Goal: Information Seeking & Learning: Learn about a topic

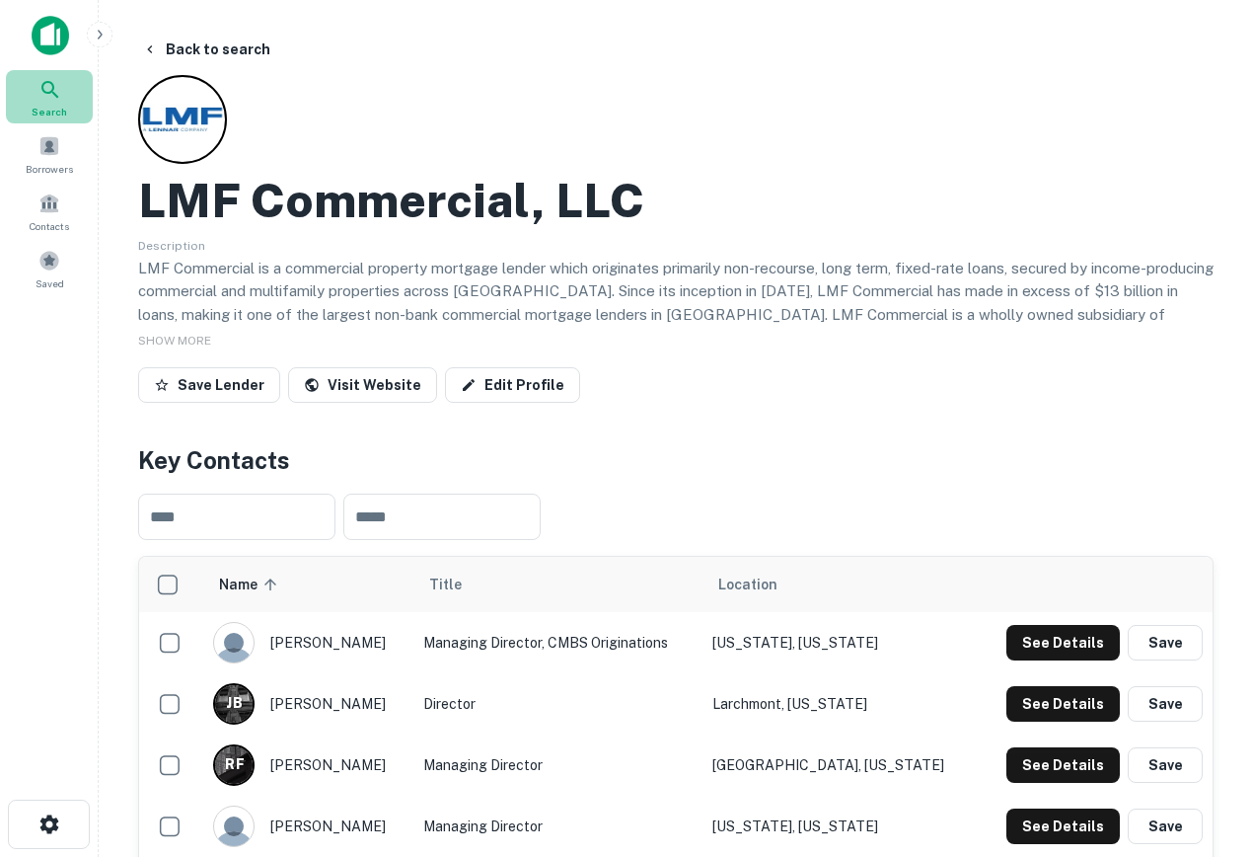
click at [52, 86] on icon at bounding box center [49, 89] width 17 height 17
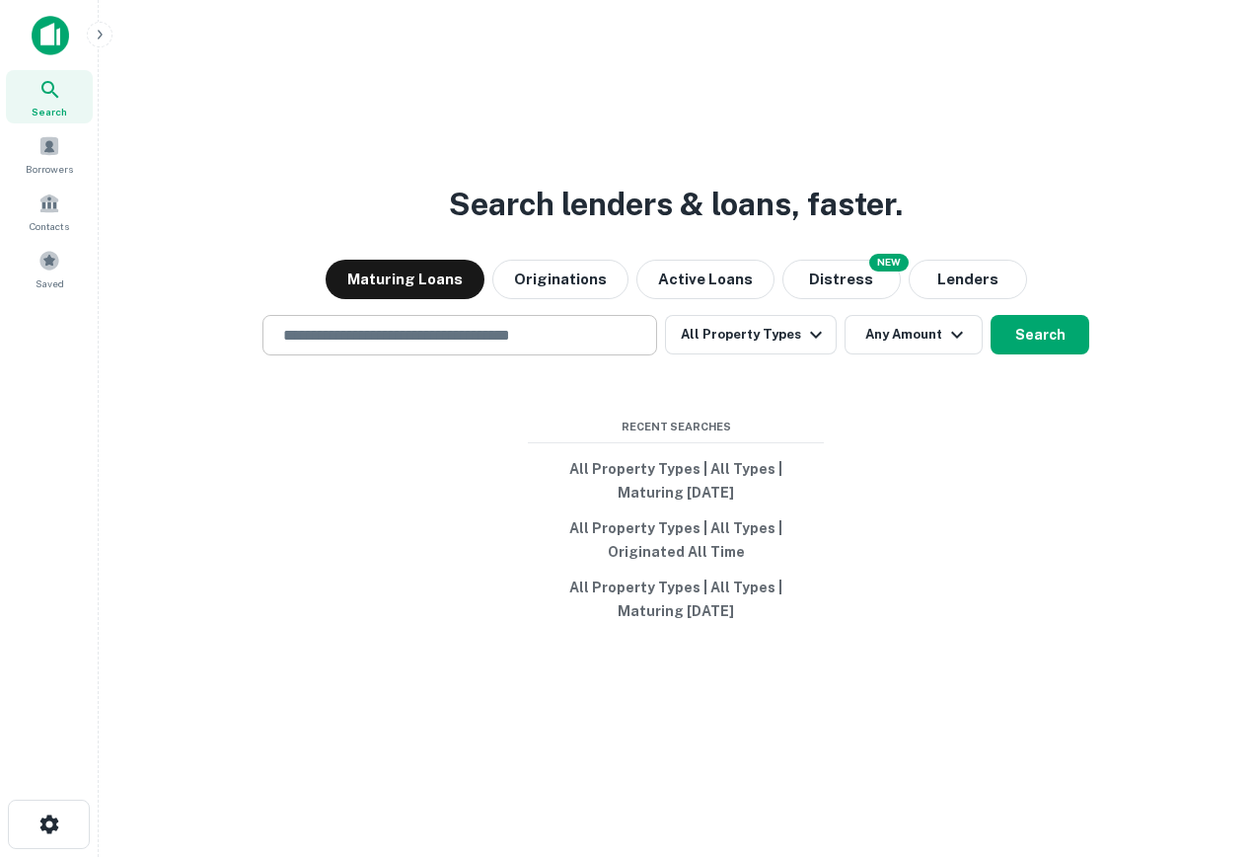
click at [435, 343] on input "text" at bounding box center [459, 335] width 377 height 23
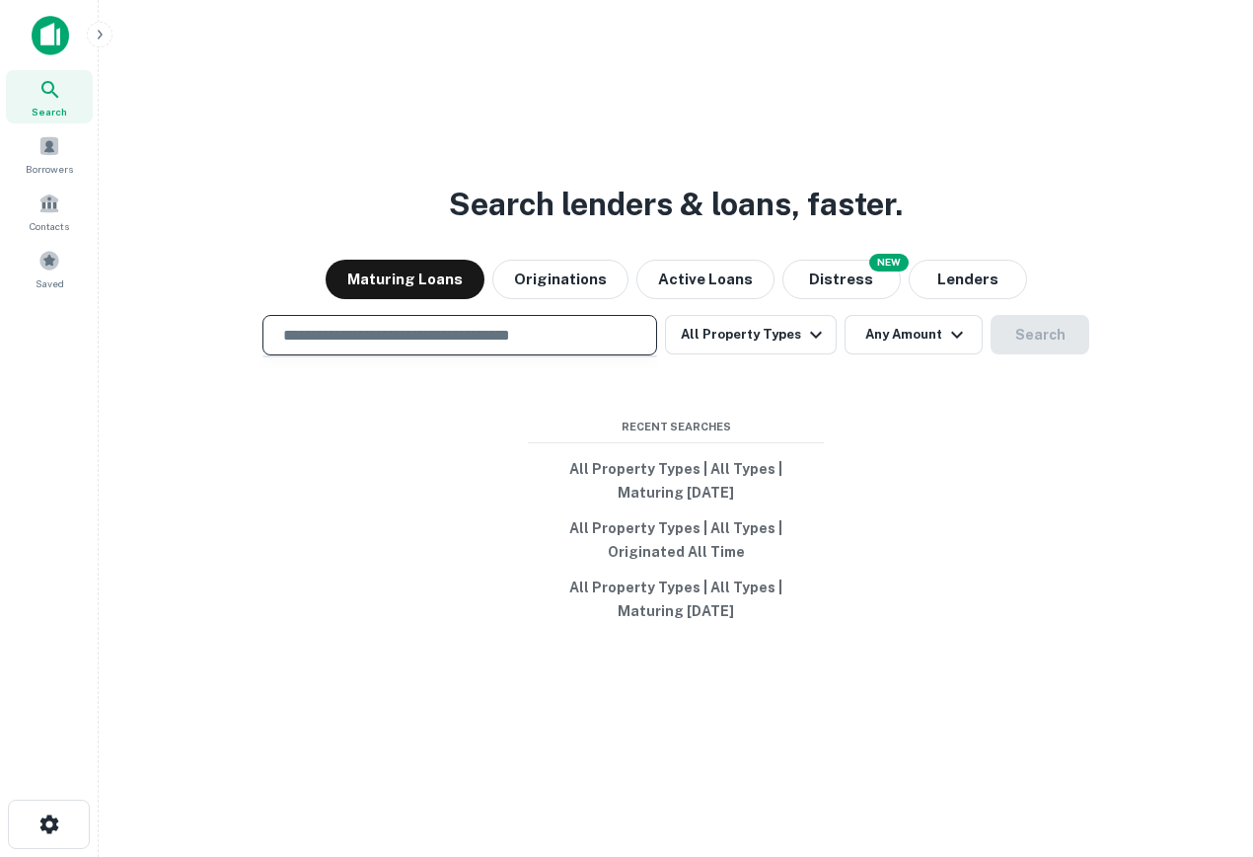
click at [290, 465] on div "Search lenders & loans, faster. Maturing Loans Originations Active Loans NEW Di…" at bounding box center [675, 475] width 1123 height 857
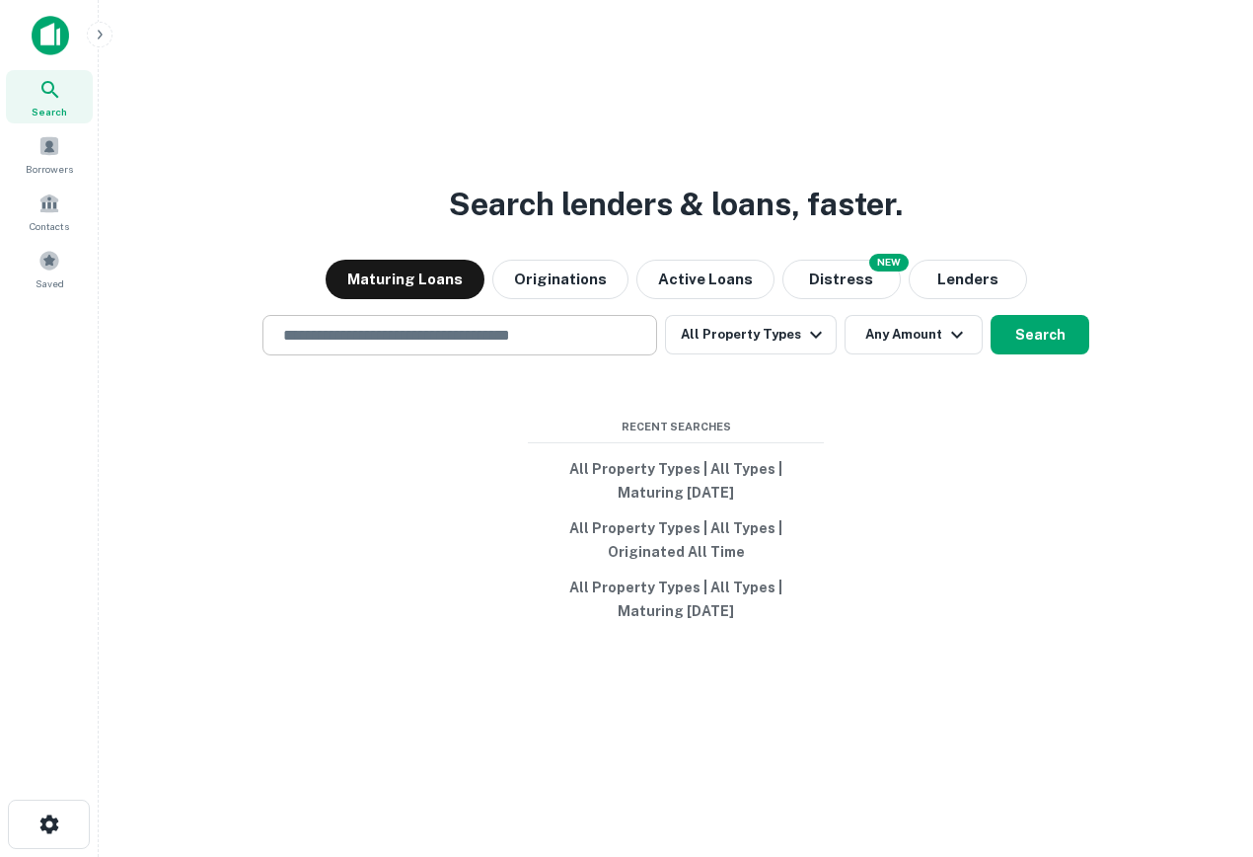
click at [355, 341] on input "text" at bounding box center [459, 335] width 377 height 23
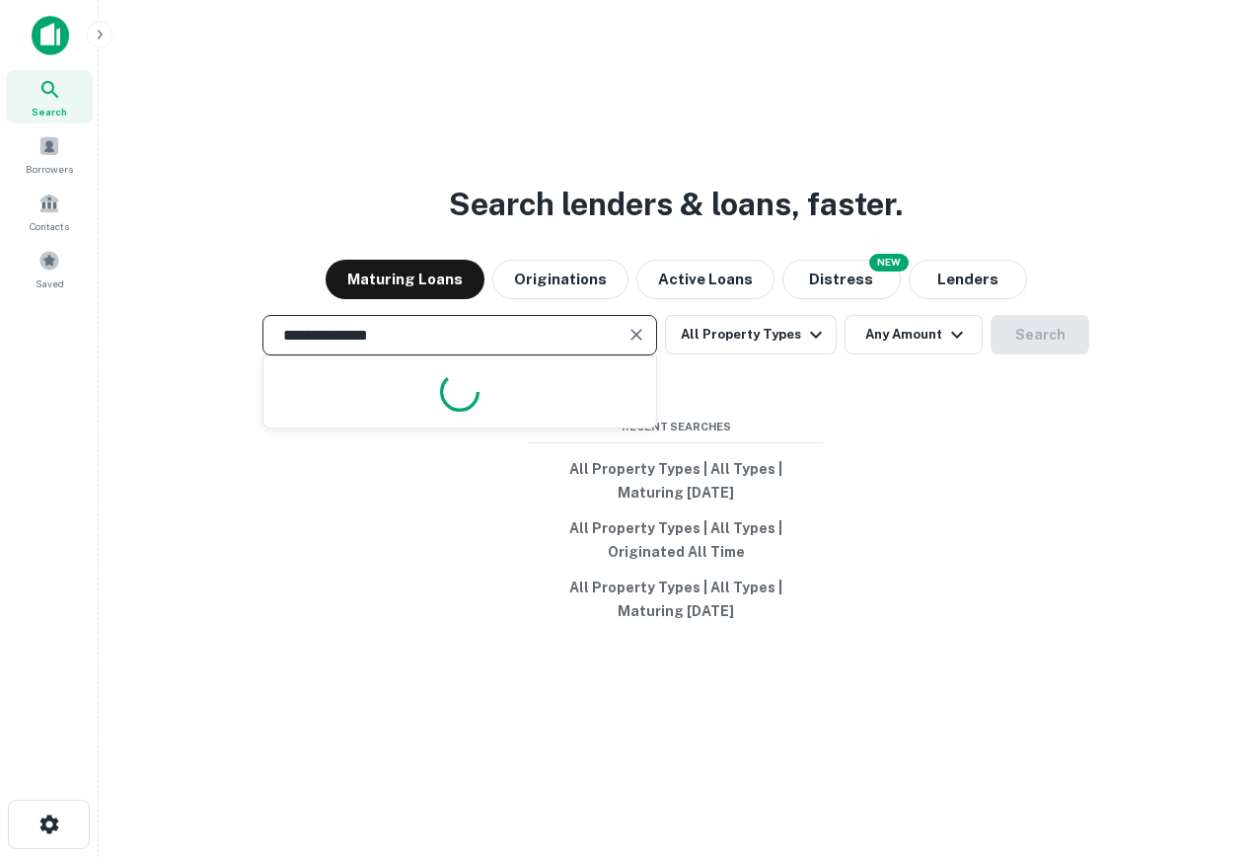
click at [411, 342] on input "**********" at bounding box center [444, 335] width 347 height 23
type input "**********"
click at [838, 334] on div "**********" at bounding box center [675, 335] width 1123 height 40
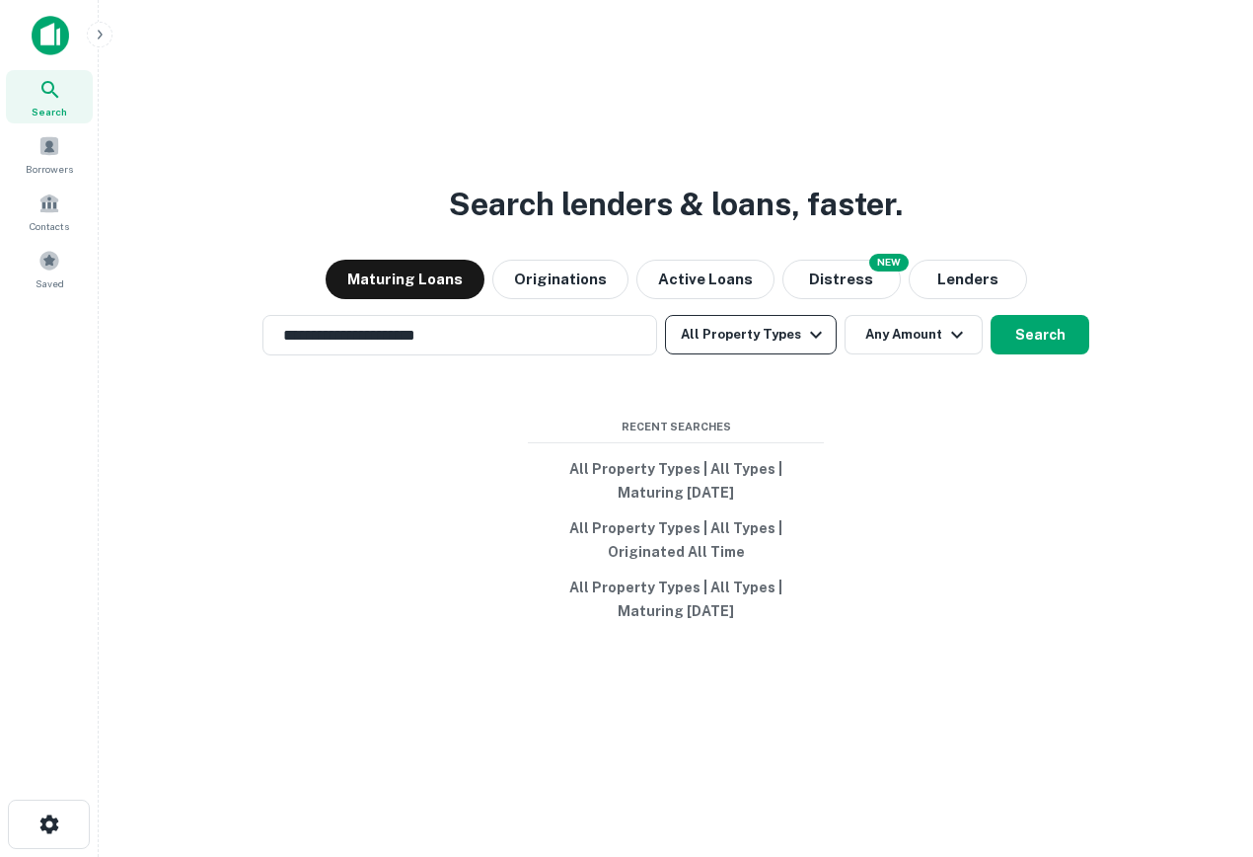
click at [765, 341] on button "All Property Types" at bounding box center [751, 334] width 172 height 39
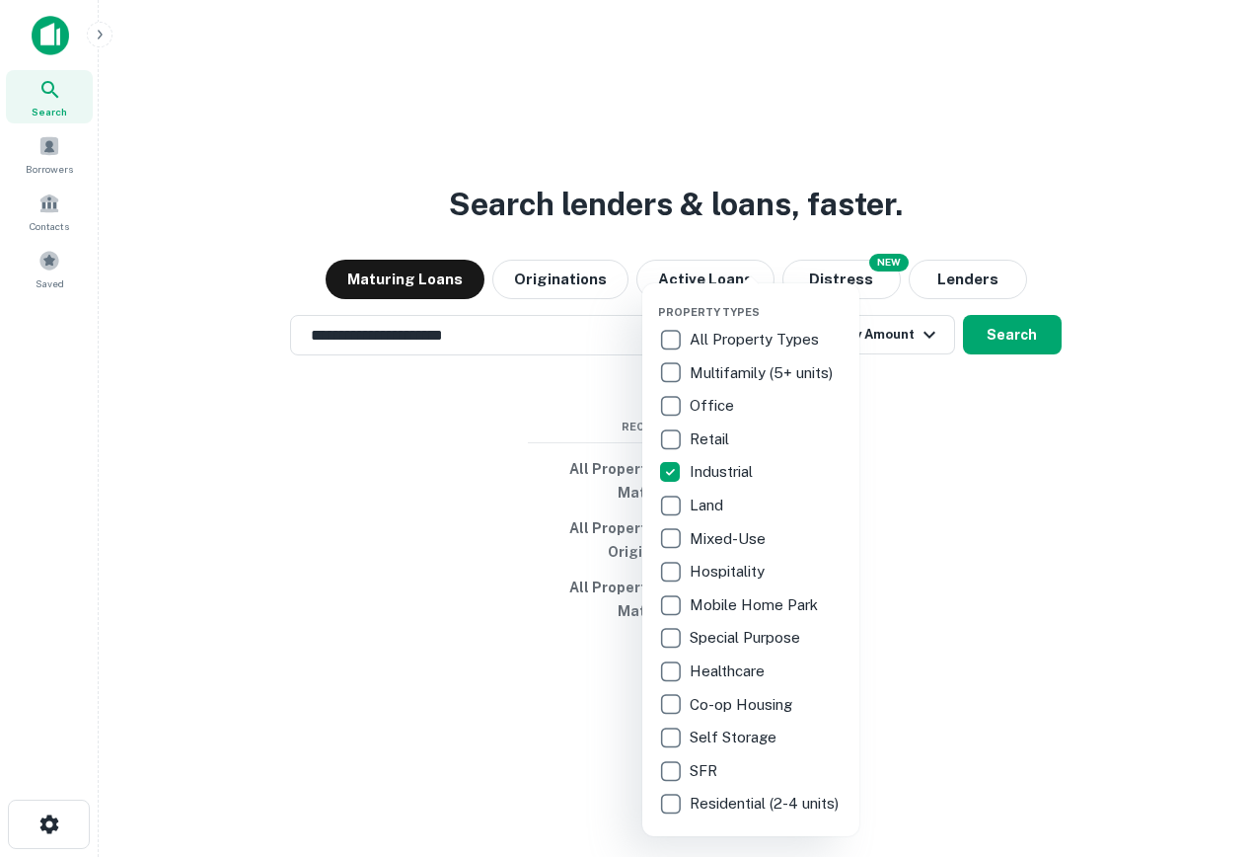
click at [1022, 442] on div at bounding box center [626, 428] width 1253 height 857
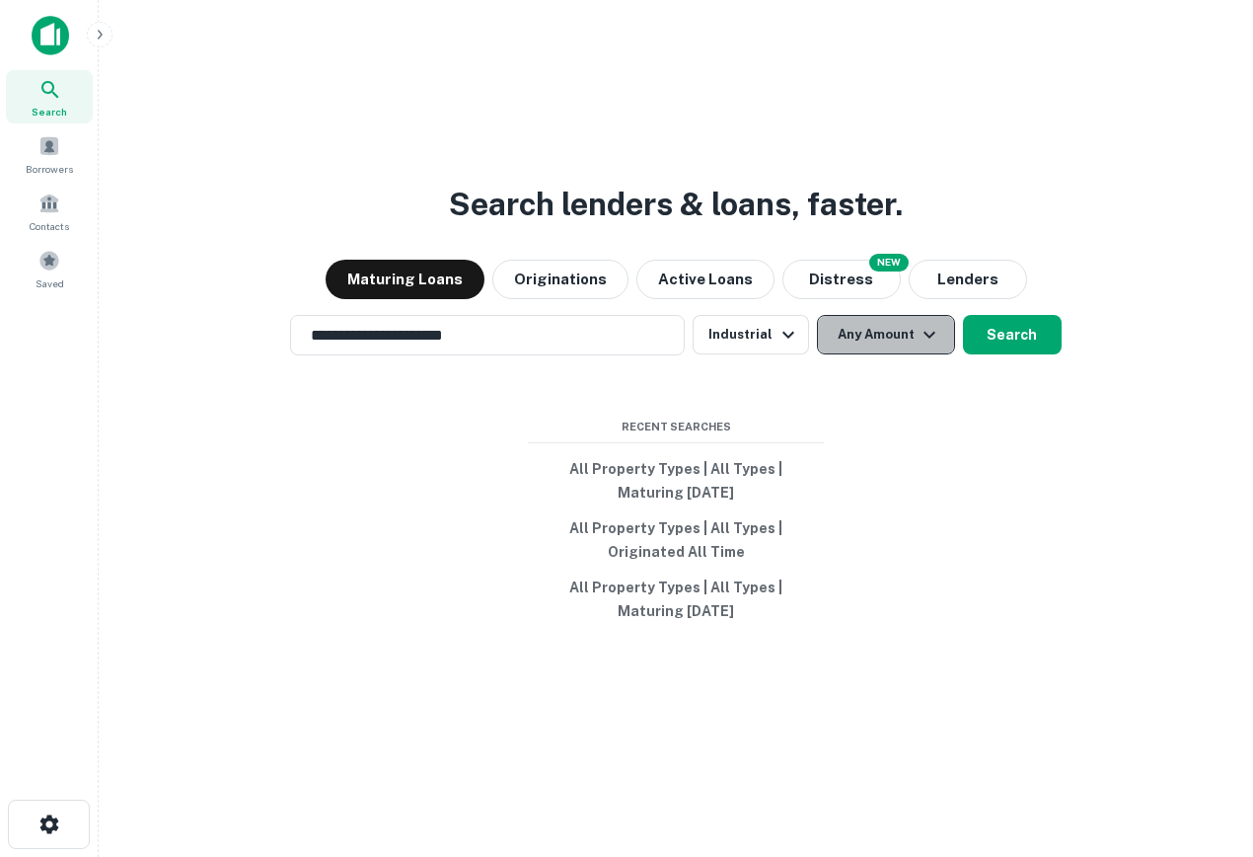
click at [879, 339] on button "Any Amount" at bounding box center [886, 334] width 138 height 39
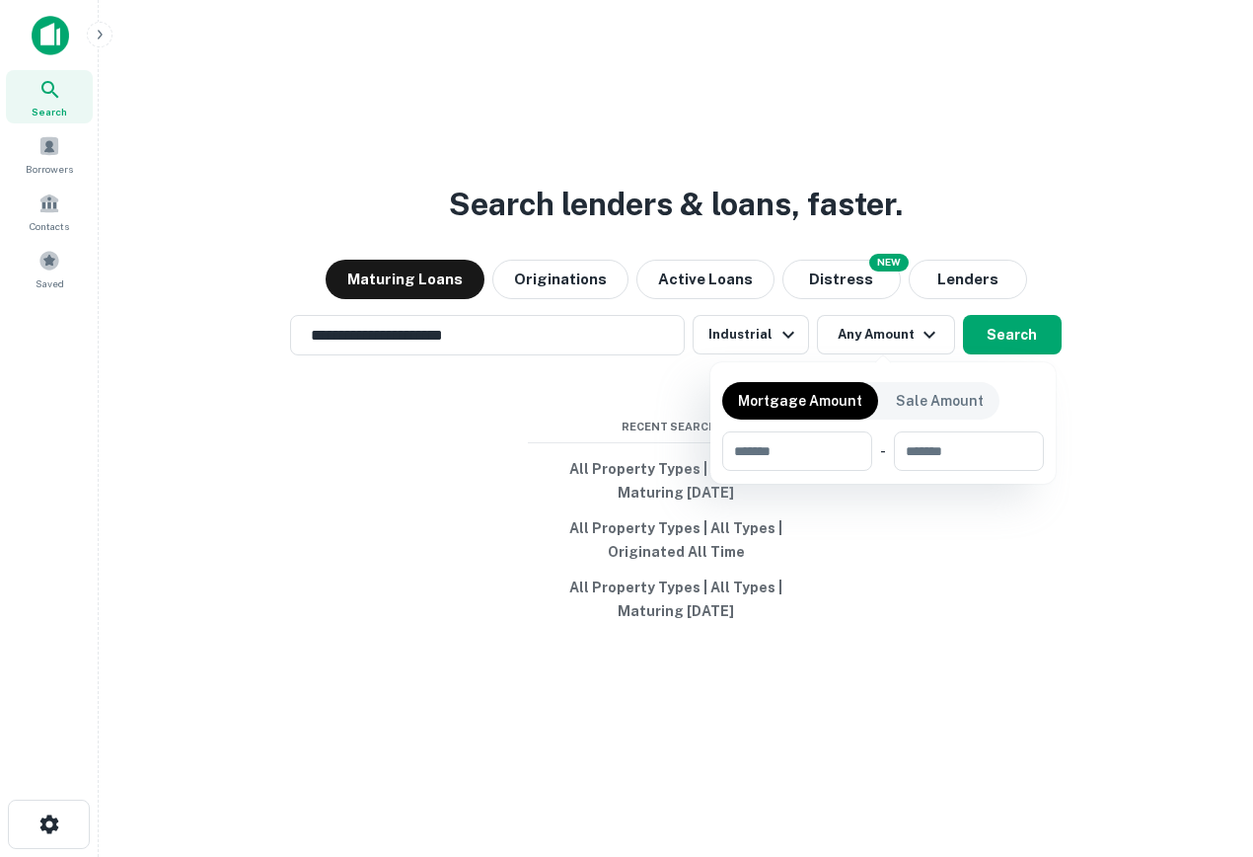
click at [1006, 340] on div at bounding box center [626, 428] width 1253 height 857
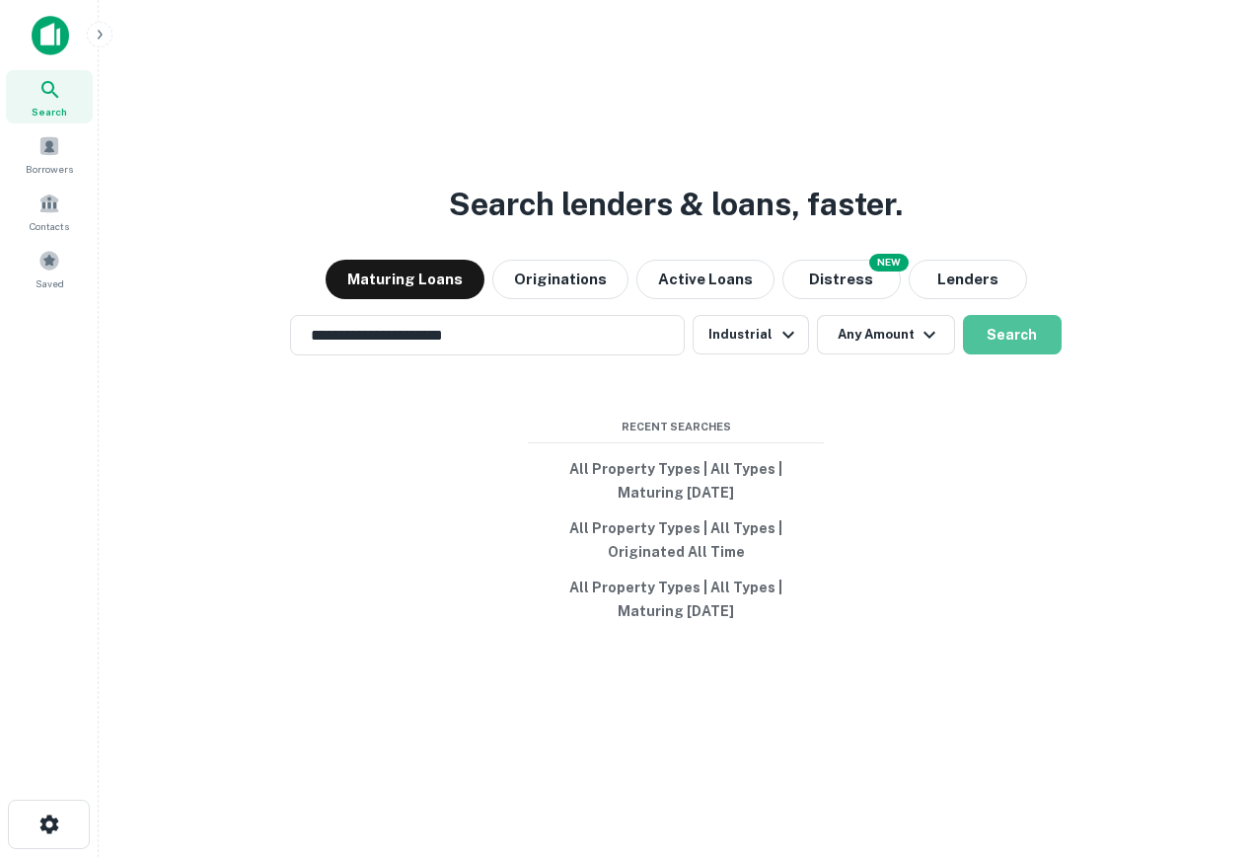
click at [1004, 335] on button "Search" at bounding box center [1012, 334] width 99 height 39
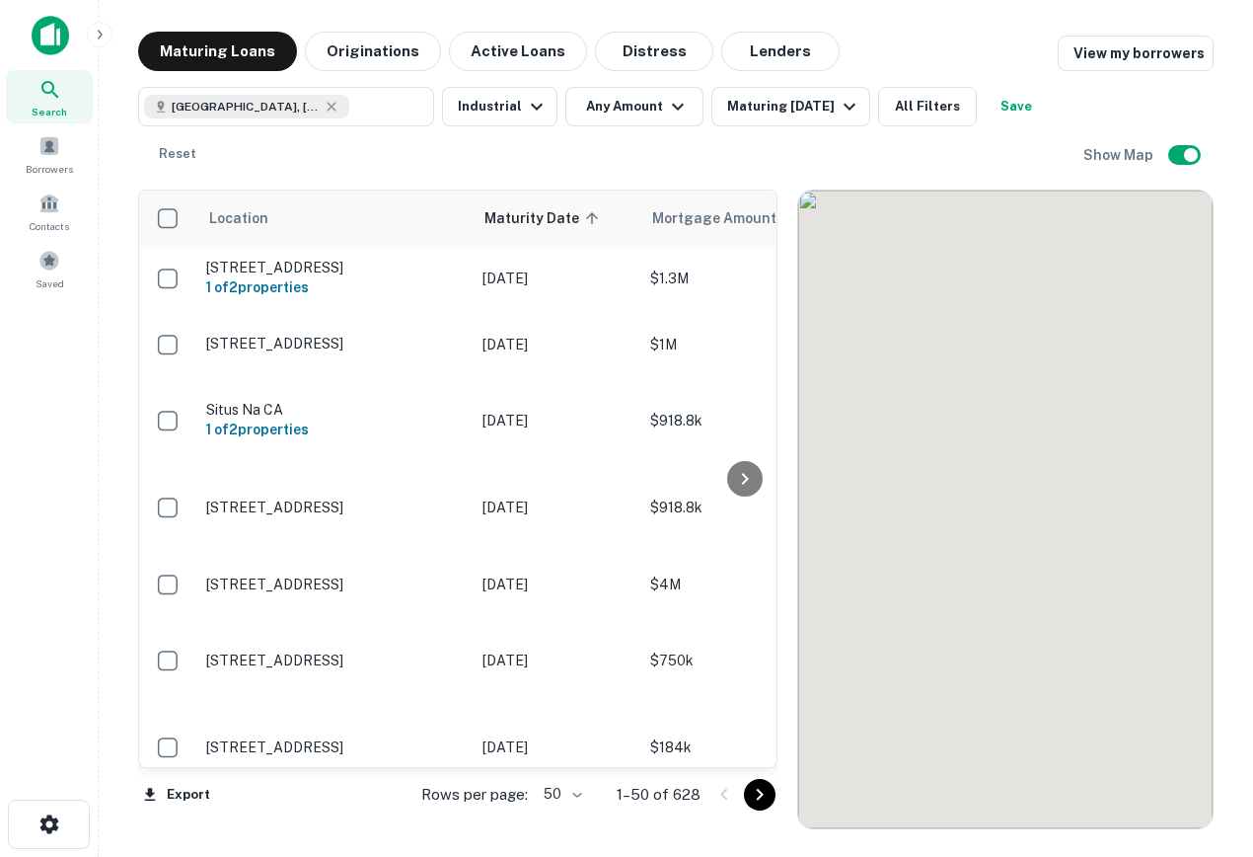
scroll to position [111, 0]
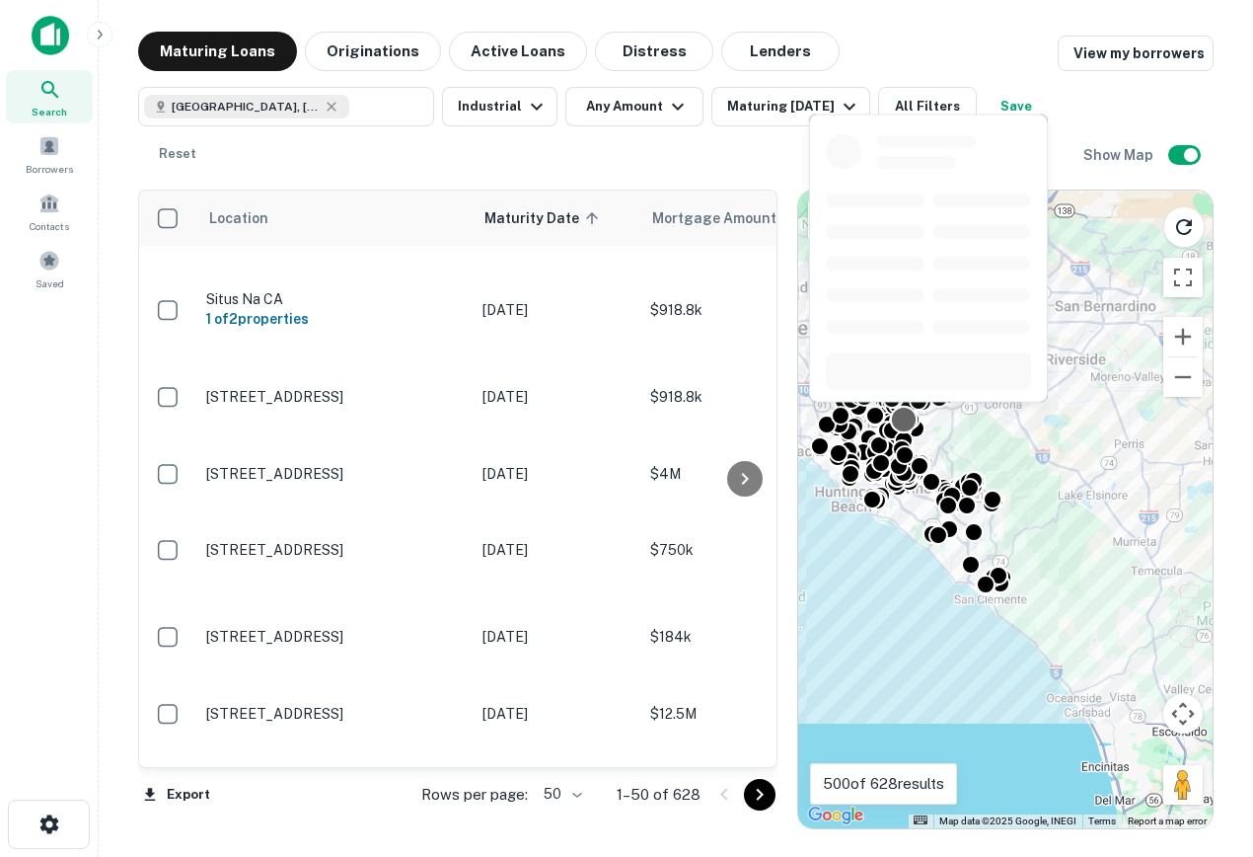
drag, startPoint x: 993, startPoint y: 424, endPoint x: 912, endPoint y: 422, distance: 80.9
click at [930, 506] on div at bounding box center [1137, 506] width 414 height 0
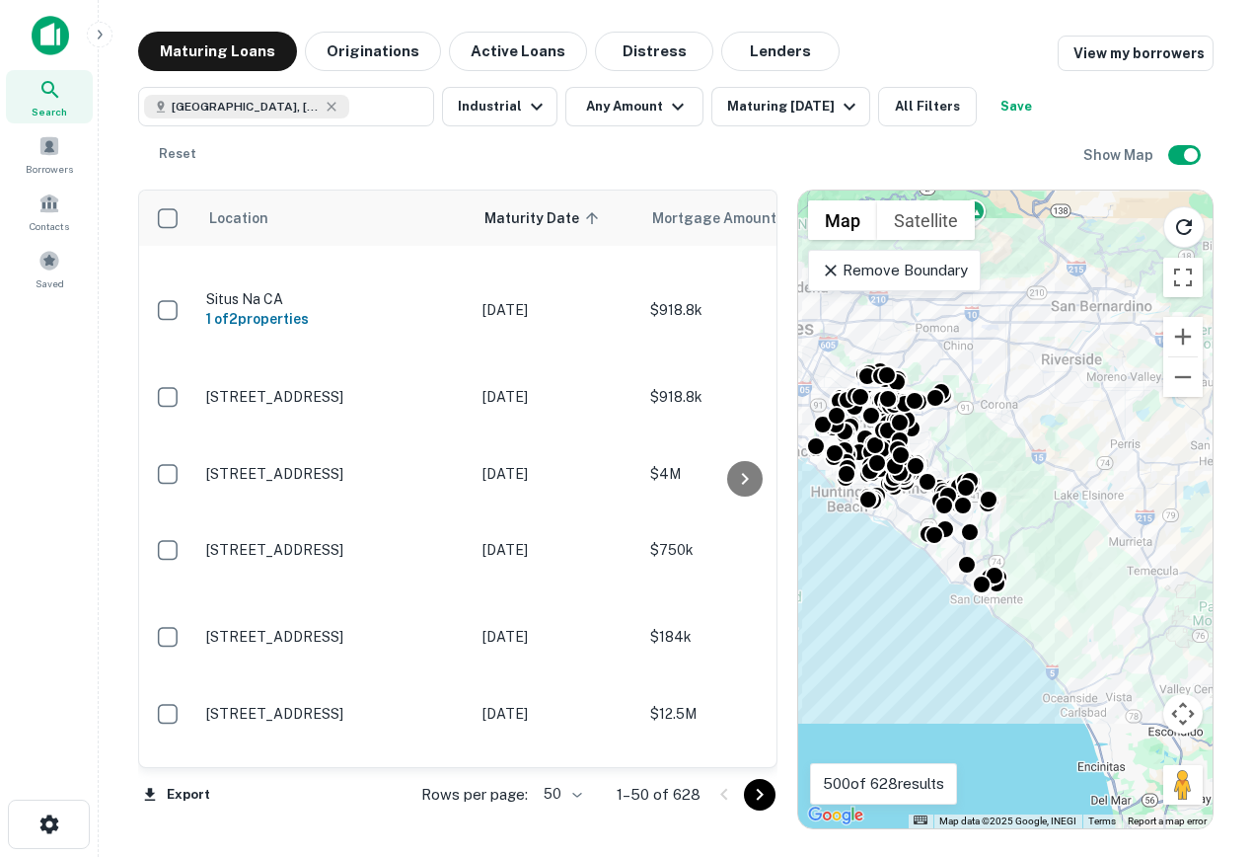
click at [845, 278] on p "Remove Boundary" at bounding box center [894, 271] width 147 height 24
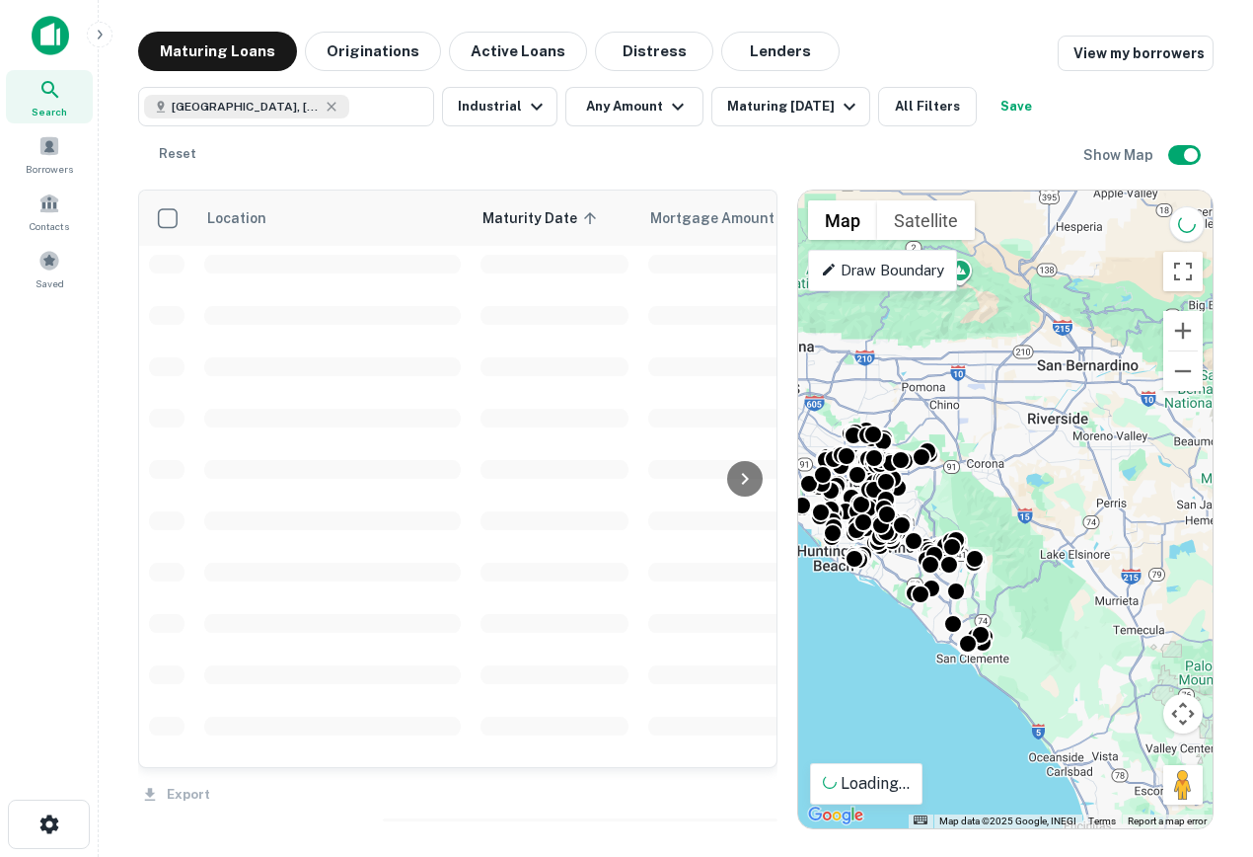
drag, startPoint x: 1052, startPoint y: 417, endPoint x: 1033, endPoint y: 493, distance: 78.3
click at [1033, 495] on div "To activate drag with keyboard, press Alt + Enter. Once in keyboard drag state,…" at bounding box center [1005, 509] width 414 height 638
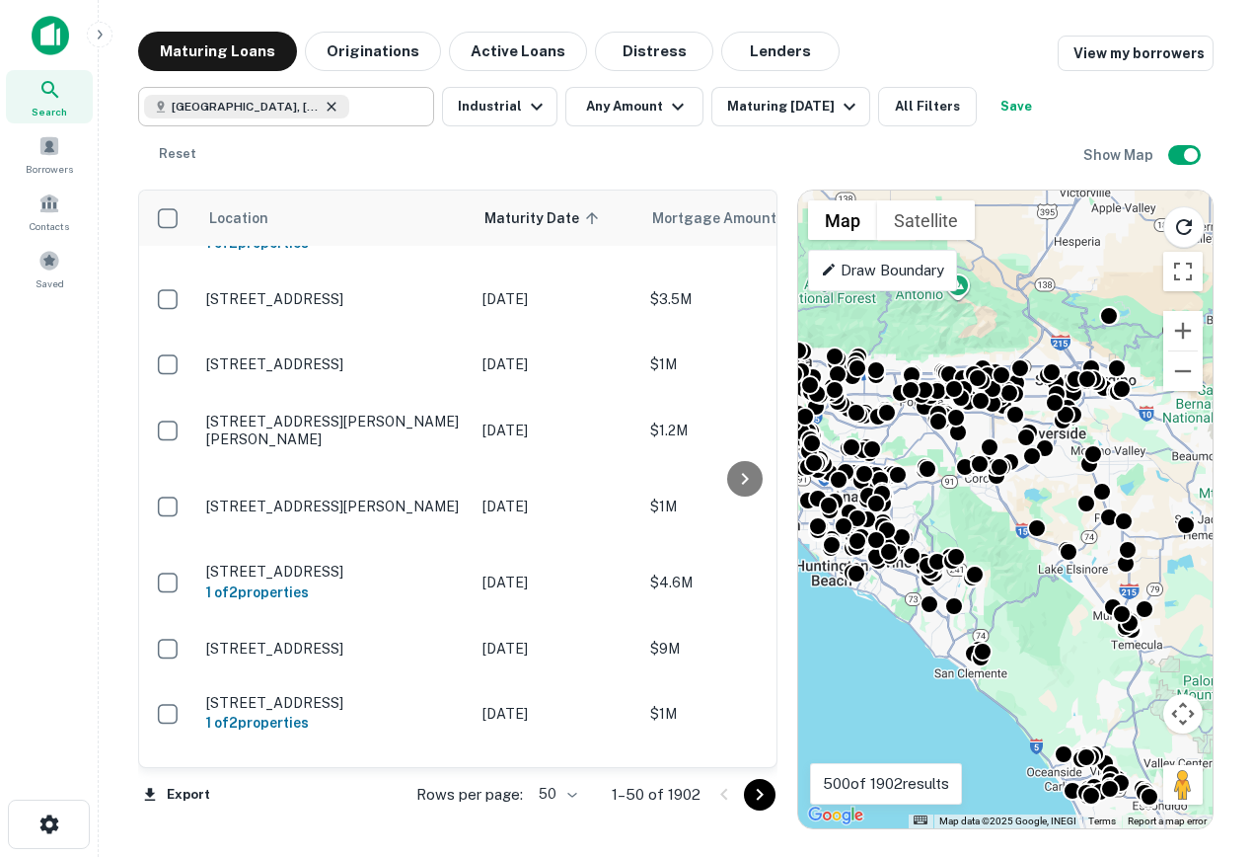
click at [326, 113] on icon at bounding box center [332, 107] width 16 height 16
type input "**********"
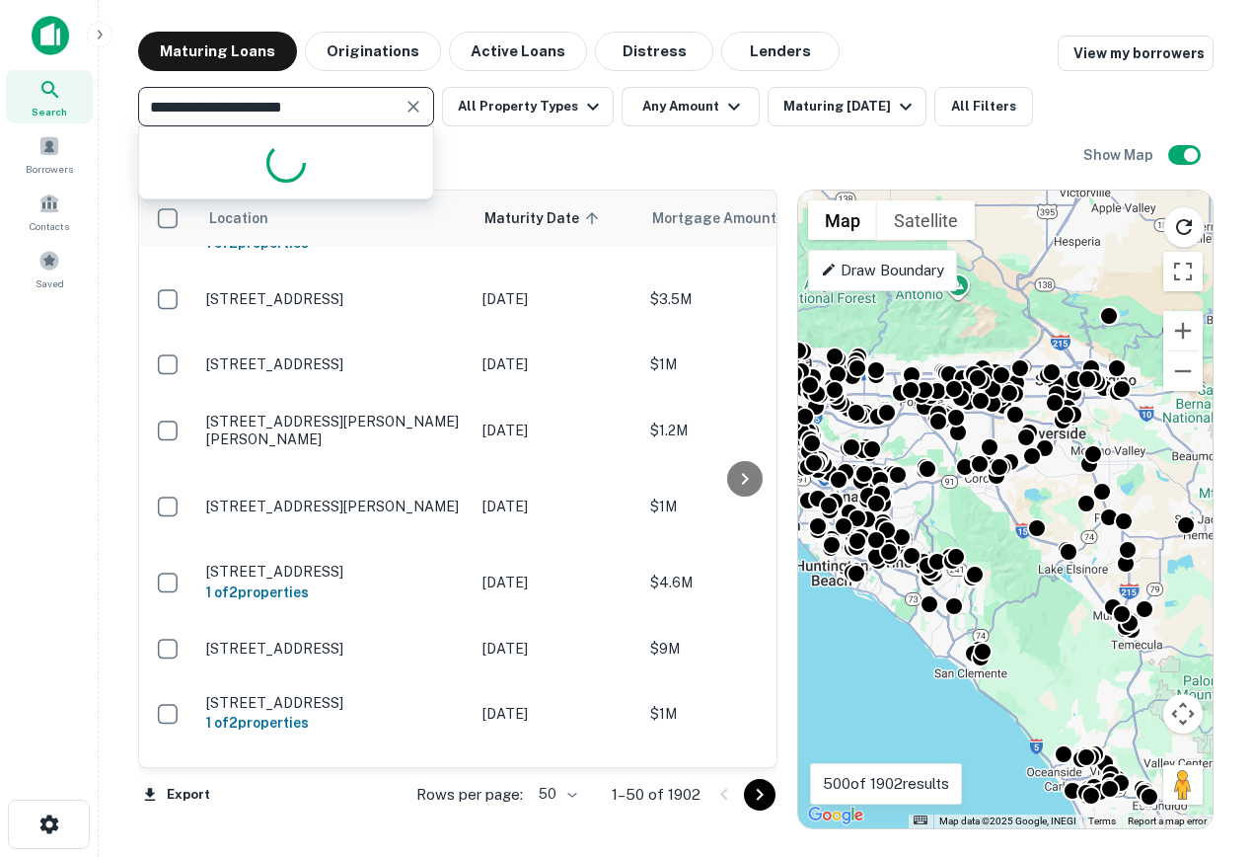
drag, startPoint x: 406, startPoint y: 102, endPoint x: 0, endPoint y: 102, distance: 405.6
click at [0, 102] on div "**********" at bounding box center [626, 428] width 1253 height 857
click at [59, 86] on icon at bounding box center [50, 90] width 24 height 24
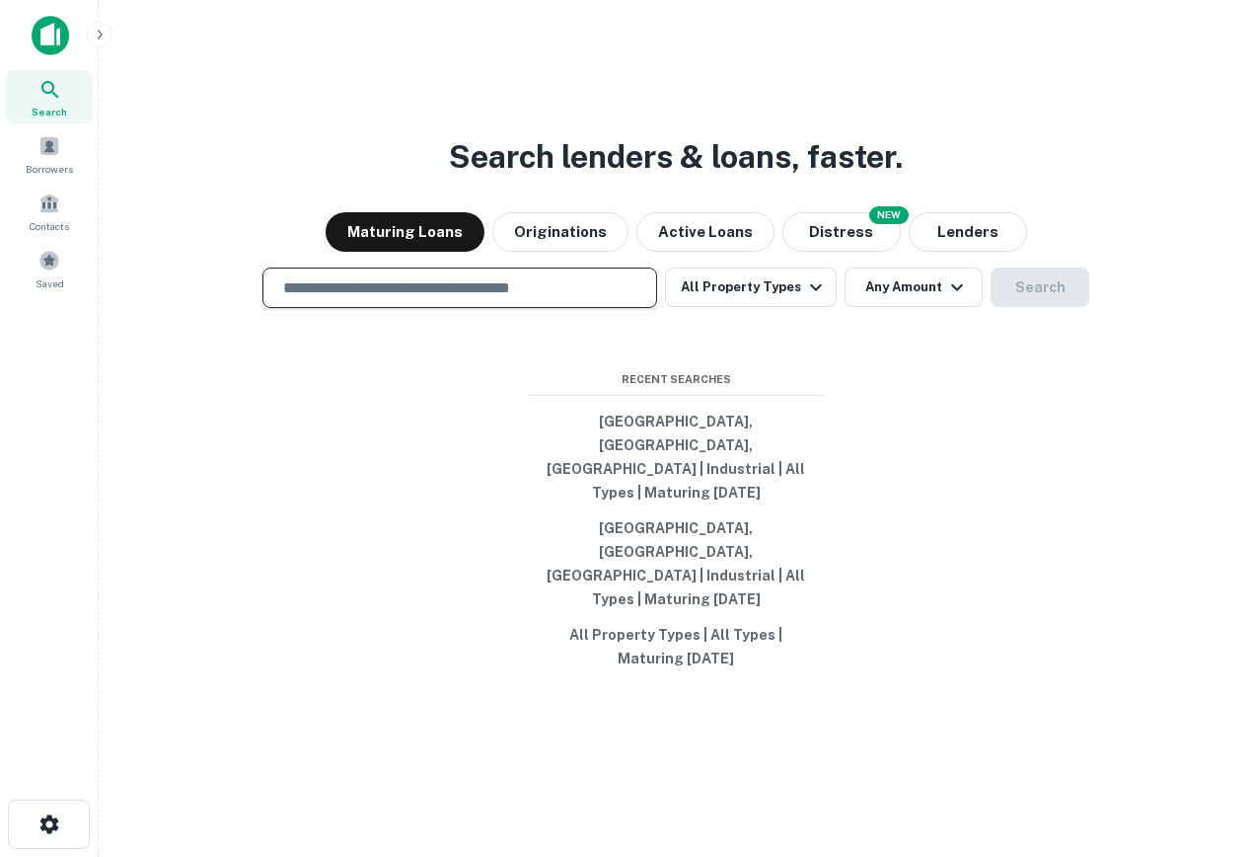
click at [423, 299] on input "text" at bounding box center [459, 287] width 377 height 23
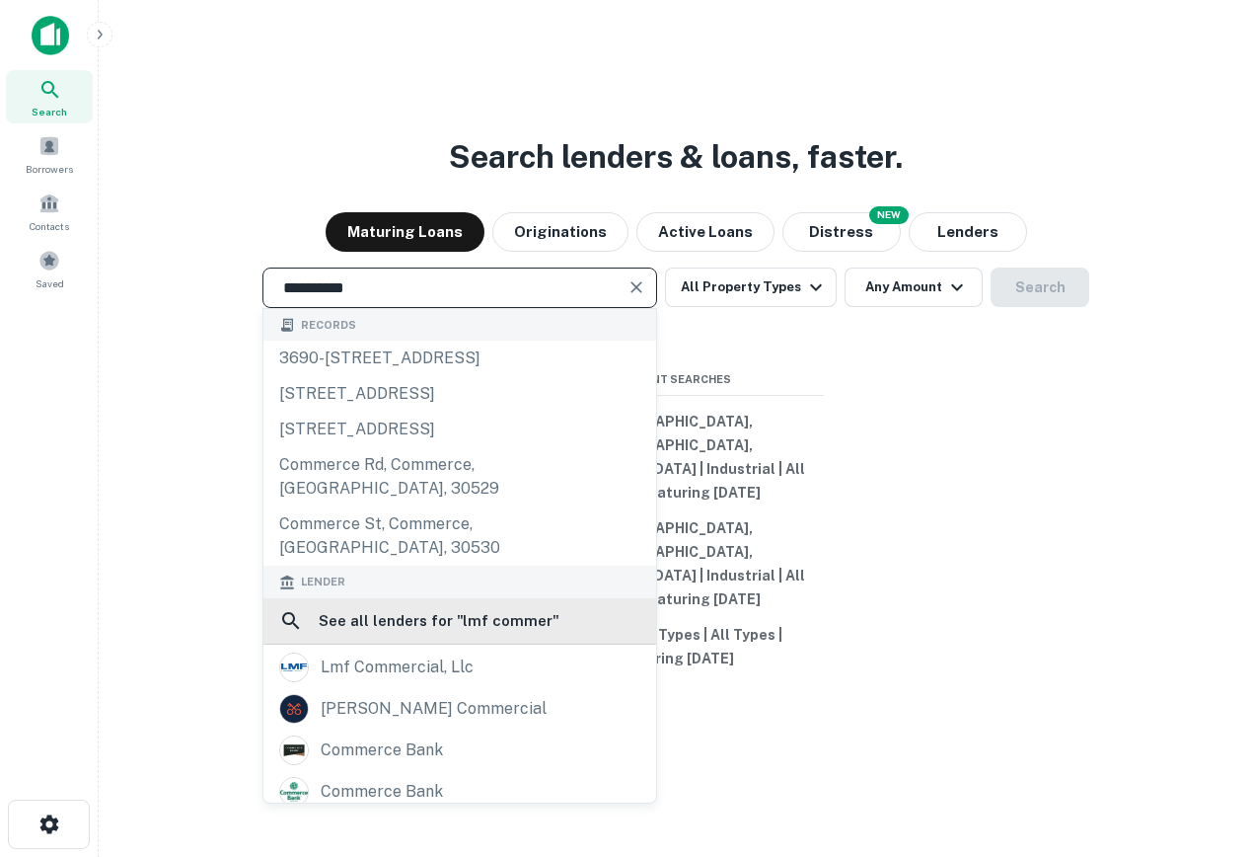
scroll to position [57, 0]
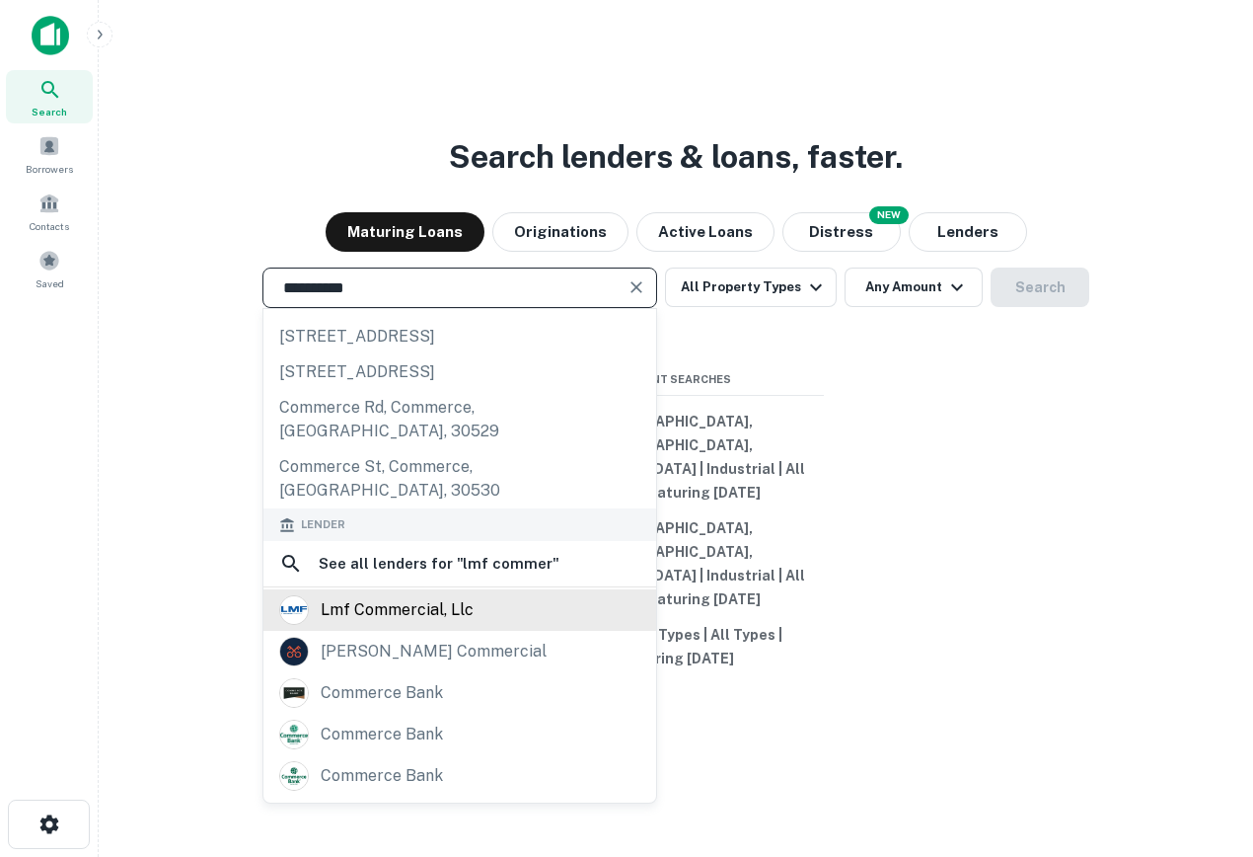
type input "**********"
click at [501, 625] on div "lmf commercial, llc" at bounding box center [459, 610] width 361 height 30
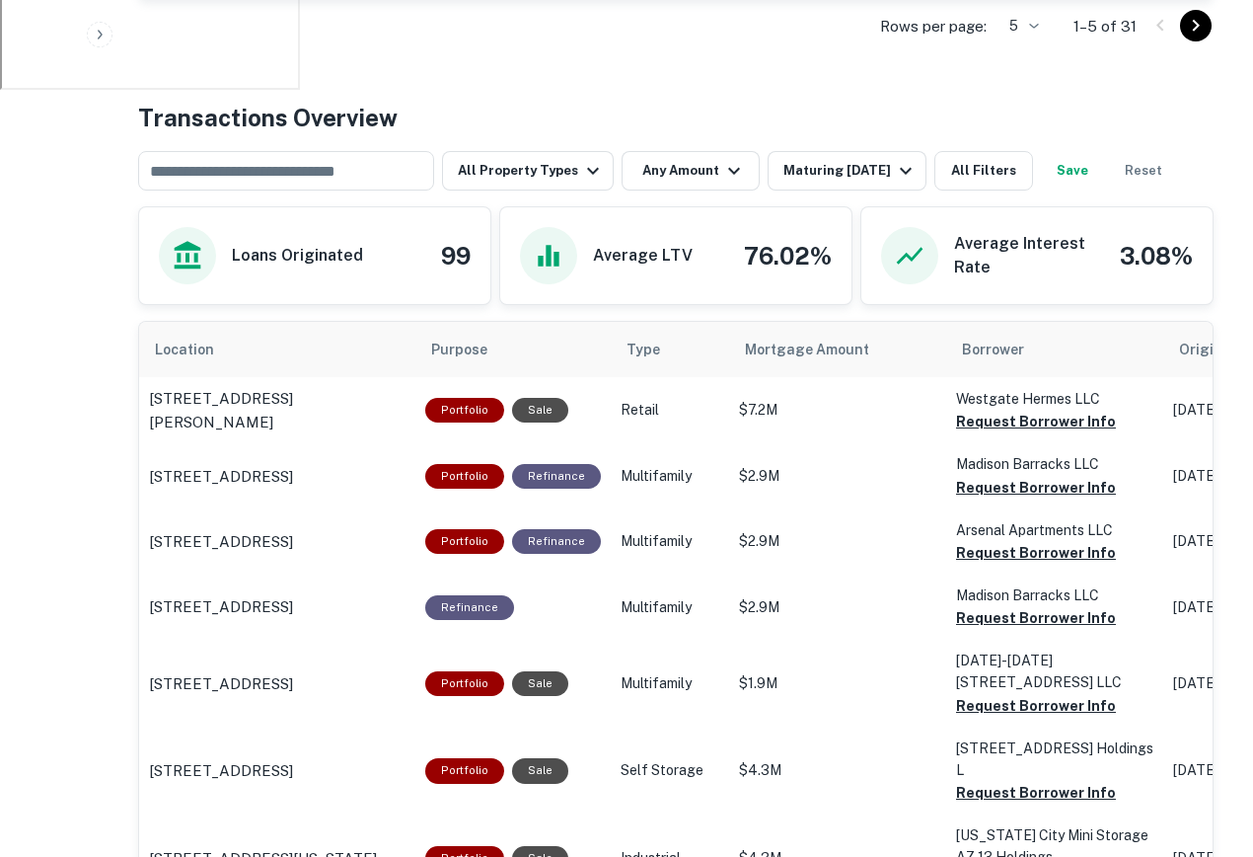
scroll to position [922, 0]
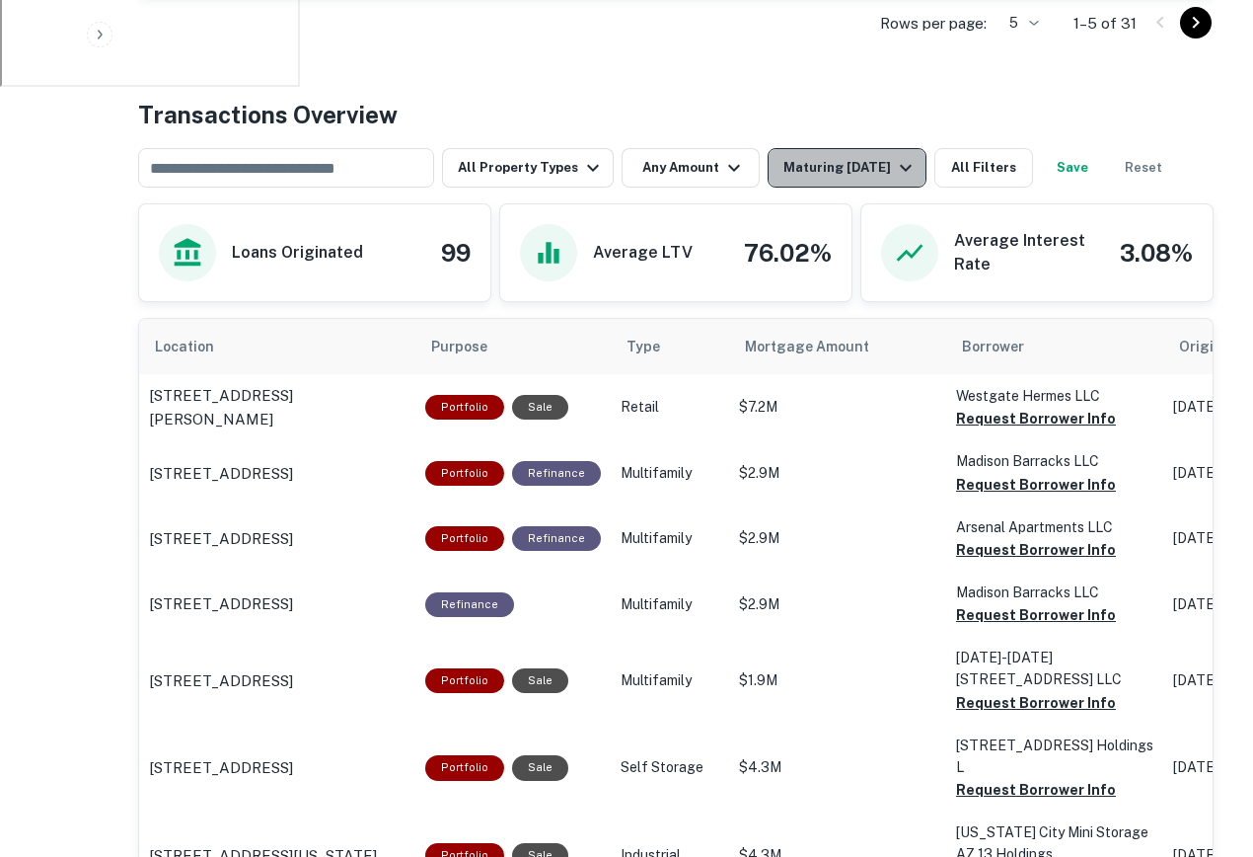
click at [843, 153] on button "Maturing [DATE]" at bounding box center [847, 167] width 159 height 39
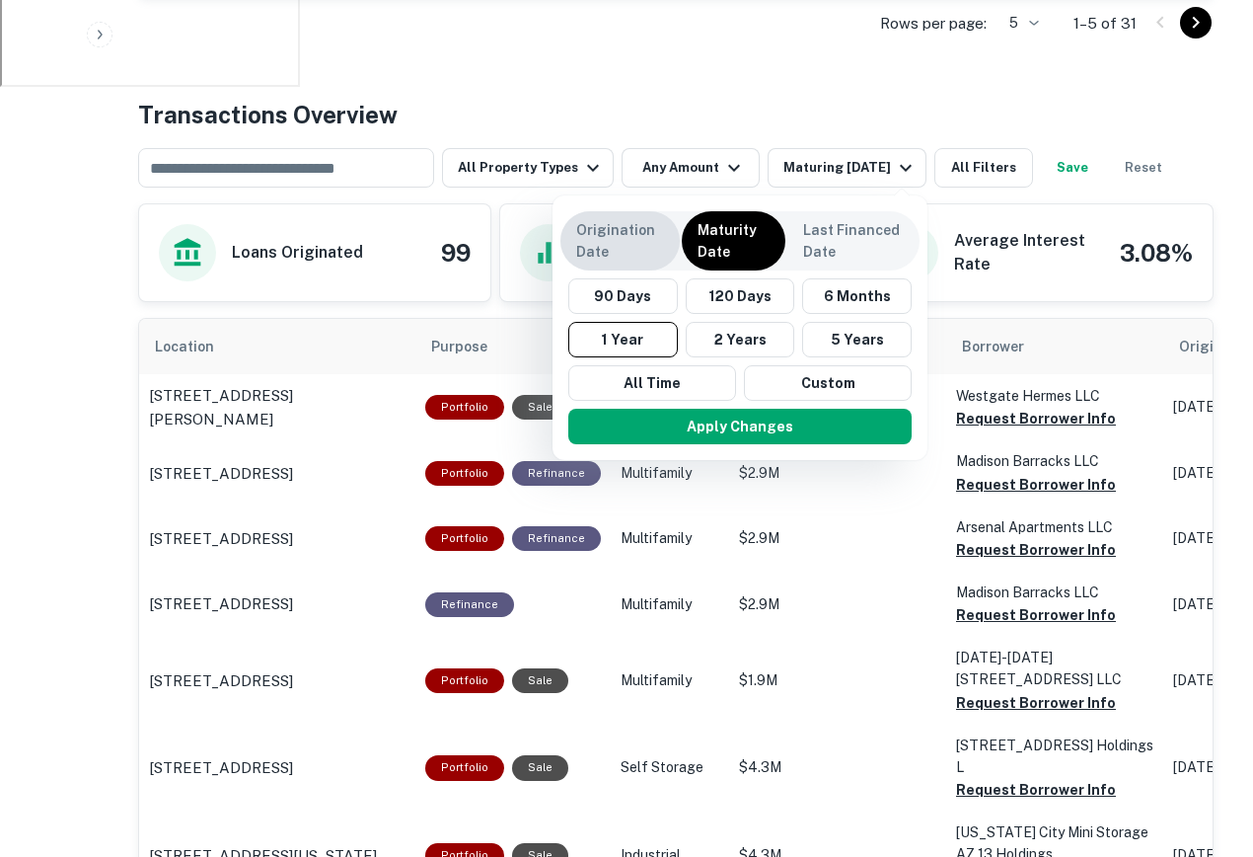
click at [654, 244] on p "Origination Date" at bounding box center [620, 240] width 88 height 43
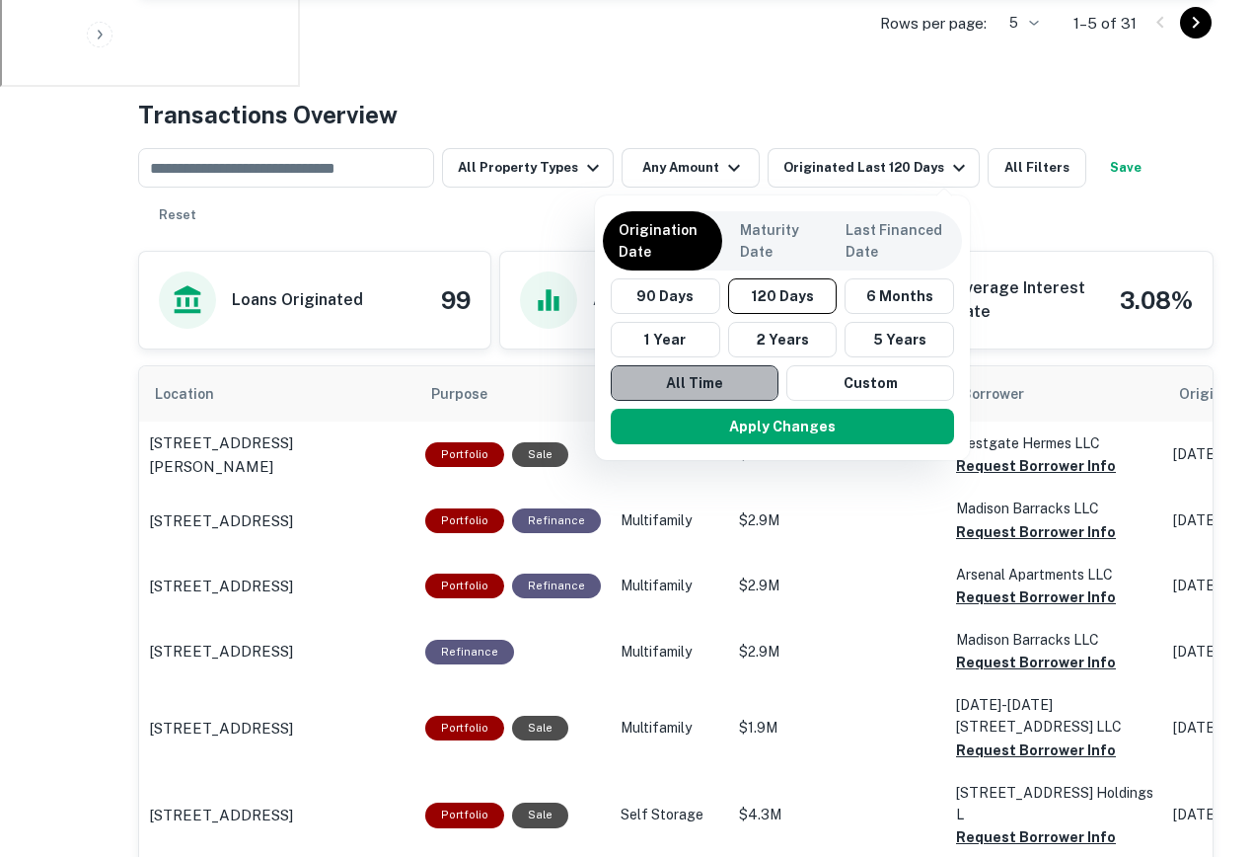
click at [742, 382] on button "All Time" at bounding box center [695, 383] width 168 height 36
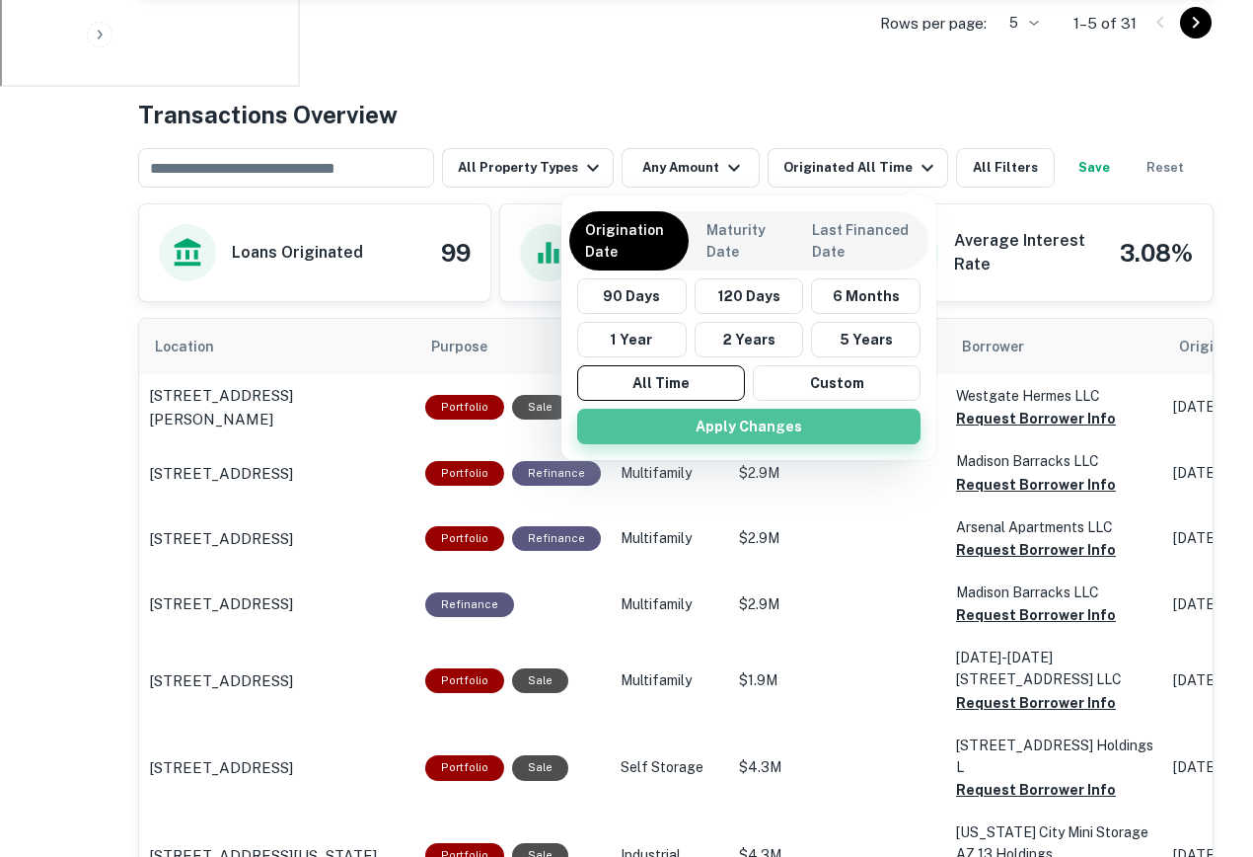
click at [766, 426] on button "Apply Changes" at bounding box center [748, 427] width 343 height 36
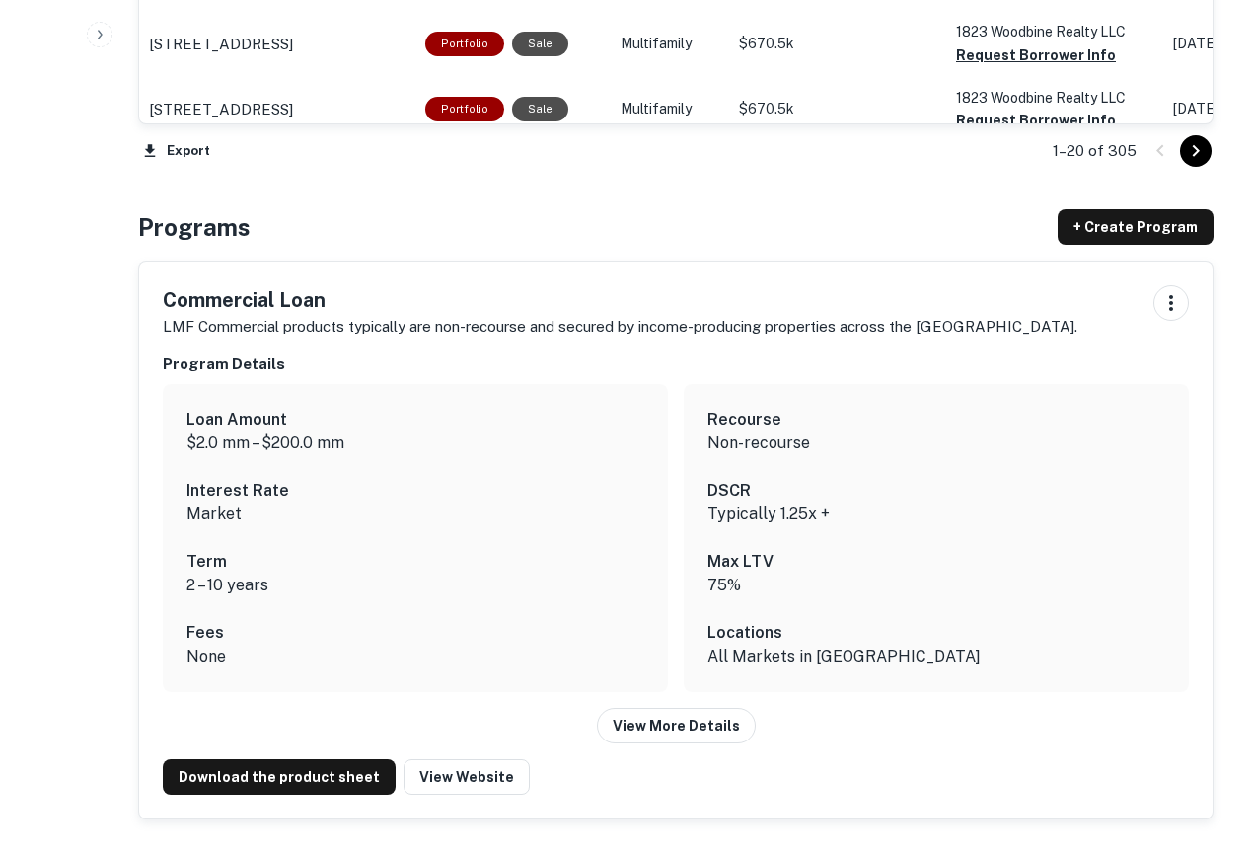
click at [1194, 149] on icon "Go to next page" at bounding box center [1196, 151] width 24 height 24
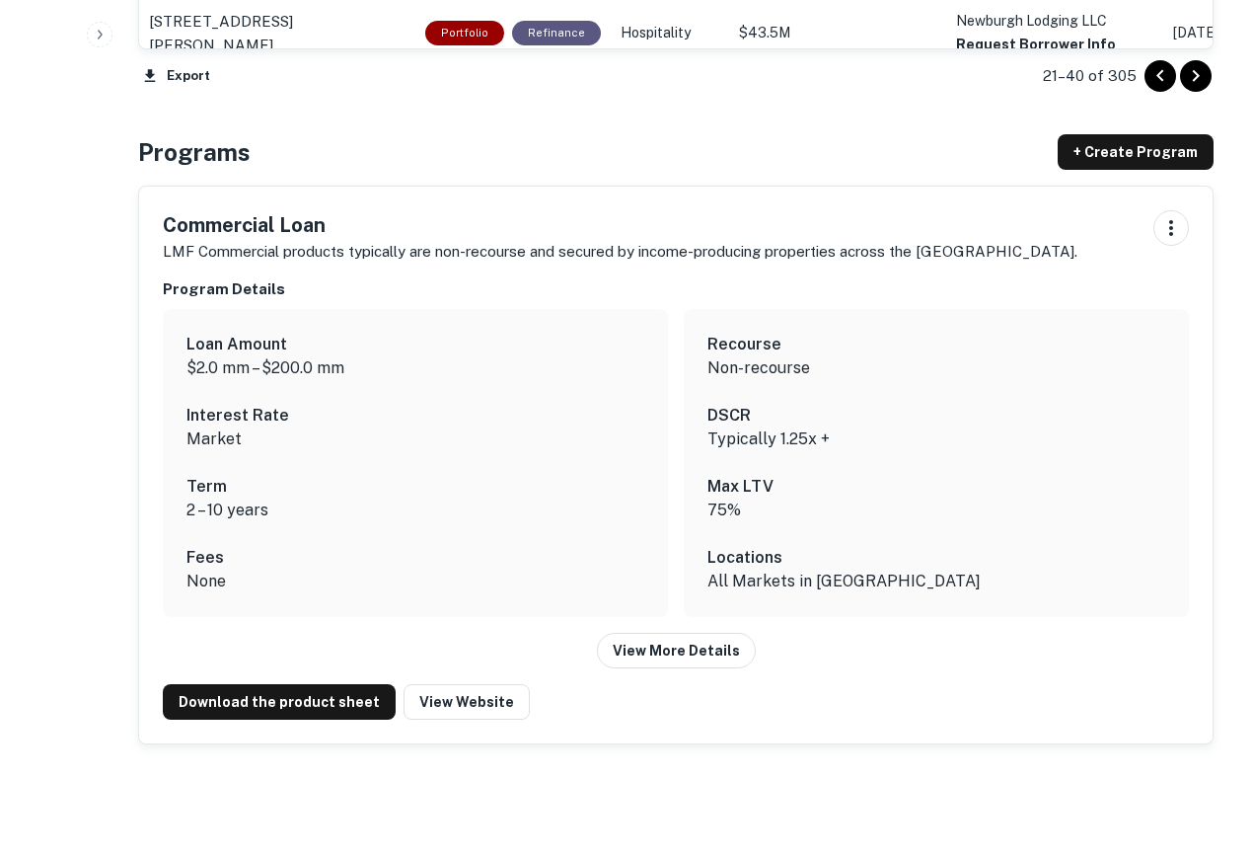
scroll to position [2677, 0]
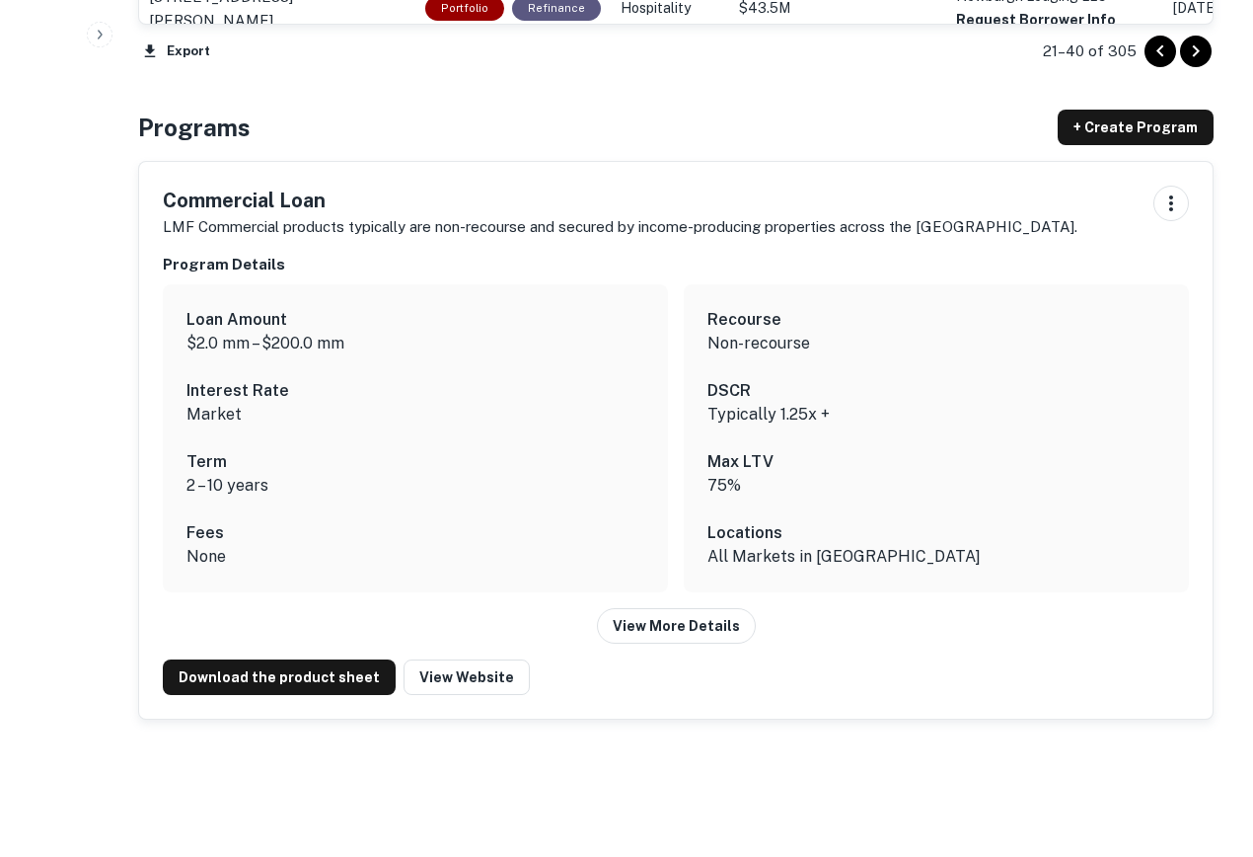
click at [643, 600] on div "Program Details Loan Amount $2.0 mm – $200.0 mm Interest Rate Market Term 2 – 1…" at bounding box center [676, 449] width 1026 height 390
click at [648, 621] on button "View More Details" at bounding box center [676, 626] width 159 height 36
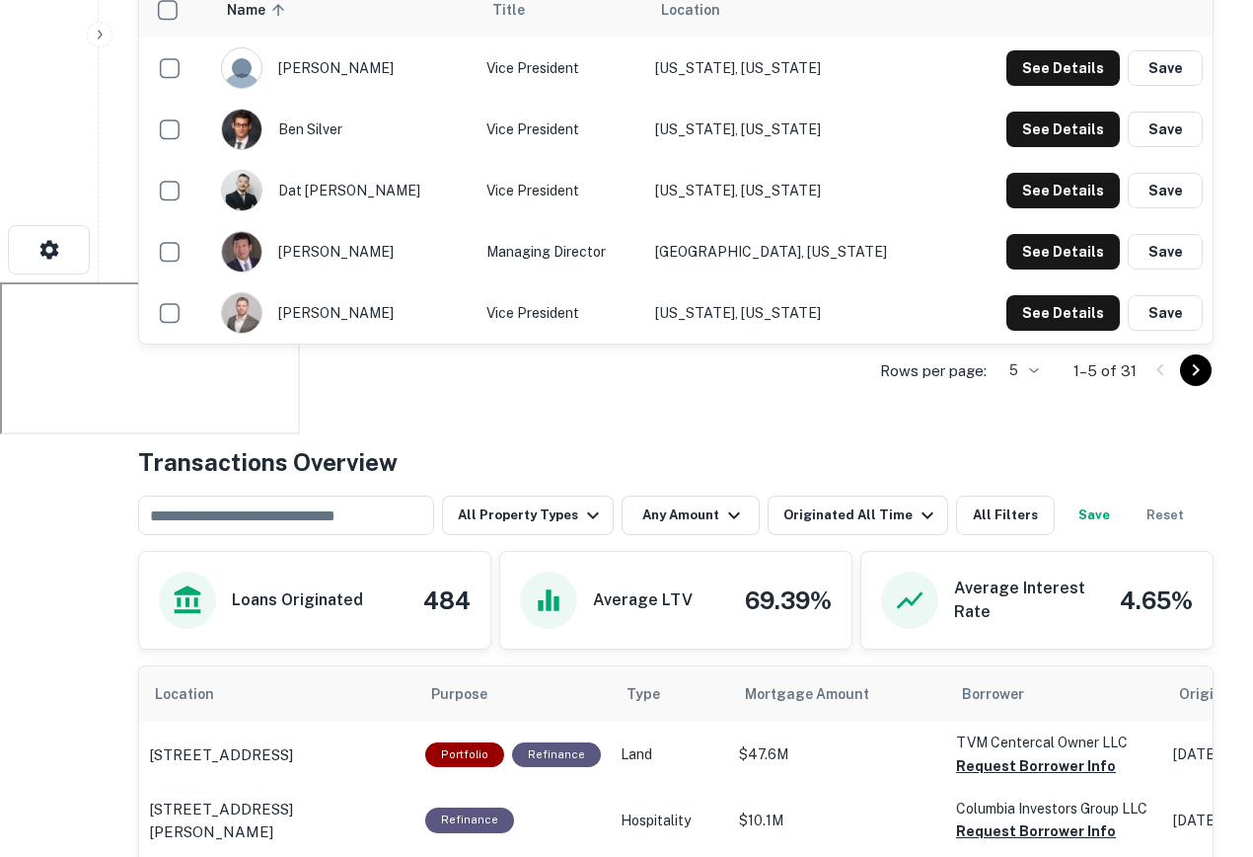
scroll to position [0, 0]
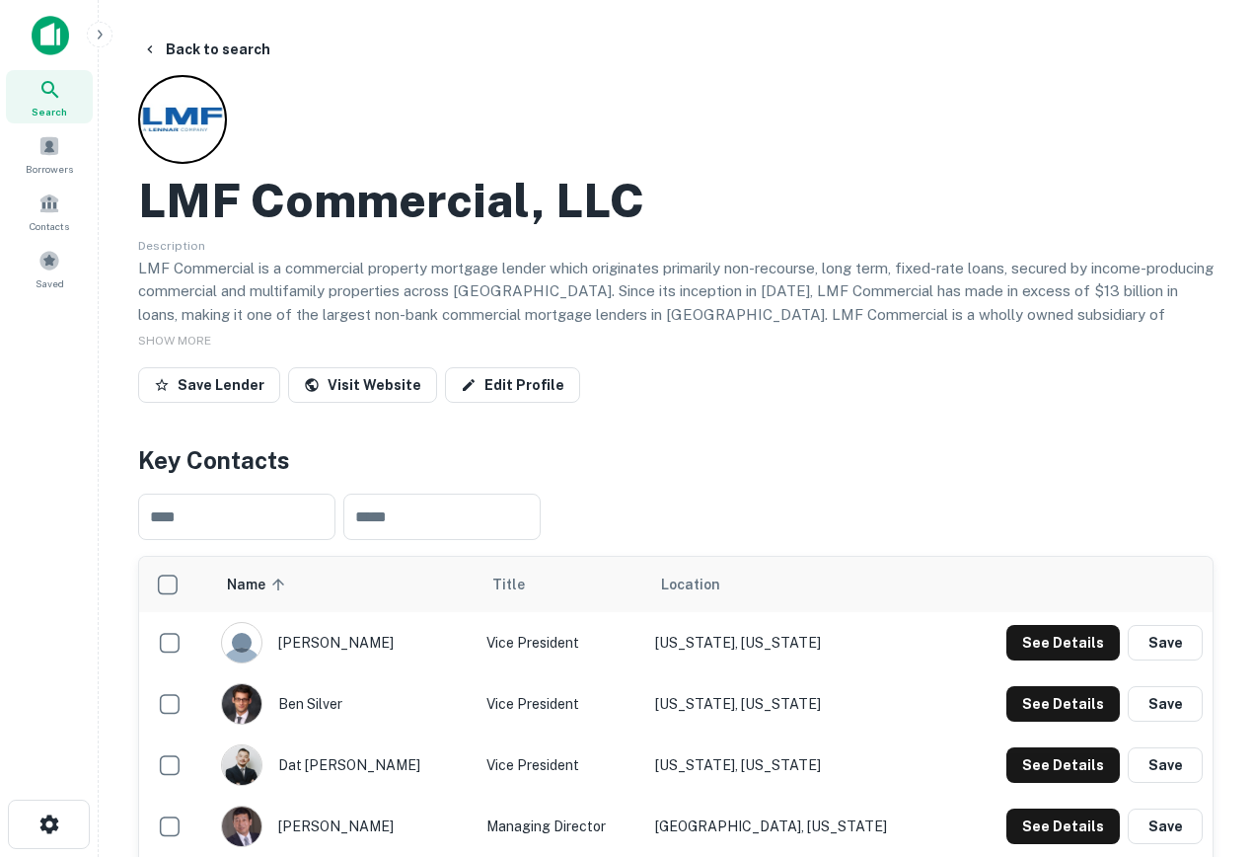
click at [53, 63] on div at bounding box center [49, 43] width 99 height 54
click at [53, 58] on div at bounding box center [49, 43] width 99 height 54
click at [55, 50] on img at bounding box center [51, 35] width 38 height 39
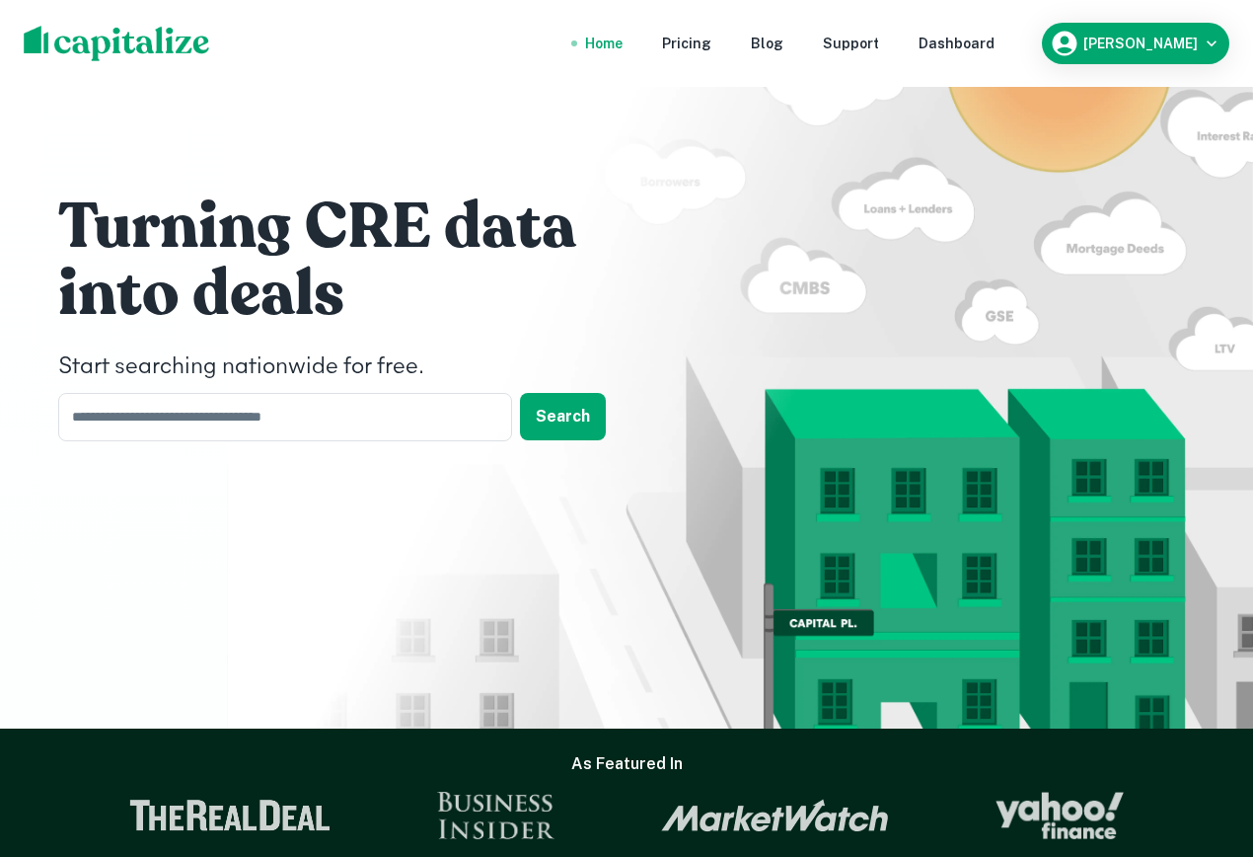
click at [1022, 55] on nav "Home Pricing Blog Support Dashboard" at bounding box center [790, 43] width 473 height 43
click at [995, 43] on div "Dashboard" at bounding box center [957, 44] width 76 height 22
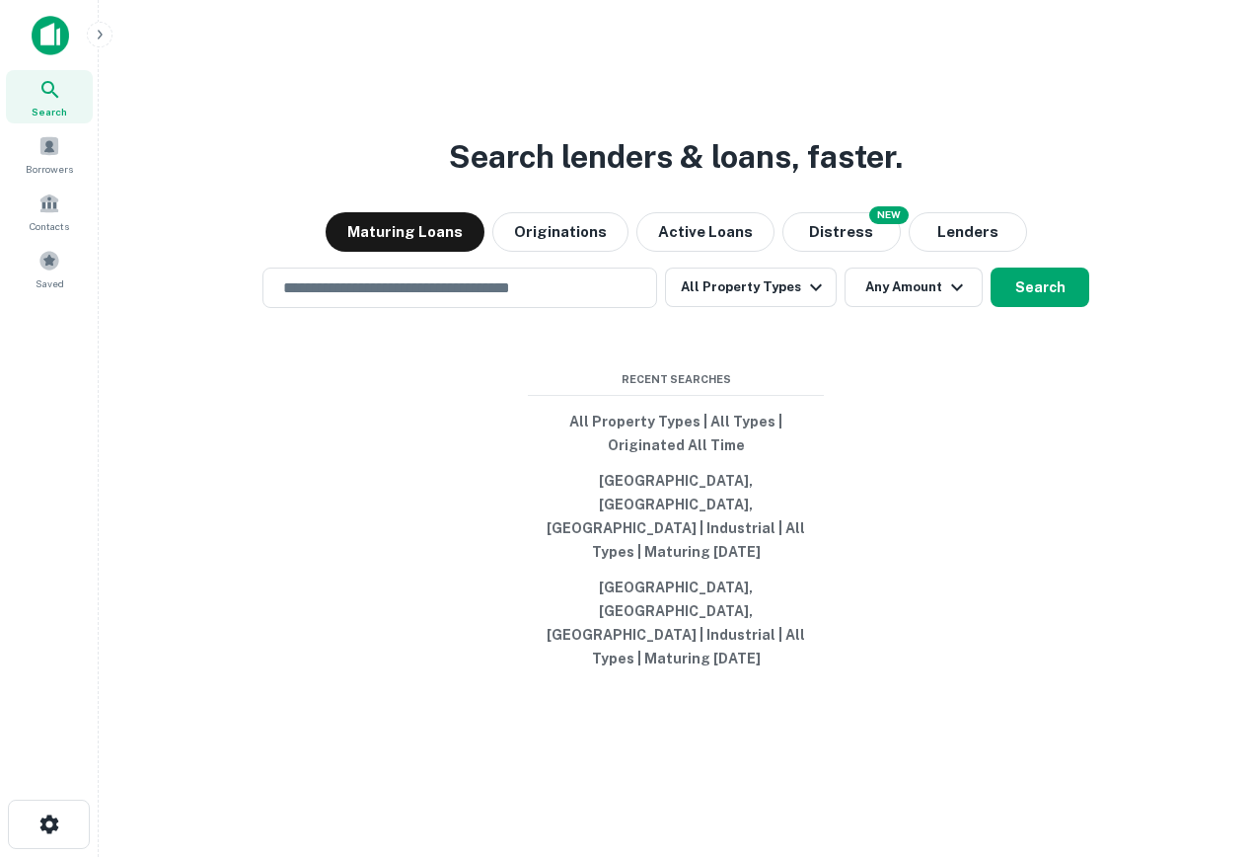
click at [560, 371] on div "Search lenders & loans, faster. Maturing Loans Originations Active Loans NEW Di…" at bounding box center [675, 475] width 1123 height 857
click at [686, 541] on button "Orange County, CA, USA | Industrial | All Types | Maturing In 1 Year" at bounding box center [676, 516] width 296 height 107
type input "**********"
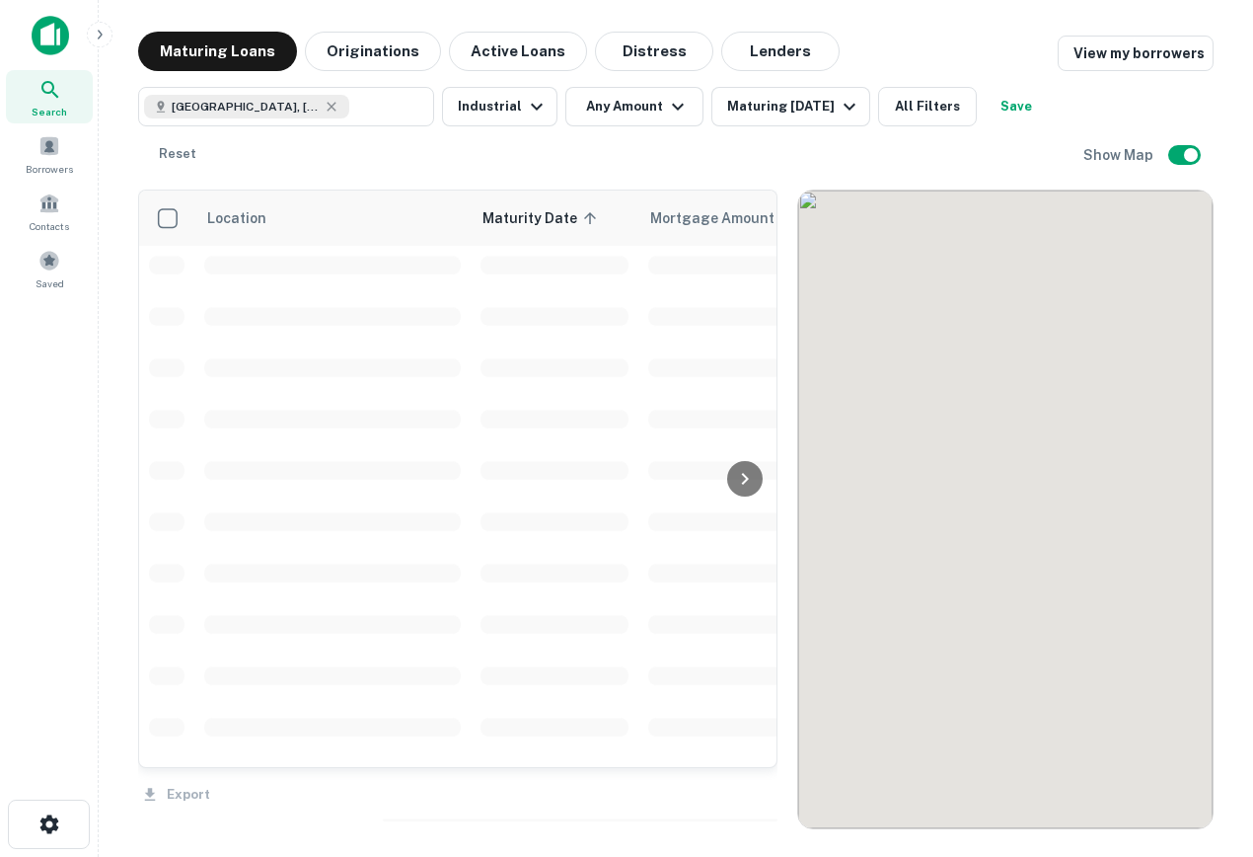
scroll to position [111, 0]
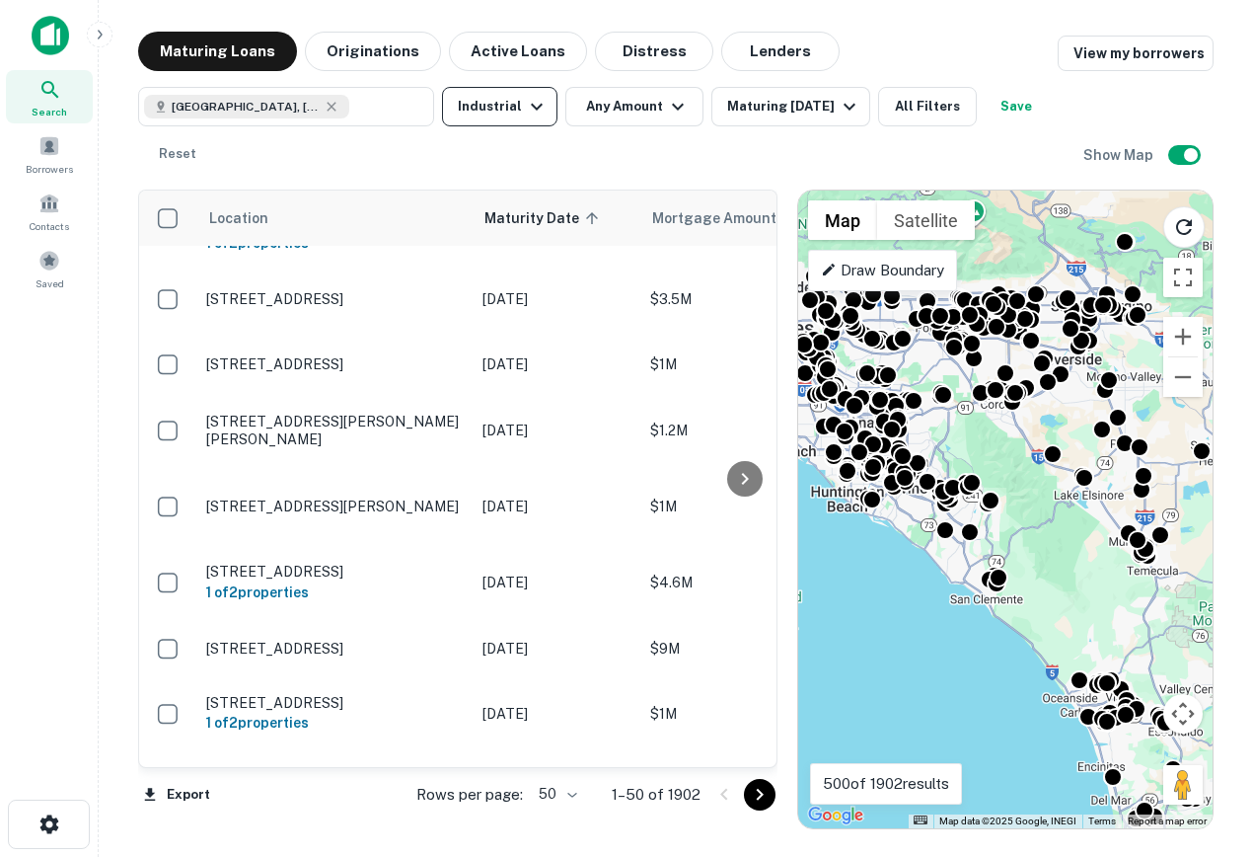
click at [511, 88] on button "Industrial" at bounding box center [499, 106] width 115 height 39
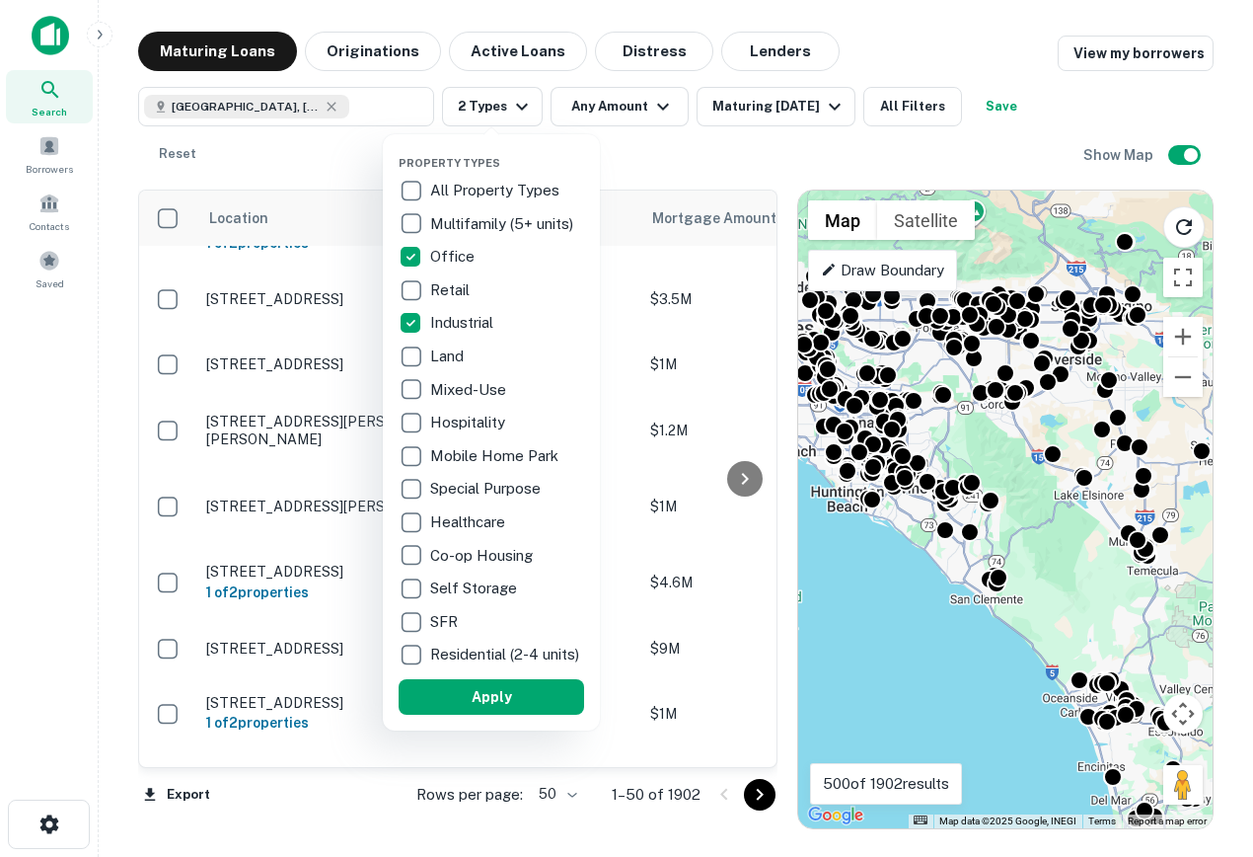
drag, startPoint x: 531, startPoint y: 695, endPoint x: 639, endPoint y: 772, distance: 133.1
click at [530, 695] on button "Apply" at bounding box center [492, 697] width 186 height 36
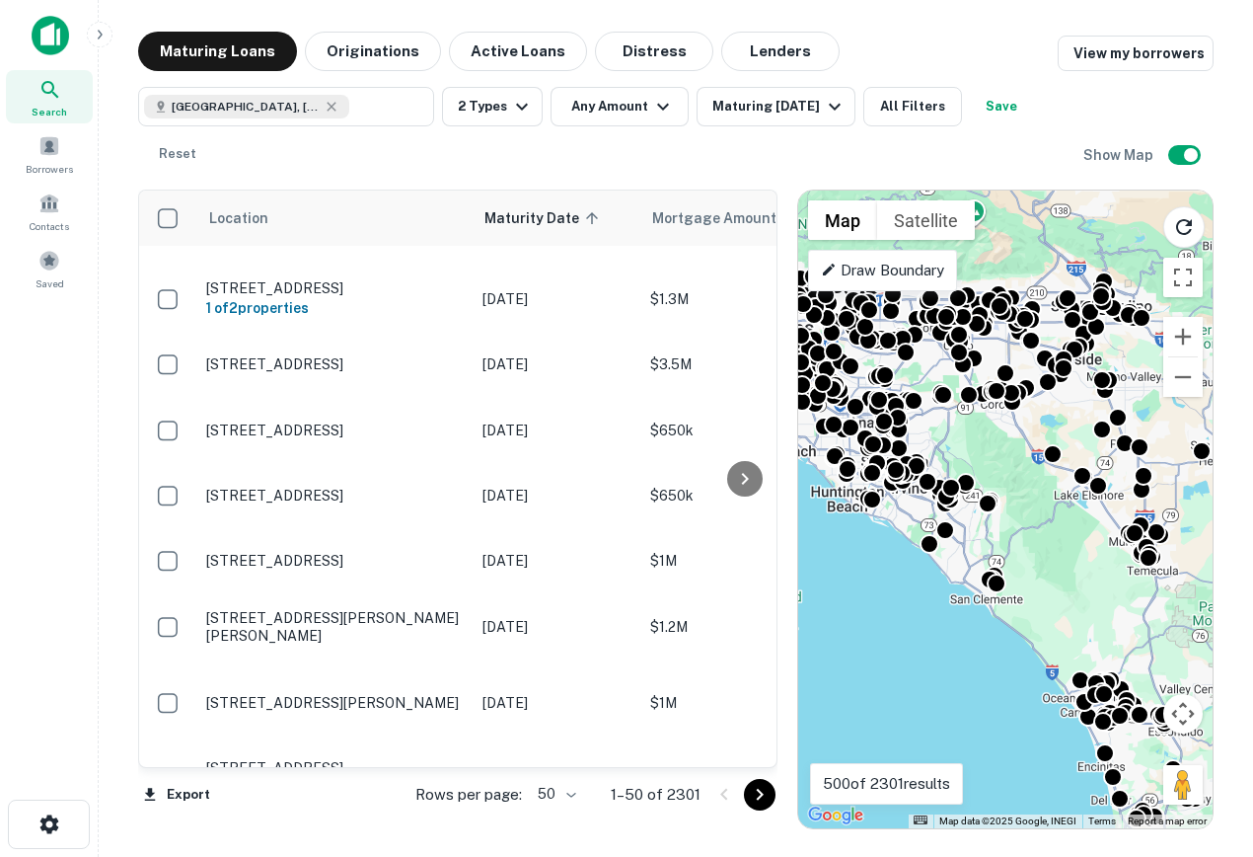
click at [517, 128] on div "Orange County, CA, USA ​ 2 Types Any Amount Maturing In 1 Year All Filters Save…" at bounding box center [610, 130] width 945 height 87
click at [497, 112] on button "2 Types" at bounding box center [492, 106] width 101 height 39
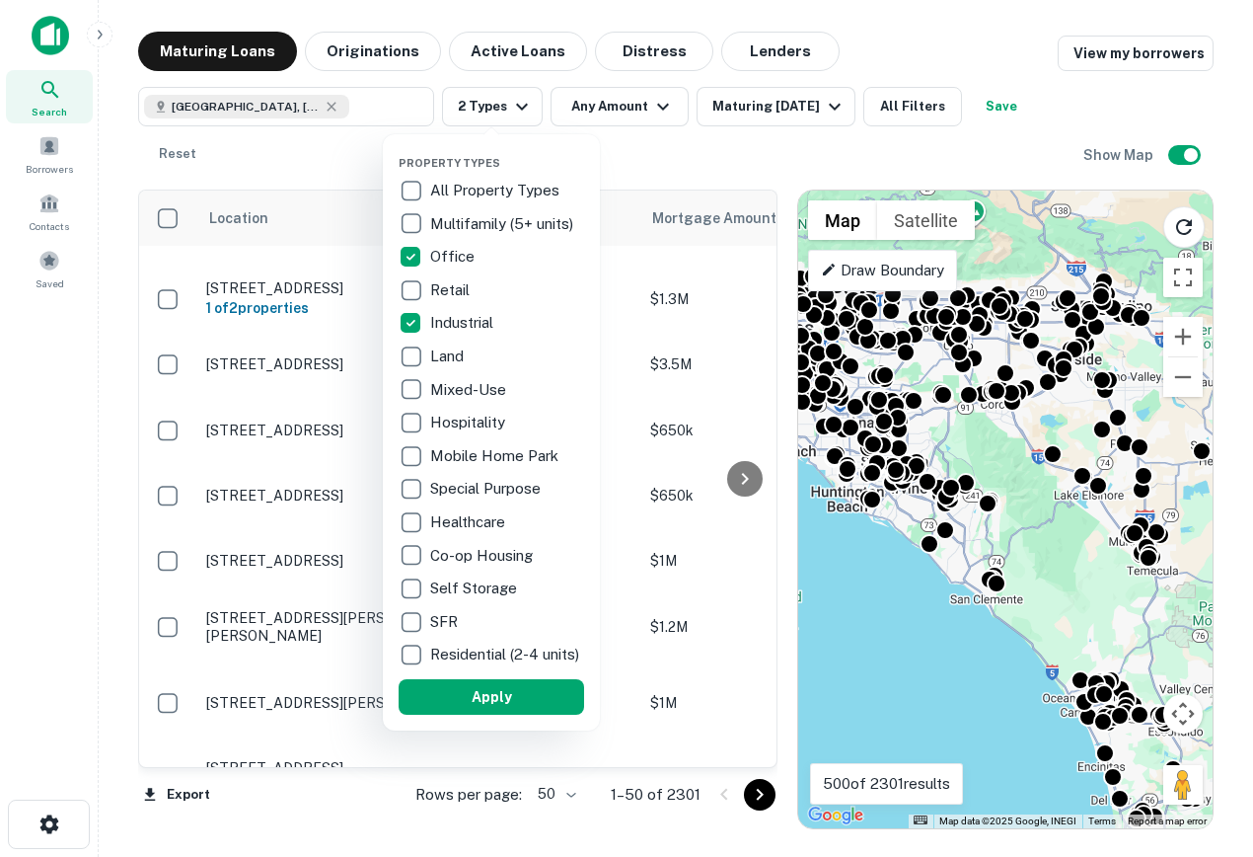
click at [395, 260] on div "Property Types All Property Types Multifamily (5+ units) Office Retail Industri…" at bounding box center [491, 432] width 217 height 596
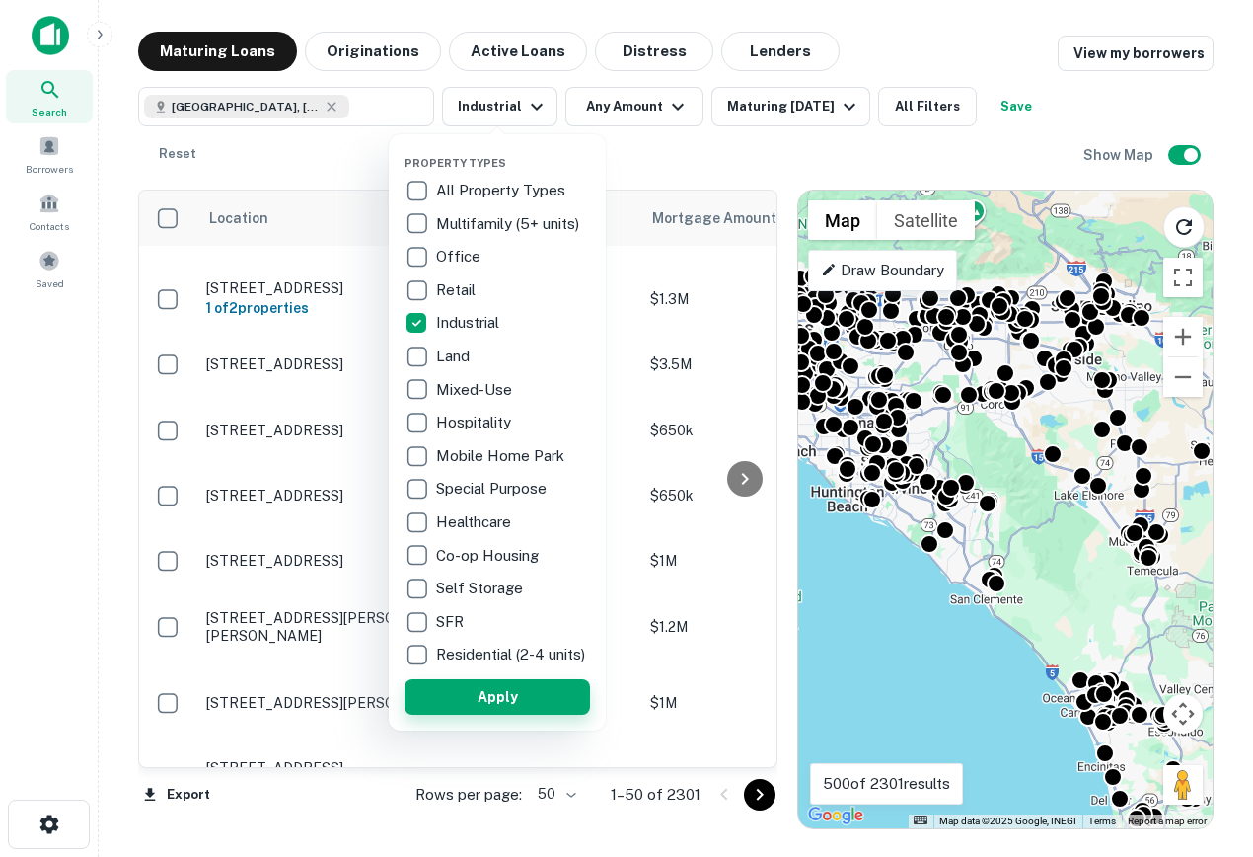
click at [513, 709] on button "Apply" at bounding box center [498, 697] width 186 height 36
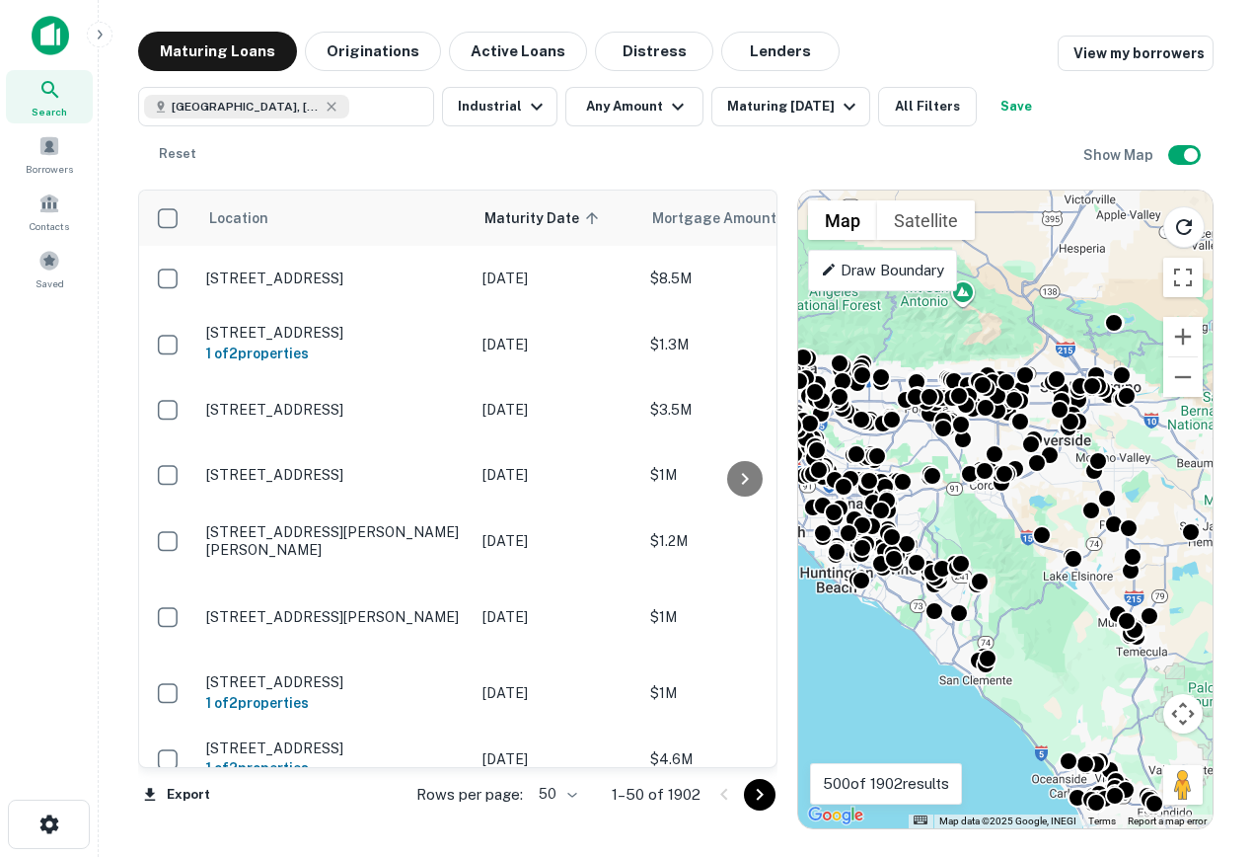
drag, startPoint x: 1076, startPoint y: 415, endPoint x: 1065, endPoint y: 501, distance: 86.5
click at [1065, 502] on div "To activate drag with keyboard, press Alt + Enter. Once in keyboard drag state,…" at bounding box center [1005, 509] width 414 height 638
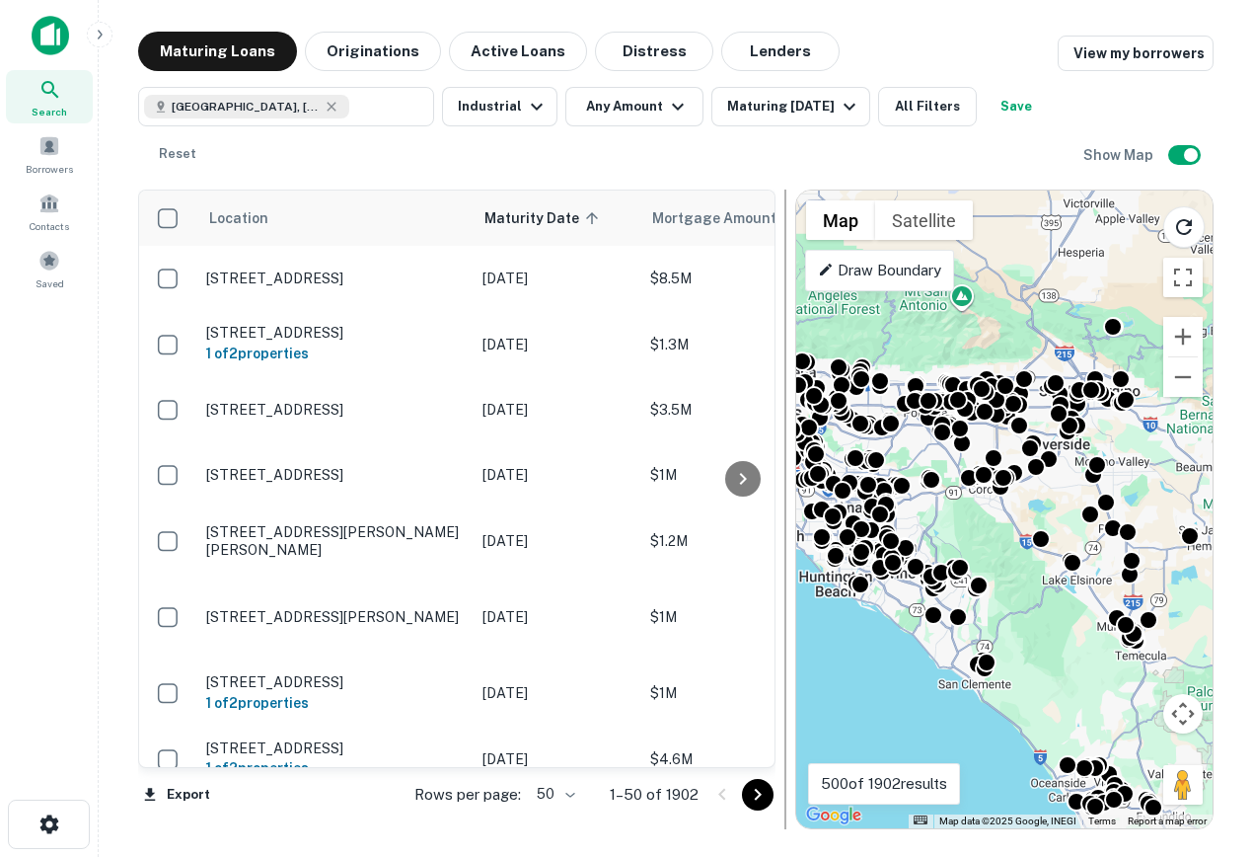
drag, startPoint x: 785, startPoint y: 381, endPoint x: 781, endPoint y: 464, distance: 83.0
click at [781, 464] on div at bounding box center [786, 508] width 20 height 639
click at [169, 172] on button "Reset" at bounding box center [177, 153] width 63 height 39
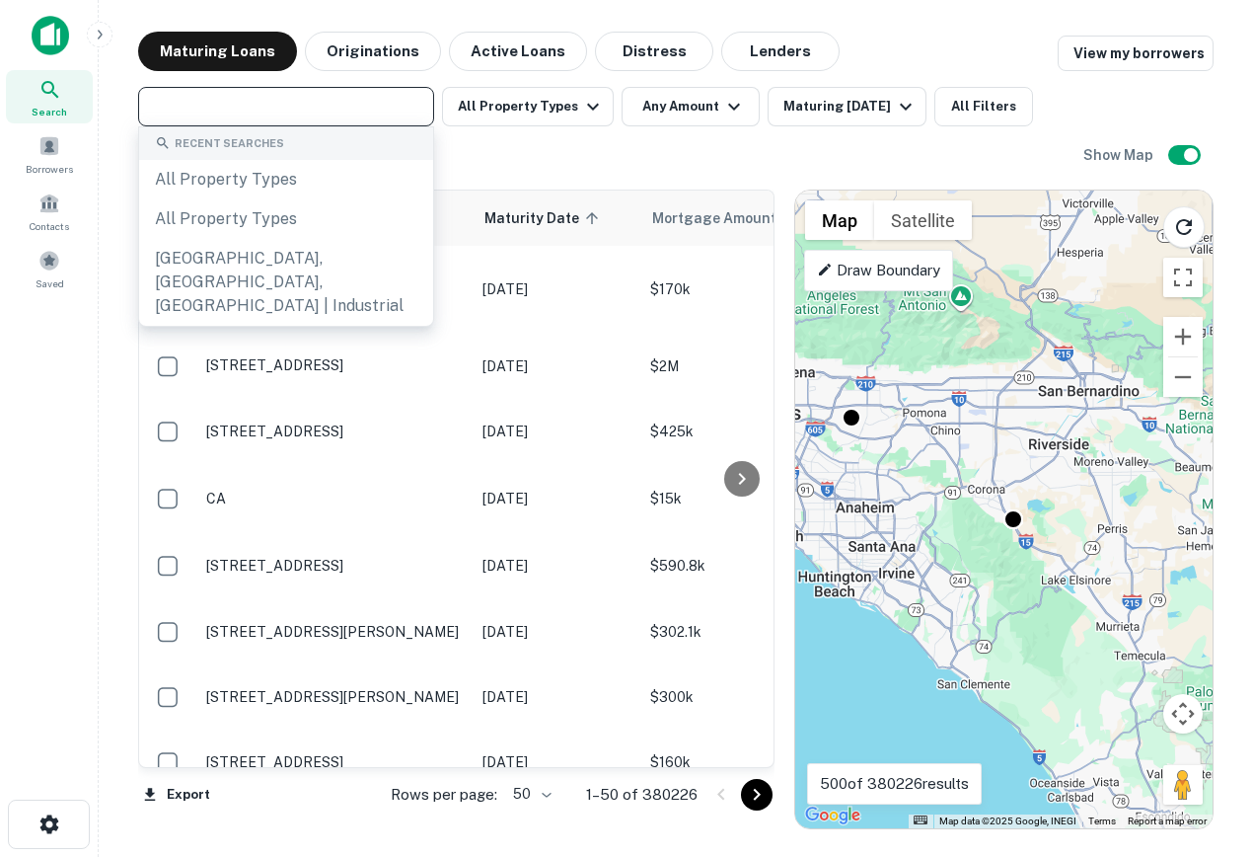
click at [256, 108] on input "text" at bounding box center [284, 107] width 281 height 28
click at [58, 136] on span at bounding box center [49, 146] width 22 height 22
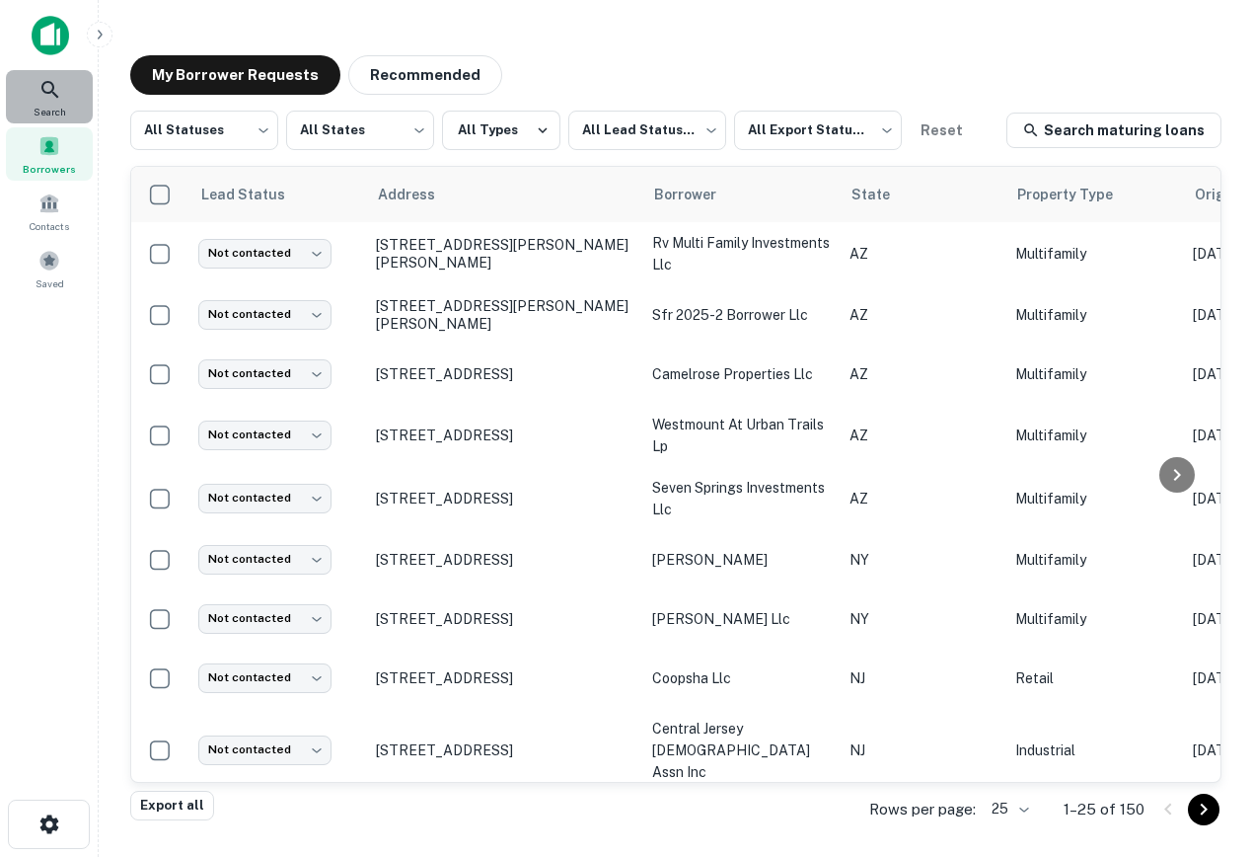
click at [46, 80] on icon at bounding box center [50, 90] width 24 height 24
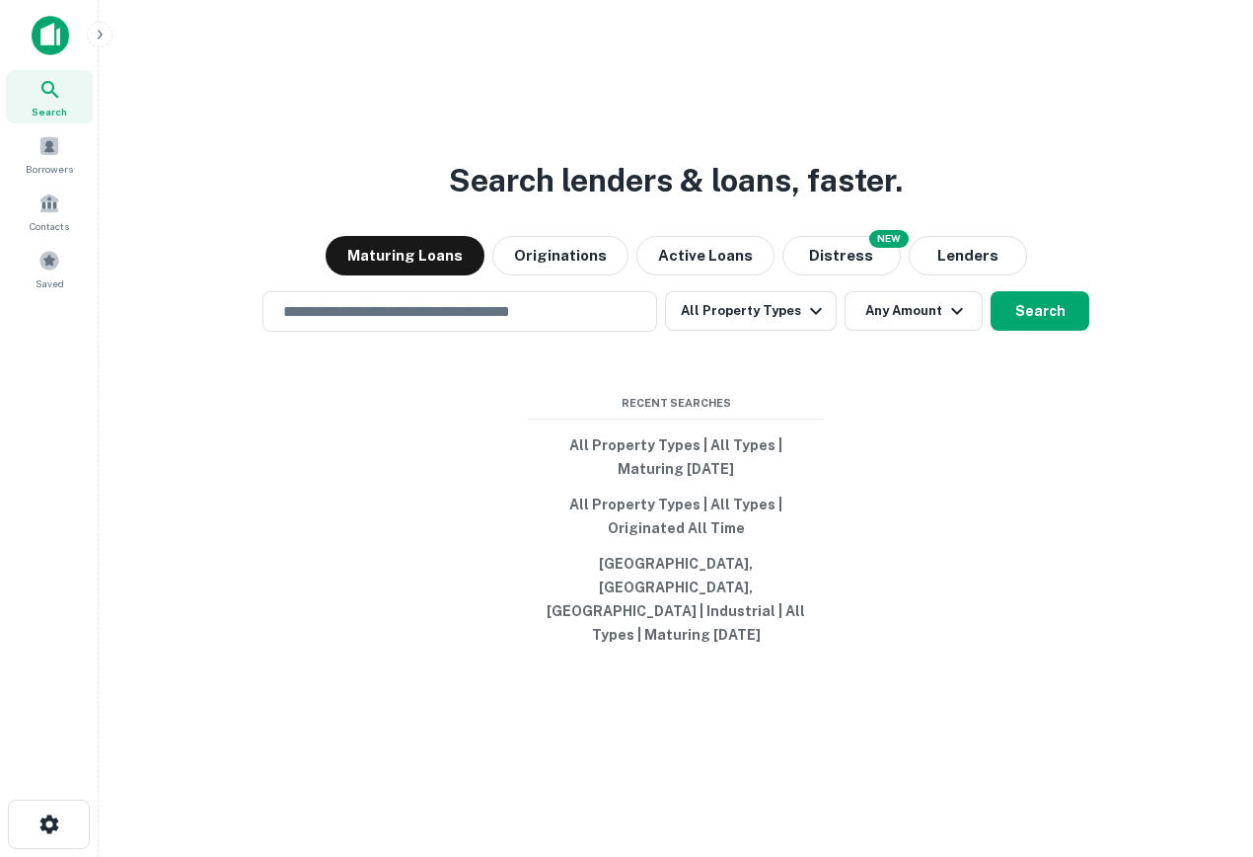
click at [653, 158] on div "Search lenders & loans, faster. Maturing Loans Originations Active Loans NEW Di…" at bounding box center [675, 475] width 1123 height 857
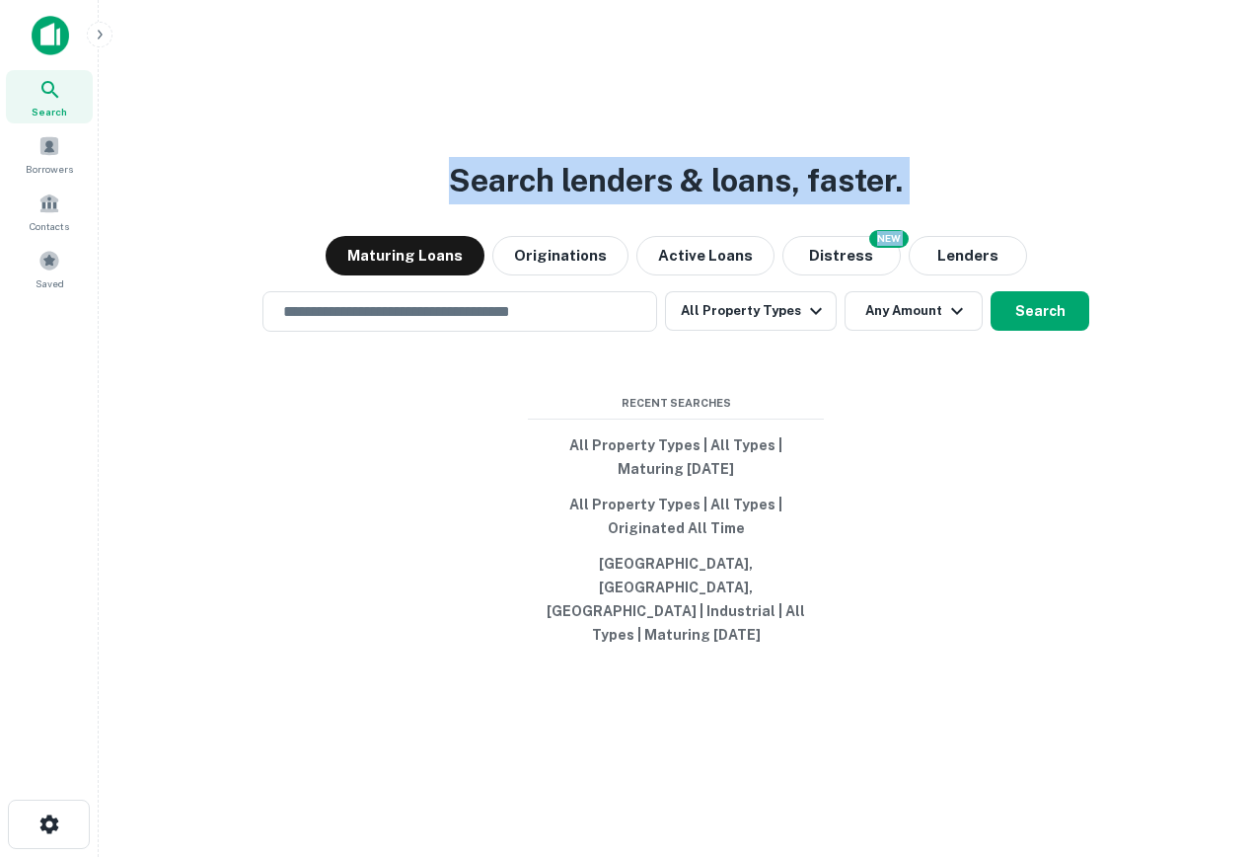
drag, startPoint x: 1177, startPoint y: 220, endPoint x: 286, endPoint y: 3, distance: 917.2
click at [286, 3] on main "Search lenders & loans, faster. Maturing Loans Originations Active Loans NEW Di…" at bounding box center [676, 428] width 1155 height 857
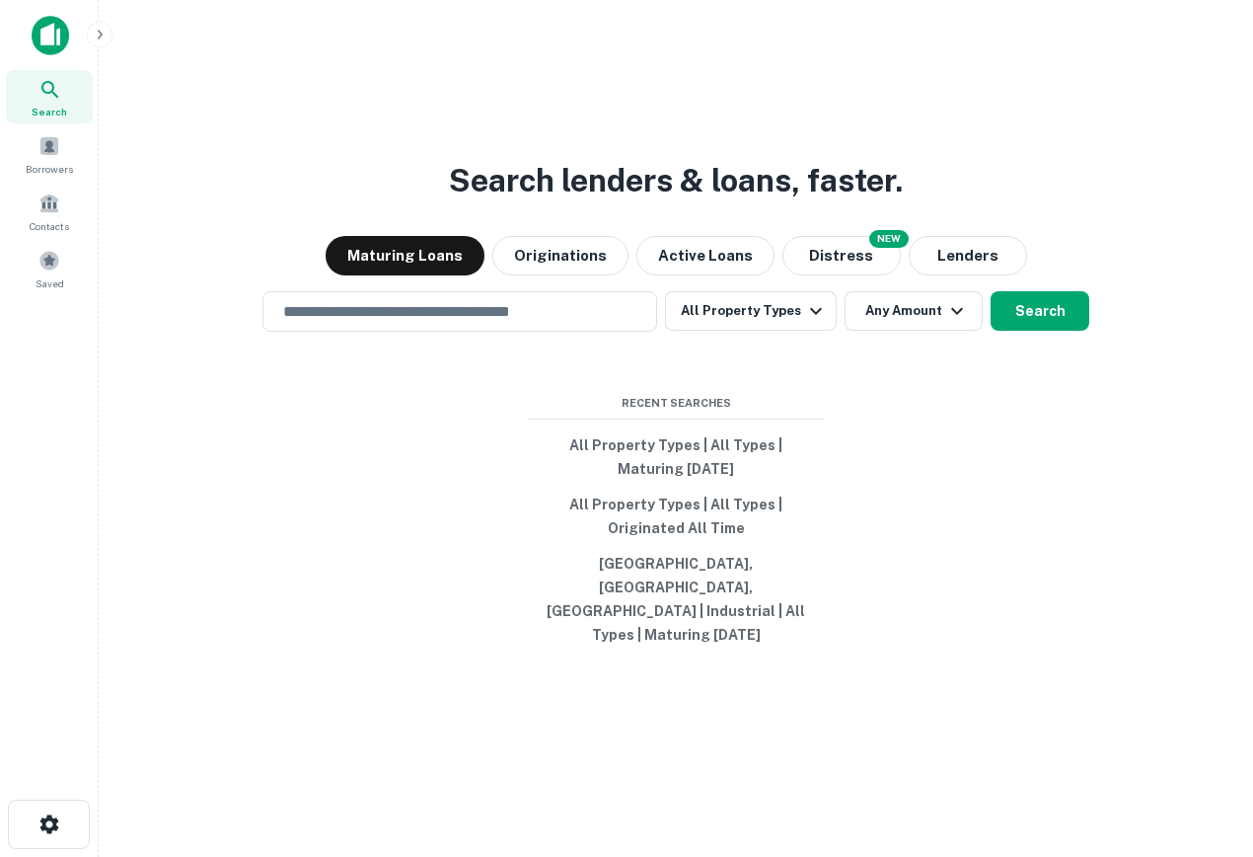
click at [345, 145] on div "Search lenders & loans, faster. Maturing Loans Originations Active Loans NEW Di…" at bounding box center [675, 475] width 1123 height 857
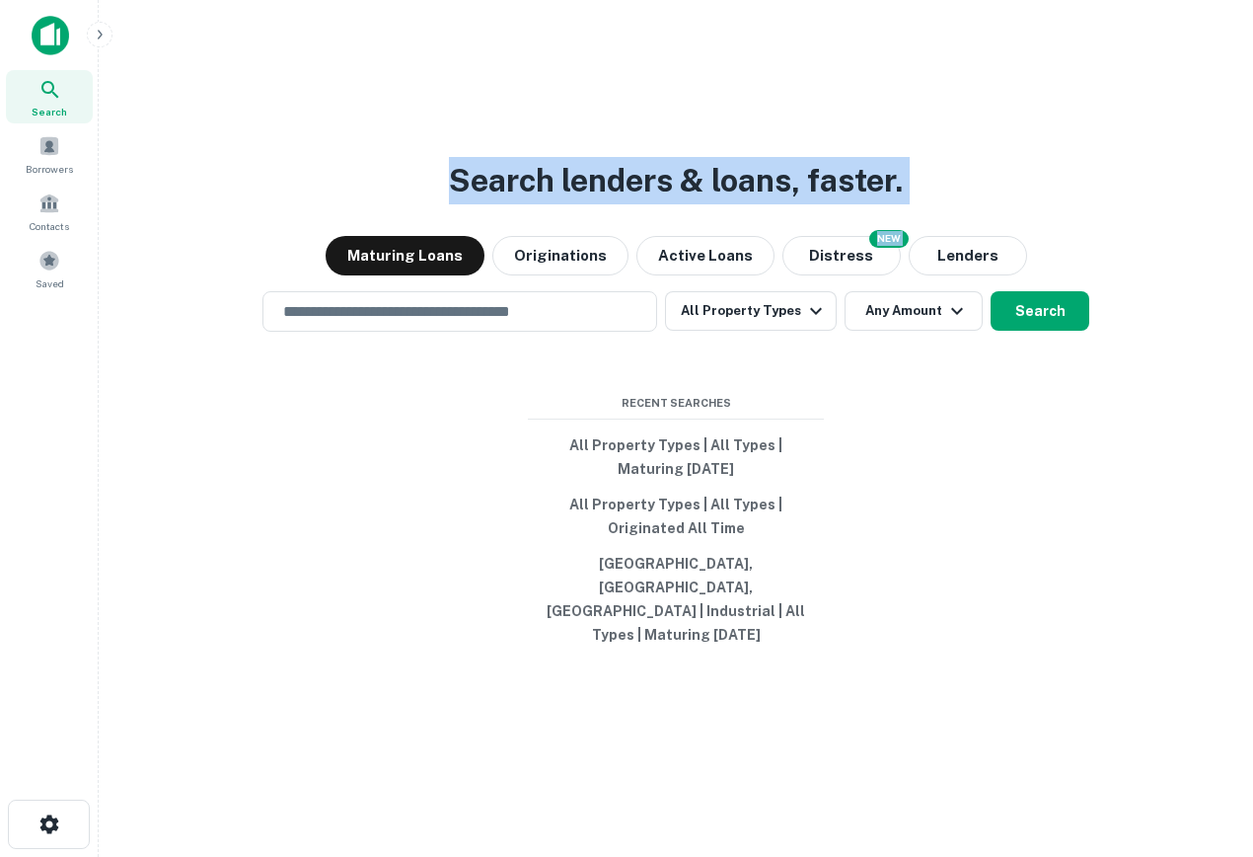
drag, startPoint x: 505, startPoint y: 147, endPoint x: 1250, endPoint y: 272, distance: 755.6
click at [1250, 272] on main "Search lenders & loans, faster. Maturing Loans Originations Active Loans NEW Di…" at bounding box center [676, 428] width 1155 height 857
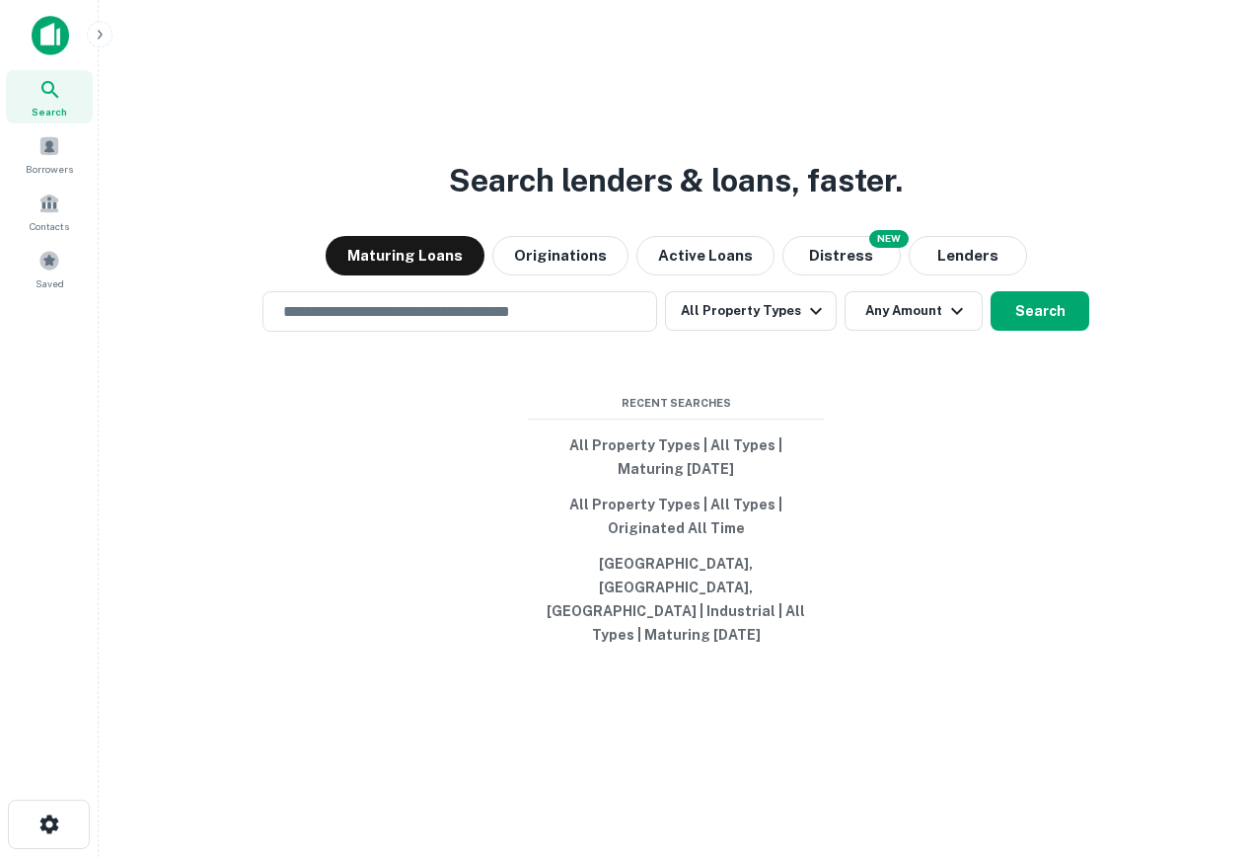
drag, startPoint x: 1064, startPoint y: 247, endPoint x: 943, endPoint y: 236, distance: 120.9
click at [948, 236] on div "Search lenders & loans, faster. Maturing Loans Originations Active Loans NEW Di…" at bounding box center [675, 475] width 1123 height 857
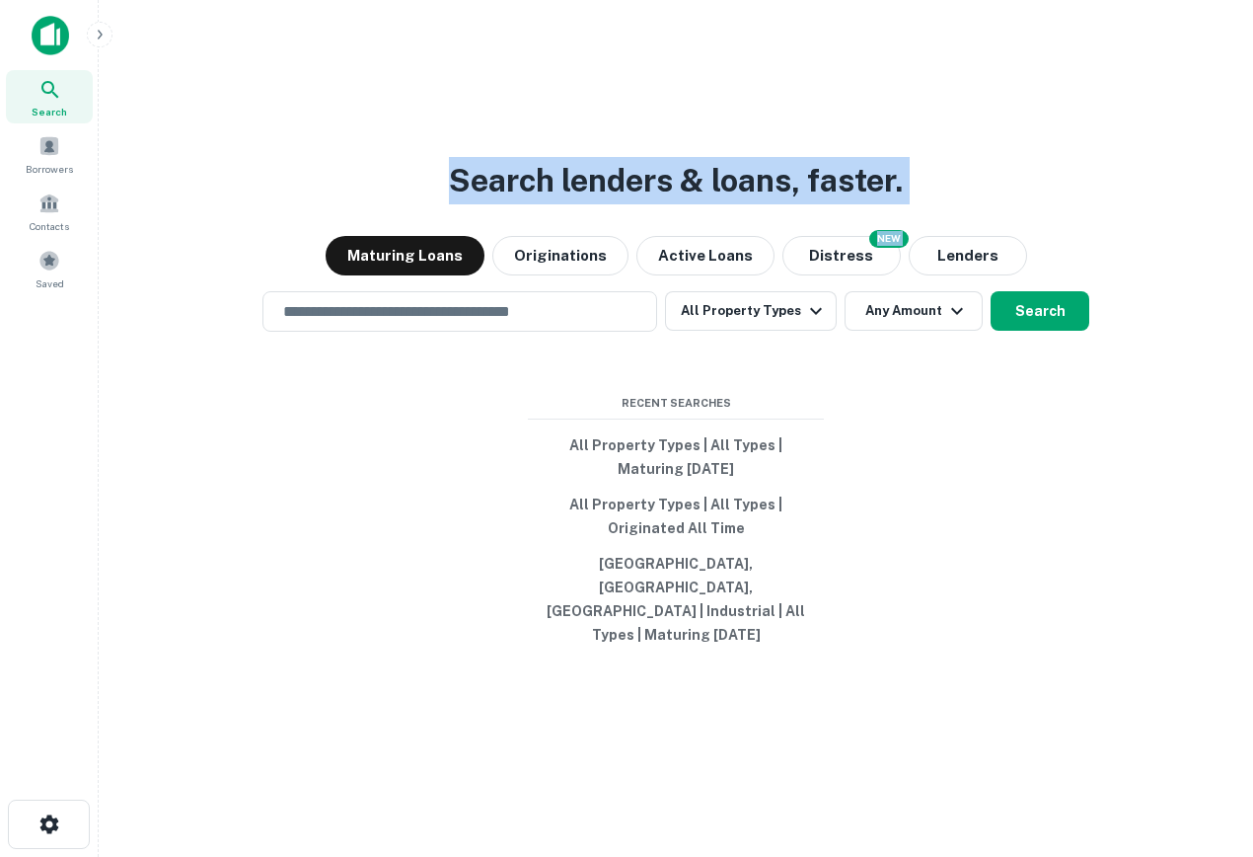
drag, startPoint x: 525, startPoint y: 158, endPoint x: 0, endPoint y: 145, distance: 525.2
click at [0, 145] on div "Search Borrowers Contacts Saved Search lenders & loans, faster. Maturing Loans …" at bounding box center [626, 428] width 1253 height 857
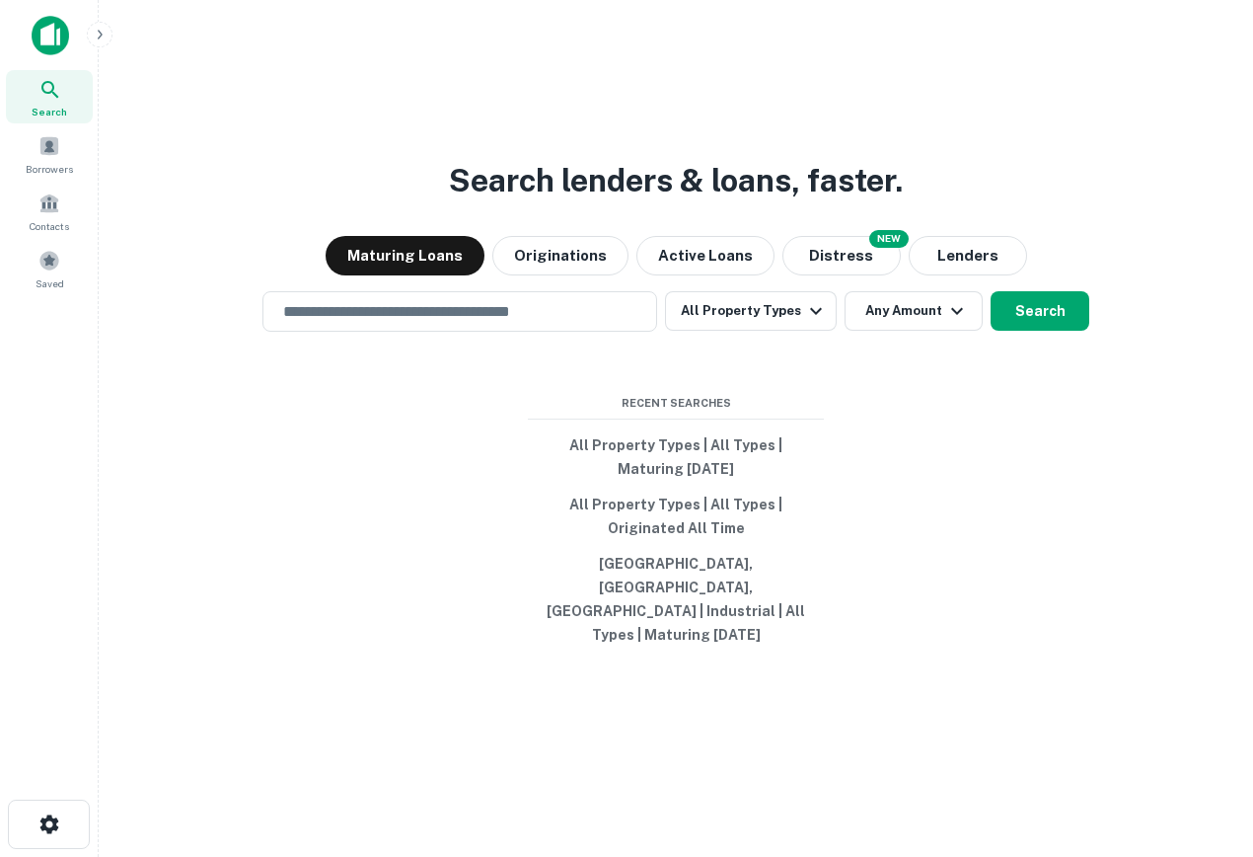
click at [396, 140] on div "Search lenders & loans, faster. Maturing Loans Originations Active Loans NEW Di…" at bounding box center [675, 475] width 1123 height 857
click at [840, 275] on button "Distress" at bounding box center [842, 255] width 118 height 39
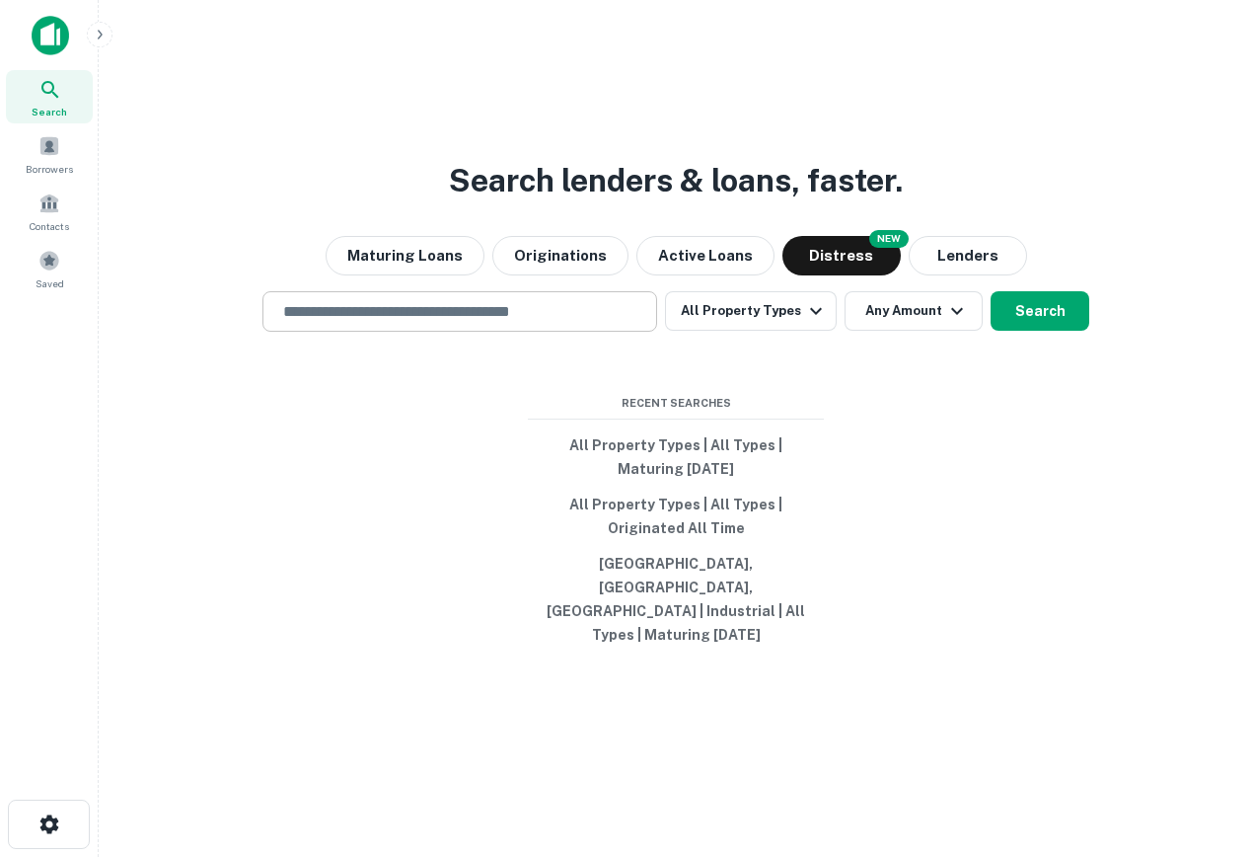
click at [468, 332] on div "​" at bounding box center [460, 311] width 395 height 40
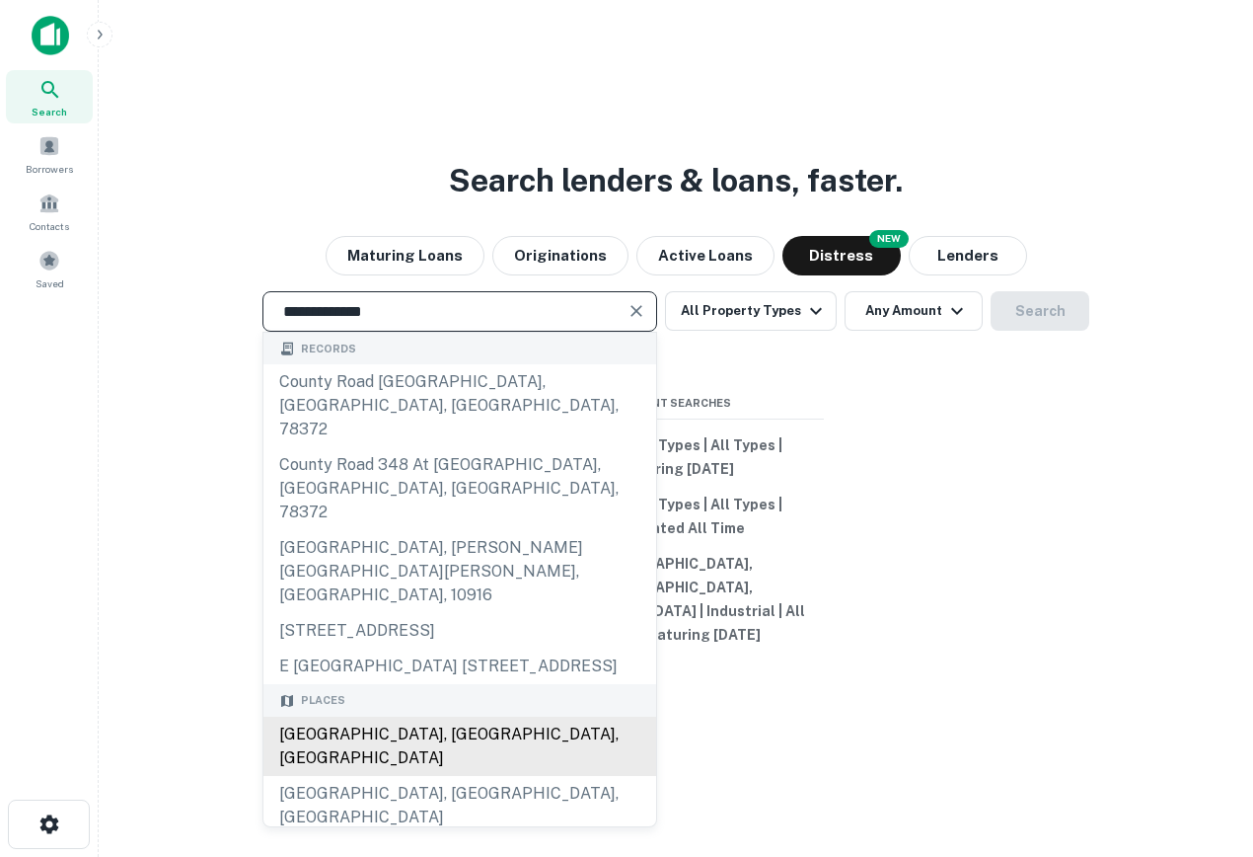
click at [491, 716] on div "[GEOGRAPHIC_DATA], [GEOGRAPHIC_DATA], [GEOGRAPHIC_DATA]" at bounding box center [459, 745] width 393 height 59
type input "**********"
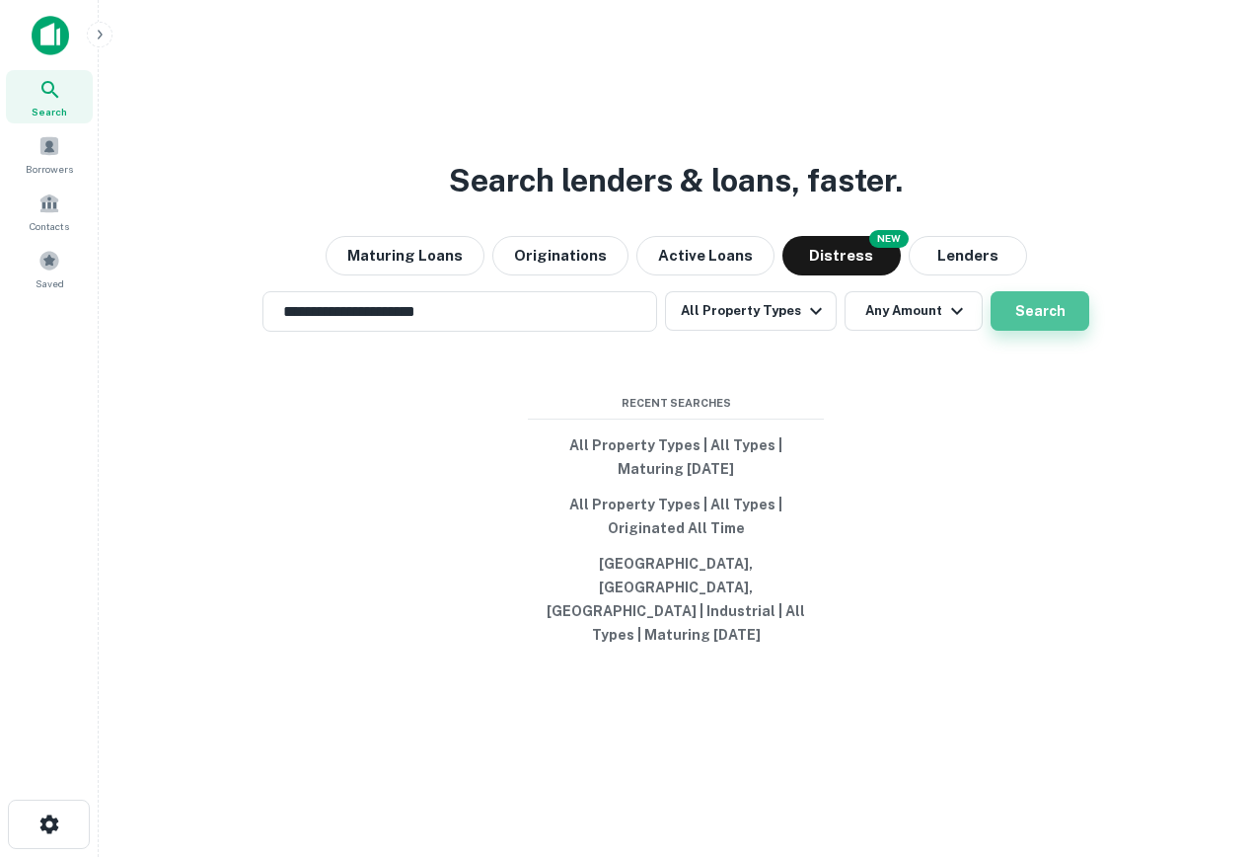
click at [1009, 331] on button "Search" at bounding box center [1040, 310] width 99 height 39
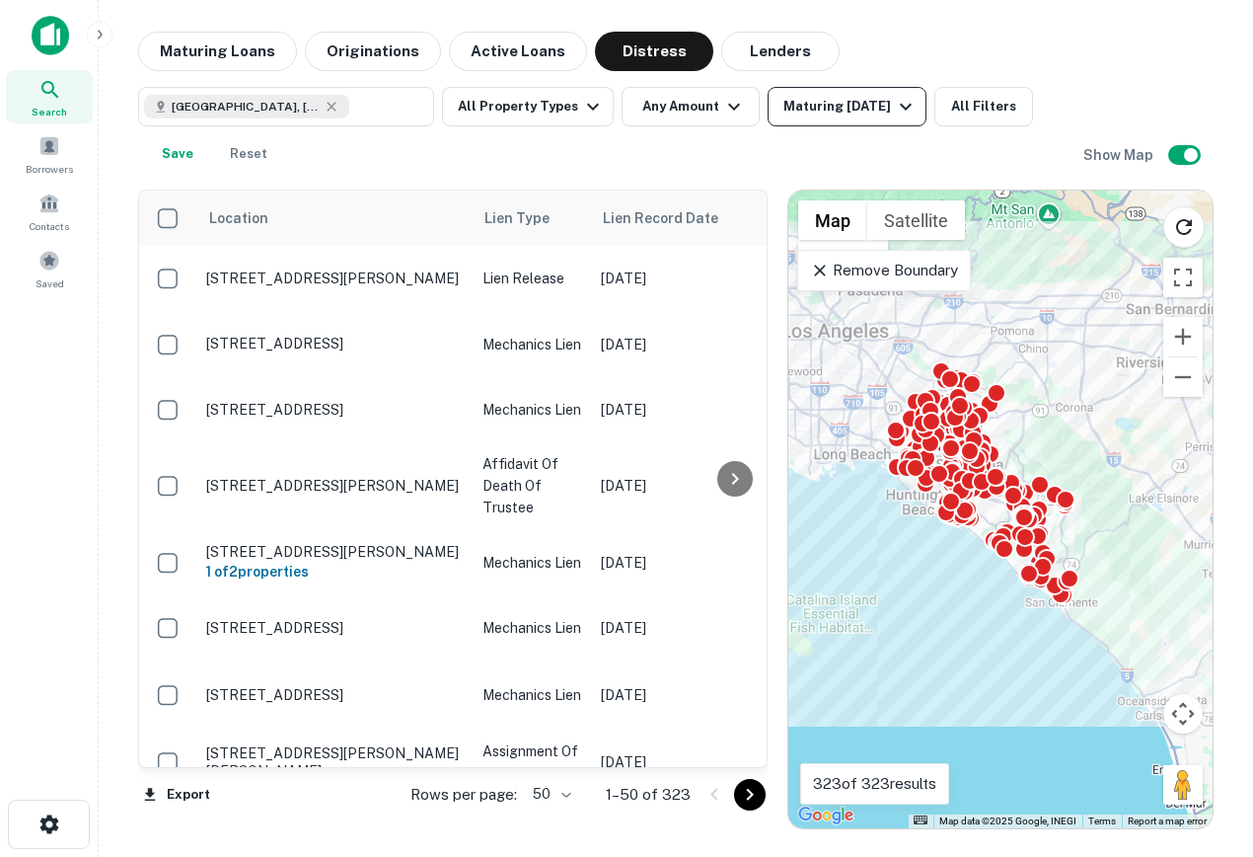
click at [830, 98] on div "Maturing [DATE]" at bounding box center [851, 107] width 134 height 24
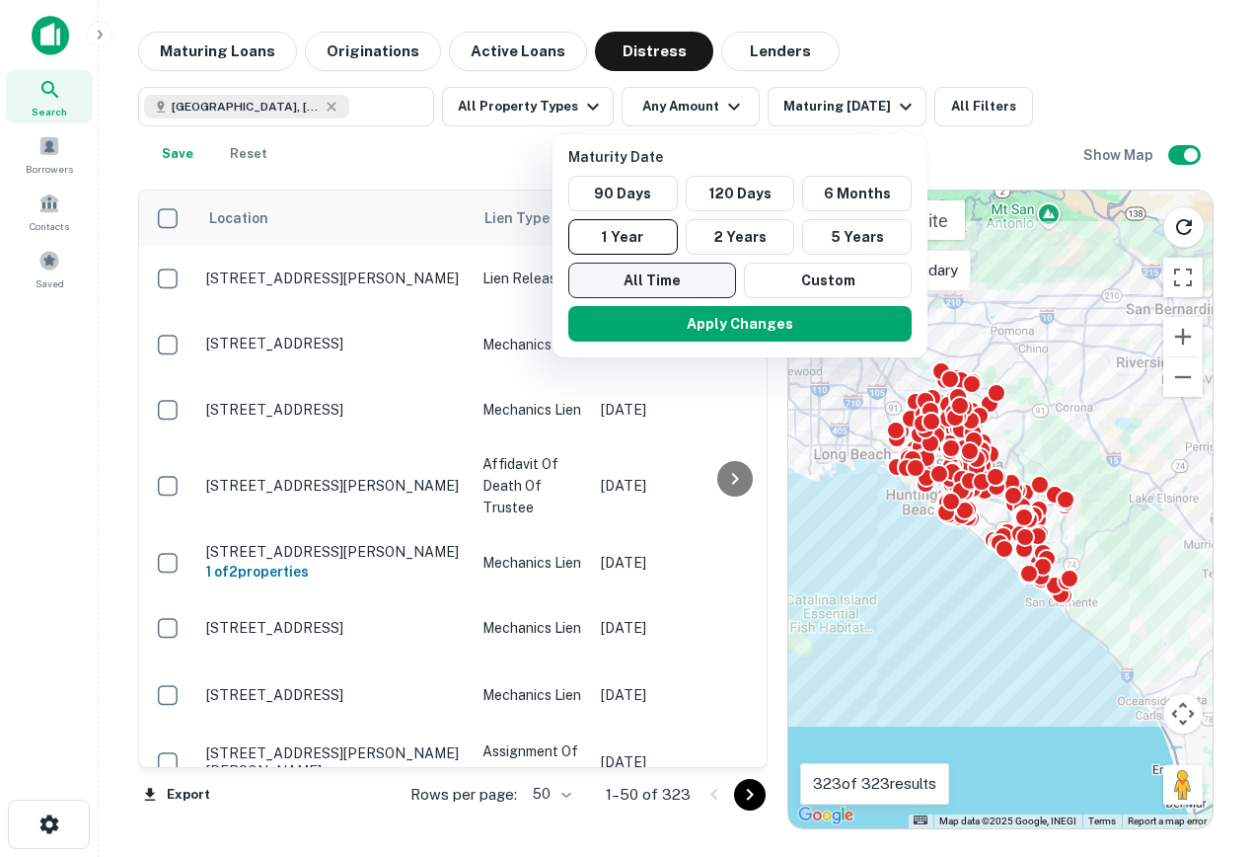
click at [657, 282] on button "All Time" at bounding box center [652, 281] width 168 height 36
click at [580, 100] on div at bounding box center [626, 428] width 1253 height 857
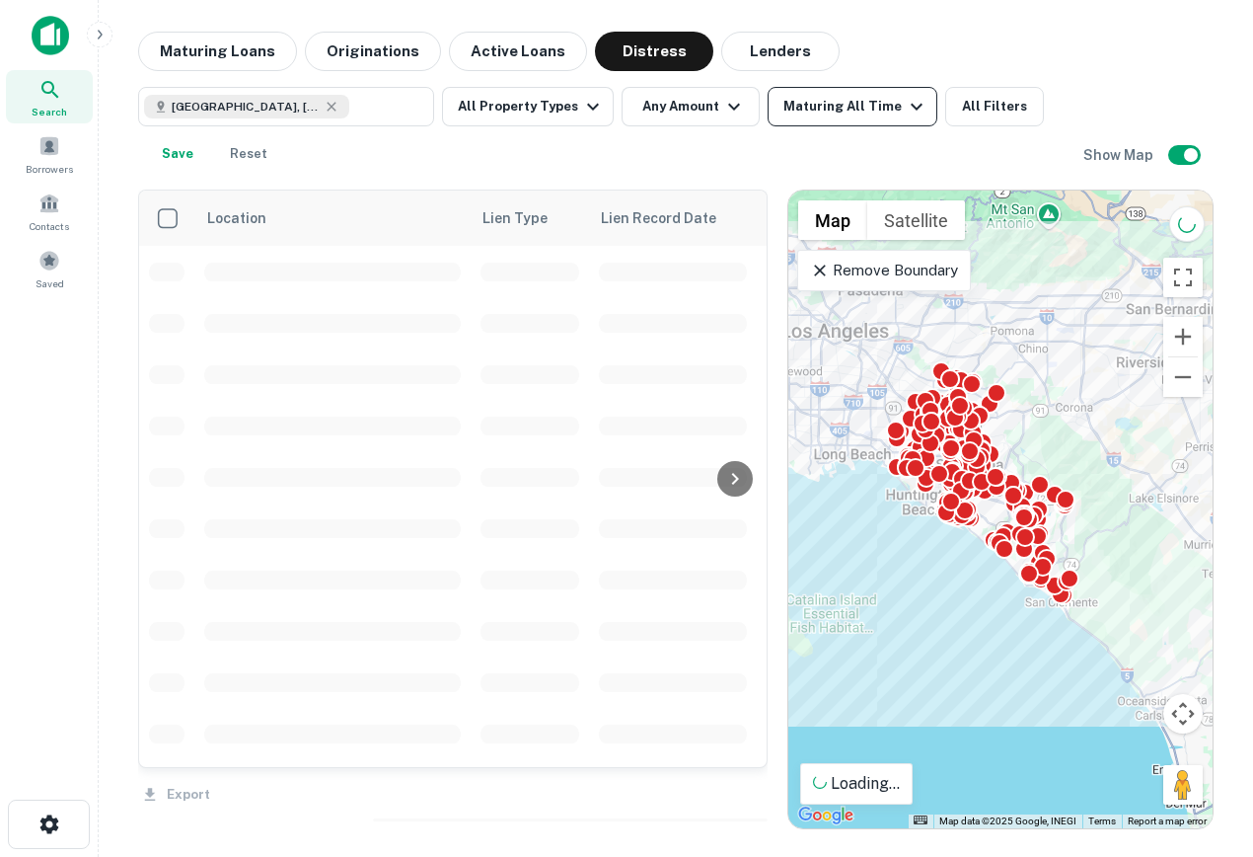
click at [882, 101] on div "Maturing All Time" at bounding box center [856, 107] width 145 height 24
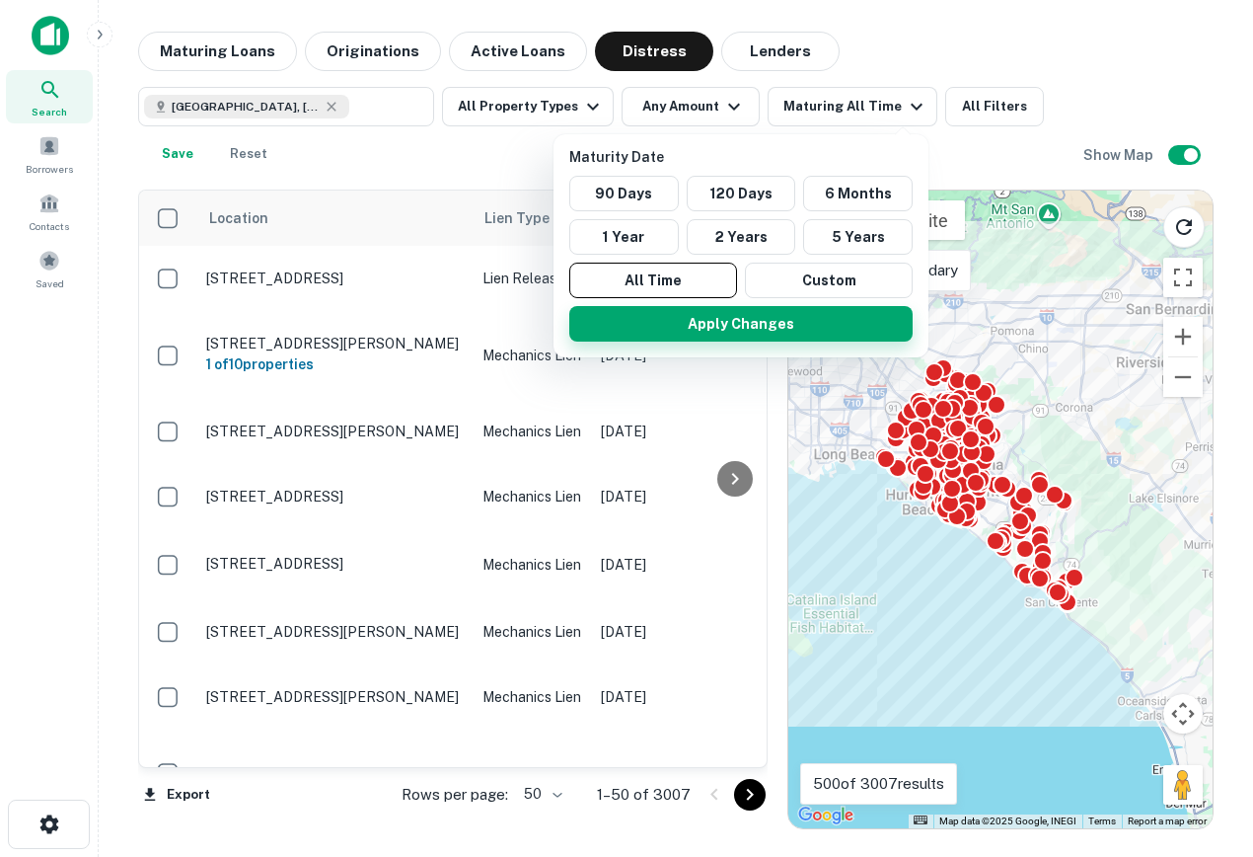
click at [737, 315] on button "Apply Changes" at bounding box center [740, 324] width 343 height 36
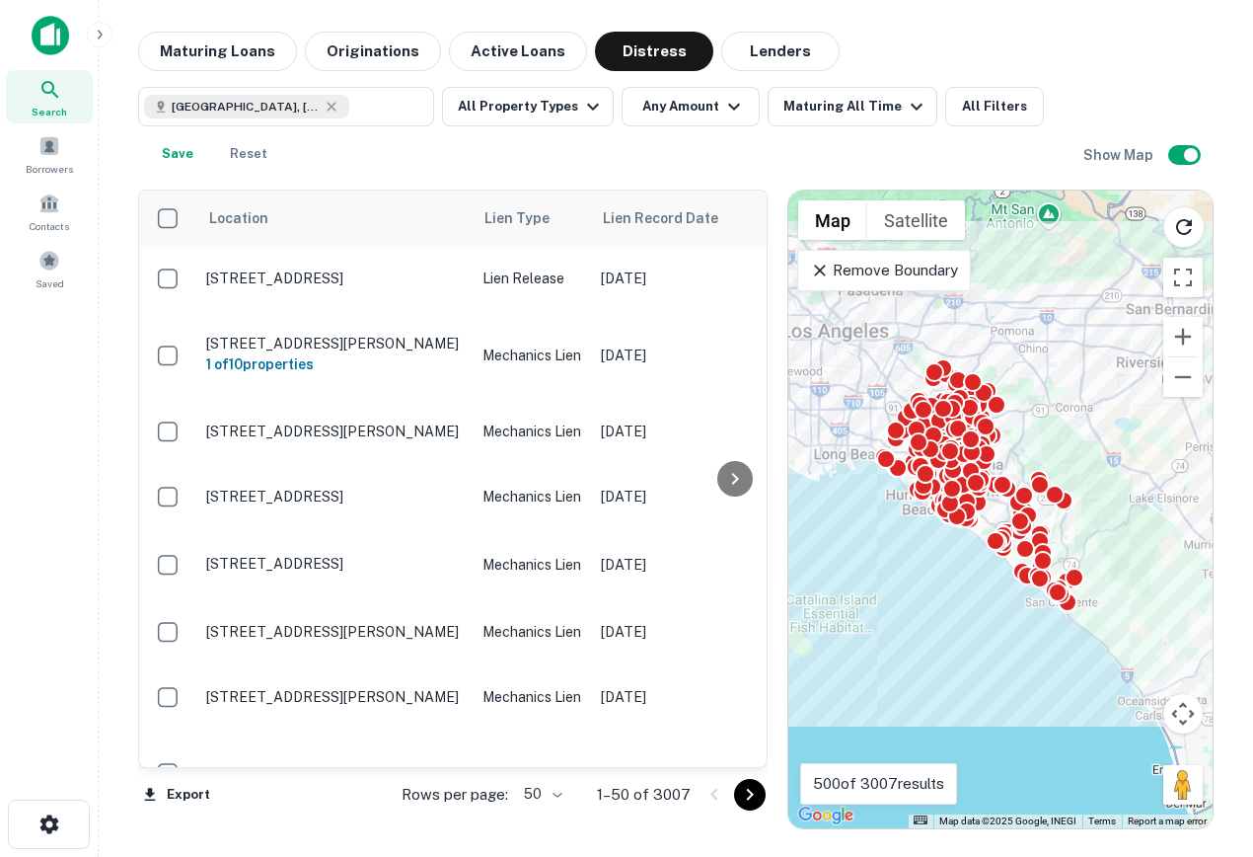
click at [807, 279] on div "Remove Boundary" at bounding box center [883, 270] width 173 height 41
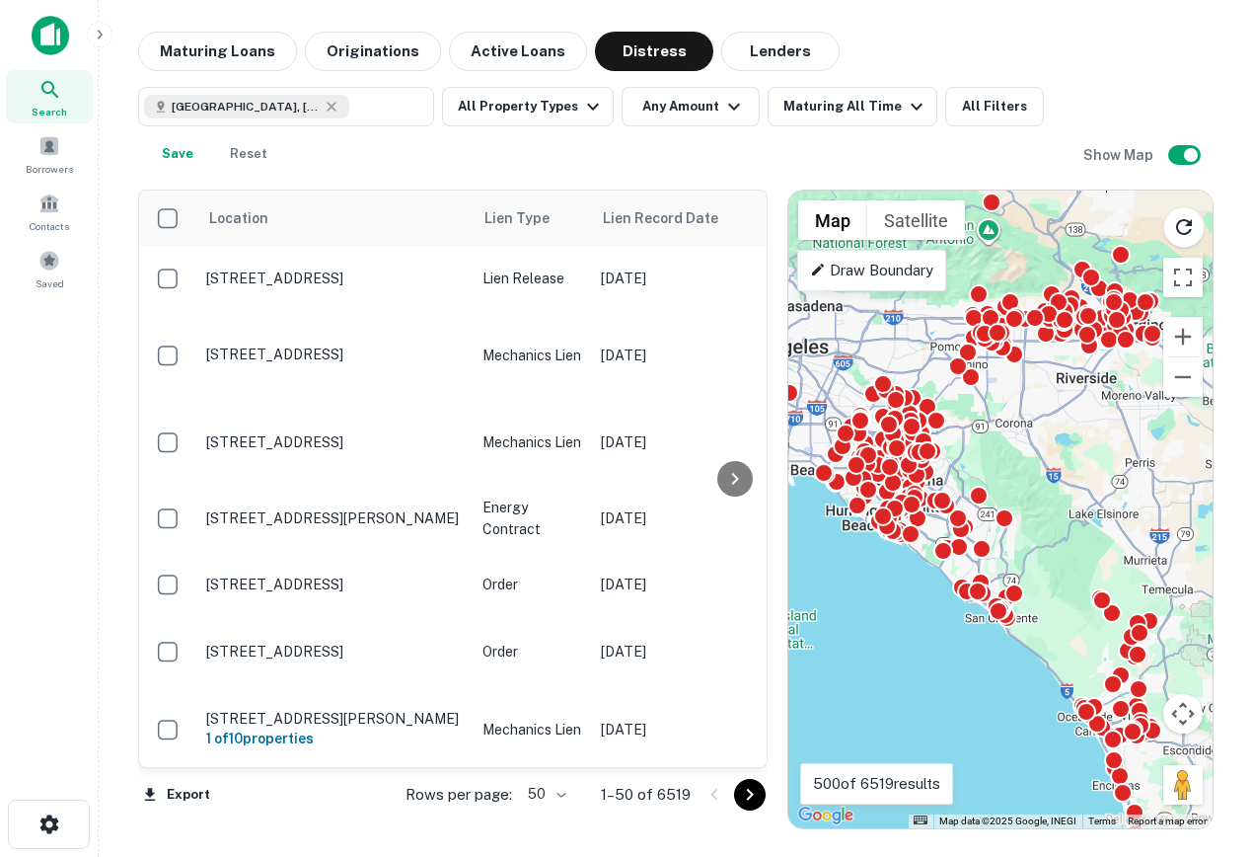
drag, startPoint x: 1140, startPoint y: 376, endPoint x: 1074, endPoint y: 391, distance: 67.8
click at [1074, 391] on div "To activate drag with keyboard, press Alt + Enter. Once in keyboard drag state,…" at bounding box center [1001, 509] width 424 height 638
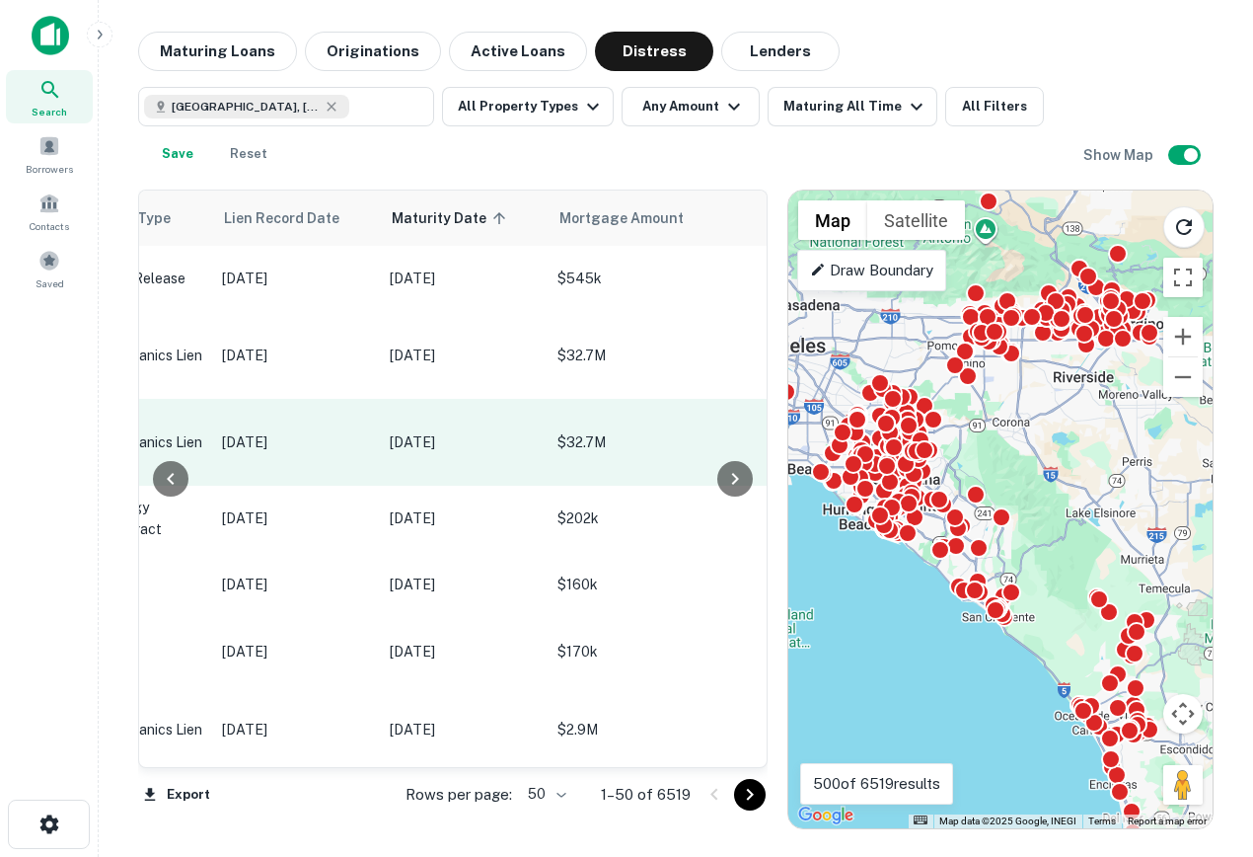
scroll to position [0, 380]
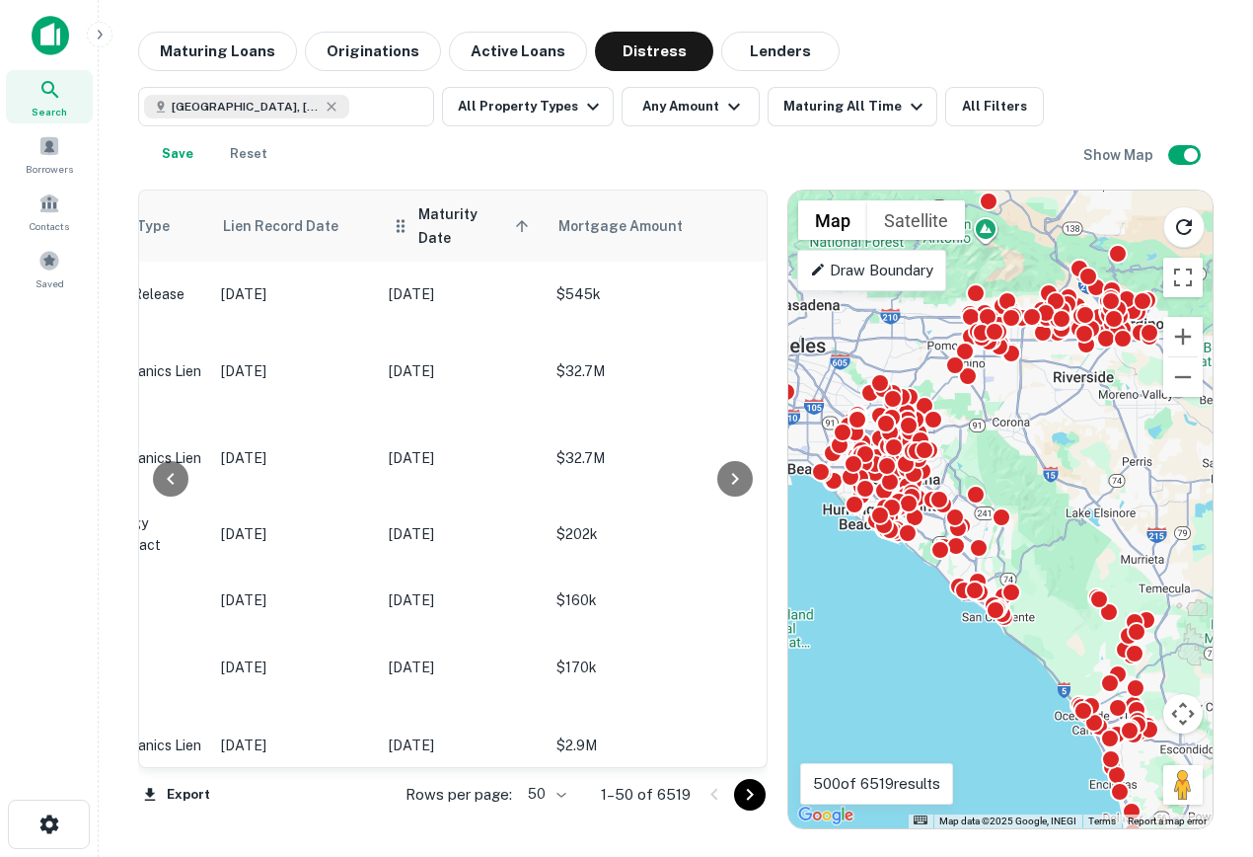
click at [466, 229] on th "Maturity Date sorted ascending" at bounding box center [463, 225] width 168 height 71
click at [495, 209] on span "Maturity Date sorted ascending" at bounding box center [476, 225] width 116 height 47
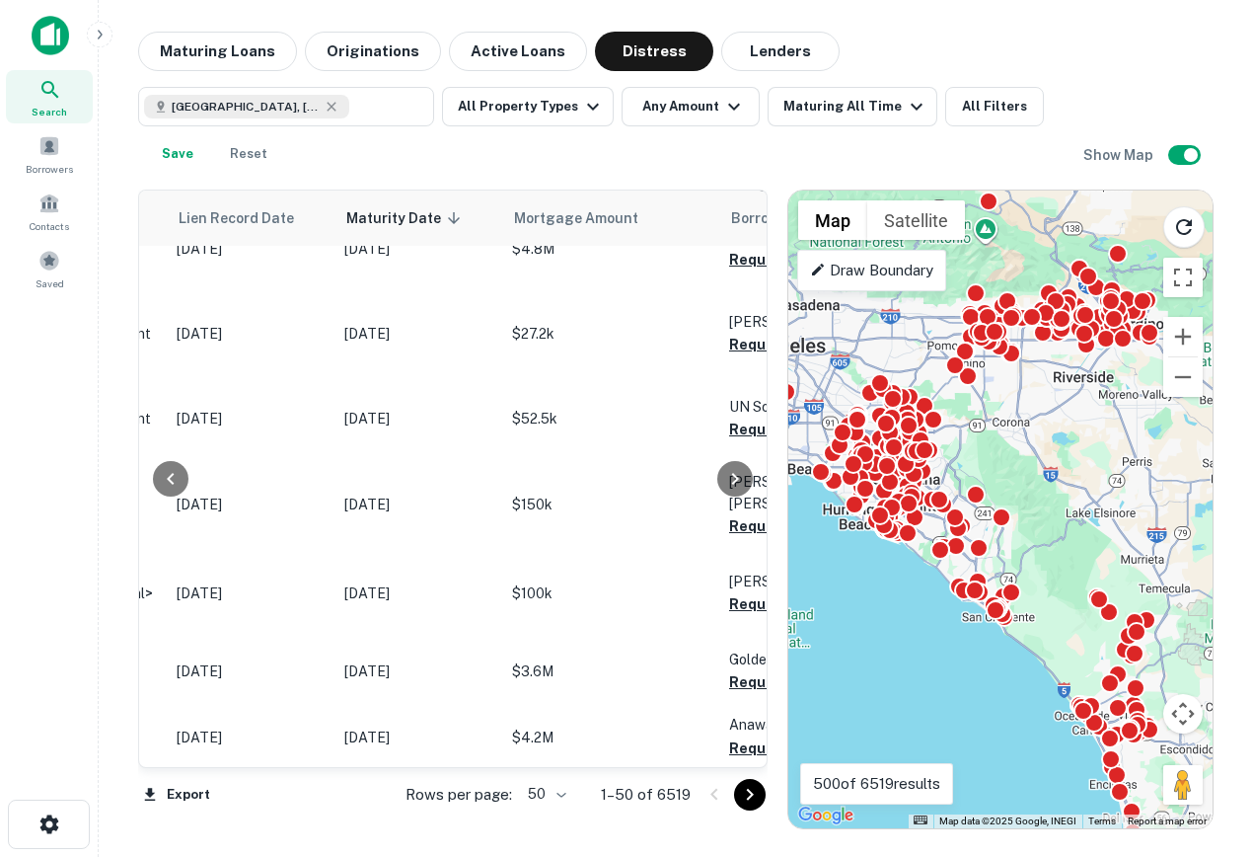
scroll to position [3186, 424]
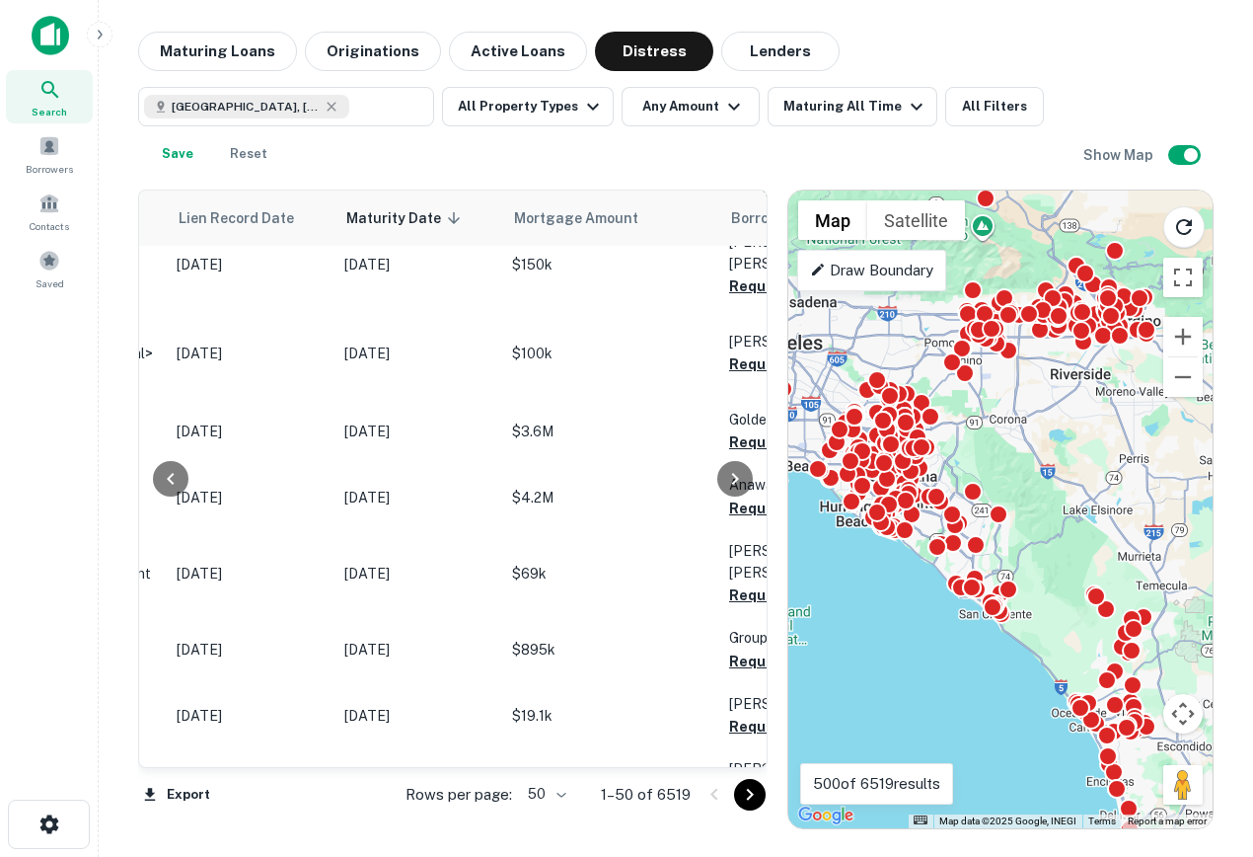
click at [1098, 460] on div "To activate drag with keyboard, press Alt + Enter. Once in keyboard drag state,…" at bounding box center [1001, 509] width 424 height 638
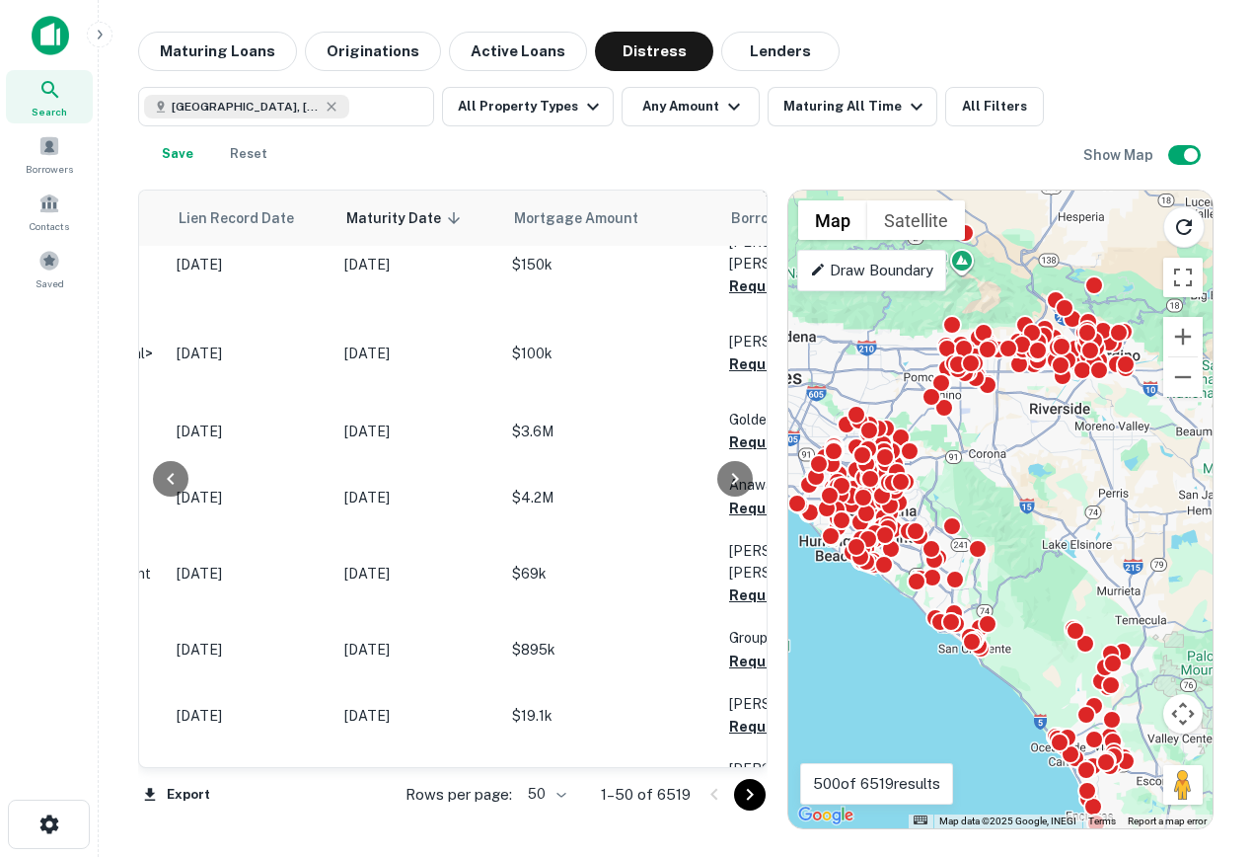
drag, startPoint x: 1099, startPoint y: 452, endPoint x: 1075, endPoint y: 491, distance: 46.6
click at [1075, 491] on div "To activate drag with keyboard, press Alt + Enter. Once in keyboard drag state,…" at bounding box center [1001, 509] width 424 height 638
click at [659, 790] on p "1–50 of 6519" at bounding box center [646, 795] width 90 height 24
click at [546, 795] on body "Search Borrowers Contacts Saved Maturing Loans Originations Active Loans Distre…" at bounding box center [626, 428] width 1253 height 857
click at [549, 816] on li "100" at bounding box center [546, 815] width 57 height 36
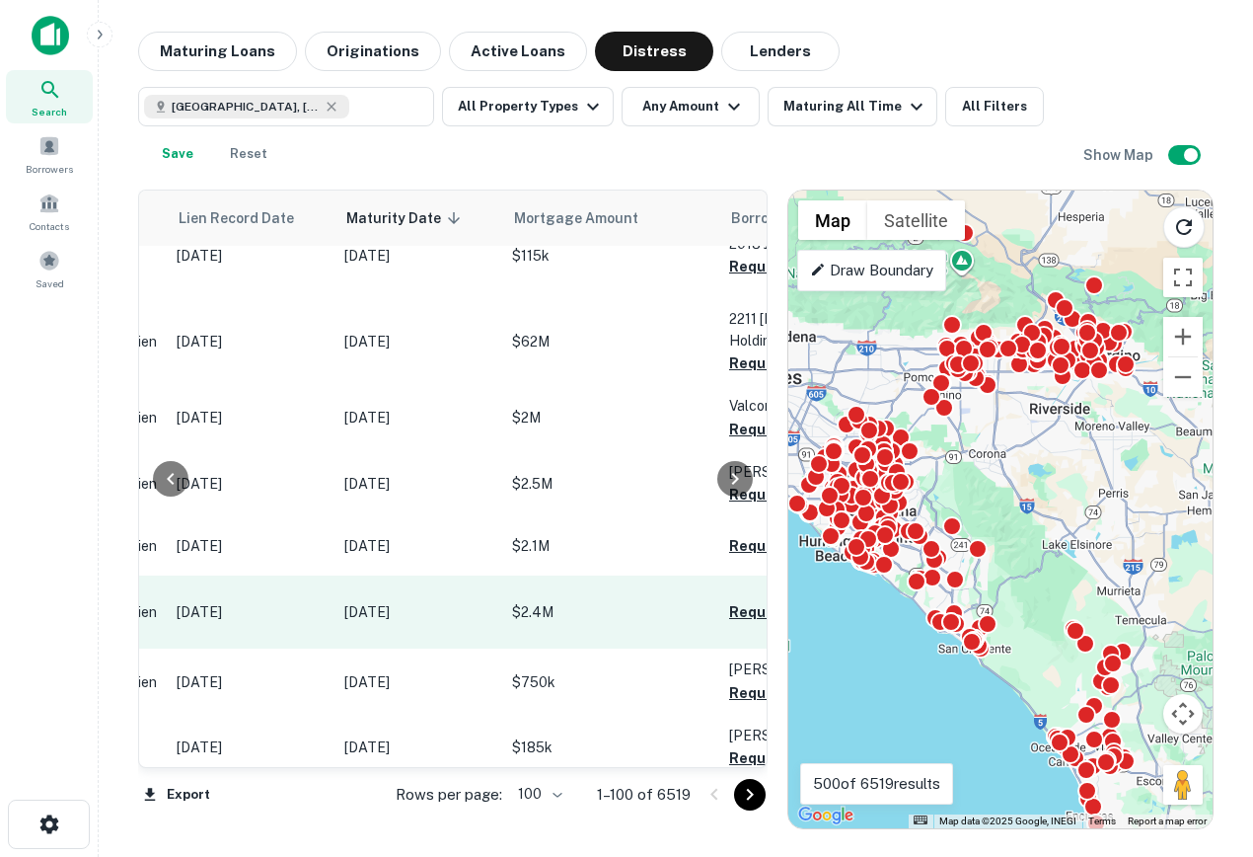
scroll to position [6821, 0]
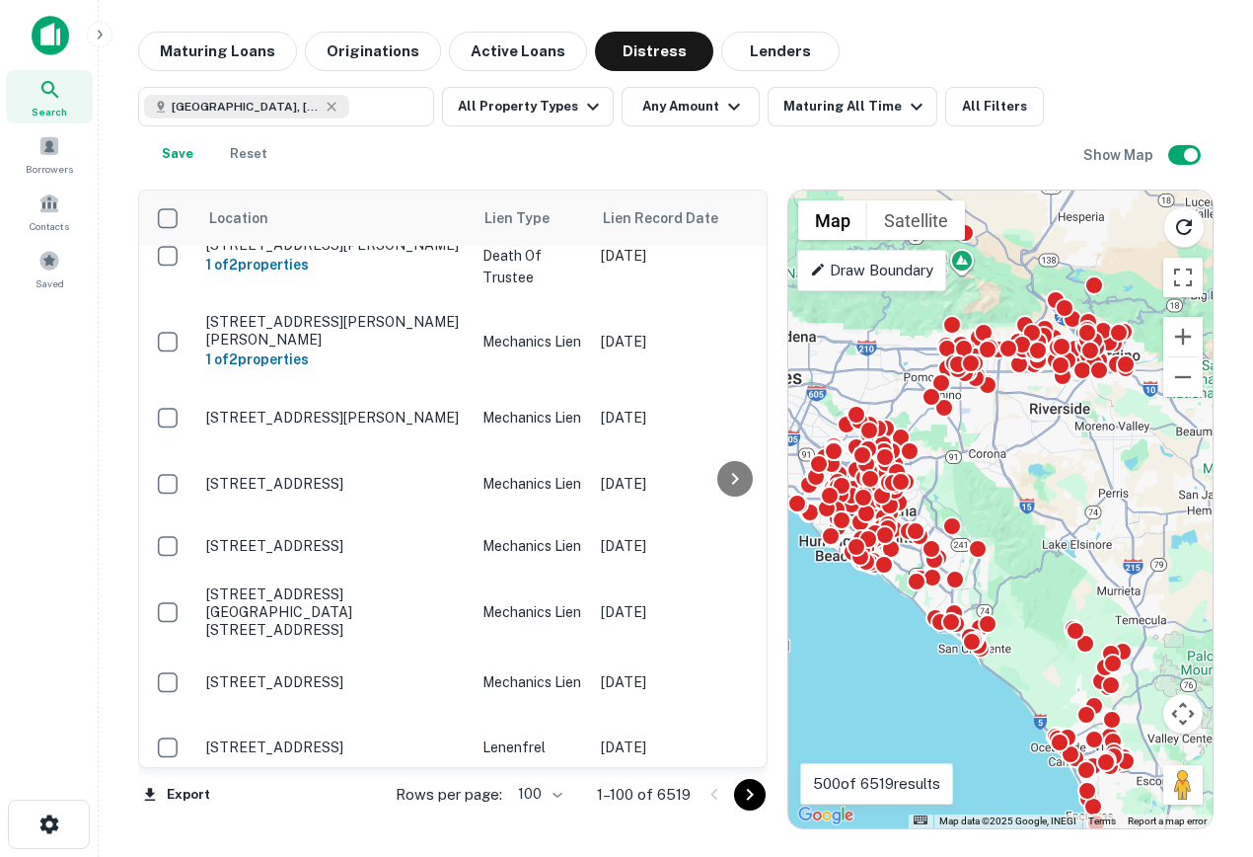
click at [88, 545] on div "Search Borrowers Contacts Saved" at bounding box center [49, 397] width 98 height 795
click at [736, 802] on button "Go to next page" at bounding box center [750, 795] width 32 height 32
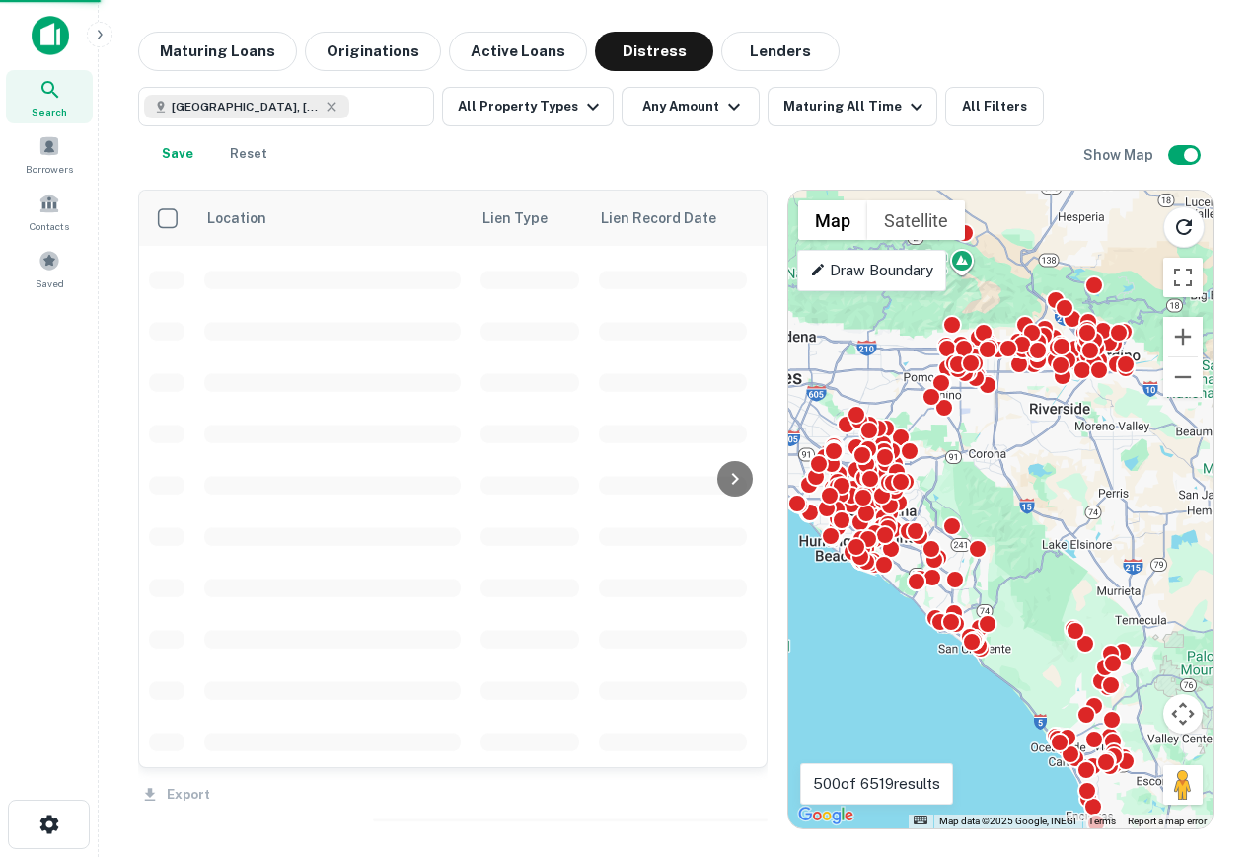
scroll to position [4611, 0]
click at [745, 800] on div "Export" at bounding box center [453, 788] width 630 height 41
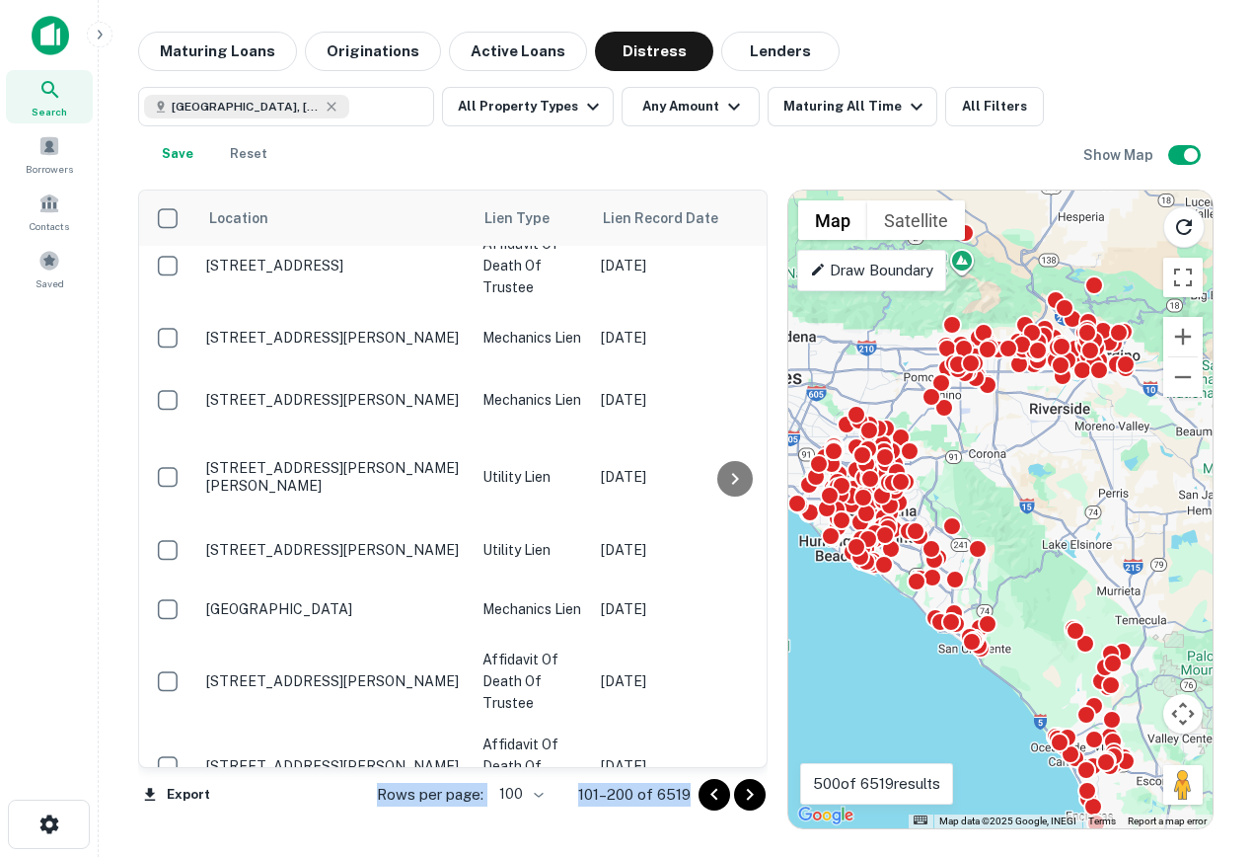
click at [745, 793] on icon "Go to next page" at bounding box center [750, 795] width 24 height 24
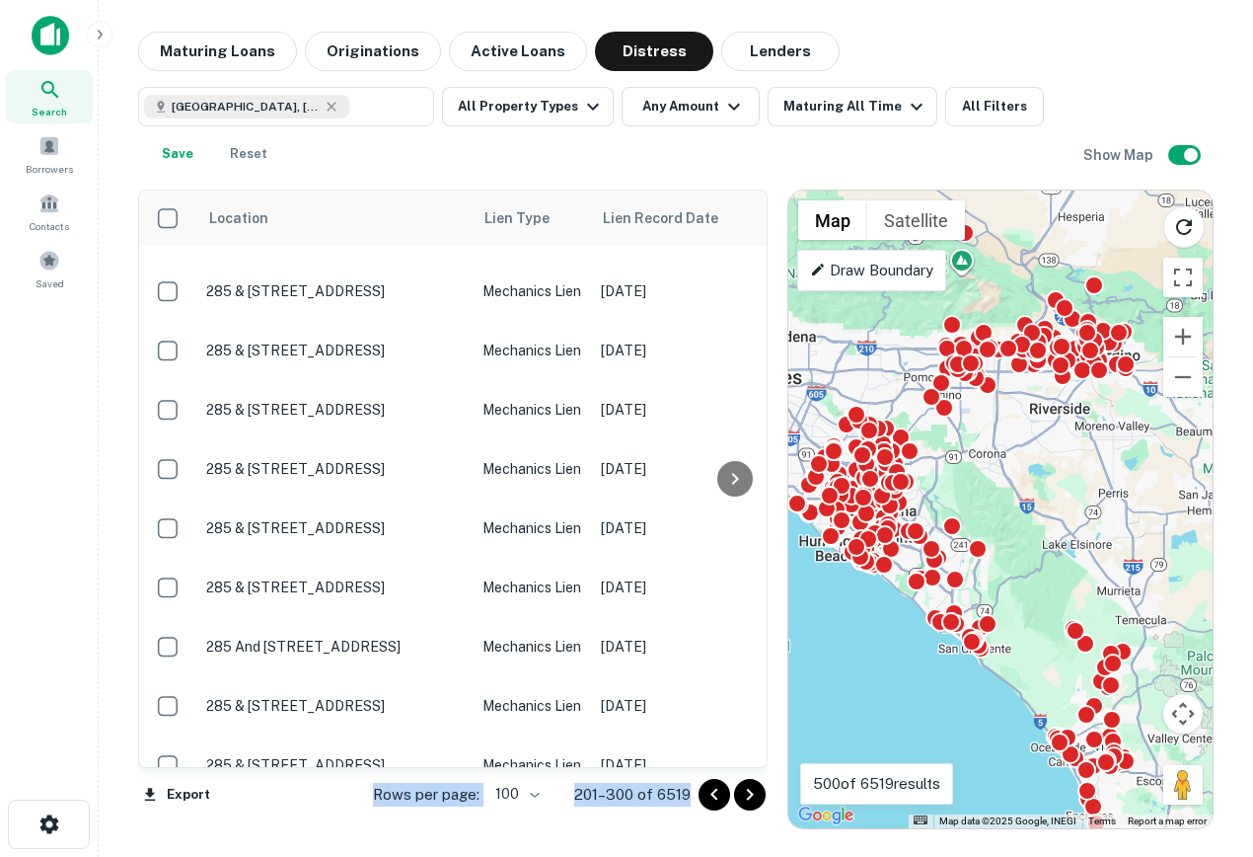
scroll to position [6385, 0]
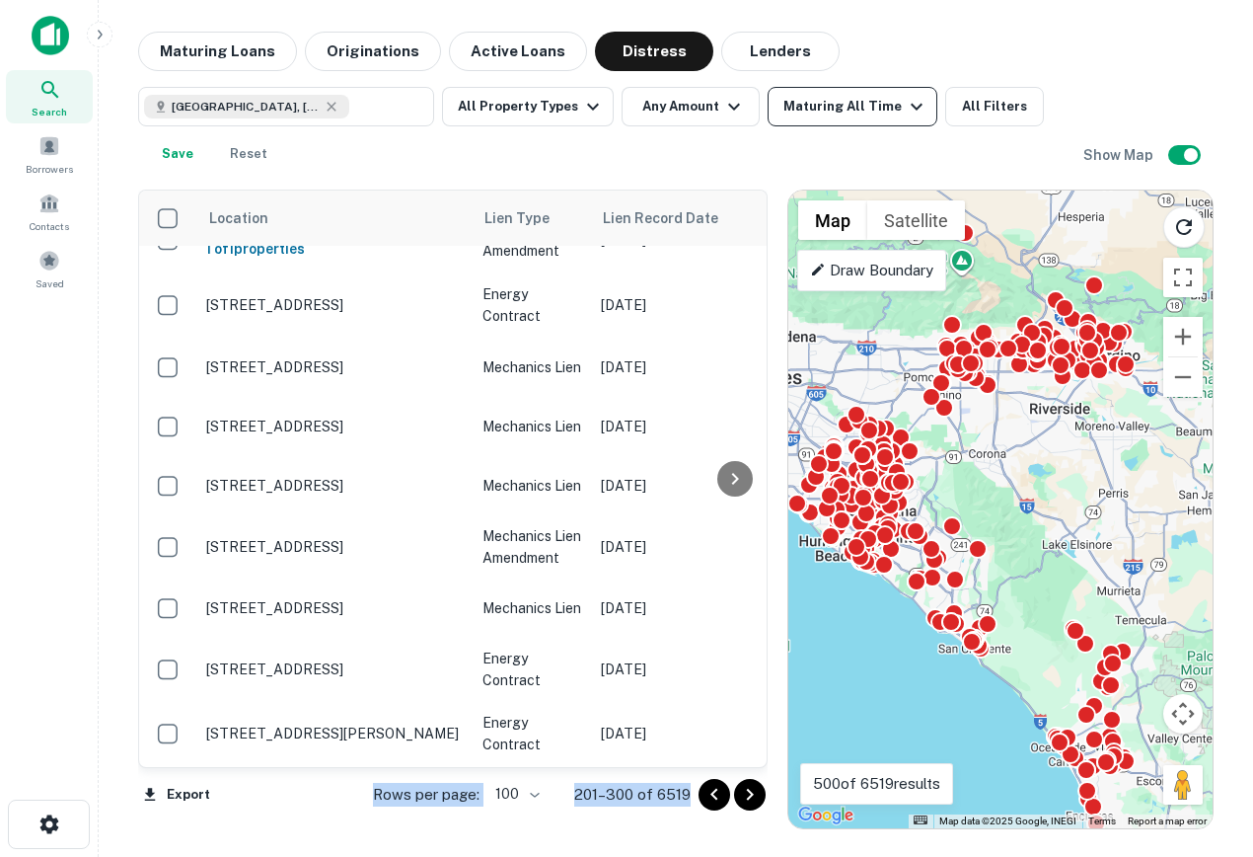
click at [857, 113] on div "Maturing All Time" at bounding box center [856, 107] width 145 height 24
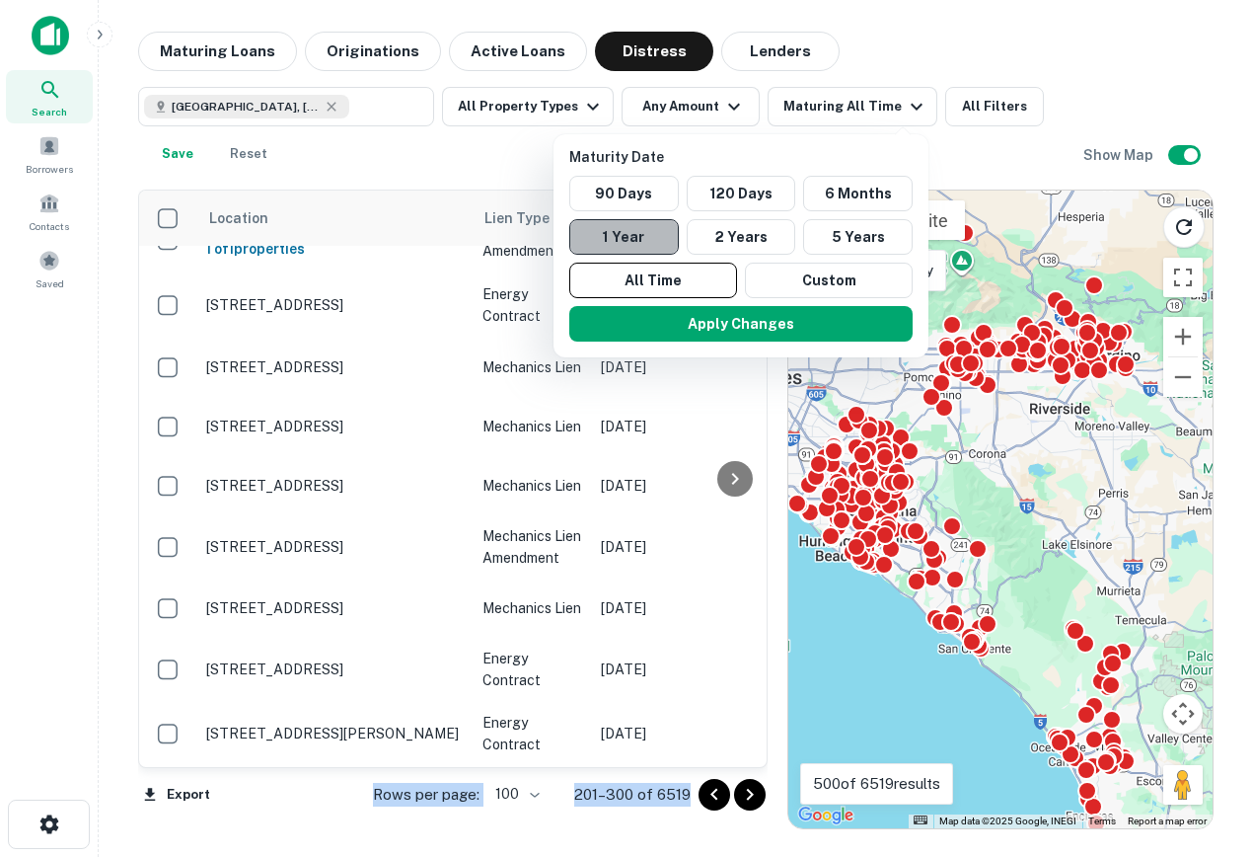
click at [644, 240] on button "1 Year" at bounding box center [624, 237] width 110 height 36
click at [699, 296] on button "All Time" at bounding box center [652, 281] width 168 height 36
click at [632, 228] on button "1 Year" at bounding box center [624, 237] width 110 height 36
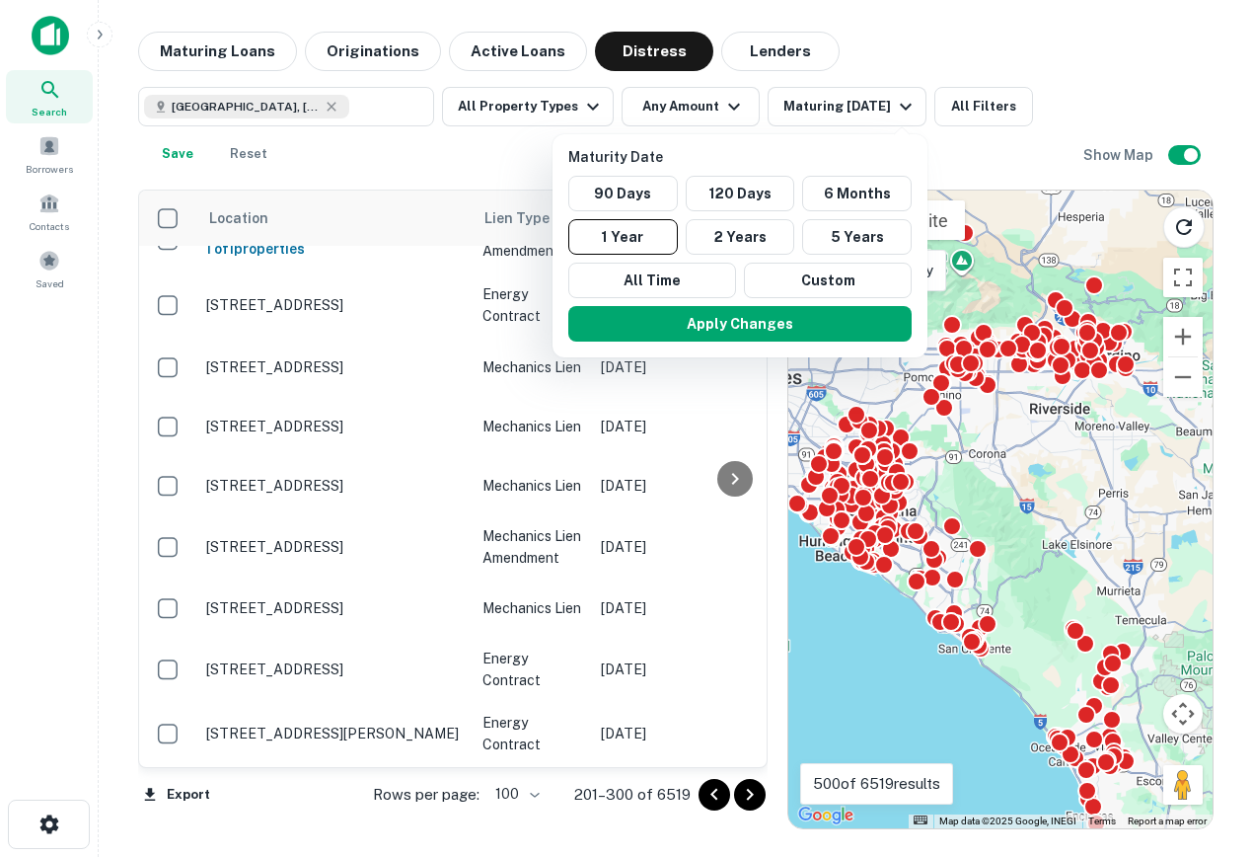
click at [748, 349] on div "Maturity Date 90 Days 120 Days 6 Months 1 Year 2 Years 5 Years All Time Custom …" at bounding box center [740, 245] width 375 height 223
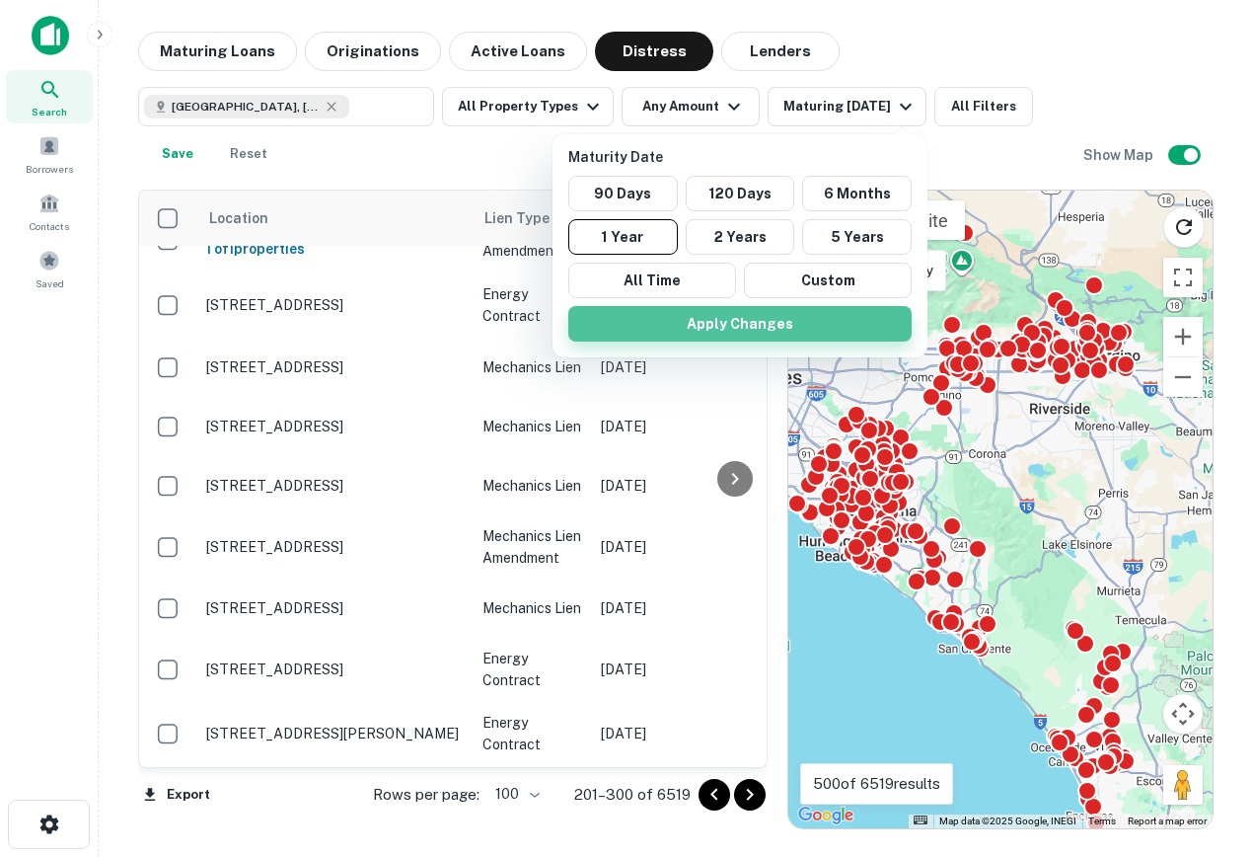
click at [745, 338] on button "Apply Changes" at bounding box center [739, 324] width 343 height 36
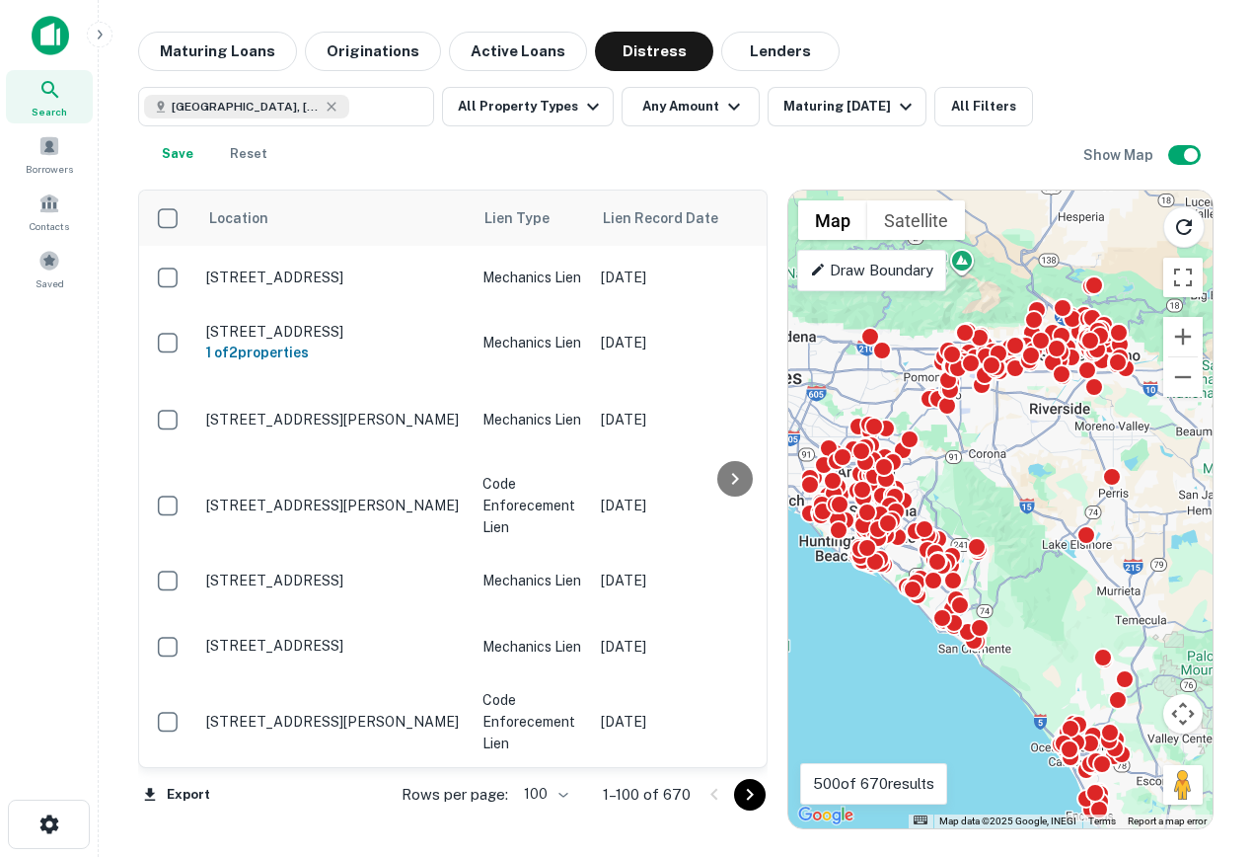
scroll to position [6780, 0]
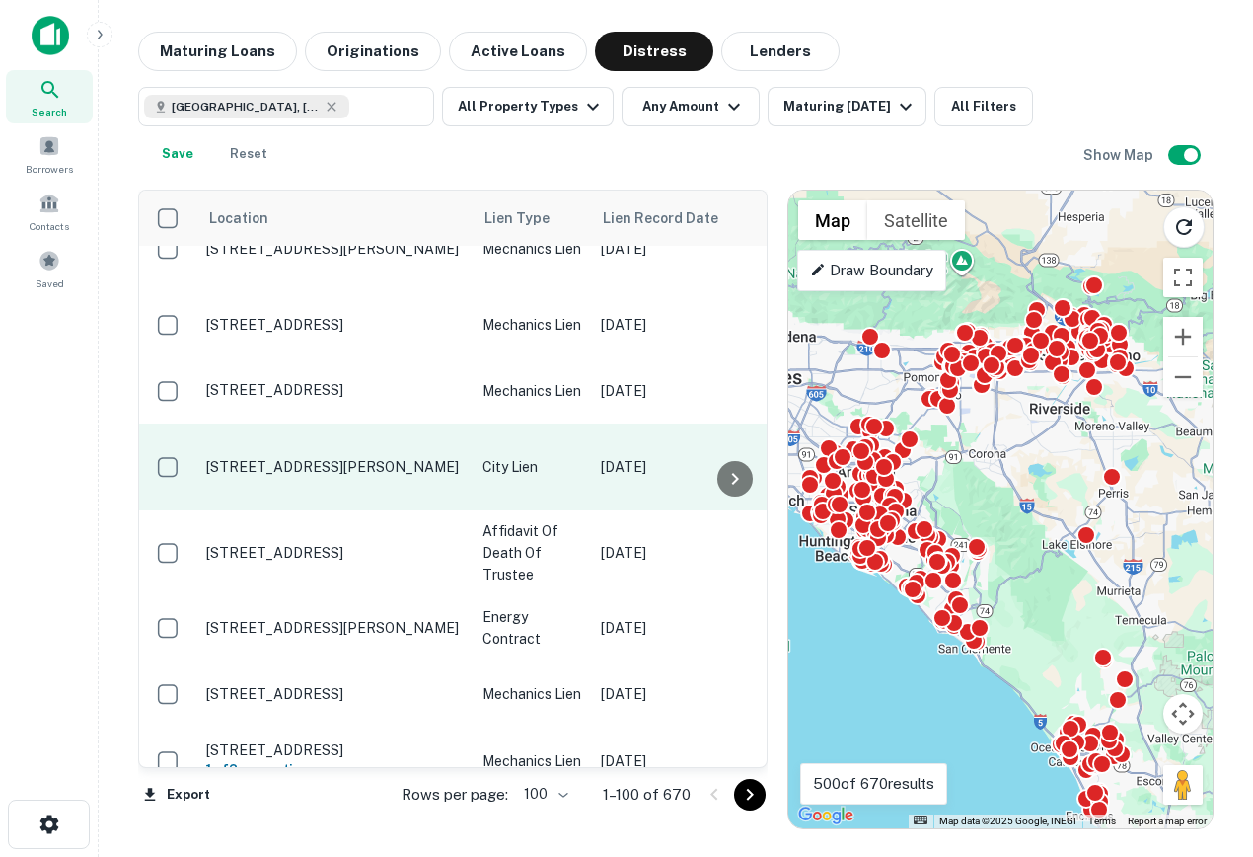
click at [263, 458] on p "1115 N Mayfield Ave San Bernardino, CA92410" at bounding box center [334, 467] width 257 height 18
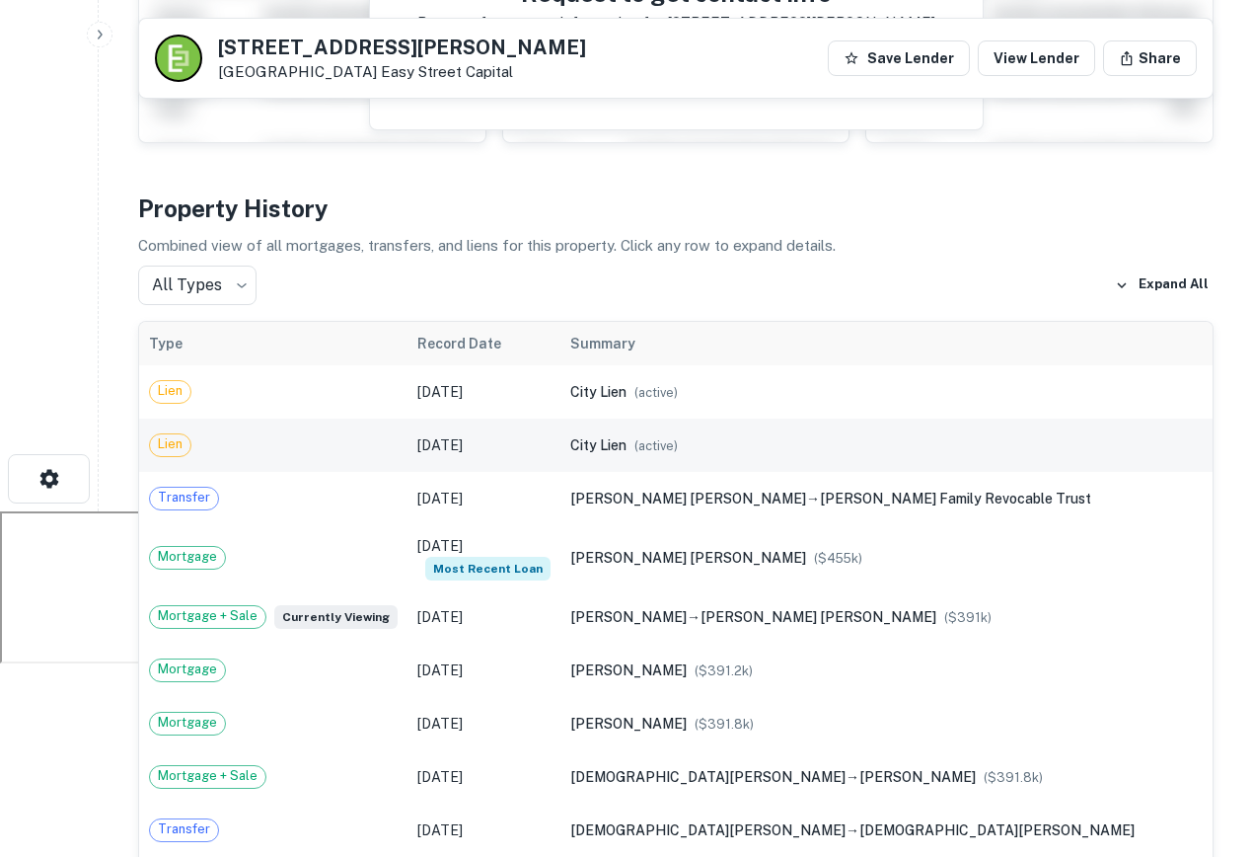
scroll to position [359, 0]
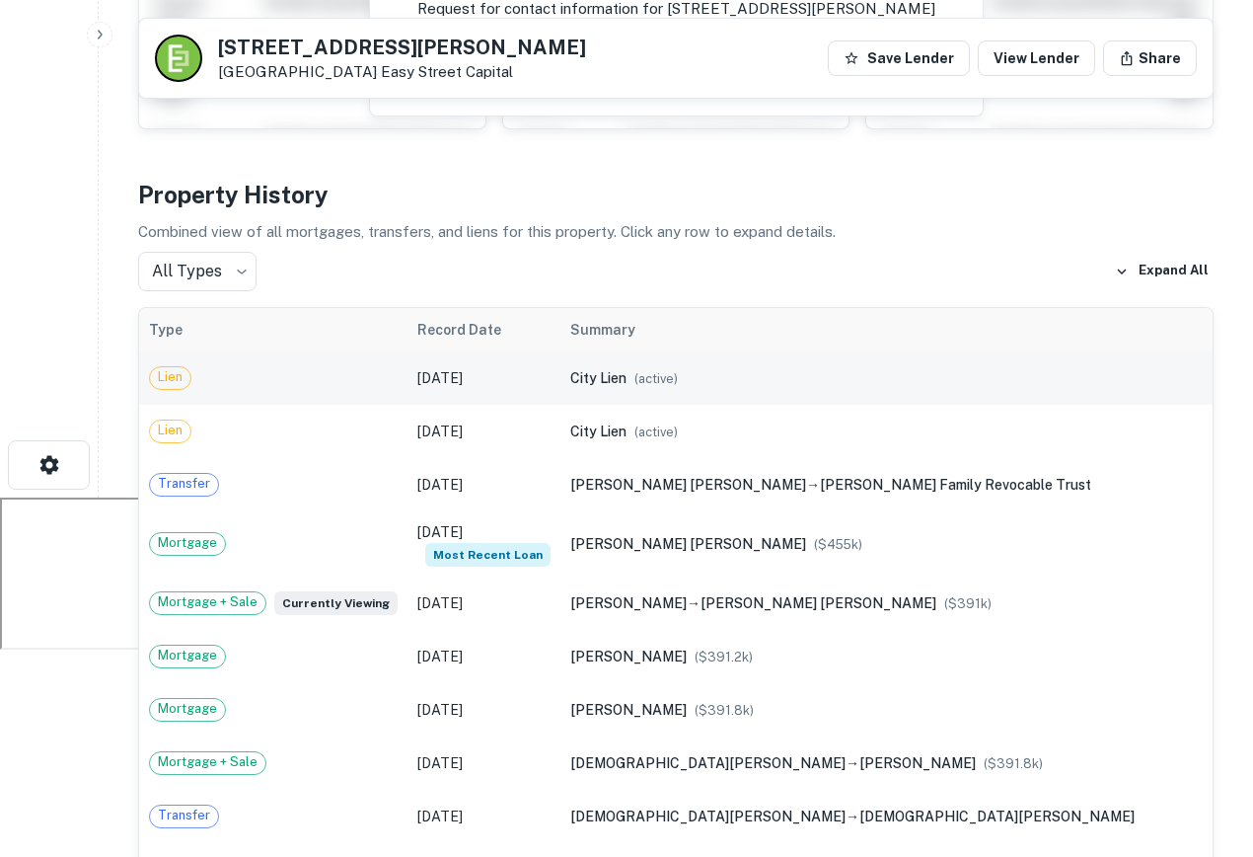
click at [940, 378] on div "city lien ( active )" at bounding box center [902, 378] width 664 height 22
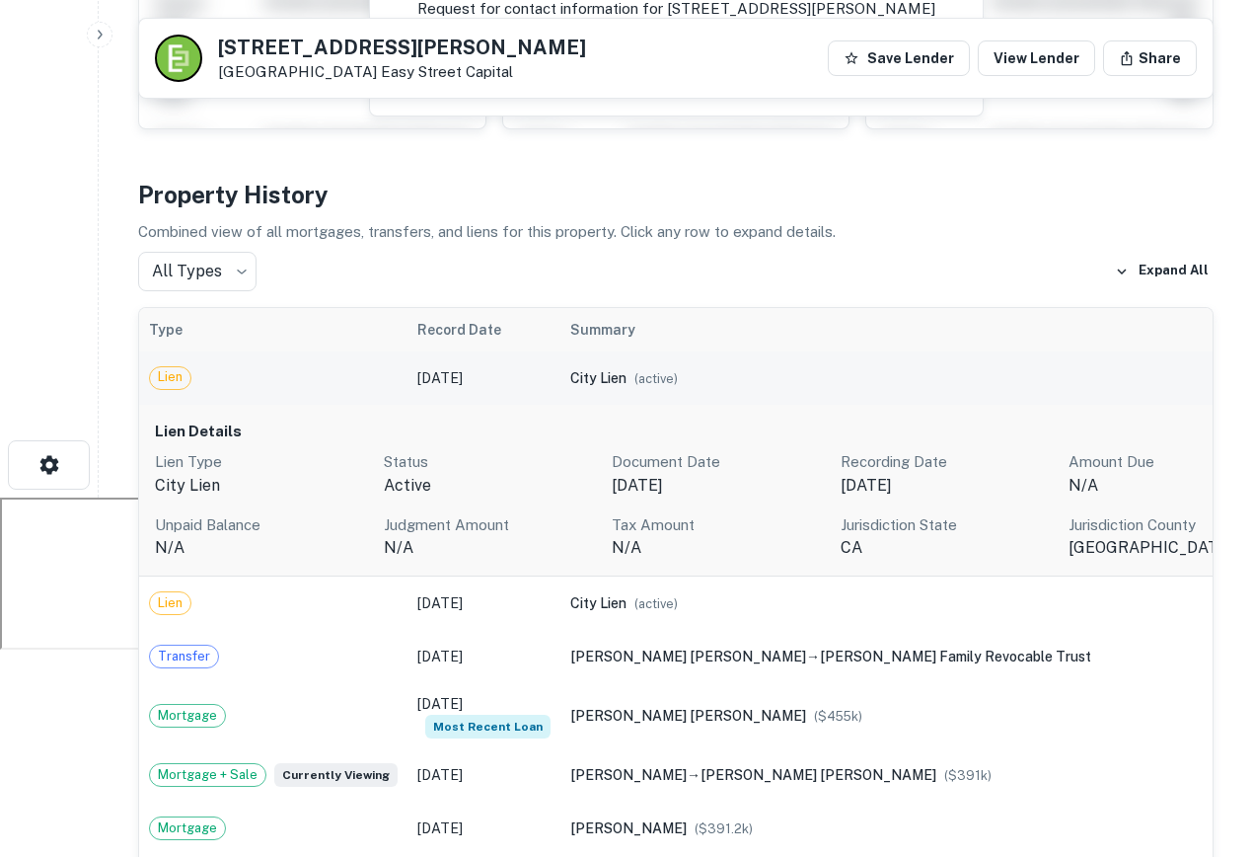
click at [940, 378] on div "city lien ( active )" at bounding box center [902, 378] width 664 height 22
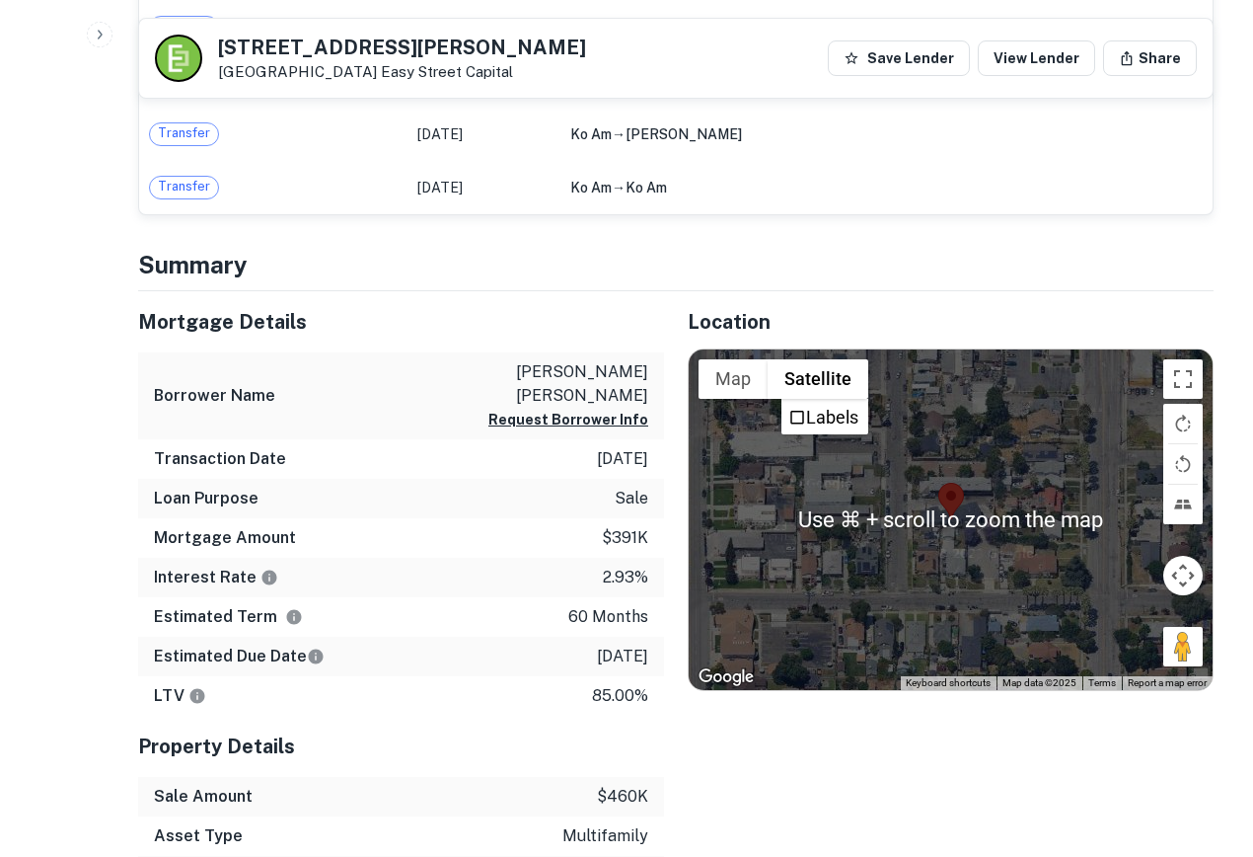
scroll to position [1236, 0]
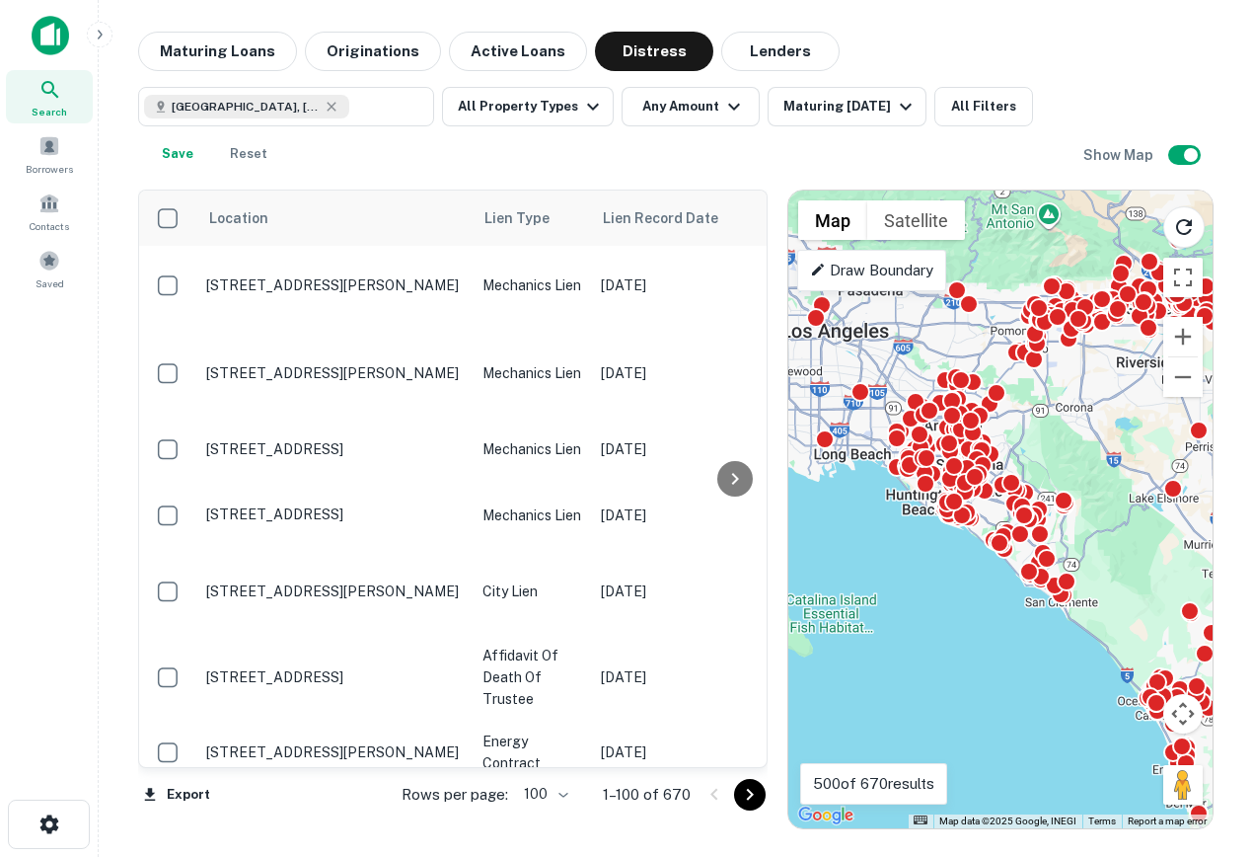
scroll to position [6650, 0]
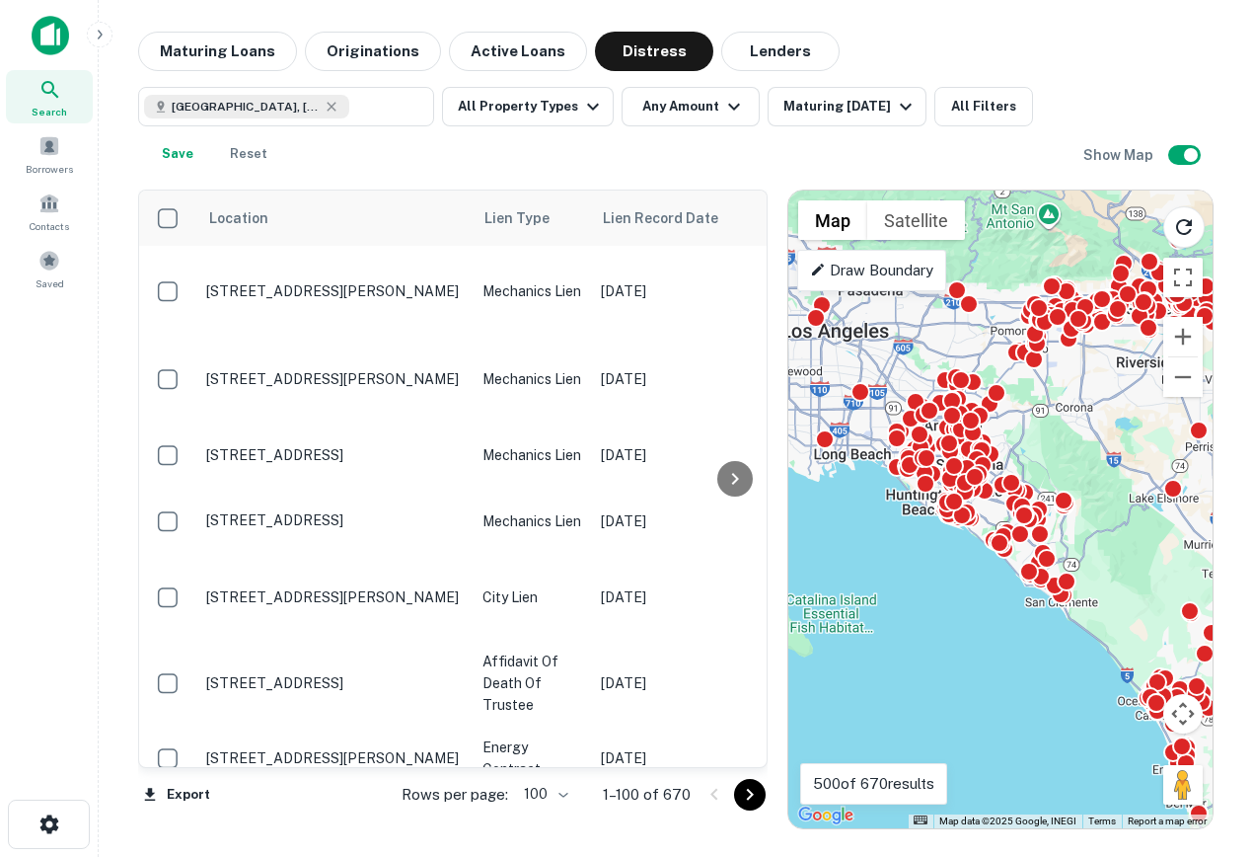
click at [46, 104] on span "Search" at bounding box center [50, 112] width 36 height 16
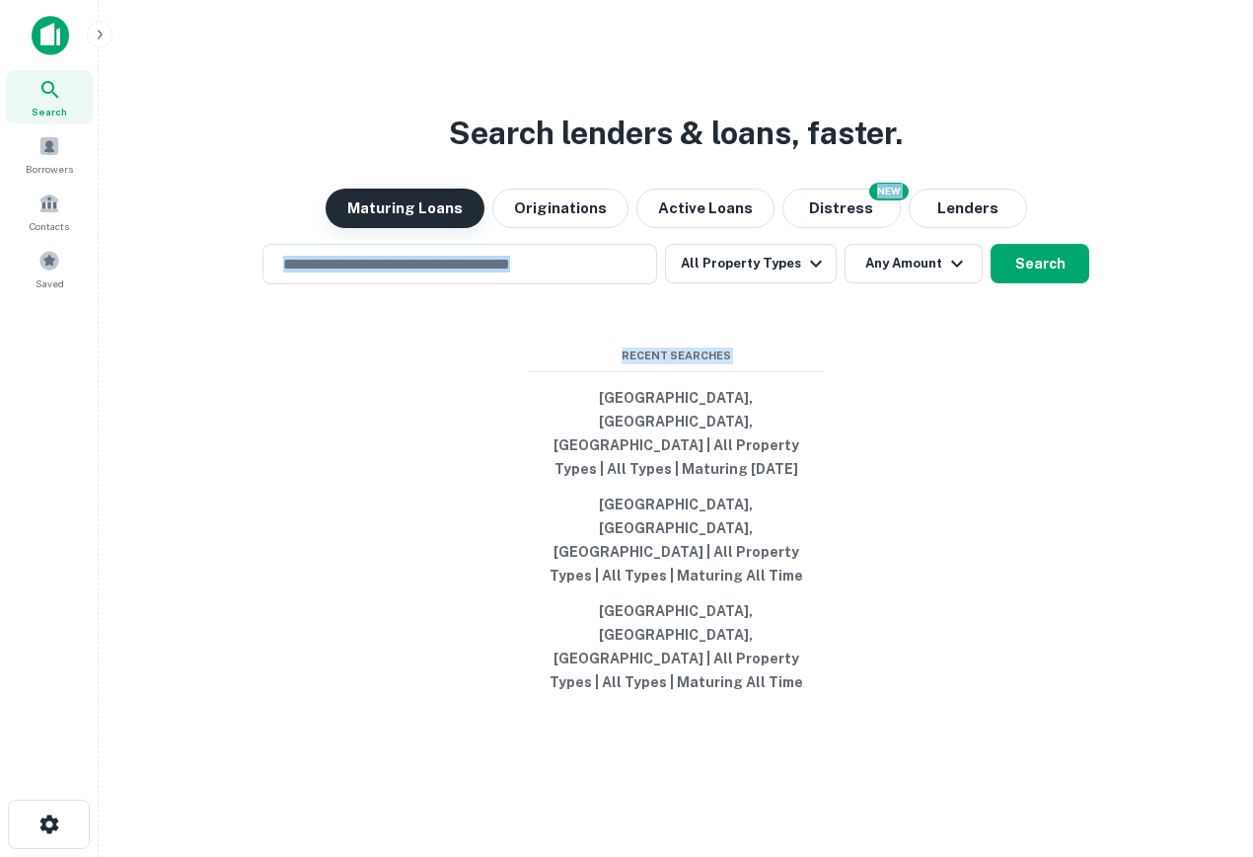
drag, startPoint x: 945, startPoint y: 717, endPoint x: 373, endPoint y: 290, distance: 714.3
click at [373, 290] on div "Search lenders & loans, faster. Maturing Loans Originations Active Loans NEW Di…" at bounding box center [675, 475] width 1123 height 857
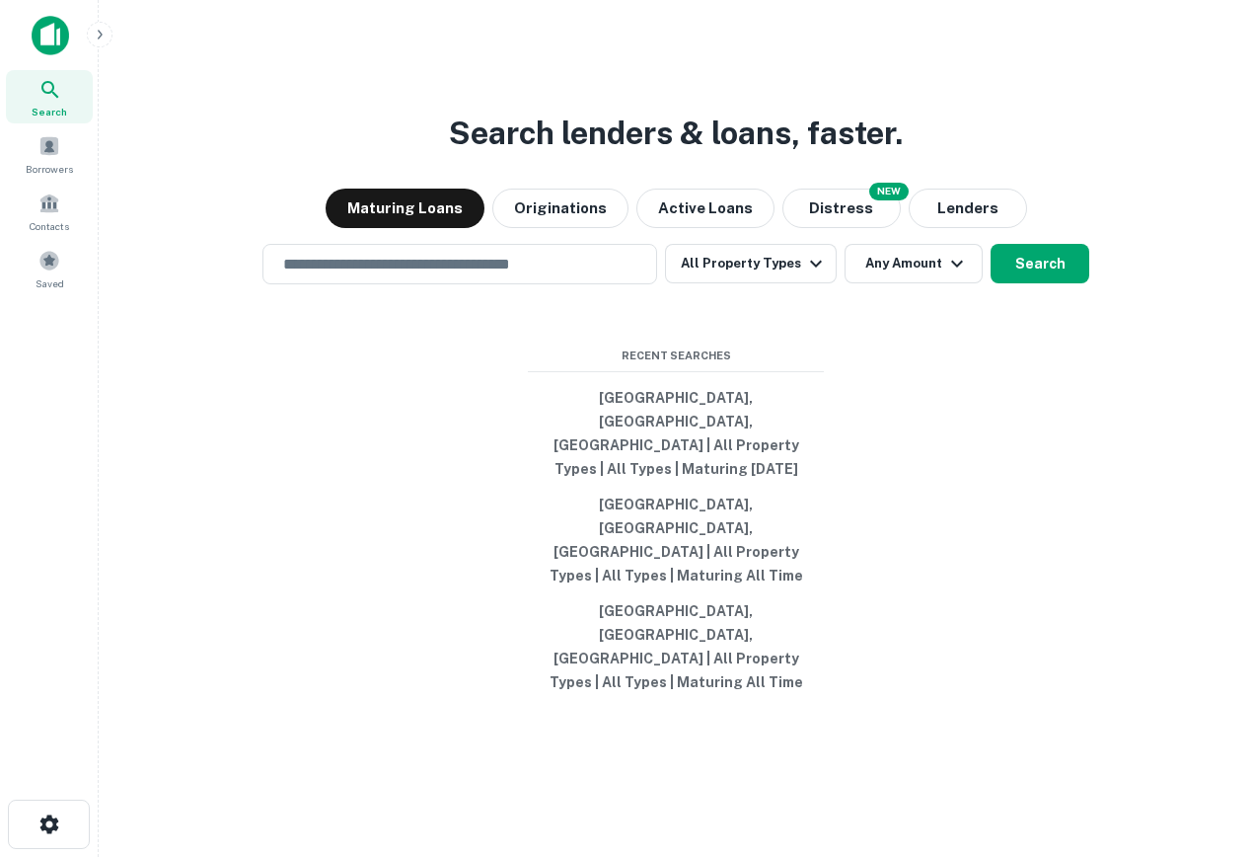
click at [933, 538] on div "Search lenders & loans, faster. Maturing Loans Originations Active Loans NEW Di…" at bounding box center [675, 475] width 1123 height 857
click at [1013, 73] on div "Search lenders & loans, faster. Maturing Loans Originations Active Loans NEW Di…" at bounding box center [675, 475] width 1123 height 857
drag, startPoint x: 537, startPoint y: 447, endPoint x: 800, endPoint y: 650, distance: 332.8
click at [800, 650] on div "Search lenders & loans, faster. Maturing Loans Originations Active Loans NEW Di…" at bounding box center [675, 475] width 1123 height 857
drag, startPoint x: 845, startPoint y: 649, endPoint x: 527, endPoint y: 372, distance: 421.8
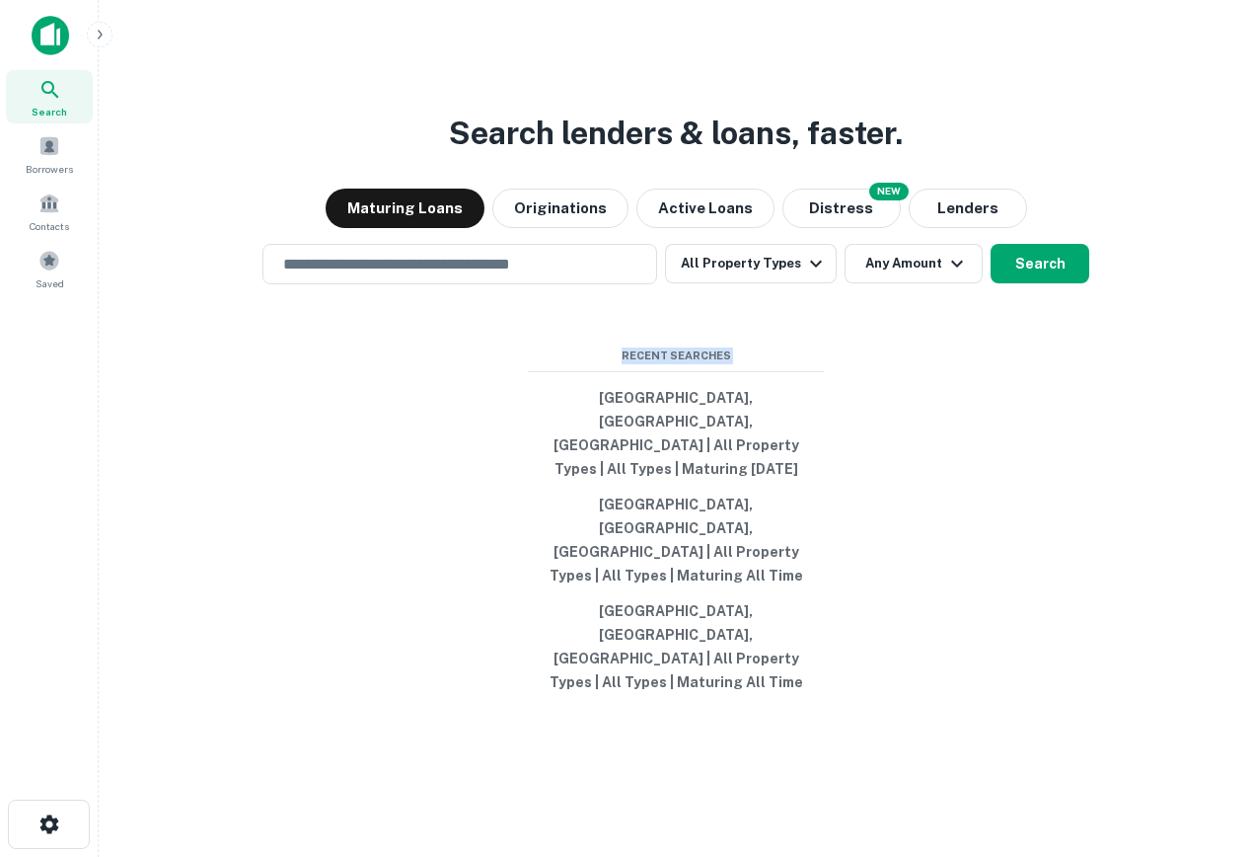
click at [525, 370] on div "Search lenders & loans, faster. Maturing Loans Originations Active Loans NEW Di…" at bounding box center [675, 475] width 1123 height 857
click at [591, 396] on div "Search lenders & loans, faster. Maturing Loans Originations Active Loans NEW Di…" at bounding box center [675, 475] width 1123 height 857
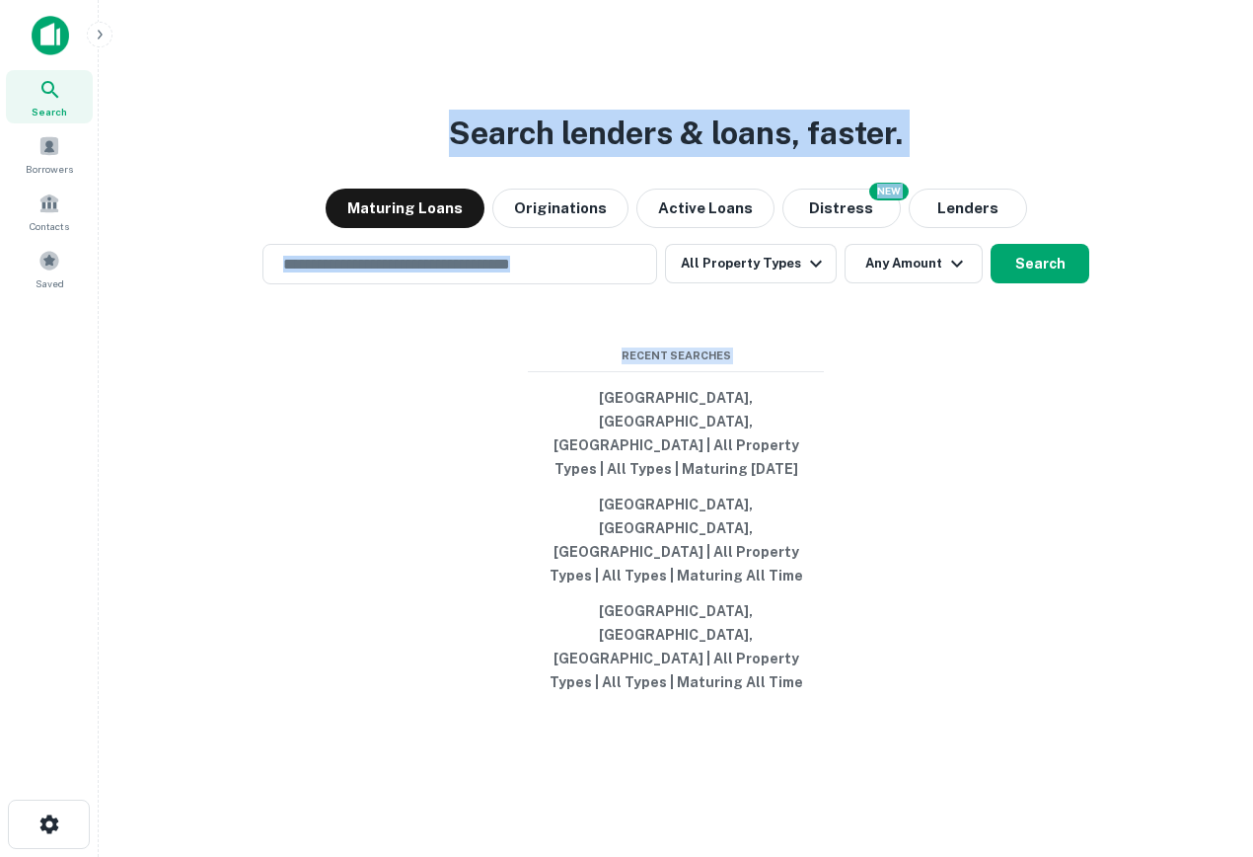
scroll to position [32, 0]
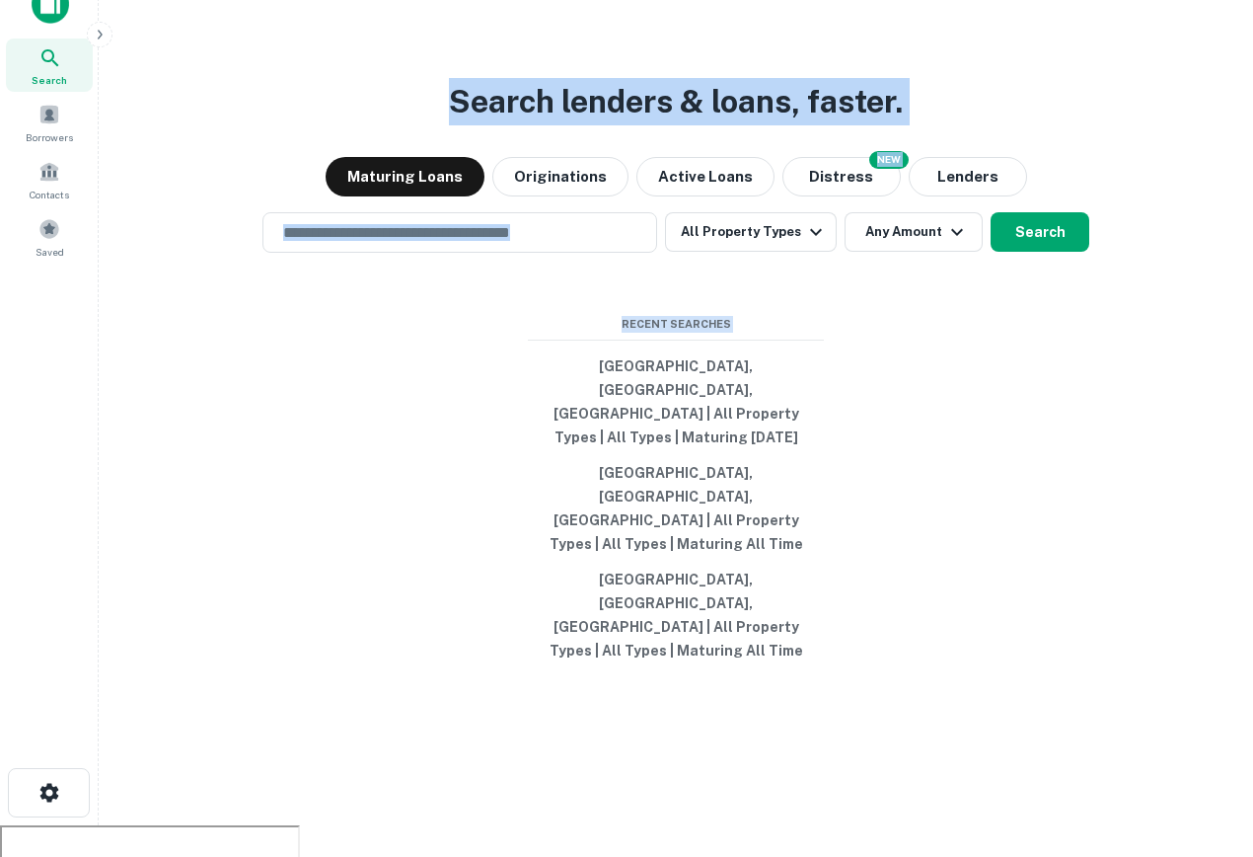
drag, startPoint x: 421, startPoint y: 146, endPoint x: 1026, endPoint y: 863, distance: 937.7
click at [1026, 825] on html "Search Borrowers Contacts Saved Search lenders & loans, faster. Maturing Loans …" at bounding box center [626, 396] width 1253 height 857
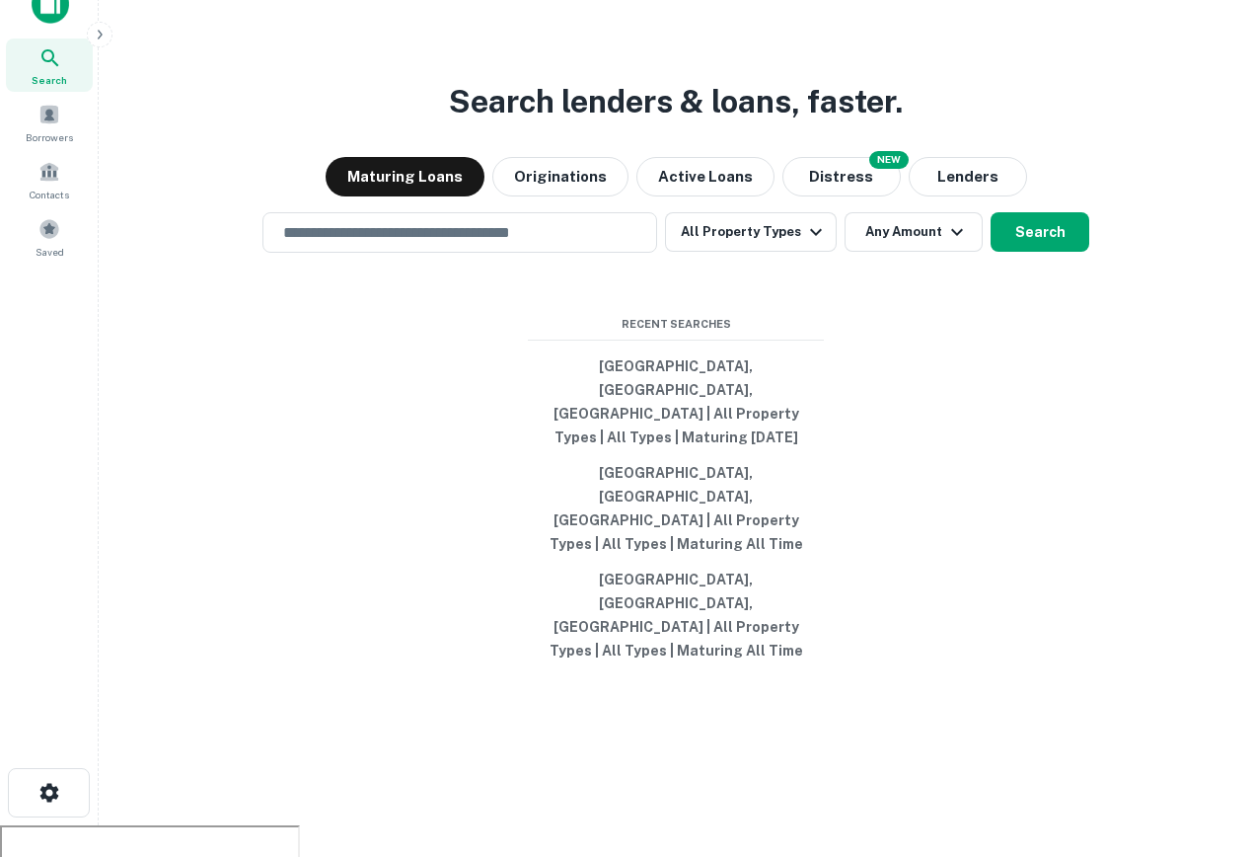
click at [478, 826] on div "Search lenders & loans, faster. Maturing Loans Originations Active Loans NEW Di…" at bounding box center [675, 444] width 1123 height 857
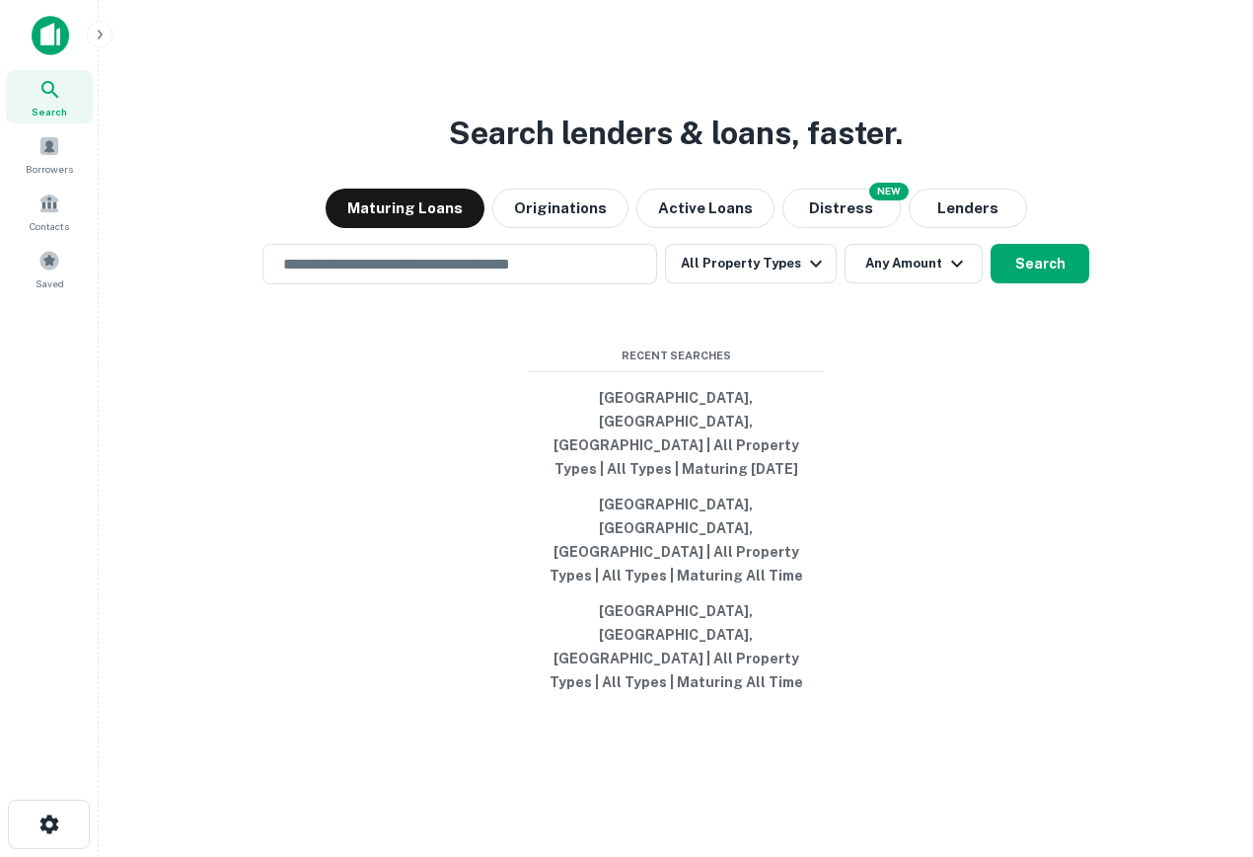
click at [47, 119] on div "Search" at bounding box center [49, 96] width 87 height 53
click at [63, 138] on div "Borrowers" at bounding box center [49, 153] width 87 height 53
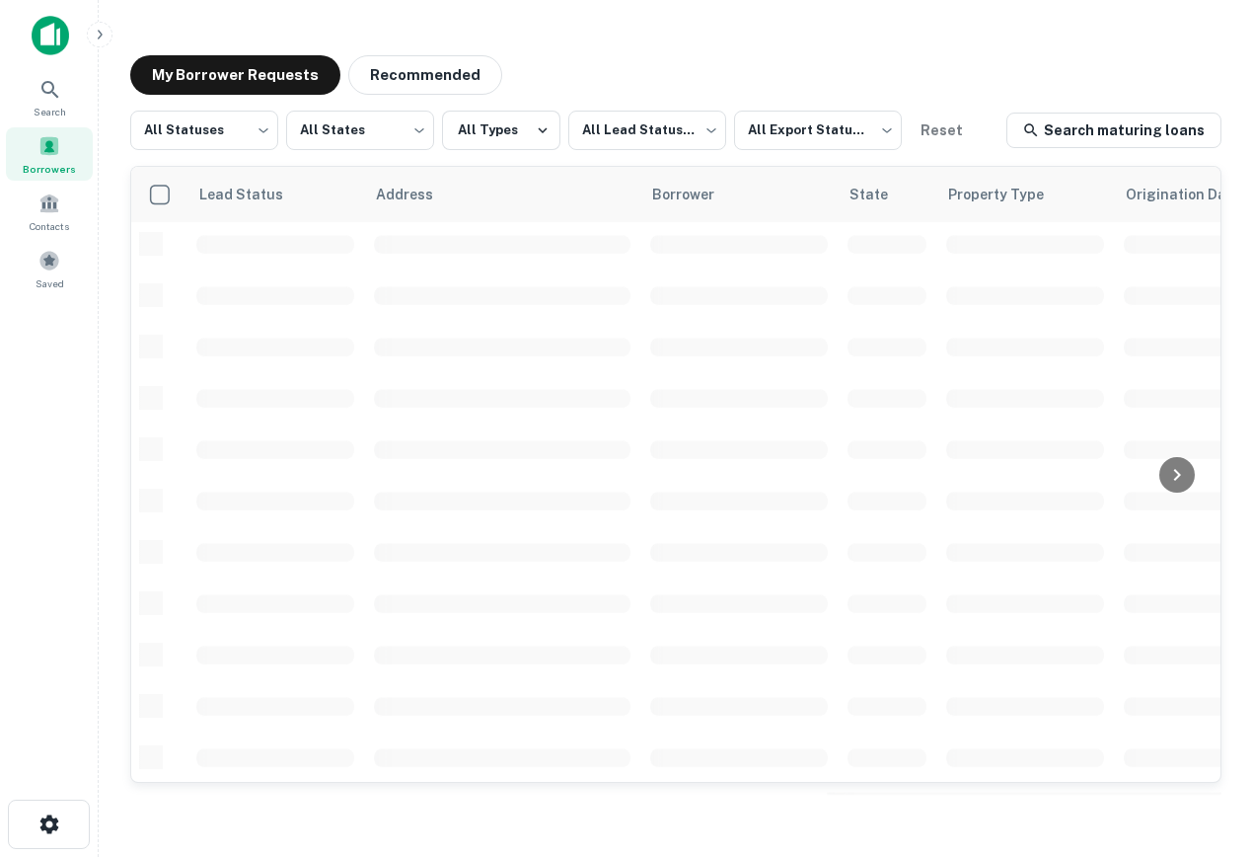
scroll to position [723, 0]
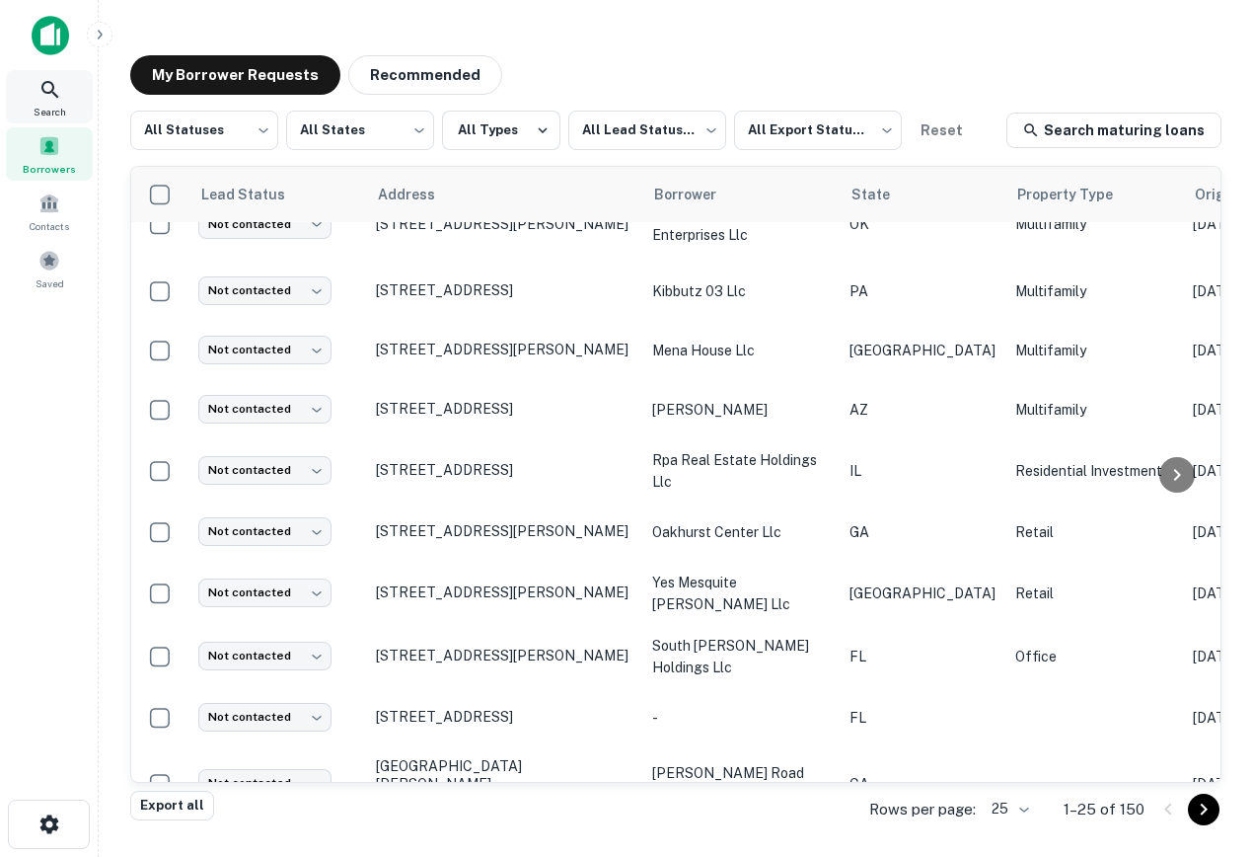
click at [33, 102] on div "Search" at bounding box center [49, 96] width 87 height 53
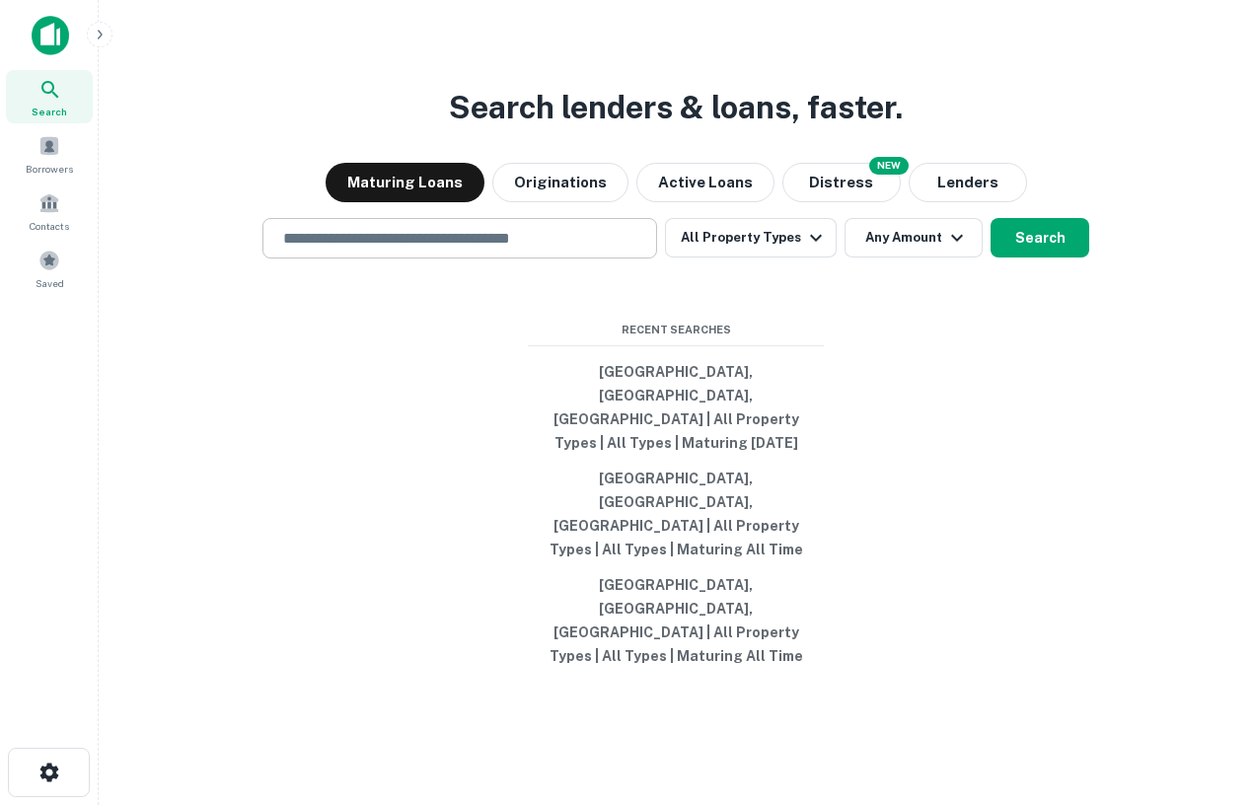
click at [468, 250] on input "text" at bounding box center [459, 238] width 377 height 23
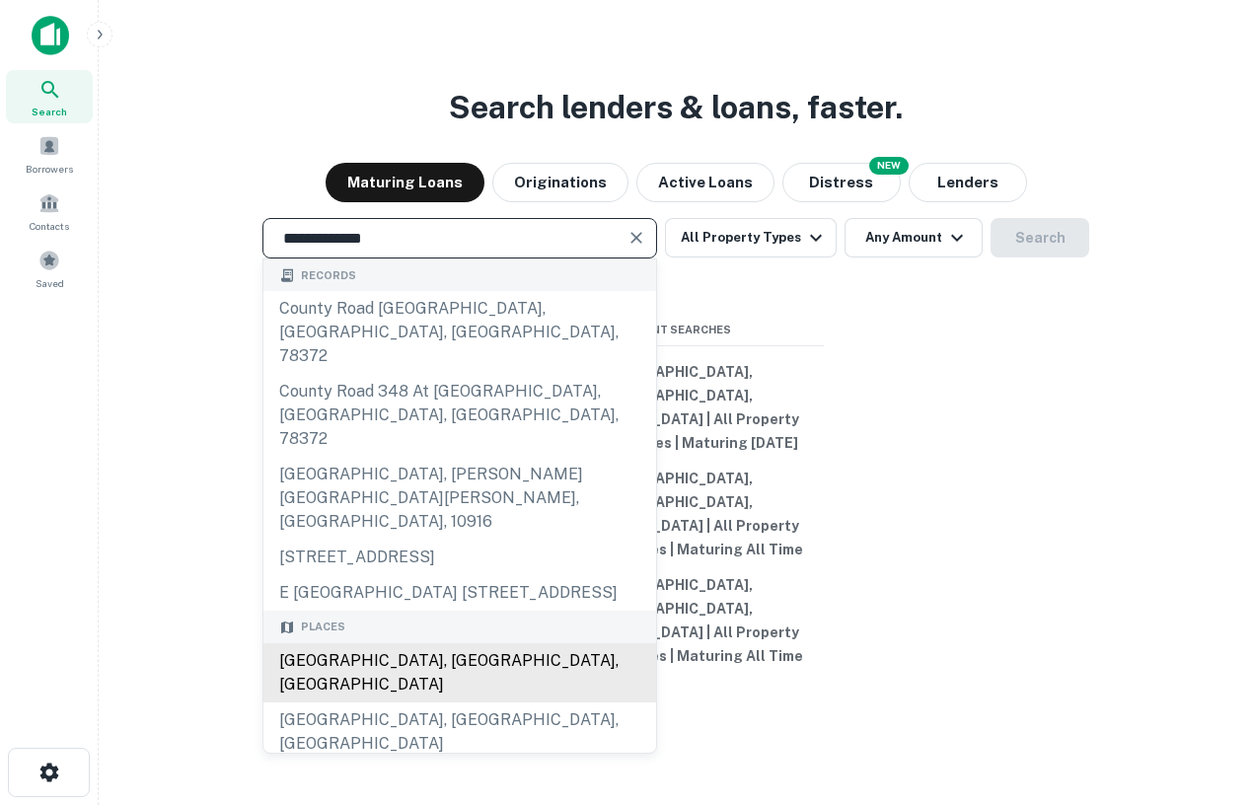
type input "**********"
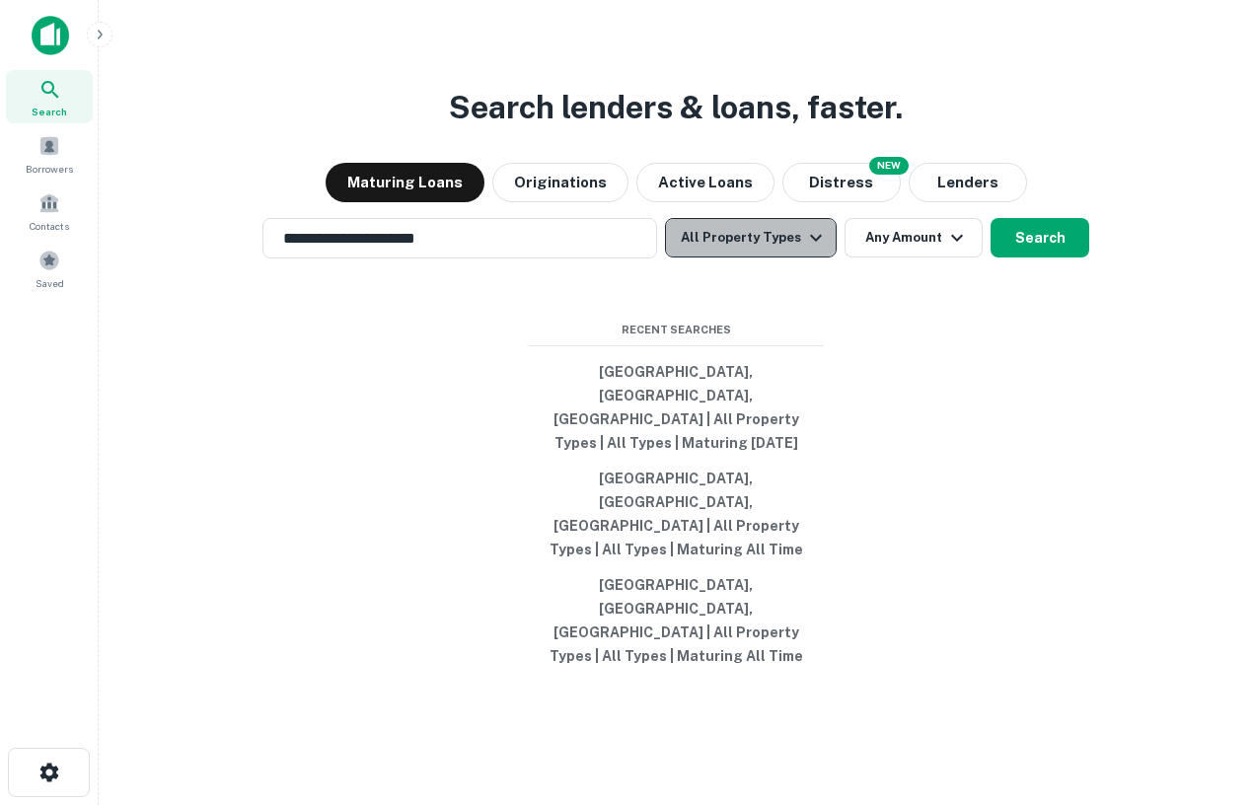
click at [796, 258] on button "All Property Types" at bounding box center [751, 237] width 172 height 39
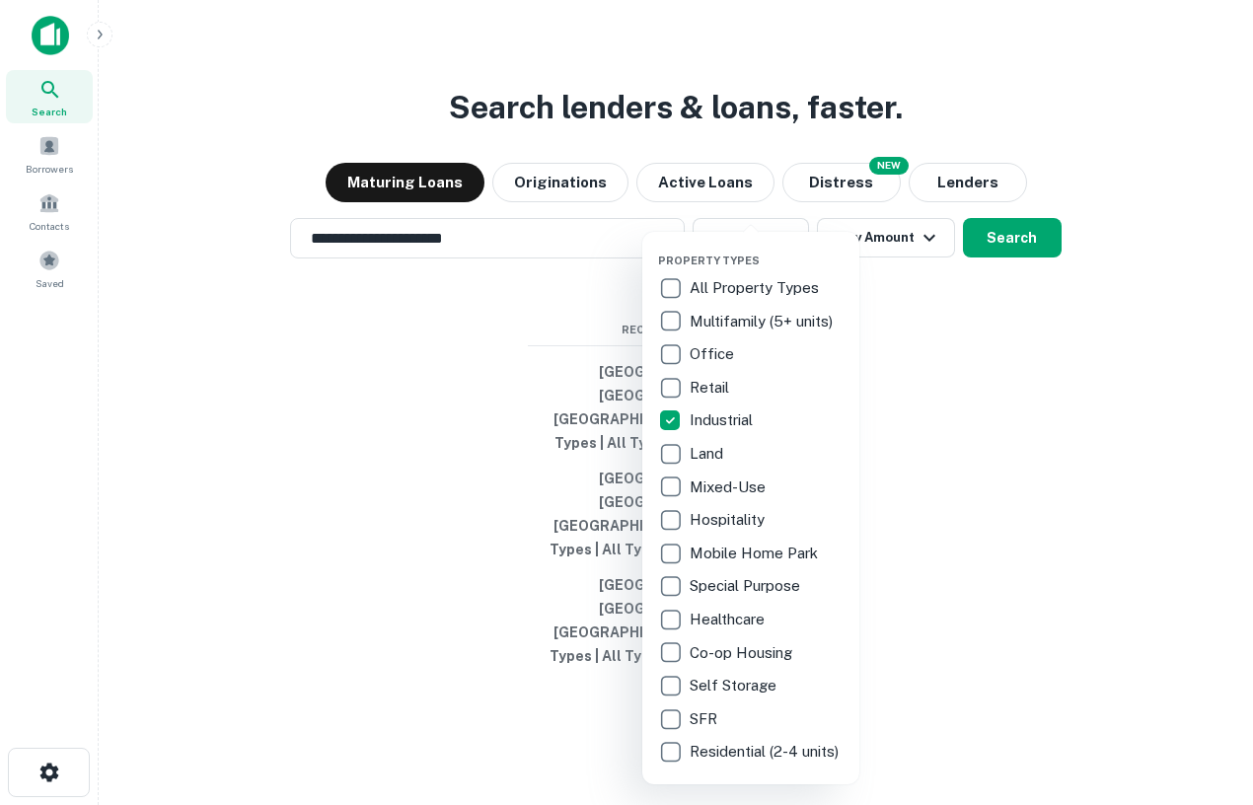
click at [984, 430] on div at bounding box center [626, 402] width 1253 height 805
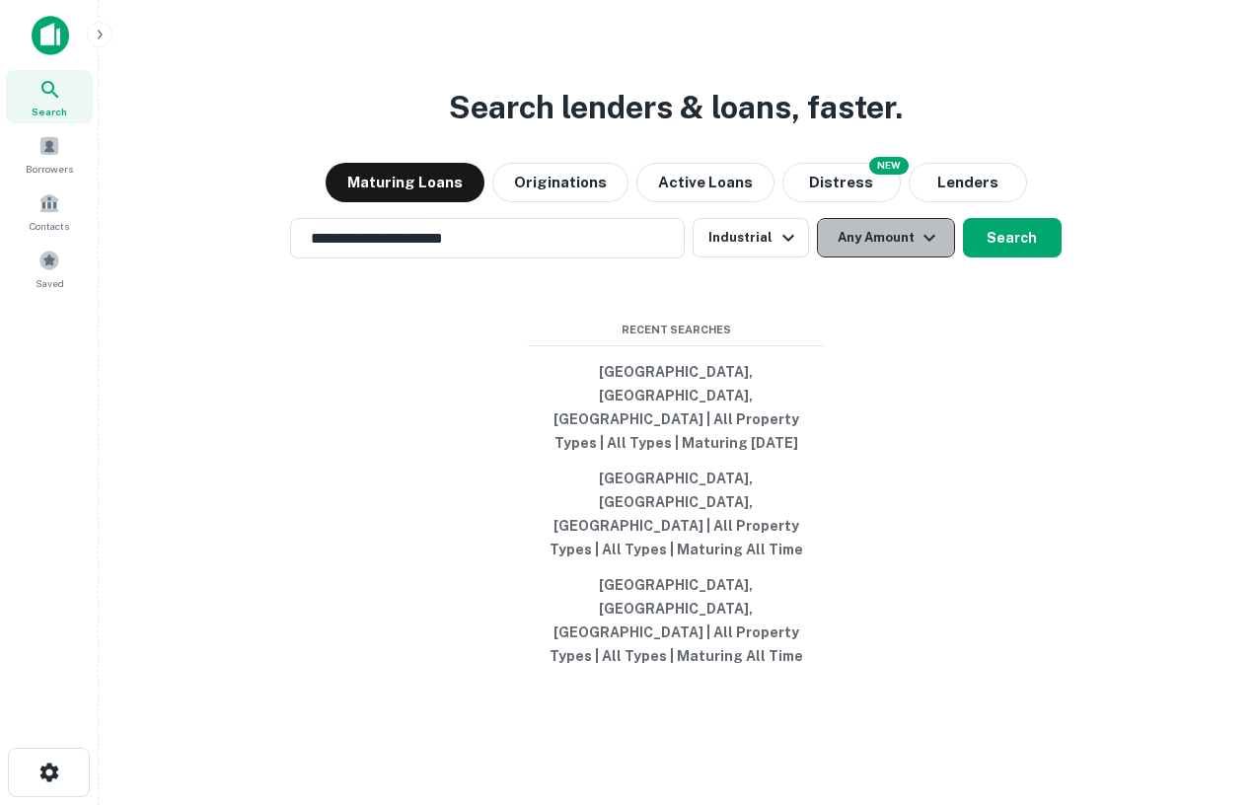
click at [935, 250] on icon "button" at bounding box center [930, 238] width 24 height 24
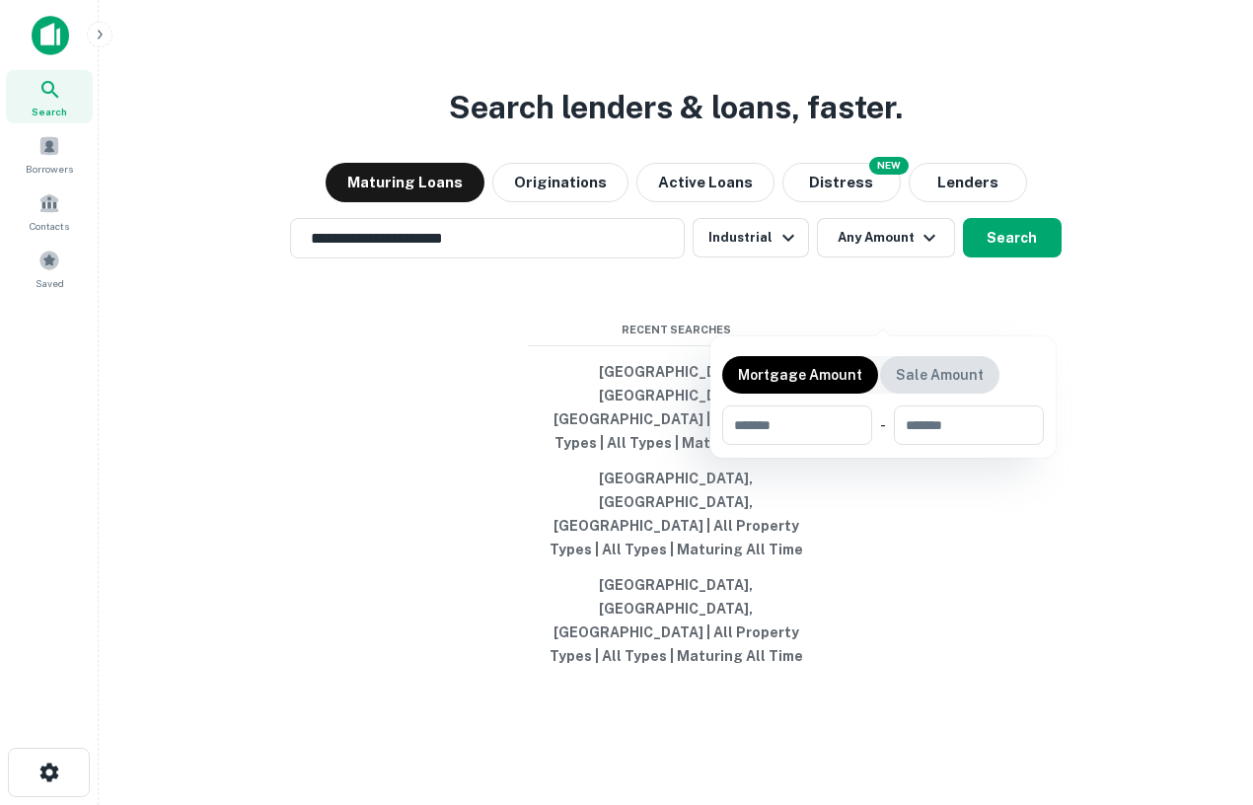
click at [941, 368] on p "Sale Amount" at bounding box center [940, 375] width 88 height 22
click at [1033, 307] on div at bounding box center [626, 402] width 1253 height 805
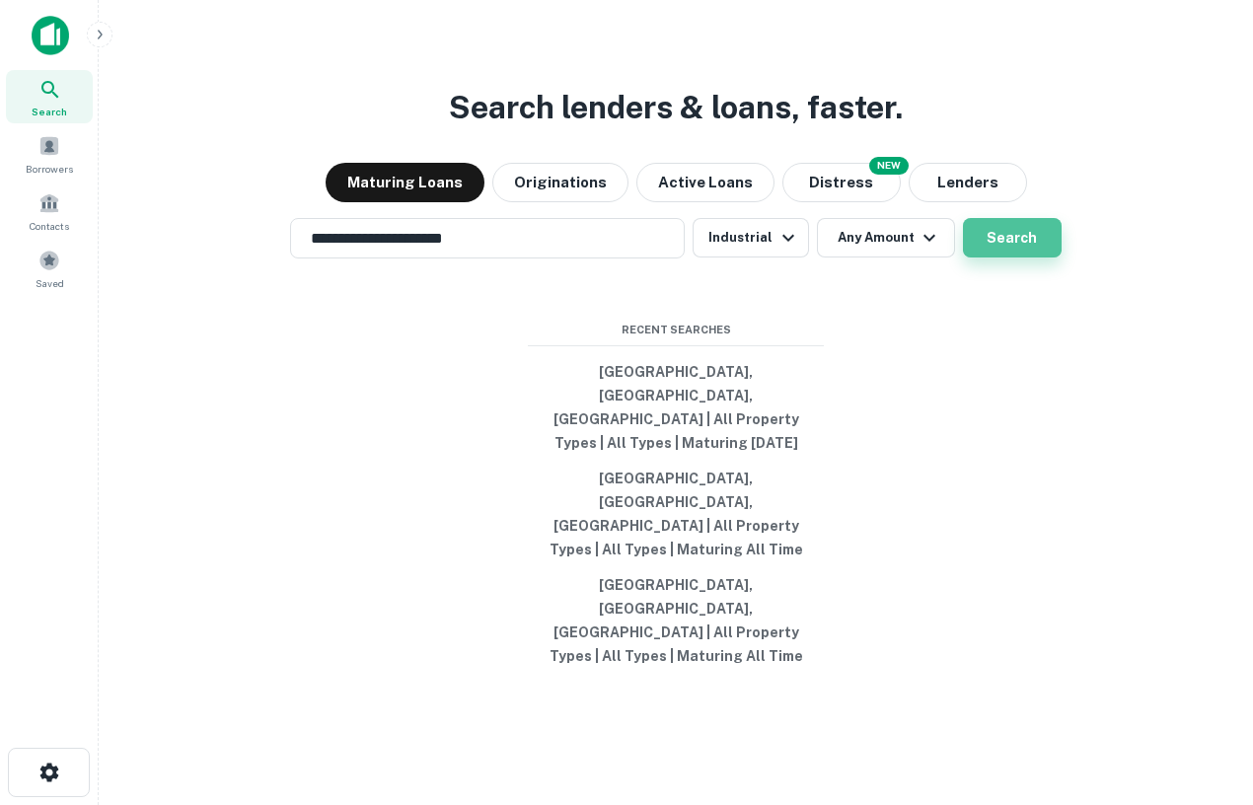
click at [1006, 258] on button "Search" at bounding box center [1012, 237] width 99 height 39
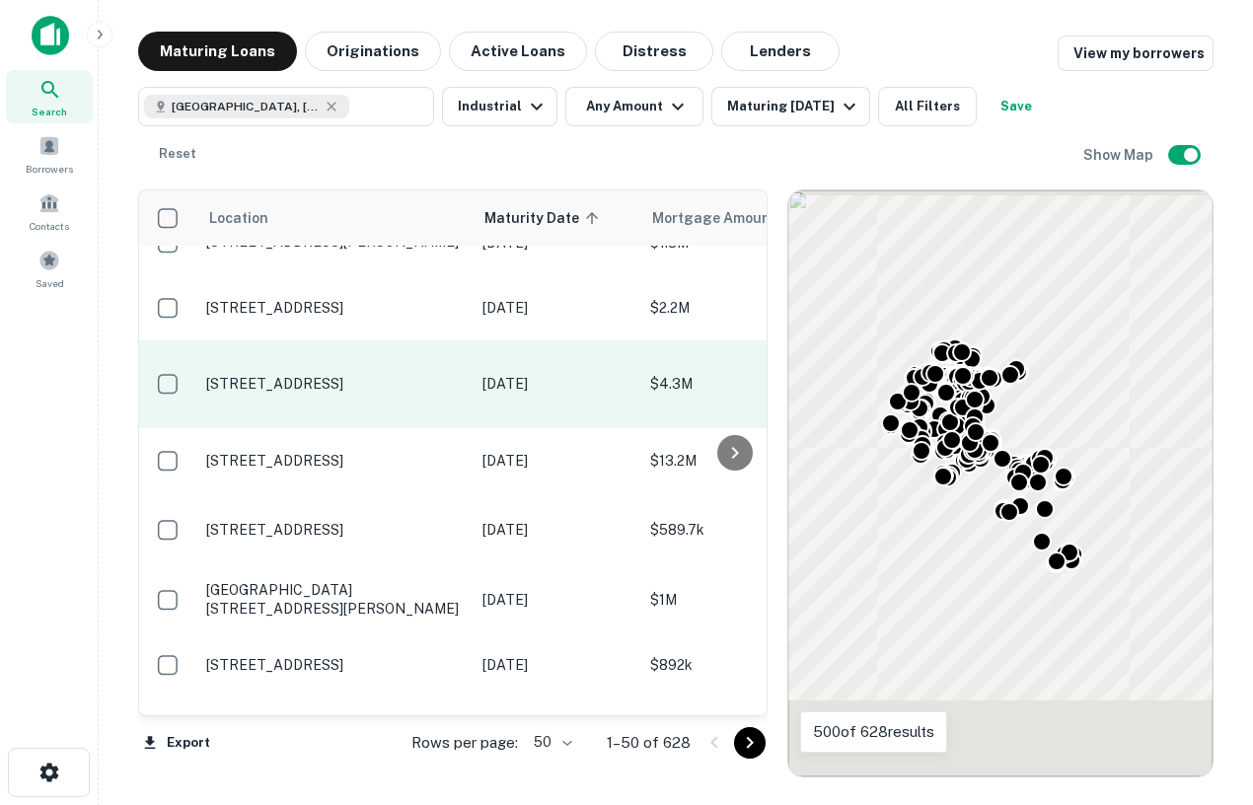
scroll to position [723, 0]
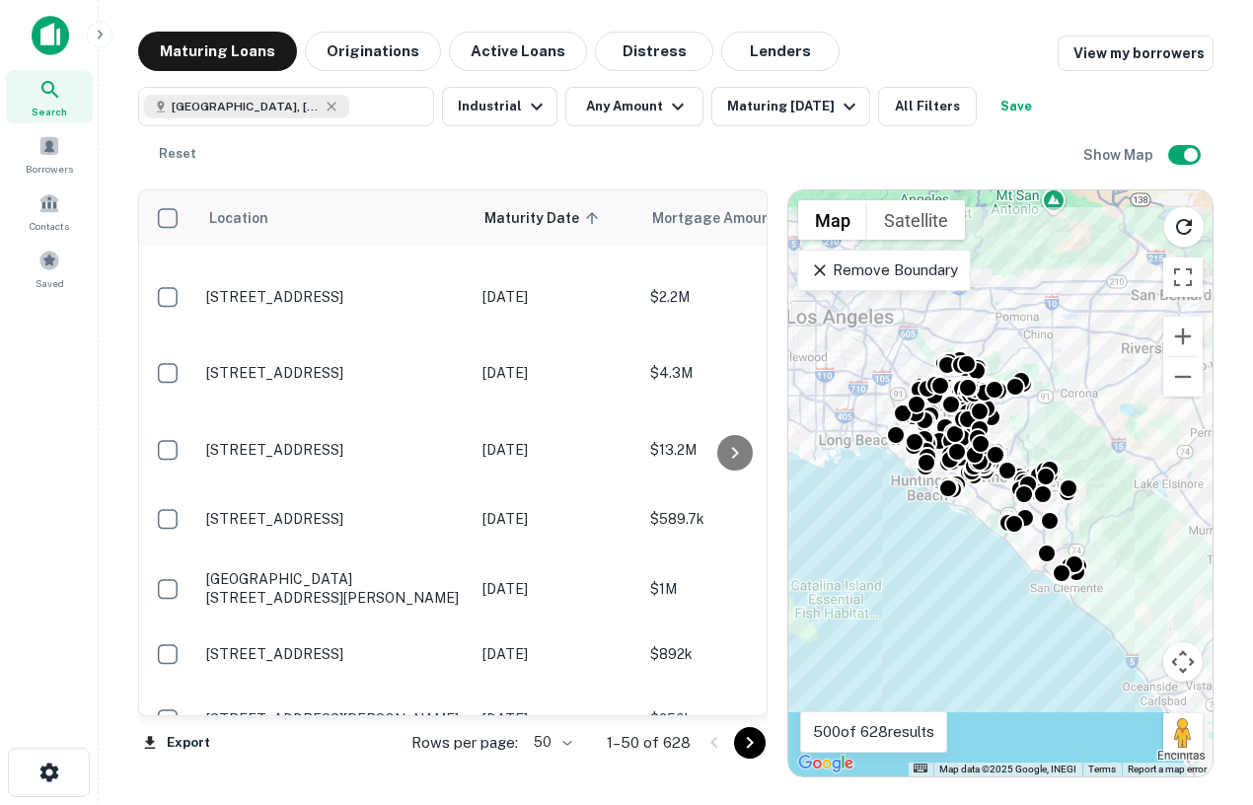
drag, startPoint x: 969, startPoint y: 312, endPoint x: 973, endPoint y: 328, distance: 16.3
click at [974, 328] on div "To activate drag with keyboard, press Alt + Enter. Once in keyboard drag state,…" at bounding box center [1001, 483] width 424 height 586
click at [836, 274] on p "Remove Boundary" at bounding box center [883, 271] width 147 height 24
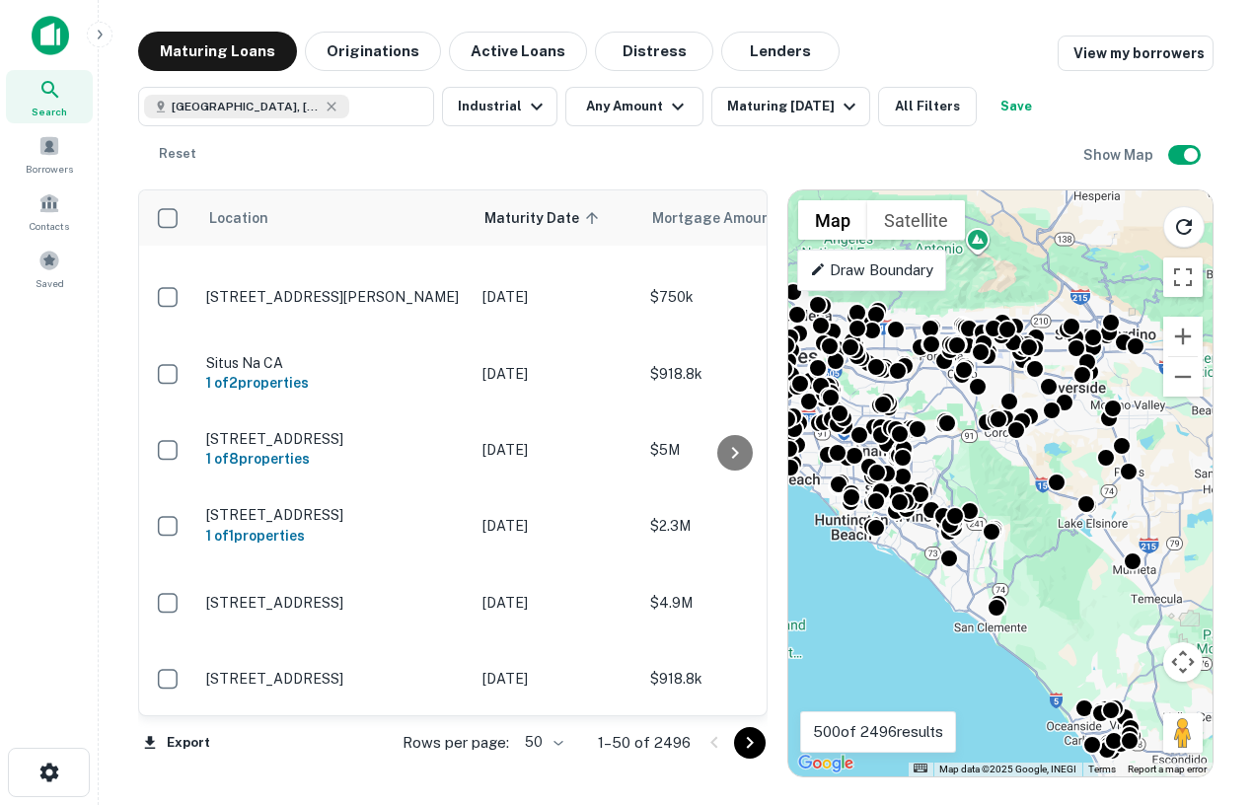
drag, startPoint x: 1068, startPoint y: 447, endPoint x: 989, endPoint y: 487, distance: 88.3
click at [990, 487] on div "To activate drag with keyboard, press Alt + Enter. Once in keyboard drag state,…" at bounding box center [1001, 483] width 424 height 586
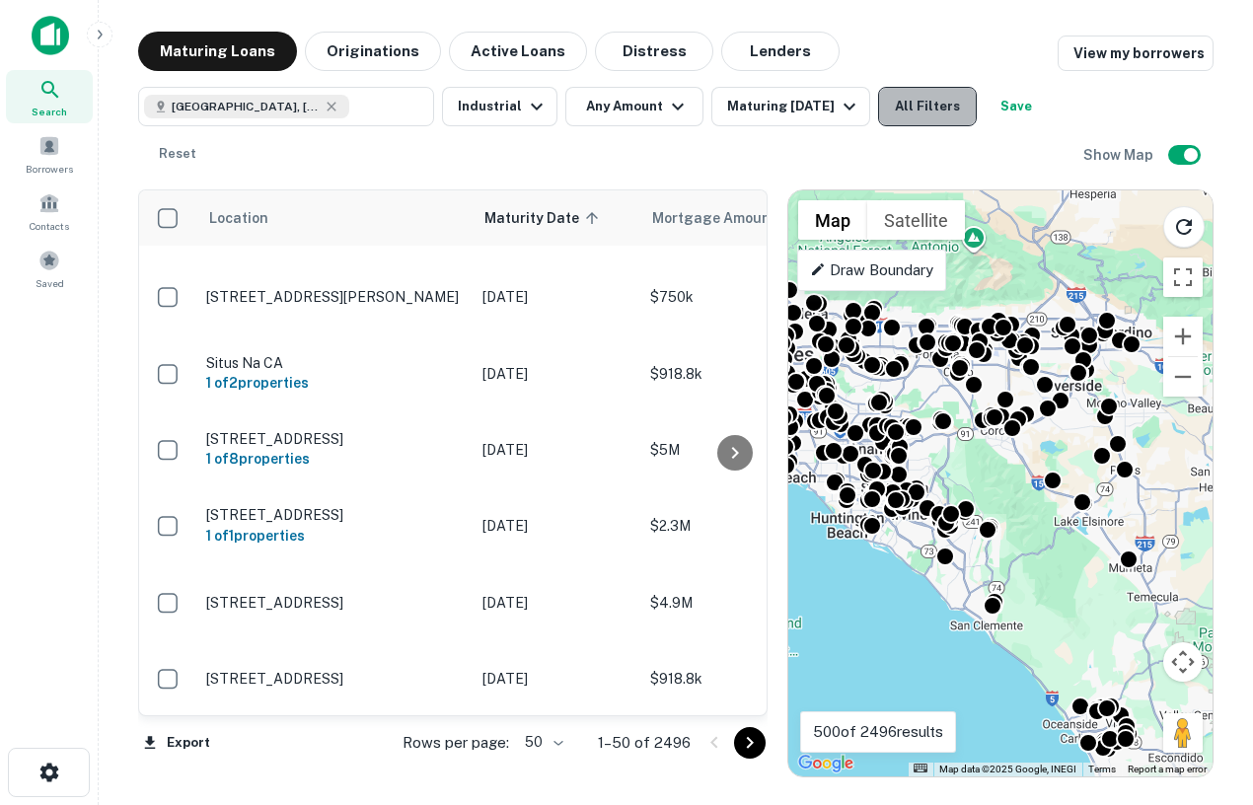
click at [941, 113] on button "All Filters" at bounding box center [927, 106] width 99 height 39
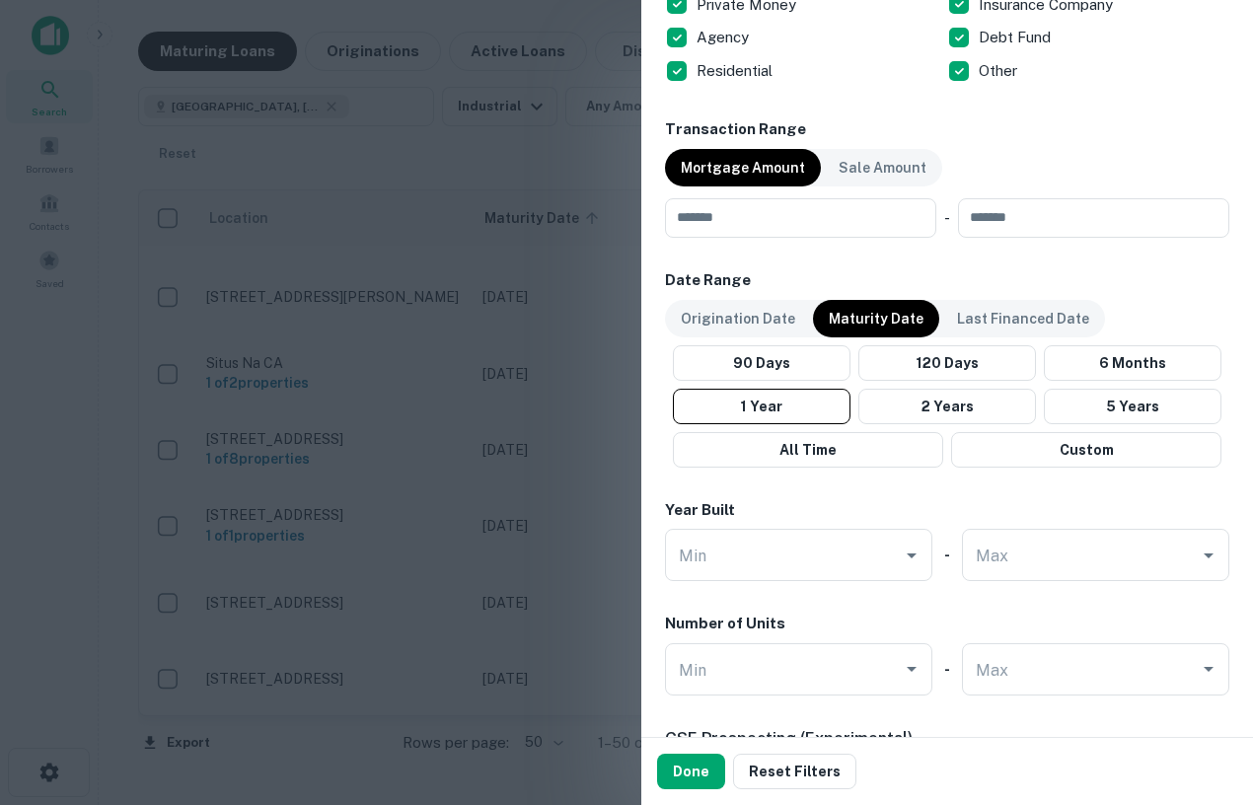
scroll to position [913, 0]
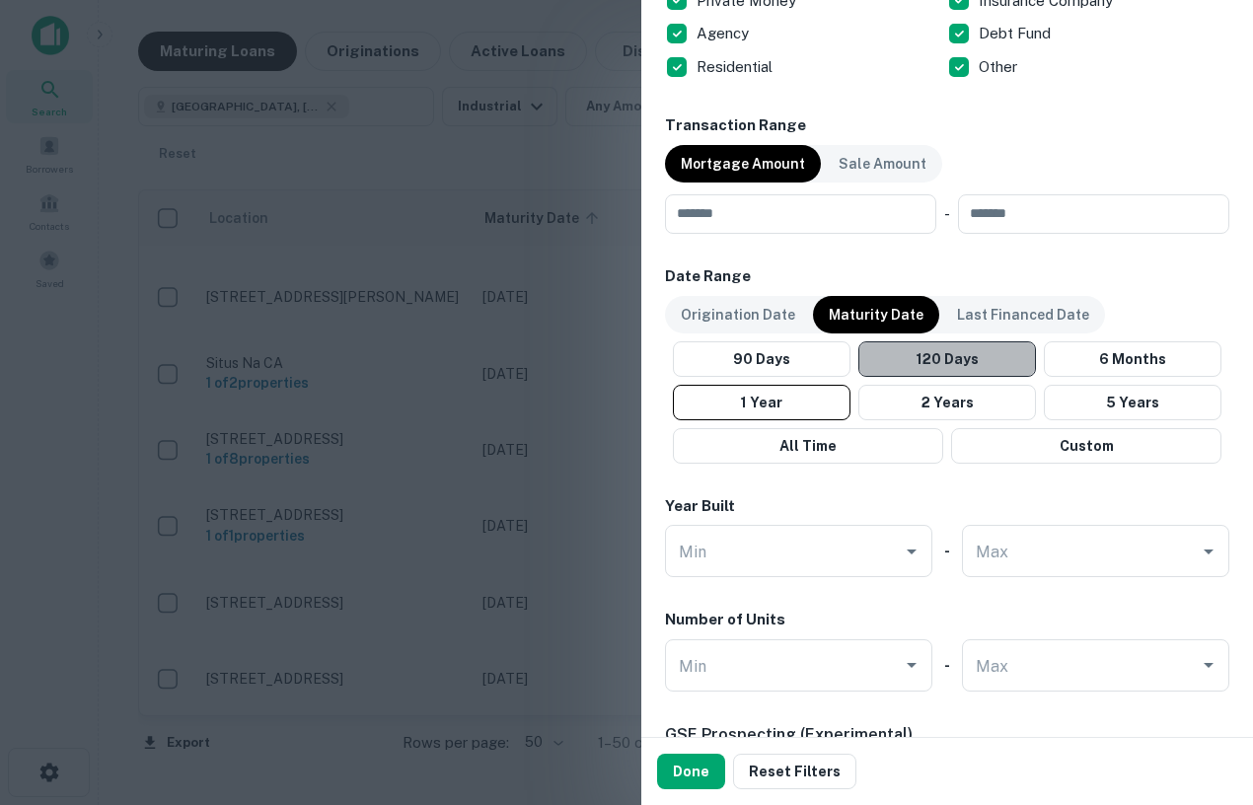
click at [999, 357] on button "120 Days" at bounding box center [948, 359] width 178 height 36
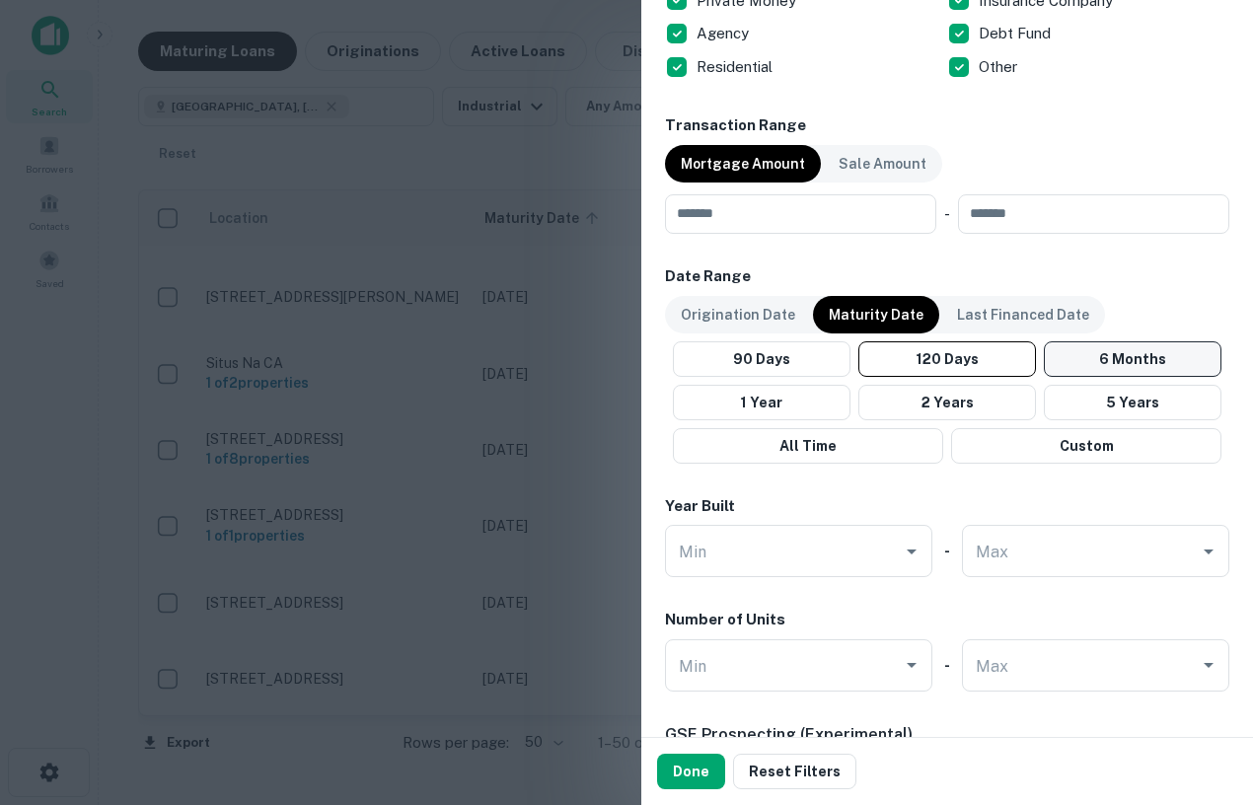
click at [1114, 356] on button "6 Months" at bounding box center [1133, 359] width 178 height 36
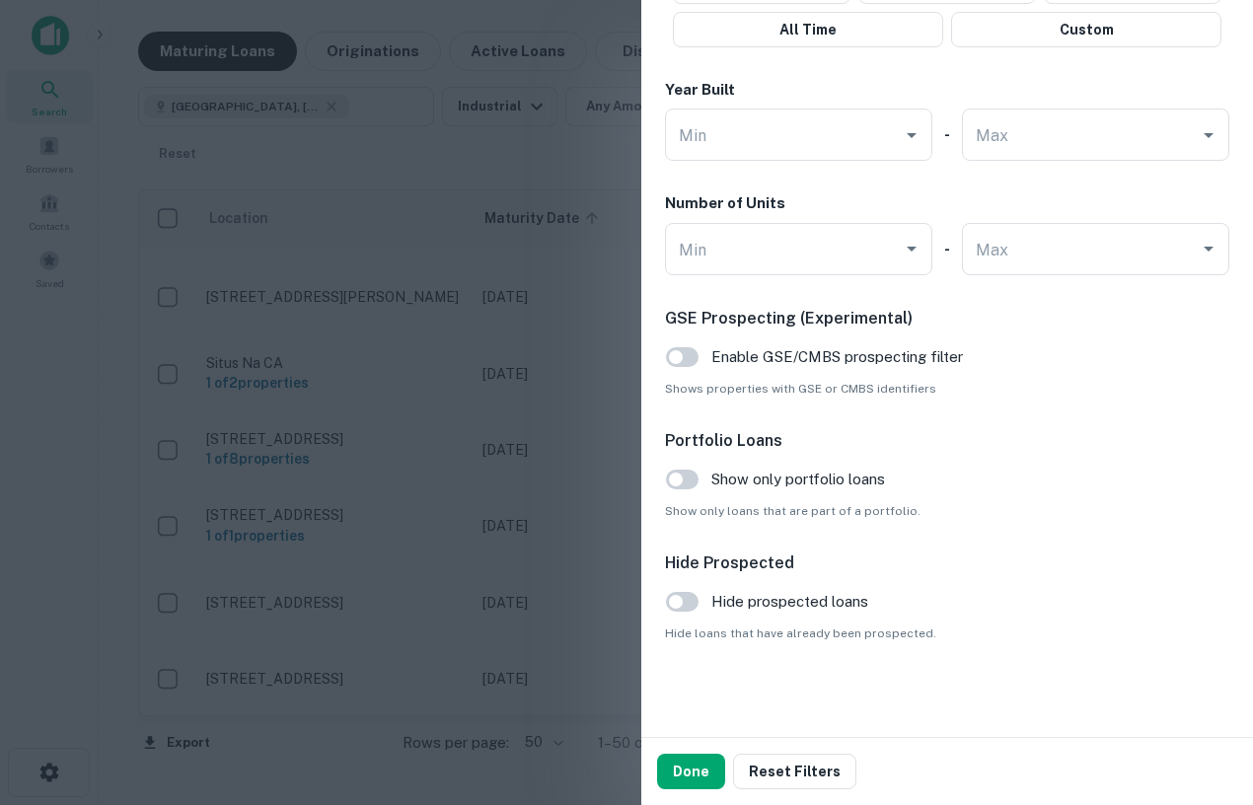
scroll to position [0, 0]
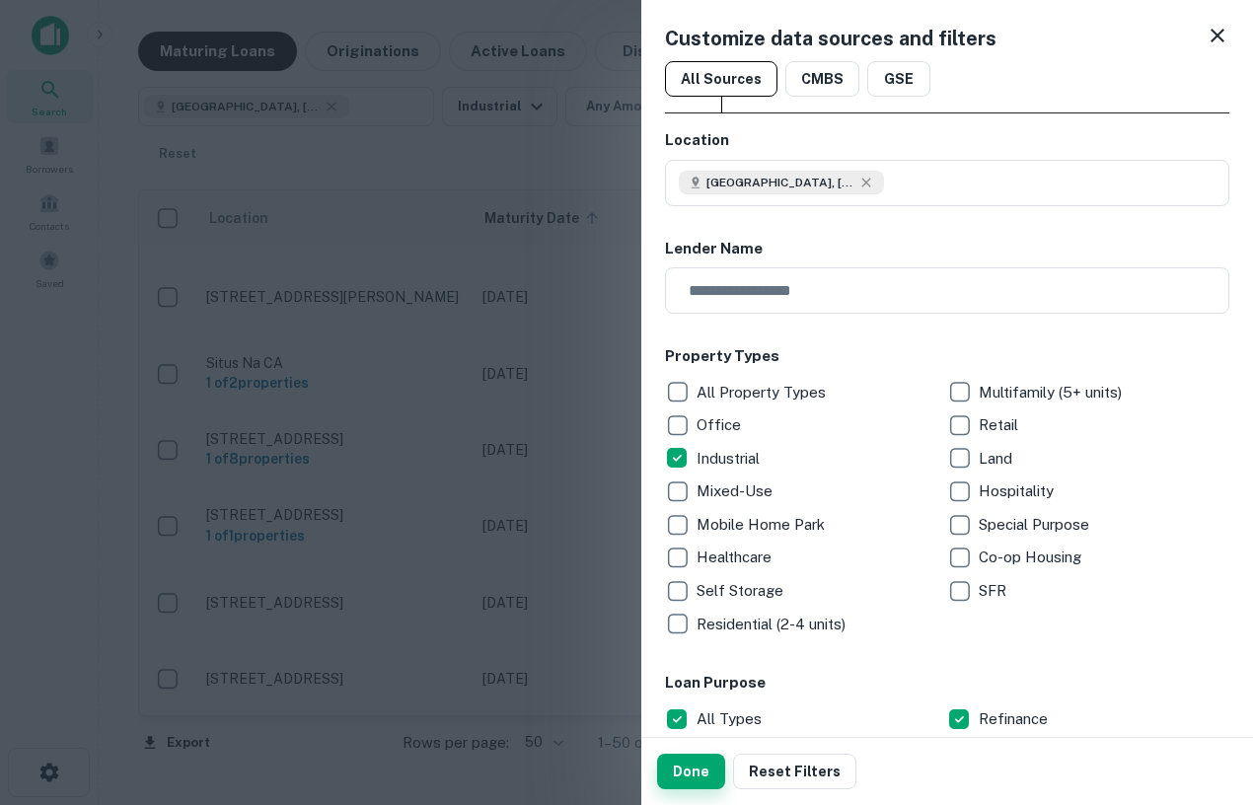
click at [681, 777] on button "Done" at bounding box center [691, 772] width 68 height 36
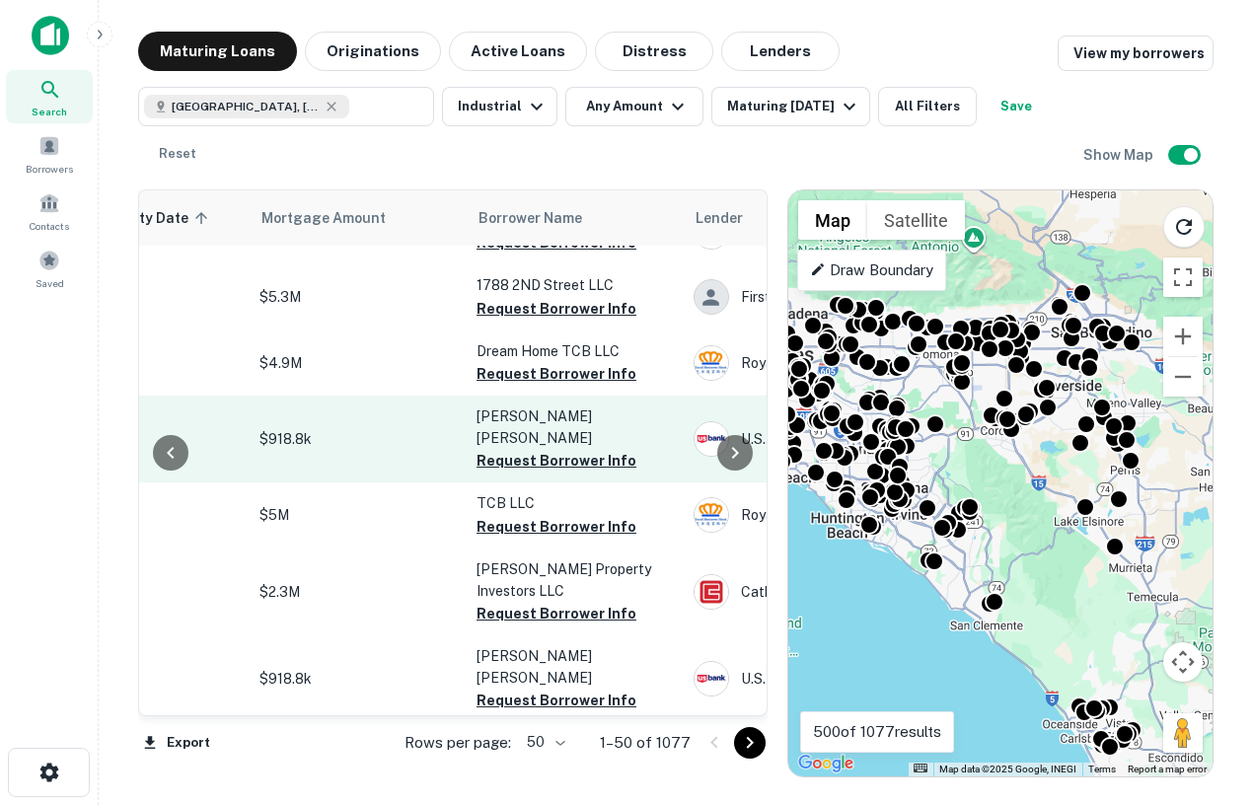
scroll to position [723, 493]
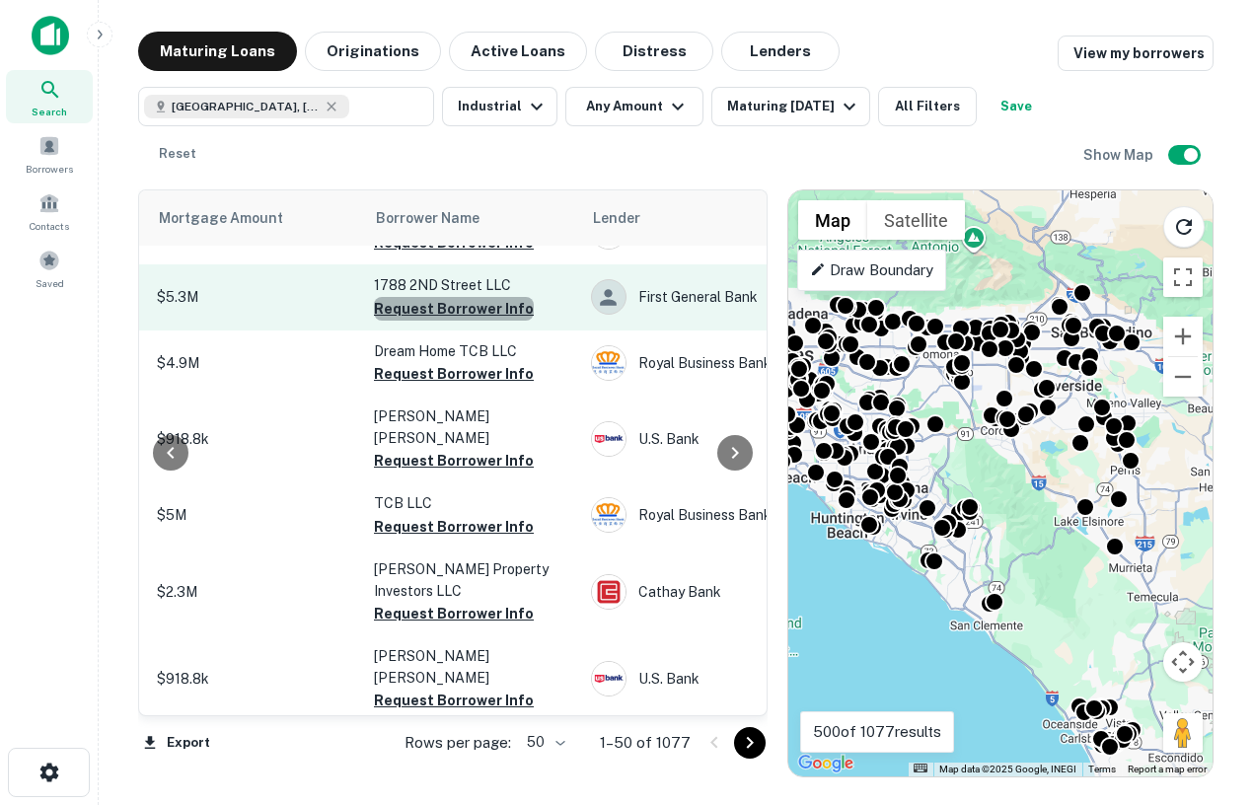
click at [471, 297] on button "Request Borrower Info" at bounding box center [454, 309] width 160 height 24
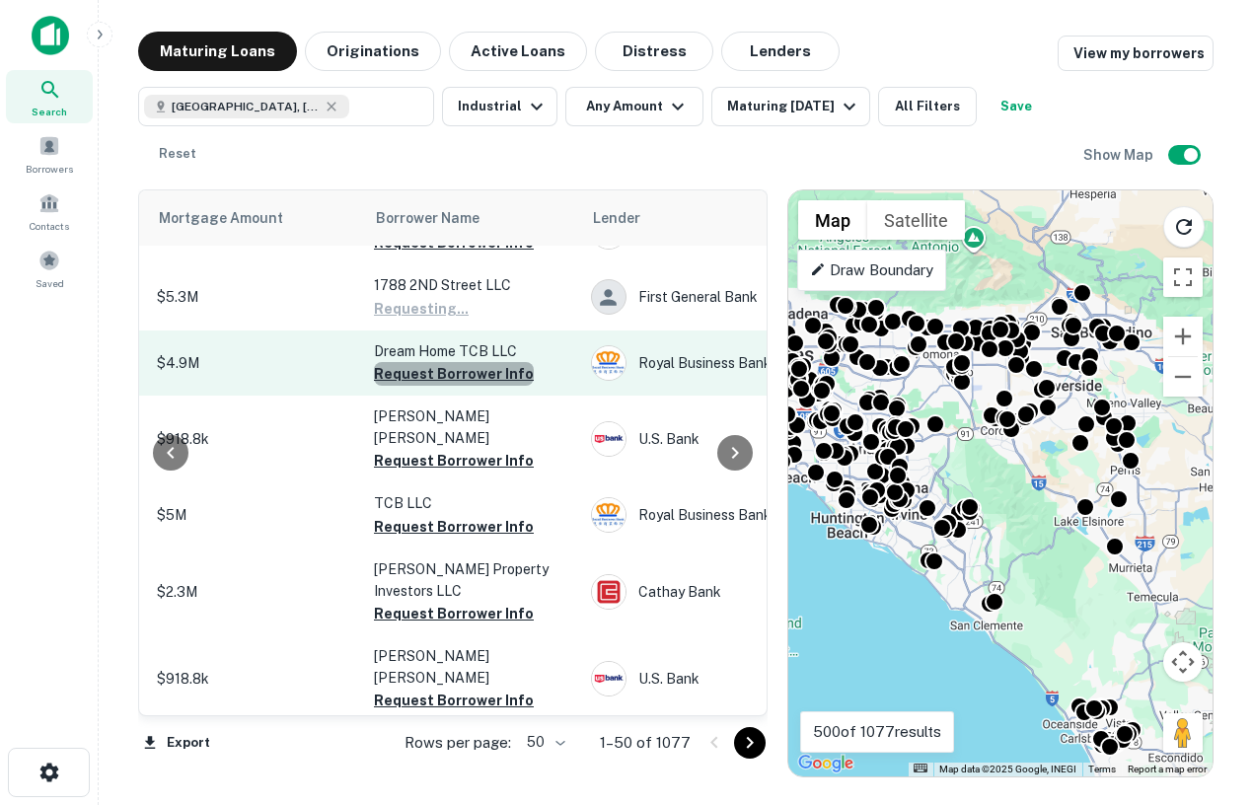
click at [481, 362] on button "Request Borrower Info" at bounding box center [454, 374] width 160 height 24
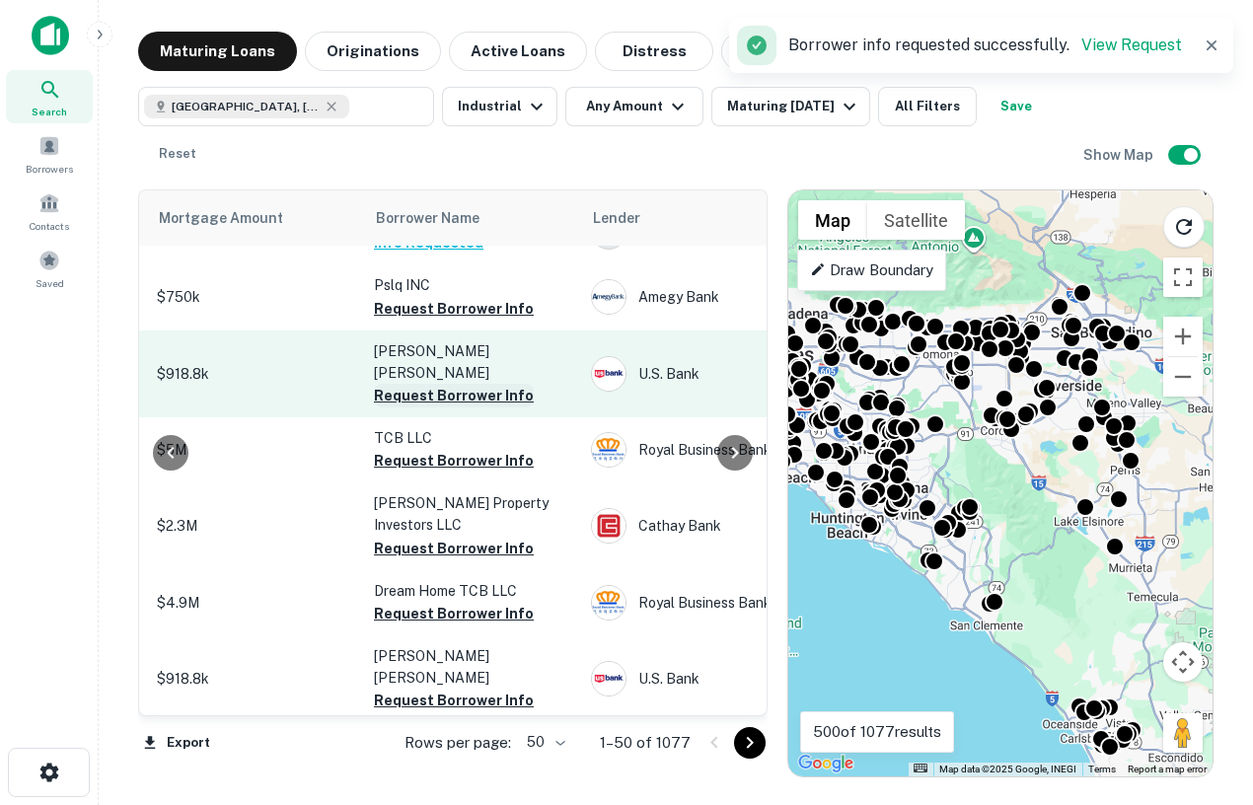
click at [448, 384] on button "Request Borrower Info" at bounding box center [454, 396] width 160 height 24
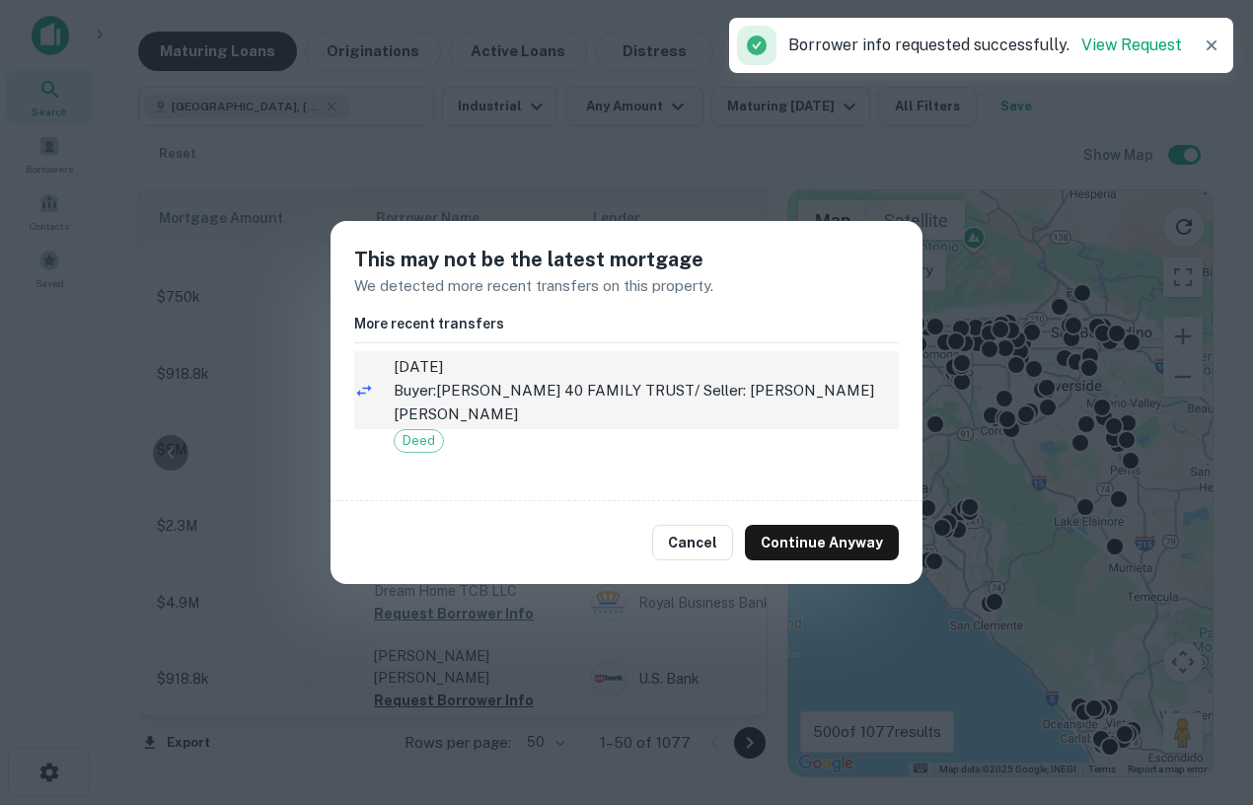
click at [620, 361] on span "11/27/2023" at bounding box center [646, 367] width 505 height 24
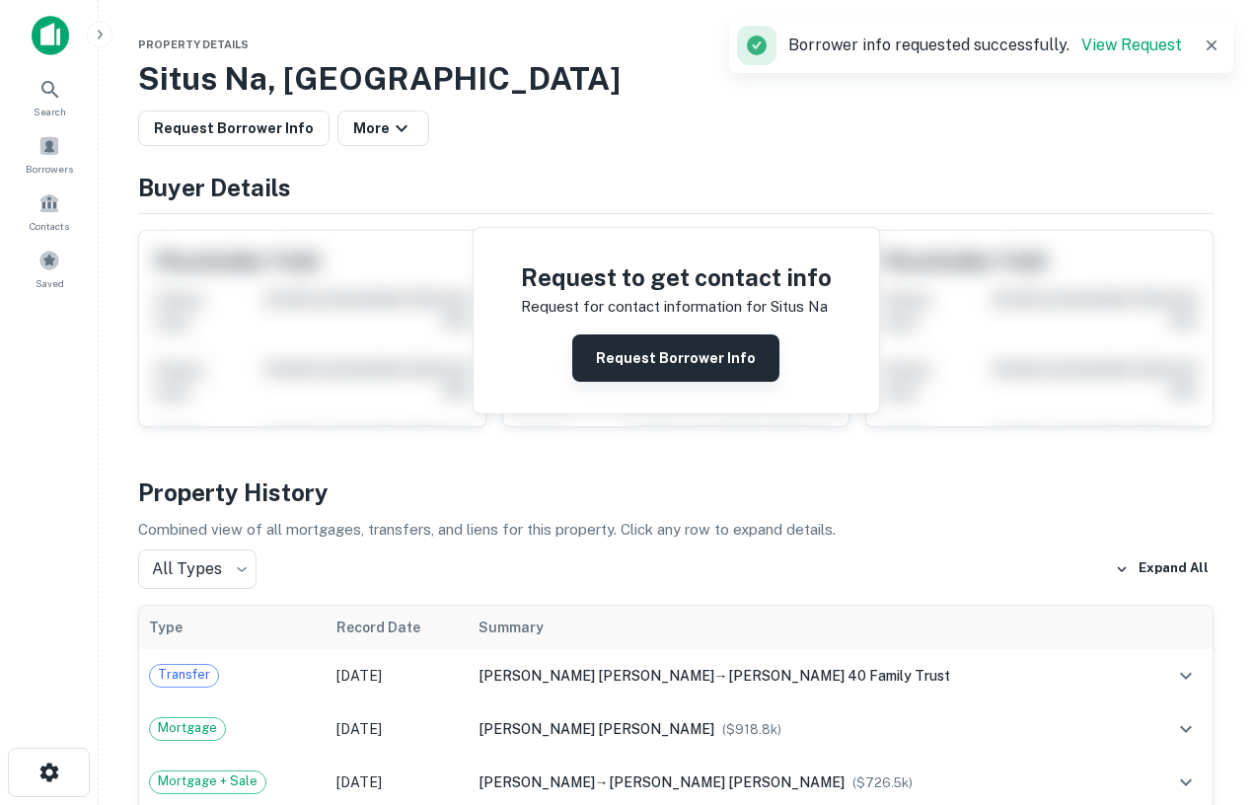
click at [655, 356] on button "Request Borrower Info" at bounding box center [675, 358] width 207 height 47
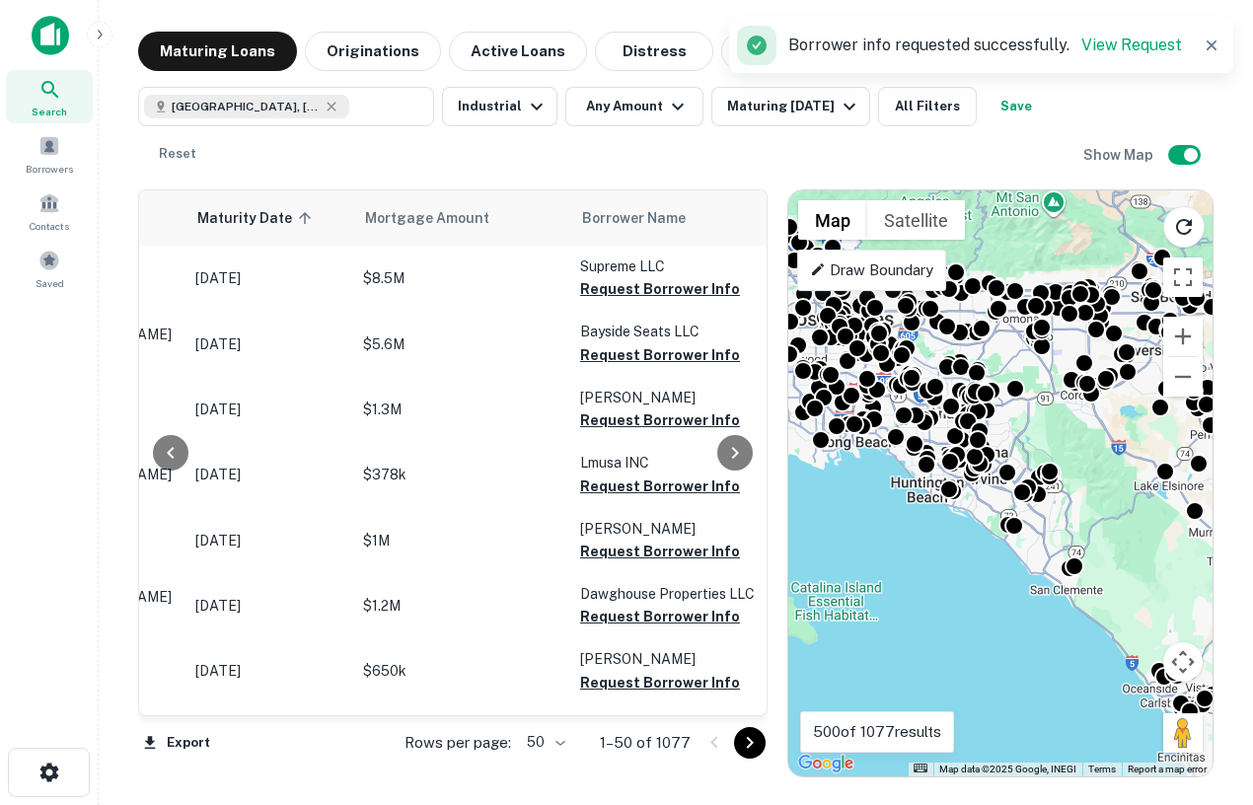
scroll to position [0, 288]
click at [62, 176] on div "Borrowers" at bounding box center [49, 153] width 87 height 53
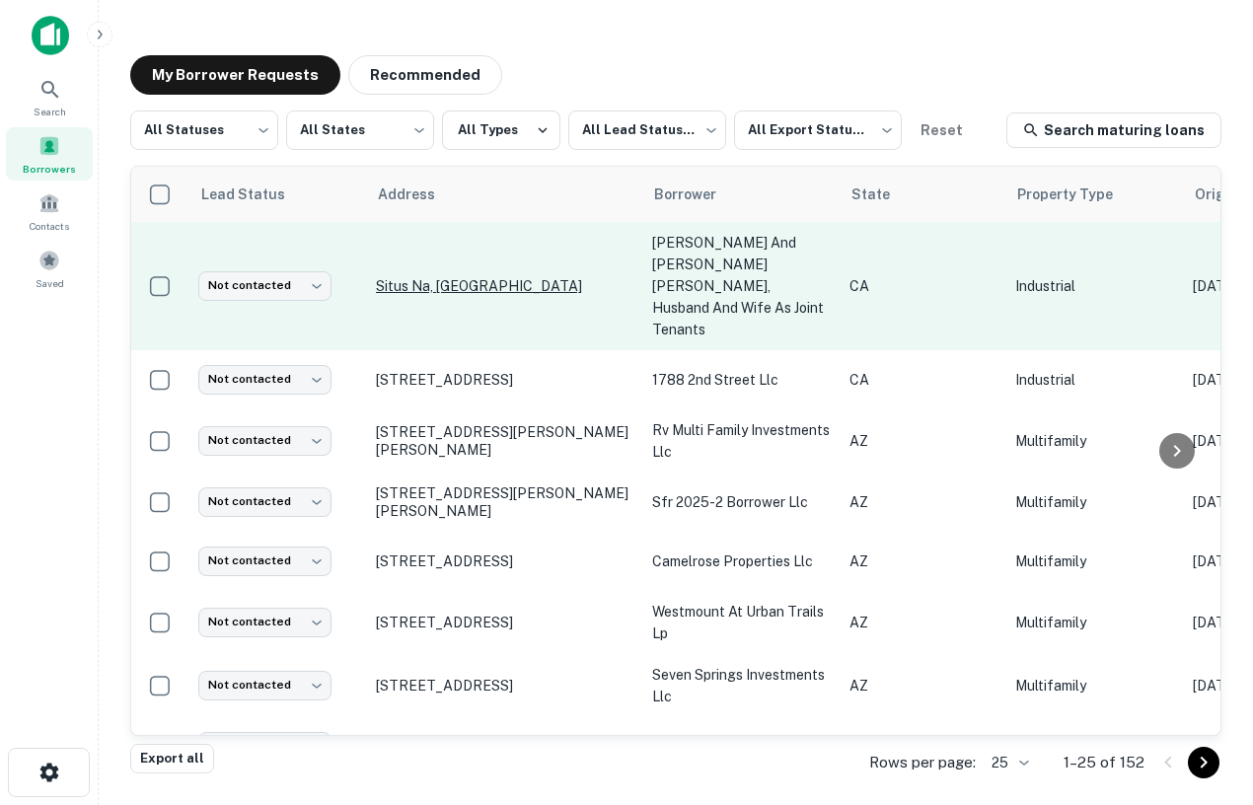
click at [424, 277] on p "Situs Na, [GEOGRAPHIC_DATA]" at bounding box center [504, 286] width 257 height 18
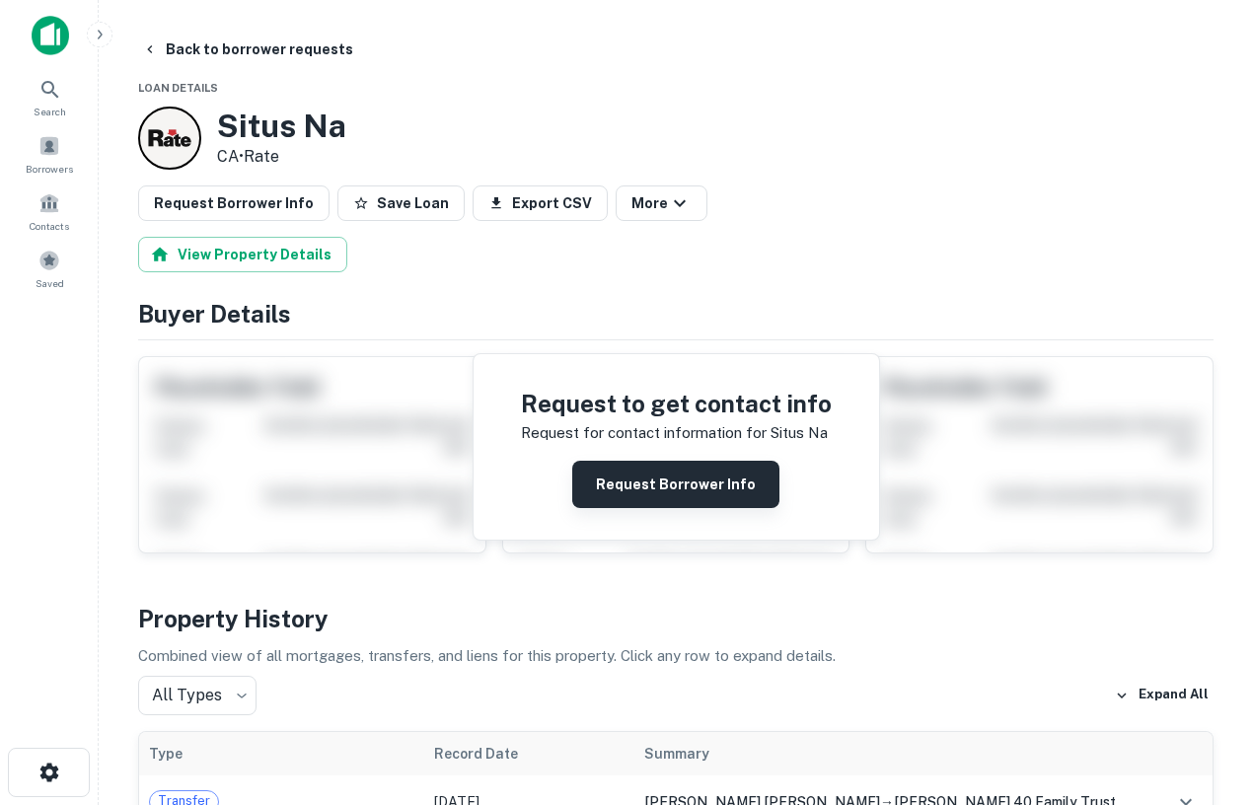
click at [631, 484] on button "Request Borrower Info" at bounding box center [675, 484] width 207 height 47
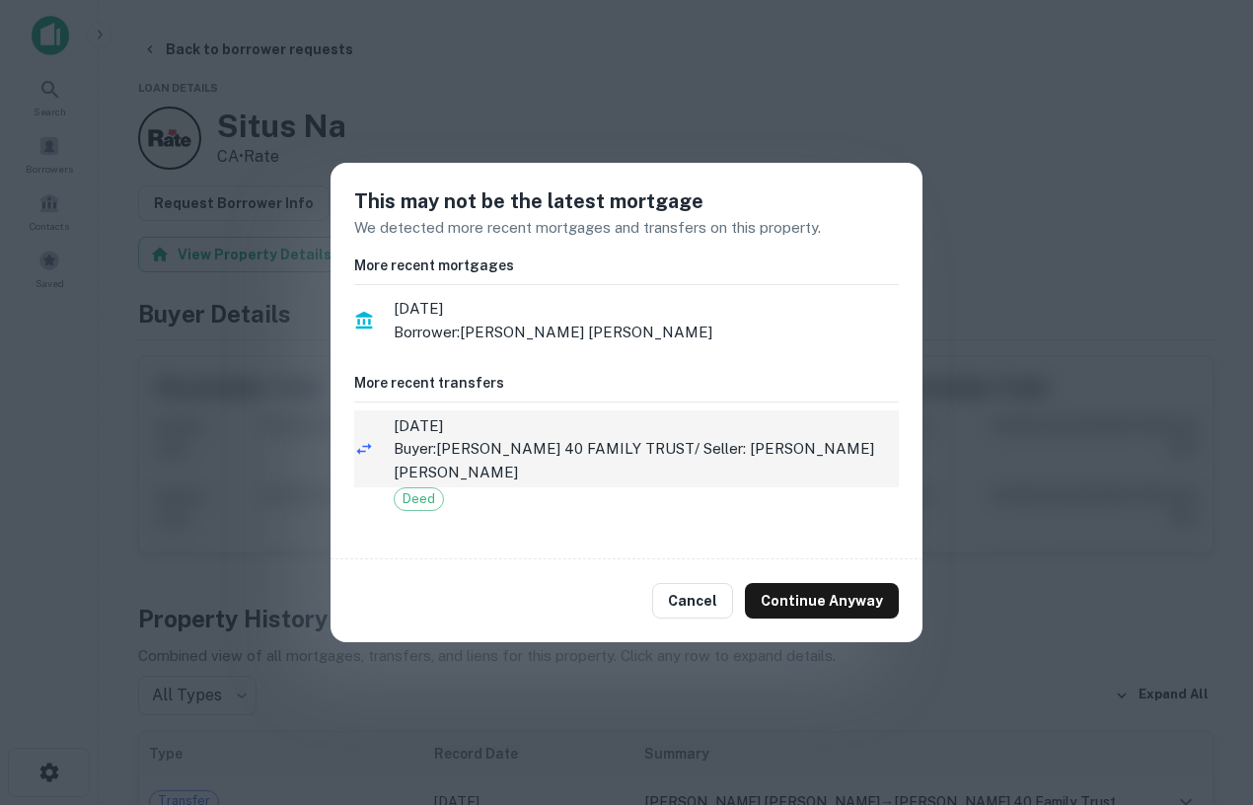
click at [609, 444] on p "Buyer: [PERSON_NAME] 40 FAMILY TRUST / Seller: [PERSON_NAME] [PERSON_NAME]" at bounding box center [646, 460] width 505 height 46
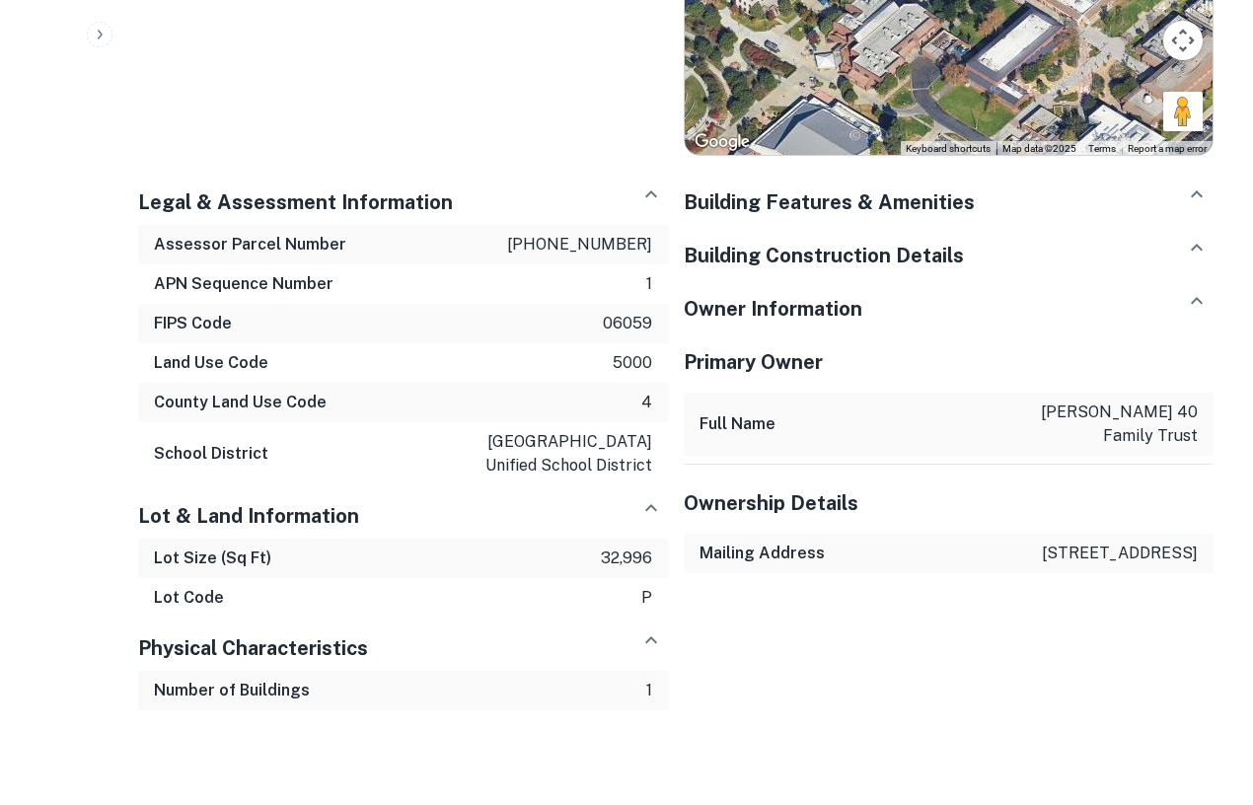
scroll to position [1757, 0]
click at [867, 204] on h5 "Building Features & Amenities" at bounding box center [829, 203] width 291 height 30
click at [864, 201] on h5 "Building Features & Amenities" at bounding box center [829, 203] width 291 height 30
click at [847, 249] on h5 "Building Construction Details" at bounding box center [824, 256] width 280 height 30
click at [1186, 307] on icon "button" at bounding box center [1197, 301] width 24 height 24
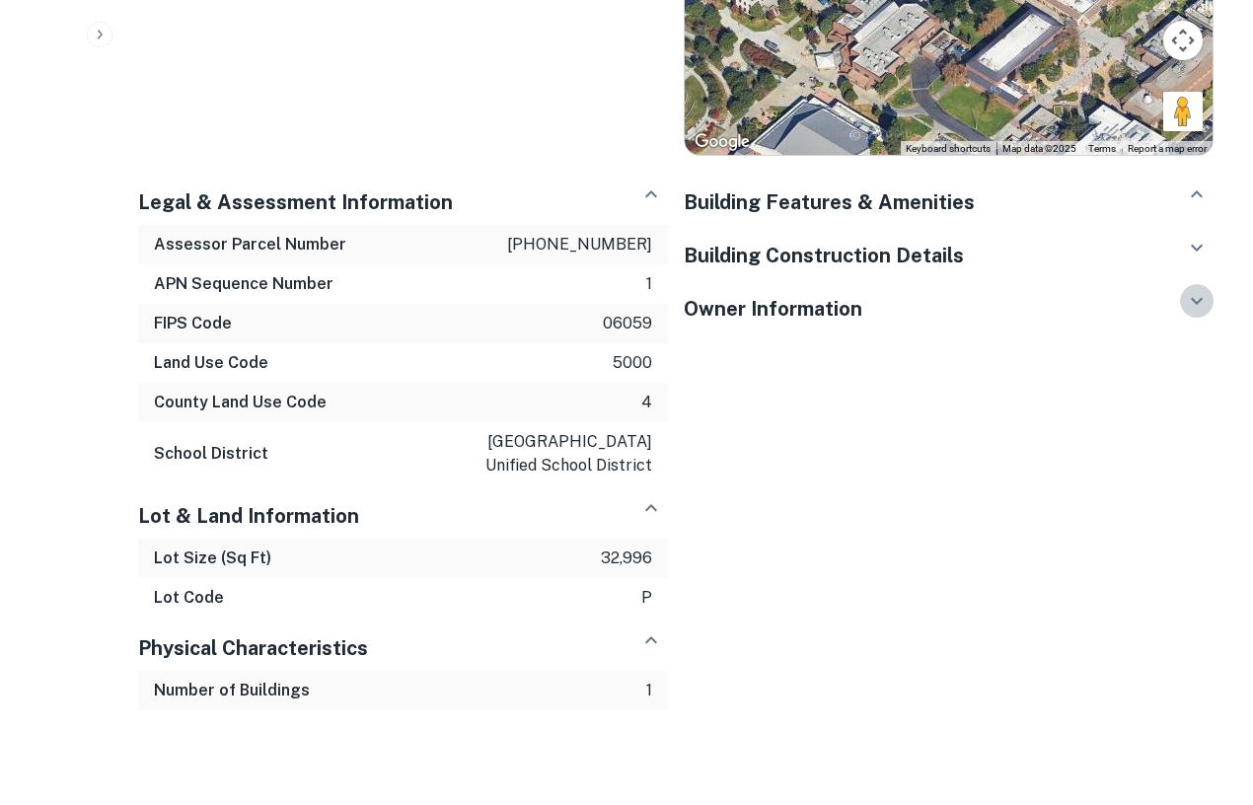
click at [1186, 307] on icon "button" at bounding box center [1197, 301] width 24 height 24
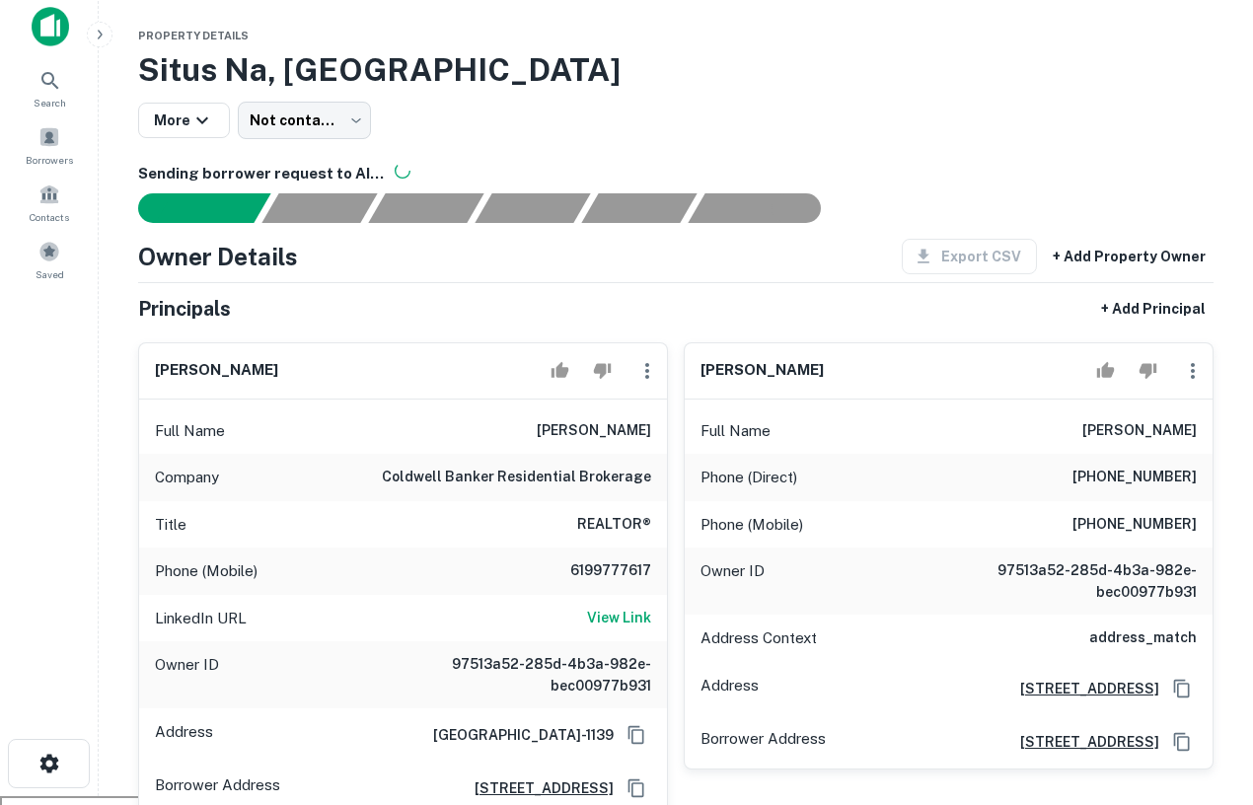
scroll to position [0, 0]
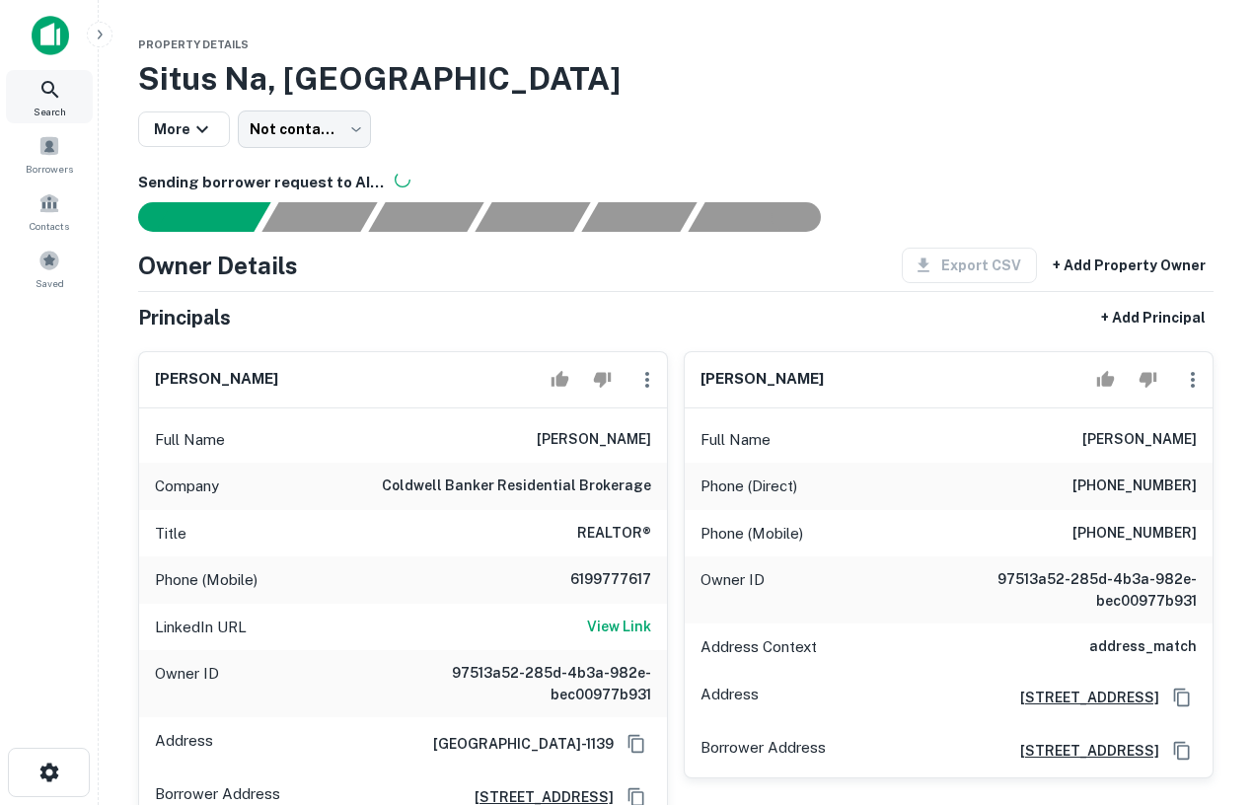
click at [61, 102] on div "Search" at bounding box center [49, 96] width 87 height 53
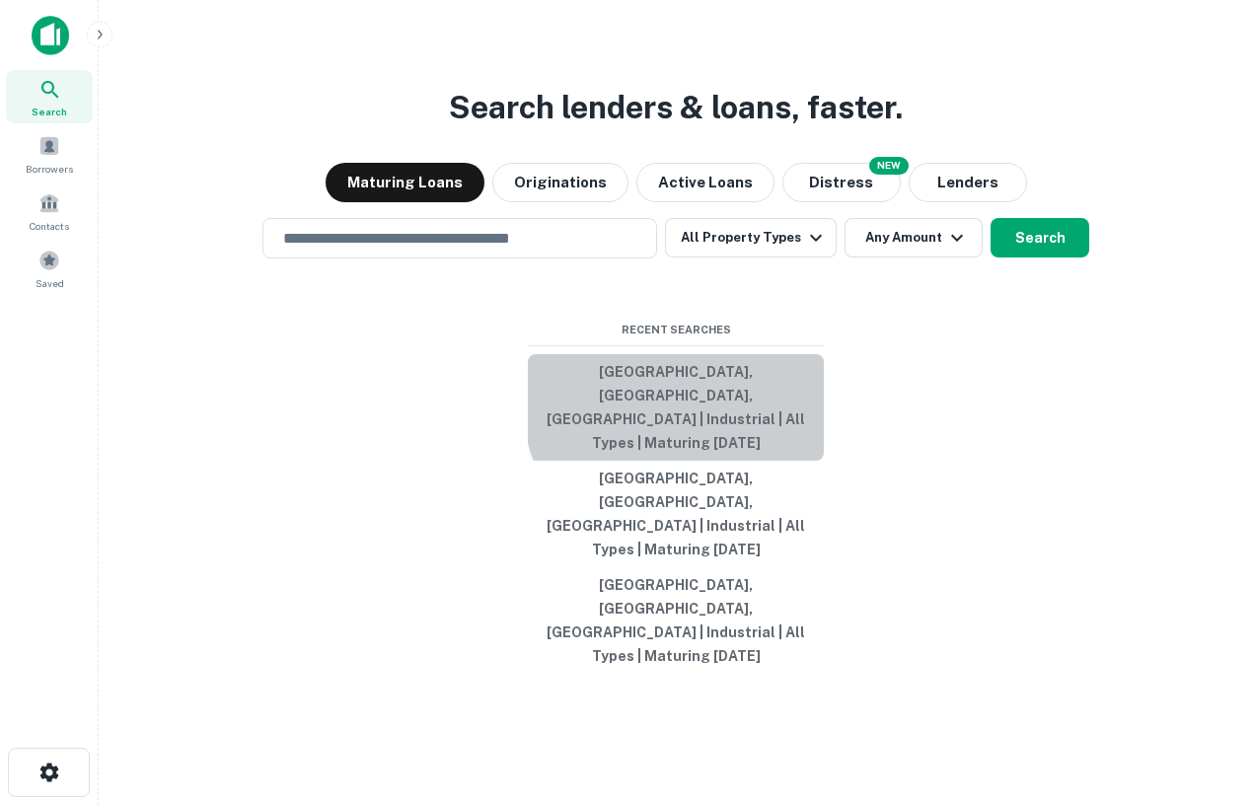
click at [713, 461] on button "[GEOGRAPHIC_DATA], [GEOGRAPHIC_DATA], [GEOGRAPHIC_DATA] | Industrial | All Type…" at bounding box center [676, 407] width 296 height 107
type input "**********"
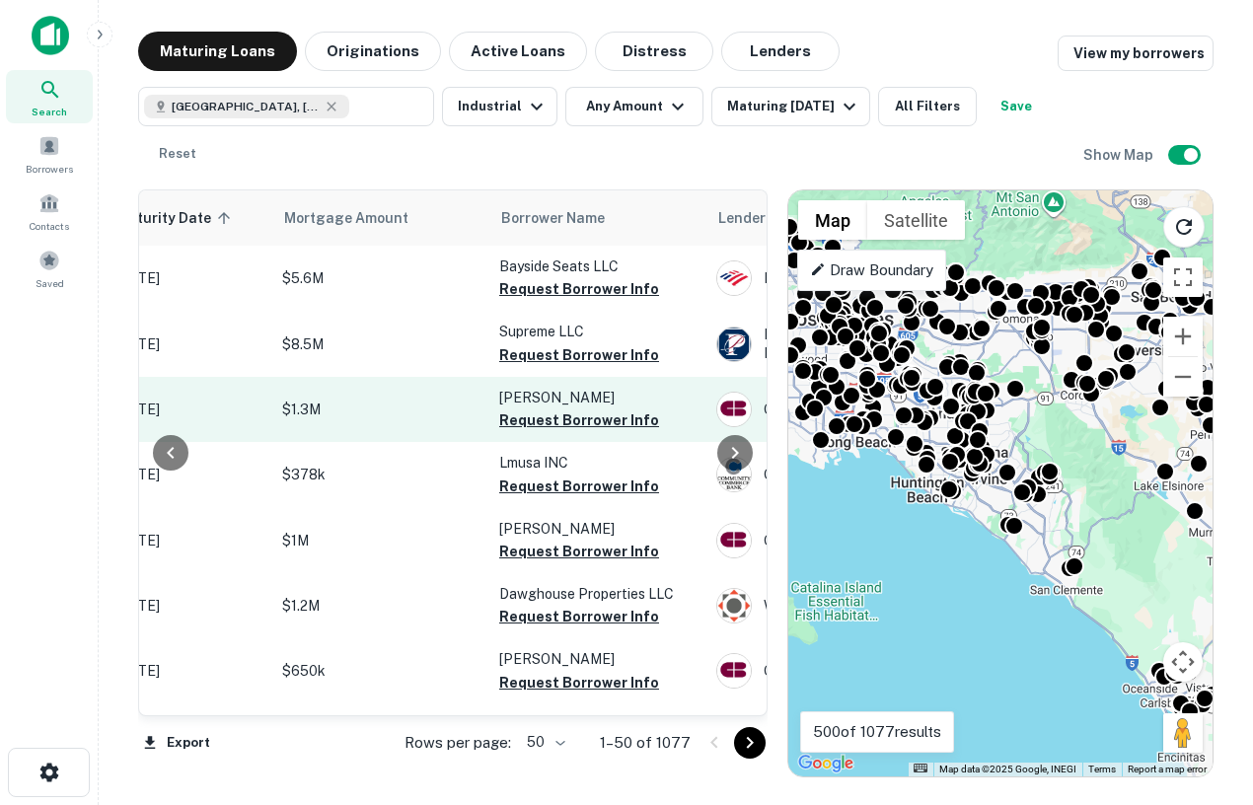
scroll to position [0, 369]
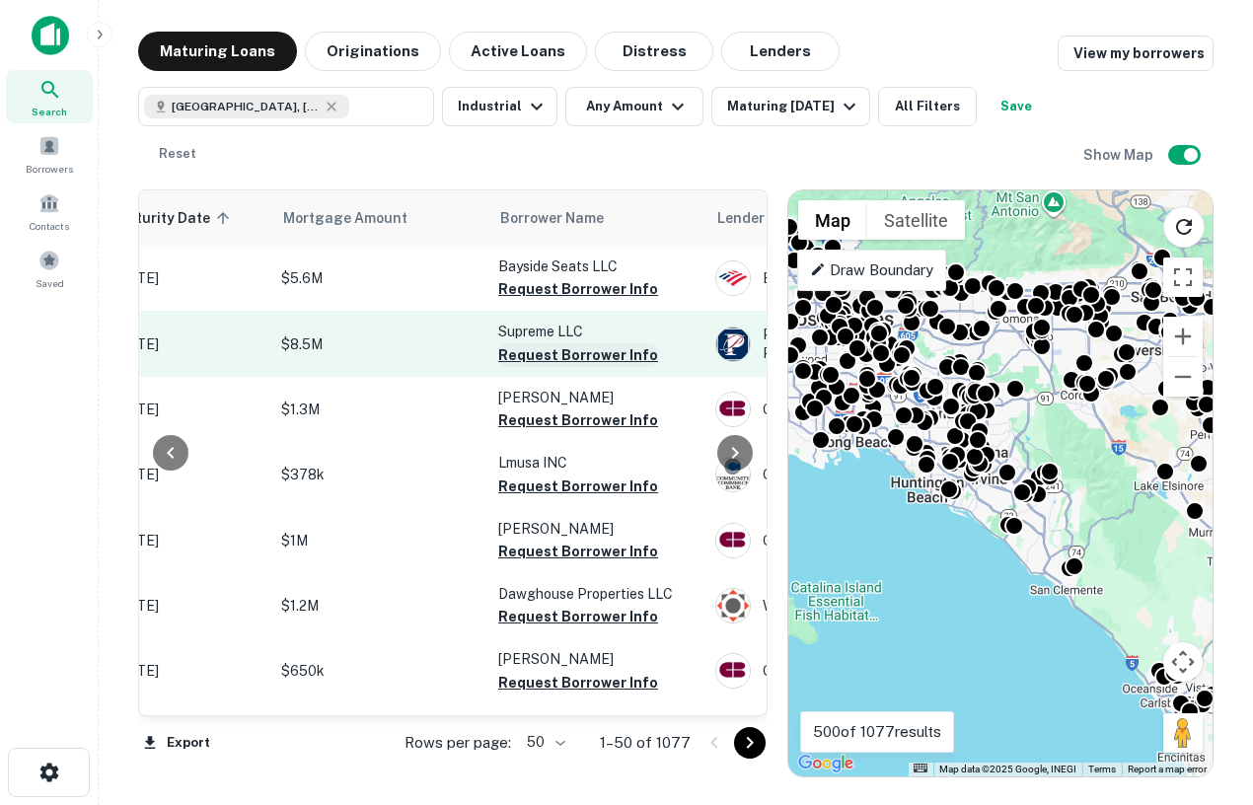
click at [529, 358] on button "Request Borrower Info" at bounding box center [578, 355] width 160 height 24
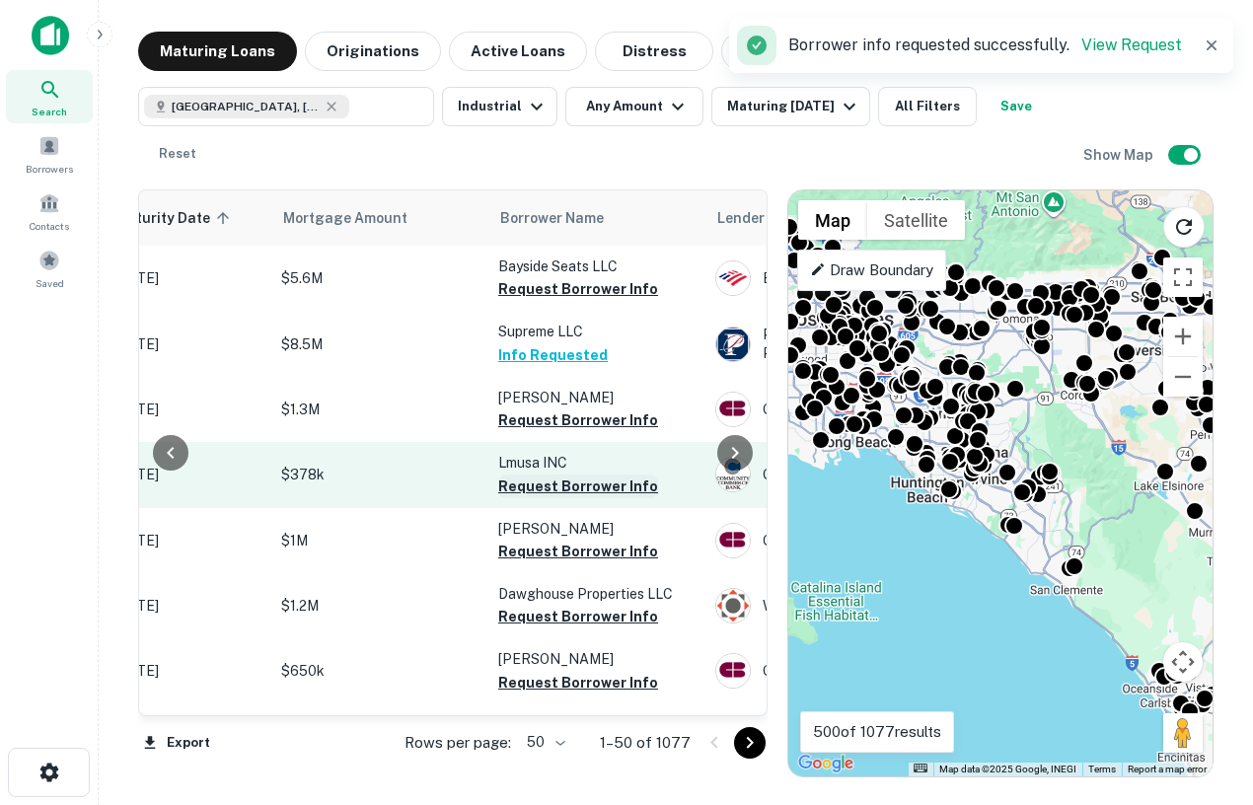
click at [550, 483] on button "Request Borrower Info" at bounding box center [578, 487] width 160 height 24
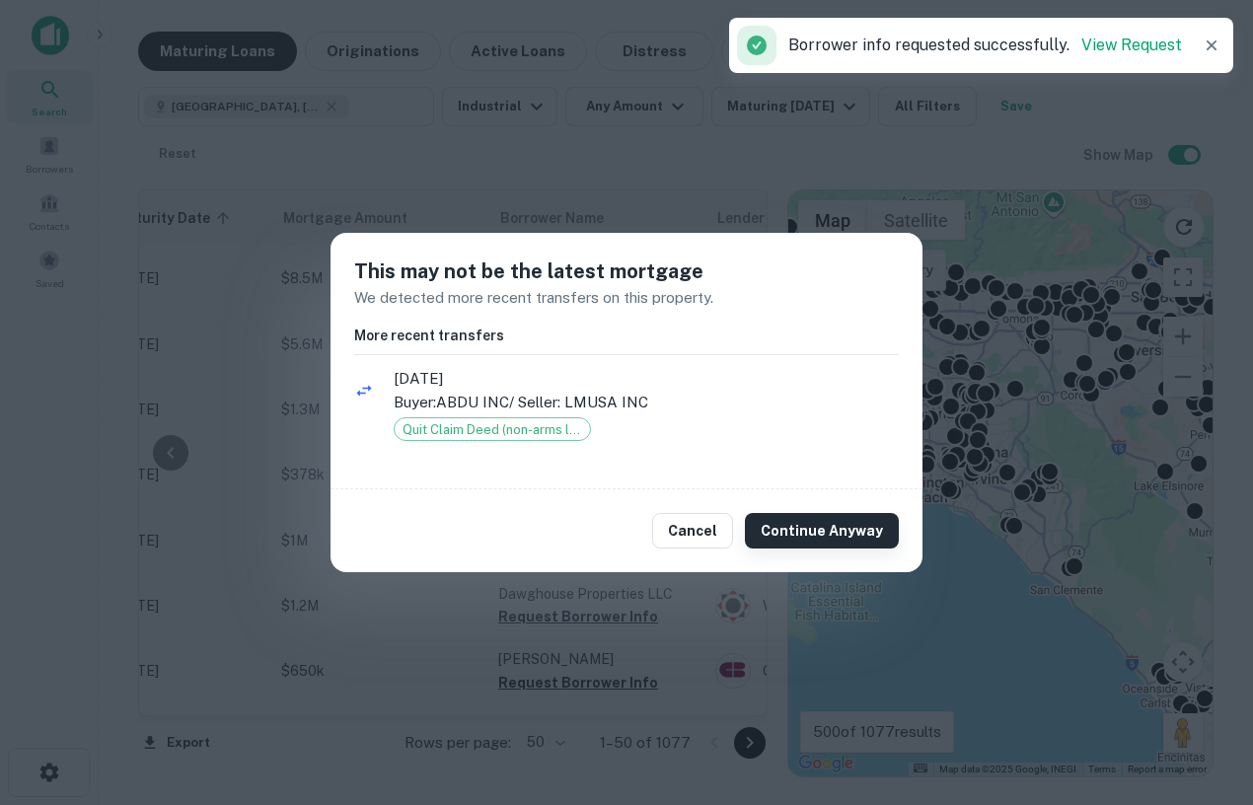
click at [860, 539] on button "Continue Anyway" at bounding box center [822, 531] width 154 height 36
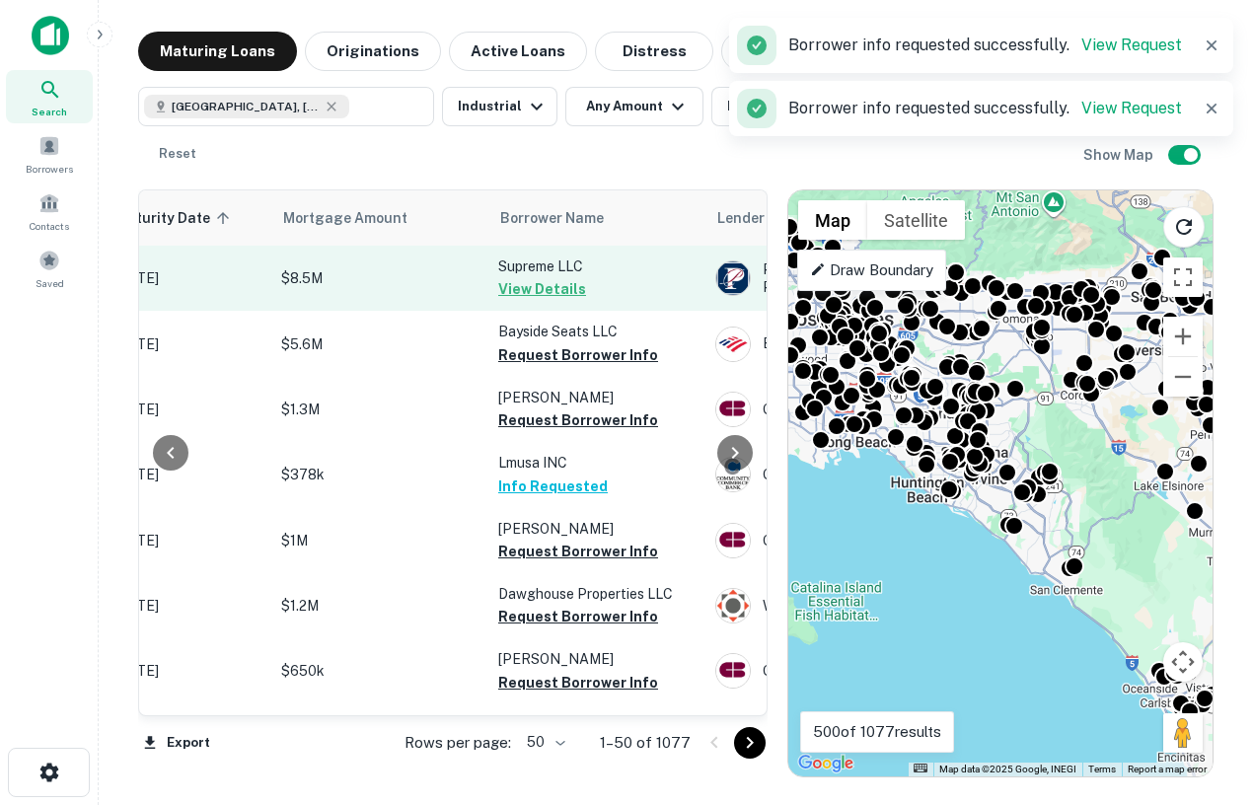
click at [543, 302] on td "Supreme LLC View Details" at bounding box center [596, 278] width 217 height 65
click at [542, 291] on button "View Details" at bounding box center [542, 289] width 88 height 24
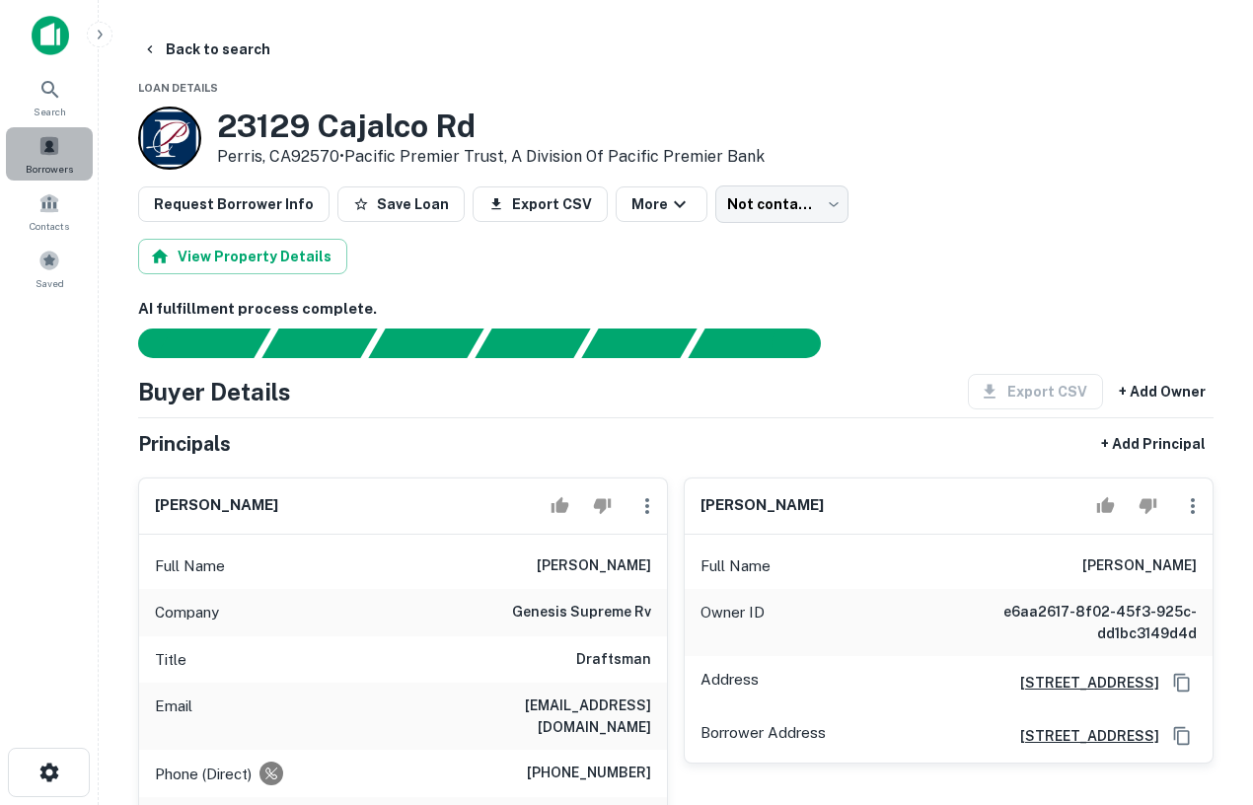
click at [47, 143] on span at bounding box center [49, 146] width 22 height 22
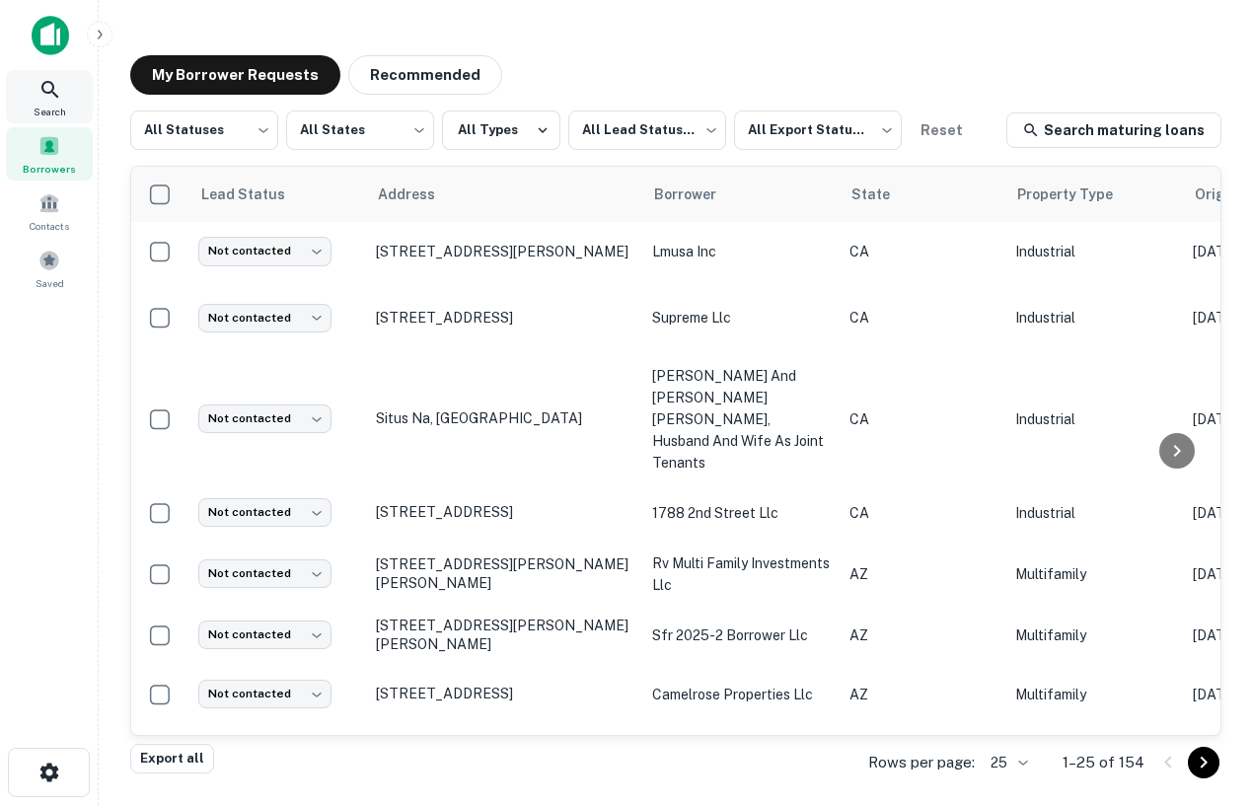
click at [37, 113] on span "Search" at bounding box center [50, 112] width 33 height 16
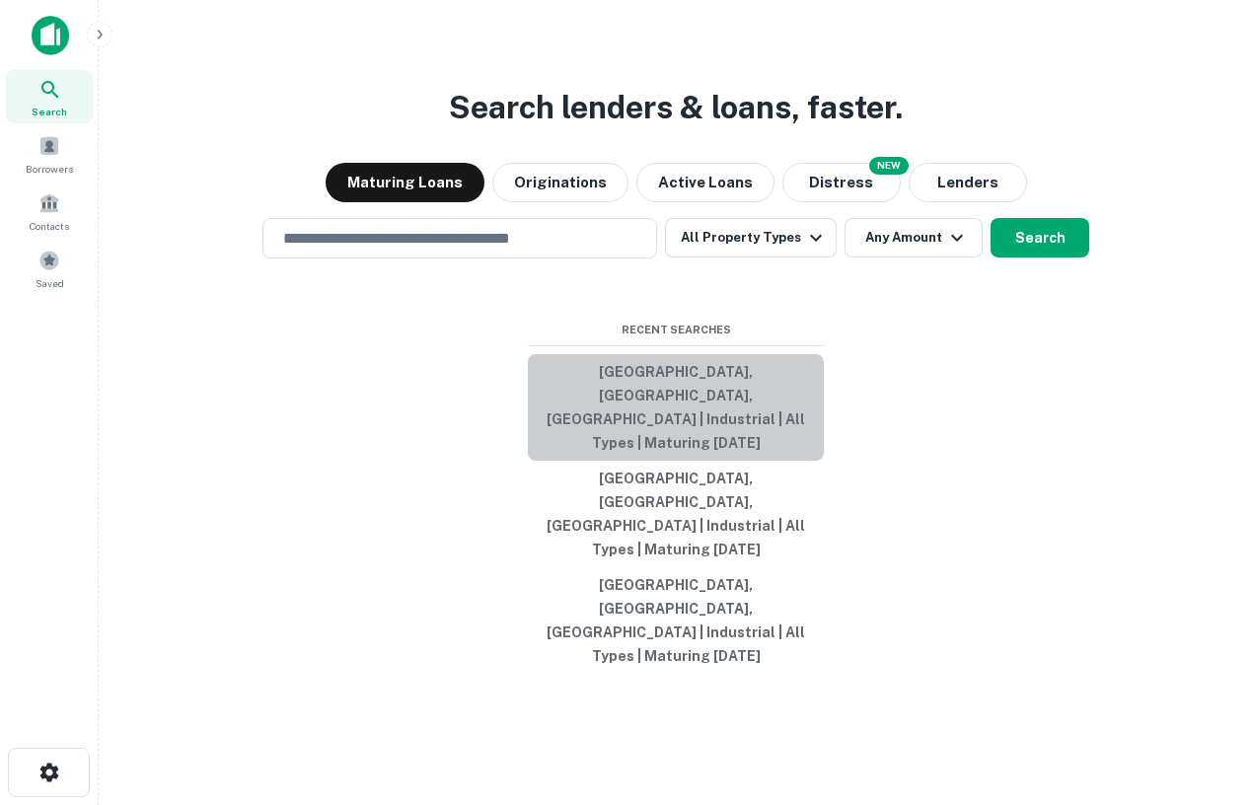
click at [692, 461] on button "[GEOGRAPHIC_DATA], [GEOGRAPHIC_DATA], [GEOGRAPHIC_DATA] | Industrial | All Type…" at bounding box center [676, 407] width 296 height 107
type input "**********"
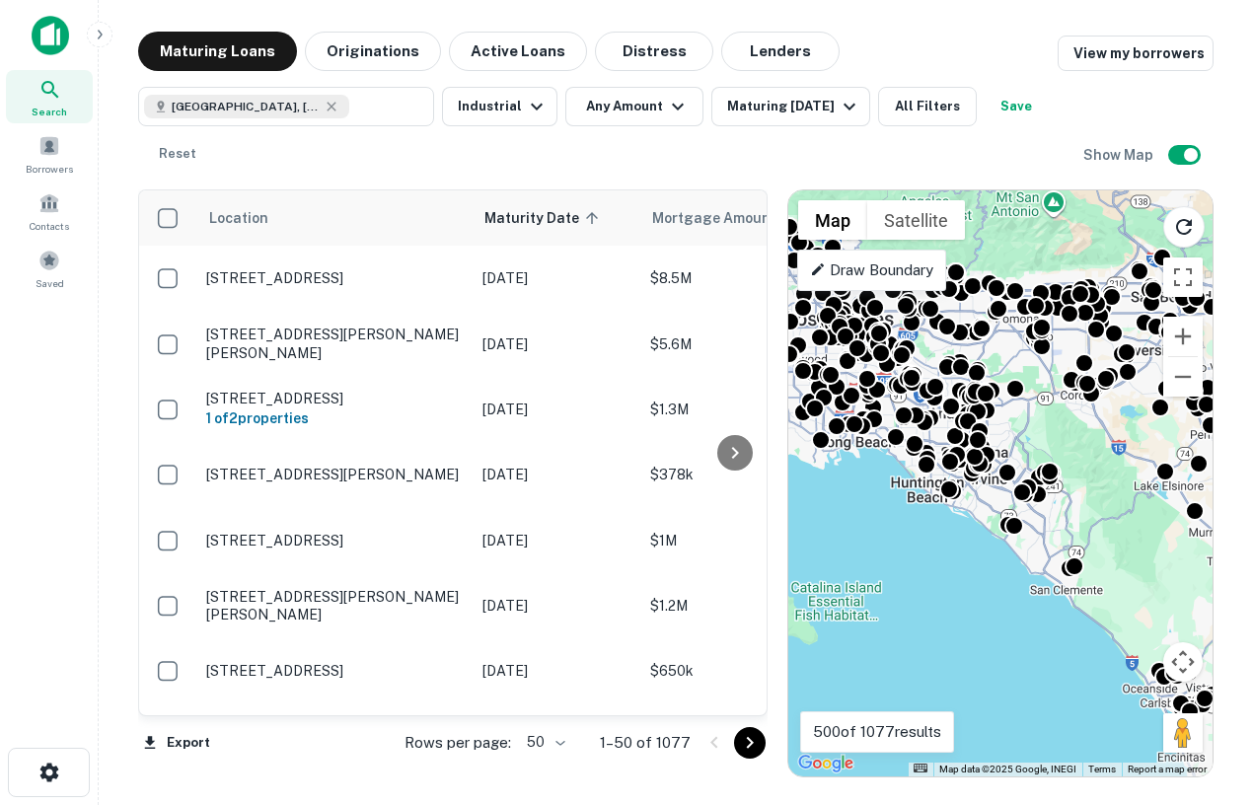
click at [1045, 107] on button "Save" at bounding box center [1016, 106] width 63 height 39
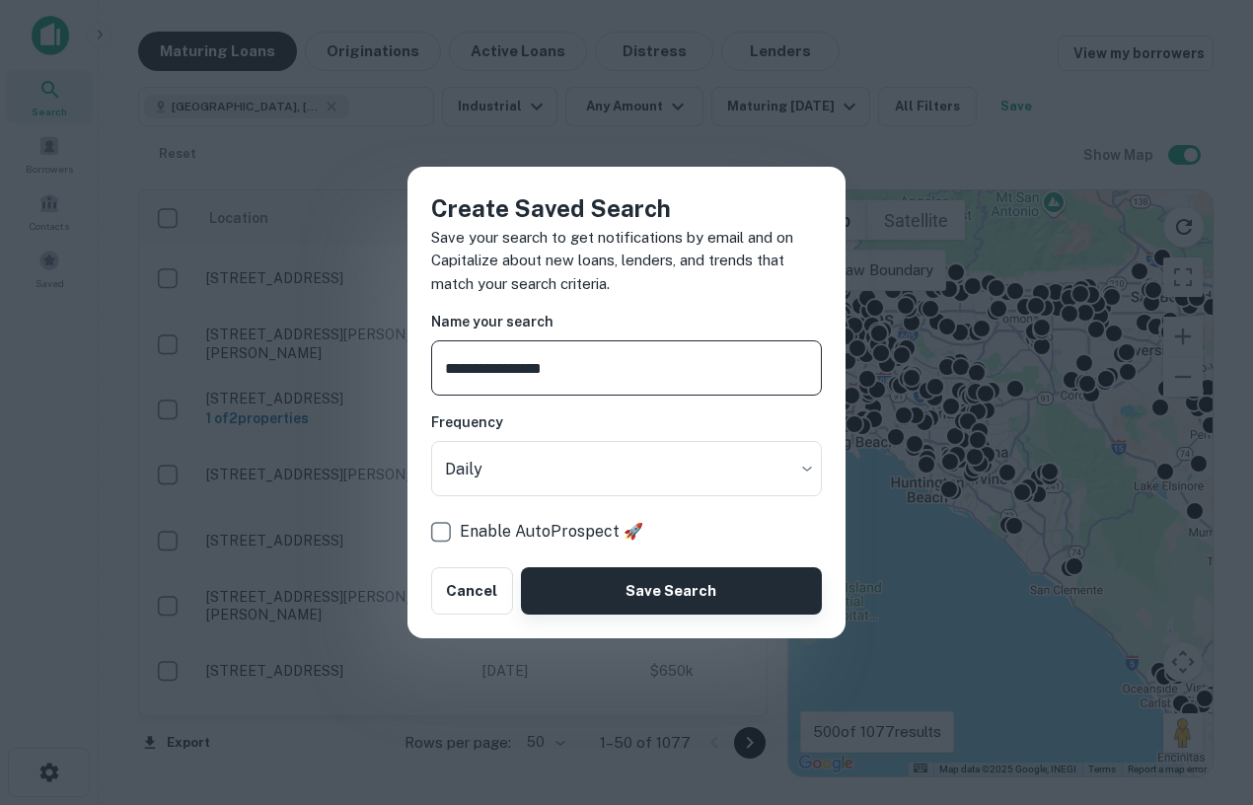
type input "**********"
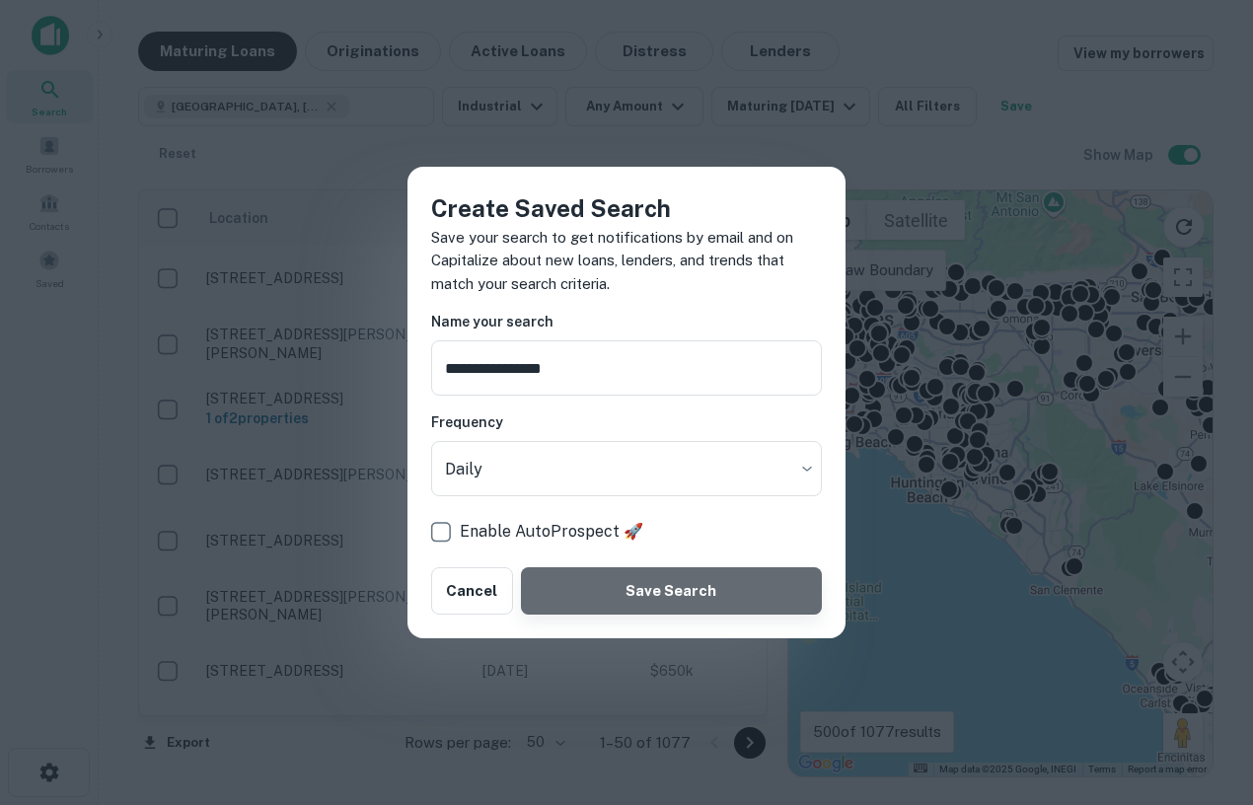
click at [714, 600] on button "Save Search" at bounding box center [671, 590] width 301 height 47
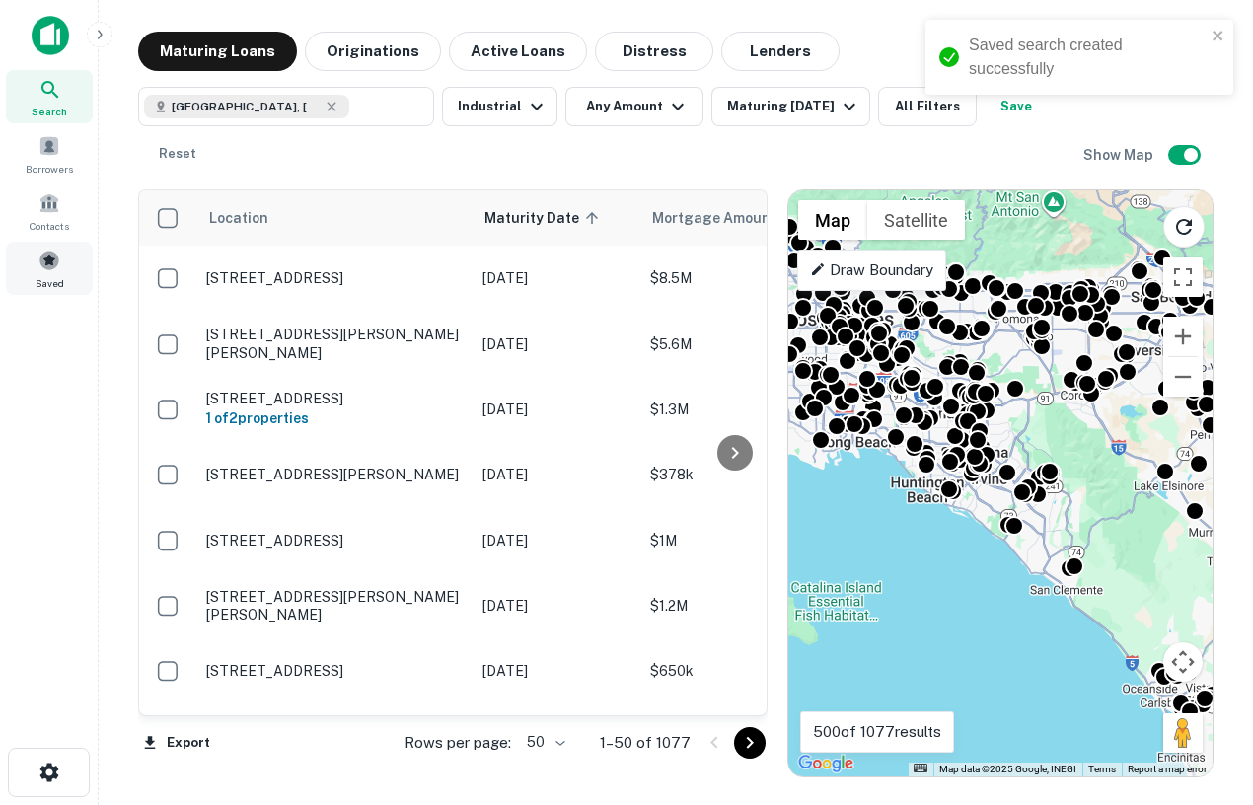
click at [80, 266] on div "Saved" at bounding box center [49, 268] width 87 height 53
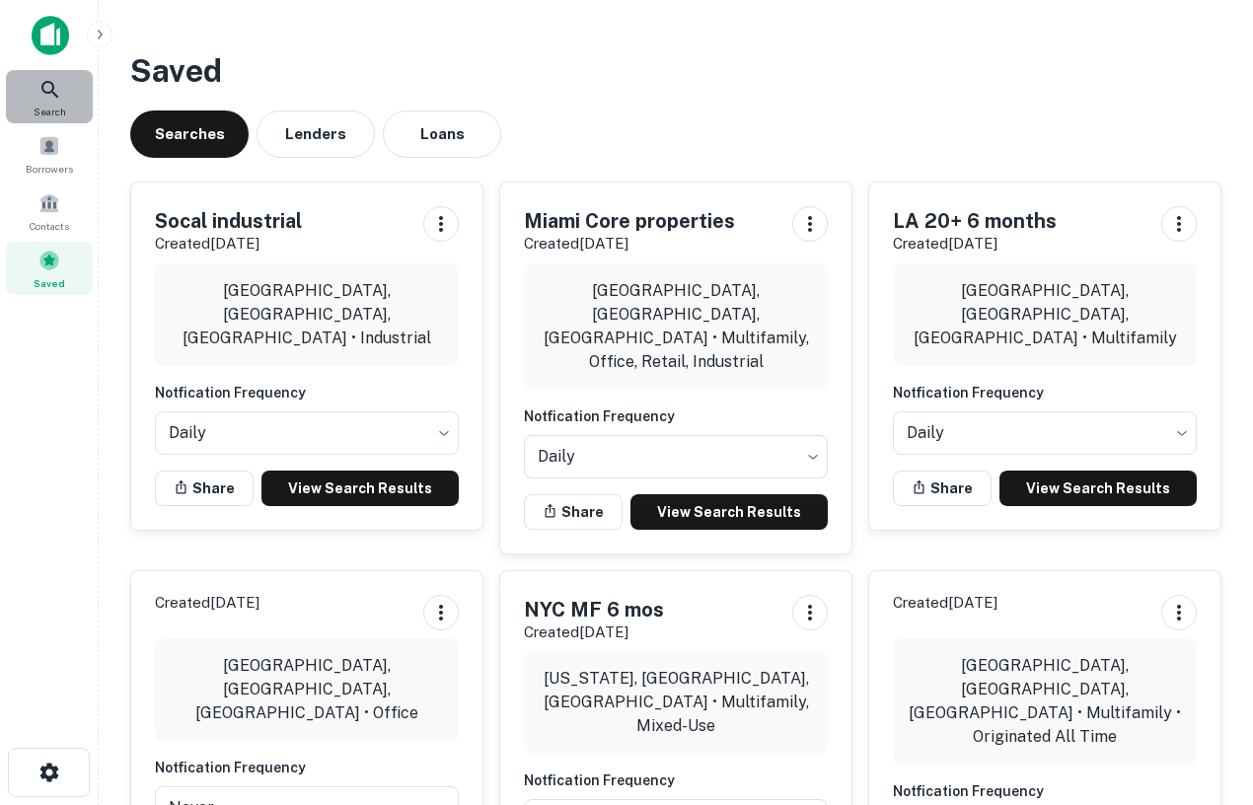
click at [67, 105] on div "Search" at bounding box center [49, 96] width 87 height 53
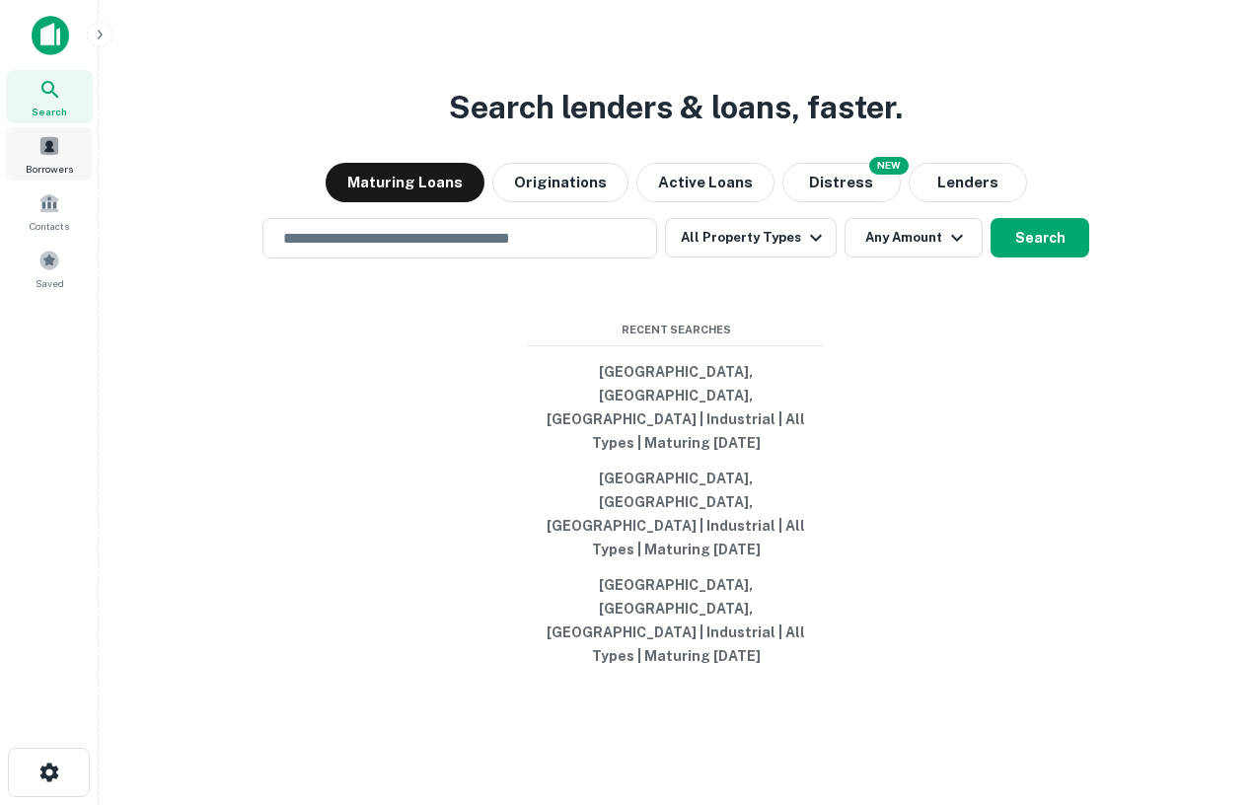
click at [58, 155] on span at bounding box center [49, 146] width 22 height 22
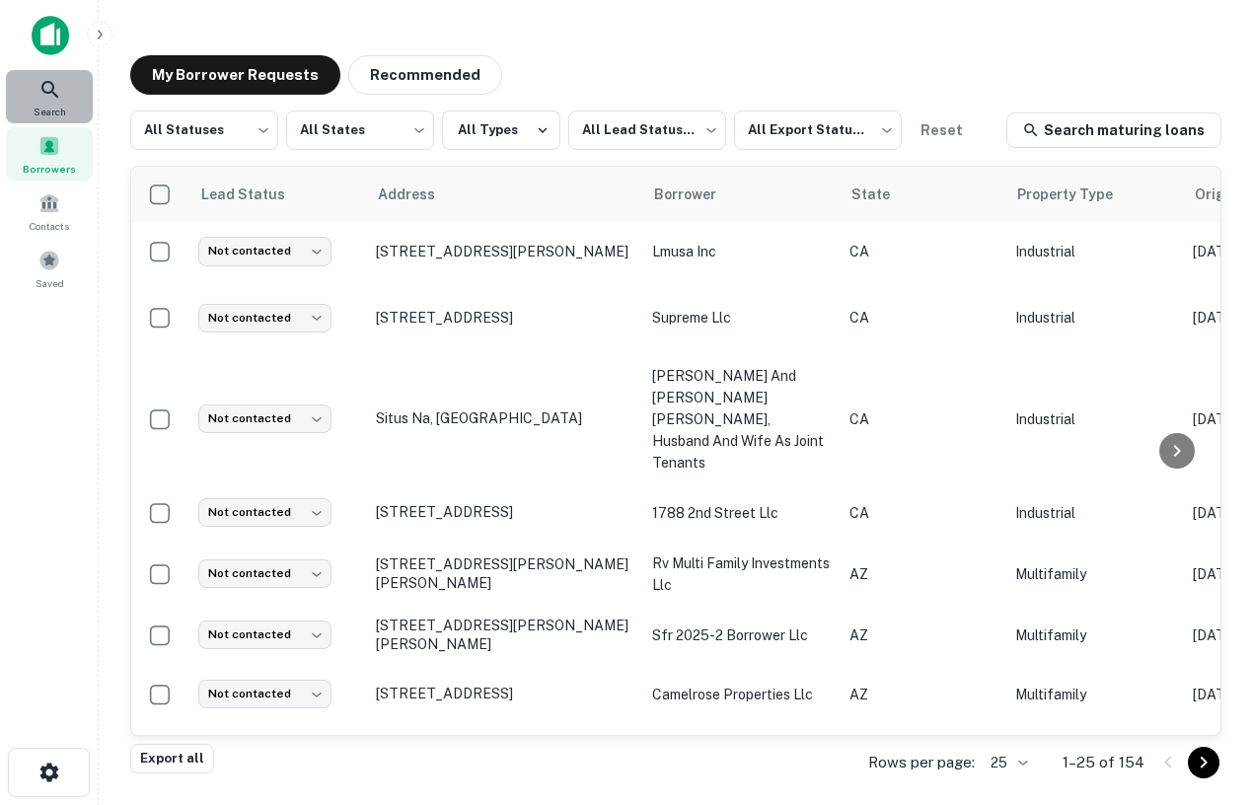
click at [55, 102] on div "Search" at bounding box center [49, 96] width 87 height 53
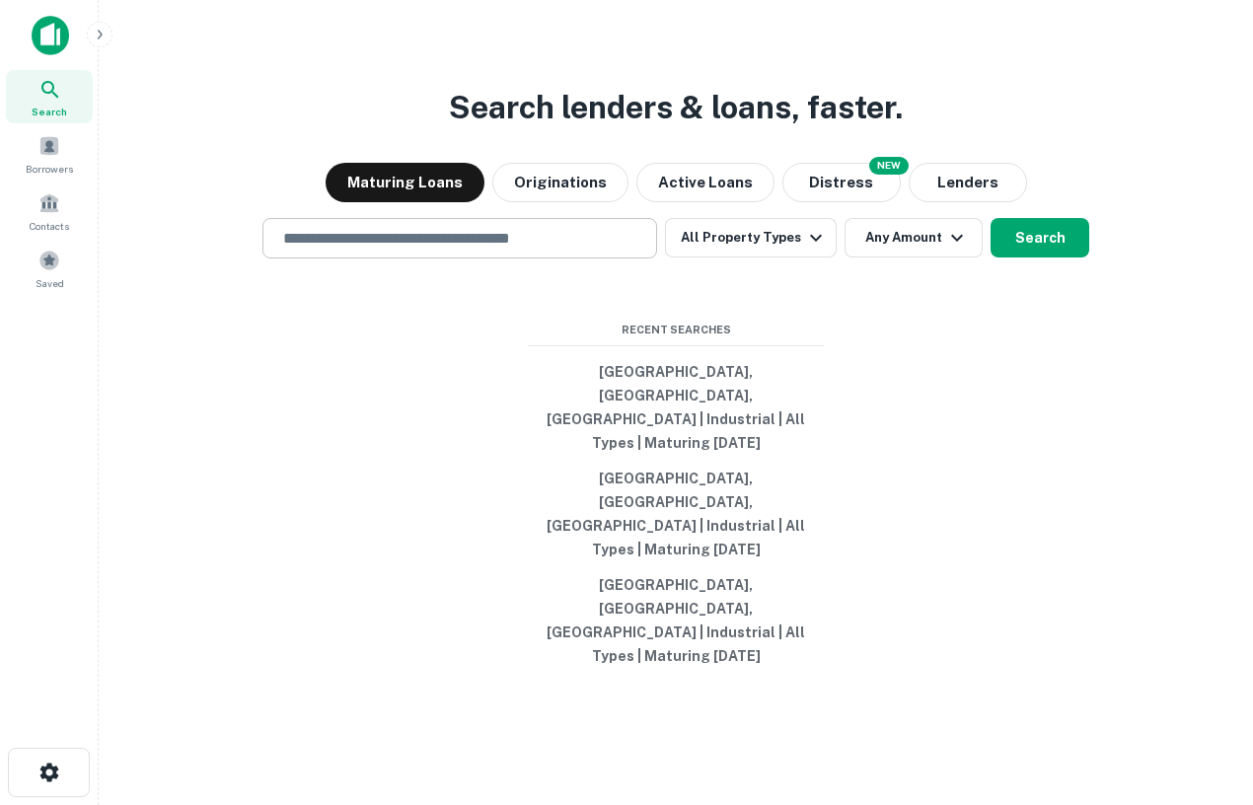
click at [446, 259] on div "​" at bounding box center [460, 238] width 395 height 40
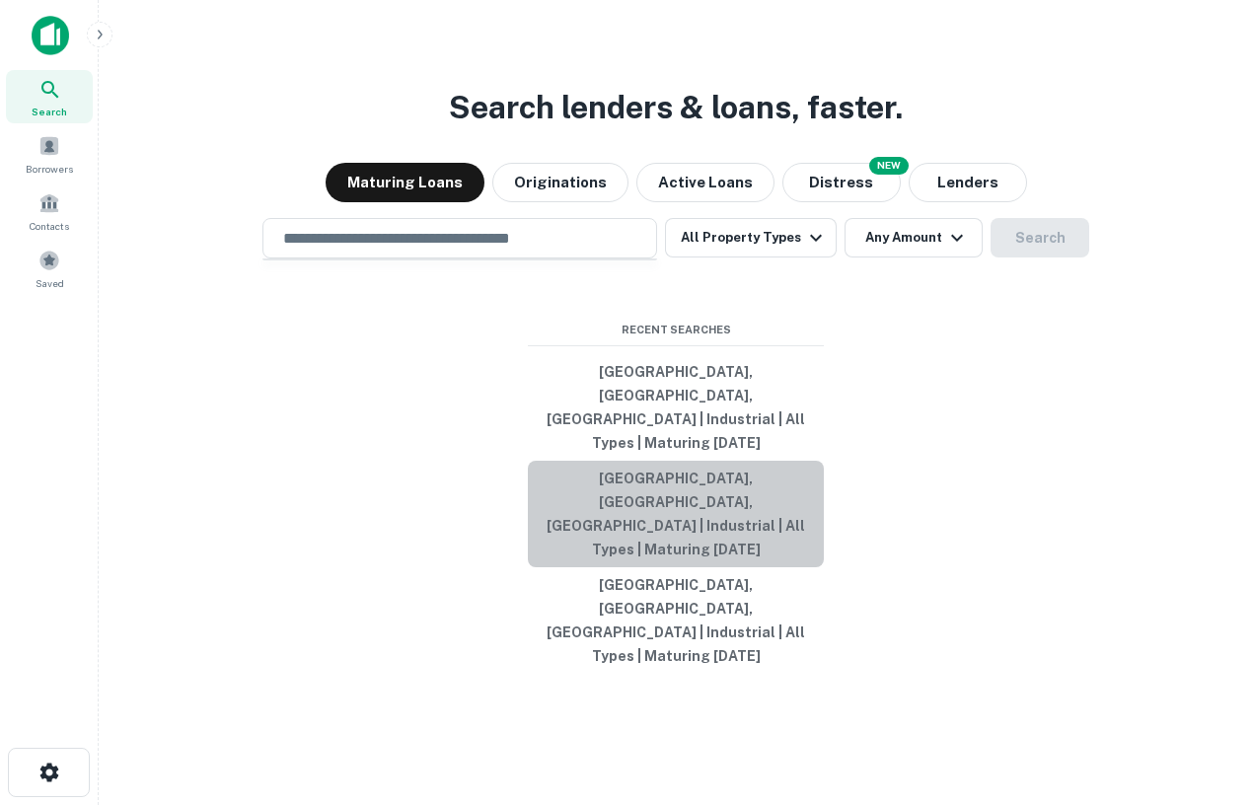
click at [646, 535] on button "[GEOGRAPHIC_DATA], [GEOGRAPHIC_DATA], [GEOGRAPHIC_DATA] | Industrial | All Type…" at bounding box center [676, 514] width 296 height 107
type input "**********"
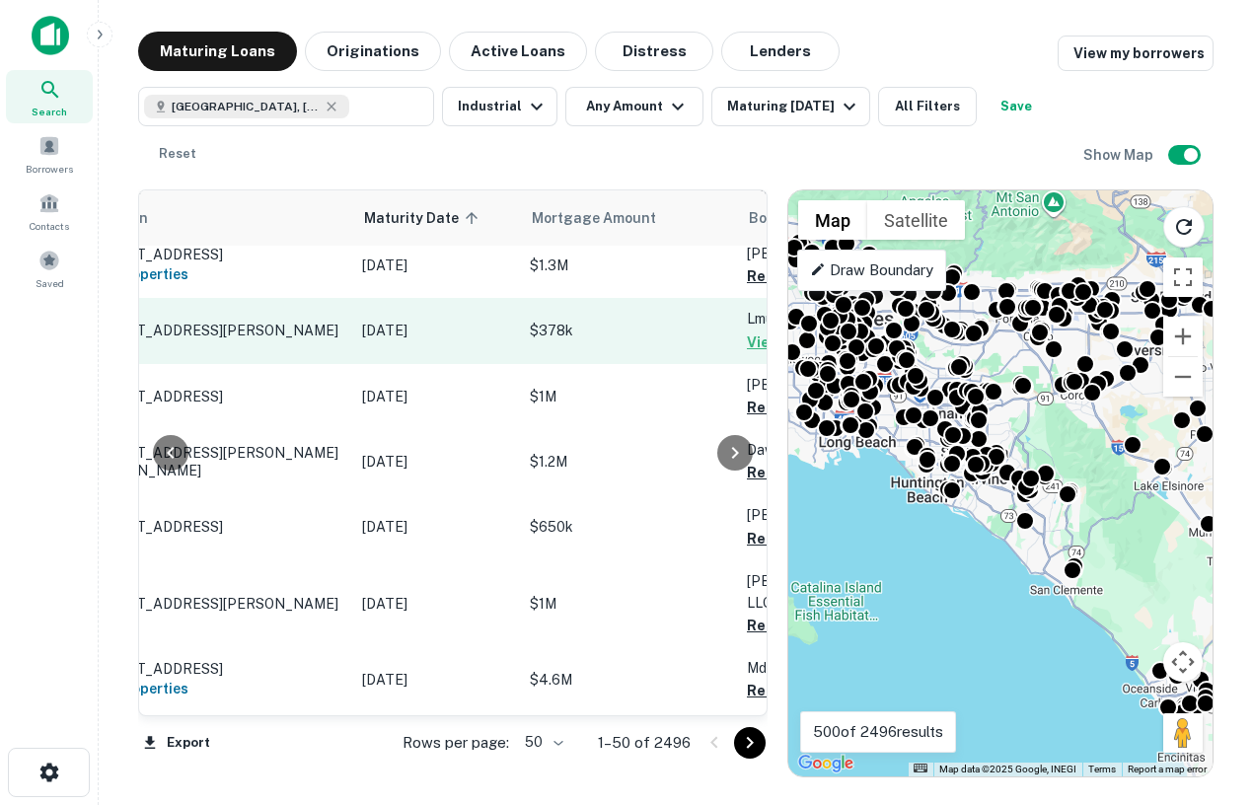
scroll to position [144, 0]
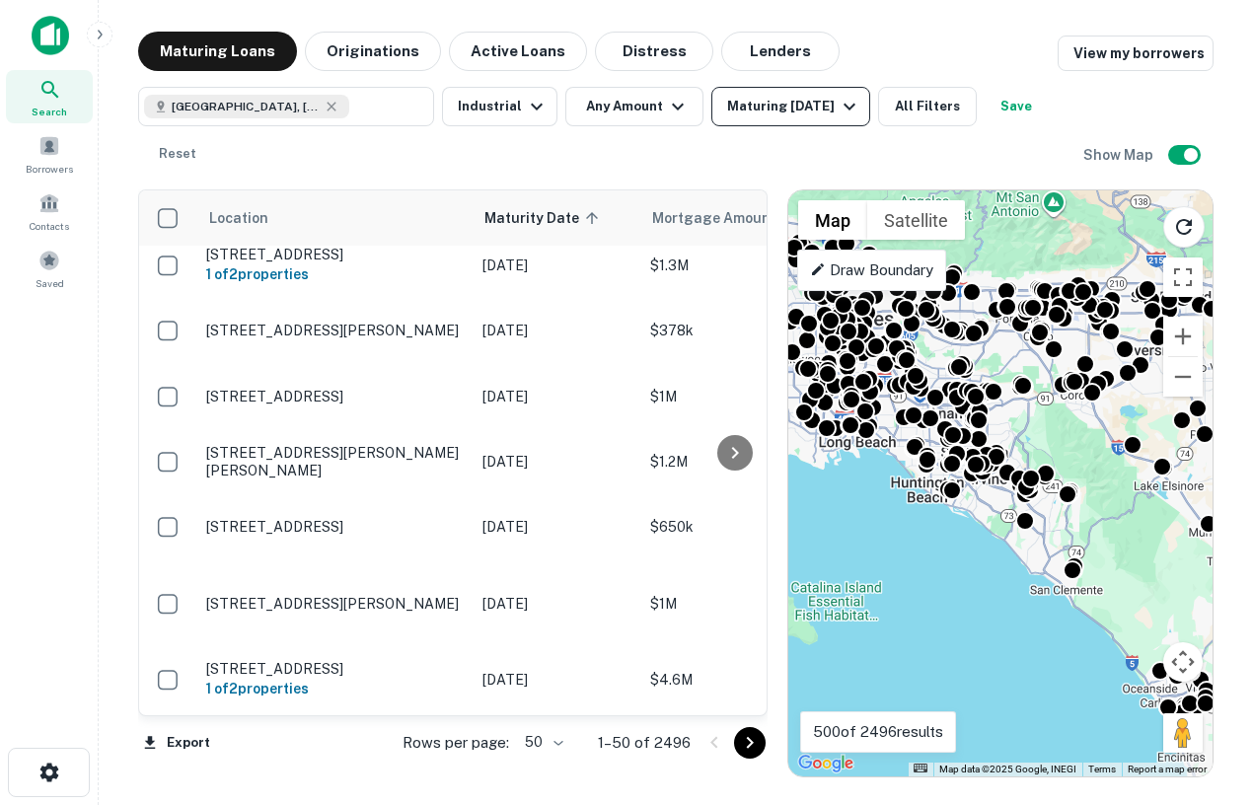
click at [802, 111] on div "Maturing [DATE]" at bounding box center [794, 107] width 134 height 24
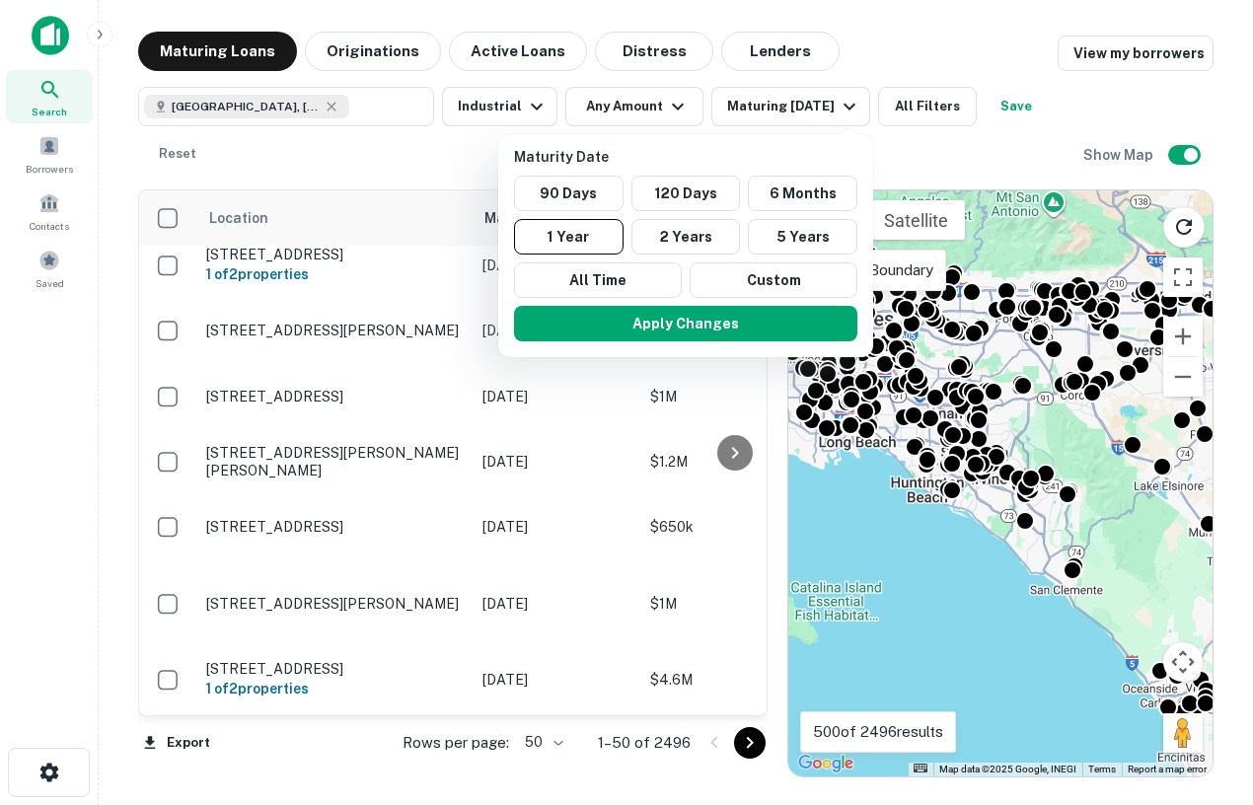
click at [896, 23] on div at bounding box center [626, 402] width 1253 height 805
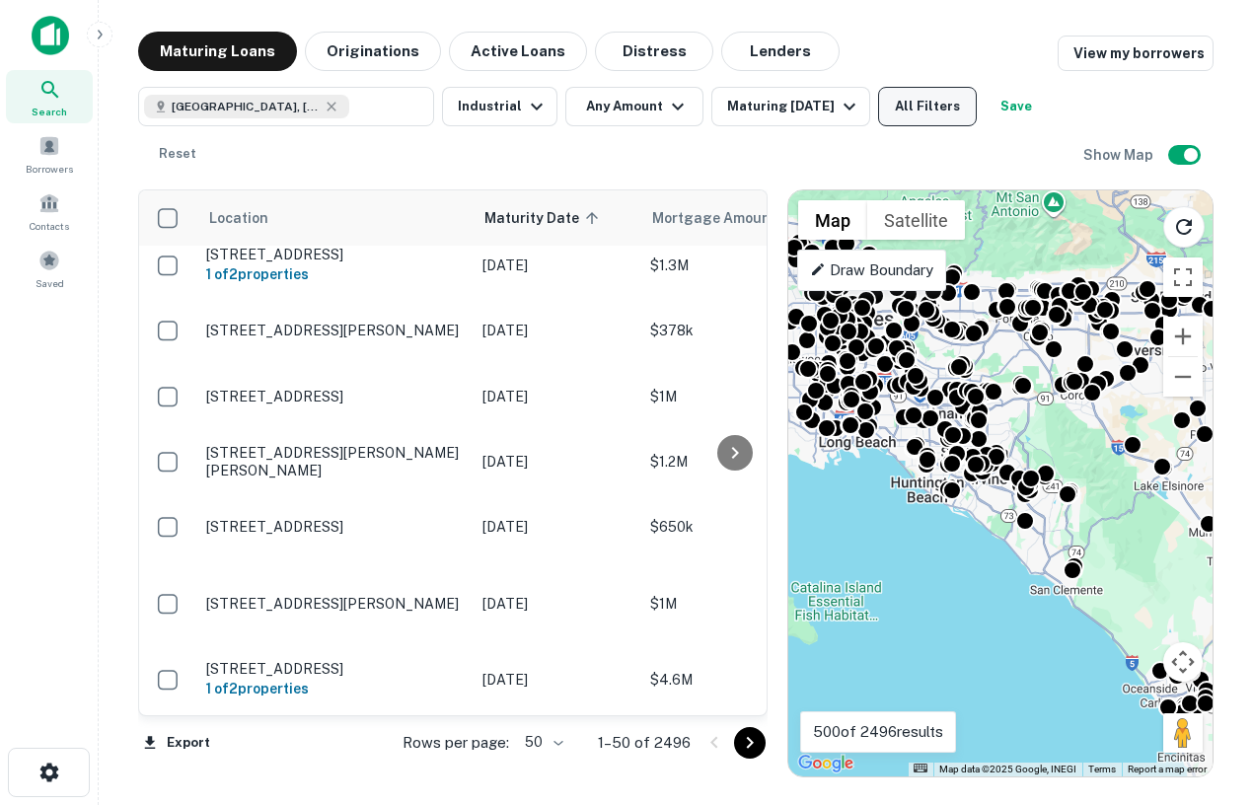
click at [953, 97] on button "All Filters" at bounding box center [927, 106] width 99 height 39
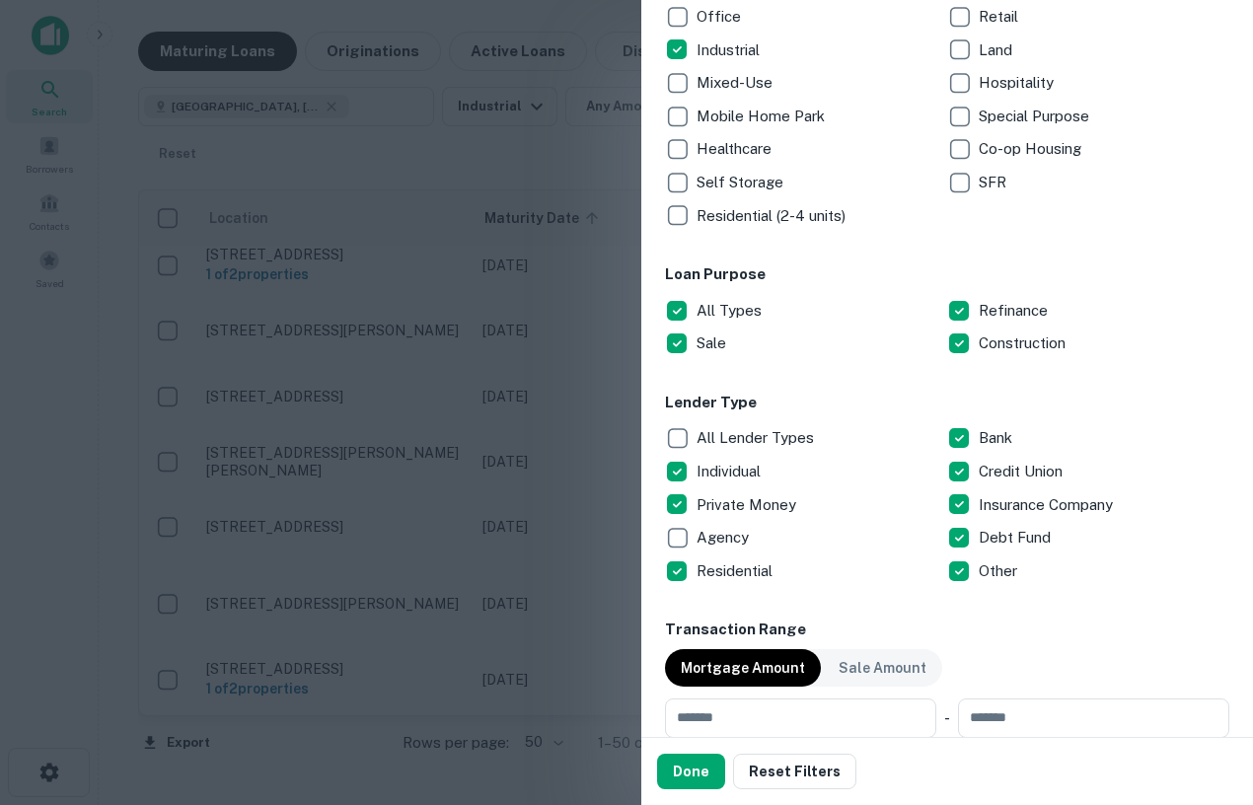
scroll to position [0, 0]
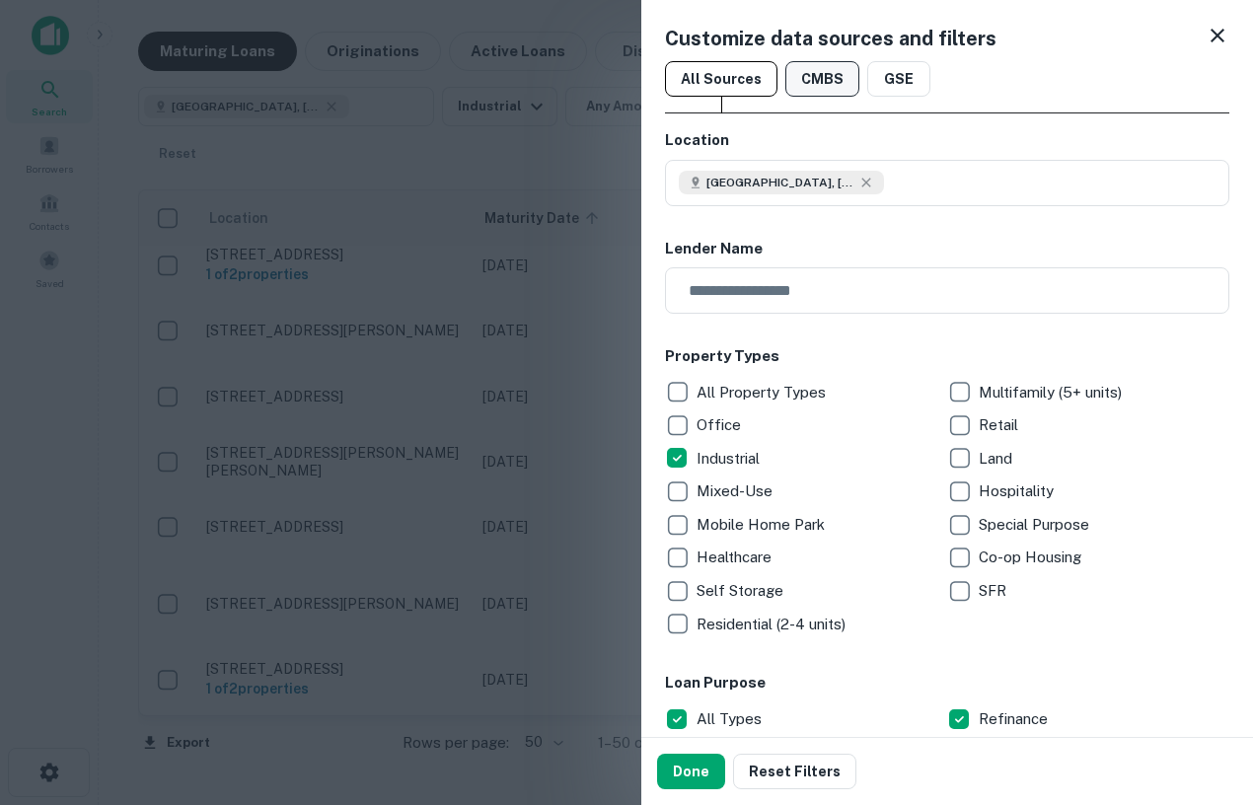
click at [825, 81] on button "CMBS" at bounding box center [823, 79] width 74 height 36
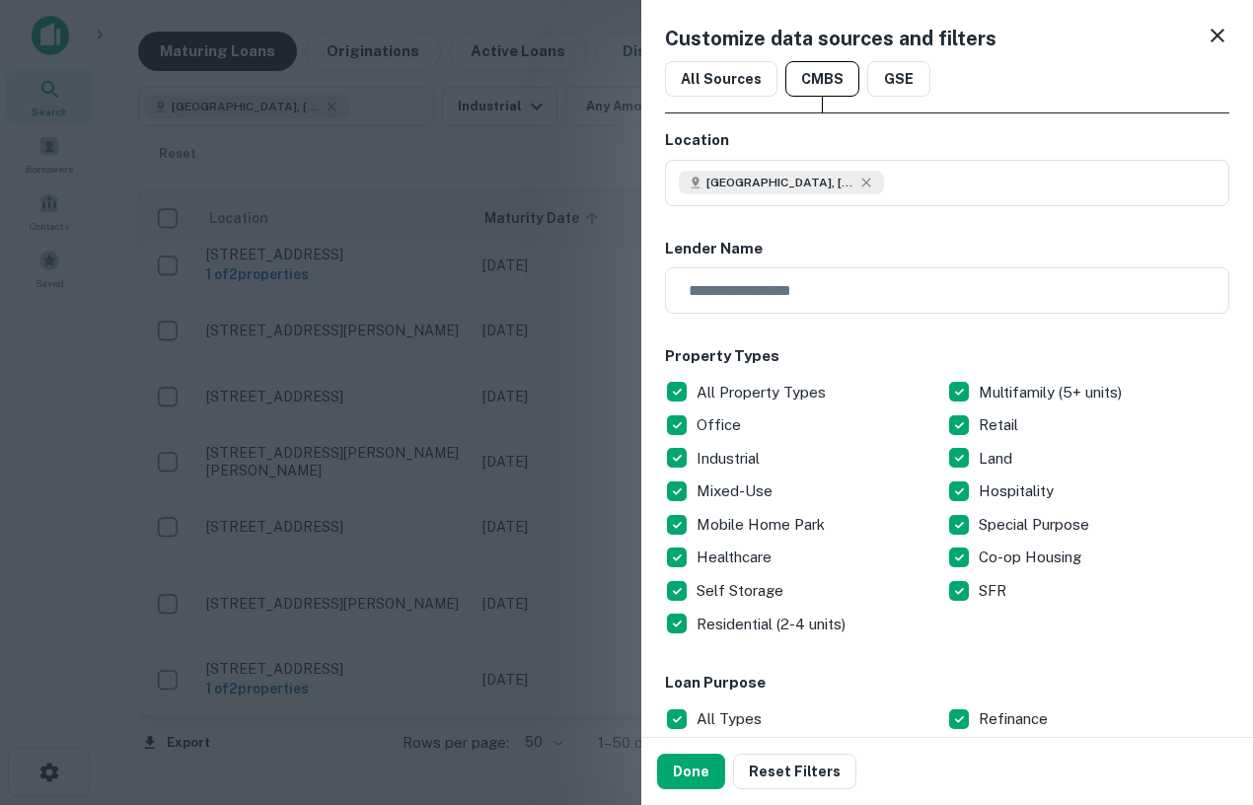
click at [683, 374] on div "Property Types All Property Types Multifamily (5+ units) Office Retail Industri…" at bounding box center [947, 492] width 564 height 295
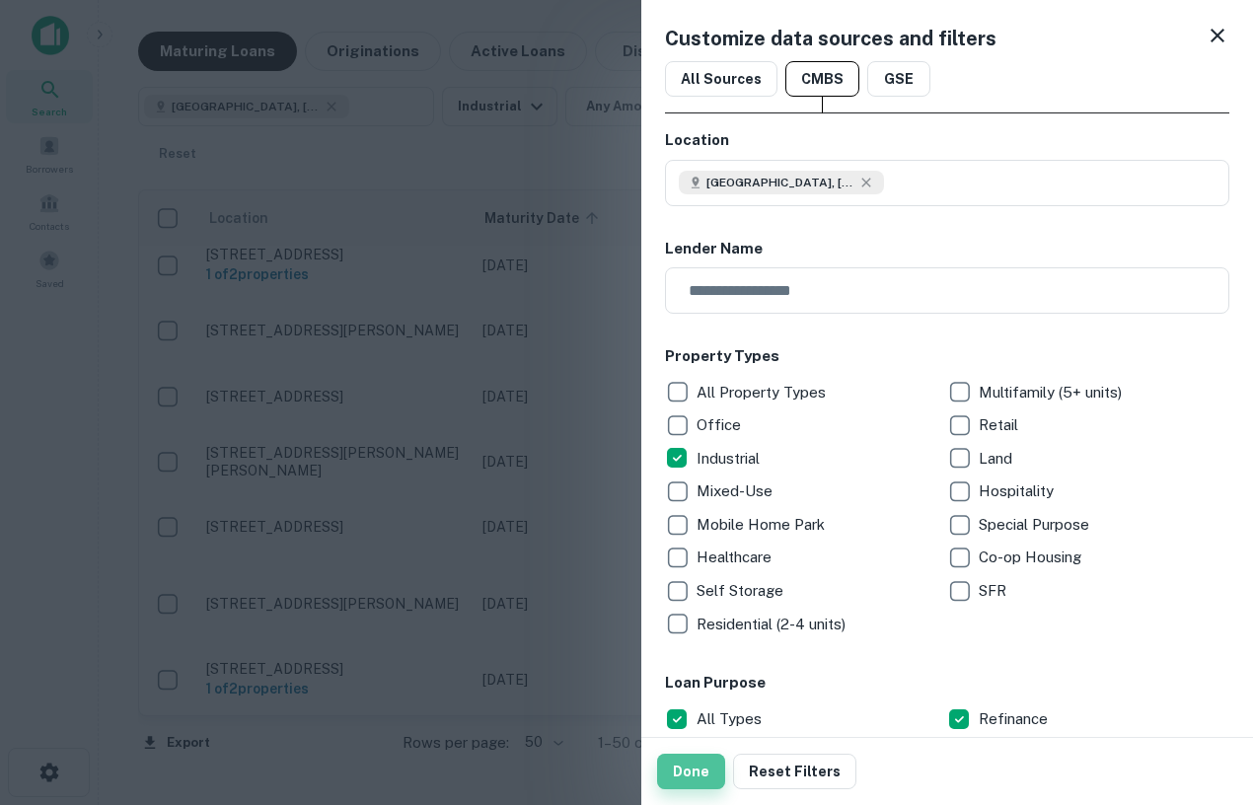
click at [691, 783] on button "Done" at bounding box center [691, 772] width 68 height 36
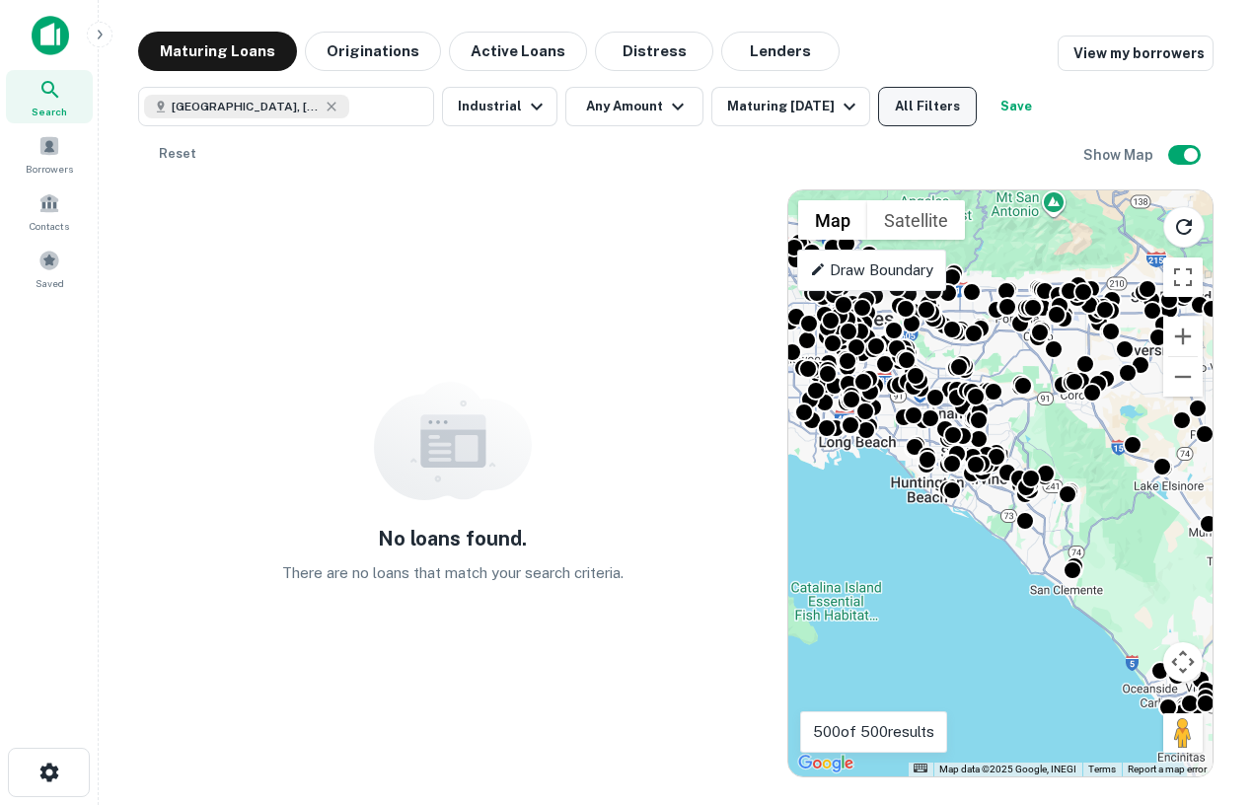
click at [956, 91] on button "All Filters" at bounding box center [927, 106] width 99 height 39
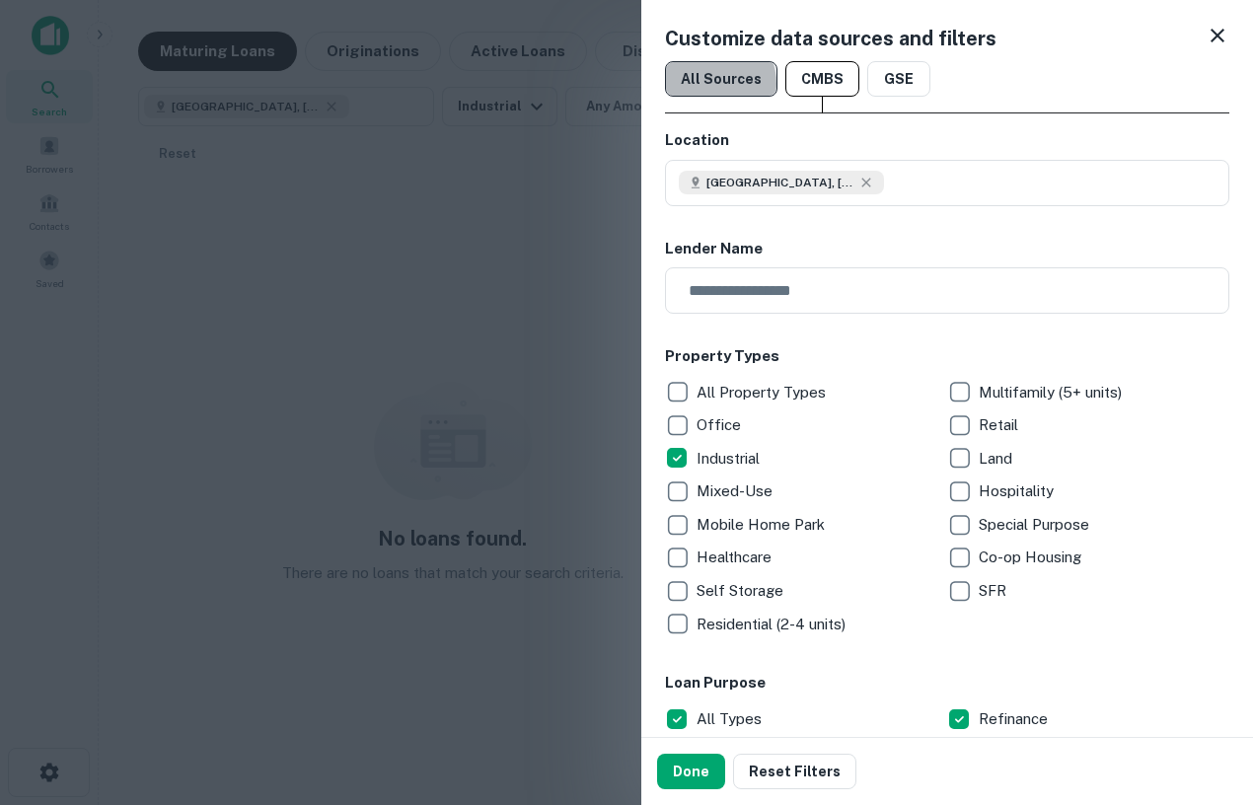
click at [708, 84] on button "All Sources" at bounding box center [721, 79] width 113 height 36
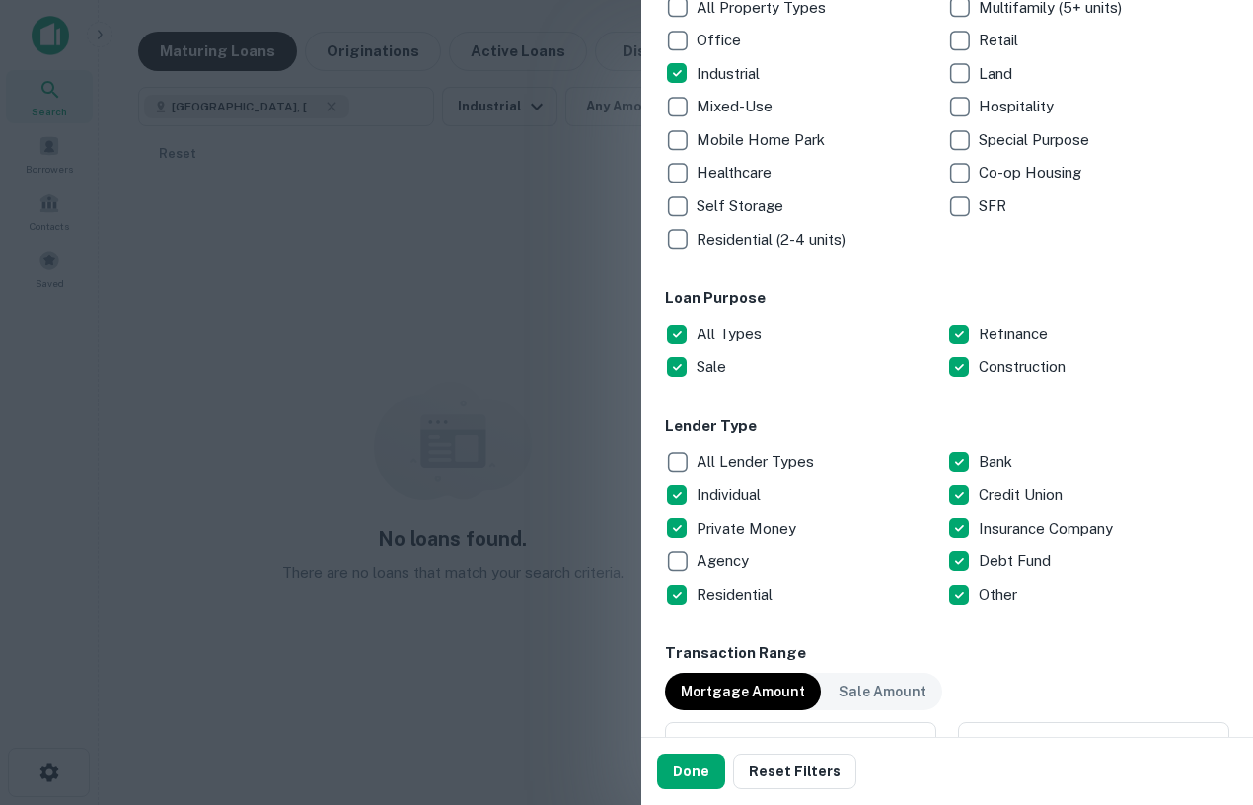
scroll to position [410, 0]
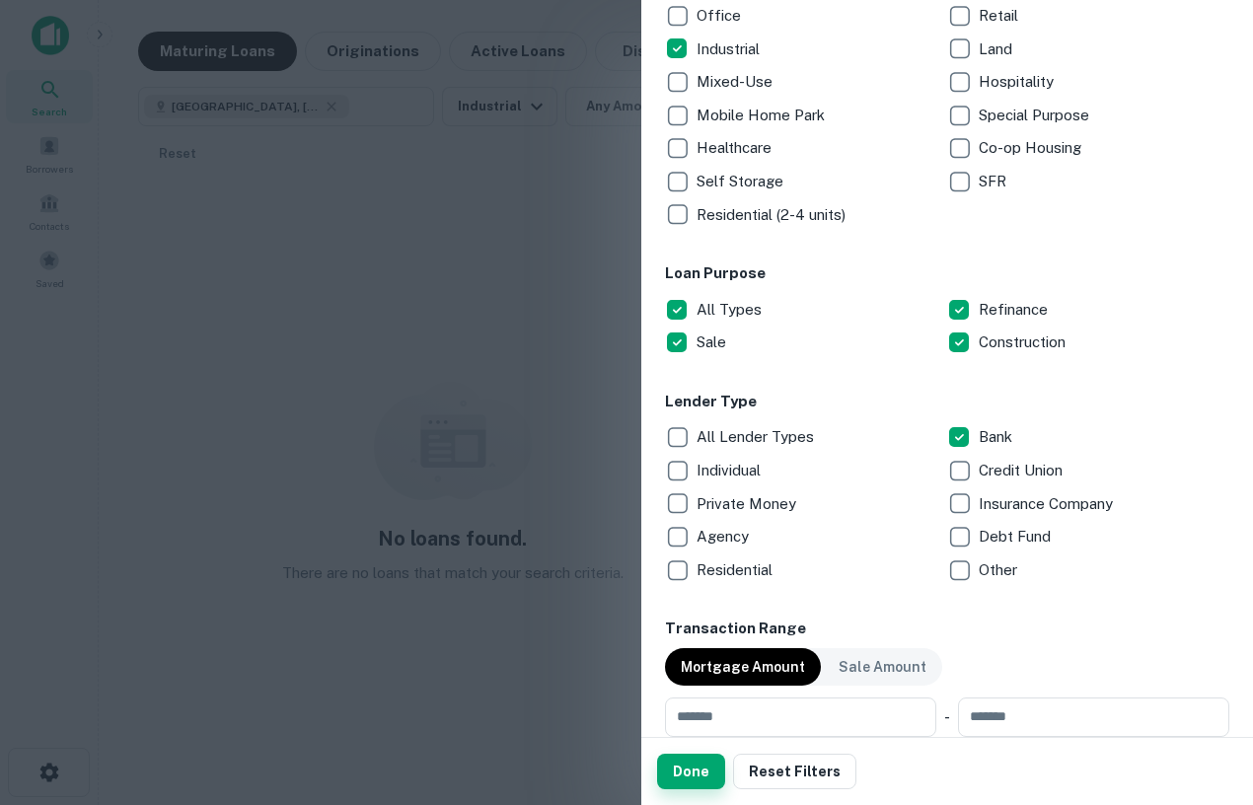
click at [694, 771] on button "Done" at bounding box center [691, 772] width 68 height 36
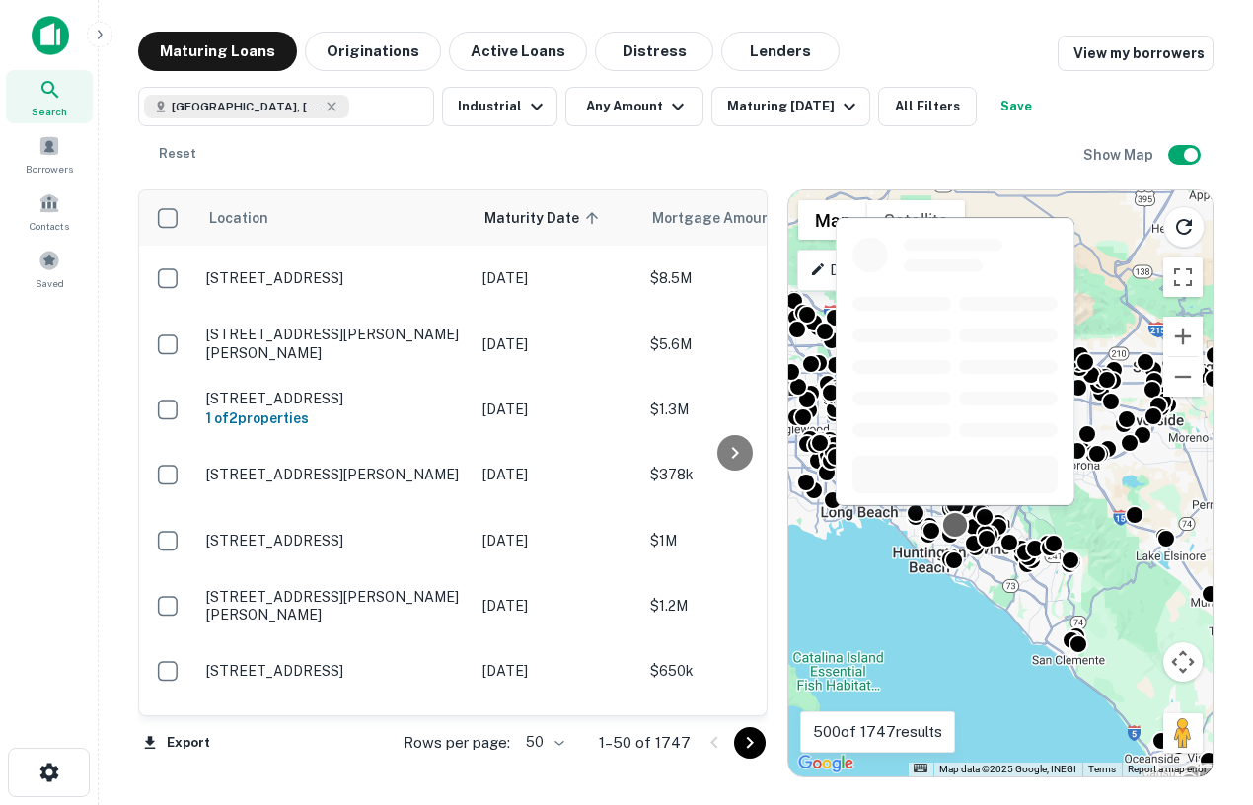
drag, startPoint x: 949, startPoint y: 461, endPoint x: 949, endPoint y: 532, distance: 71.1
click at [949, 532] on div at bounding box center [955, 525] width 29 height 29
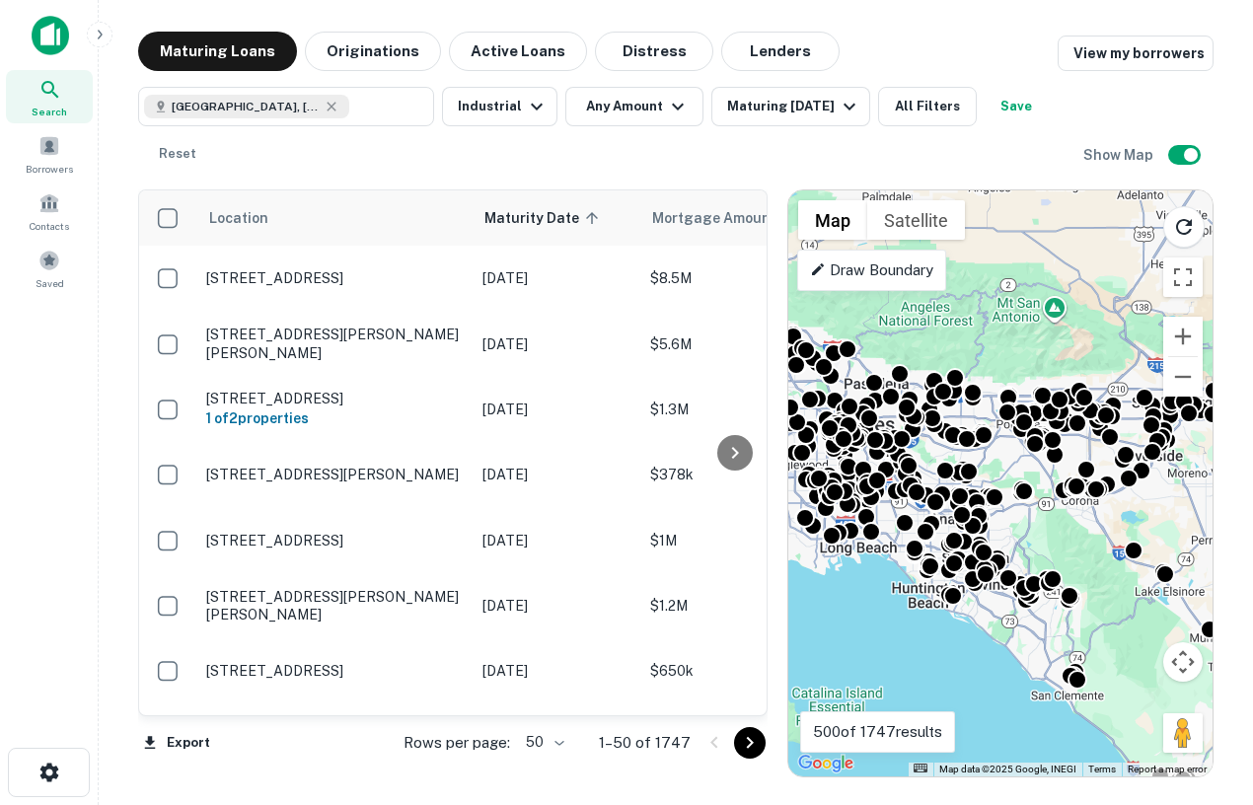
drag, startPoint x: 942, startPoint y: 597, endPoint x: 938, endPoint y: 630, distance: 32.9
click at [938, 630] on div "To activate drag with keyboard, press Alt + Enter. Once in keyboard drag state,…" at bounding box center [1001, 483] width 424 height 586
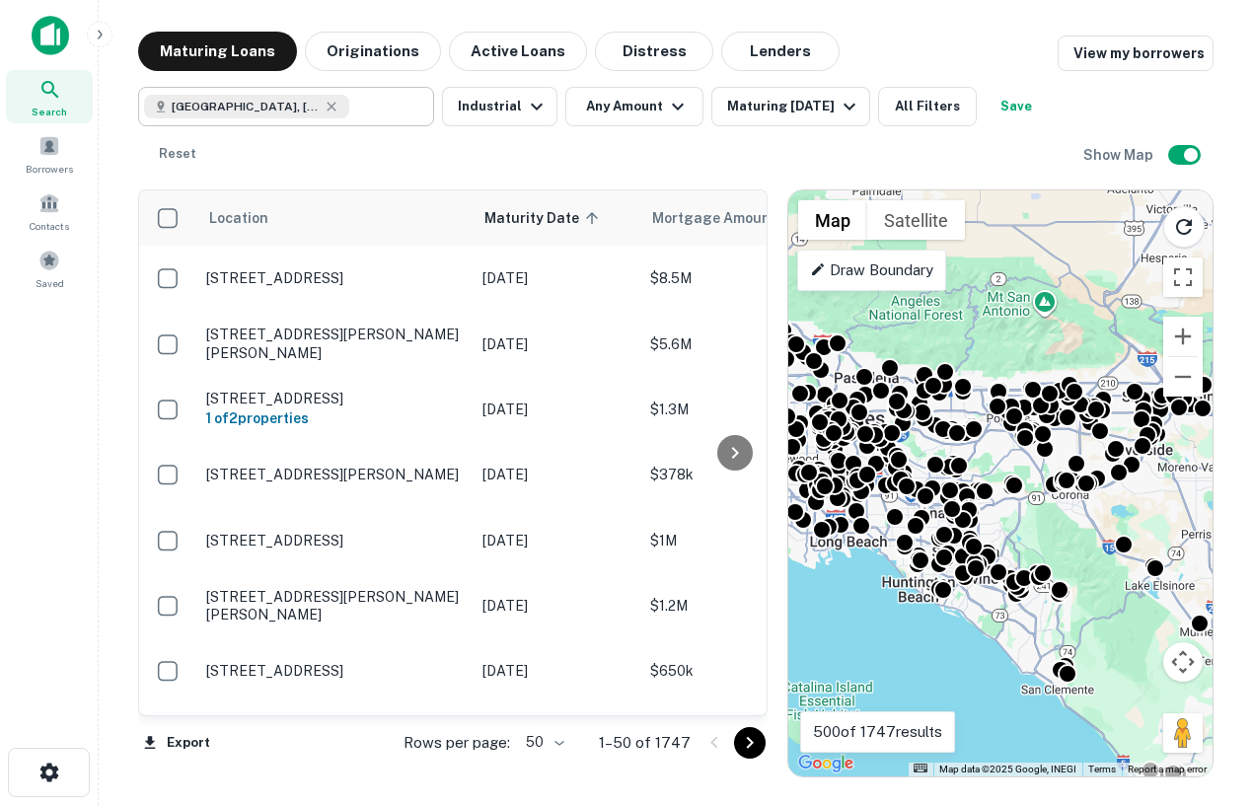
click at [322, 115] on div "[GEOGRAPHIC_DATA], [GEOGRAPHIC_DATA], [GEOGRAPHIC_DATA]" at bounding box center [246, 107] width 205 height 24
type input "**********"
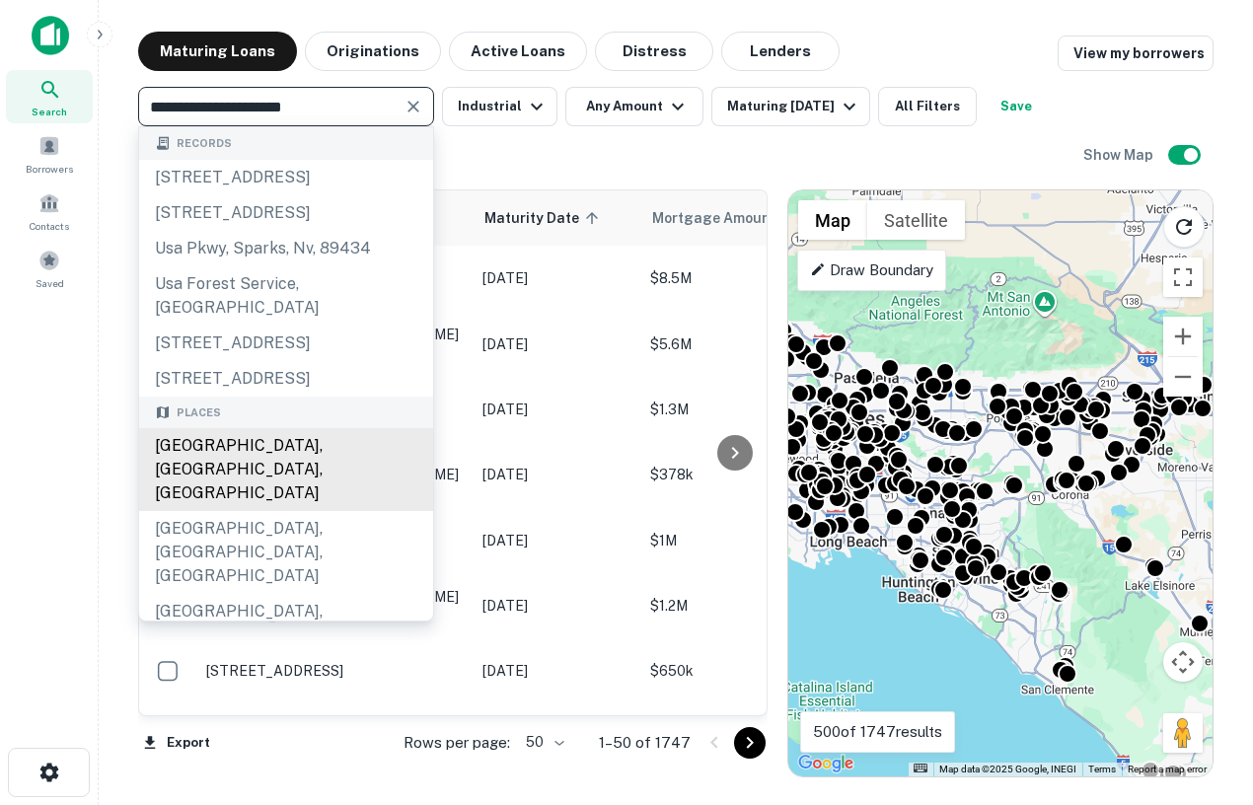
click at [249, 511] on div "Orange County, CA, USA" at bounding box center [286, 469] width 294 height 83
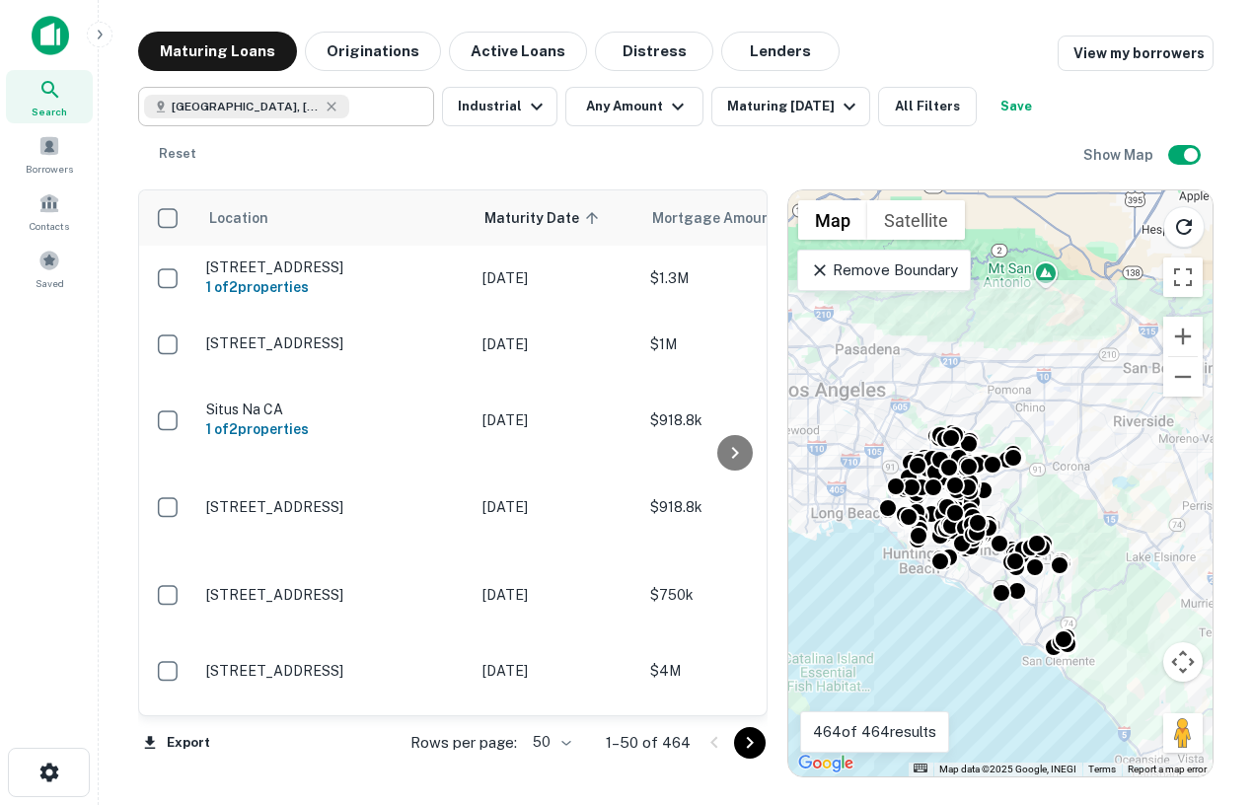
drag, startPoint x: 1065, startPoint y: 633, endPoint x: 1061, endPoint y: 717, distance: 85.0
click at [1062, 719] on div "To activate drag with keyboard, press Alt + Enter. Once in keyboard drag state,…" at bounding box center [1001, 483] width 424 height 586
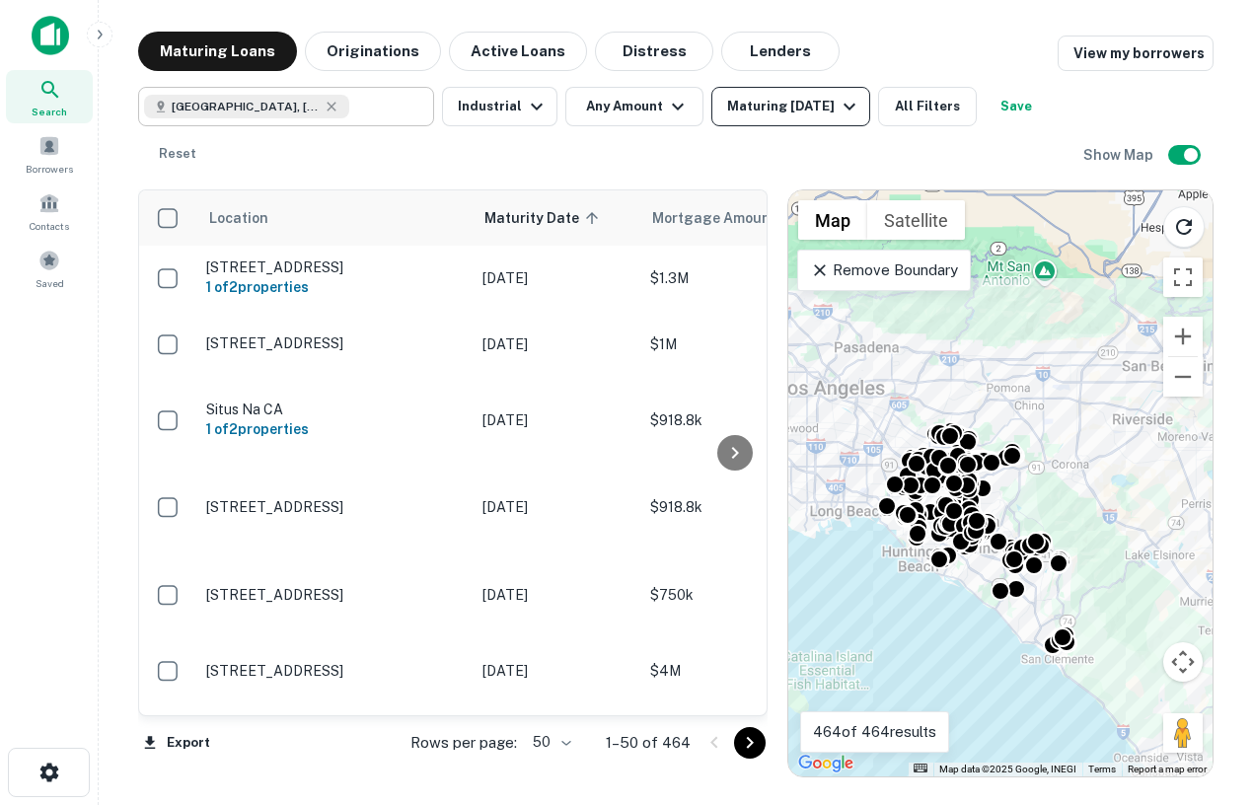
click at [768, 113] on div "Maturing In 1 Year" at bounding box center [794, 107] width 134 height 24
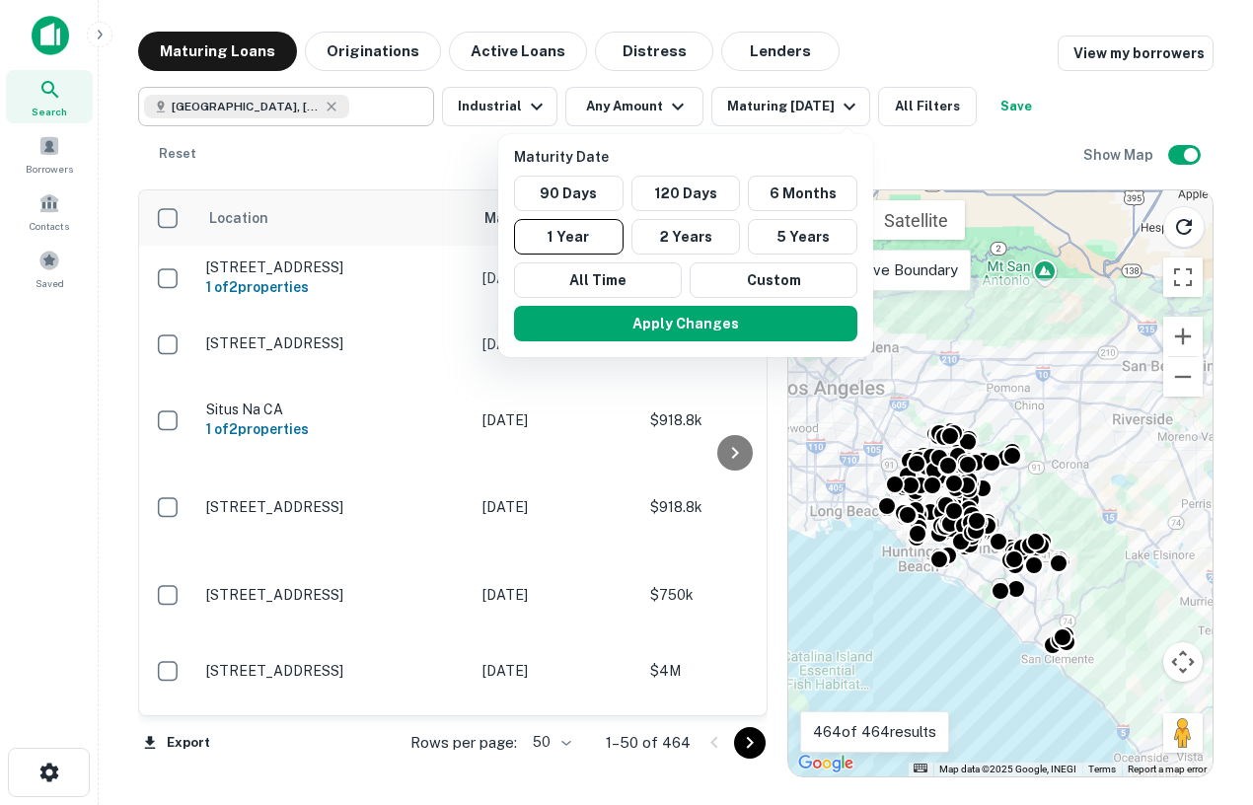
click at [920, 68] on div at bounding box center [626, 402] width 1253 height 805
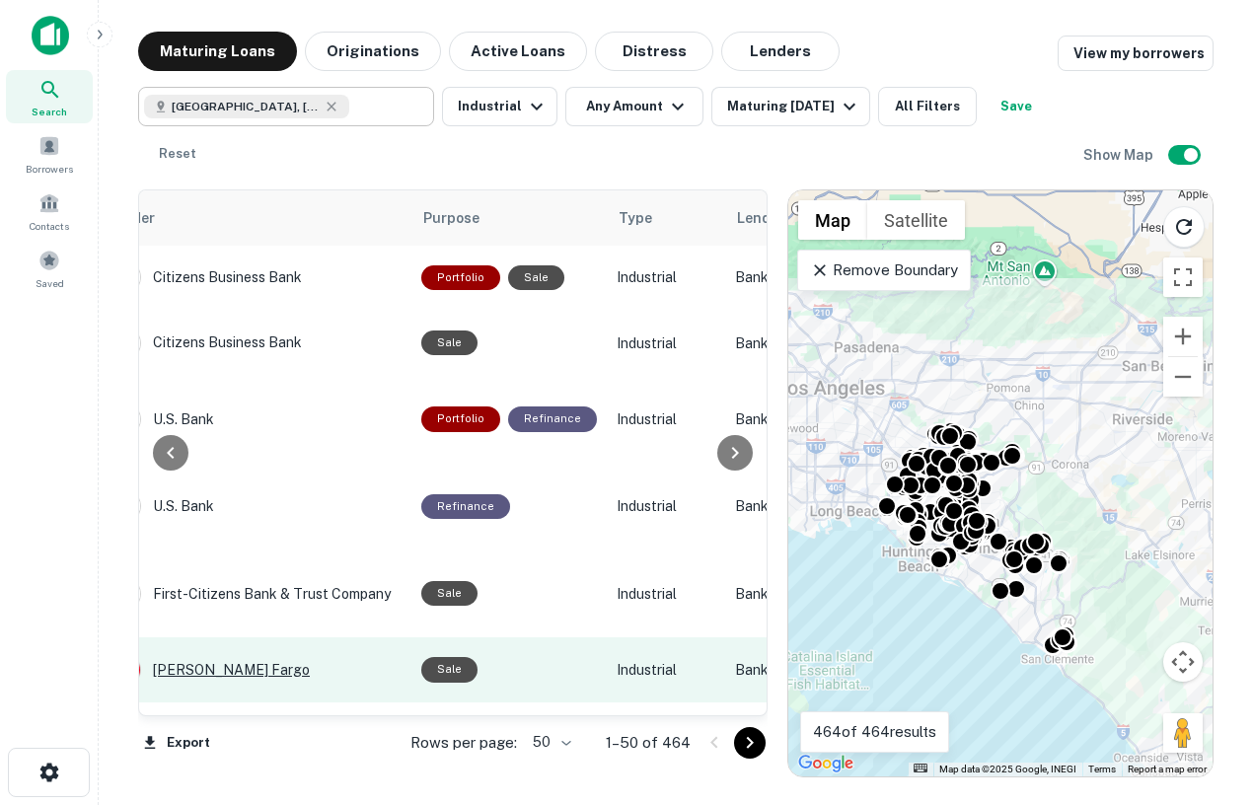
scroll to position [1, 978]
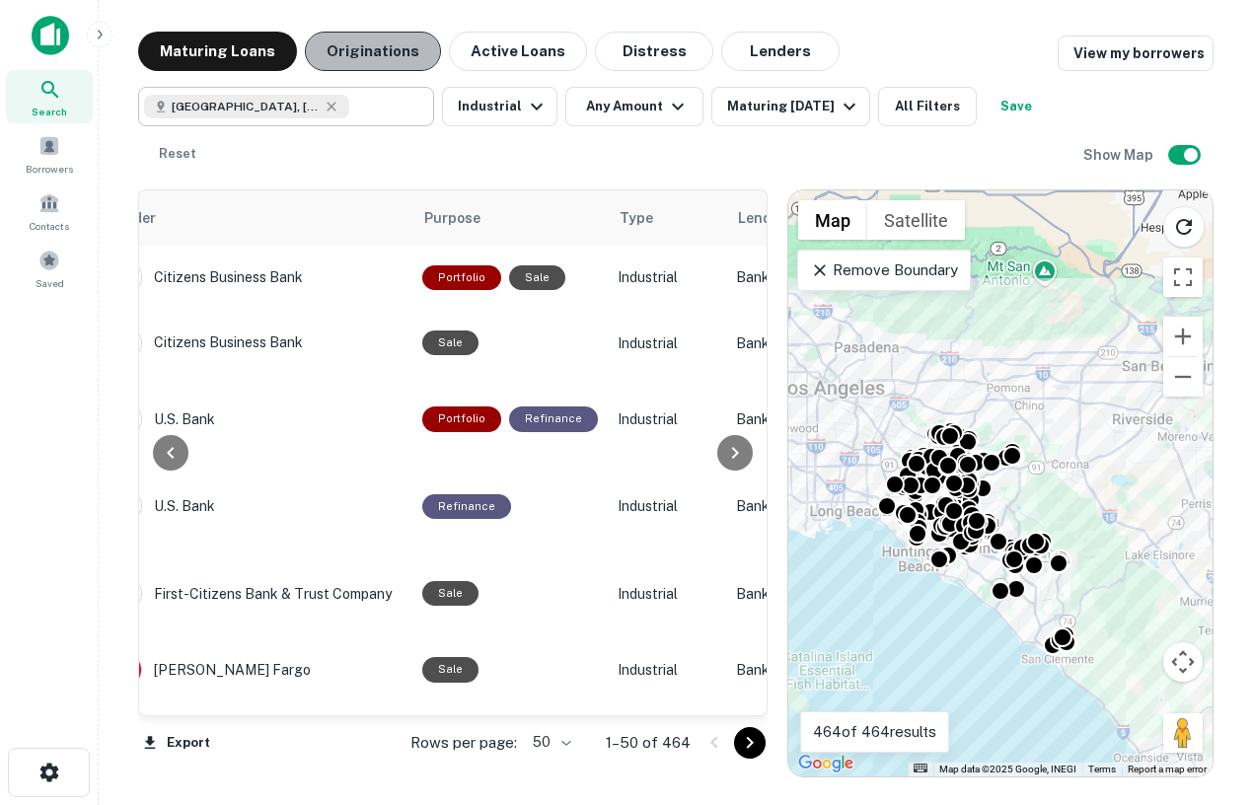
click at [415, 49] on button "Originations" at bounding box center [373, 51] width 136 height 39
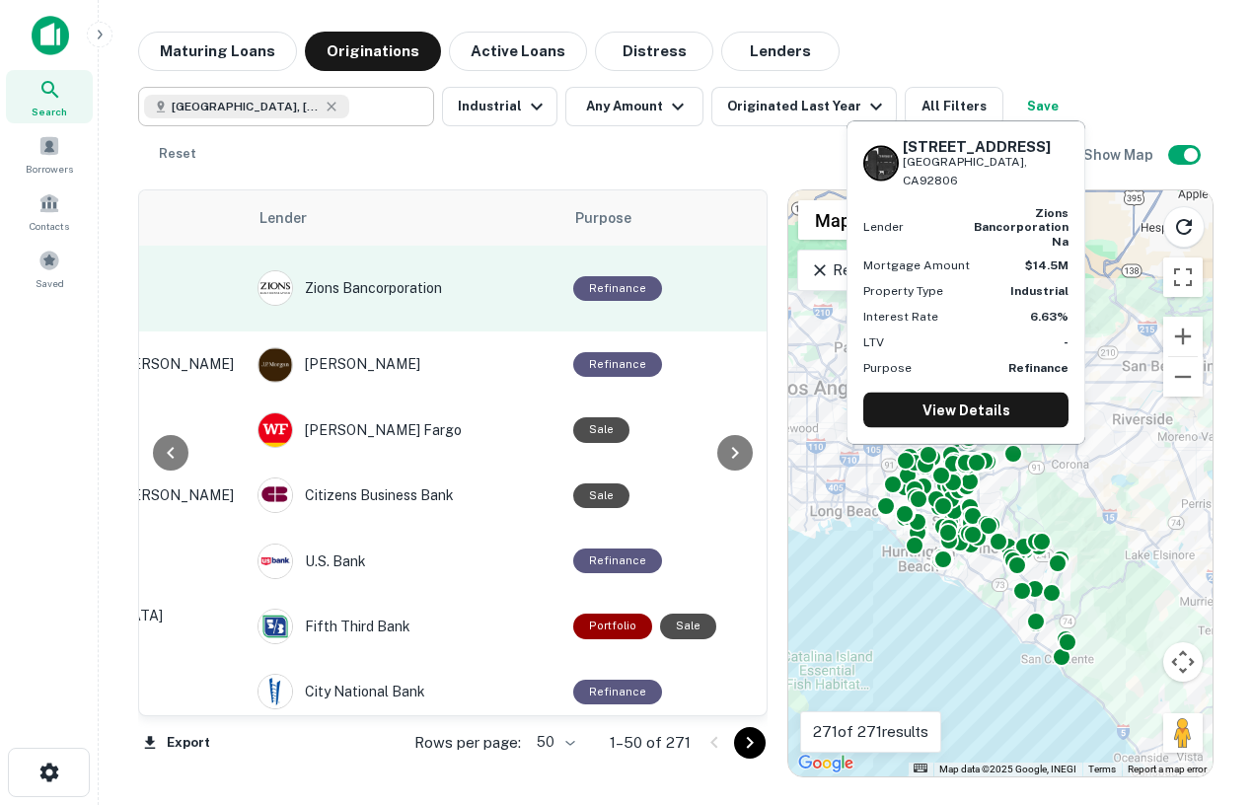
scroll to position [1, 381]
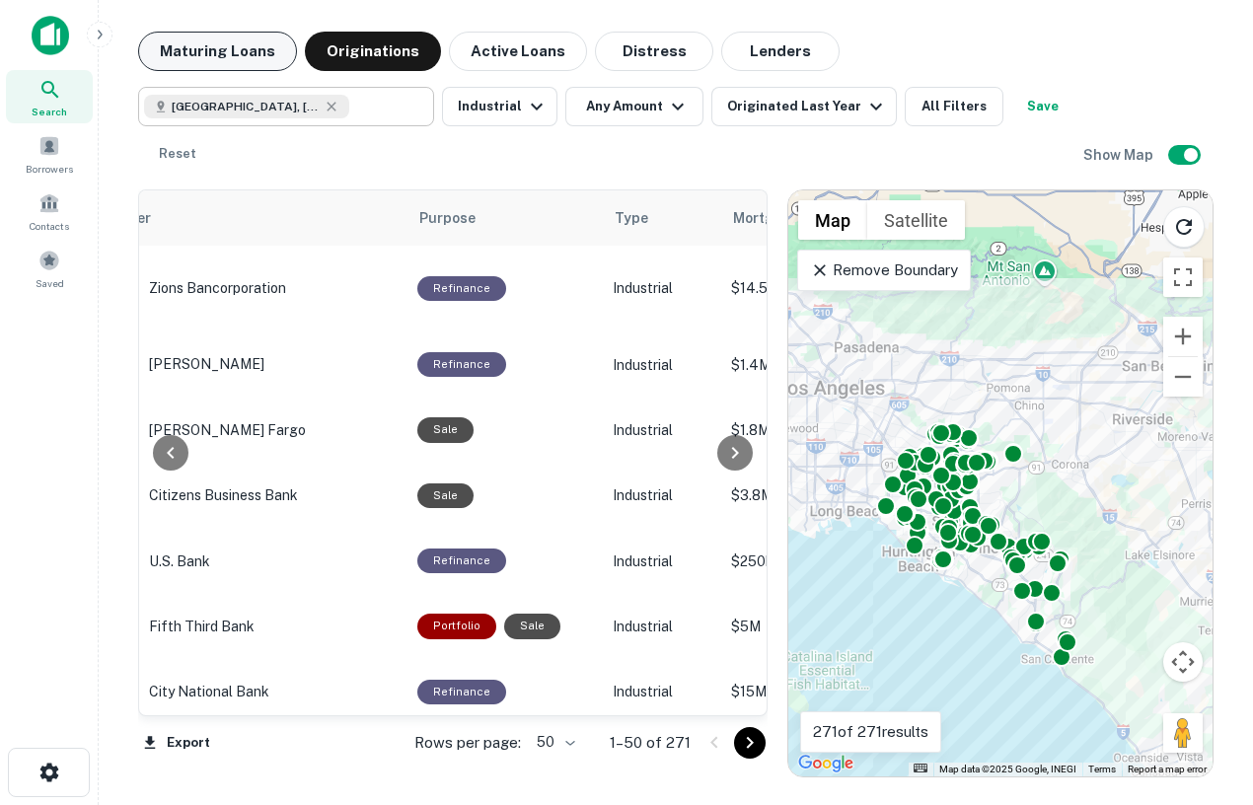
click at [240, 32] on button "Maturing Loans" at bounding box center [217, 51] width 159 height 39
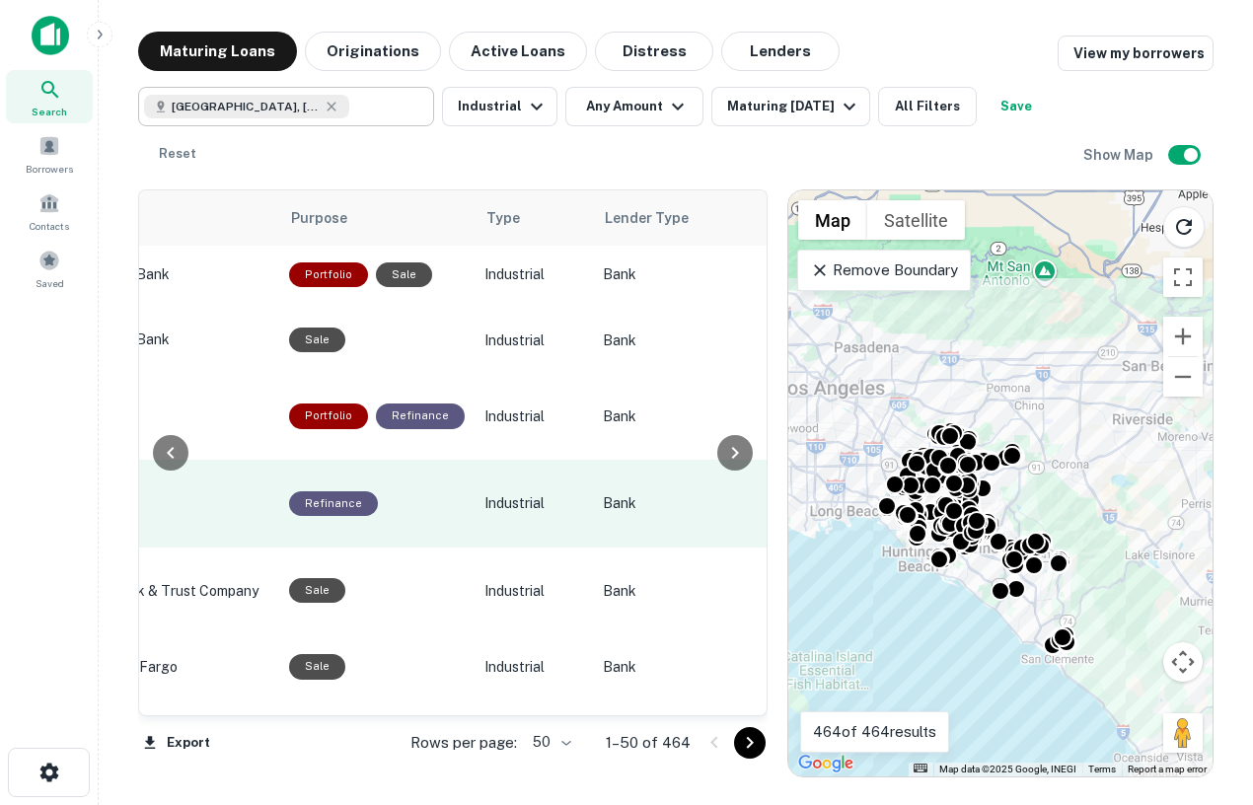
scroll to position [0, 1111]
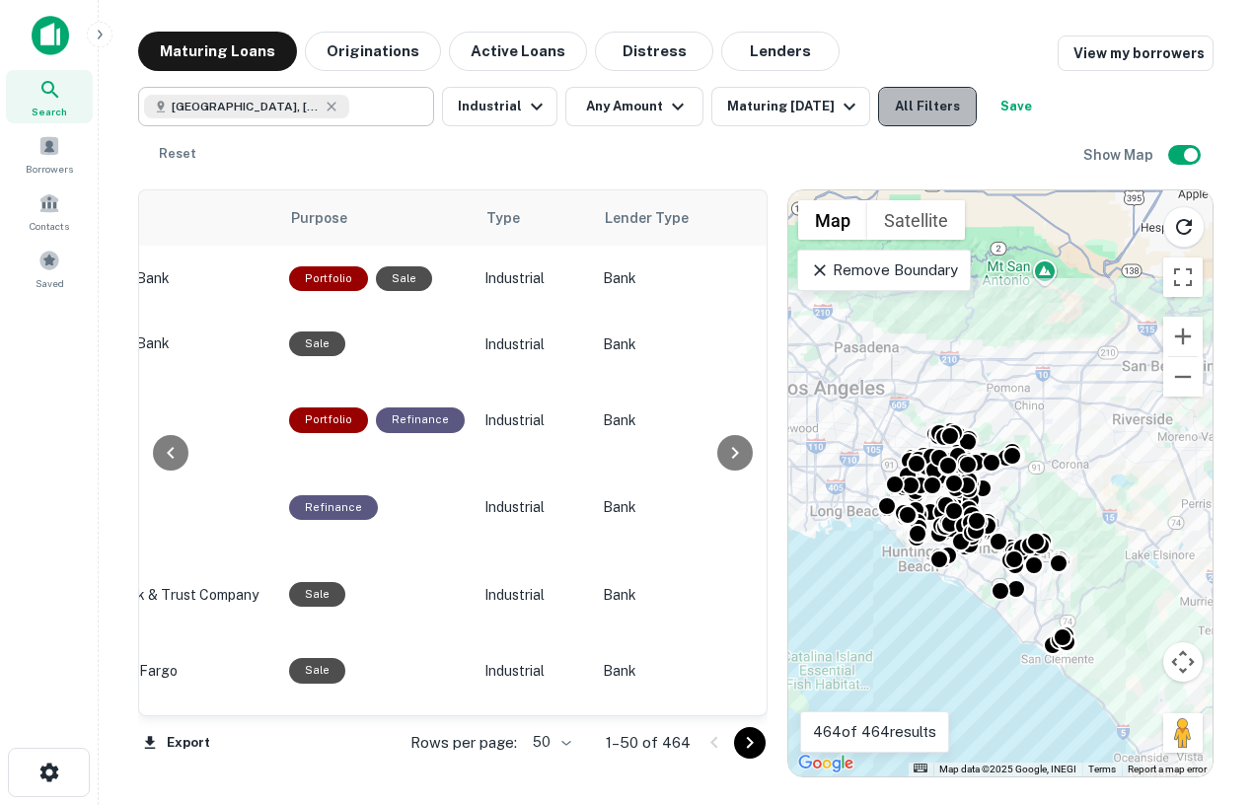
click at [940, 103] on button "All Filters" at bounding box center [927, 106] width 99 height 39
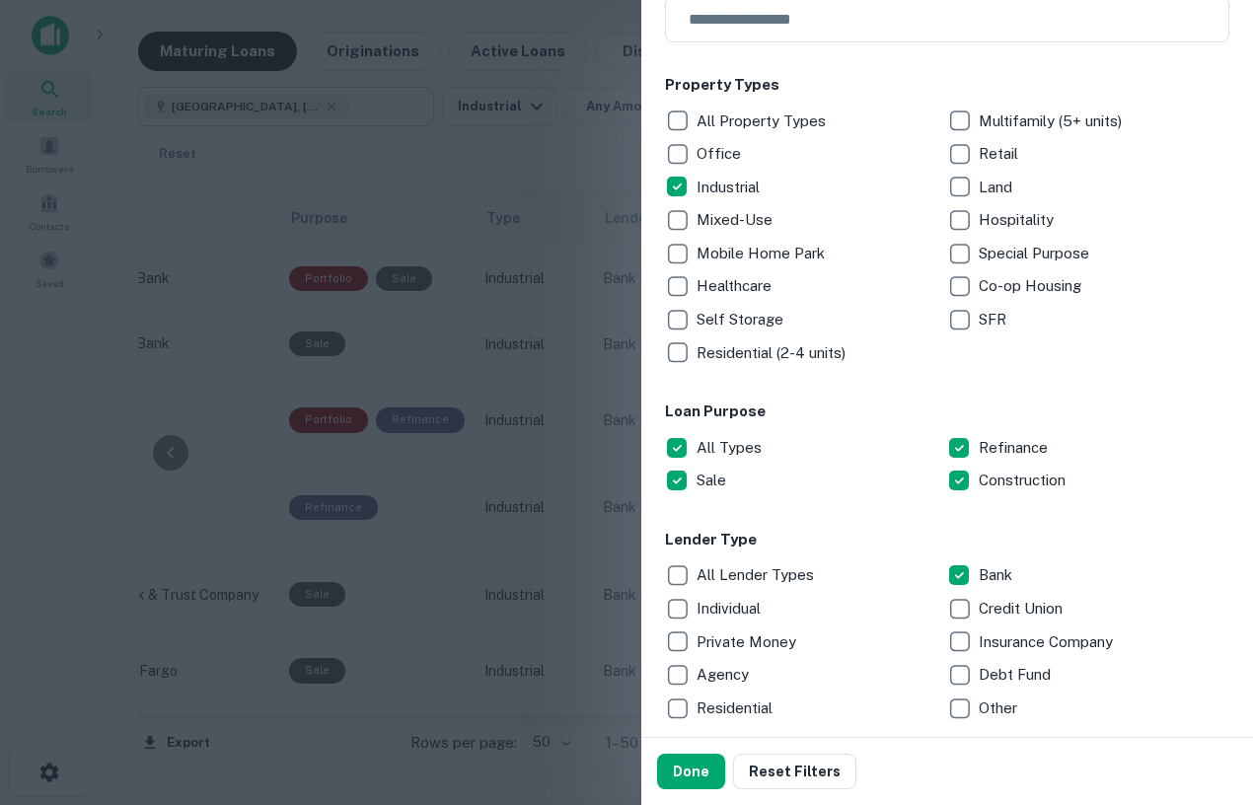
scroll to position [297, 0]
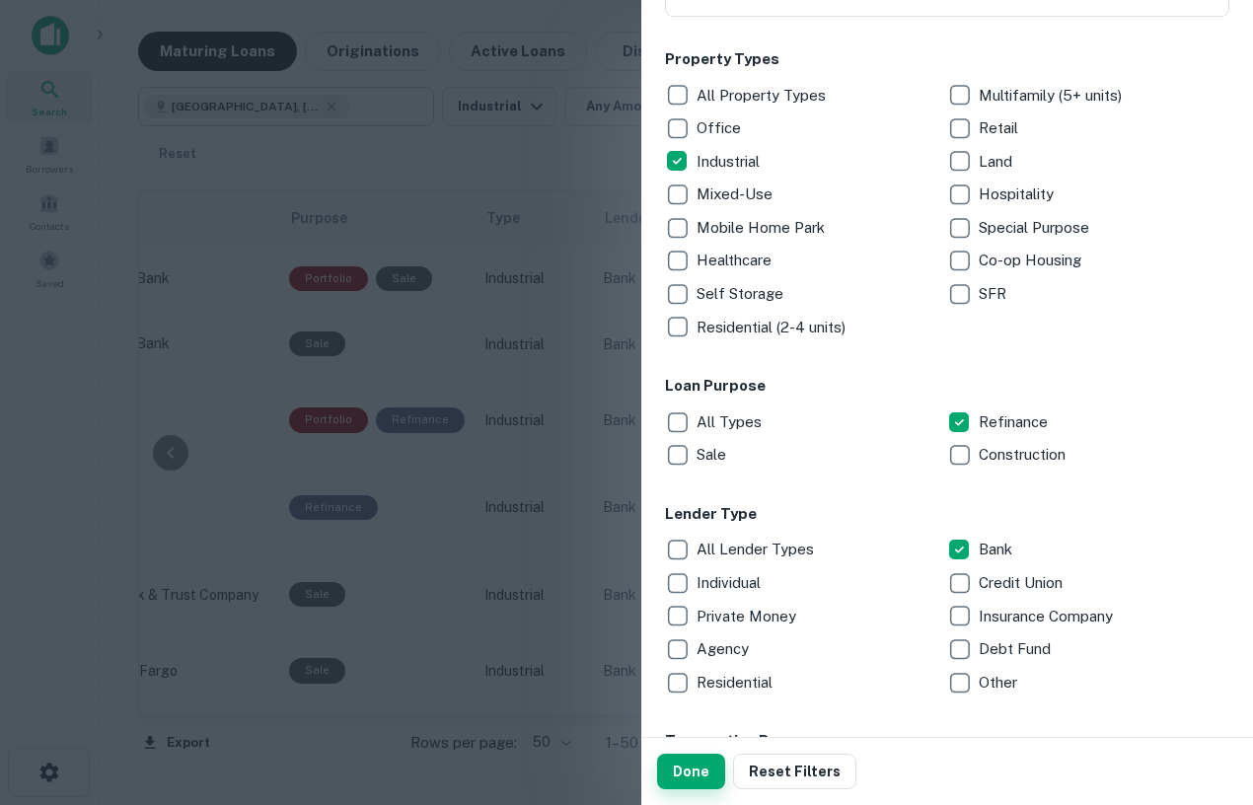
click at [670, 757] on button "Done" at bounding box center [691, 772] width 68 height 36
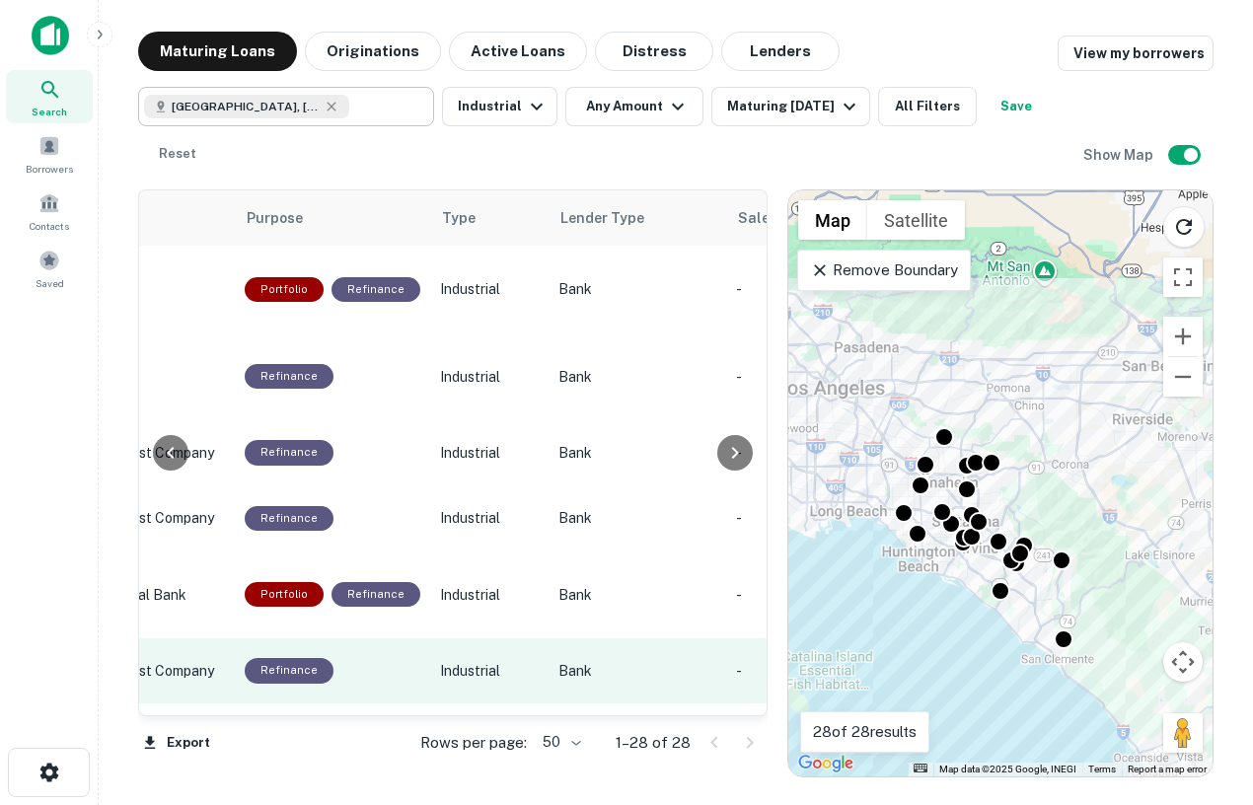
scroll to position [0, 1122]
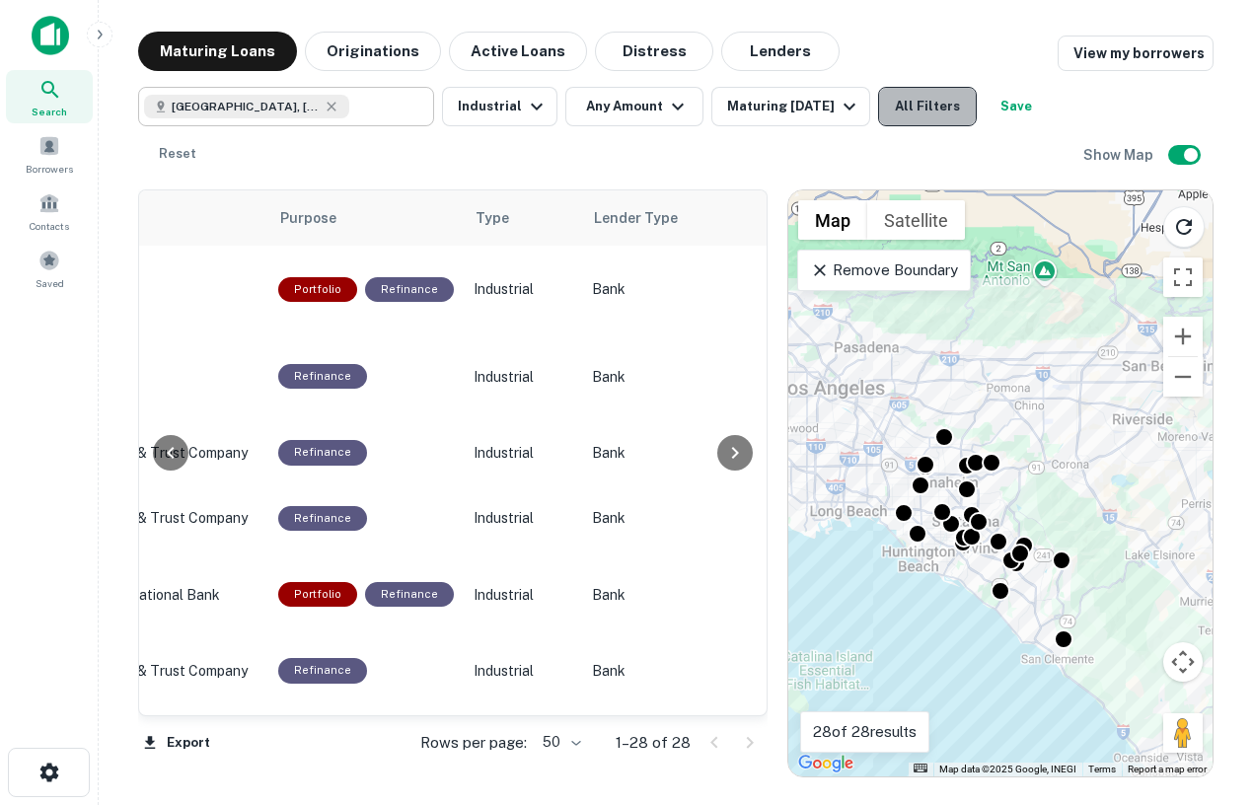
click at [878, 110] on button "All Filters" at bounding box center [927, 106] width 99 height 39
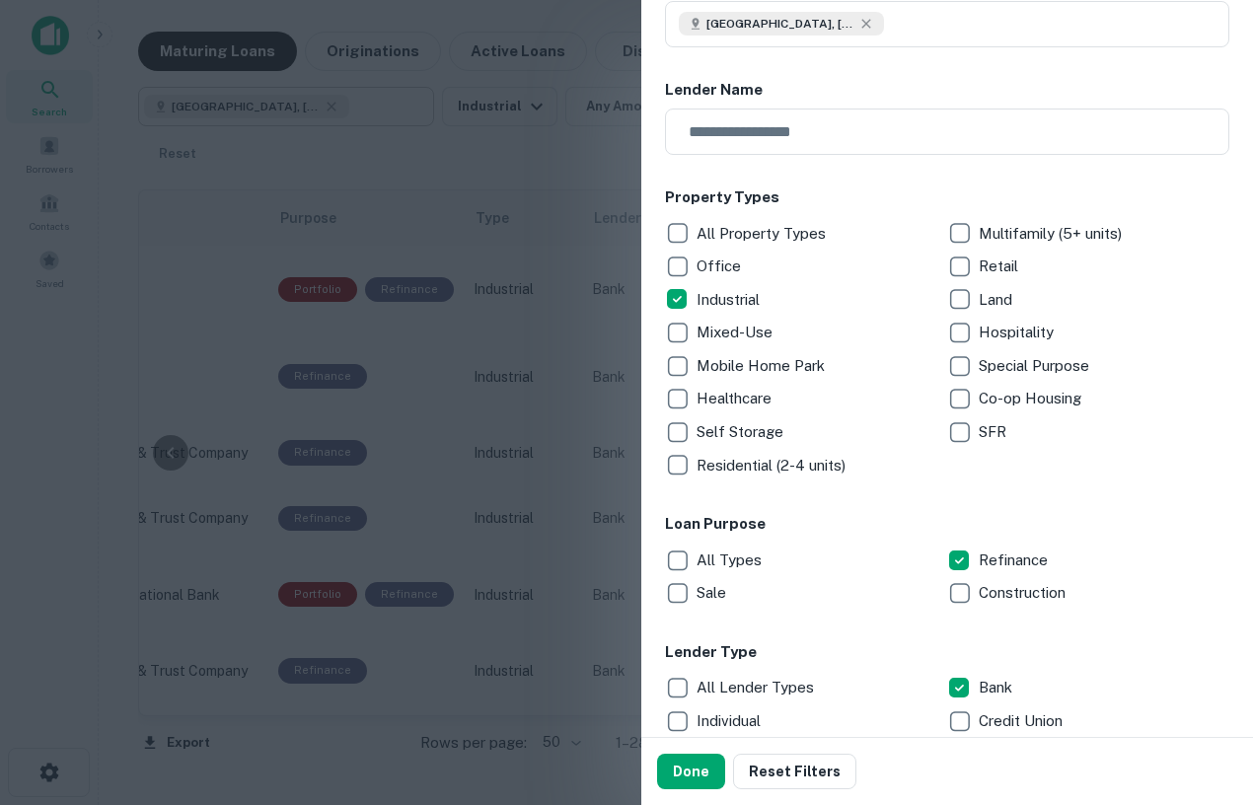
scroll to position [183, 0]
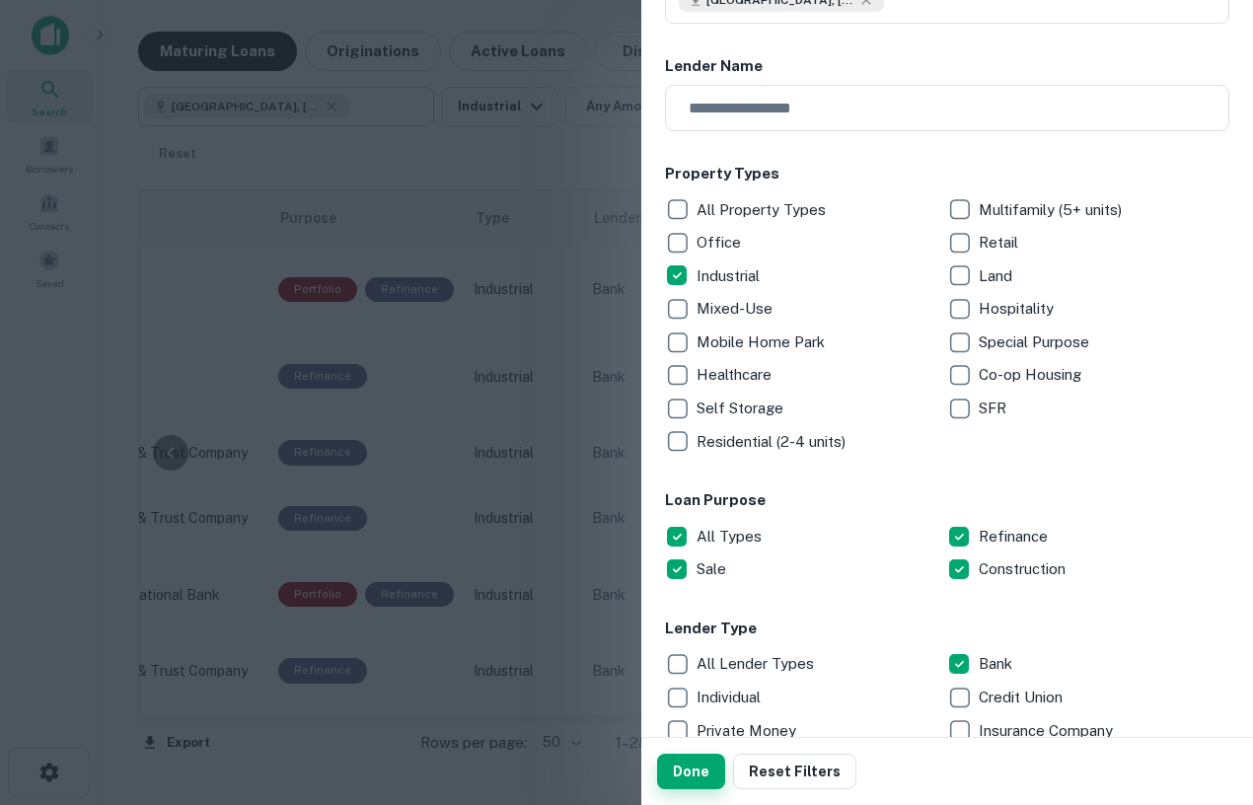
click at [694, 760] on button "Done" at bounding box center [691, 772] width 68 height 36
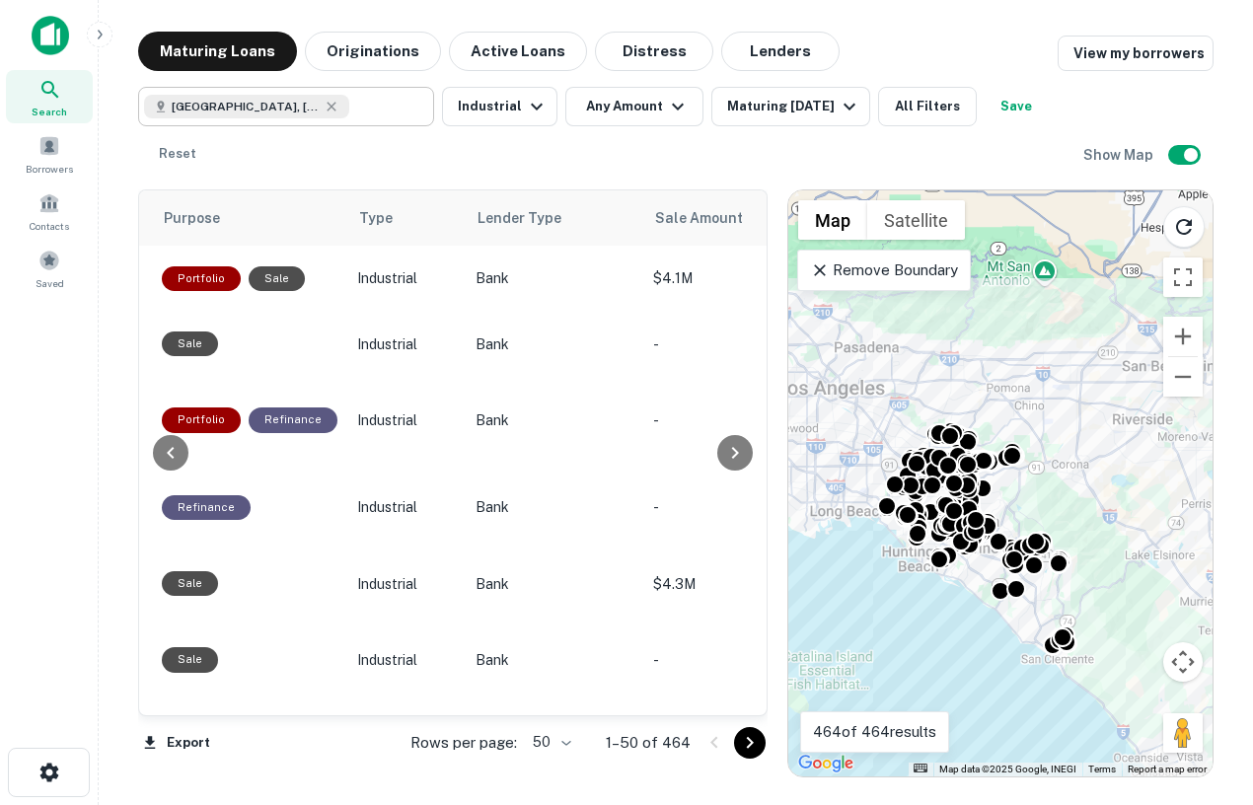
scroll to position [0, 1256]
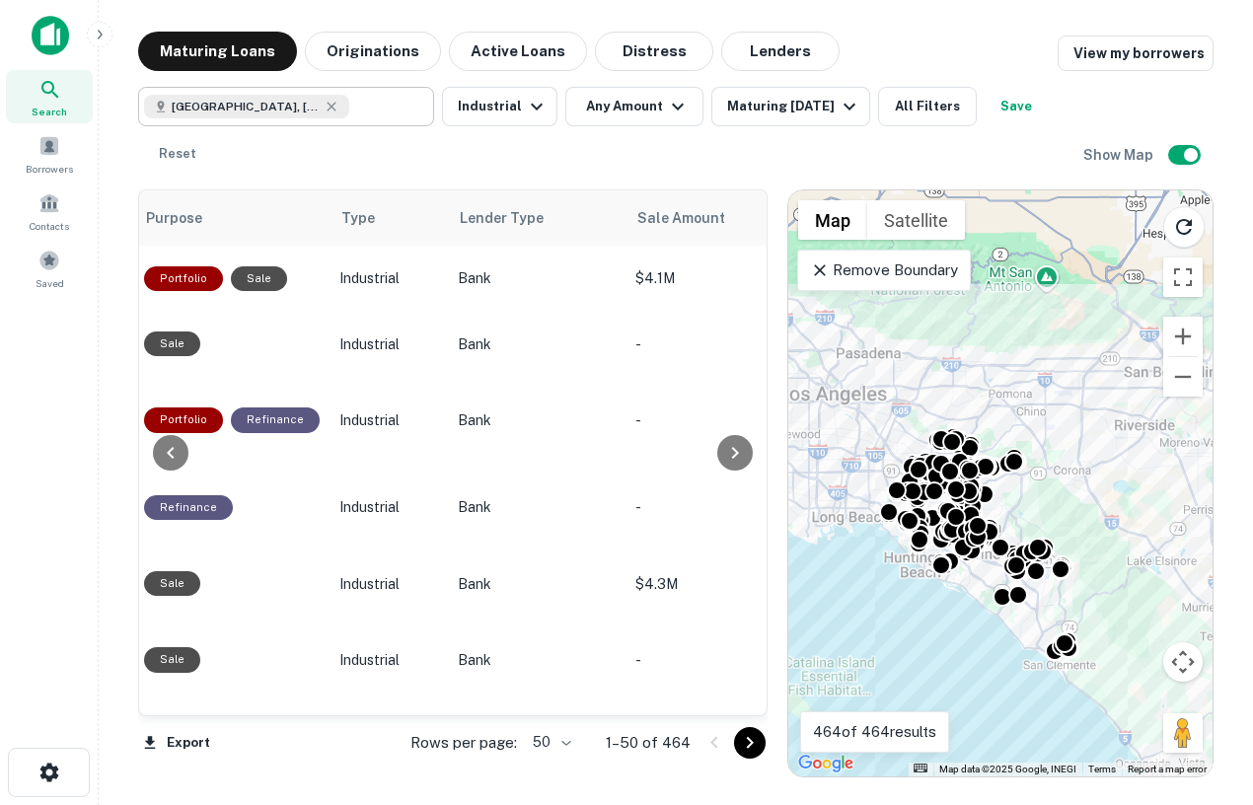
click at [998, 619] on div "To activate drag with keyboard, press Alt + Enter. Once in keyboard drag state,…" at bounding box center [1001, 483] width 424 height 586
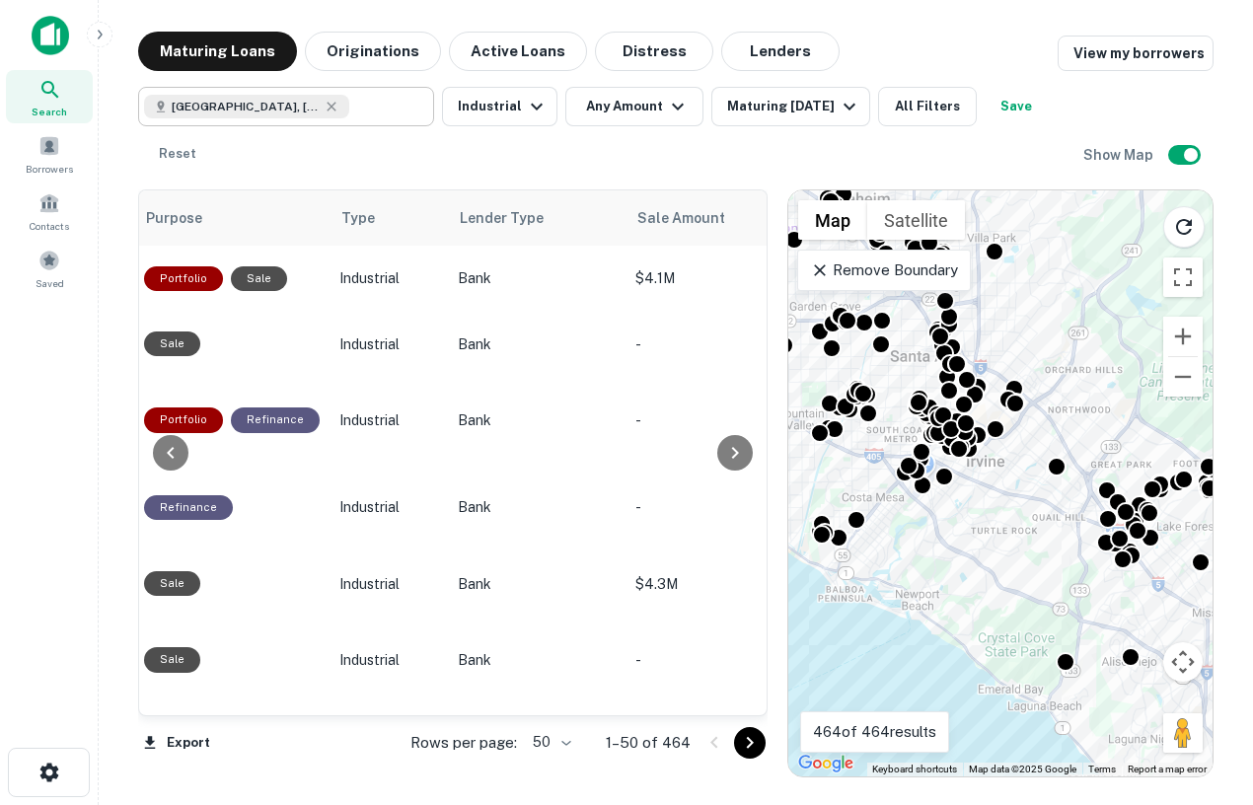
drag, startPoint x: 944, startPoint y: 528, endPoint x: 980, endPoint y: 624, distance: 102.1
click at [987, 626] on div "To activate drag with keyboard, press Alt + Enter. Once in keyboard drag state,…" at bounding box center [1001, 483] width 424 height 586
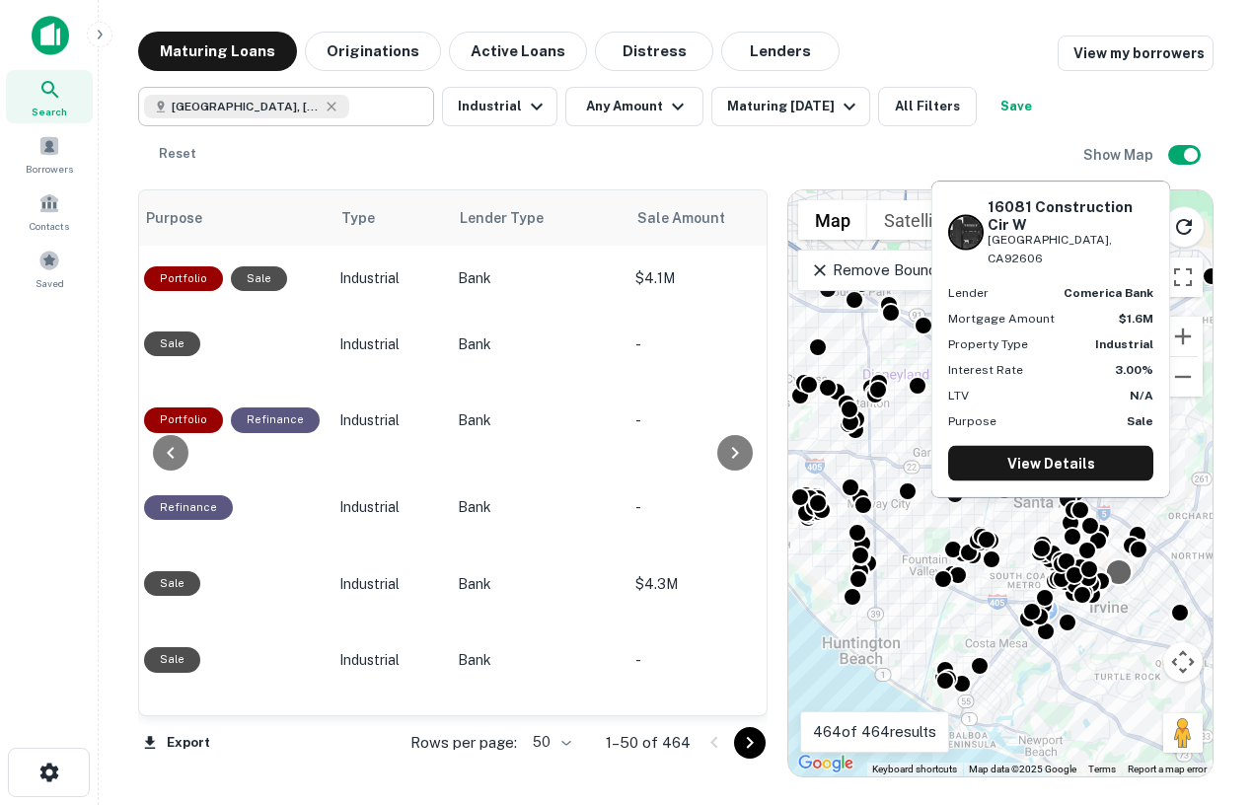
drag, startPoint x: 989, startPoint y: 411, endPoint x: 1112, endPoint y: 558, distance: 191.9
click at [1112, 558] on div "To activate drag with keyboard, press Alt + Enter. Once in keyboard drag state,…" at bounding box center [1001, 483] width 424 height 586
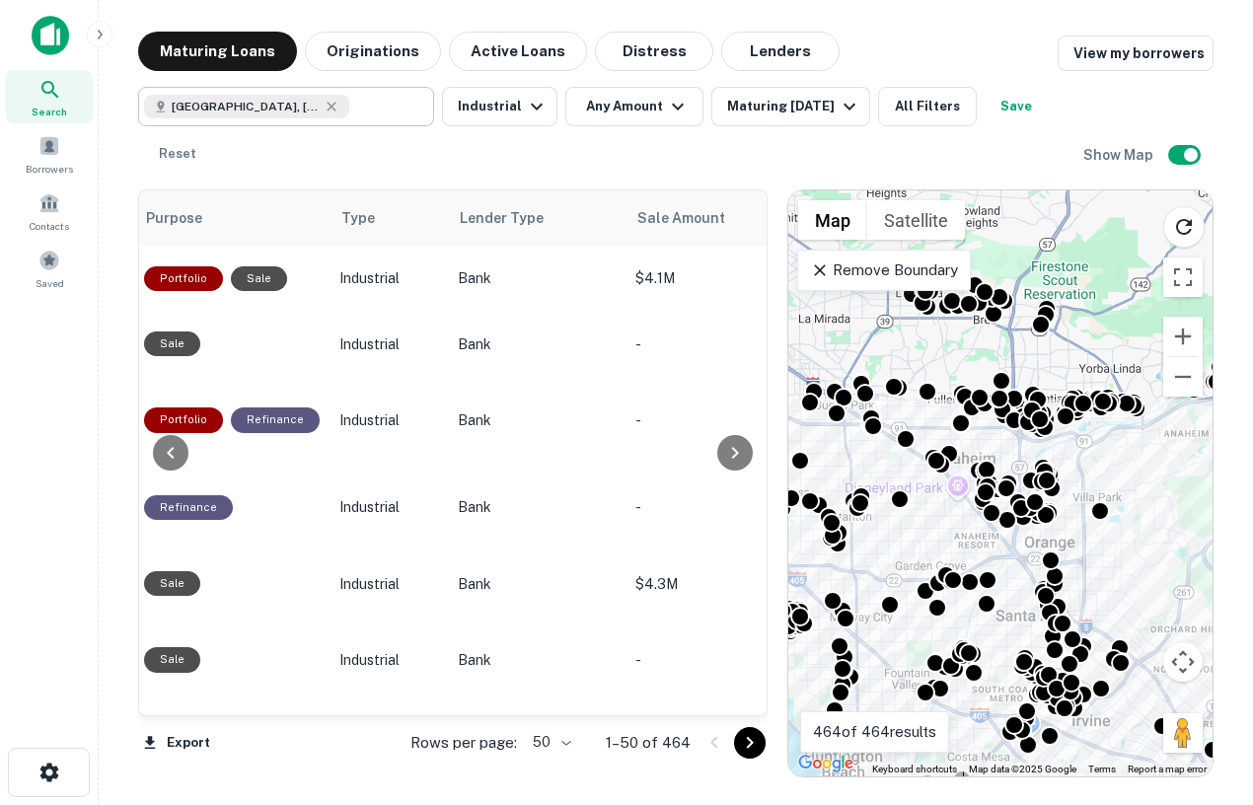
drag, startPoint x: 918, startPoint y: 426, endPoint x: 901, endPoint y: 542, distance: 116.7
click at [901, 542] on div "To activate drag with keyboard, press Alt + Enter. Once in keyboard drag state,…" at bounding box center [1001, 483] width 424 height 586
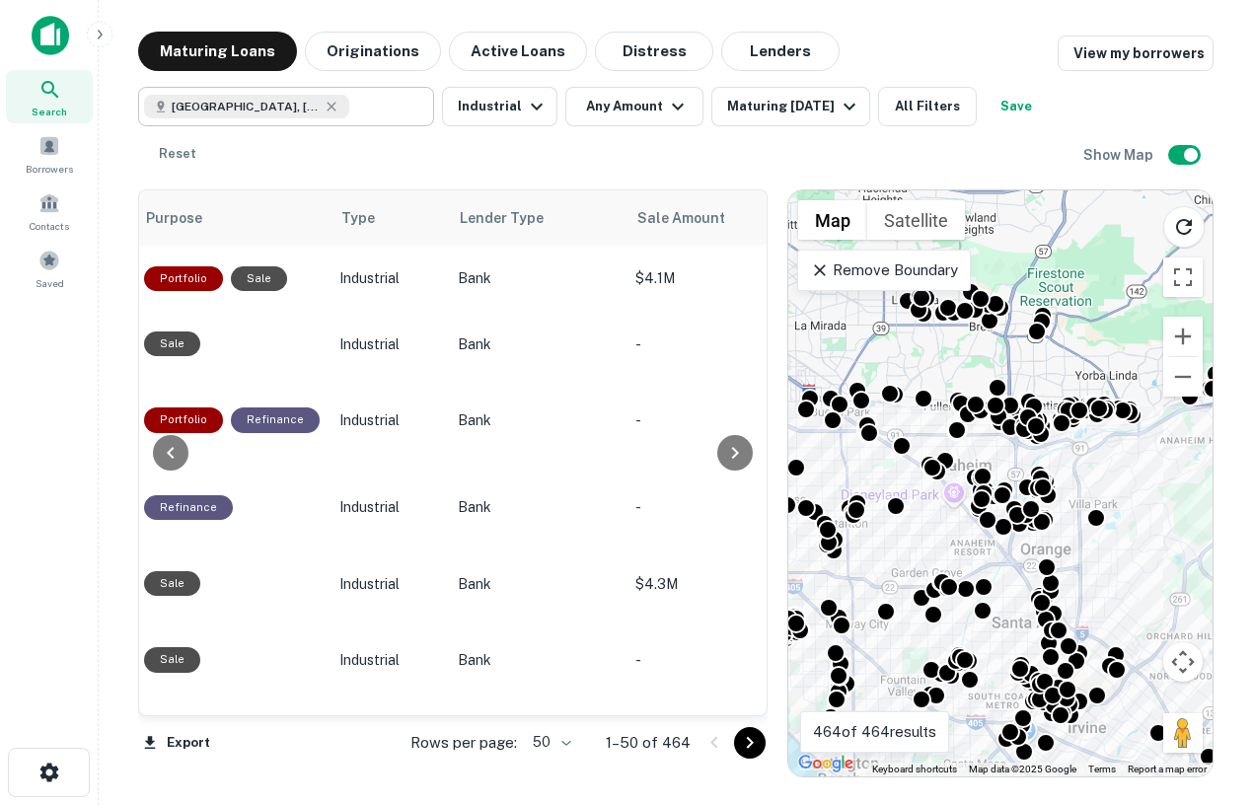
drag, startPoint x: 926, startPoint y: 499, endPoint x: 925, endPoint y: 578, distance: 79.0
click at [926, 579] on div "To activate drag with keyboard, press Alt + Enter. Once in keyboard drag state,…" at bounding box center [1001, 483] width 424 height 586
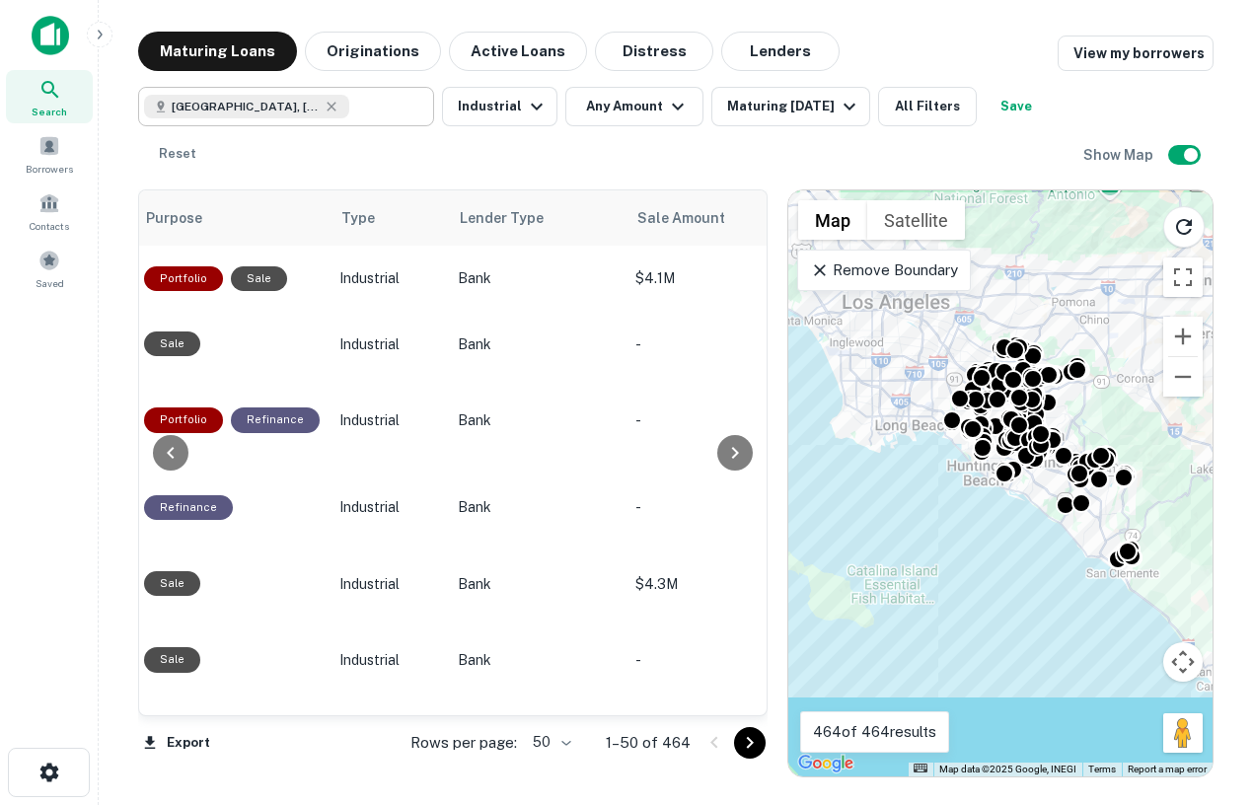
drag, startPoint x: 1140, startPoint y: 446, endPoint x: 1106, endPoint y: 425, distance: 39.4
click at [1106, 425] on div "To activate drag with keyboard, press Alt + Enter. Once in keyboard drag state,…" at bounding box center [1001, 483] width 424 height 586
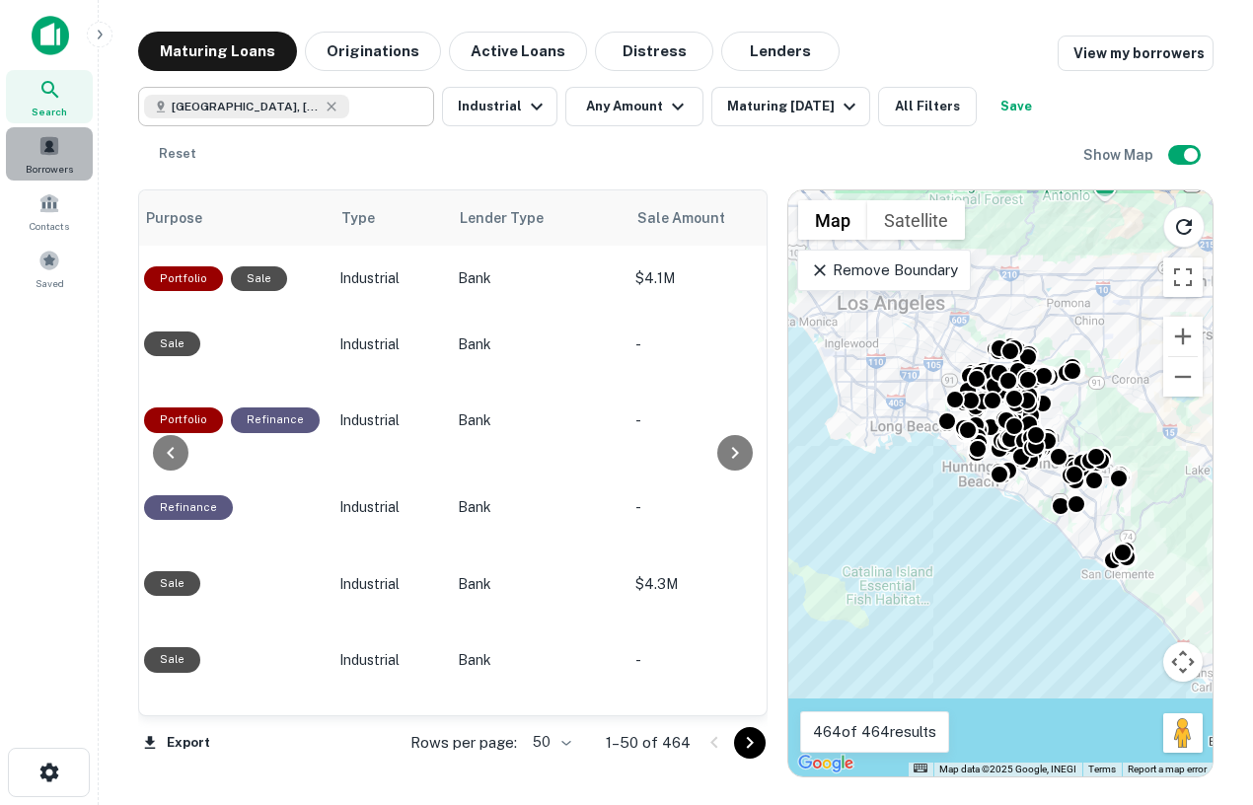
click at [37, 143] on div "Borrowers" at bounding box center [49, 153] width 87 height 53
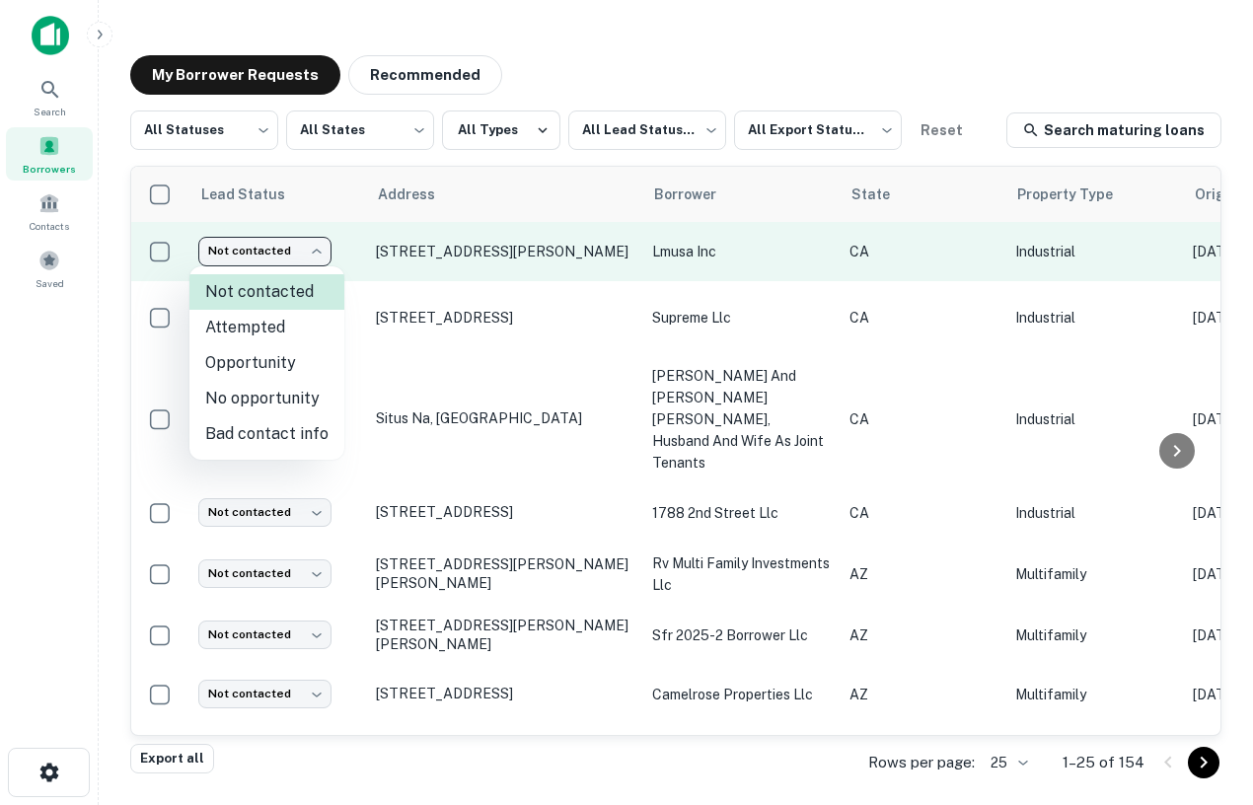
click at [279, 253] on body "Search Borrowers Contacts Saved My Borrower Requests Recommended All Statuses *…" at bounding box center [626, 402] width 1253 height 805
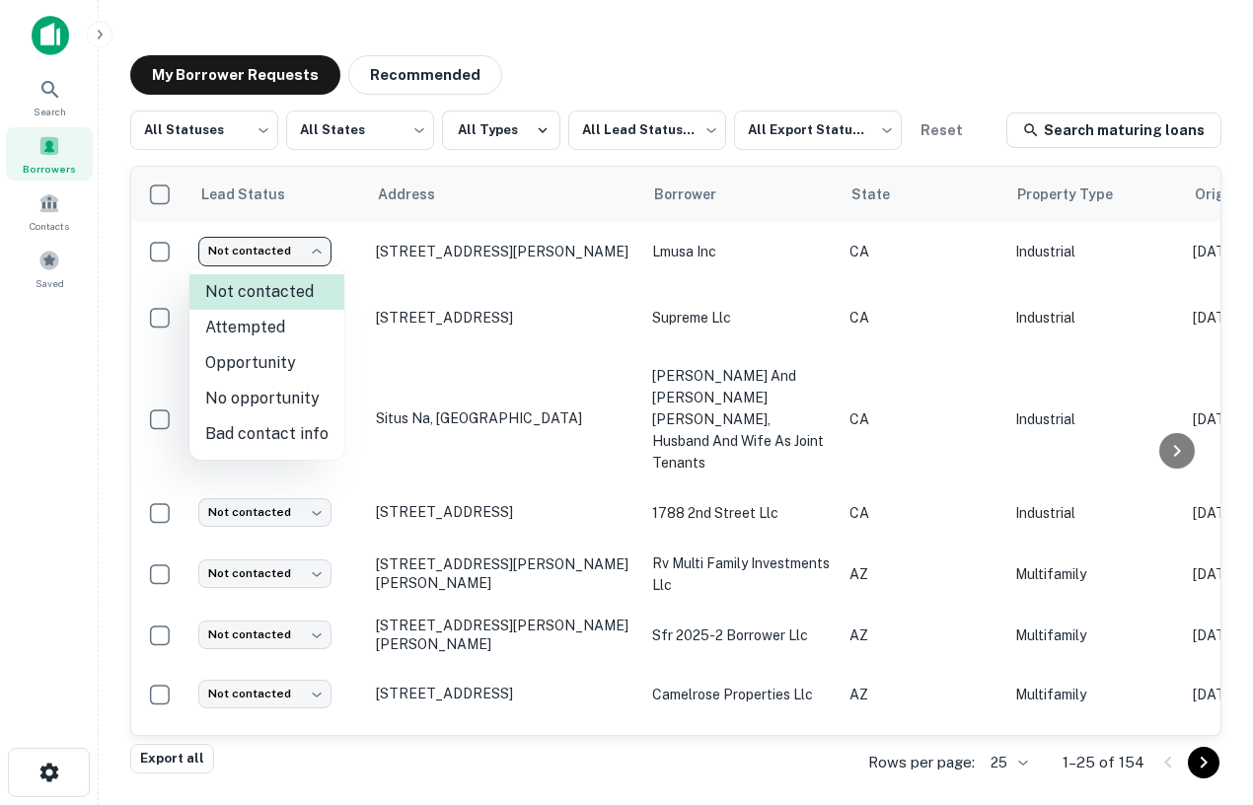
click at [289, 330] on li "Attempted" at bounding box center [266, 328] width 155 height 36
type input "*********"
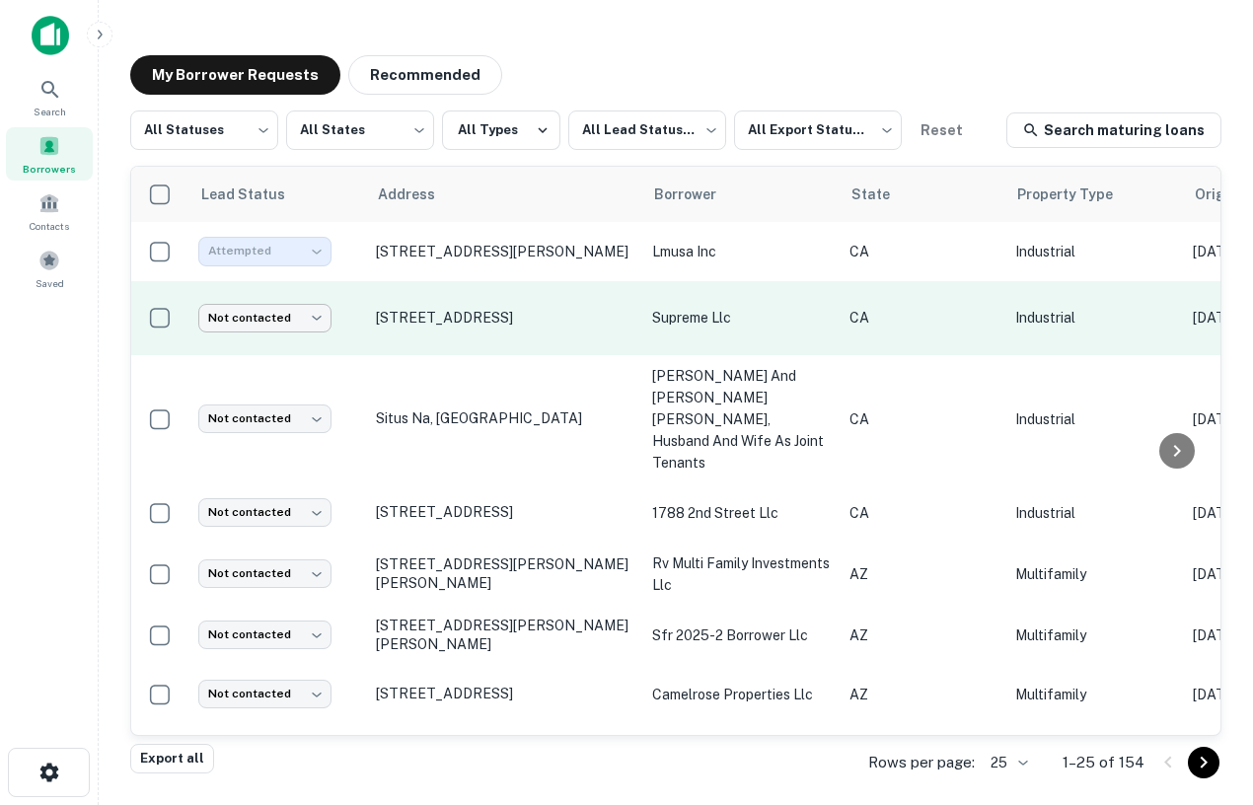
click at [294, 325] on body "Search Borrowers Contacts Saved My Borrower Requests Recommended All Statuses *…" at bounding box center [626, 402] width 1253 height 805
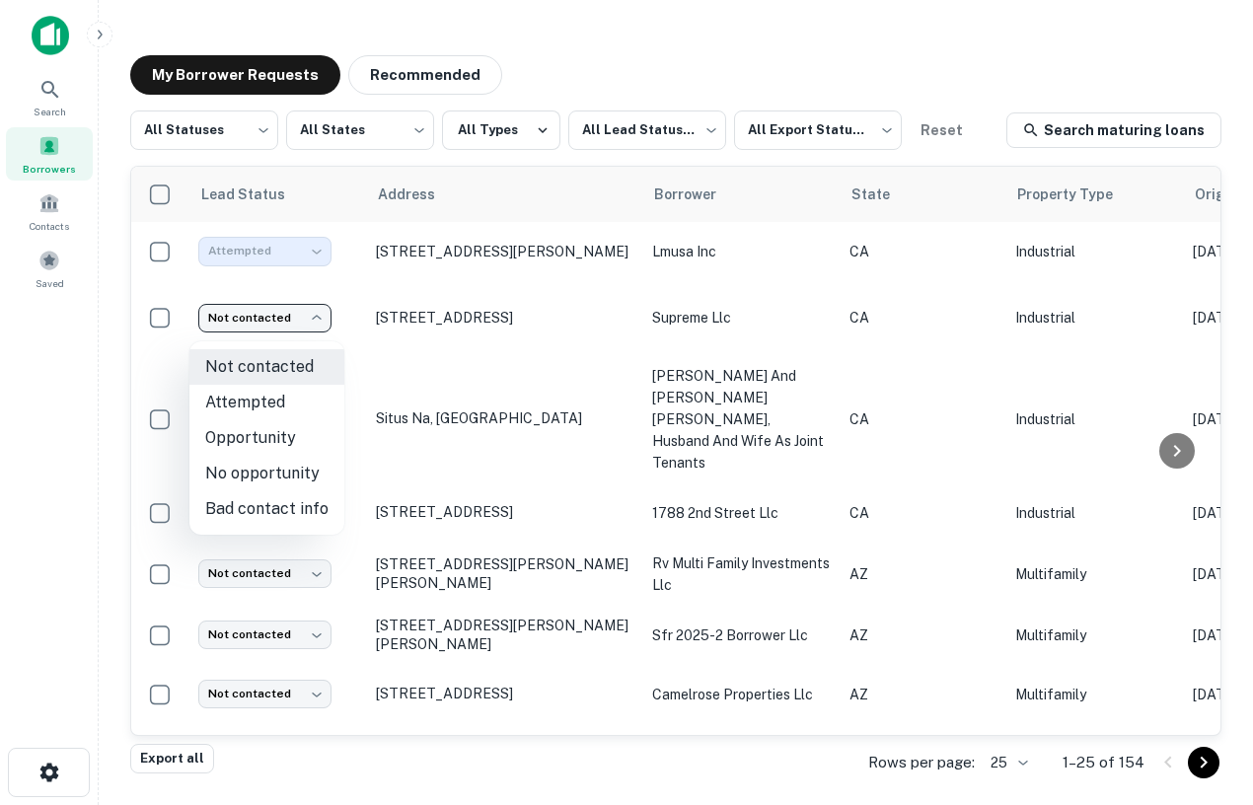
click at [288, 438] on li "Opportunity" at bounding box center [266, 438] width 155 height 36
type input "**********"
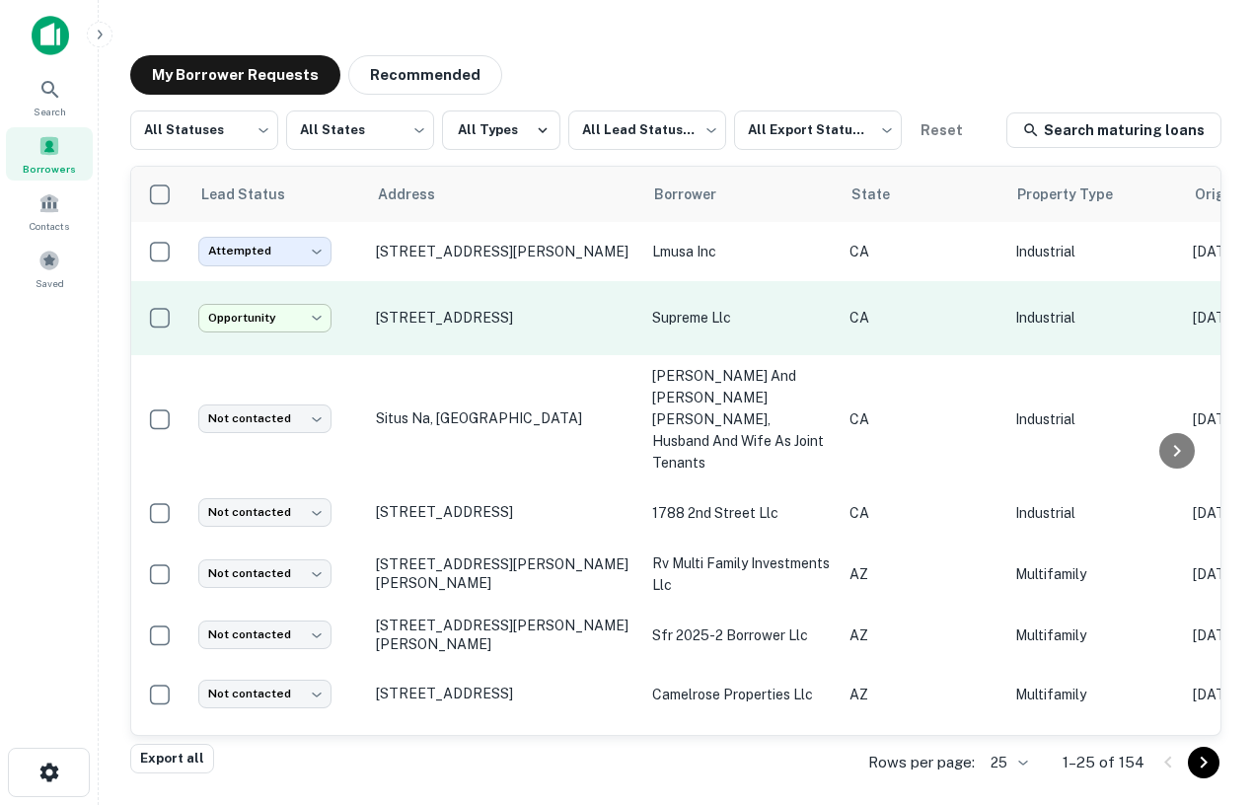
click at [277, 323] on body "**********" at bounding box center [626, 402] width 1253 height 805
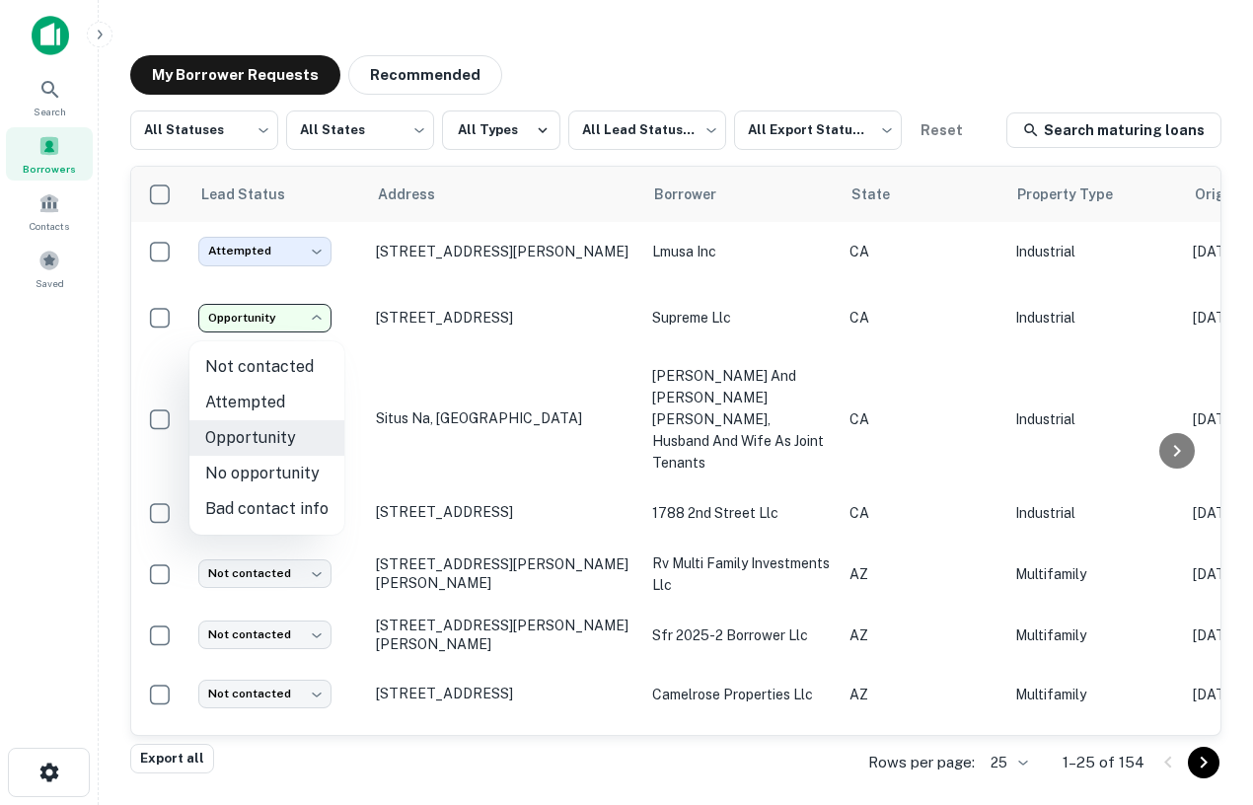
click at [469, 327] on div at bounding box center [626, 402] width 1253 height 805
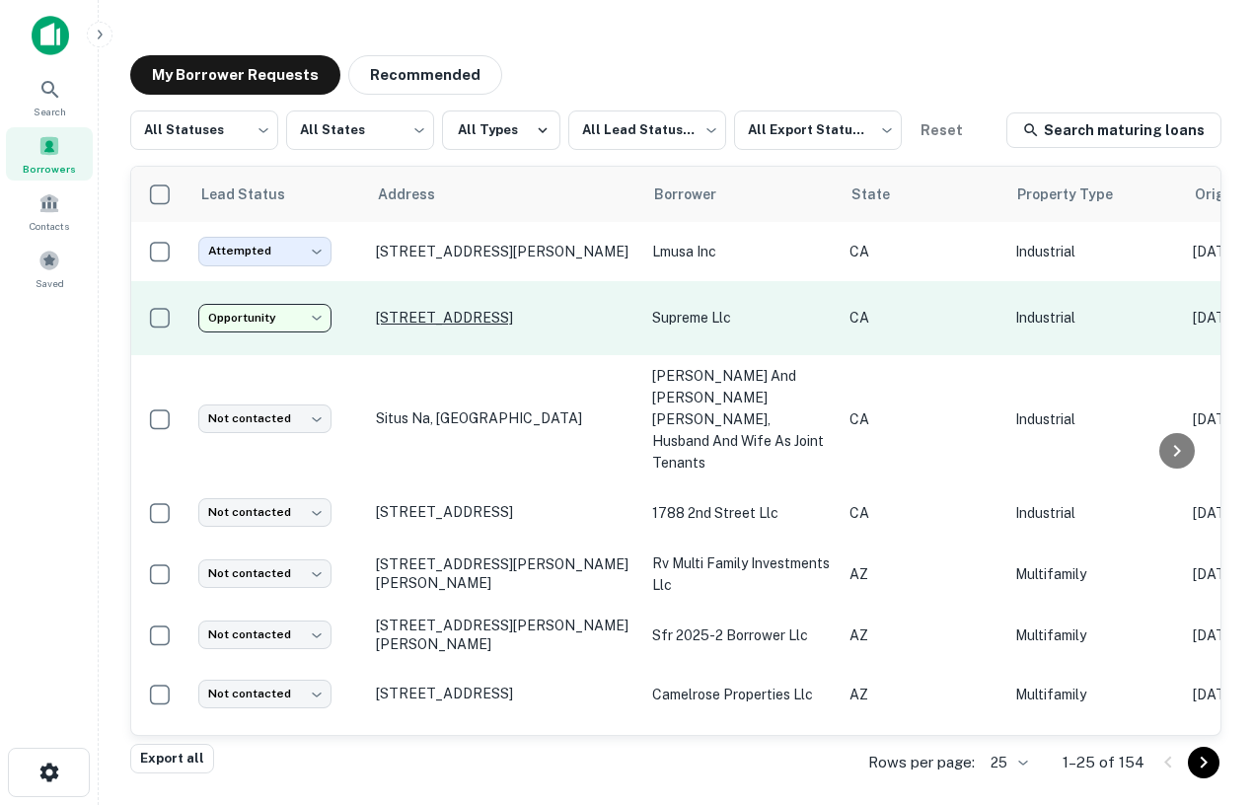
click at [480, 327] on p "[STREET_ADDRESS]" at bounding box center [504, 318] width 257 height 18
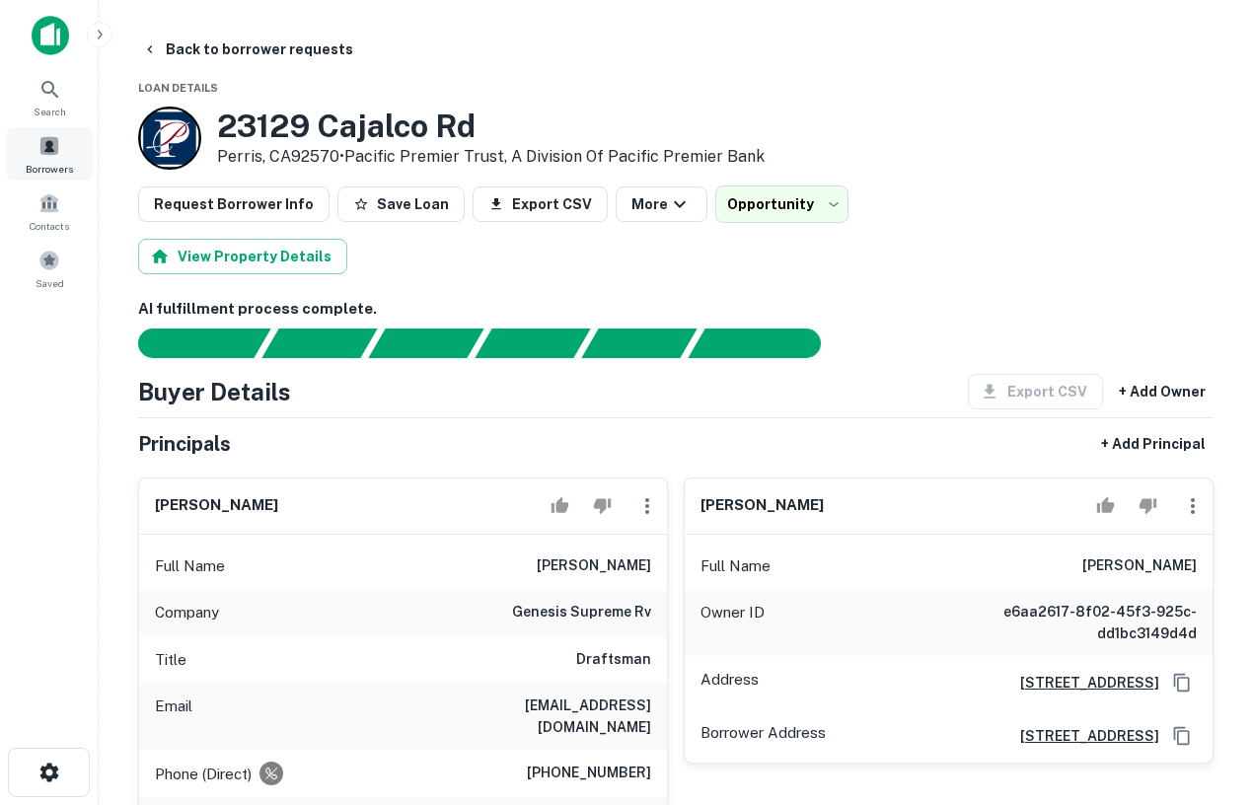
click at [53, 151] on span at bounding box center [49, 146] width 22 height 22
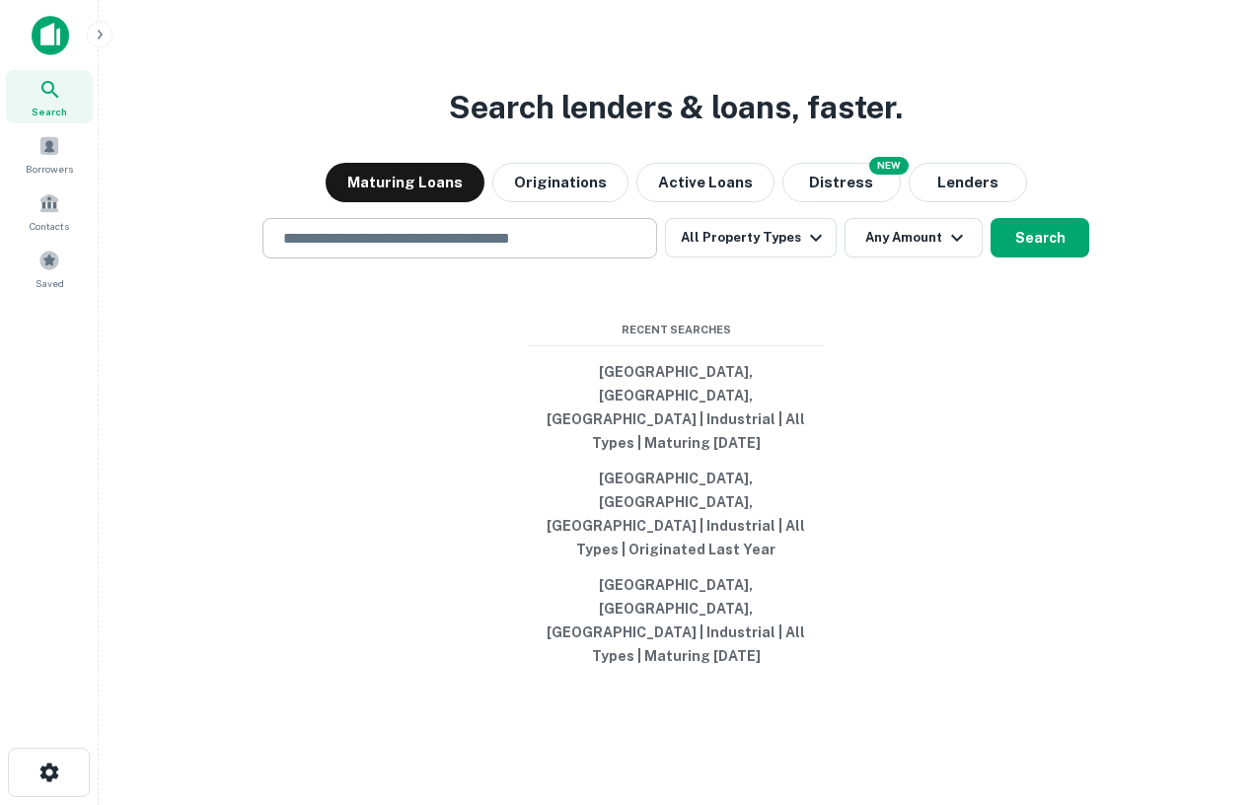
click at [490, 250] on input "text" at bounding box center [459, 238] width 377 height 23
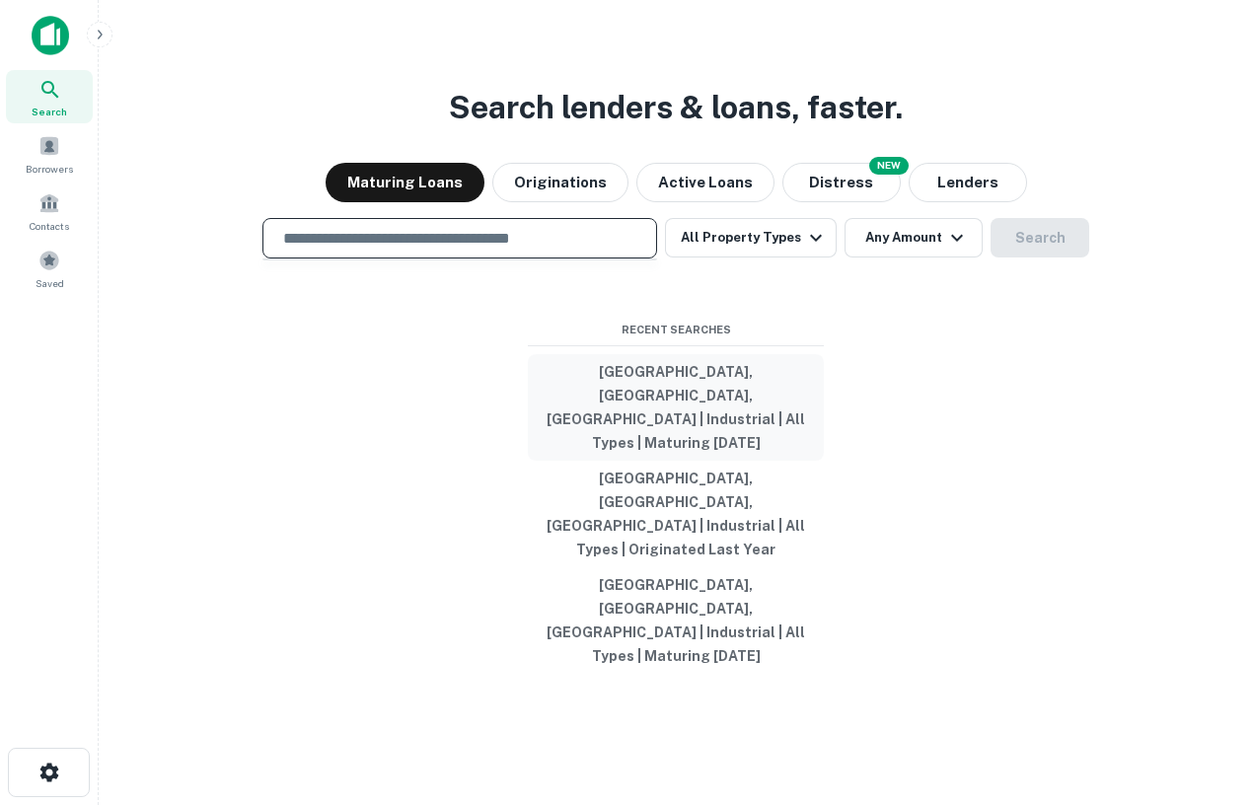
click at [724, 461] on button "[GEOGRAPHIC_DATA], [GEOGRAPHIC_DATA], [GEOGRAPHIC_DATA] | Industrial | All Type…" at bounding box center [676, 407] width 296 height 107
type input "**********"
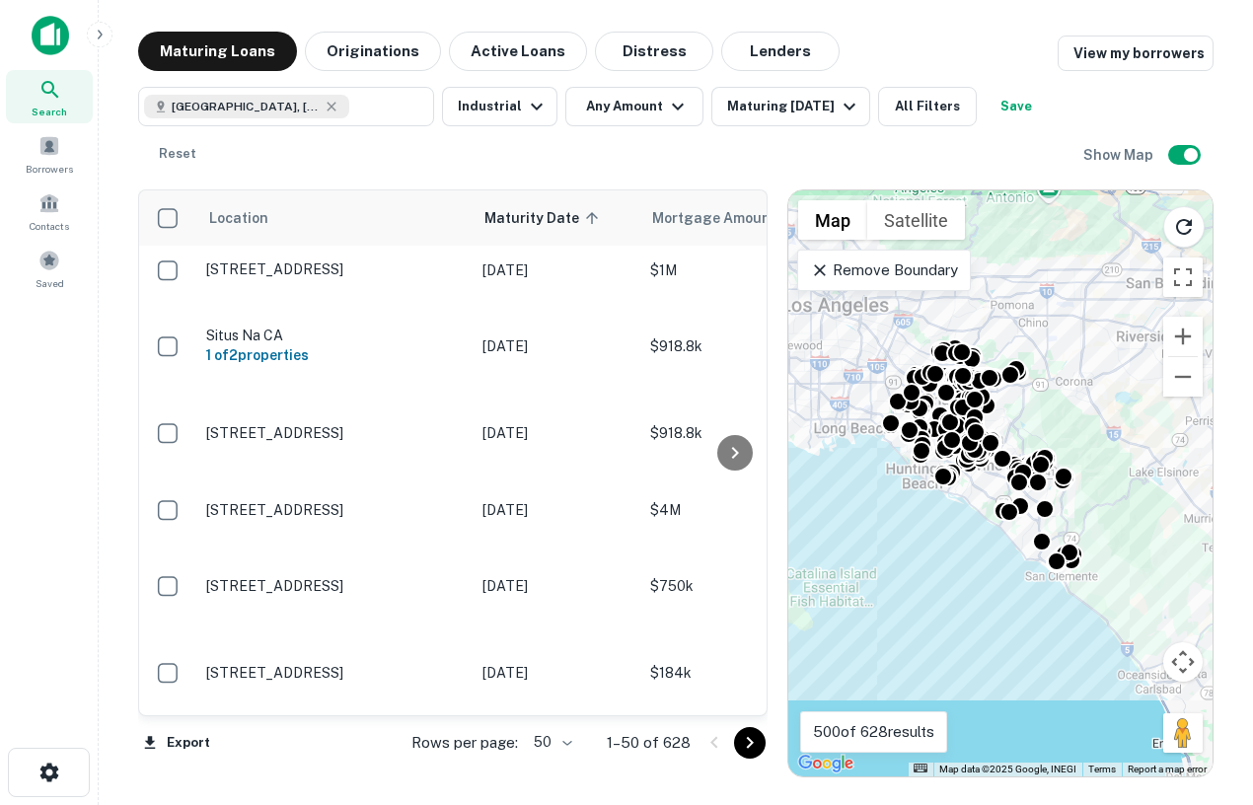
scroll to position [76, 0]
click at [325, 104] on icon at bounding box center [332, 107] width 16 height 16
type input "**********"
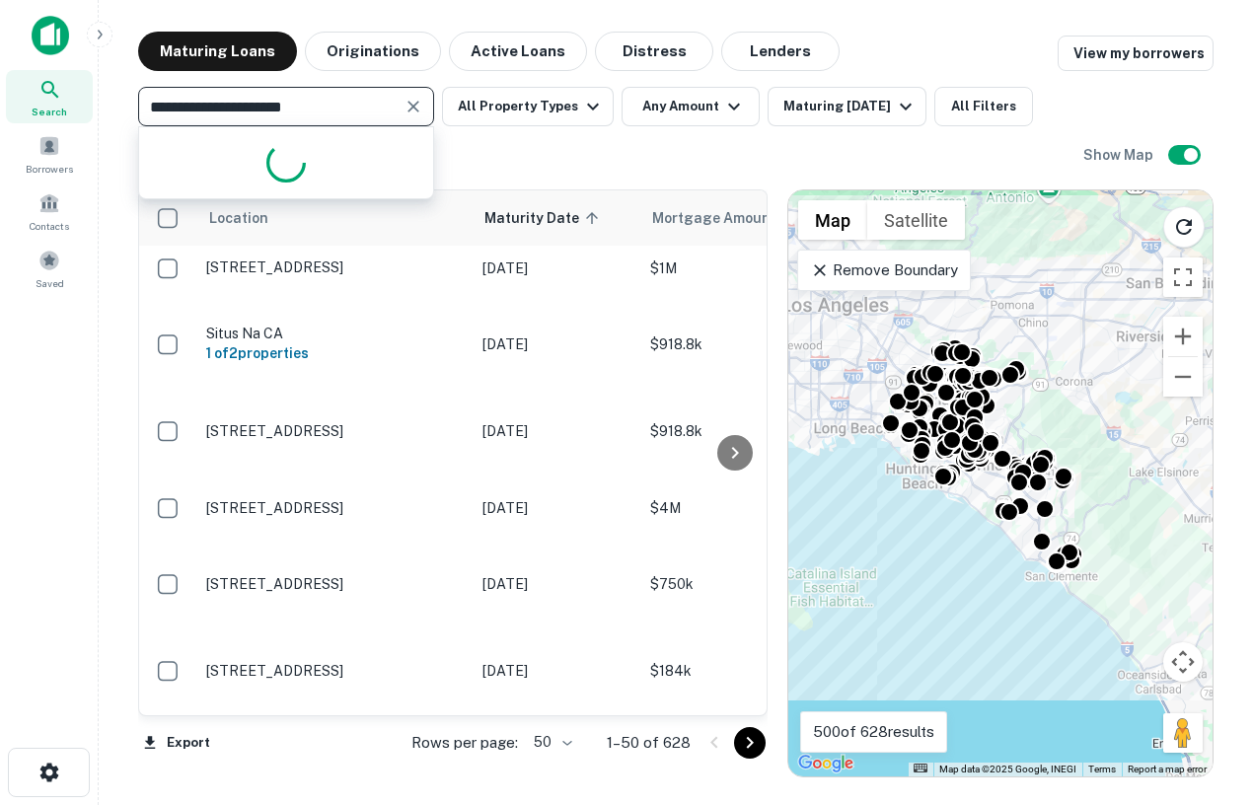
drag, startPoint x: 359, startPoint y: 110, endPoint x: 106, endPoint y: 98, distance: 253.9
click at [106, 98] on main "**********" at bounding box center [676, 402] width 1155 height 805
type input "*****"
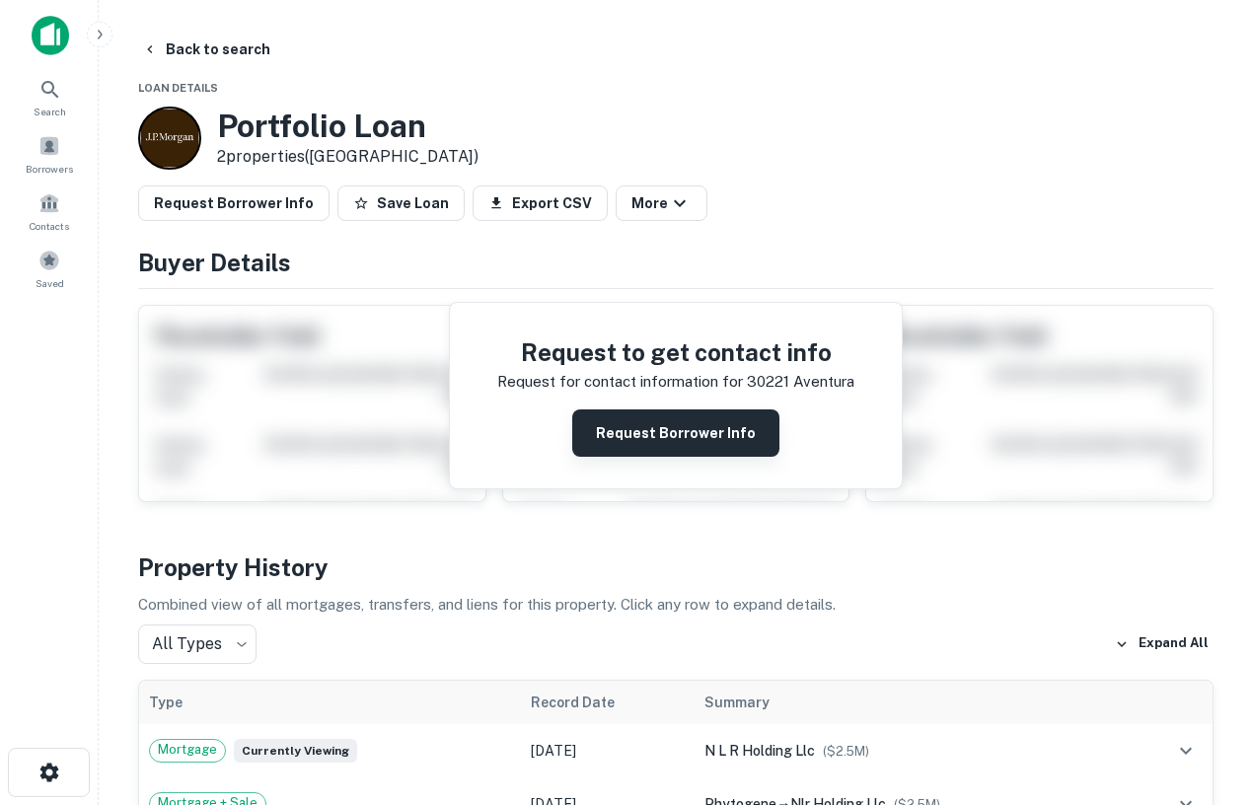
click at [686, 450] on button "Request Borrower Info" at bounding box center [675, 433] width 207 height 47
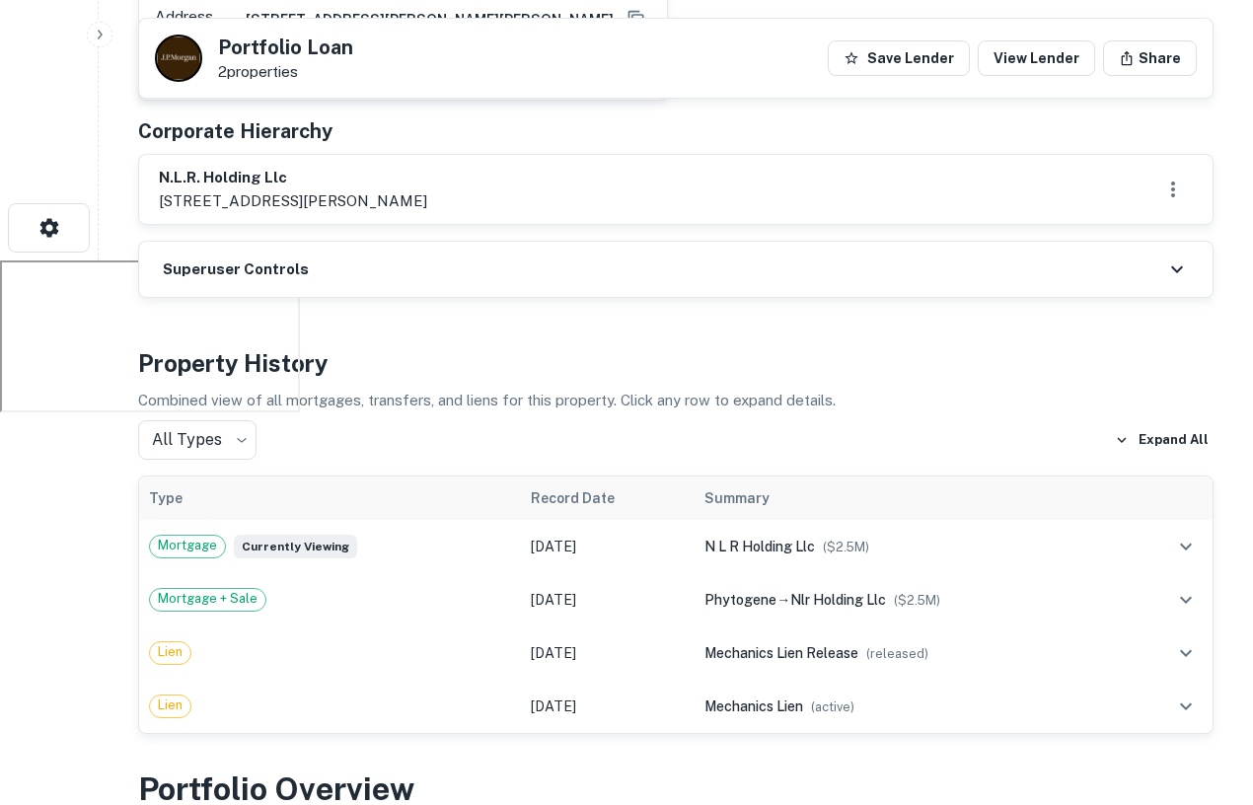
scroll to position [571, 0]
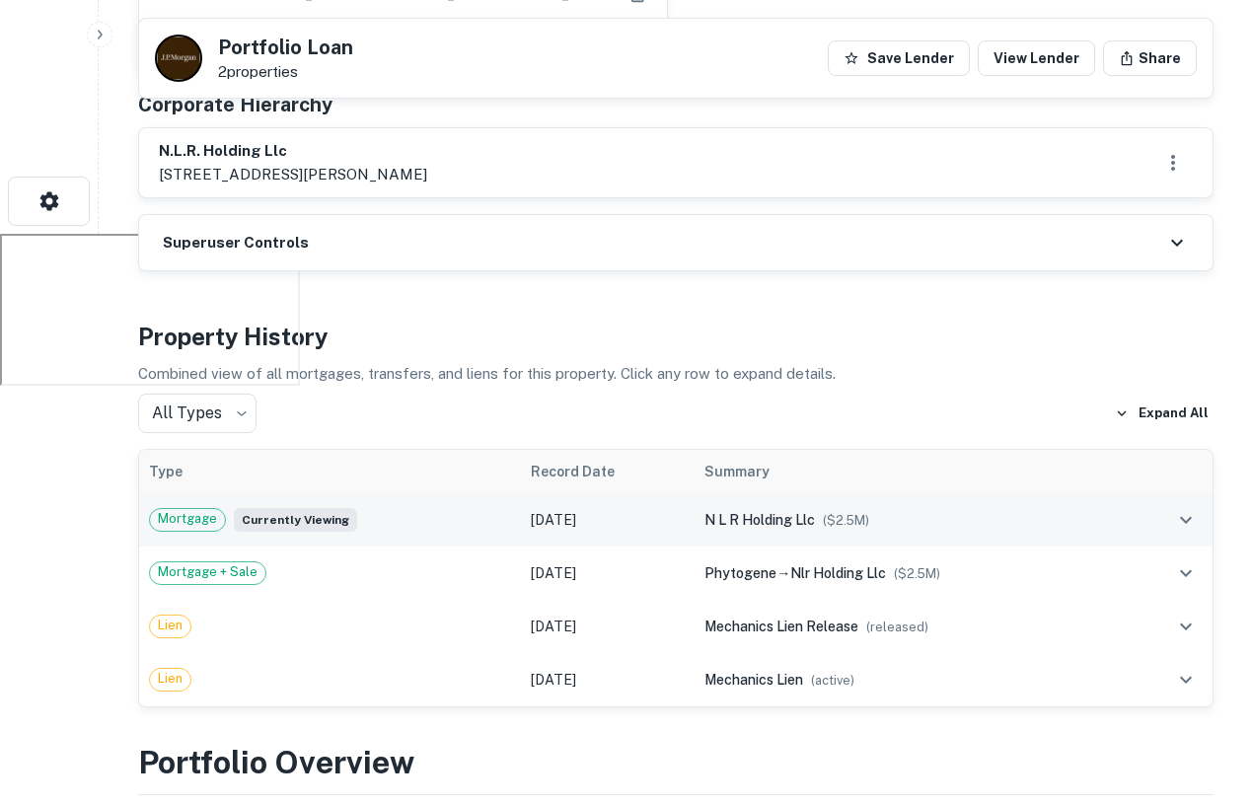
click at [1135, 537] on td at bounding box center [1168, 519] width 90 height 53
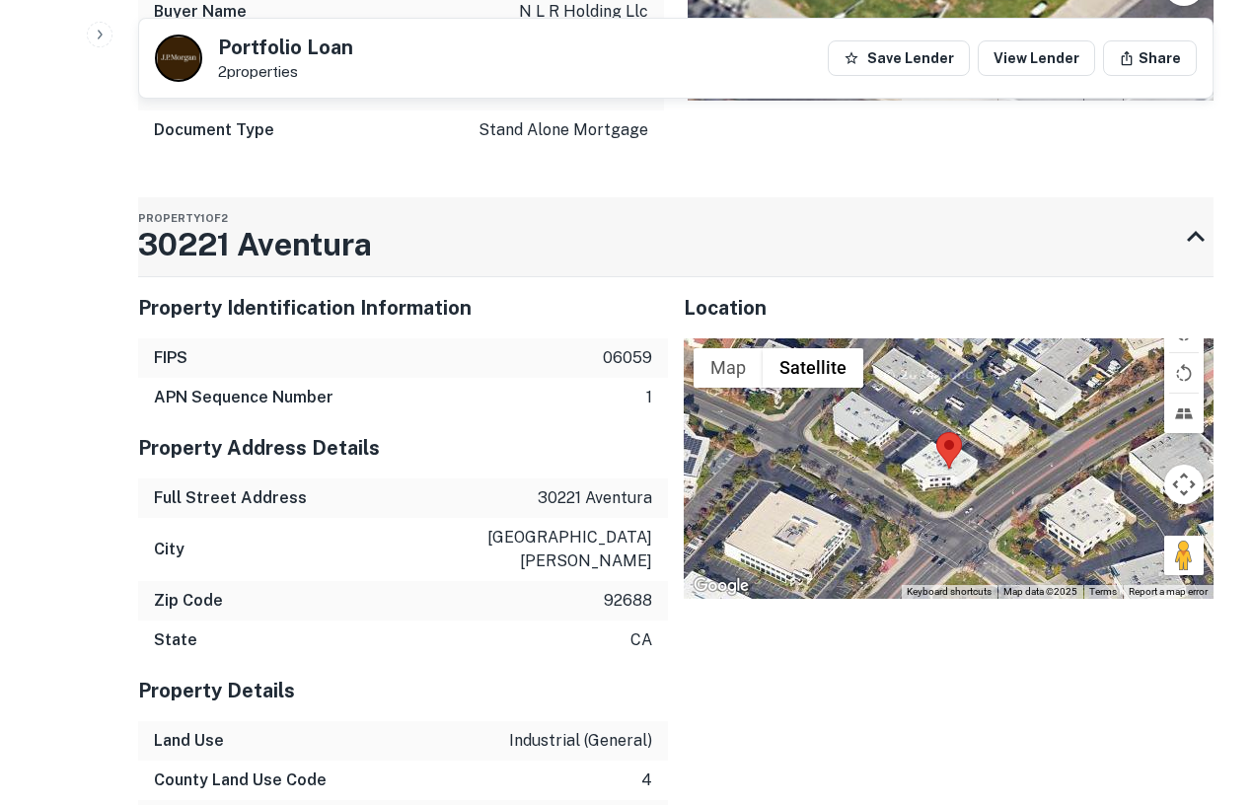
scroll to position [2167, 0]
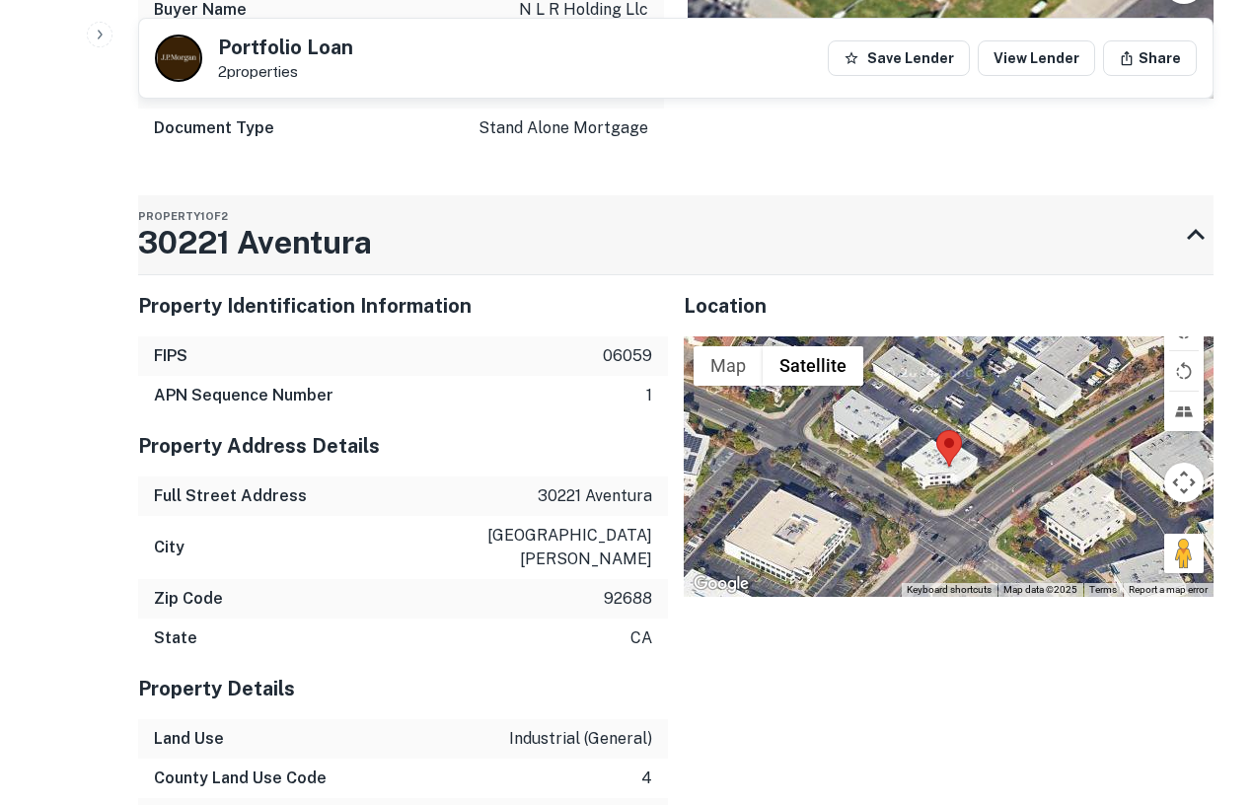
click at [428, 274] on div "Property 1 of 2 30221 Aventura" at bounding box center [658, 234] width 1040 height 79
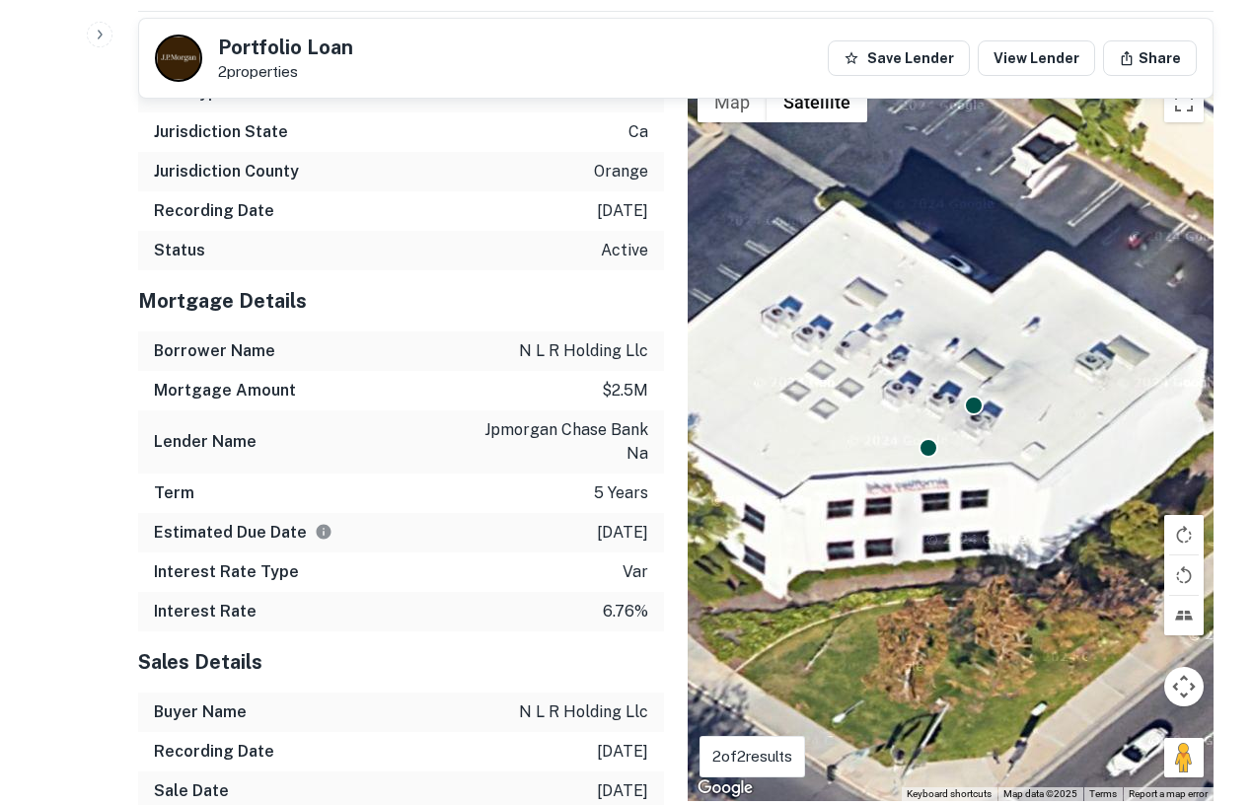
scroll to position [1442, 0]
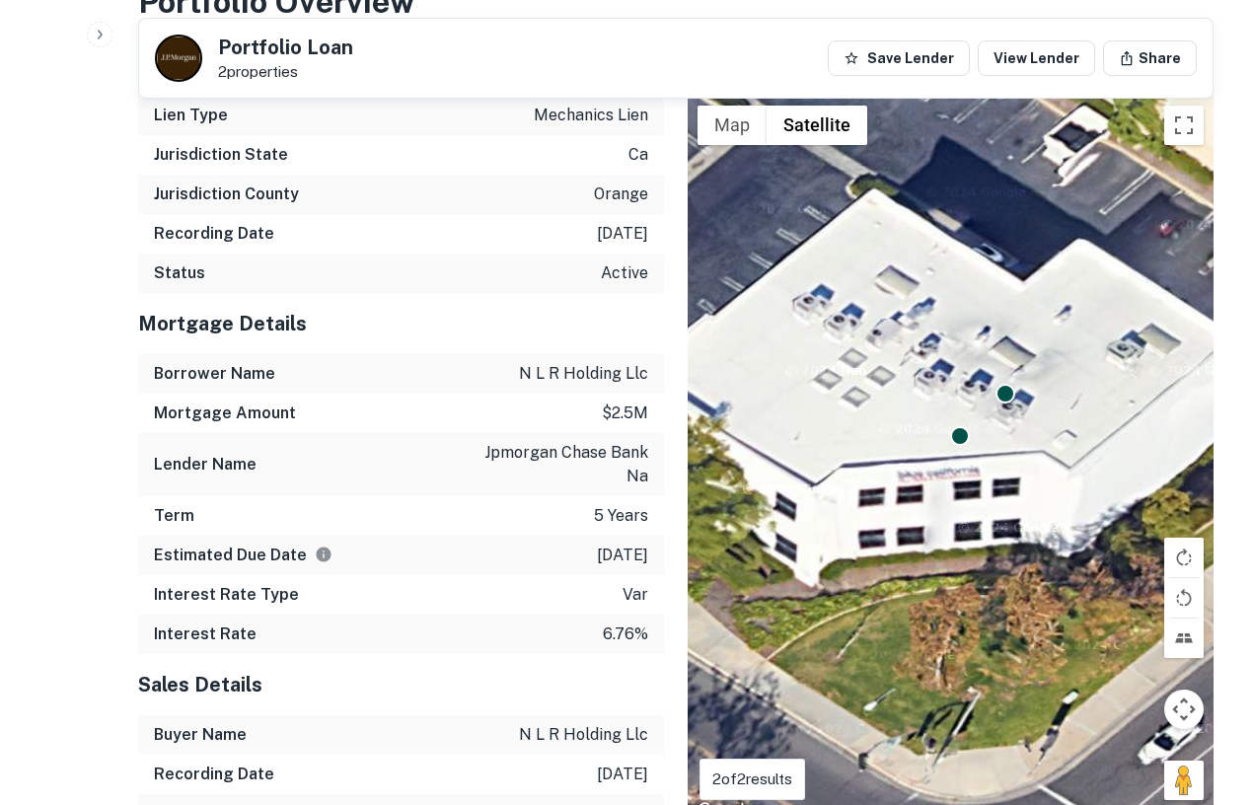
drag, startPoint x: 946, startPoint y: 590, endPoint x: 979, endPoint y: 552, distance: 50.4
click at [980, 552] on div "To activate drag with keyboard, press Alt + Enter. Once in keyboard drag state,…" at bounding box center [951, 460] width 526 height 728
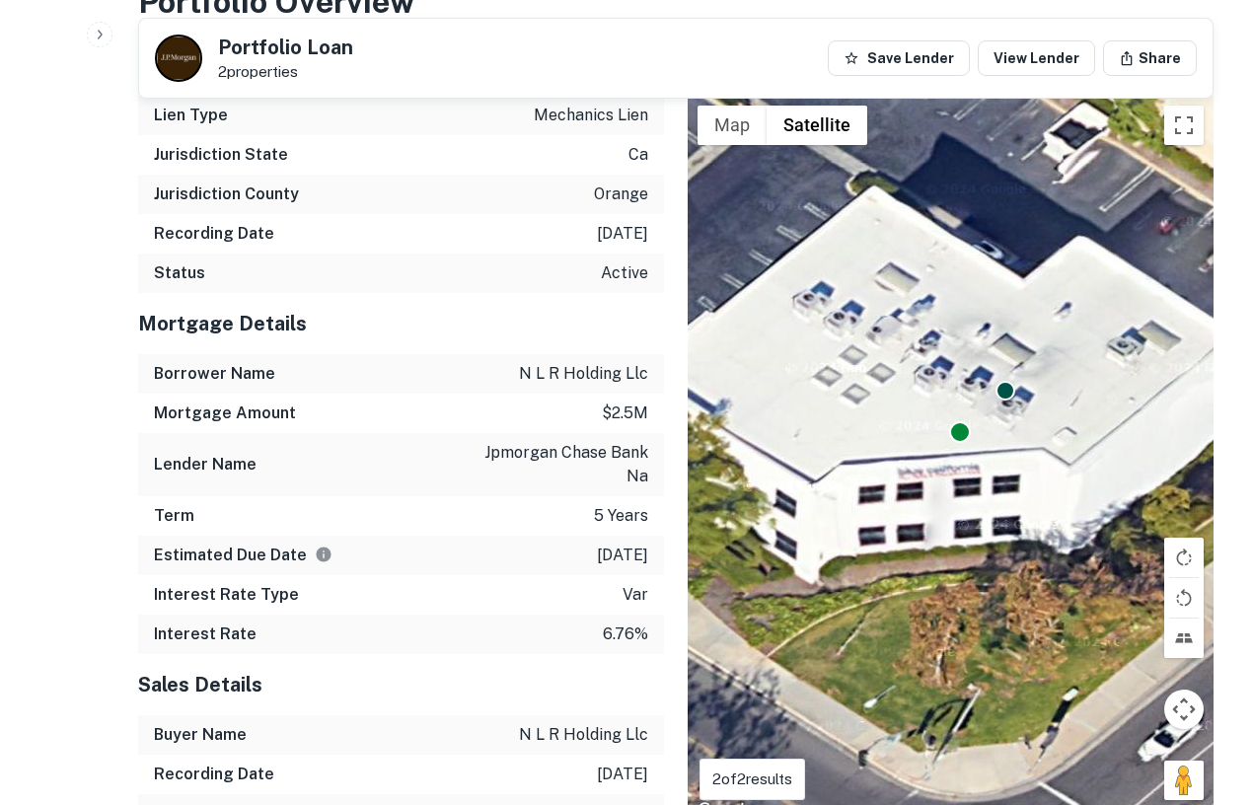
click at [949, 443] on div at bounding box center [960, 432] width 22 height 22
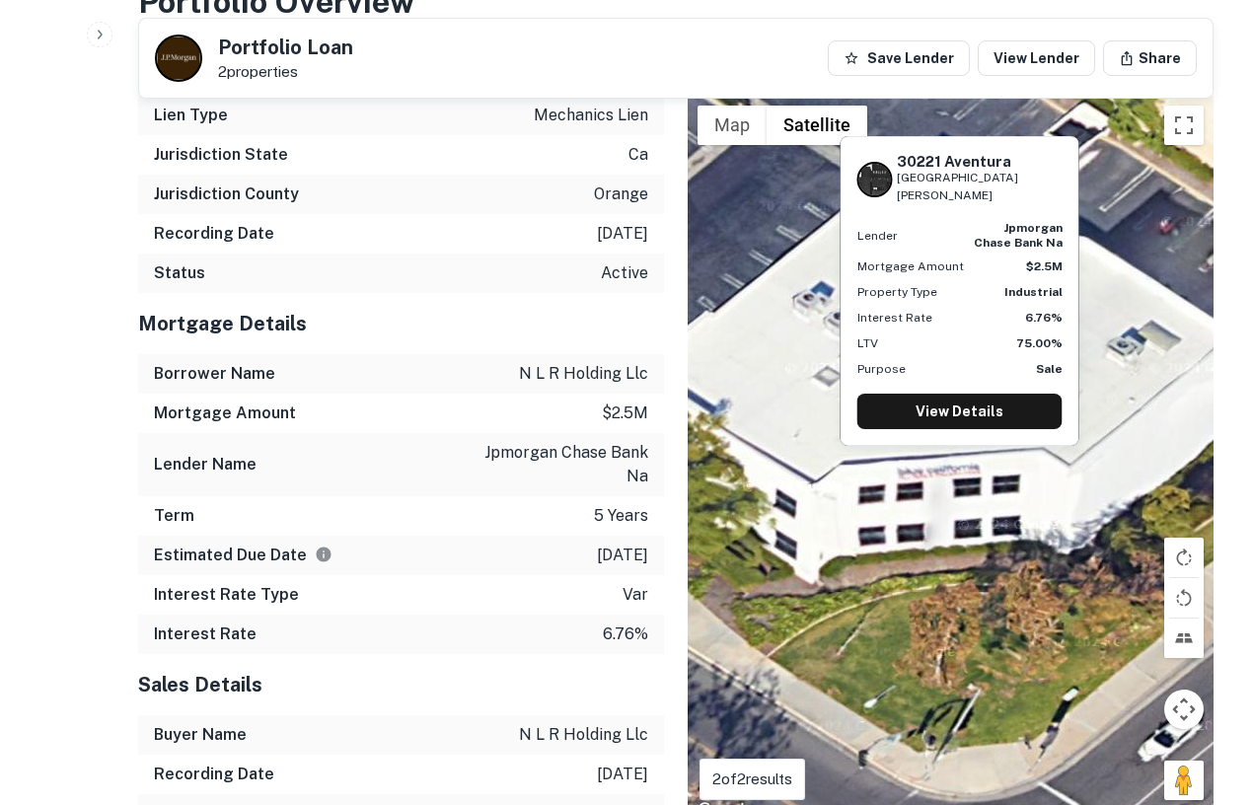
click at [949, 443] on div at bounding box center [960, 432] width 22 height 22
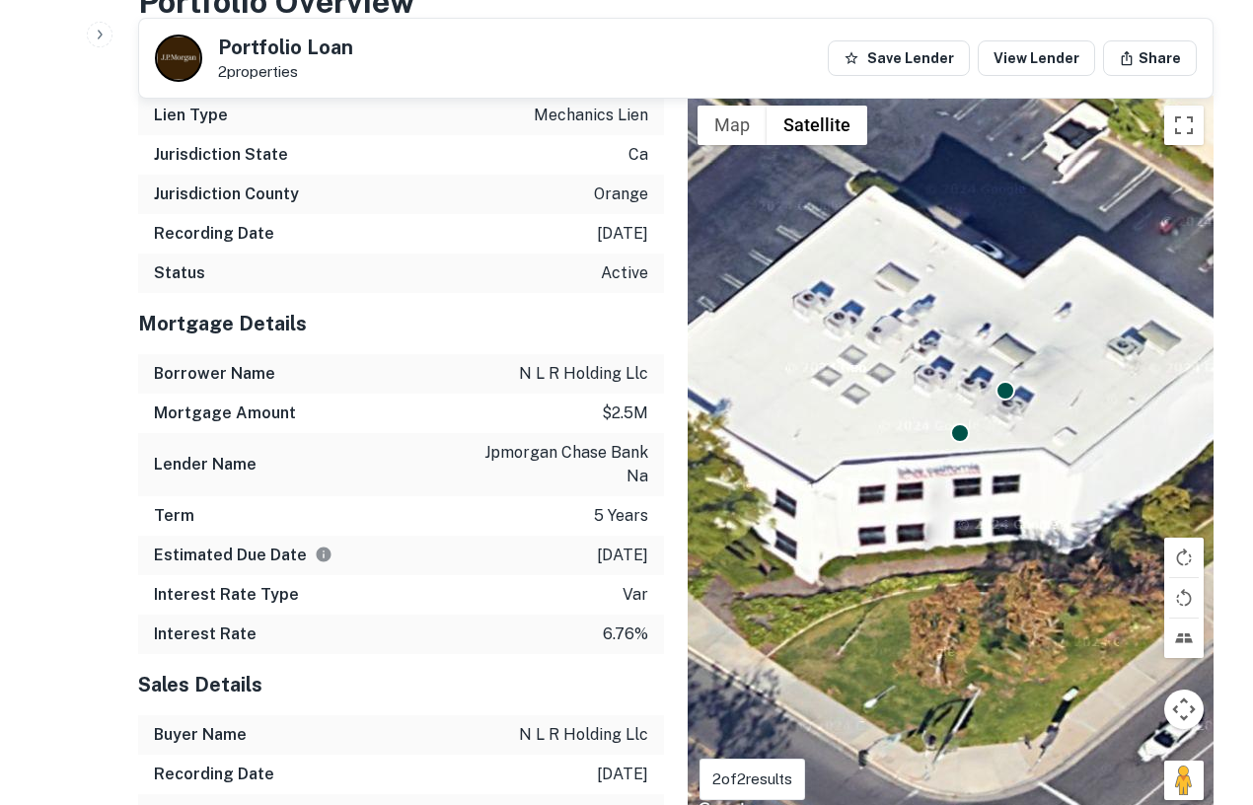
click at [946, 521] on div "To activate drag with keyboard, press Alt + Enter. Once in keyboard drag state,…" at bounding box center [951, 460] width 526 height 728
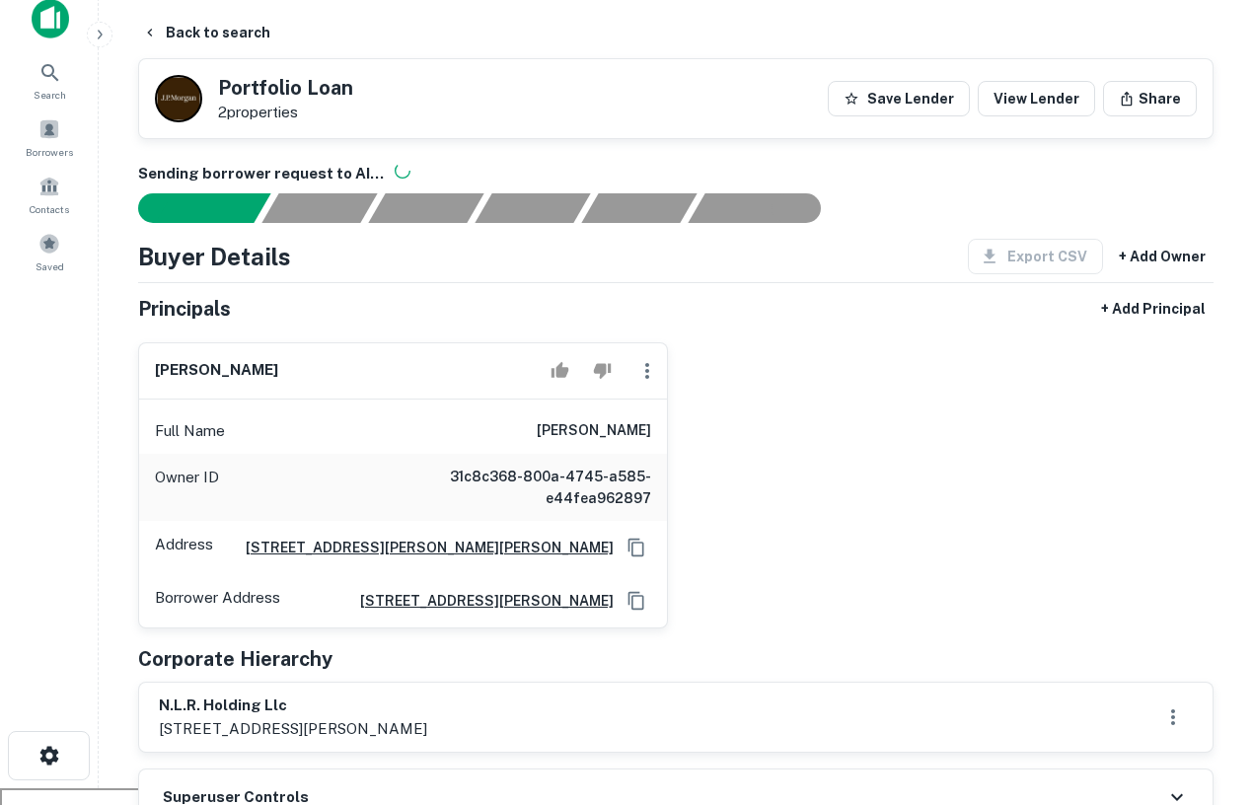
scroll to position [0, 0]
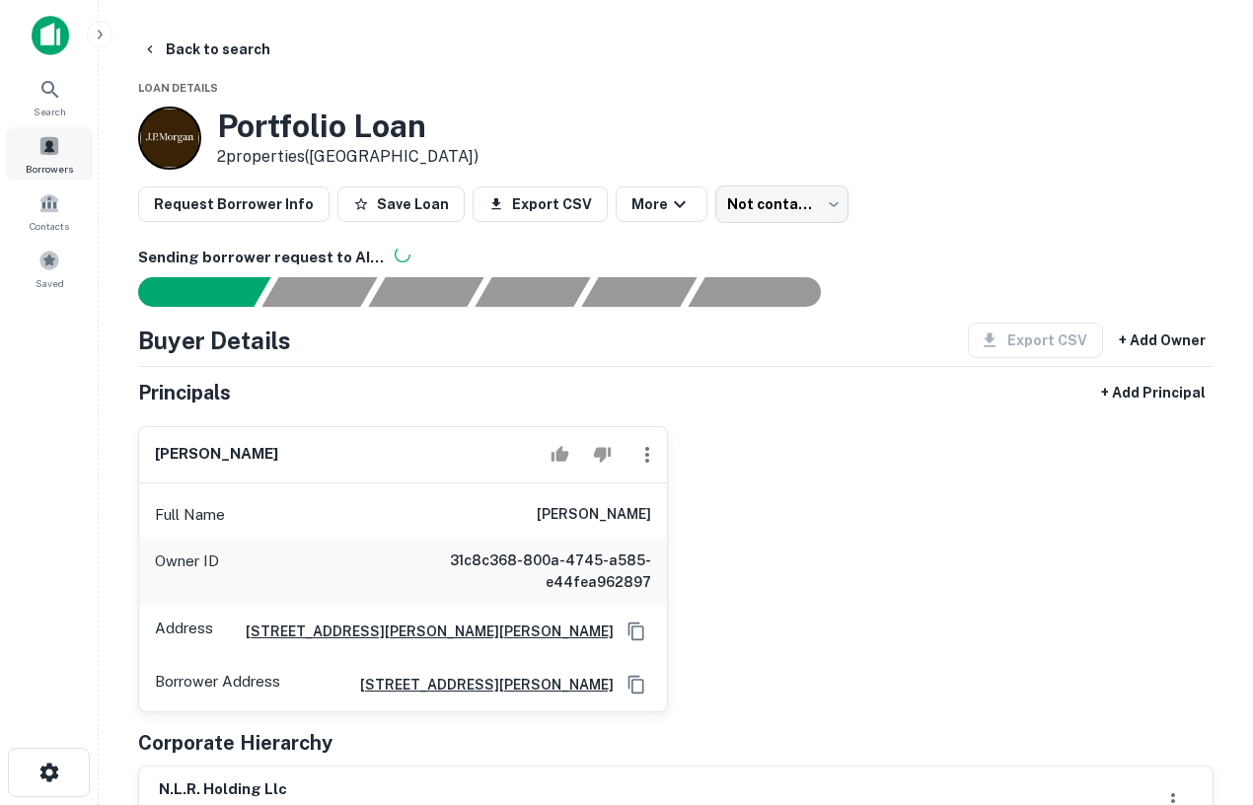
click at [63, 168] on span "Borrowers" at bounding box center [49, 169] width 47 height 16
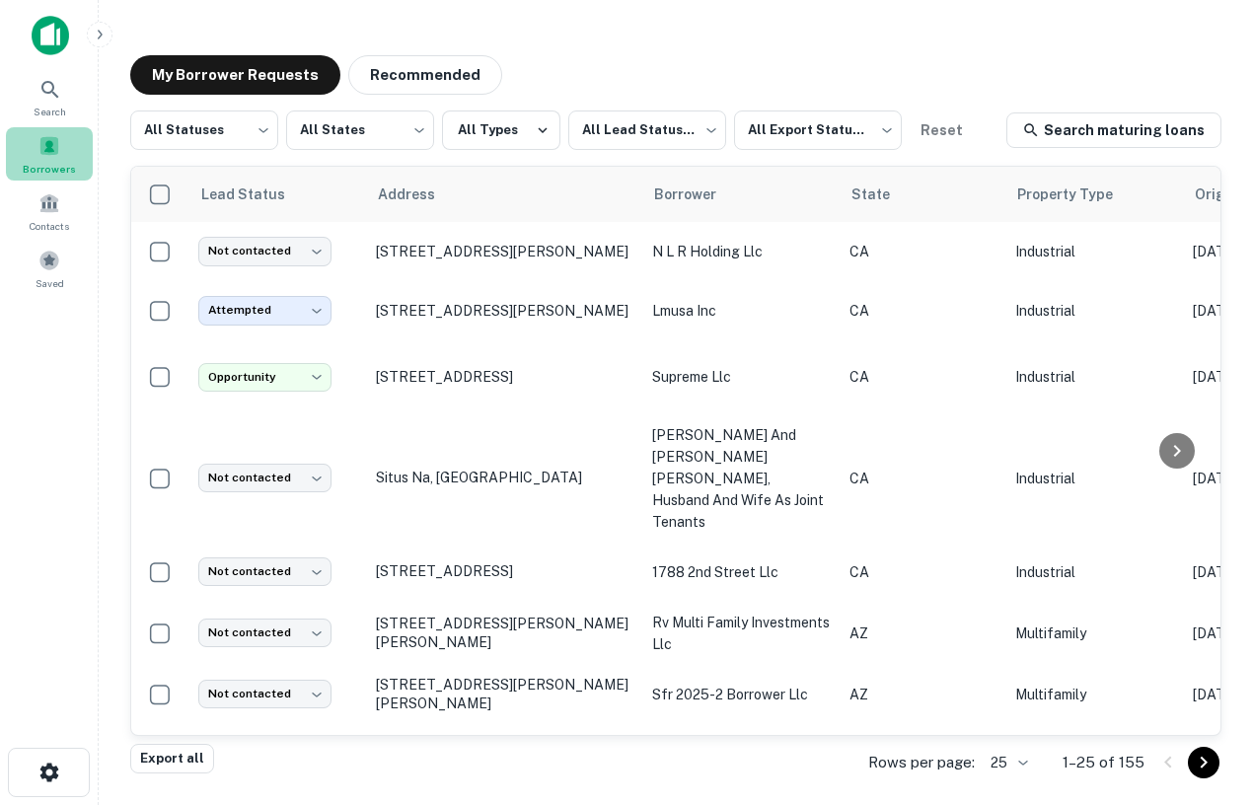
click at [36, 148] on div "Borrowers" at bounding box center [49, 153] width 87 height 53
click at [69, 87] on div "Search" at bounding box center [49, 96] width 87 height 53
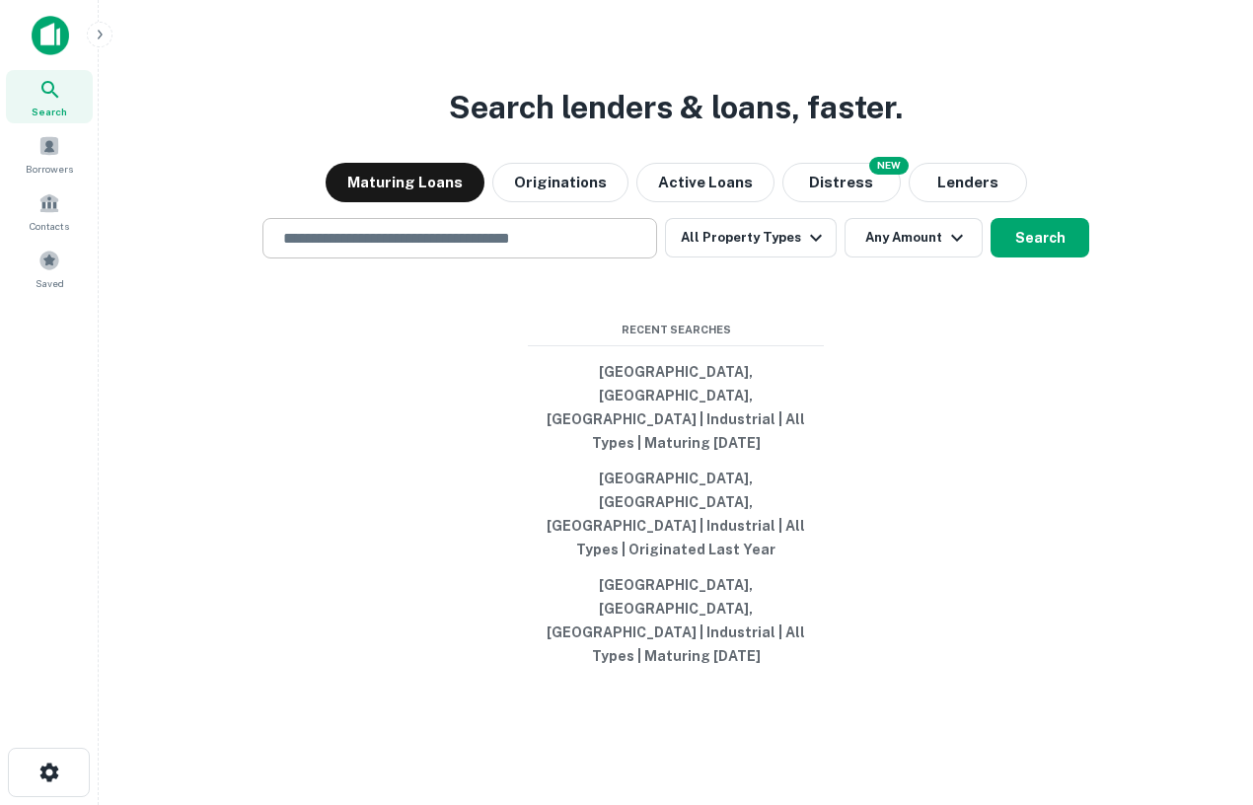
click at [392, 259] on div "​" at bounding box center [460, 238] width 395 height 40
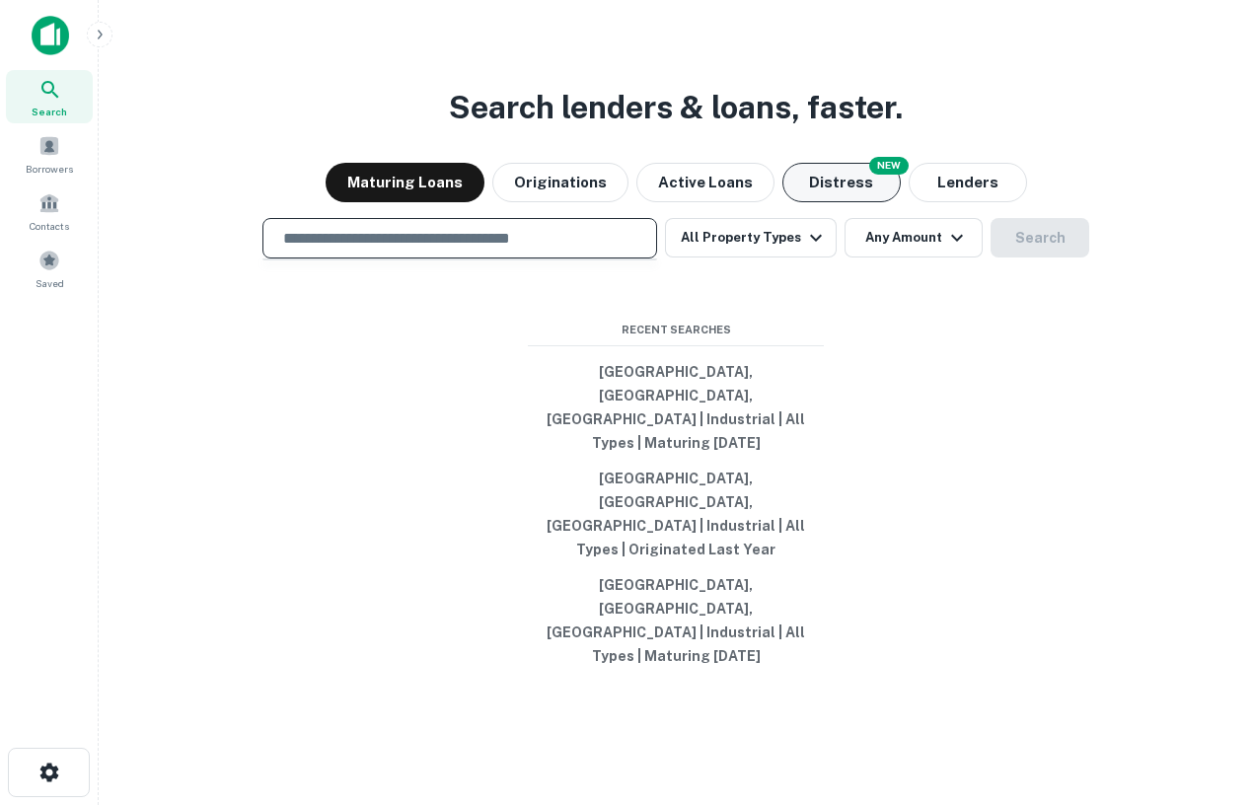
click at [836, 202] on button "Distress" at bounding box center [842, 182] width 118 height 39
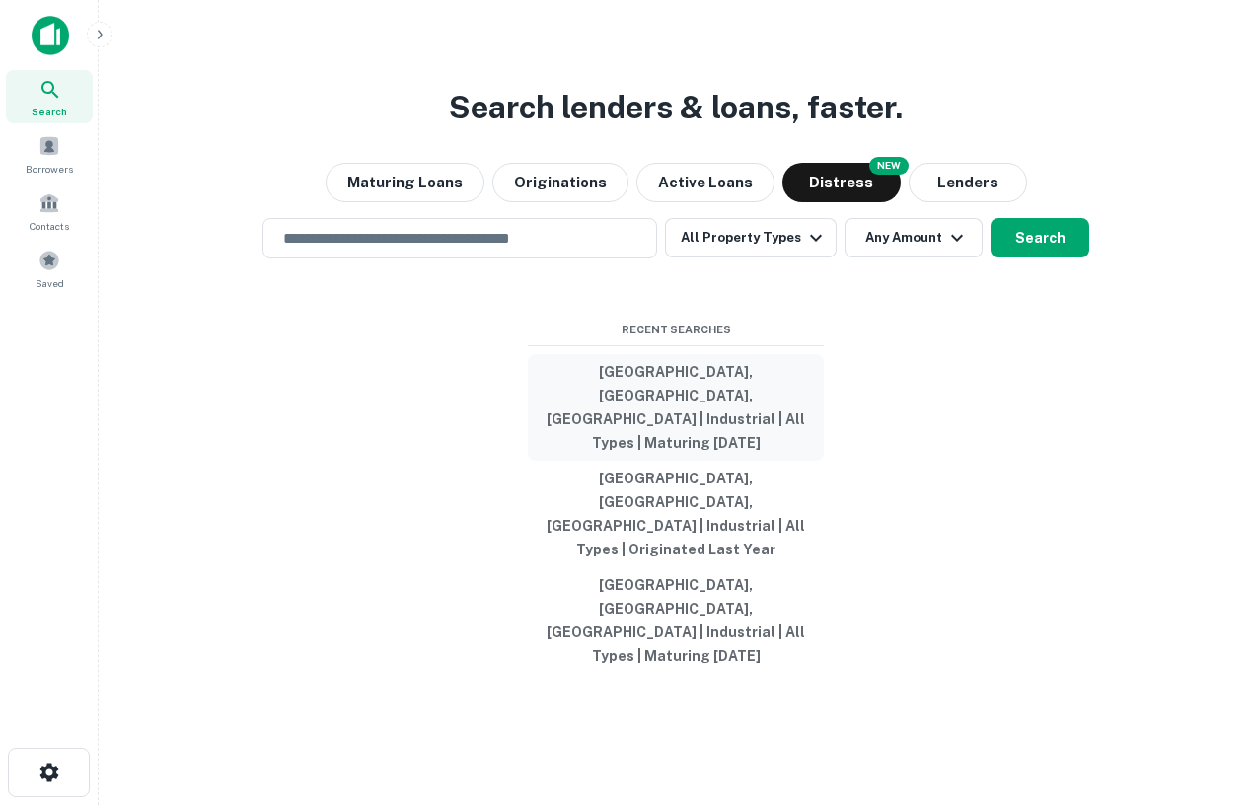
click at [764, 459] on button "[GEOGRAPHIC_DATA], [GEOGRAPHIC_DATA], [GEOGRAPHIC_DATA] | Industrial | All Type…" at bounding box center [676, 407] width 296 height 107
type input "**********"
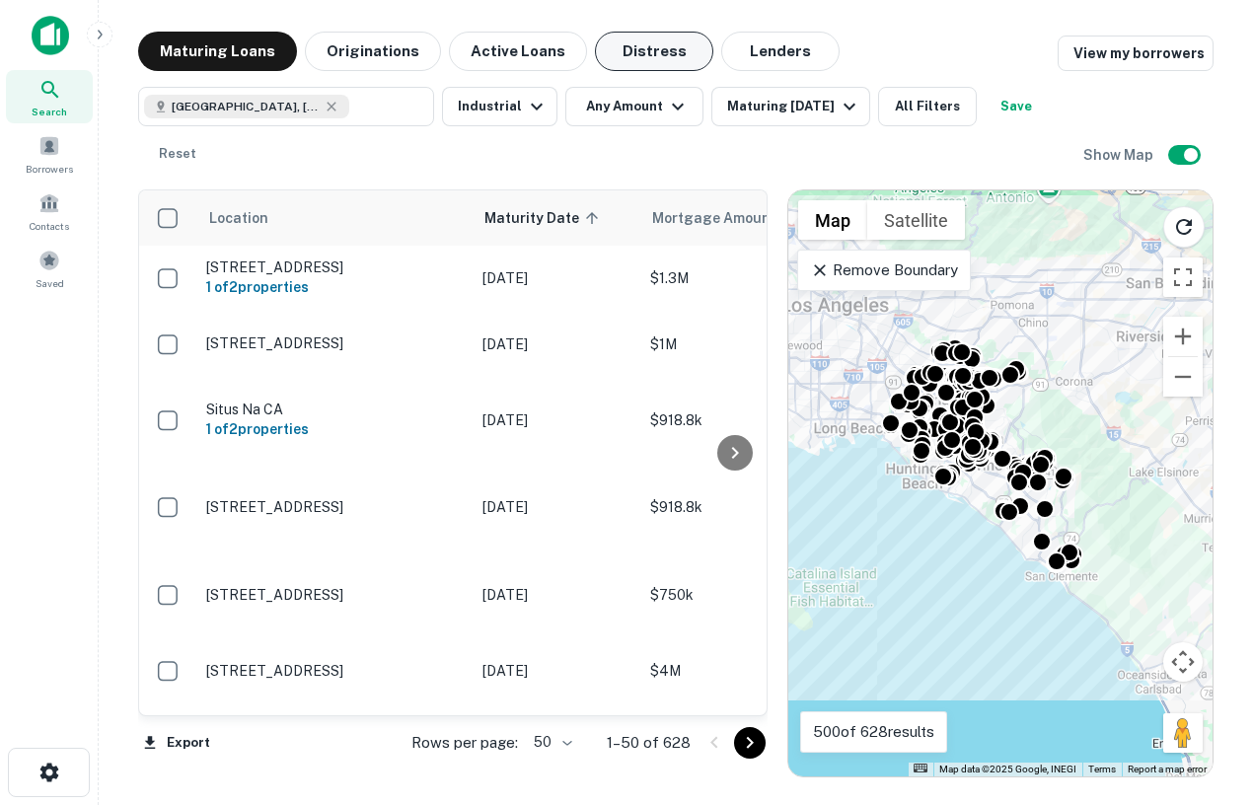
click at [617, 43] on button "Distress" at bounding box center [654, 51] width 118 height 39
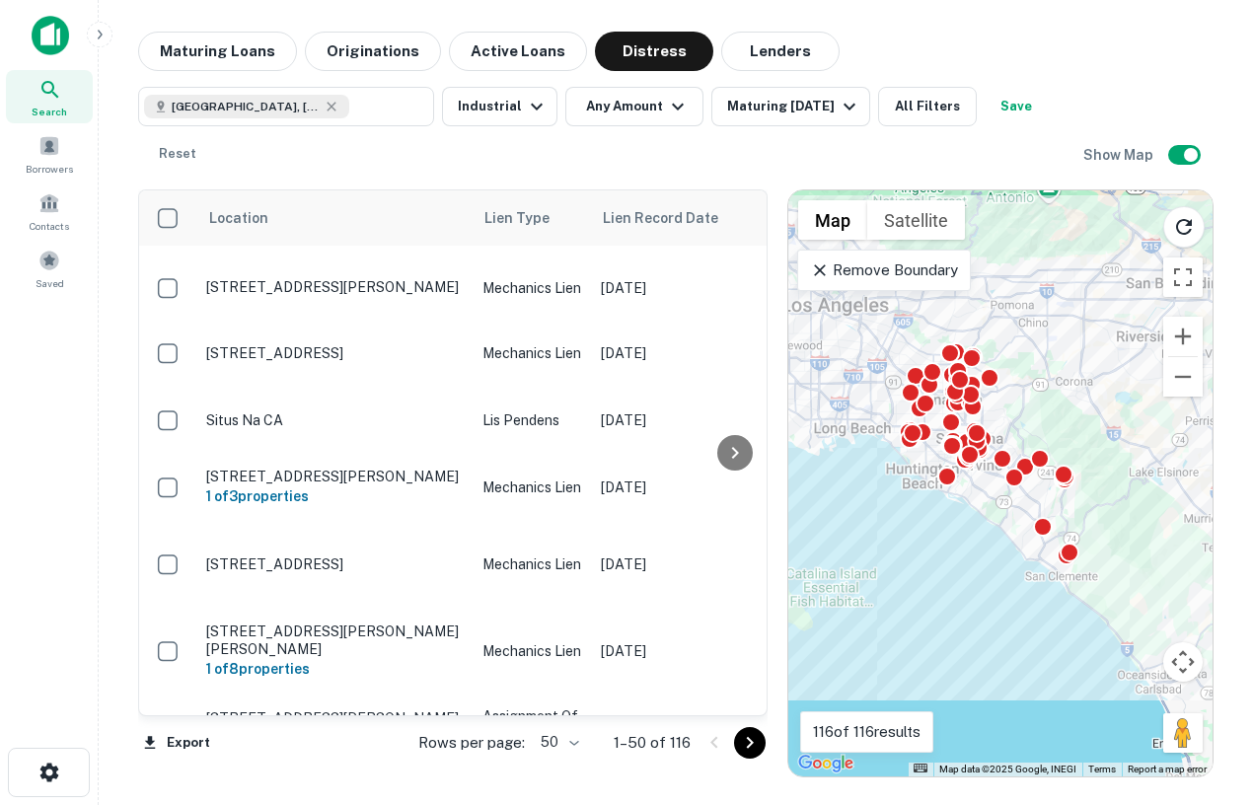
scroll to position [2836, 0]
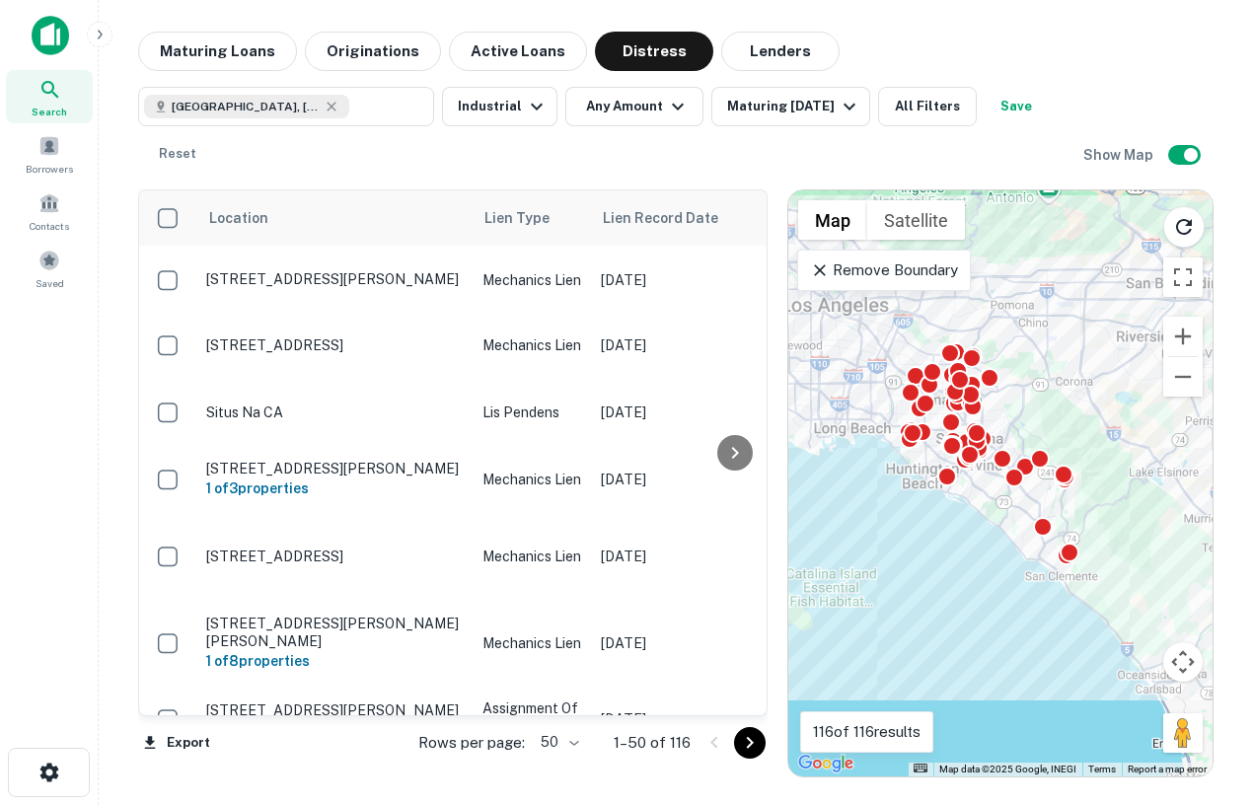
click at [368, 777] on p "[STREET_ADDRESS][PERSON_NAME]" at bounding box center [334, 786] width 257 height 18
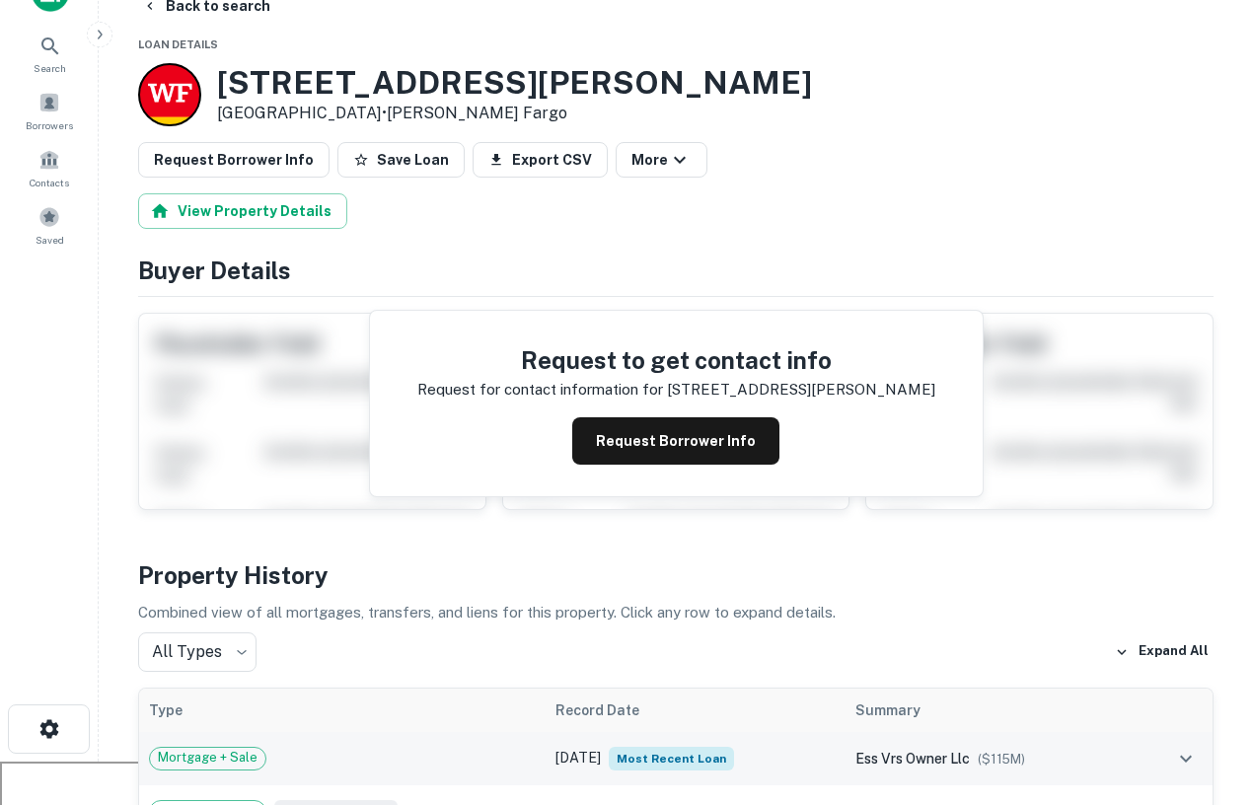
scroll to position [27, 0]
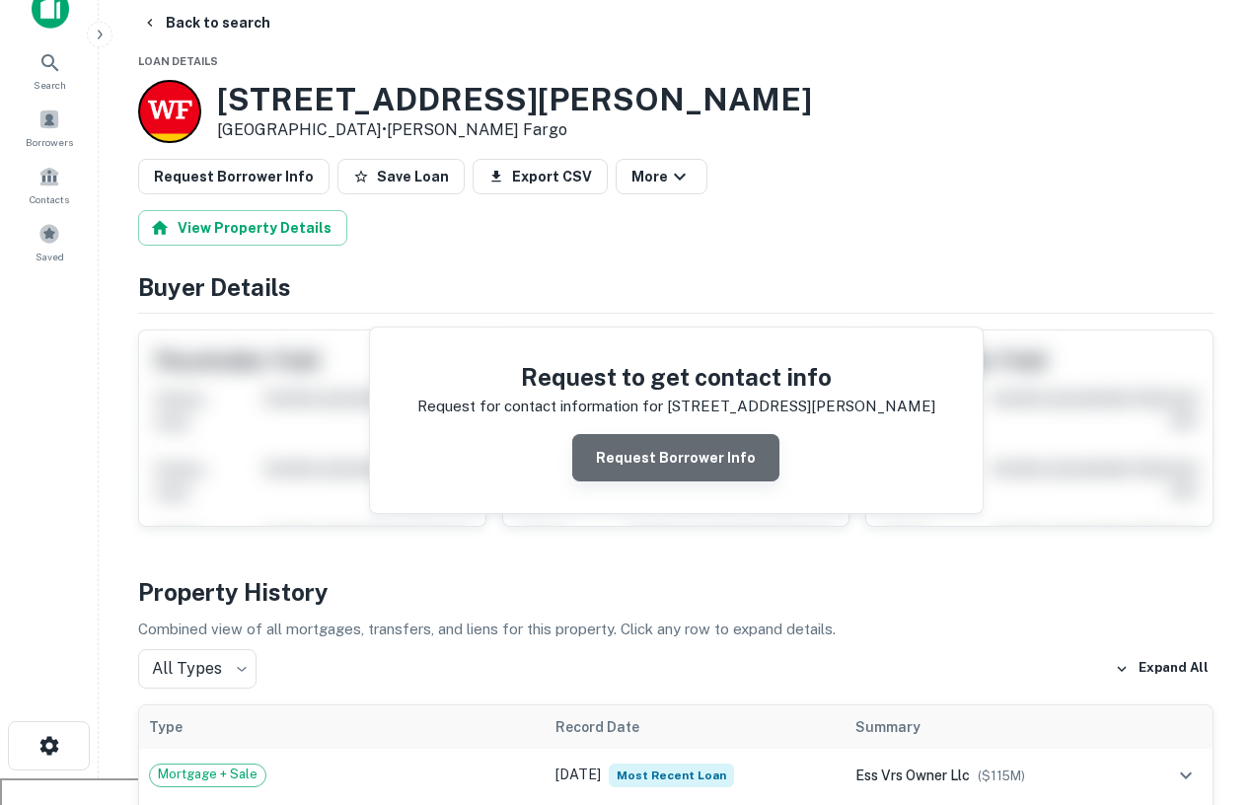
click at [707, 463] on button "Request Borrower Info" at bounding box center [675, 457] width 207 height 47
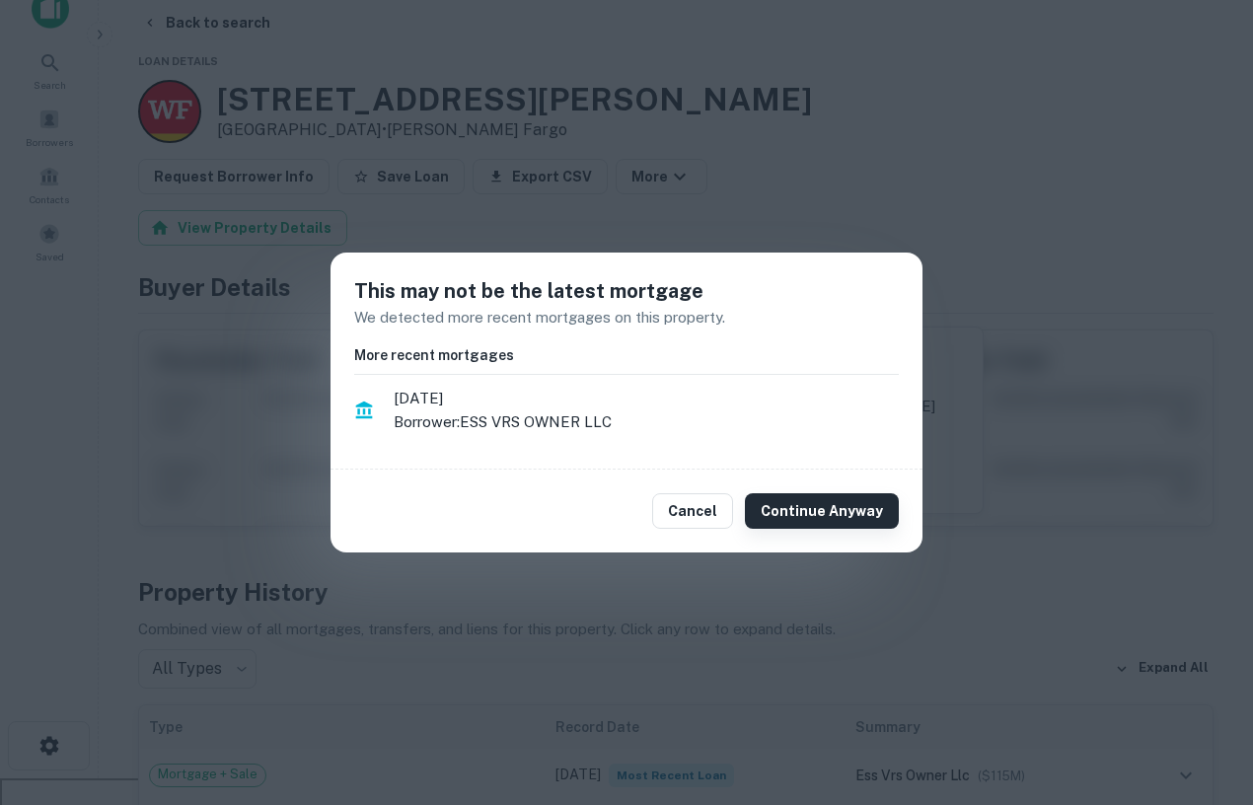
click at [811, 494] on button "Continue Anyway" at bounding box center [822, 511] width 154 height 36
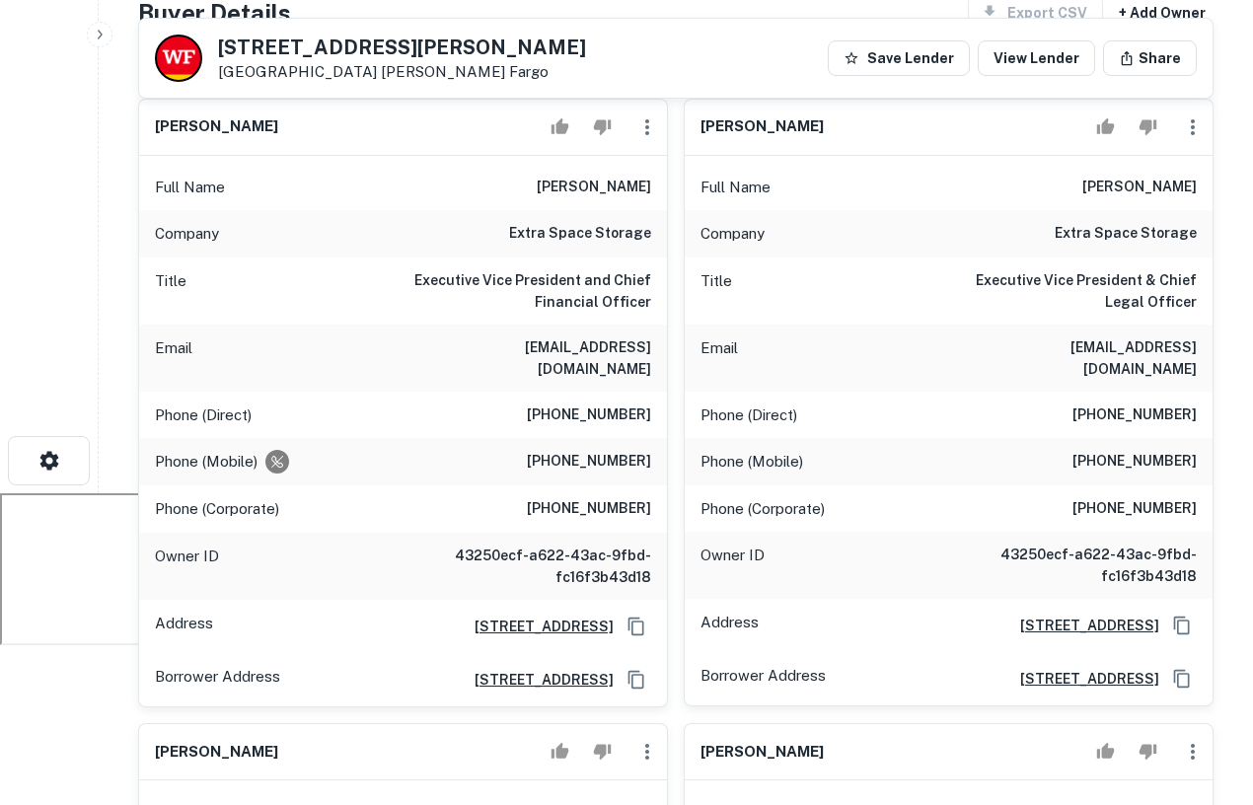
scroll to position [0, 0]
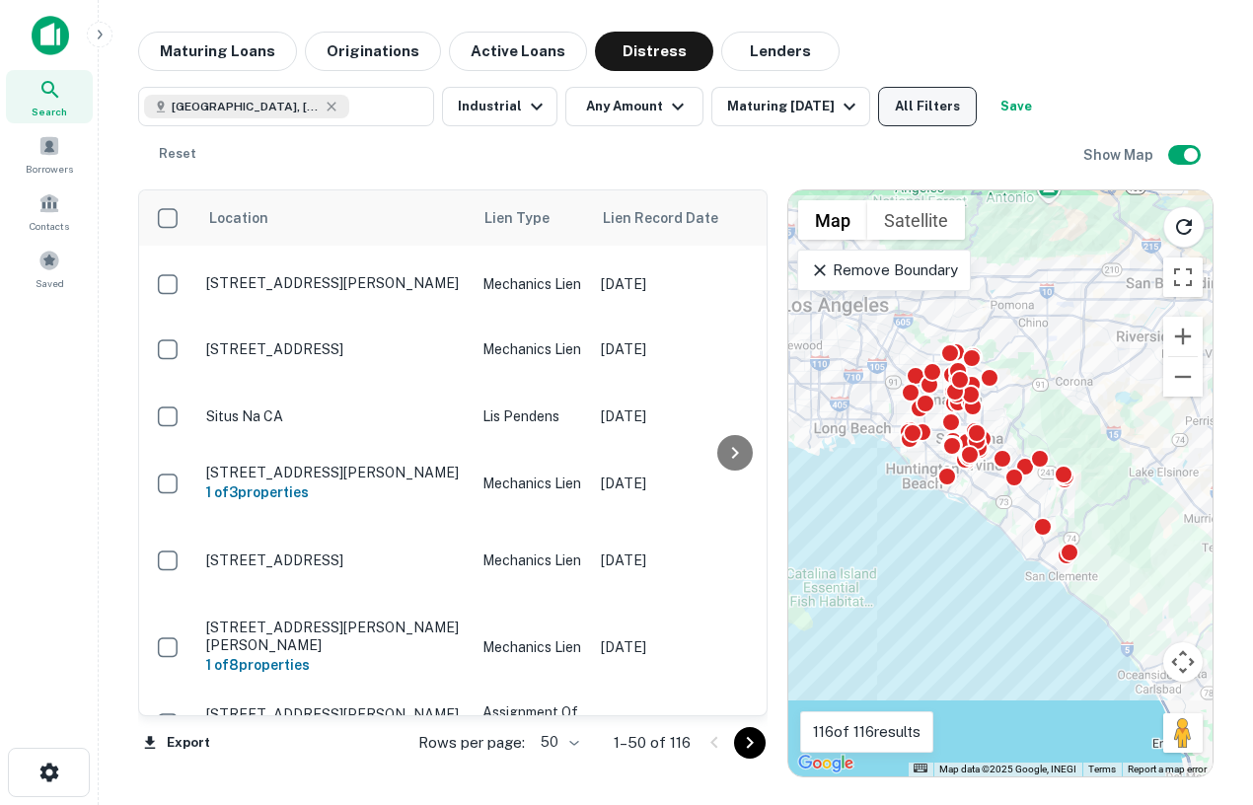
scroll to position [2836, 0]
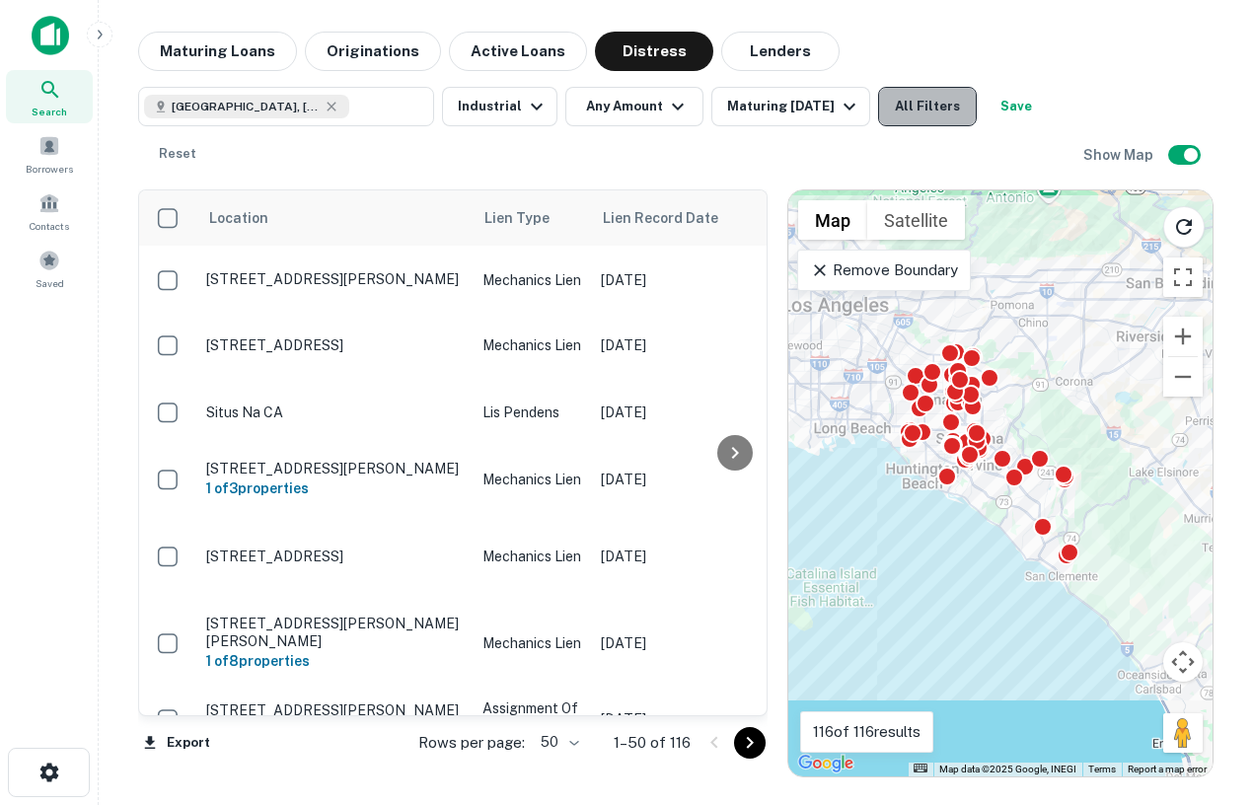
click at [909, 118] on button "All Filters" at bounding box center [927, 106] width 99 height 39
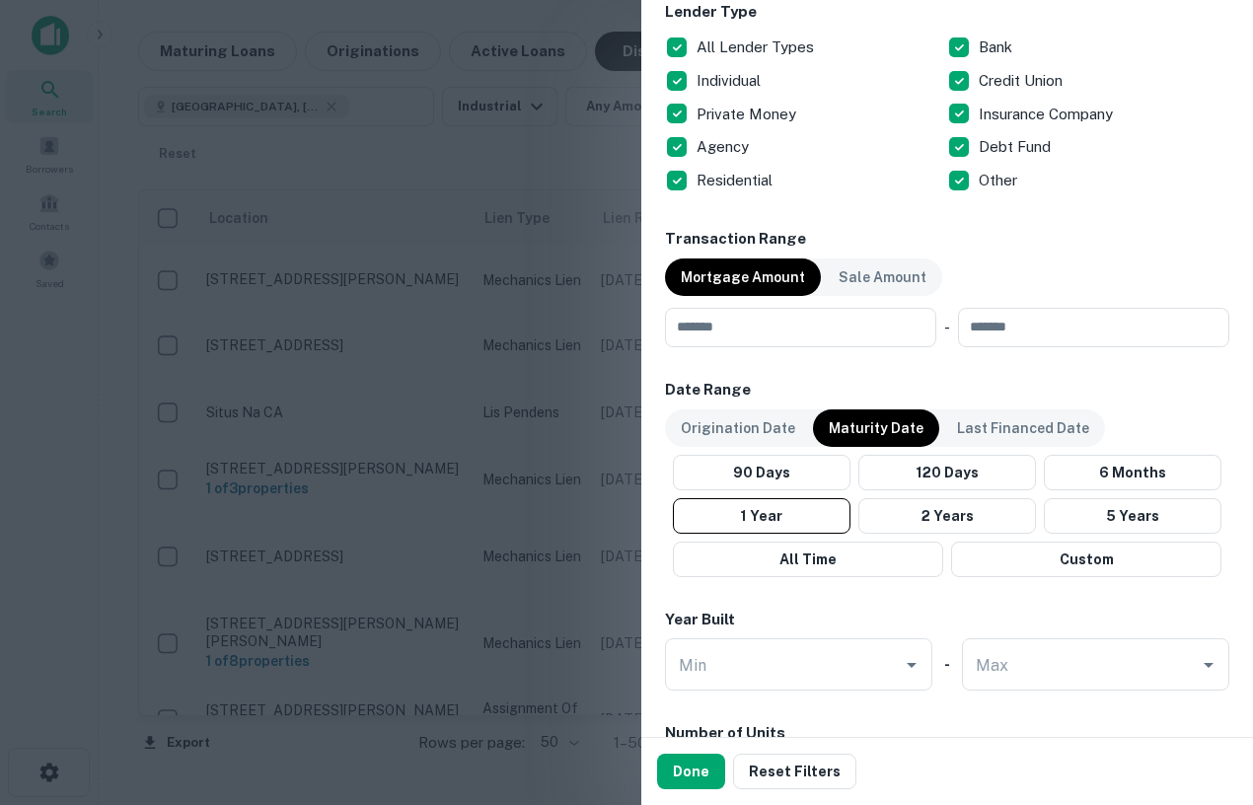
scroll to position [798, 0]
click at [1120, 321] on input "number" at bounding box center [1087, 328] width 258 height 39
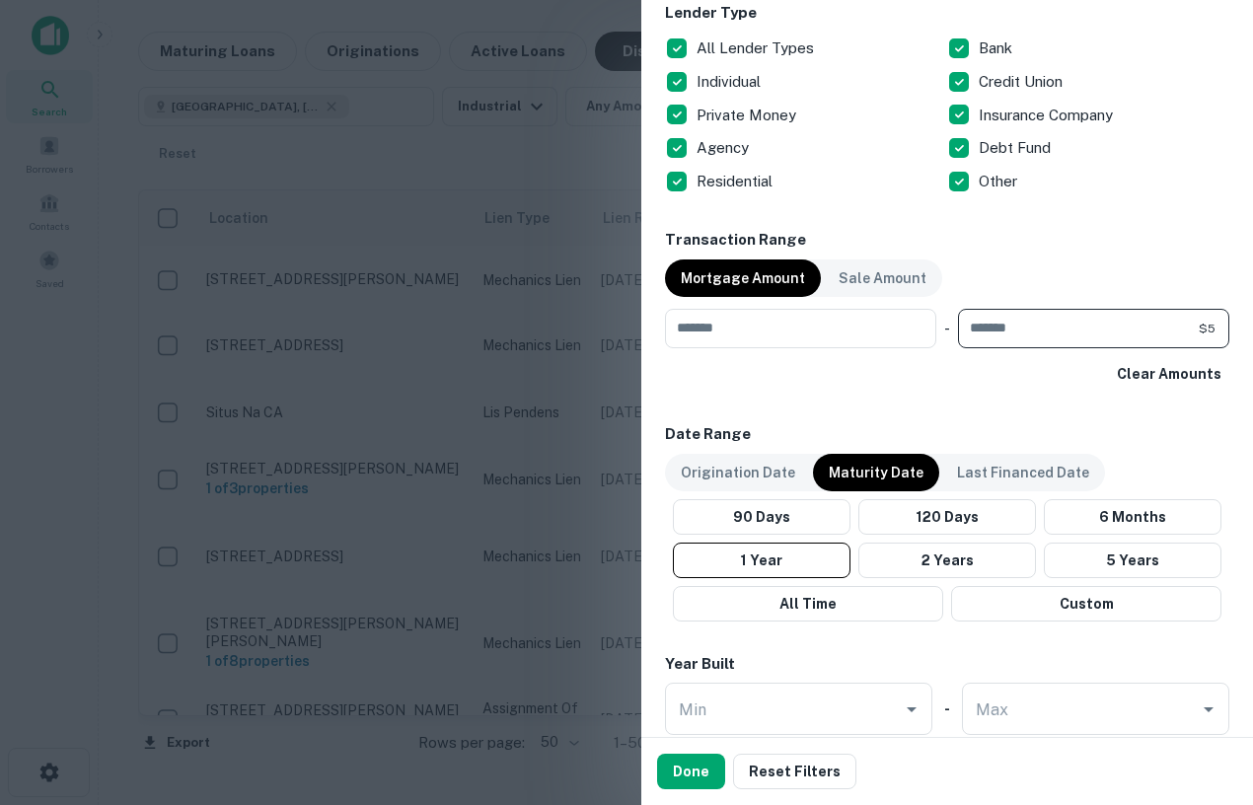
type input "**"
type input "********"
click at [678, 756] on button "Done" at bounding box center [691, 772] width 68 height 36
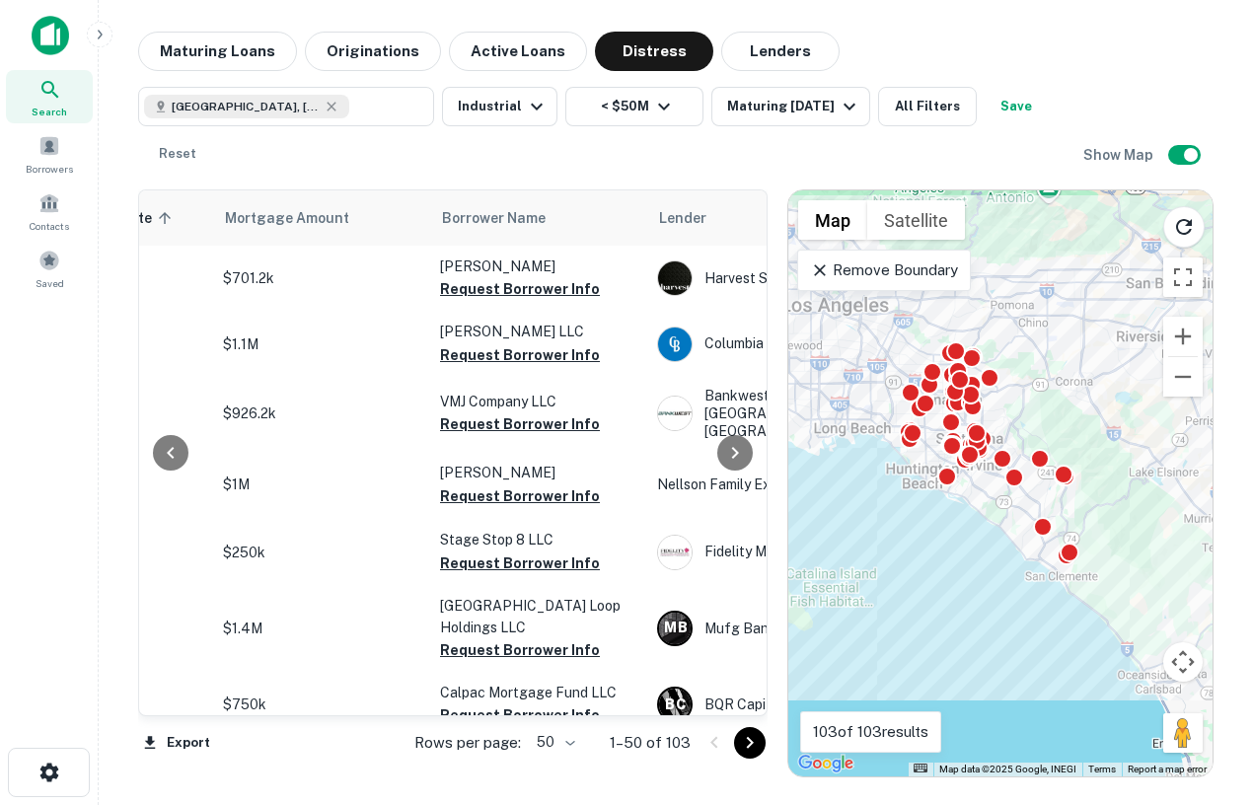
scroll to position [0, 746]
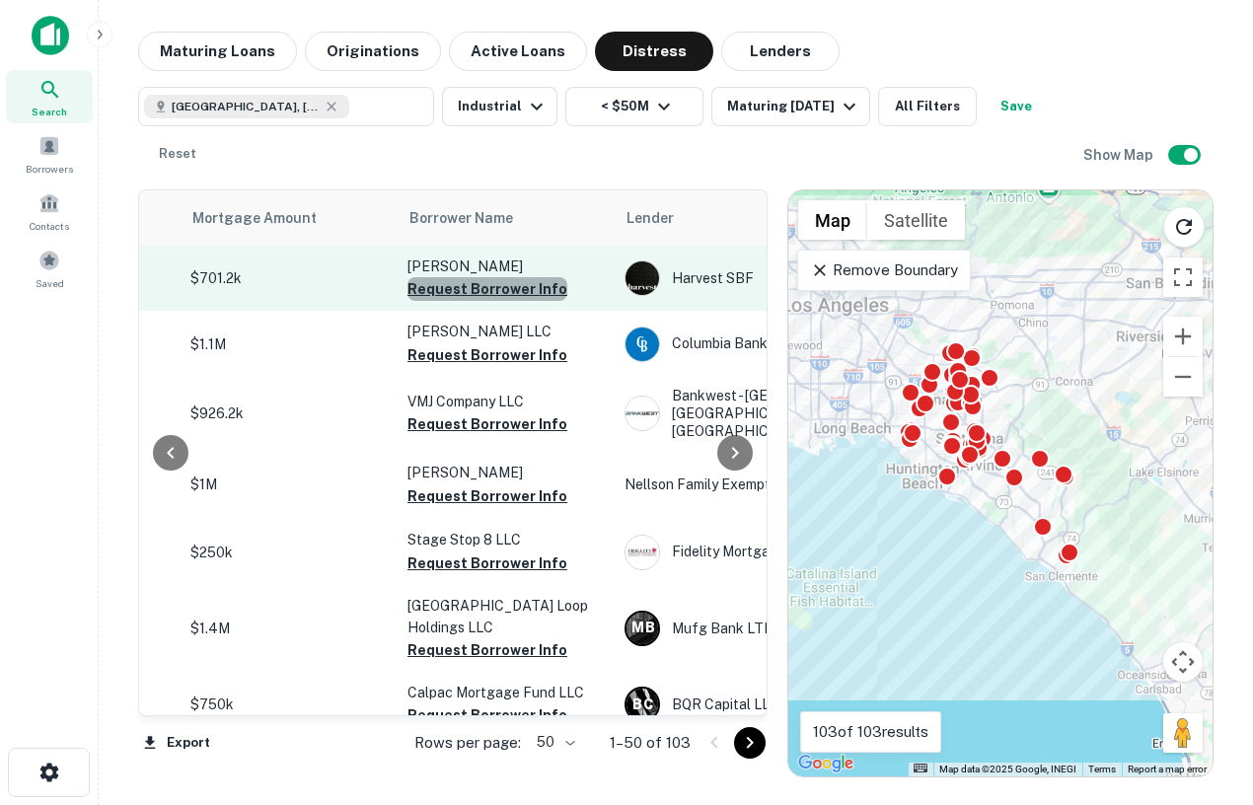
click at [515, 292] on button "Request Borrower Info" at bounding box center [488, 289] width 160 height 24
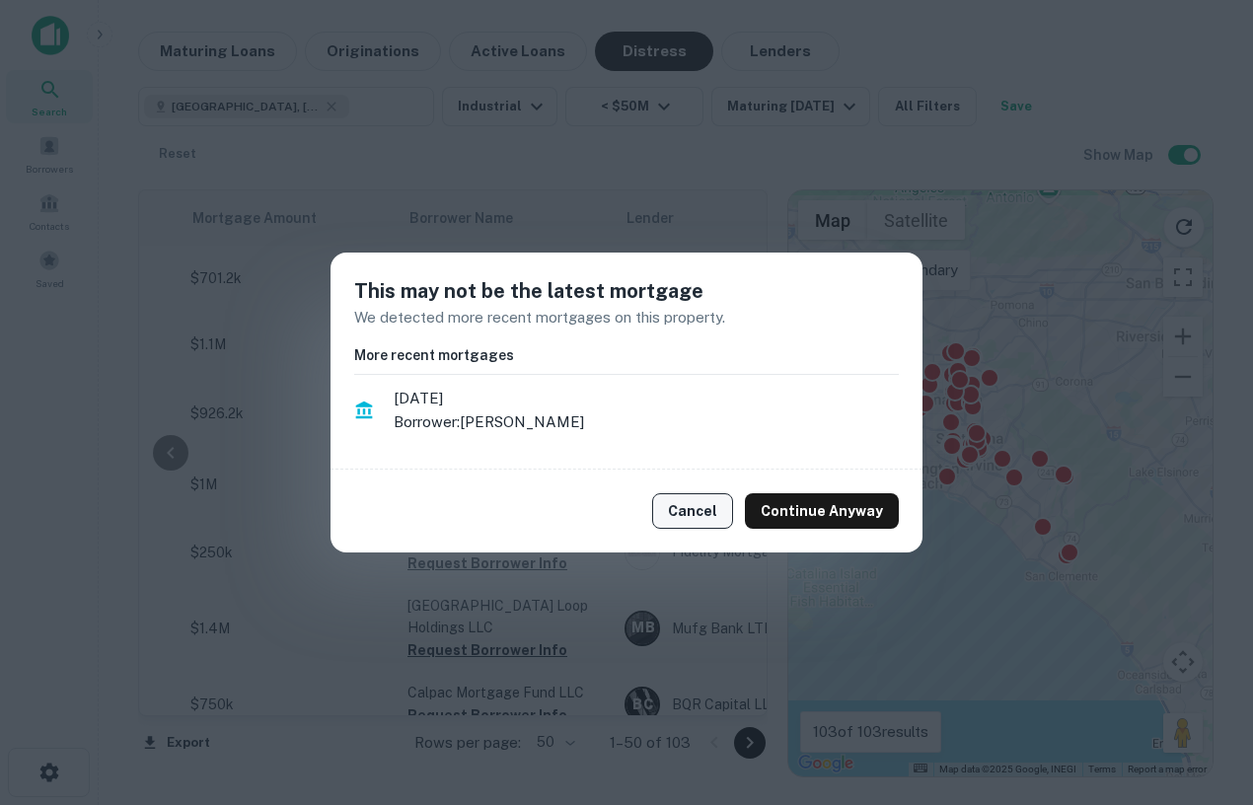
click at [691, 513] on button "Cancel" at bounding box center [692, 511] width 81 height 36
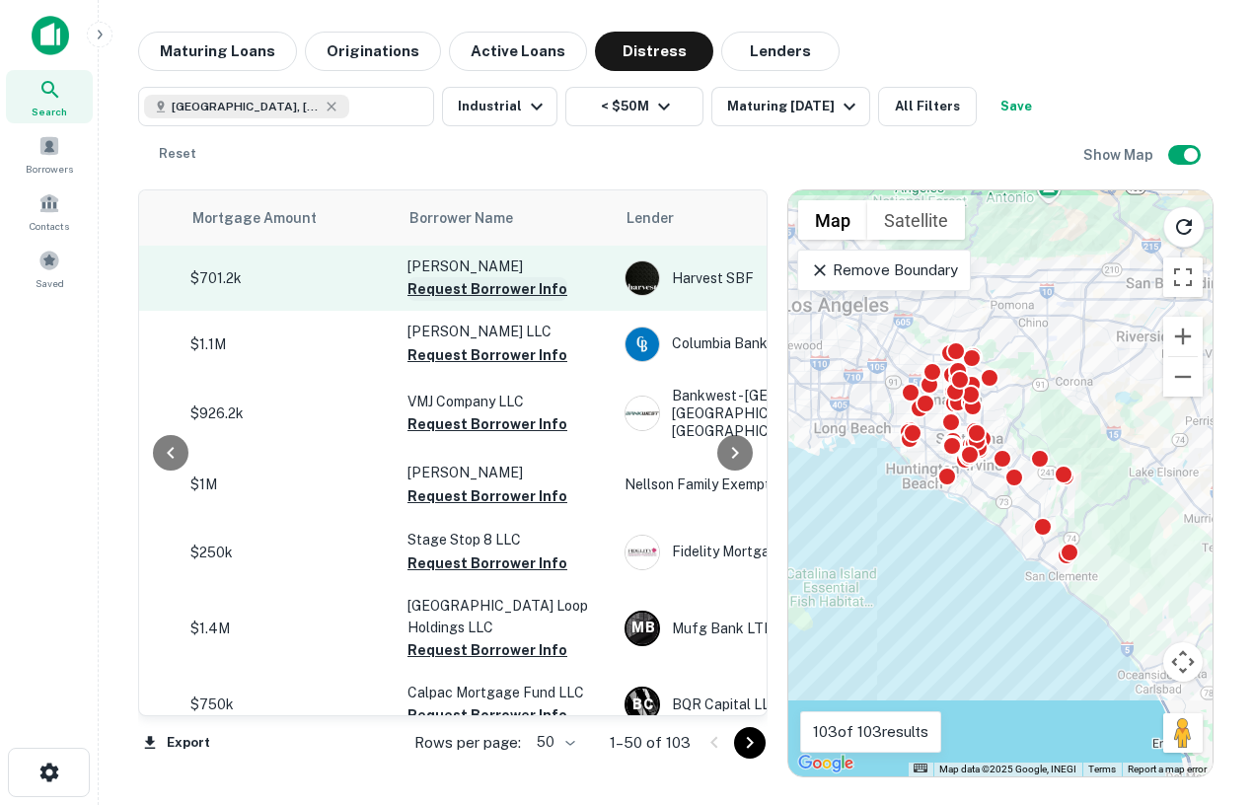
click at [478, 298] on button "Request Borrower Info" at bounding box center [488, 289] width 160 height 24
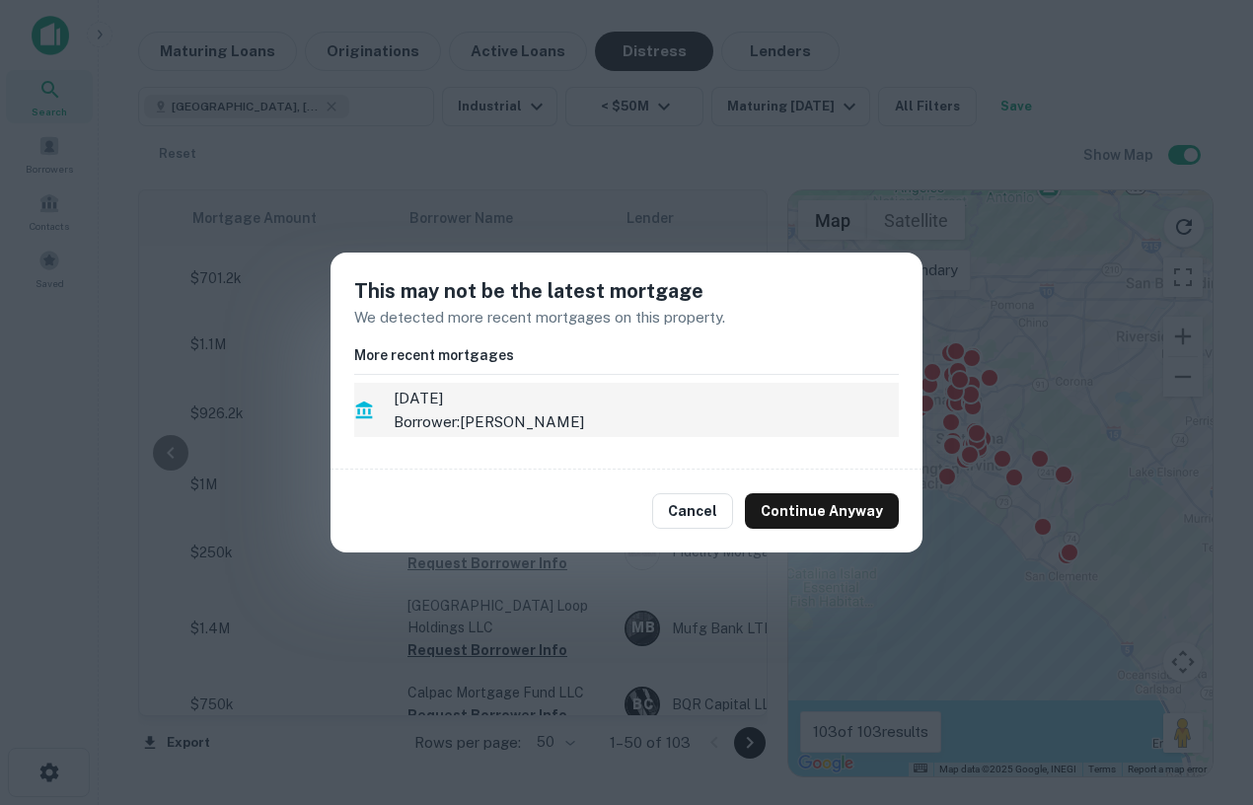
click at [569, 406] on span "7/1/2025" at bounding box center [646, 399] width 505 height 24
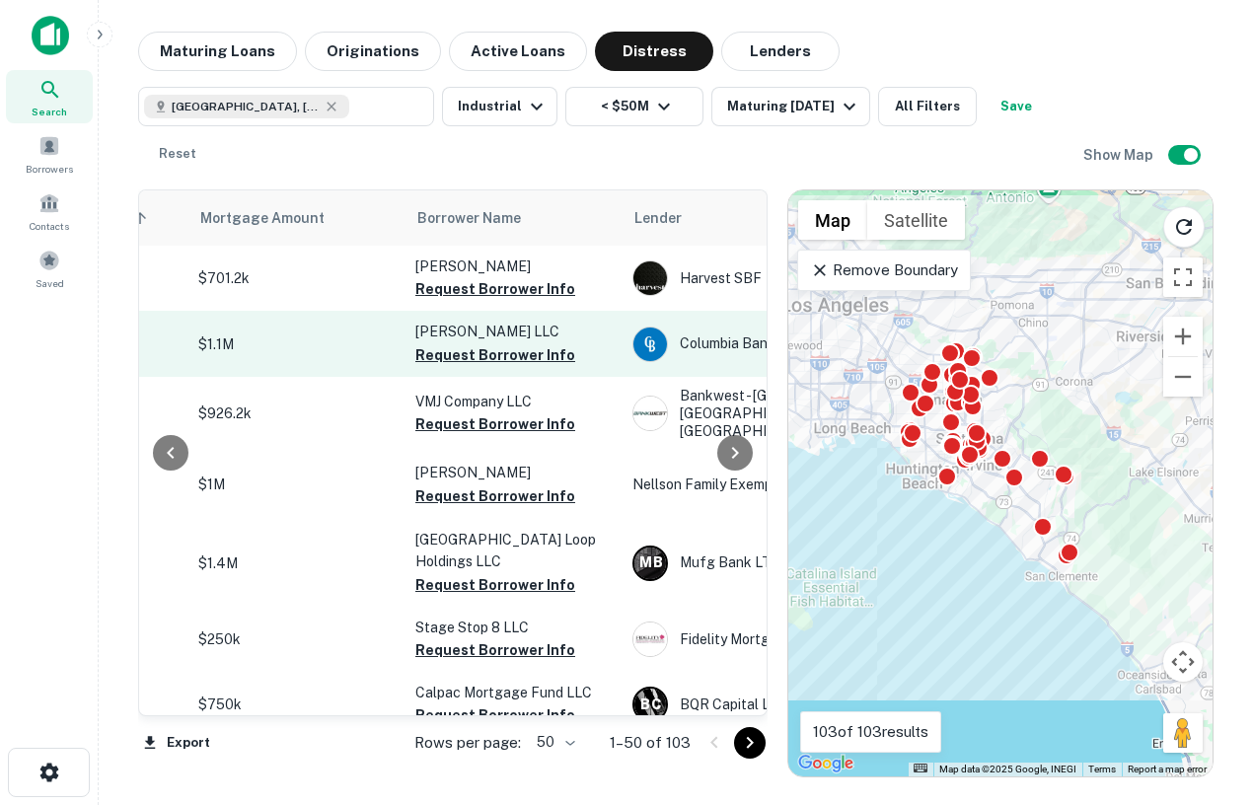
scroll to position [0, 788]
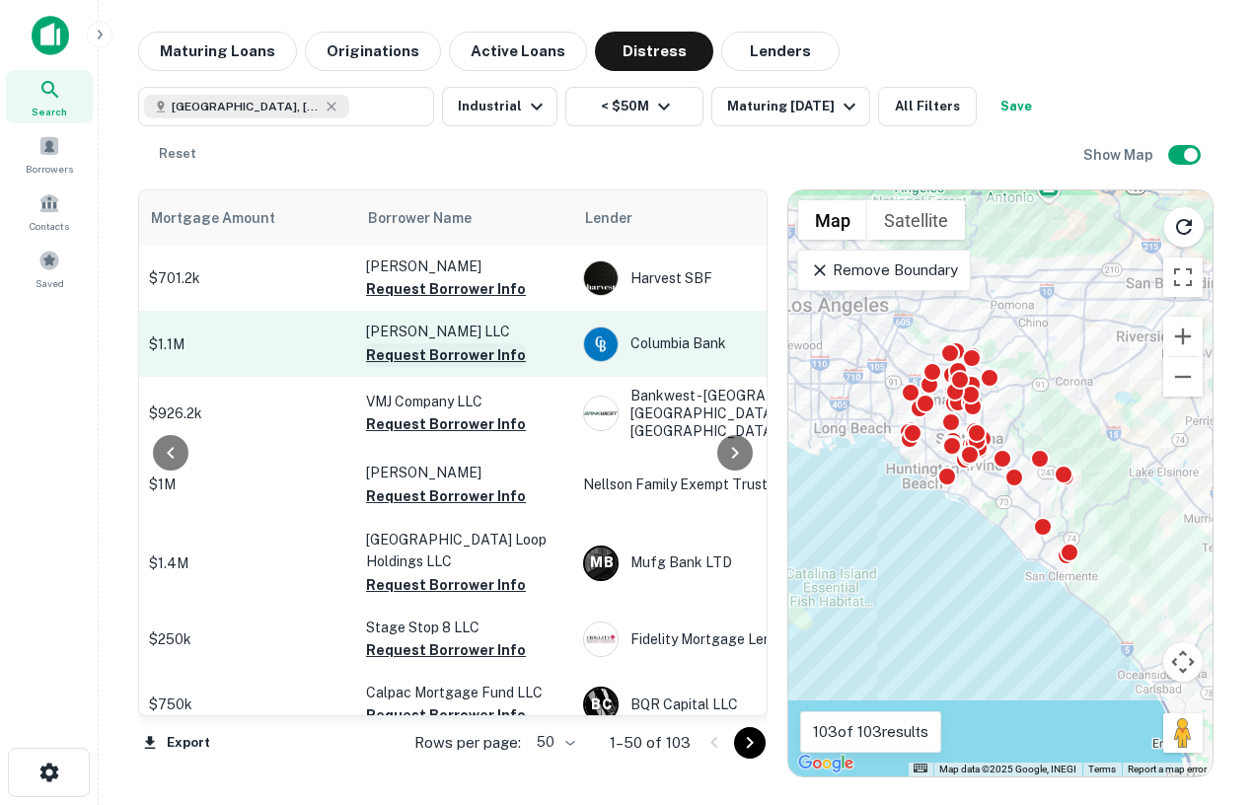
click at [389, 351] on button "Request Borrower Info" at bounding box center [446, 355] width 160 height 24
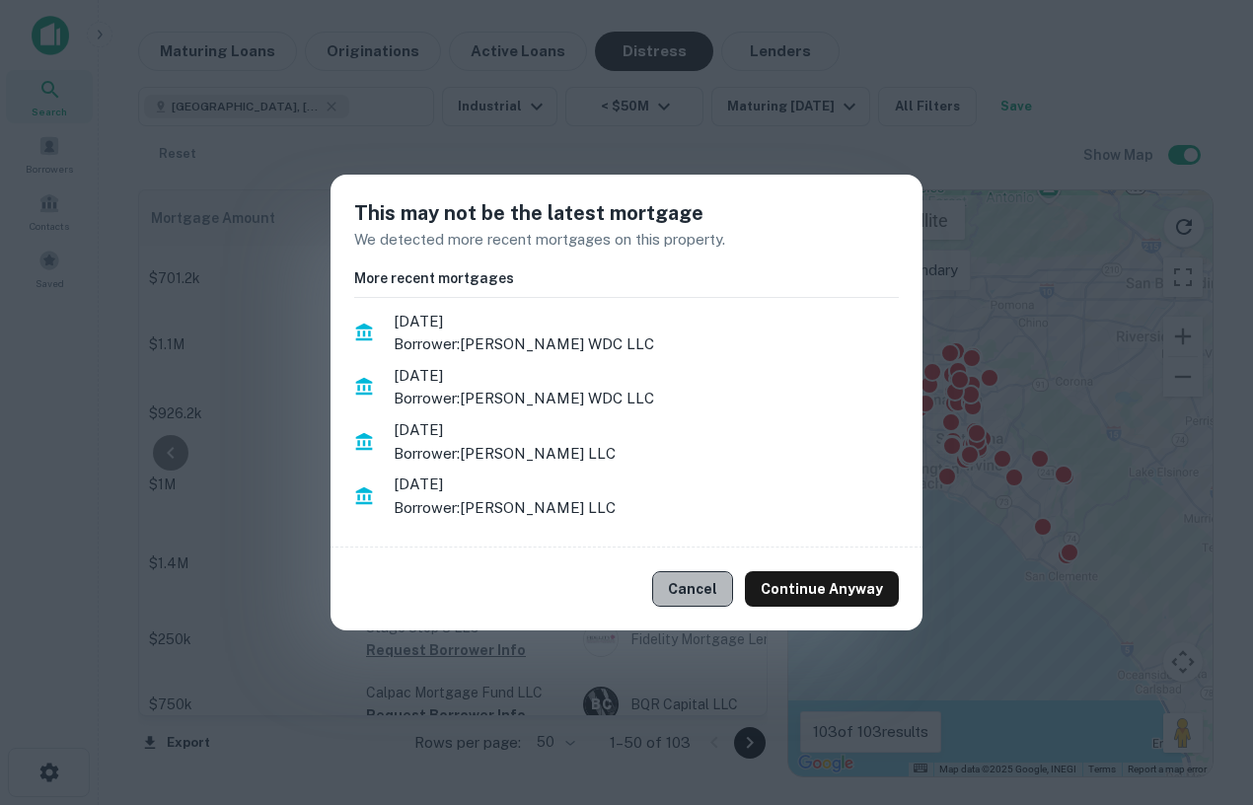
click at [709, 594] on button "Cancel" at bounding box center [692, 589] width 81 height 36
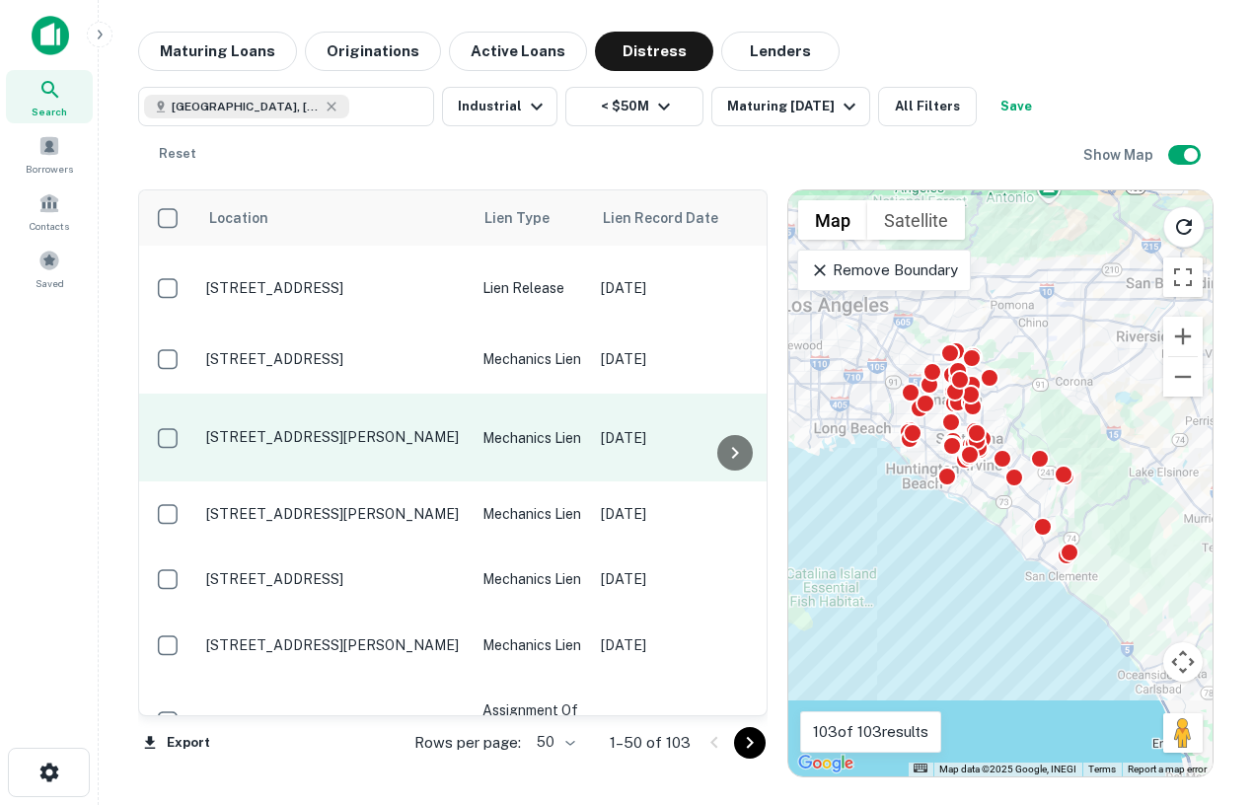
scroll to position [119, 0]
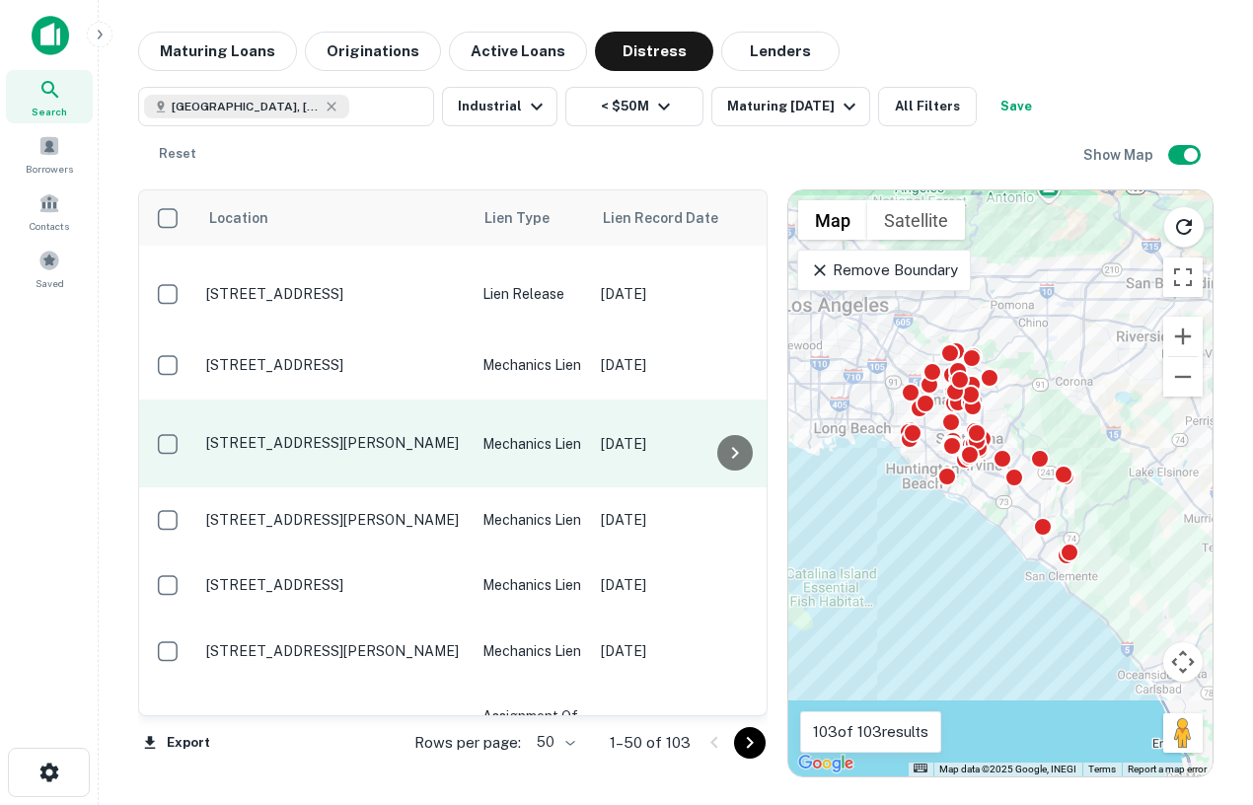
click at [317, 434] on p "[STREET_ADDRESS][PERSON_NAME]" at bounding box center [334, 443] width 257 height 18
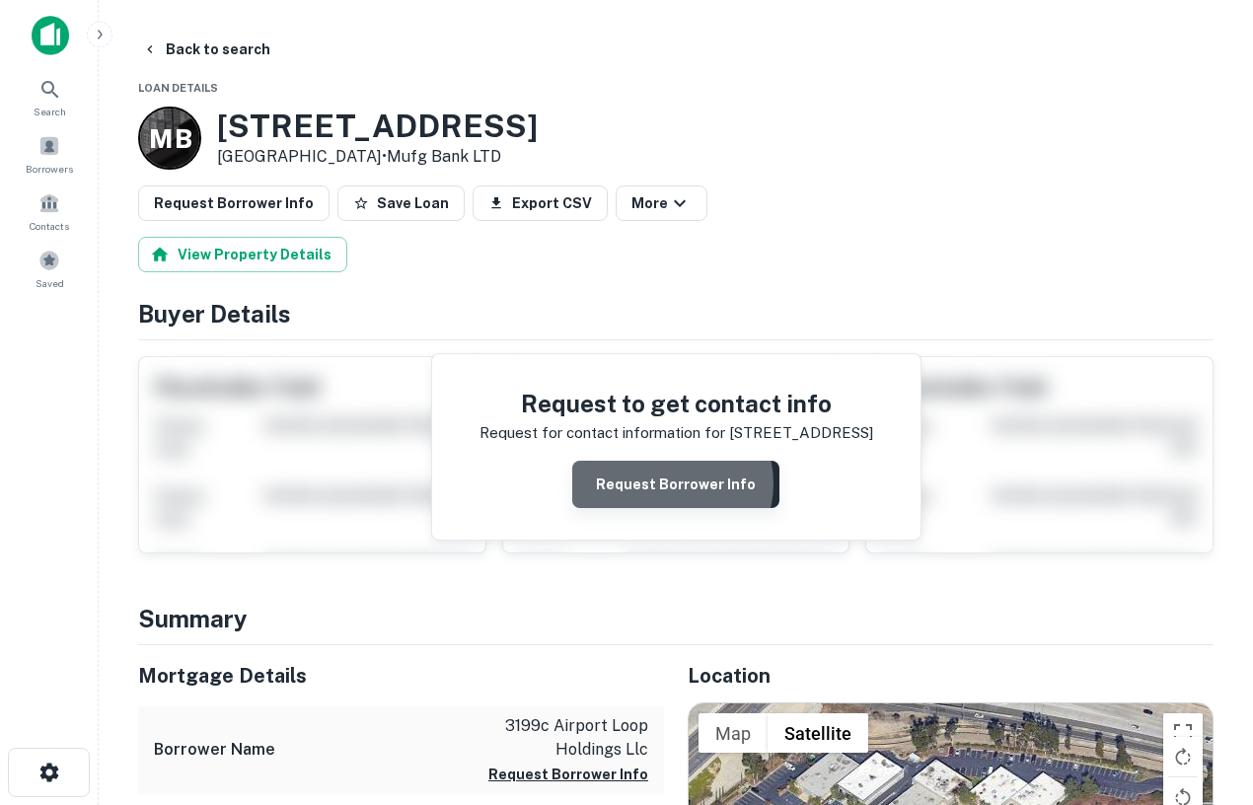
click at [670, 484] on button "Request Borrower Info" at bounding box center [675, 484] width 207 height 47
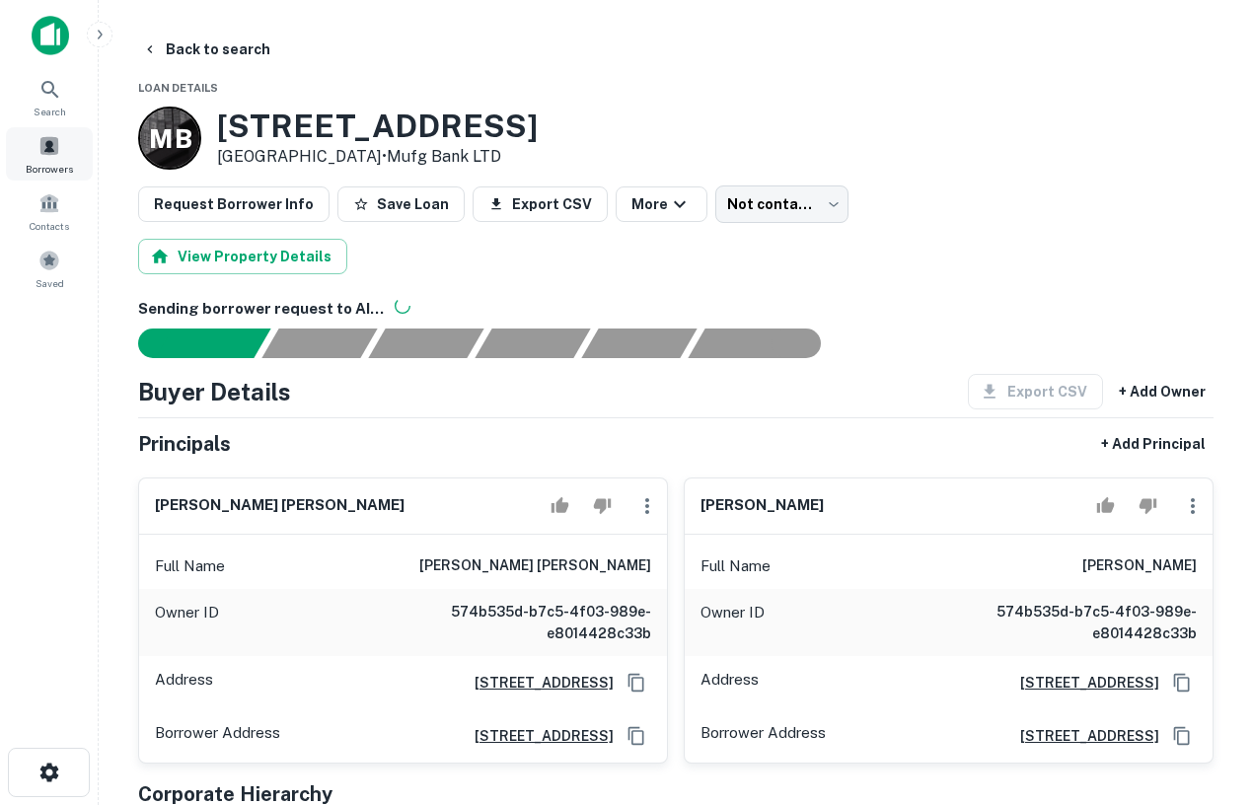
click at [55, 167] on span "Borrowers" at bounding box center [49, 169] width 47 height 16
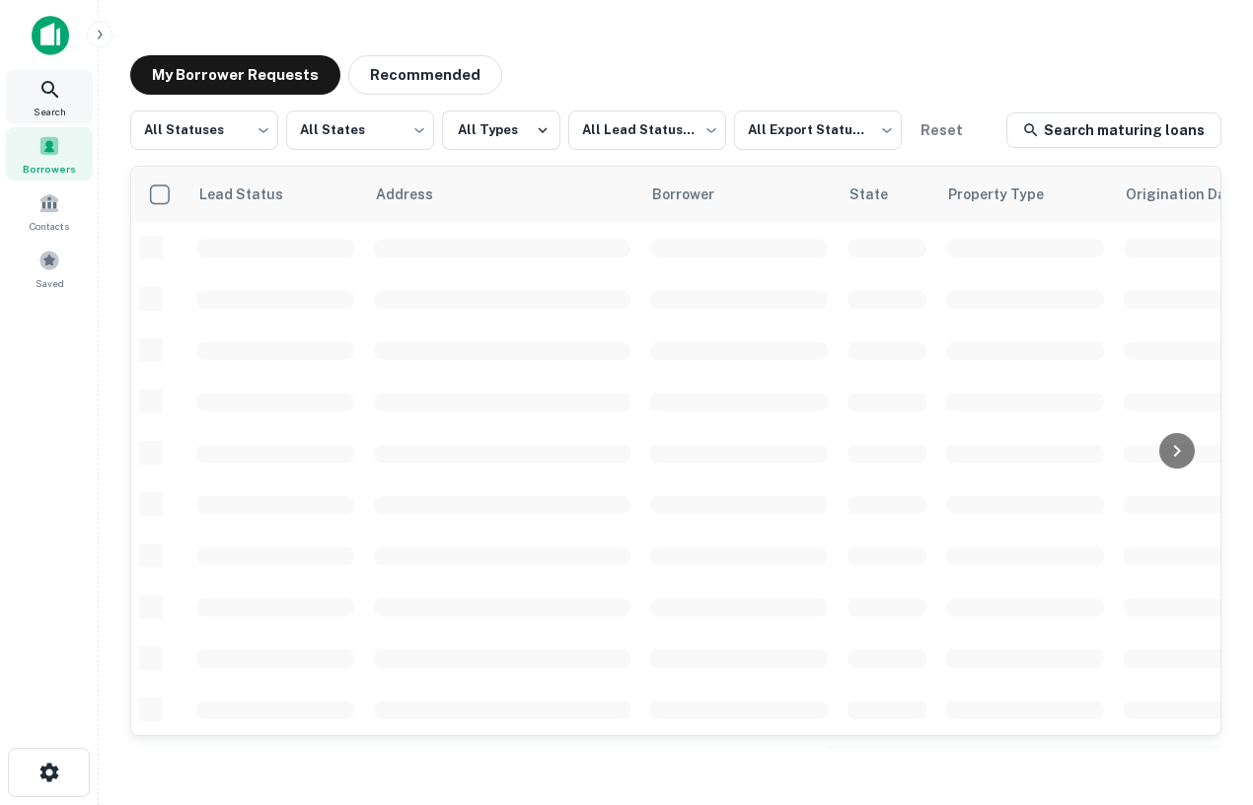
scroll to position [119, 0]
click at [65, 93] on div "Search" at bounding box center [49, 96] width 87 height 53
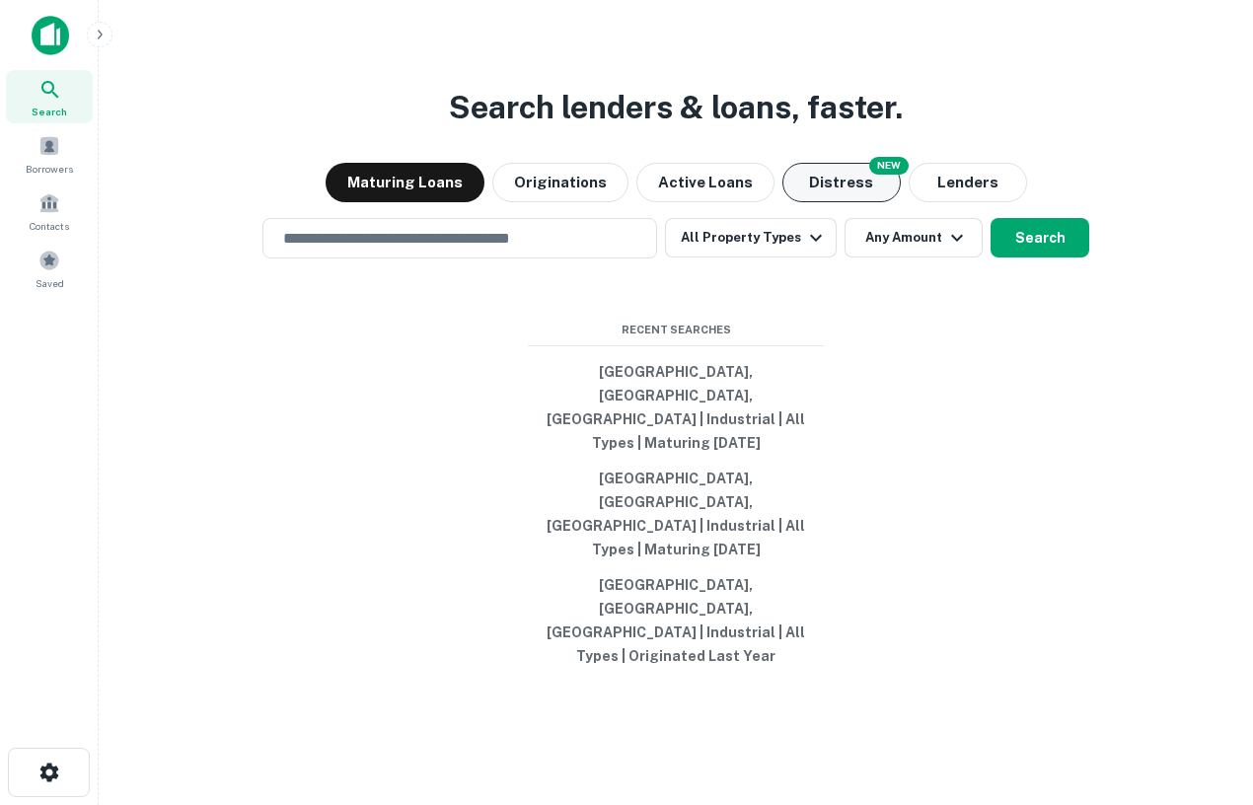
click at [811, 202] on button "Distress" at bounding box center [842, 182] width 118 height 39
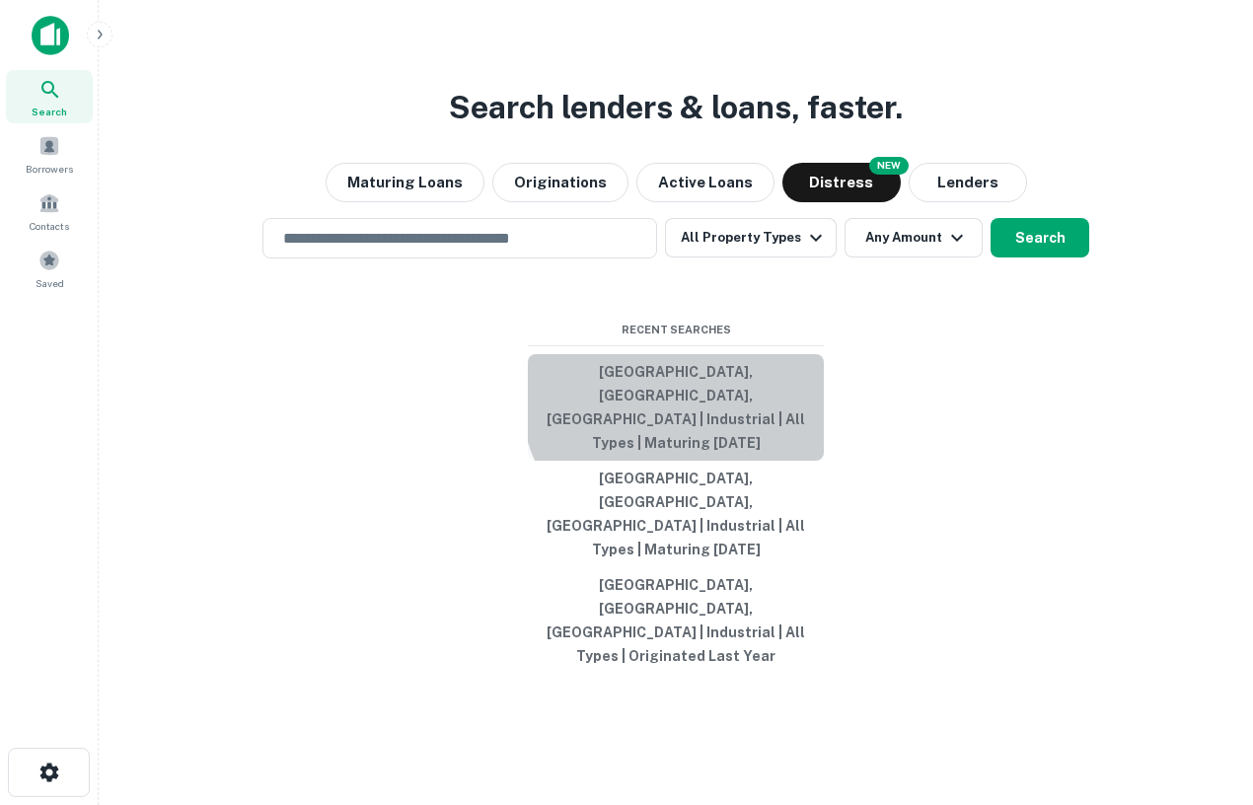
click at [681, 461] on button "[GEOGRAPHIC_DATA], [GEOGRAPHIC_DATA], [GEOGRAPHIC_DATA] | Industrial | All Type…" at bounding box center [676, 407] width 296 height 107
type input "**********"
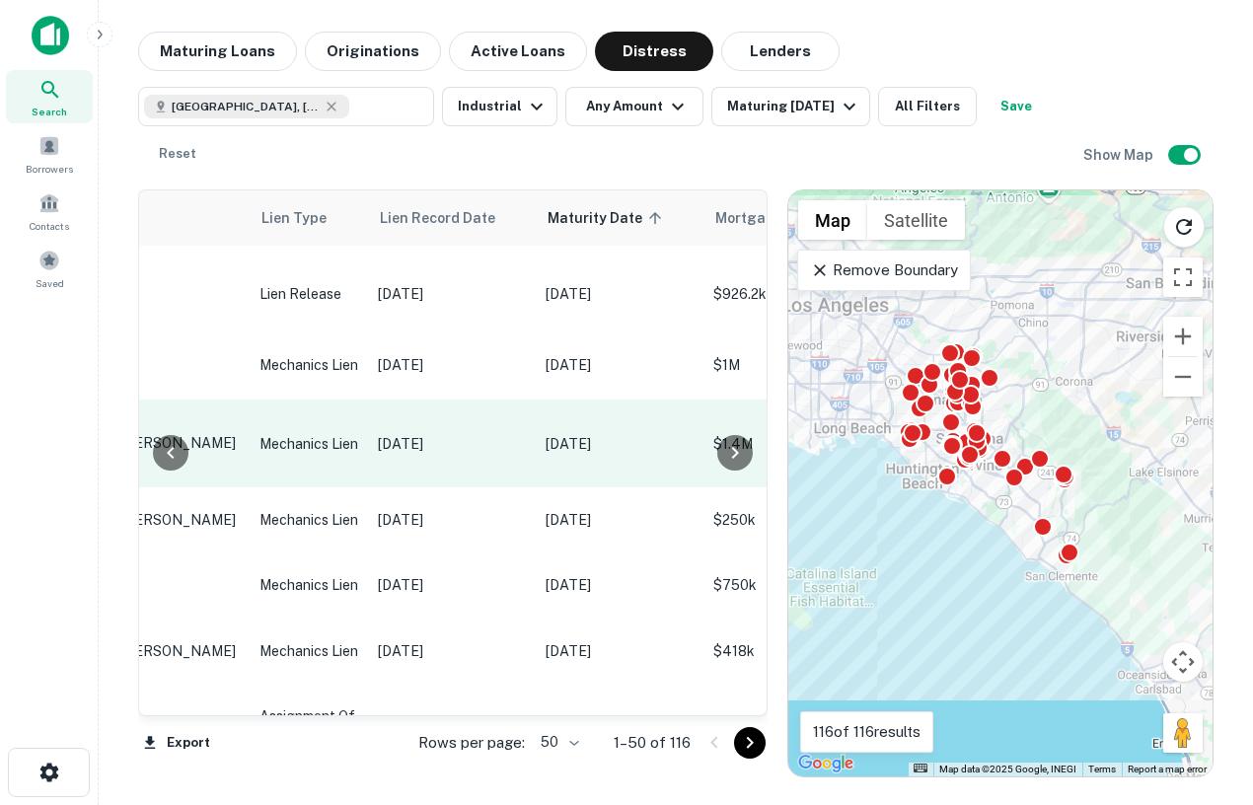
scroll to position [119, 230]
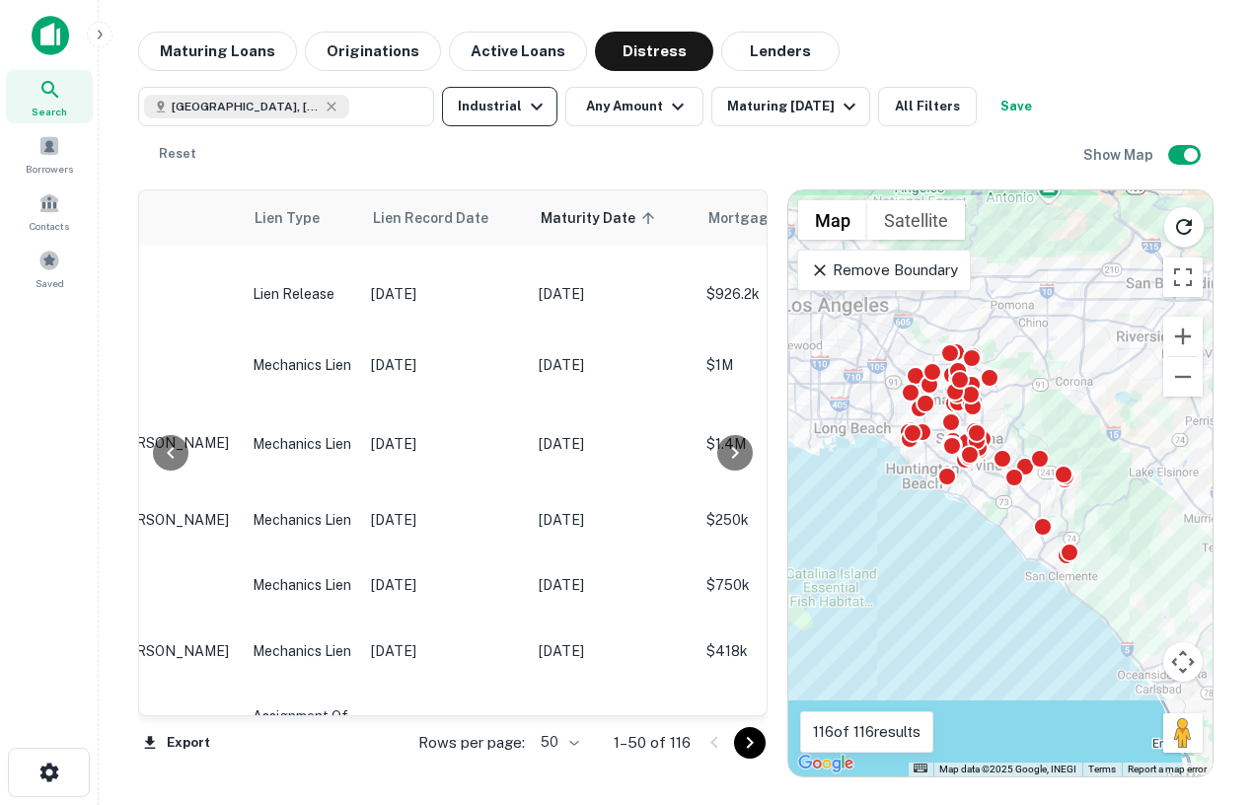
click at [493, 119] on button "Industrial" at bounding box center [499, 106] width 115 height 39
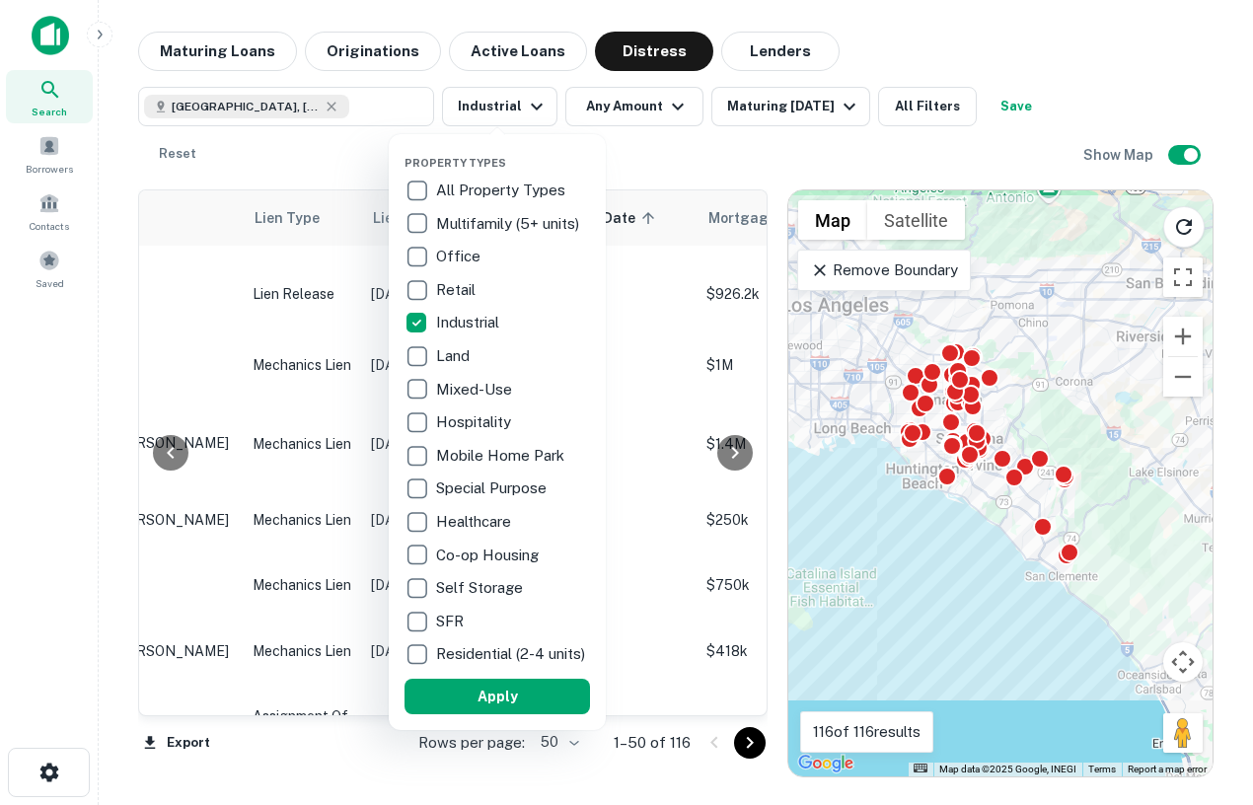
click at [779, 157] on div at bounding box center [626, 402] width 1253 height 805
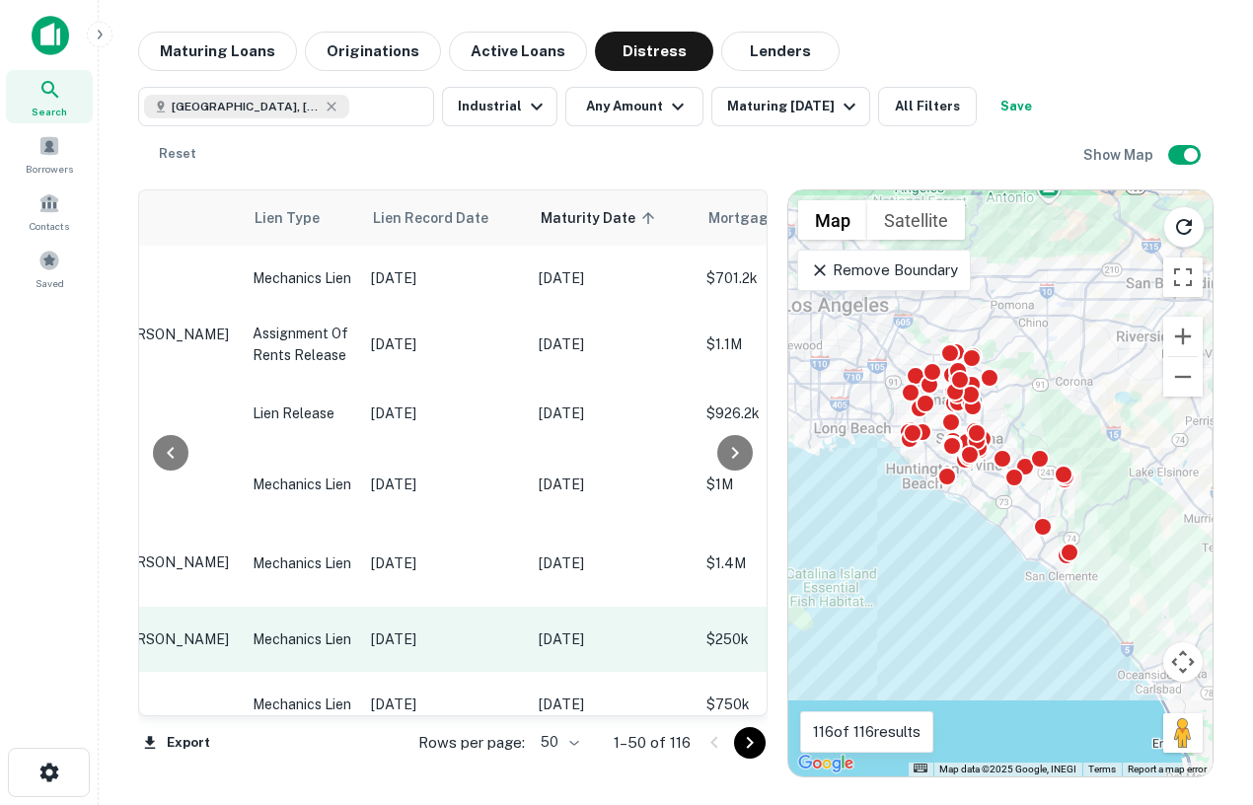
scroll to position [0, 0]
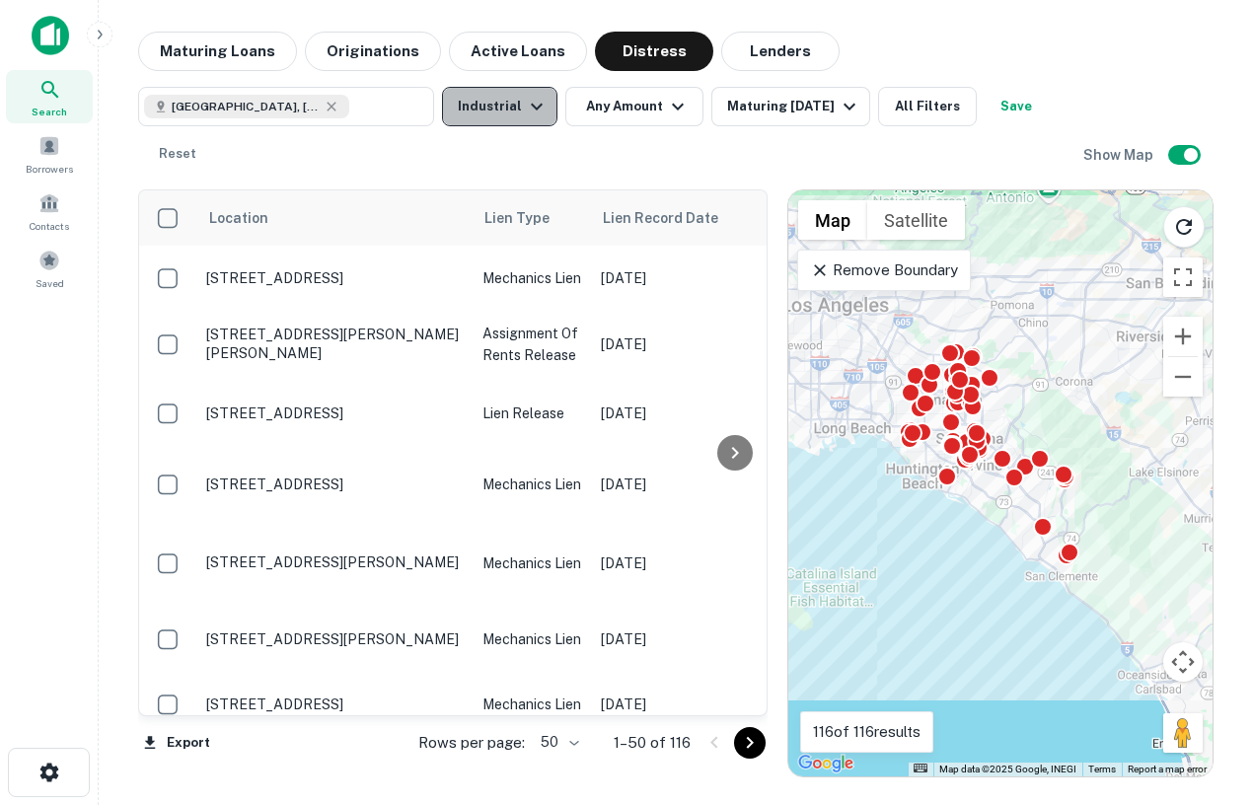
click at [511, 113] on button "Industrial" at bounding box center [499, 106] width 115 height 39
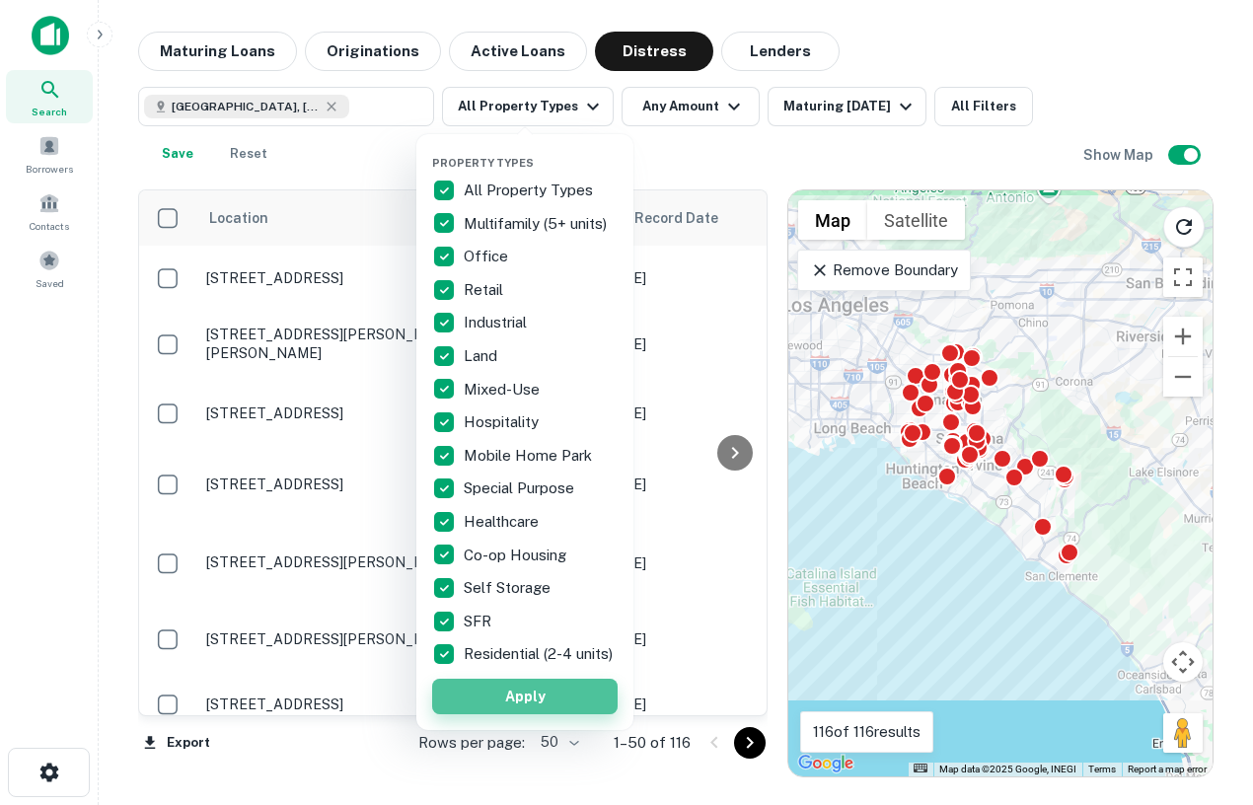
click at [557, 705] on button "Apply" at bounding box center [525, 697] width 186 height 36
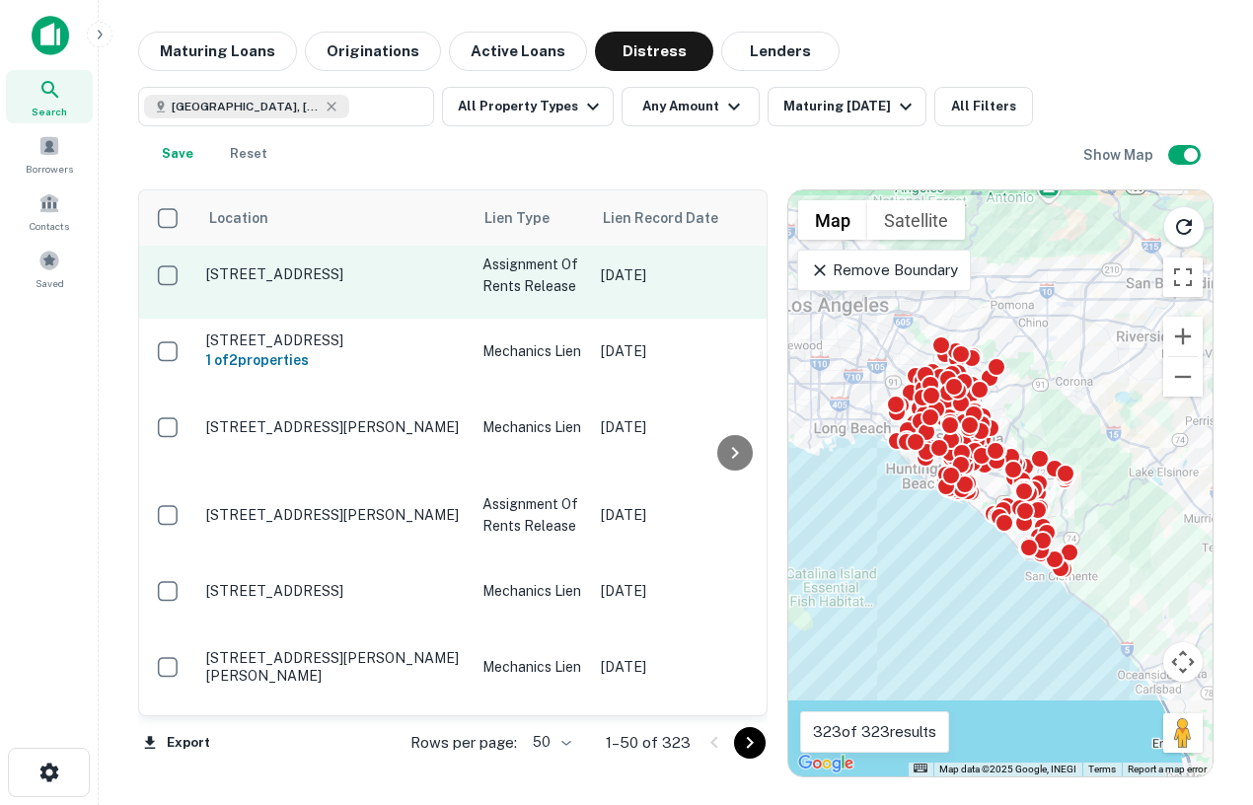
scroll to position [2381, 0]
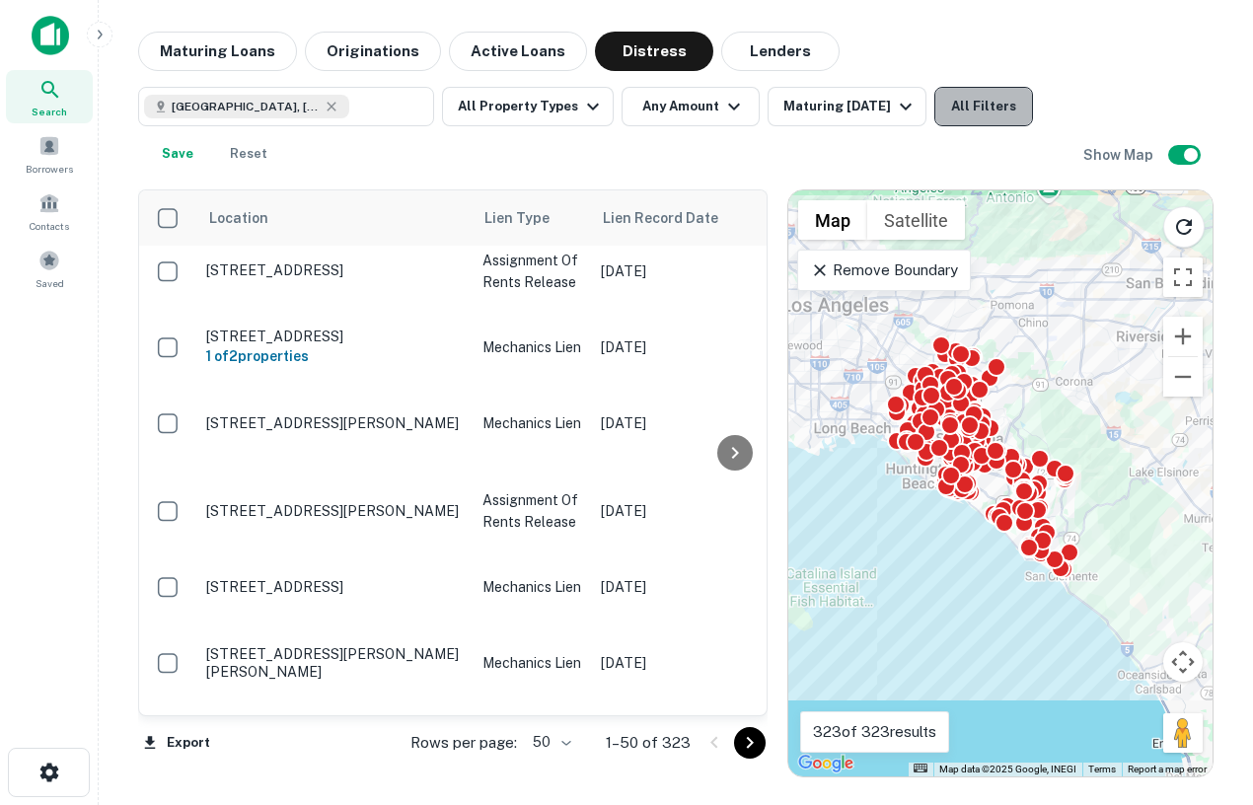
click at [972, 108] on button "All Filters" at bounding box center [984, 106] width 99 height 39
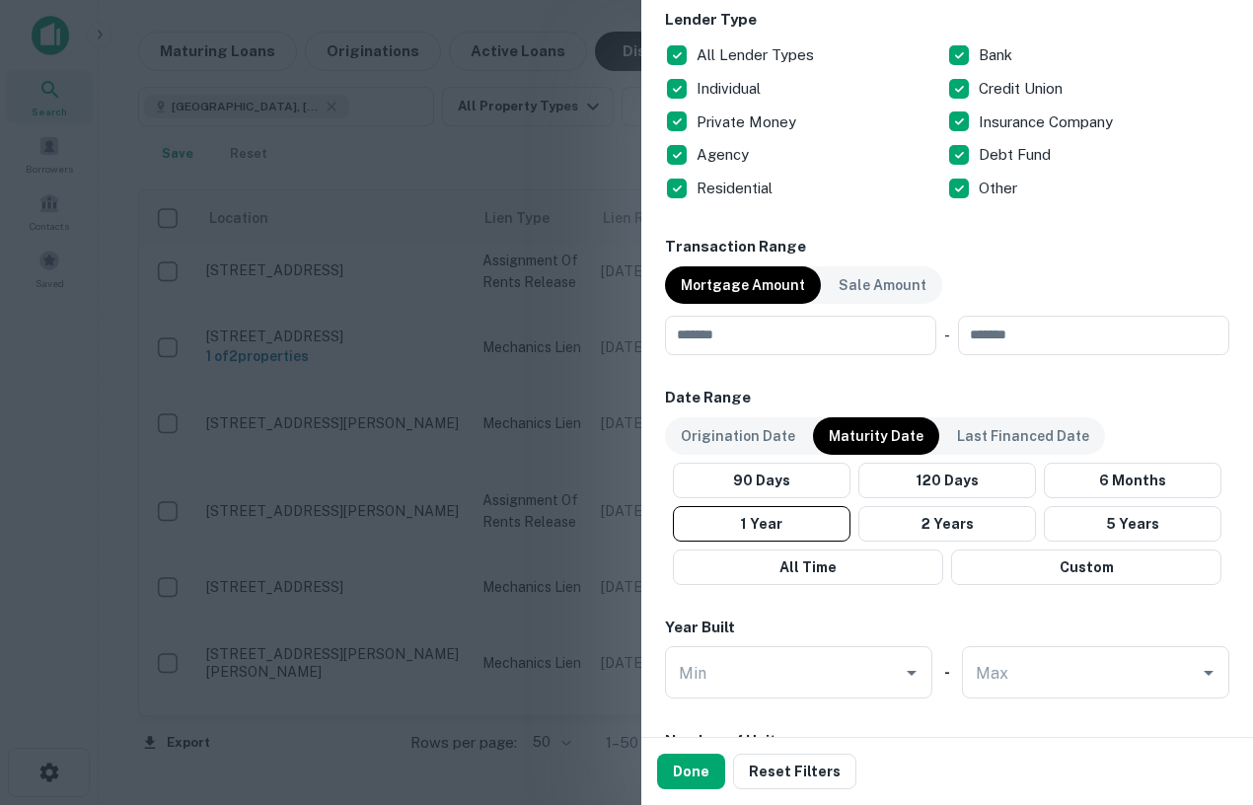
scroll to position [960, 0]
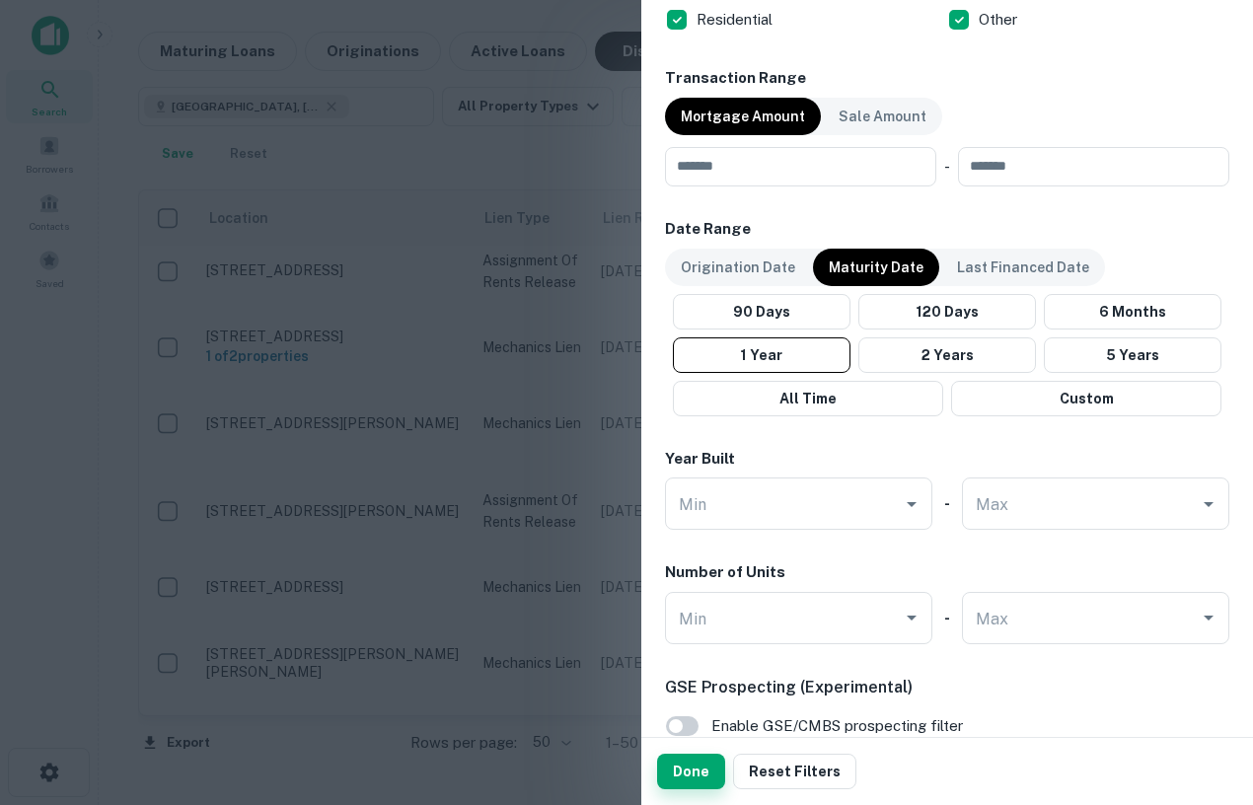
click at [707, 771] on button "Done" at bounding box center [691, 772] width 68 height 36
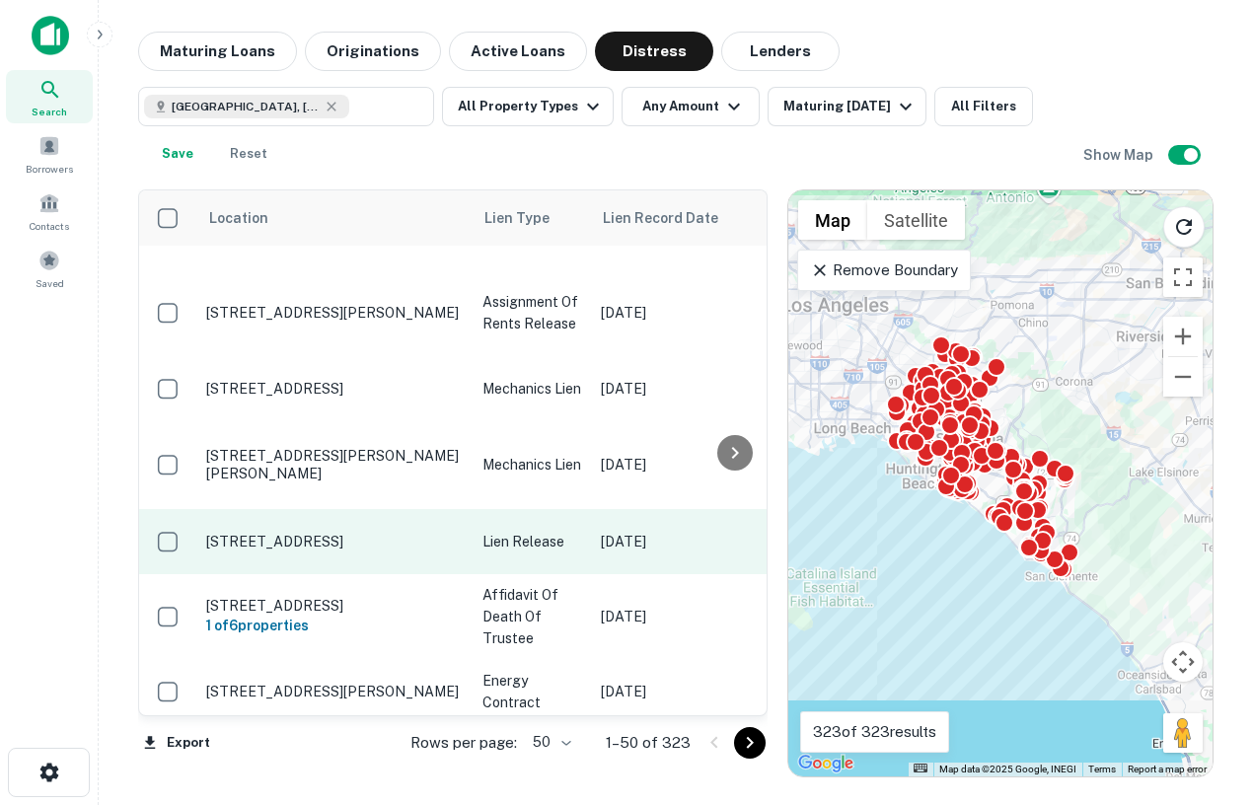
scroll to position [2676, 0]
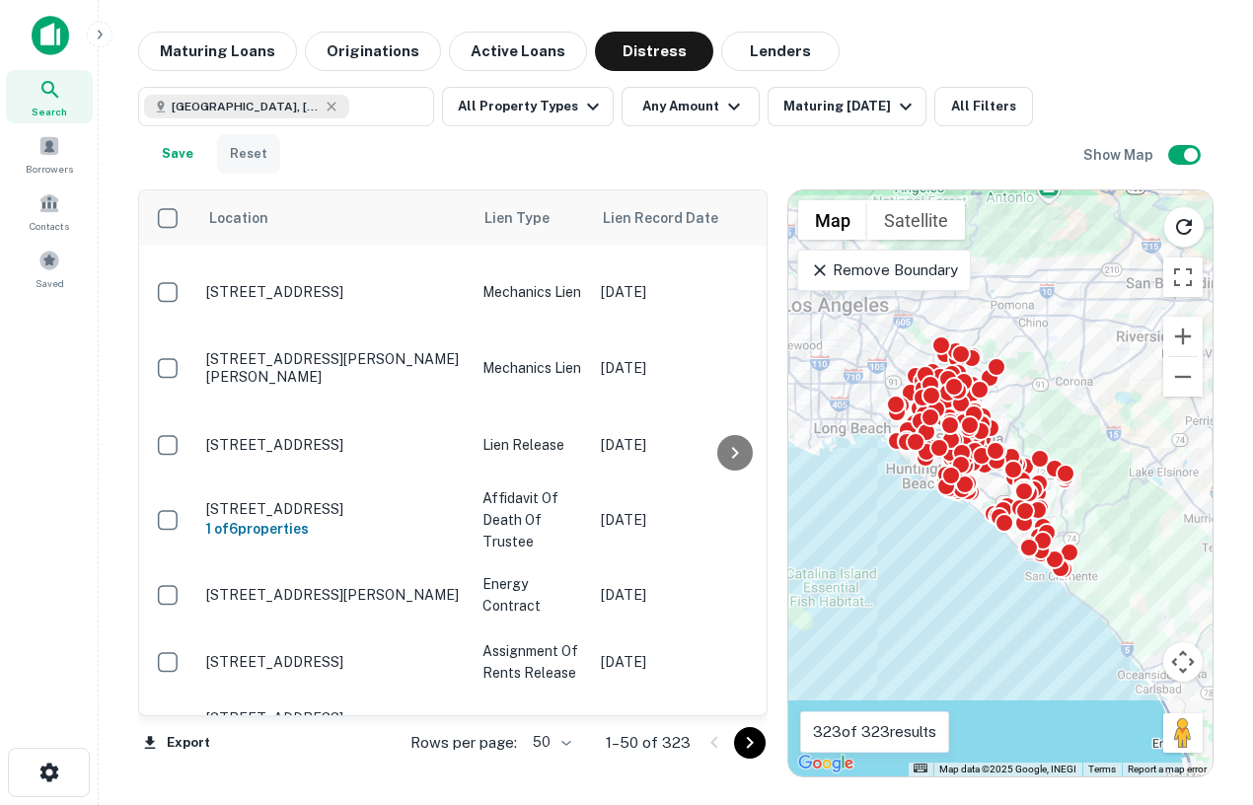
click at [245, 149] on button "Reset" at bounding box center [248, 153] width 63 height 39
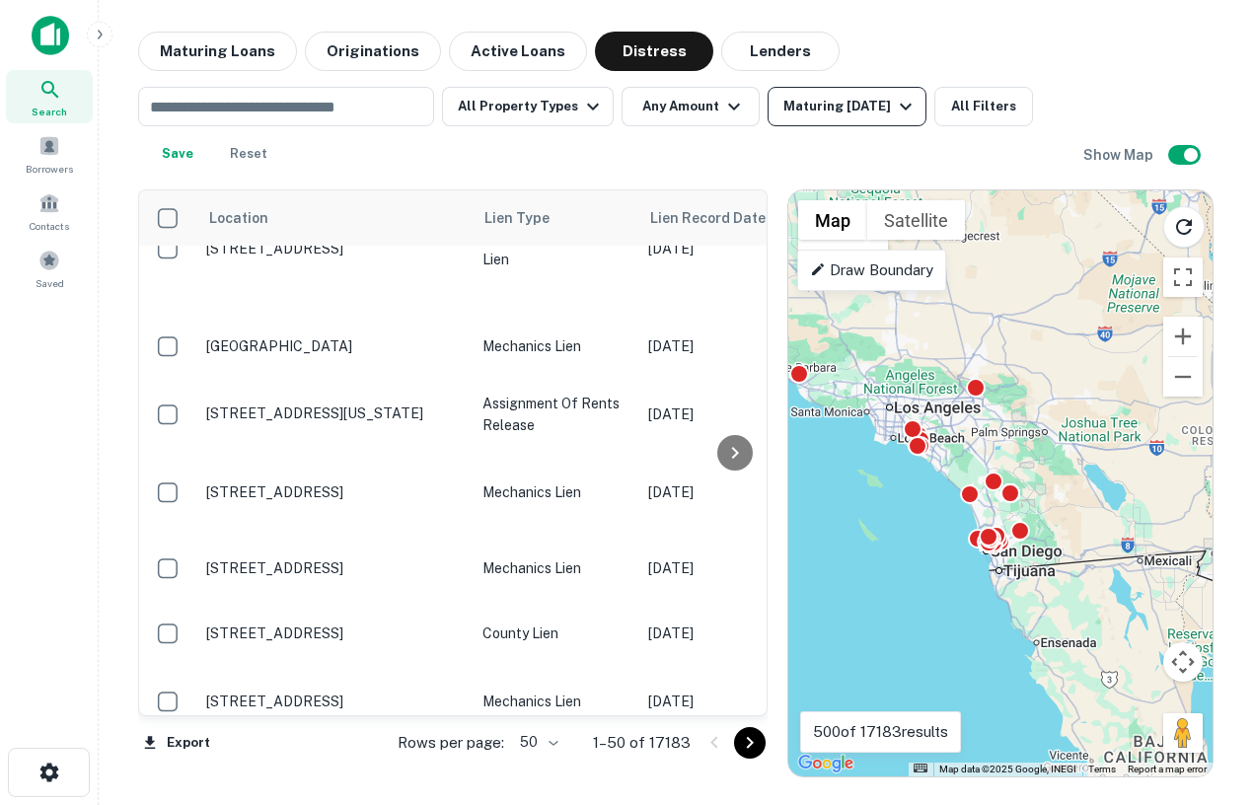
click at [838, 105] on div "Maturing [DATE]" at bounding box center [851, 107] width 134 height 24
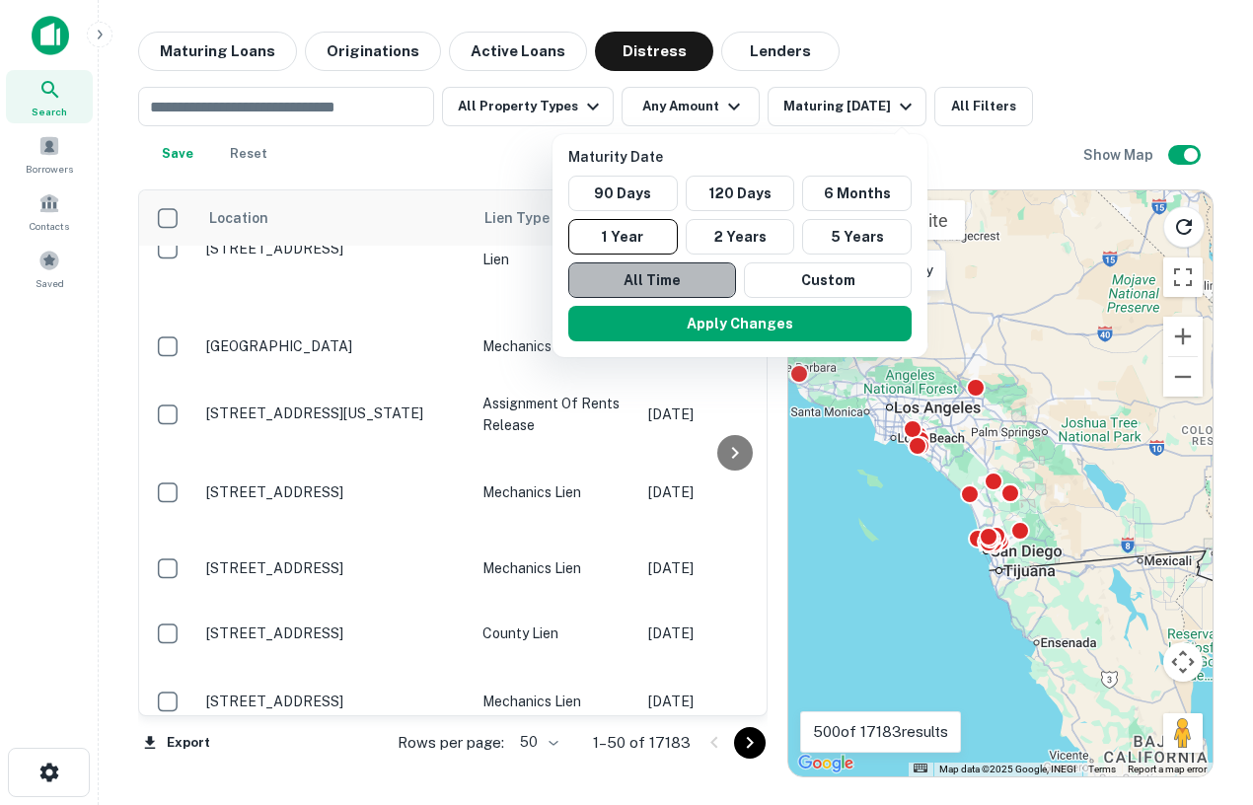
click at [664, 271] on button "All Time" at bounding box center [652, 281] width 168 height 36
click at [749, 343] on div "Apply Changes" at bounding box center [741, 323] width 359 height 51
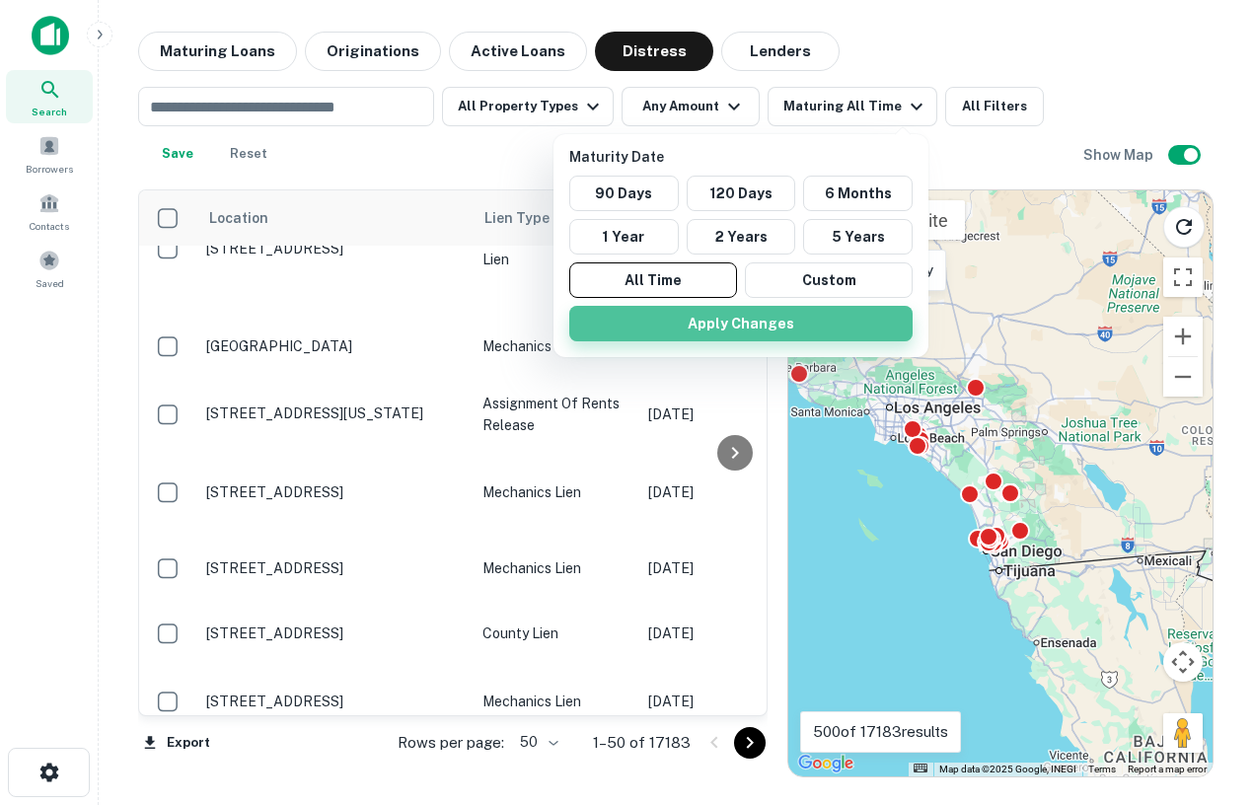
click at [733, 326] on button "Apply Changes" at bounding box center [740, 324] width 343 height 36
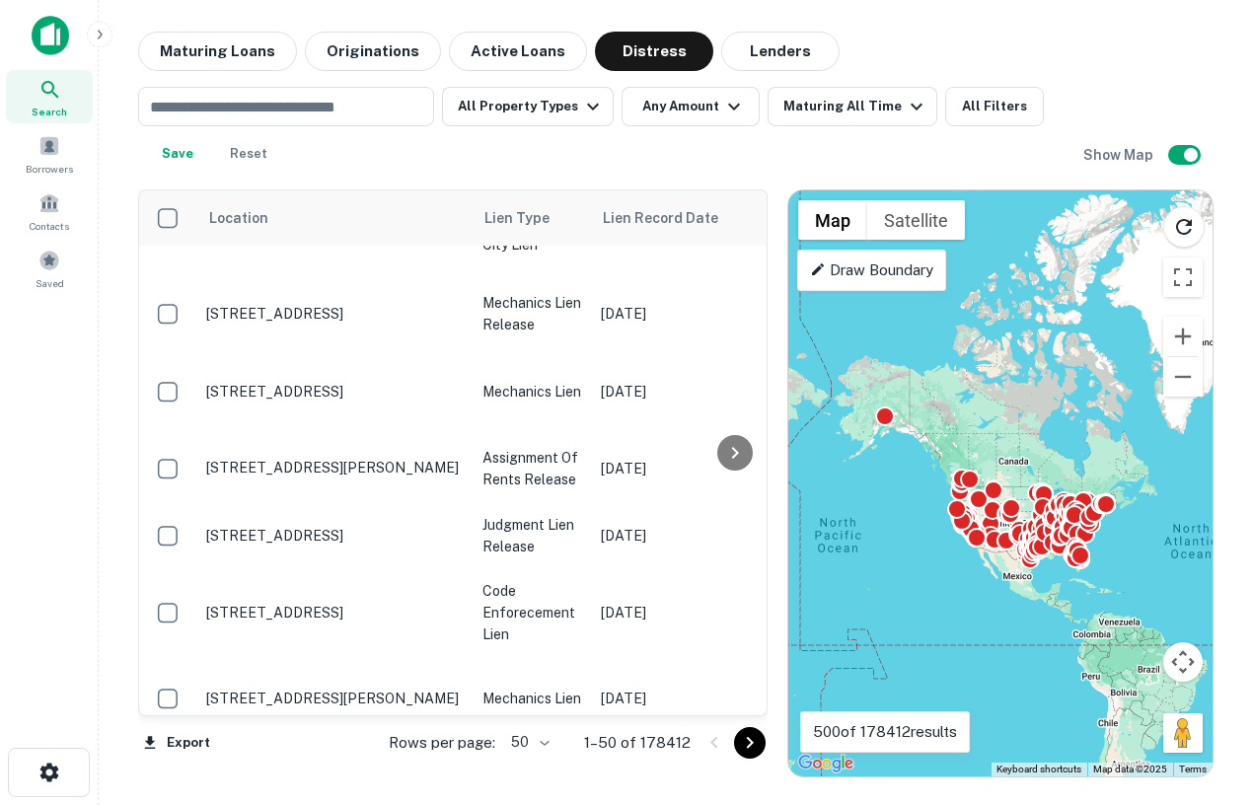
drag, startPoint x: 1129, startPoint y: 524, endPoint x: 1131, endPoint y: 560, distance: 35.6
click at [1131, 560] on div "To activate drag with keyboard, press Alt + Enter. Once in keyboard drag state,…" at bounding box center [1001, 483] width 424 height 586
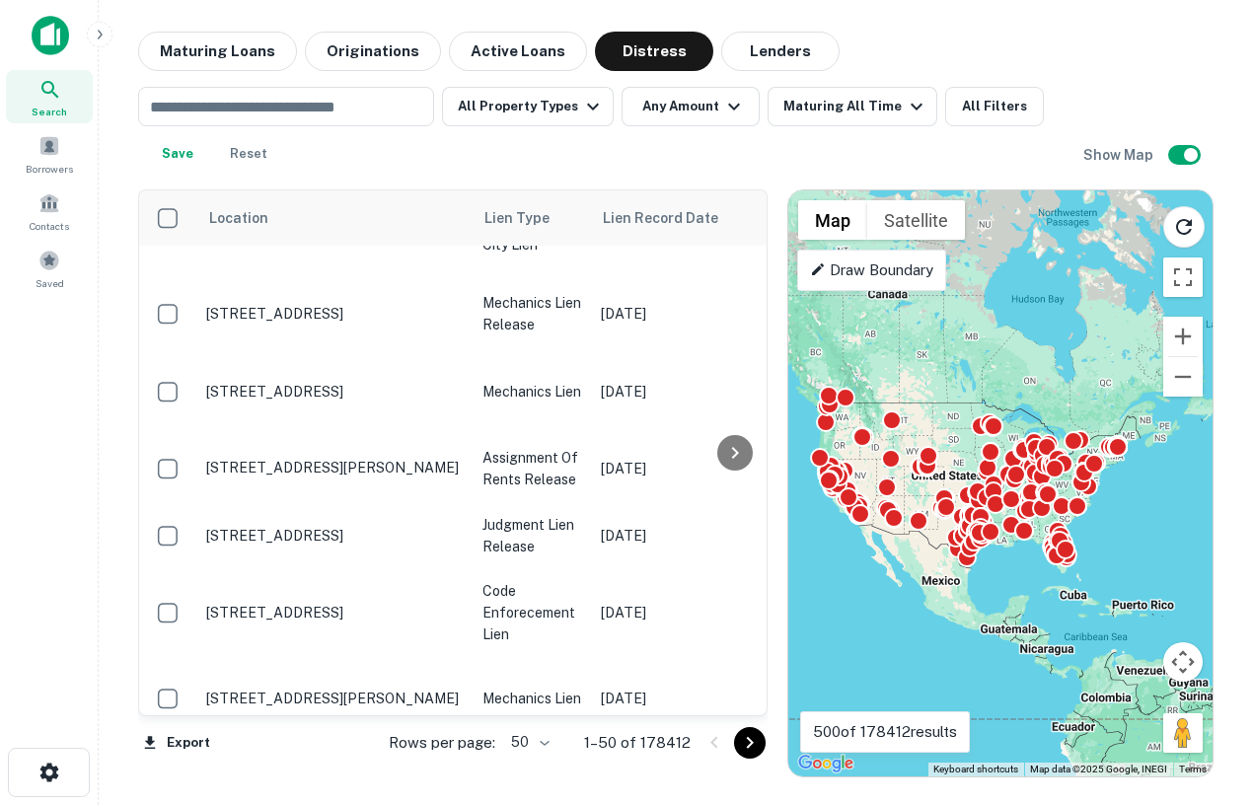
drag, startPoint x: 1131, startPoint y: 557, endPoint x: 1171, endPoint y: 545, distance: 42.2
click at [1171, 545] on div "To activate drag with keyboard, press Alt + Enter. Once in keyboard drag state,…" at bounding box center [1001, 483] width 424 height 586
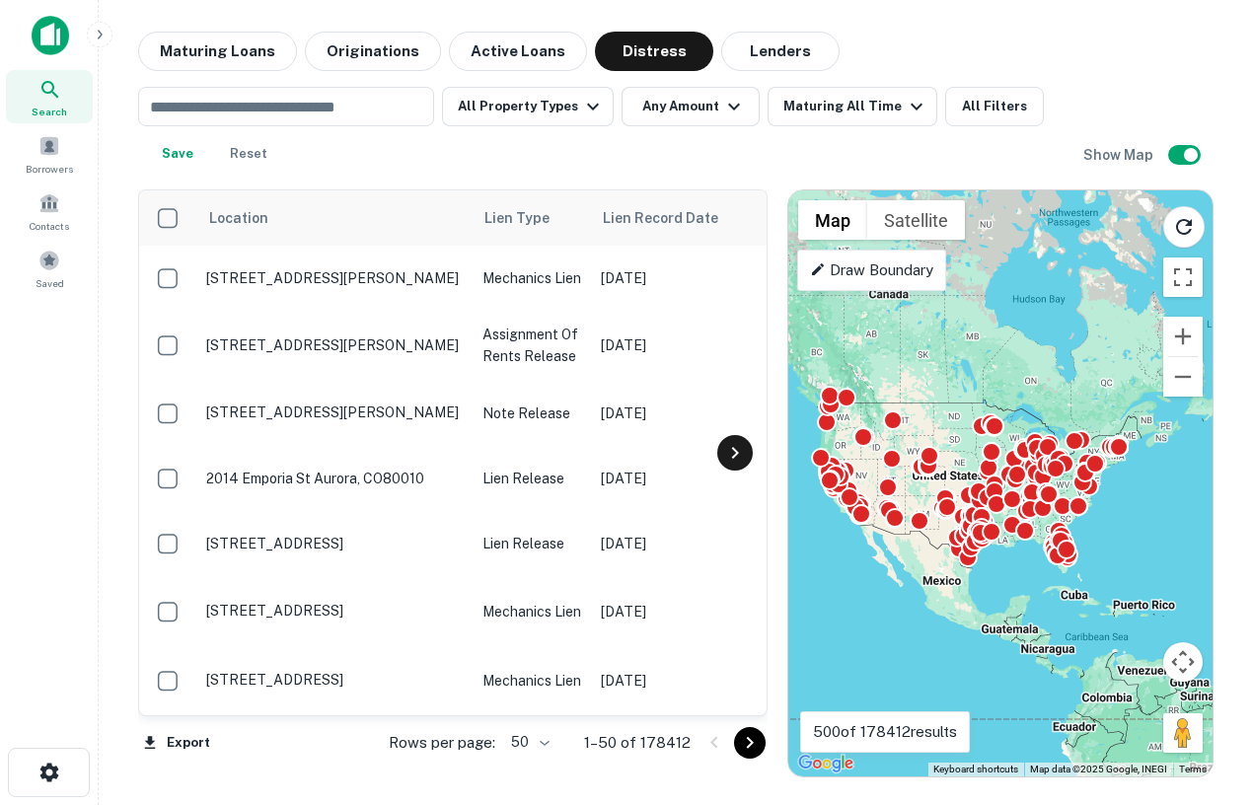
click at [742, 457] on icon at bounding box center [735, 453] width 24 height 24
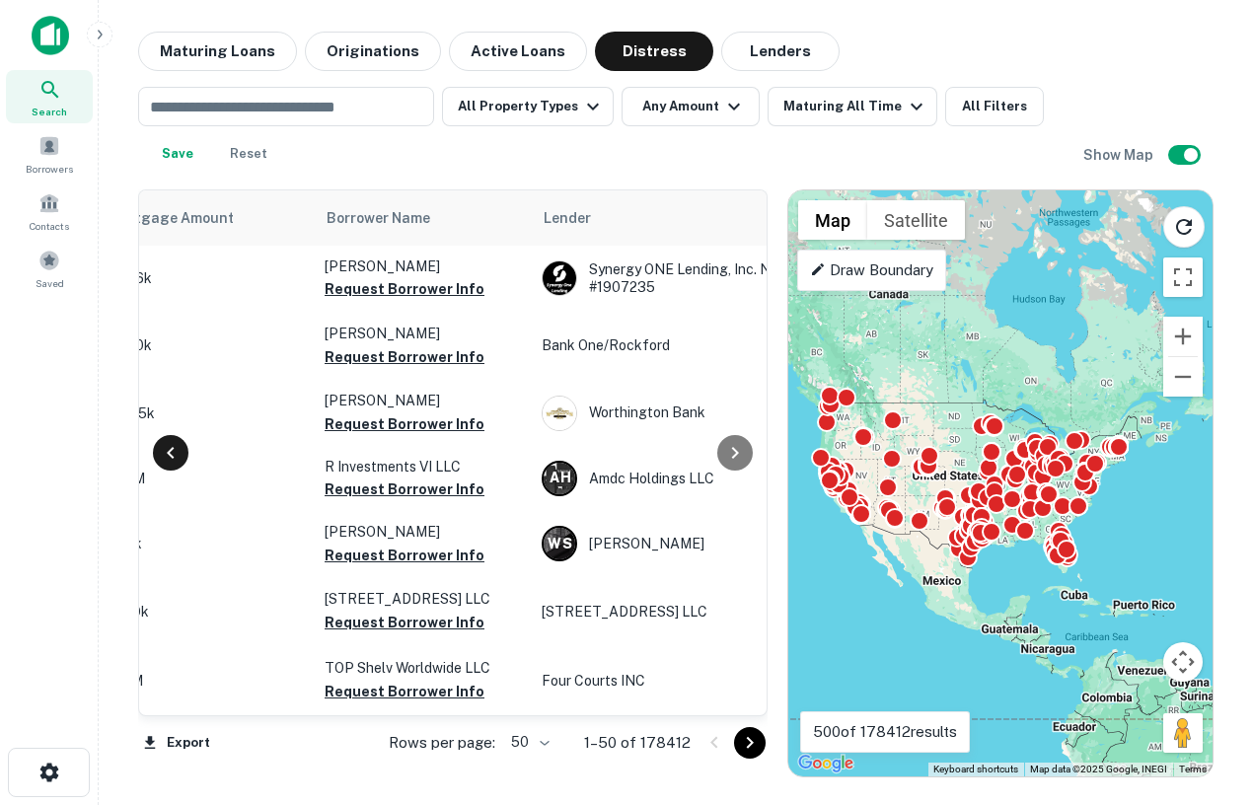
click at [169, 442] on icon at bounding box center [171, 453] width 24 height 24
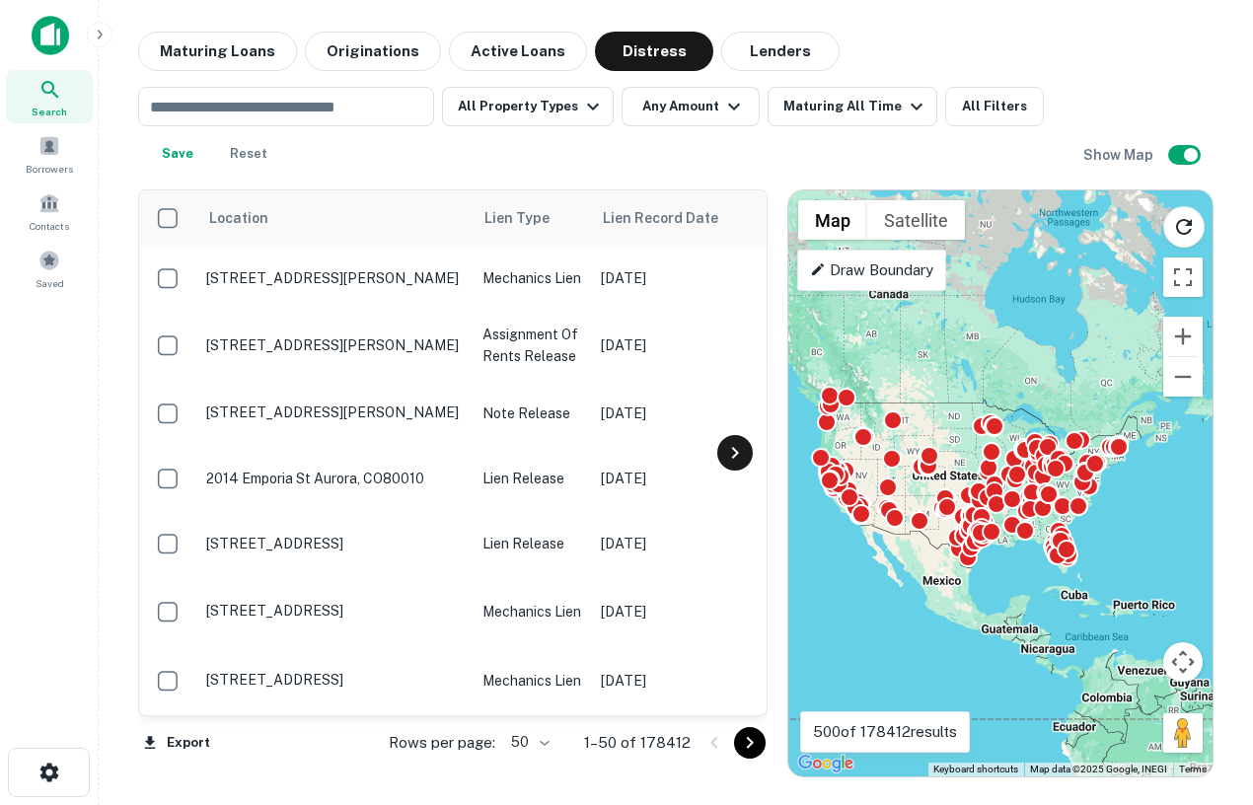
click at [732, 456] on icon at bounding box center [734, 453] width 7 height 12
click at [66, 130] on div "Borrowers" at bounding box center [49, 153] width 87 height 53
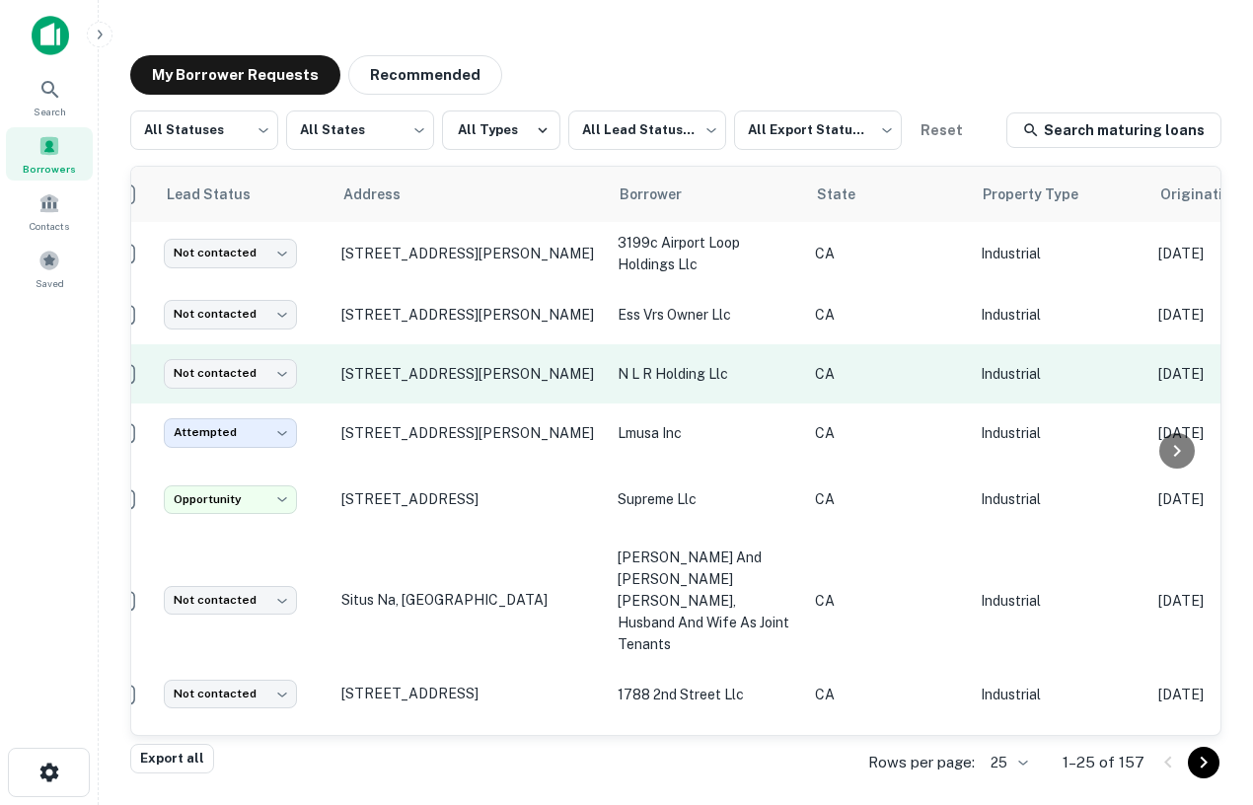
scroll to position [0, 36]
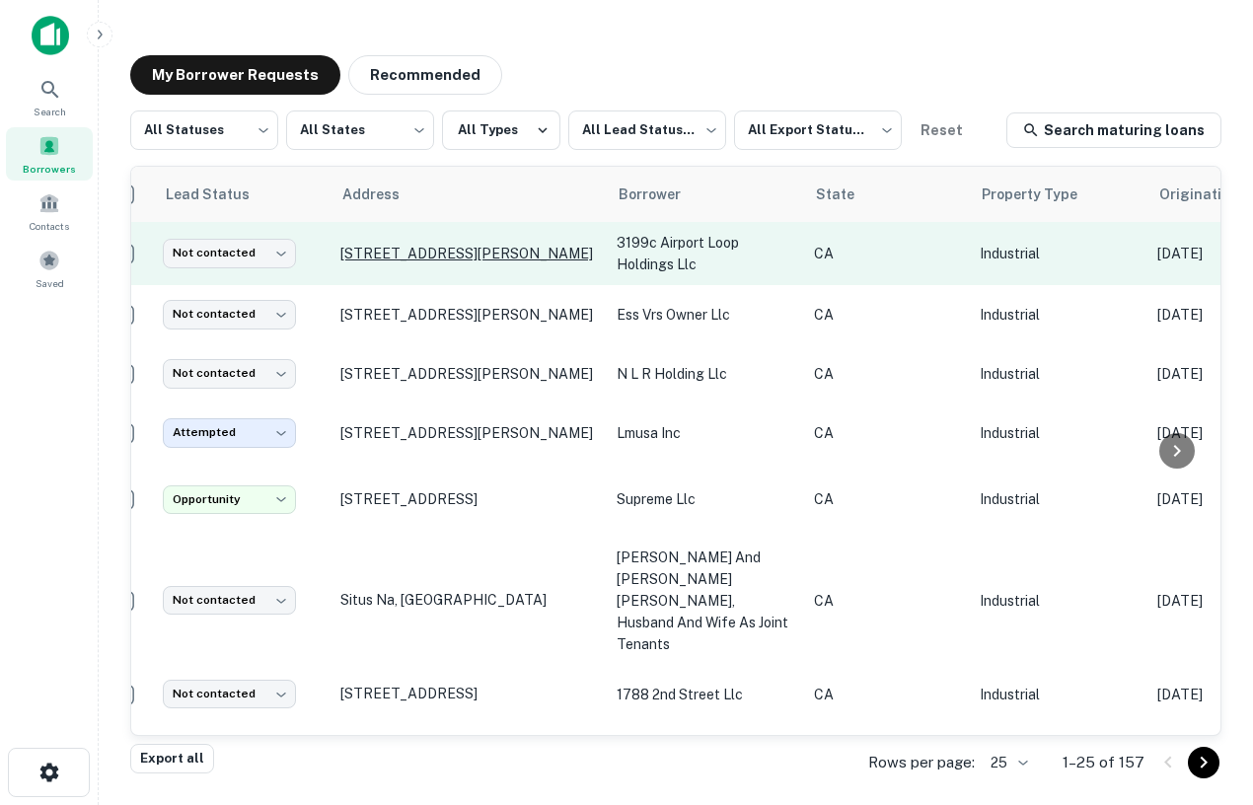
click at [472, 262] on p "[STREET_ADDRESS][PERSON_NAME]" at bounding box center [468, 254] width 257 height 18
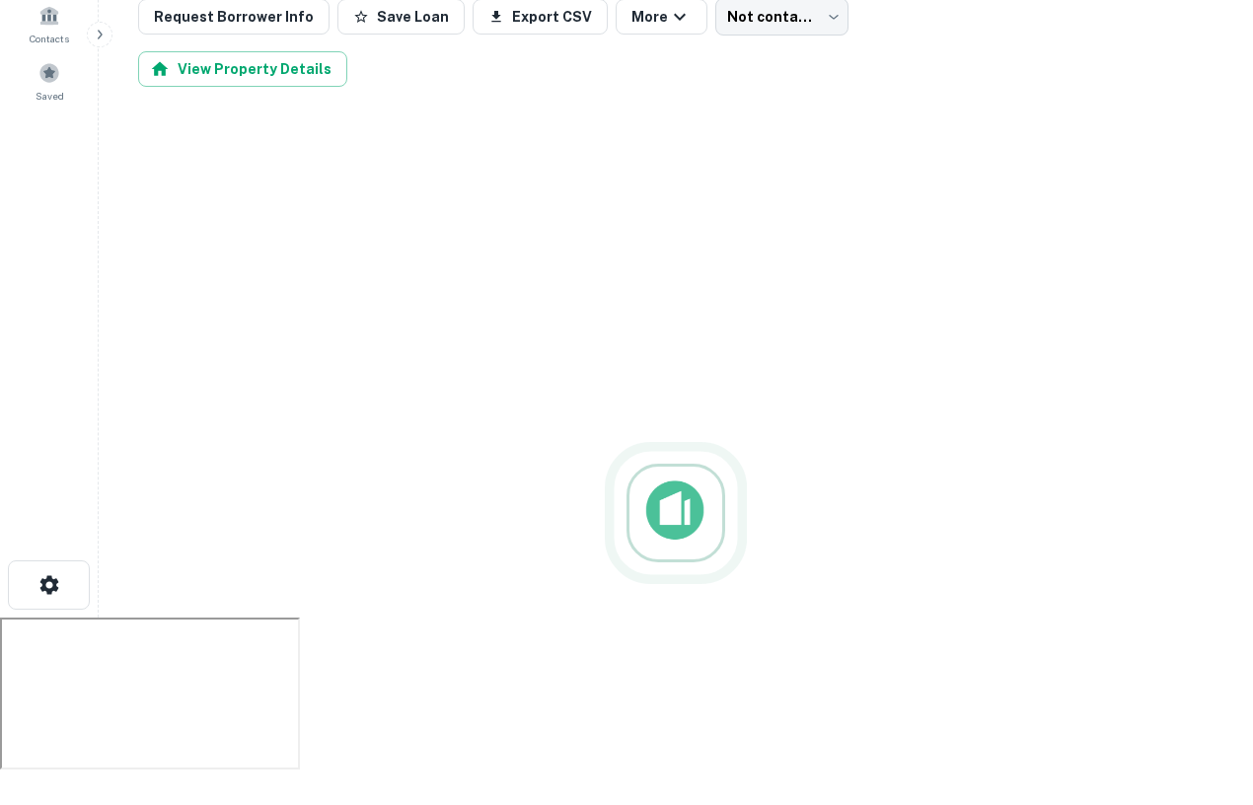
scroll to position [187, 0]
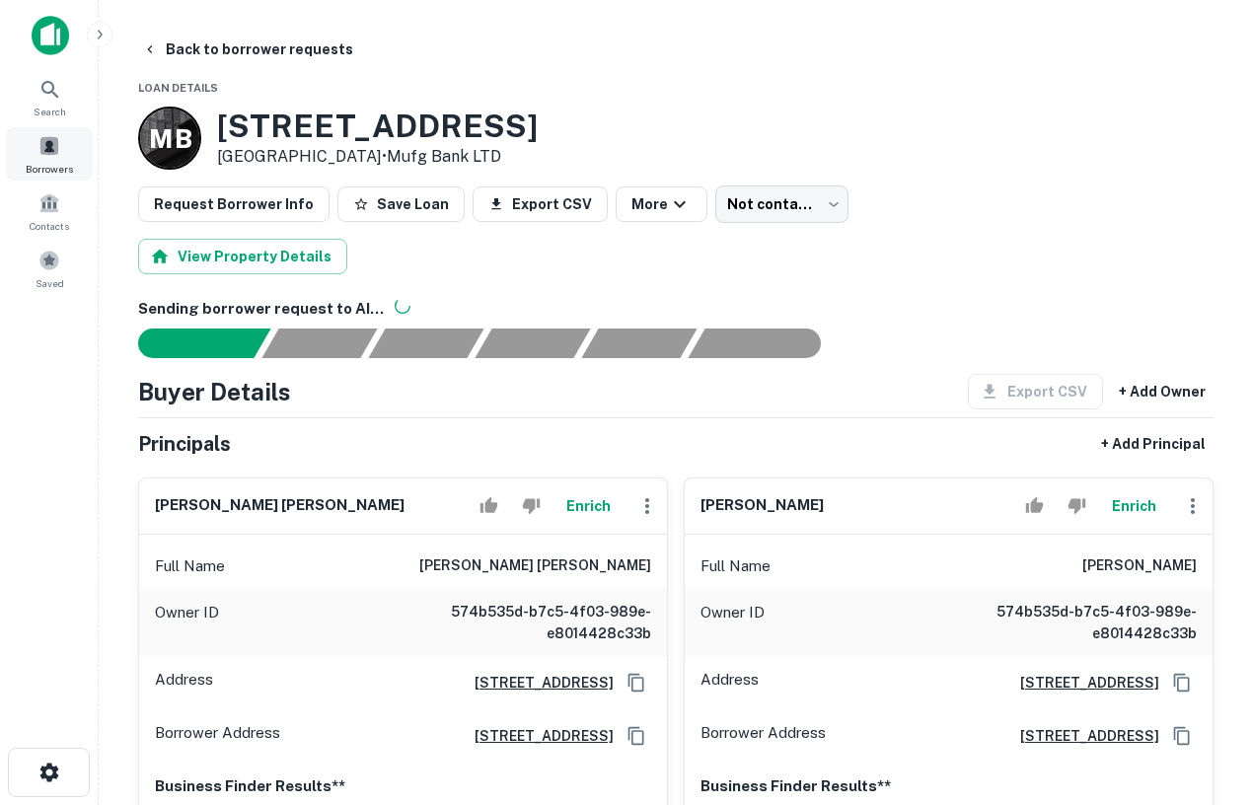
click at [36, 130] on div "Borrowers" at bounding box center [49, 153] width 87 height 53
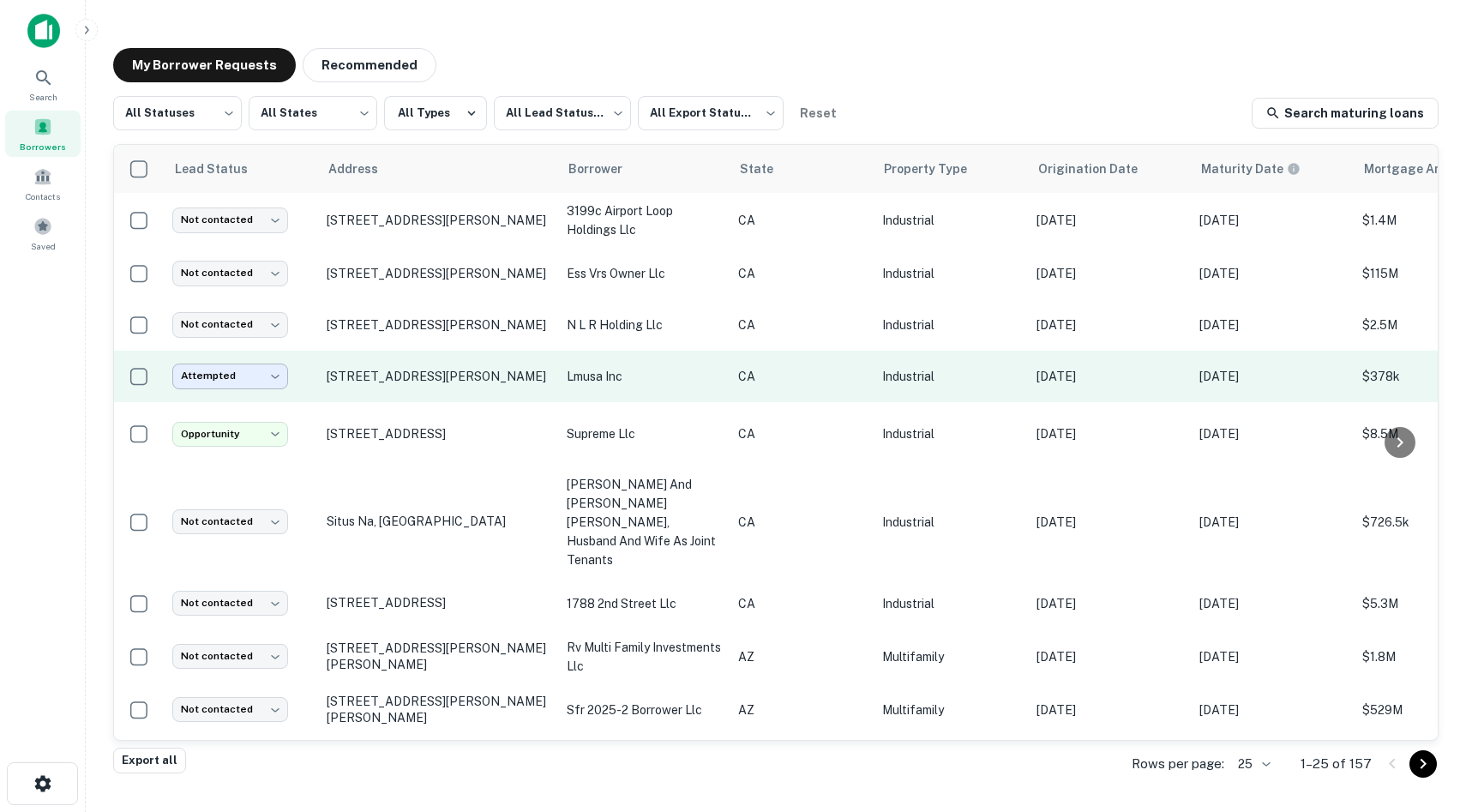
click at [241, 380] on body "Search Borrowers Contacts Saved My Borrower Requests Recommended All Statuses *…" at bounding box center [733, 406] width 1466 height 812
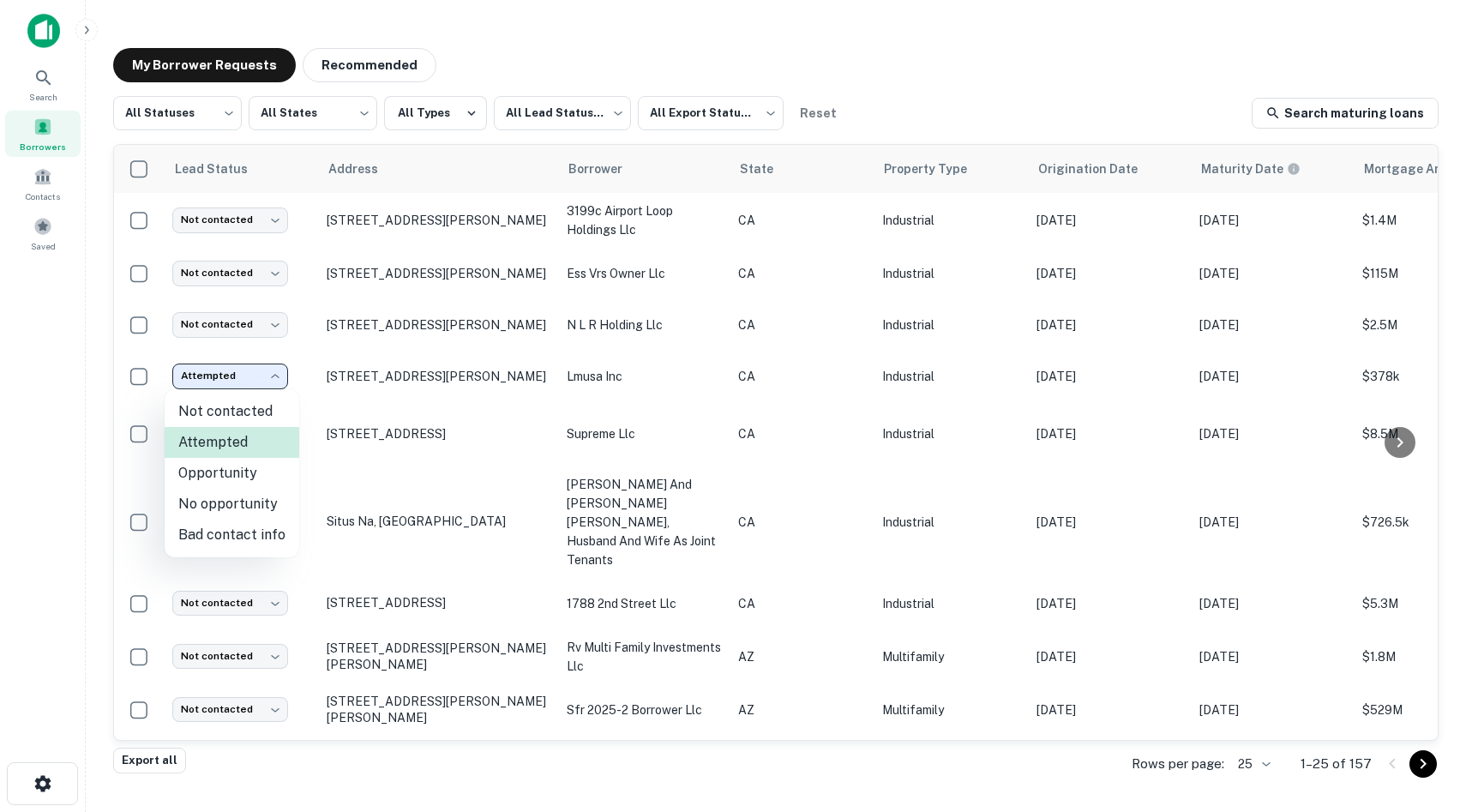
click at [256, 415] on li "Not contacted" at bounding box center [231, 412] width 135 height 31
type input "****"
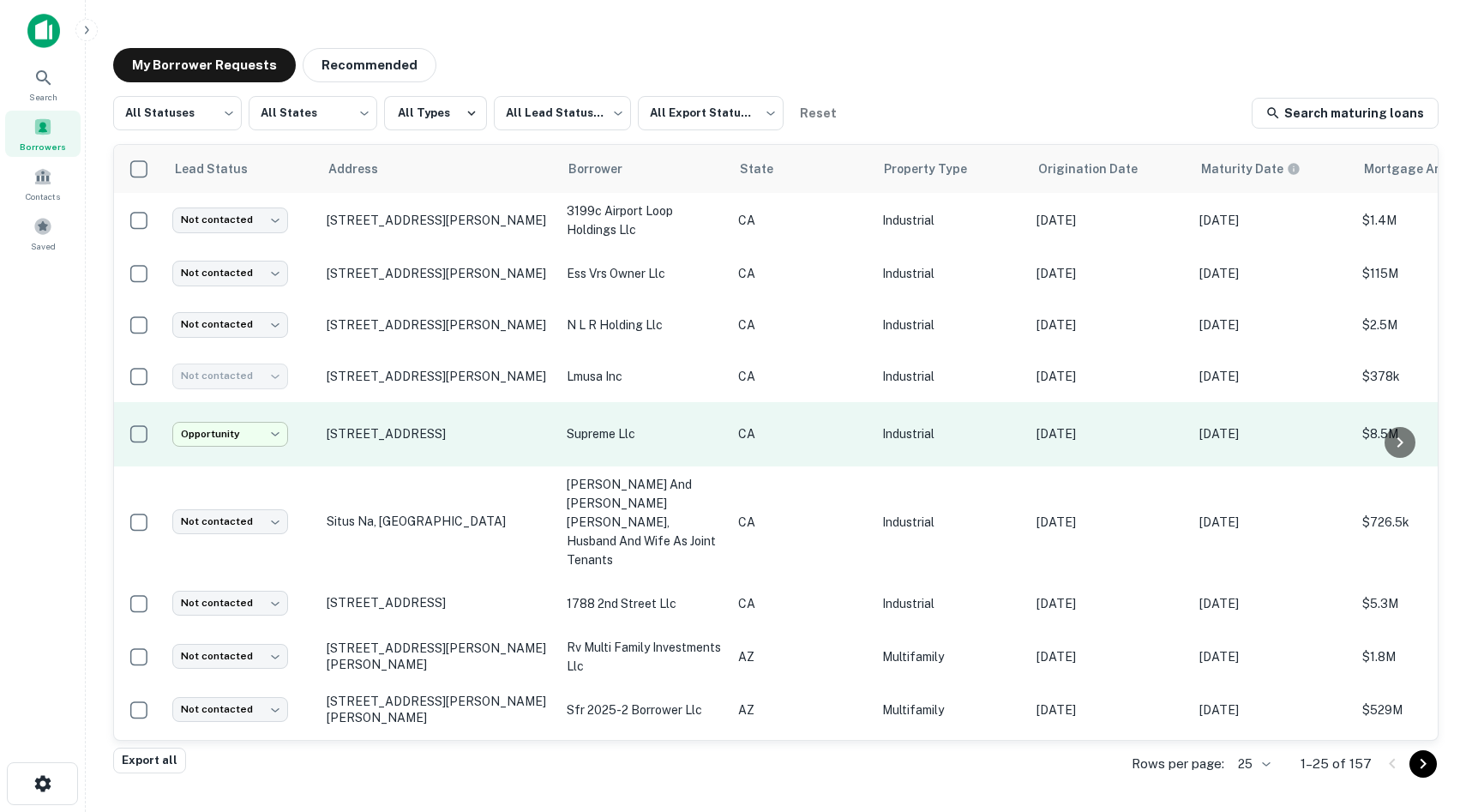
click at [254, 439] on body "Search Borrowers Contacts Saved My Borrower Requests Recommended All Statuses *…" at bounding box center [733, 406] width 1466 height 812
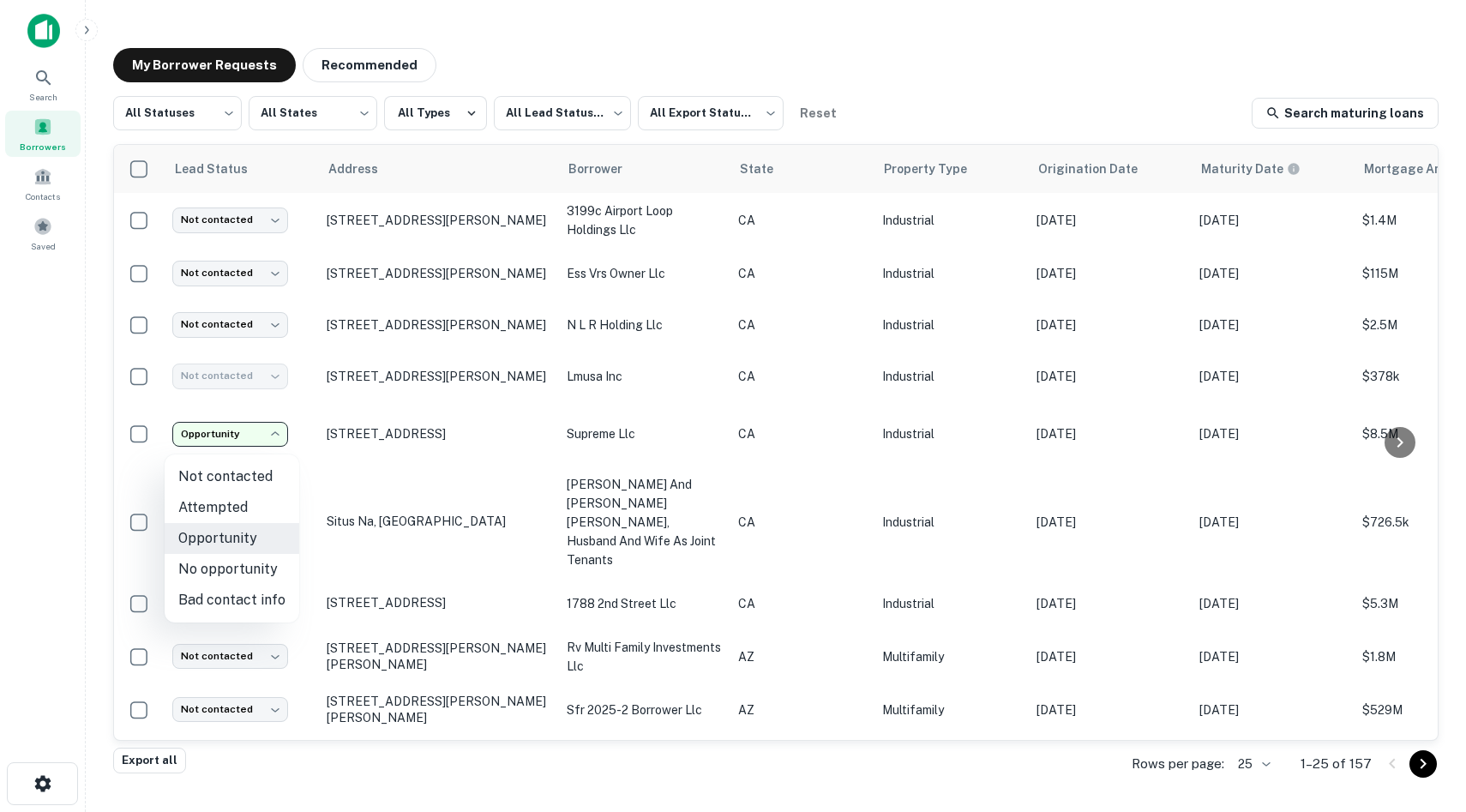
click at [287, 476] on li "Not contacted" at bounding box center [231, 477] width 135 height 31
type input "****"
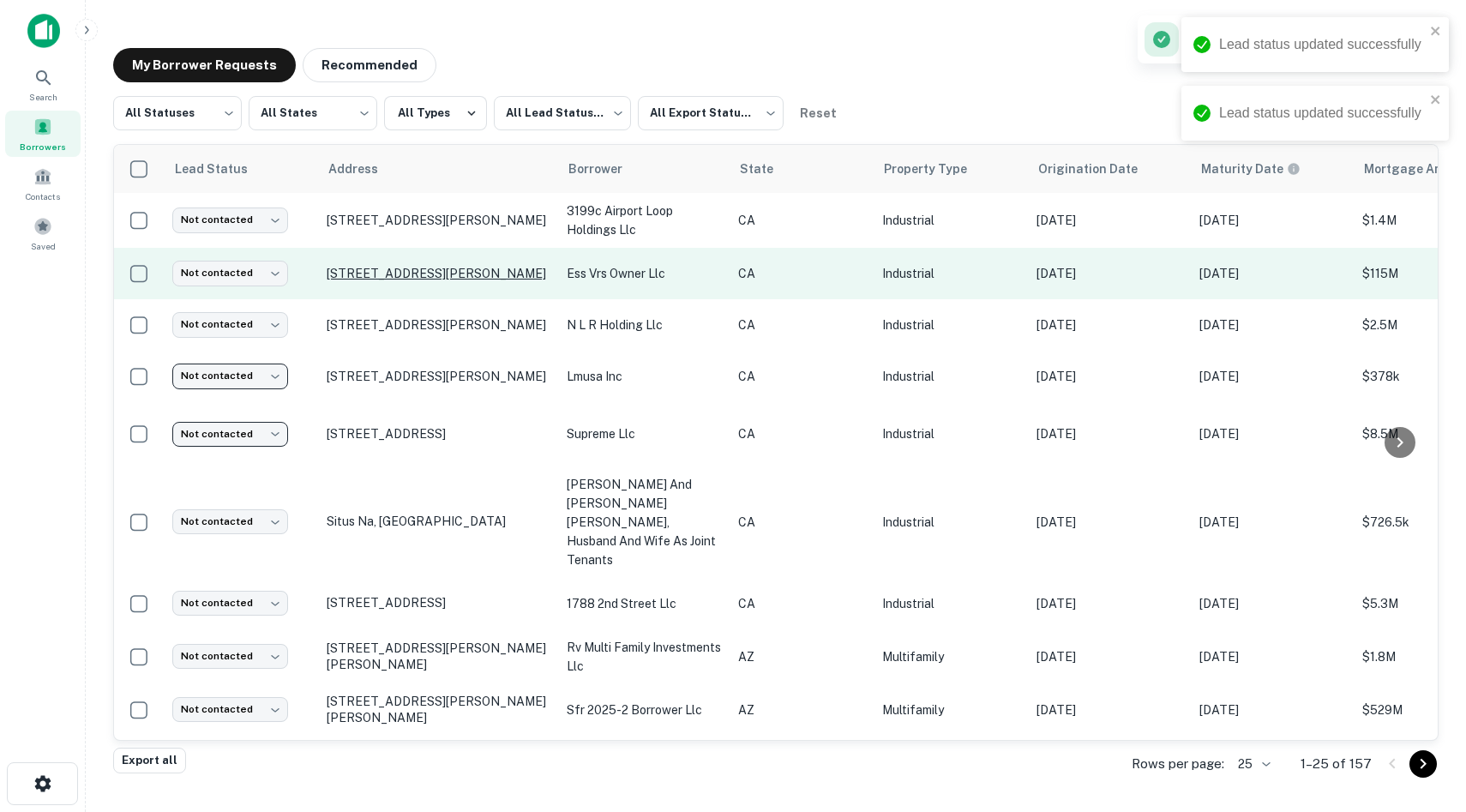
click at [435, 266] on p "[STREET_ADDRESS][PERSON_NAME]" at bounding box center [438, 274] width 223 height 16
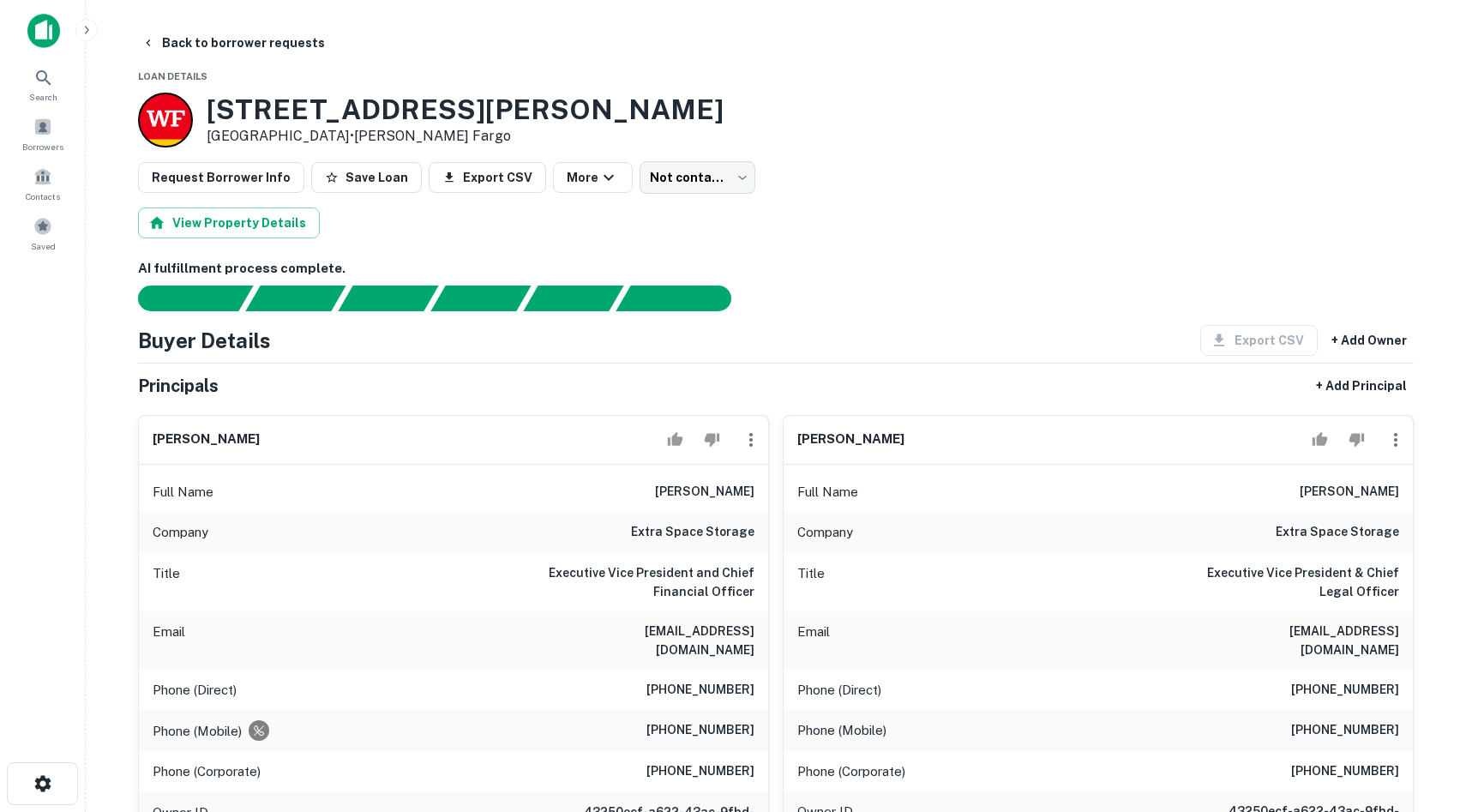
click at [47, 32] on img at bounding box center [44, 30] width 33 height 34
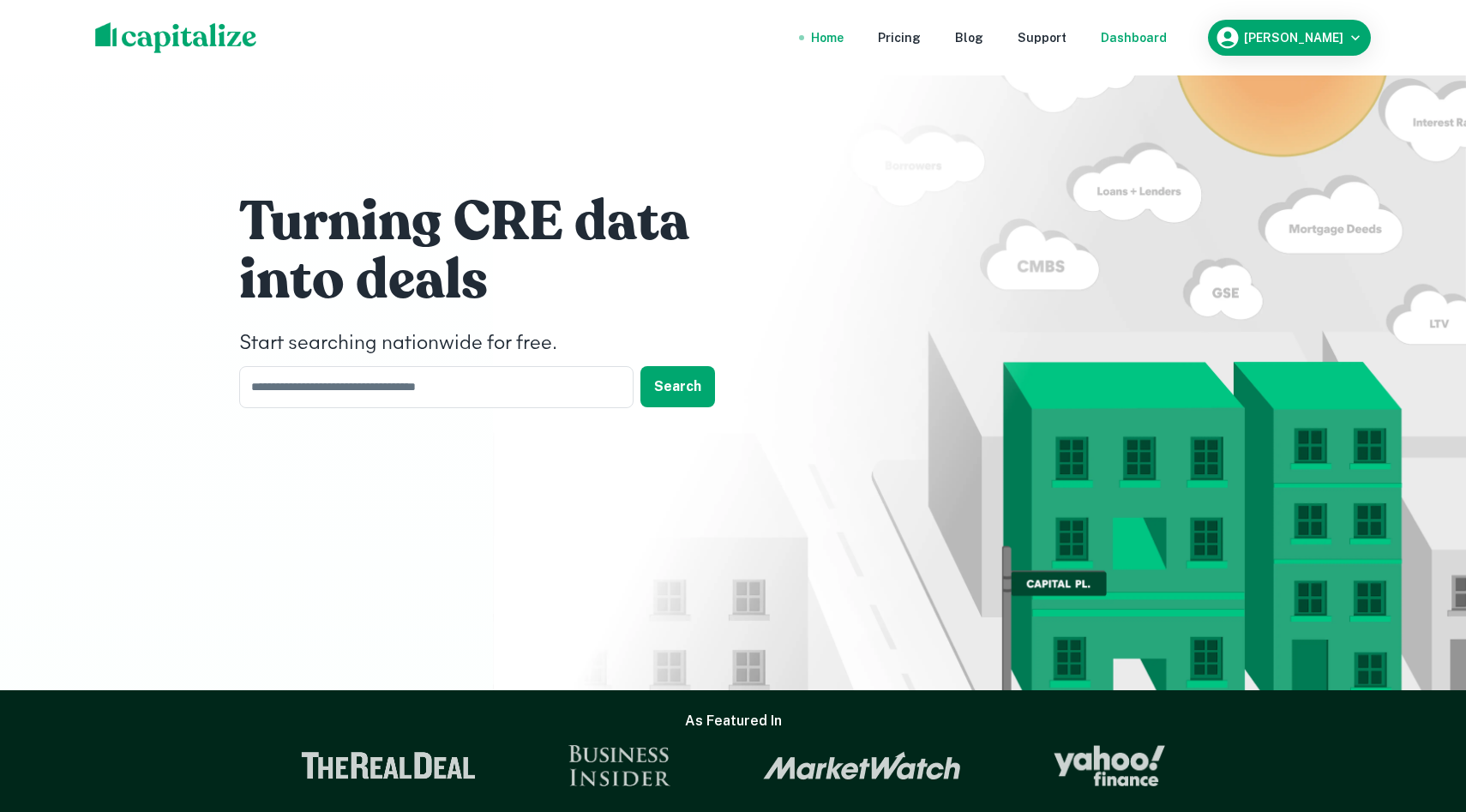
click at [1087, 35] on div "Dashboard" at bounding box center [1133, 38] width 66 height 19
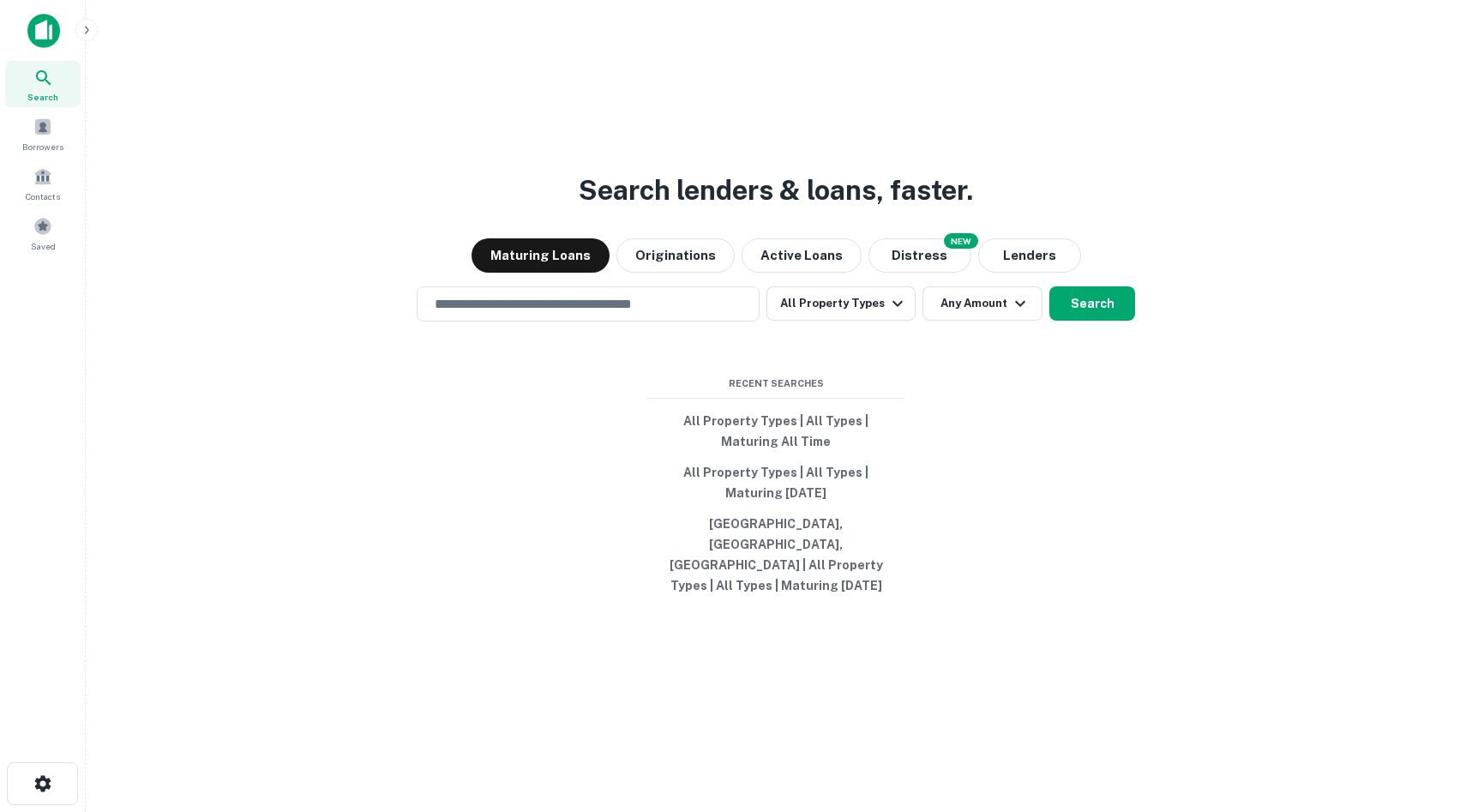
click at [364, 698] on div "Search lenders & loans, faster. Maturing Loans Originations Active Loans NEW Di…" at bounding box center [775, 446] width 1352 height 812
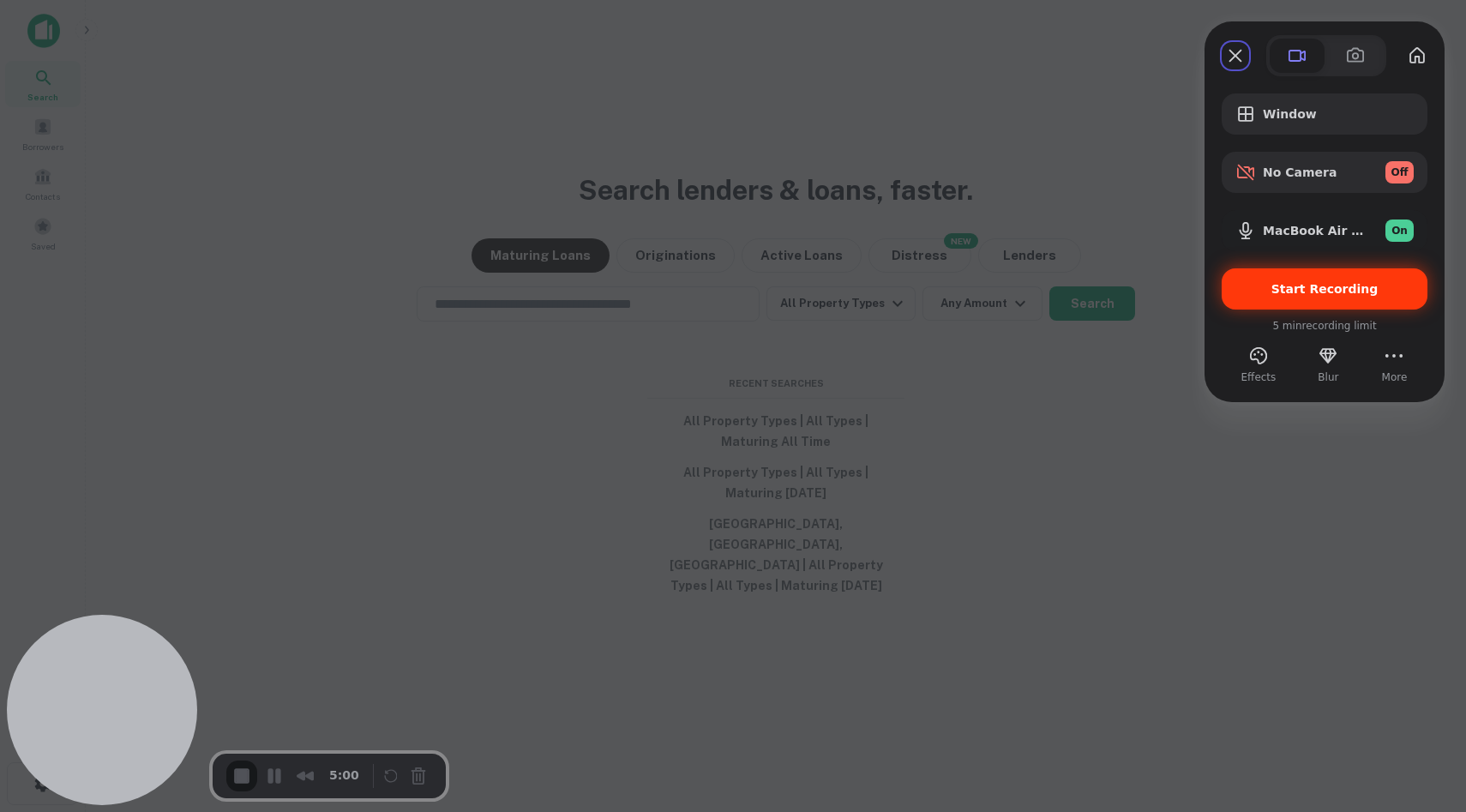
click at [1087, 303] on div "Start Recording" at bounding box center [1324, 288] width 206 height 41
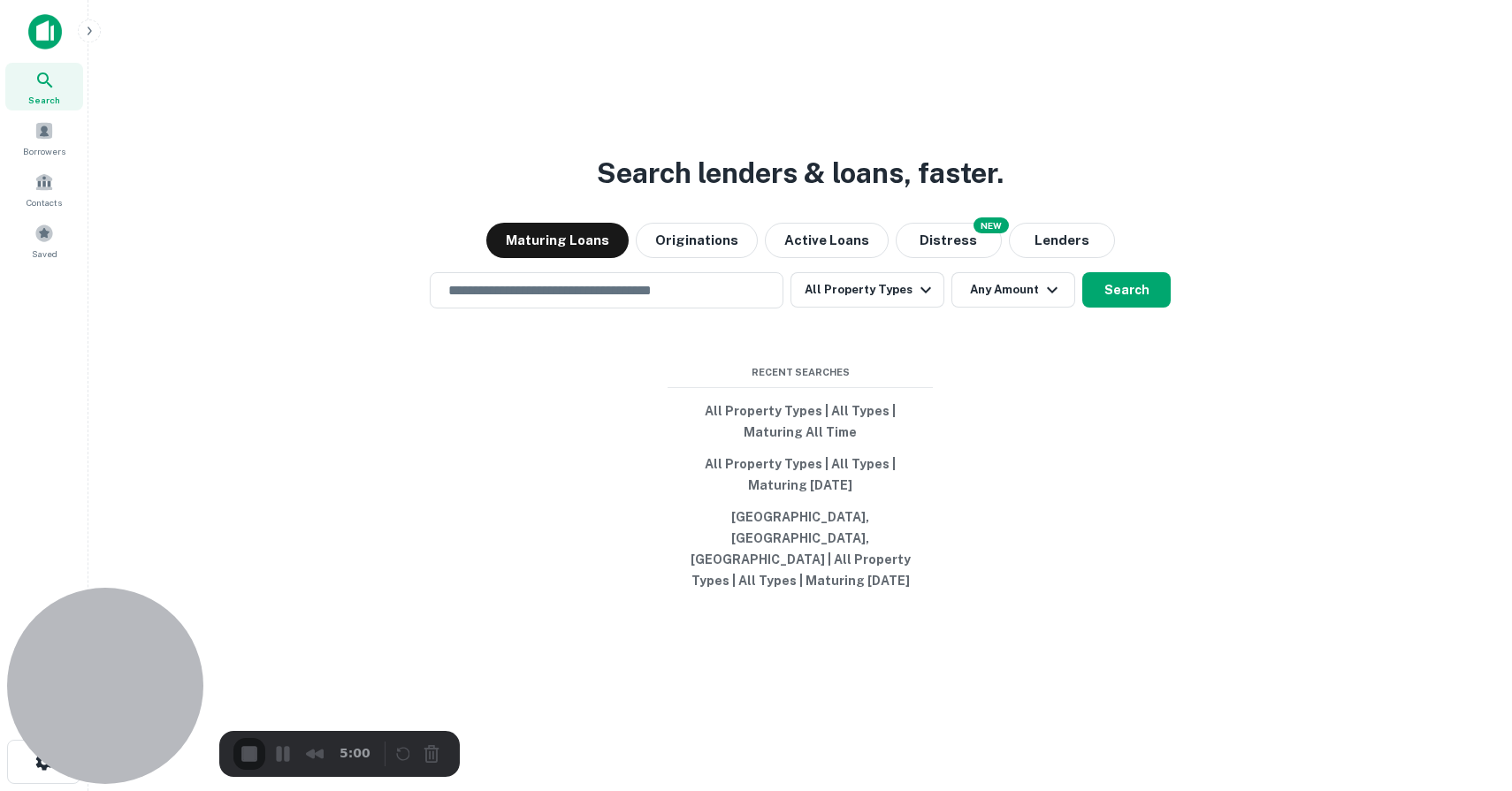
click at [722, 301] on input "text" at bounding box center [606, 290] width 338 height 21
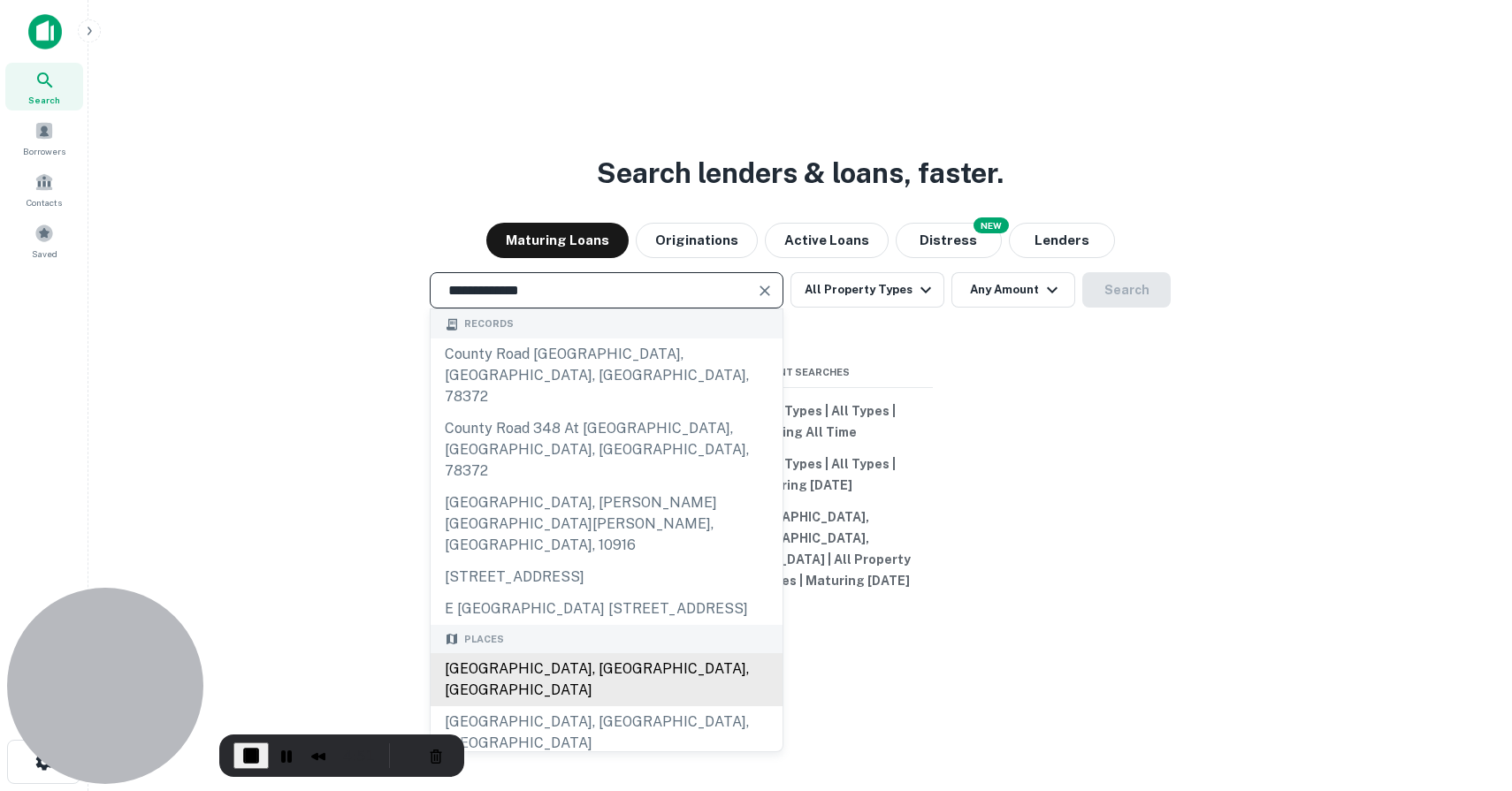
click at [585, 653] on div "[GEOGRAPHIC_DATA], [GEOGRAPHIC_DATA], [GEOGRAPHIC_DATA]" at bounding box center [606, 679] width 352 height 53
type input "**********"
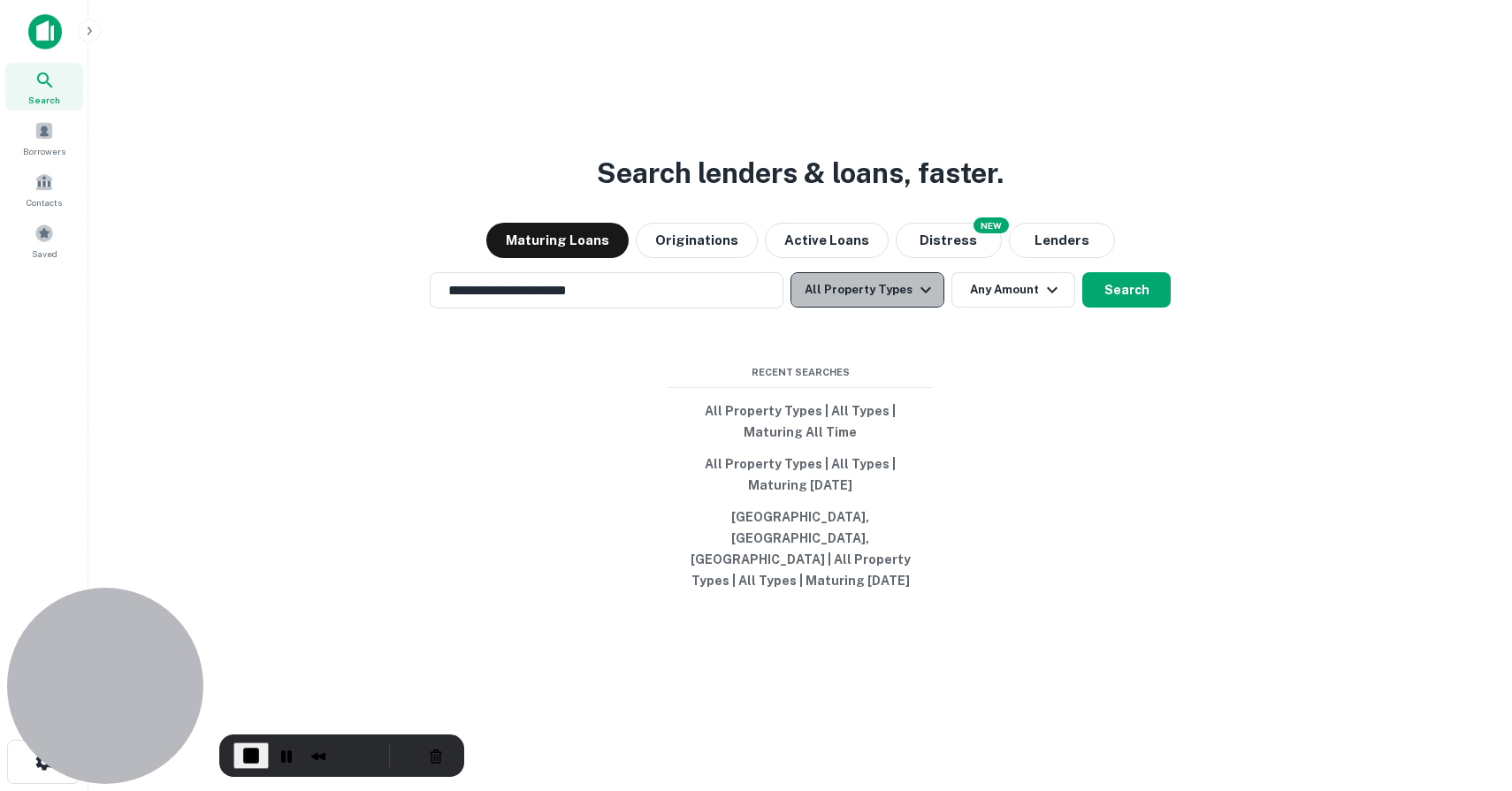
click at [915, 301] on icon "button" at bounding box center [925, 290] width 21 height 21
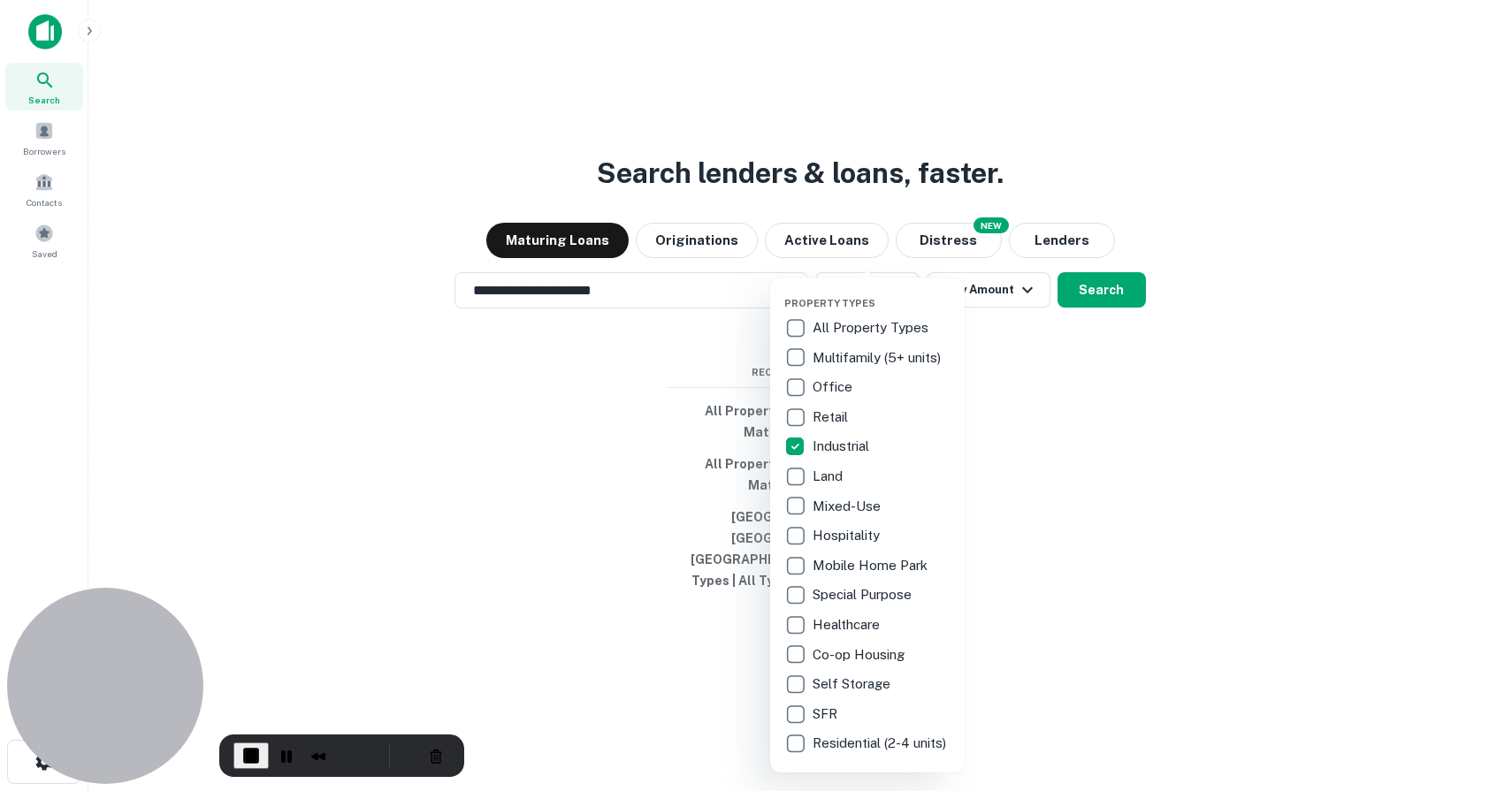
click at [1099, 309] on div at bounding box center [756, 395] width 1512 height 791
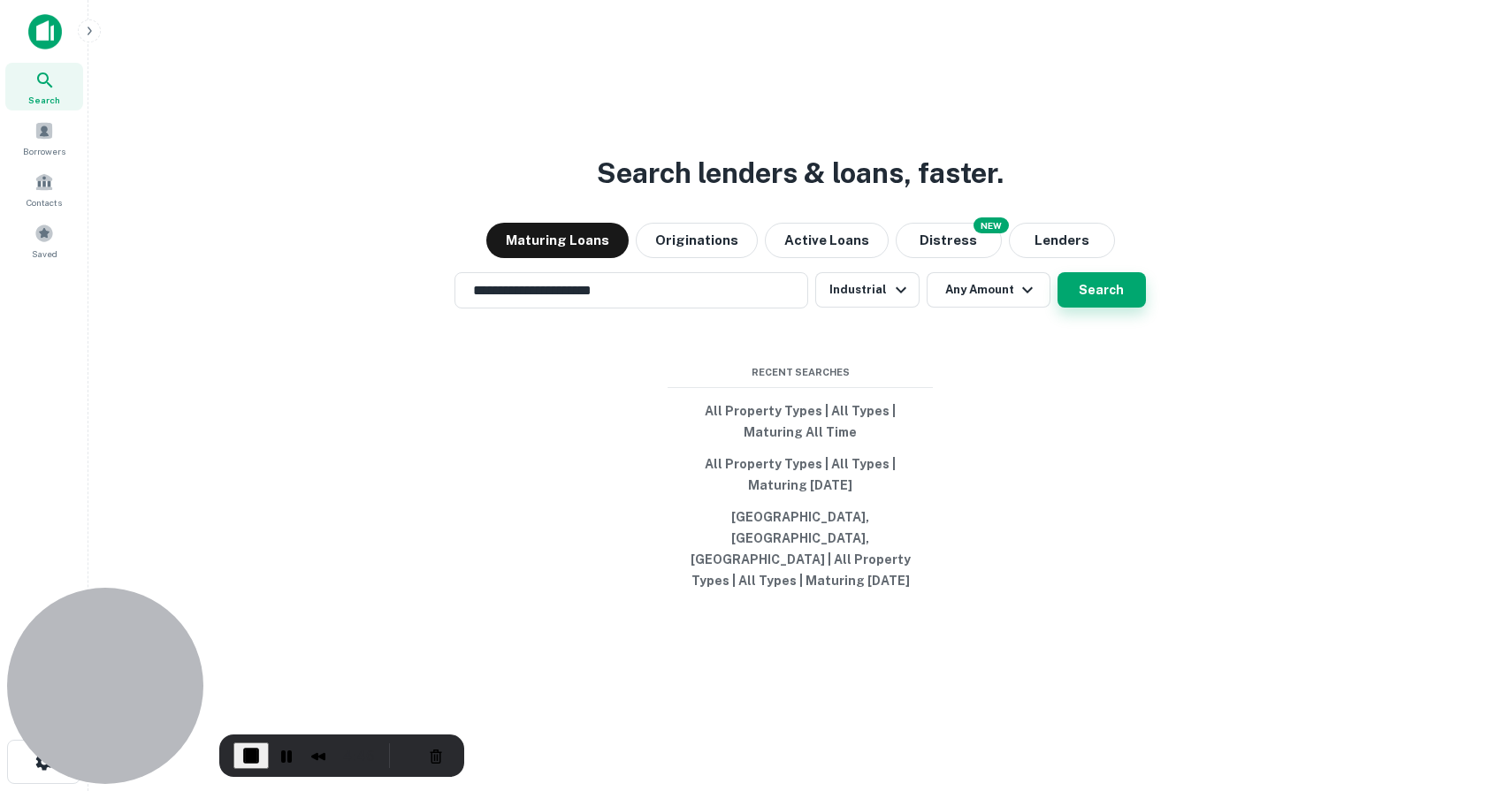
click at [1110, 307] on button "Search" at bounding box center [1101, 289] width 89 height 35
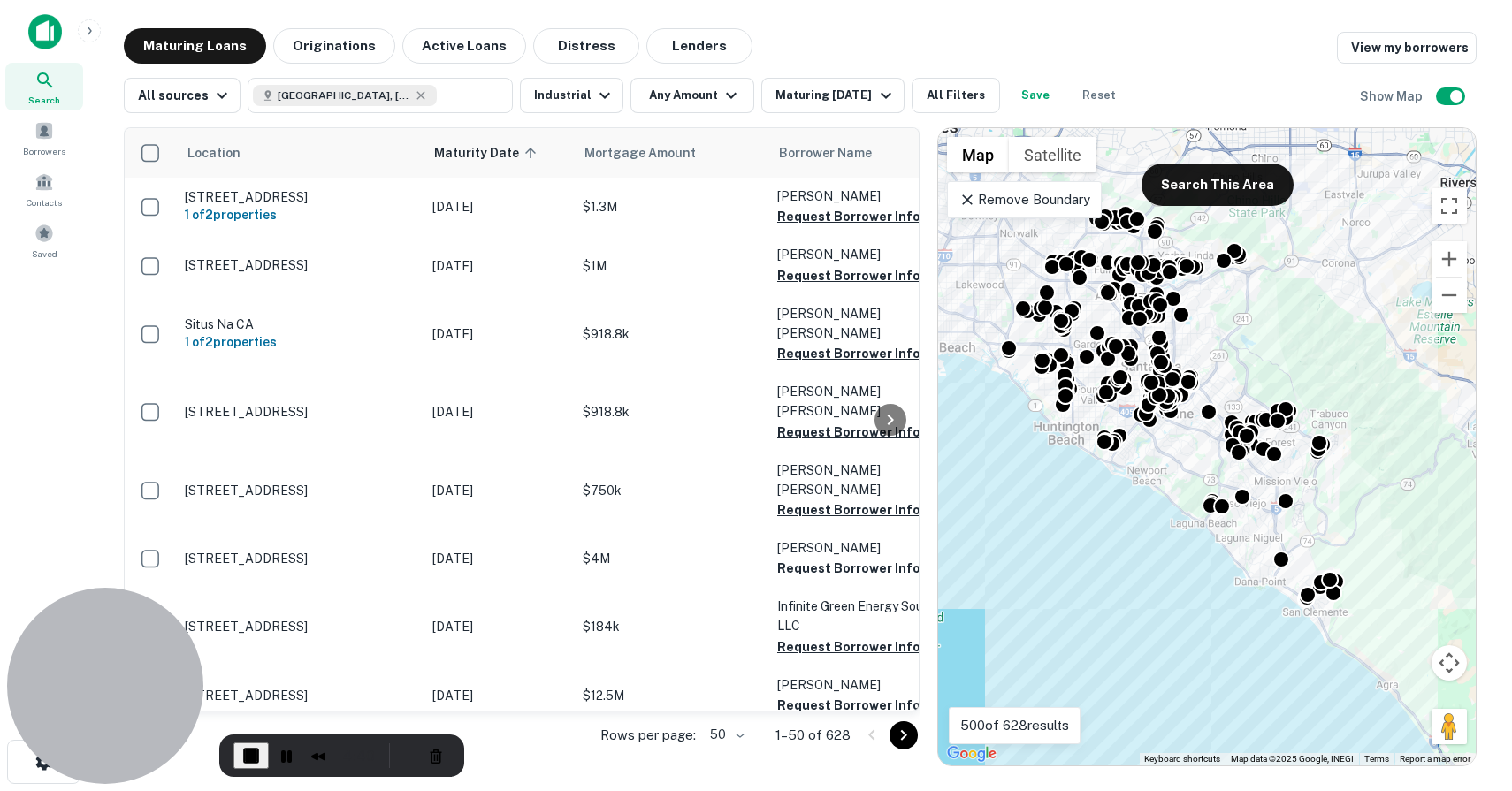
click at [1026, 198] on p "Remove Boundary" at bounding box center [1024, 200] width 132 height 21
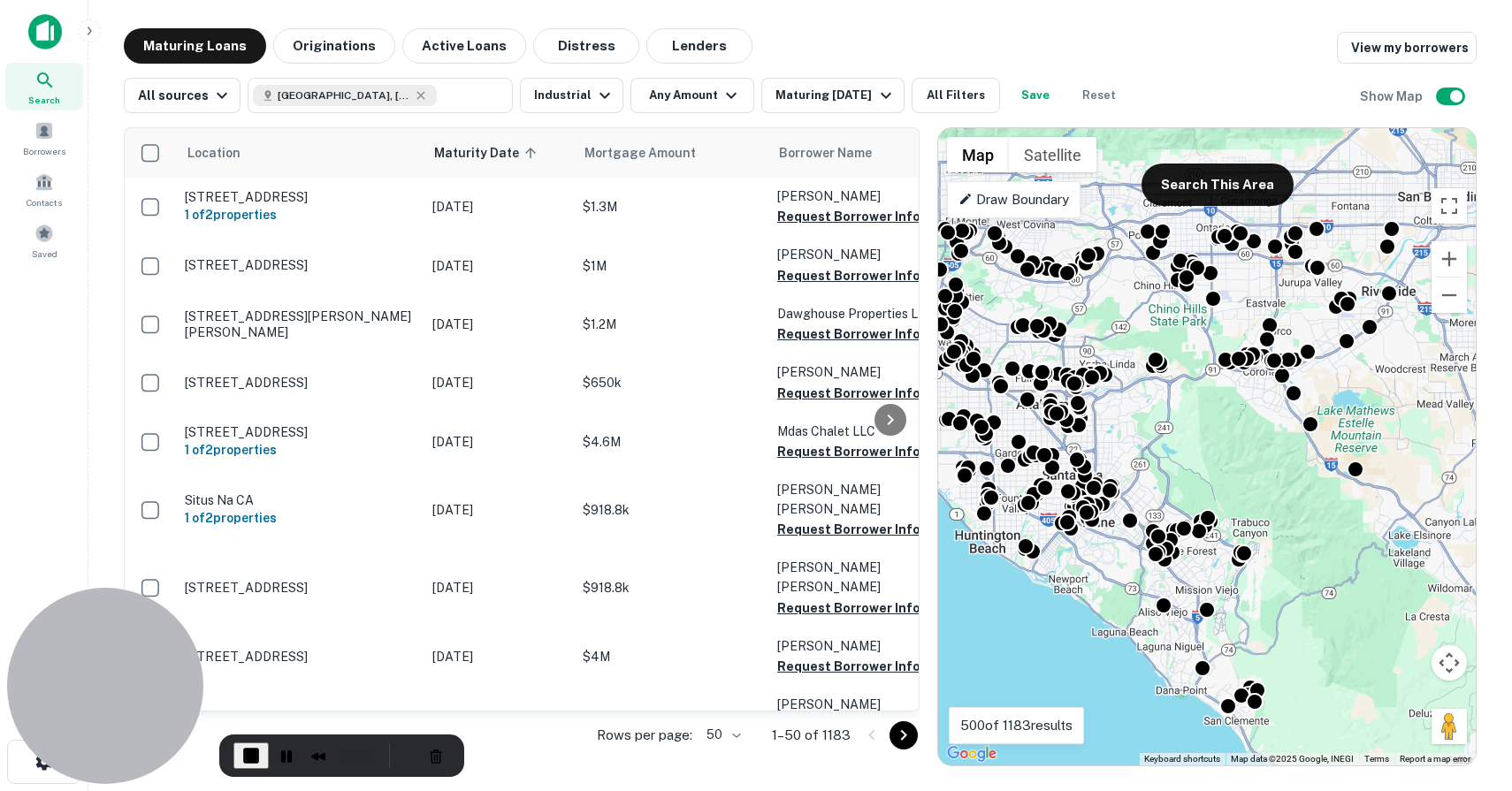
drag, startPoint x: 1303, startPoint y: 278, endPoint x: 1224, endPoint y: 389, distance: 136.2
click at [1121, 389] on div "To activate drag with keyboard, press Alt + Enter. Once in keyboard drag state,…" at bounding box center [1207, 447] width 537 height 638
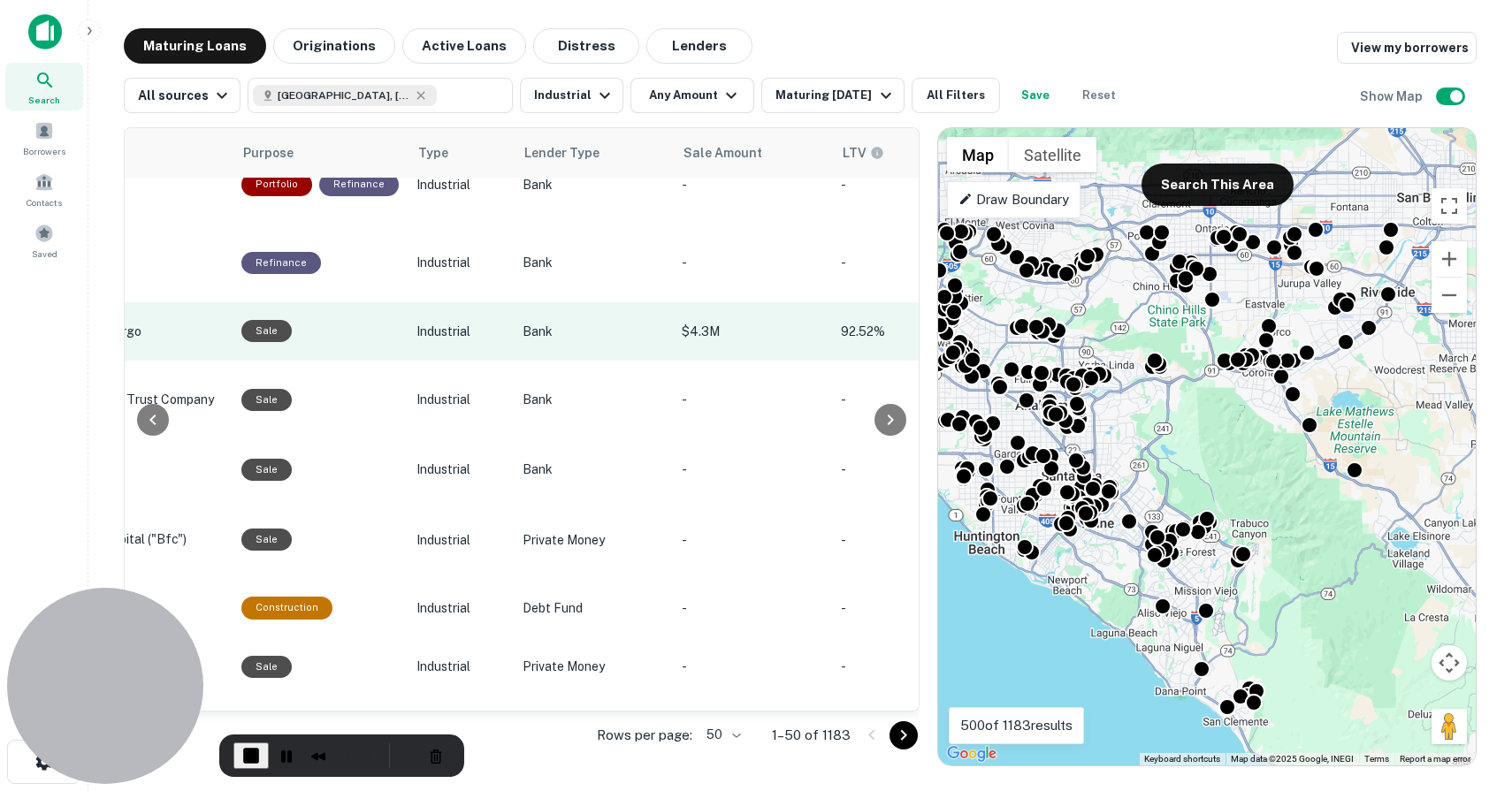
scroll to position [339, 1013]
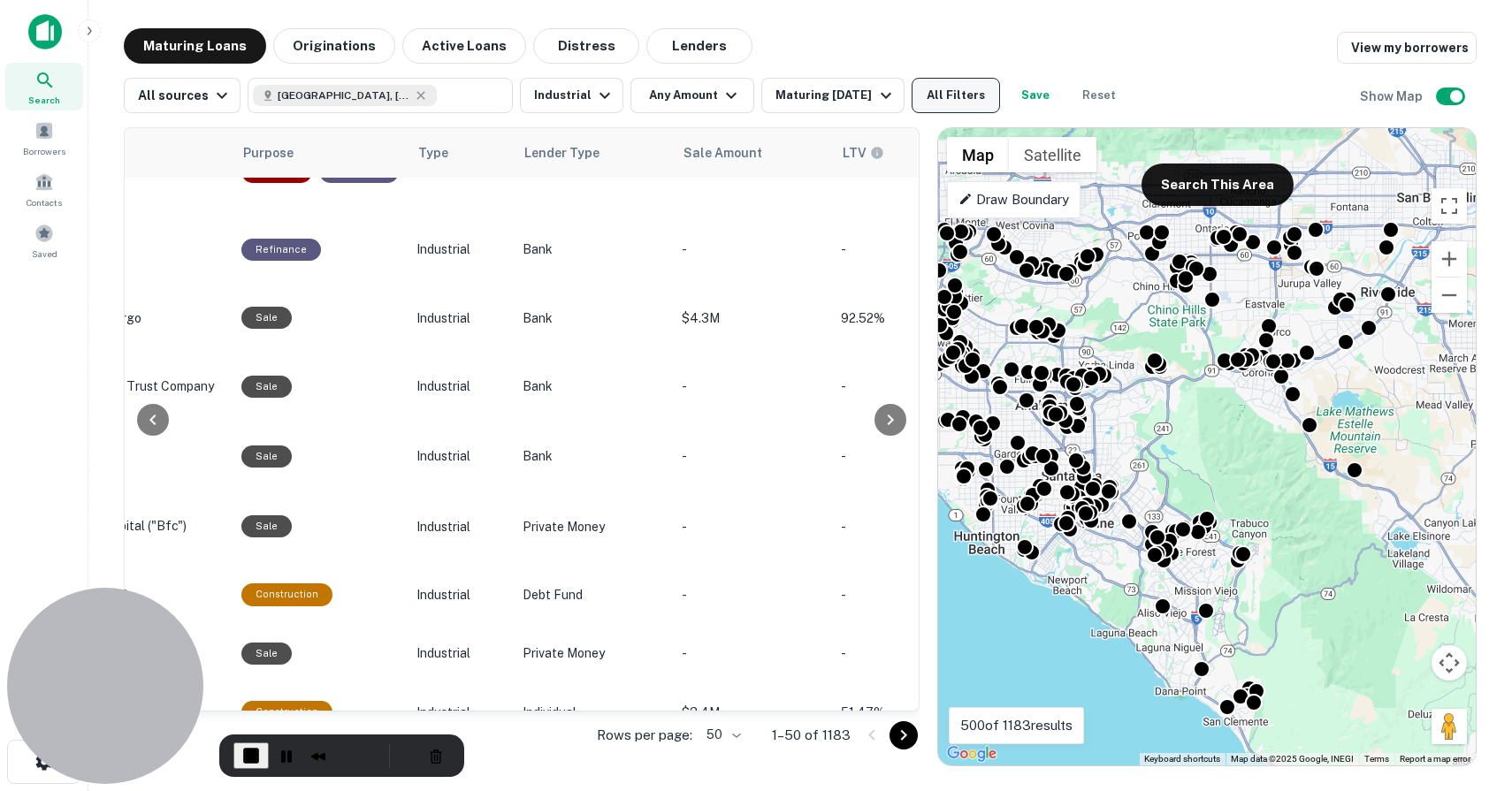
click at [911, 96] on button "All Filters" at bounding box center [955, 95] width 89 height 35
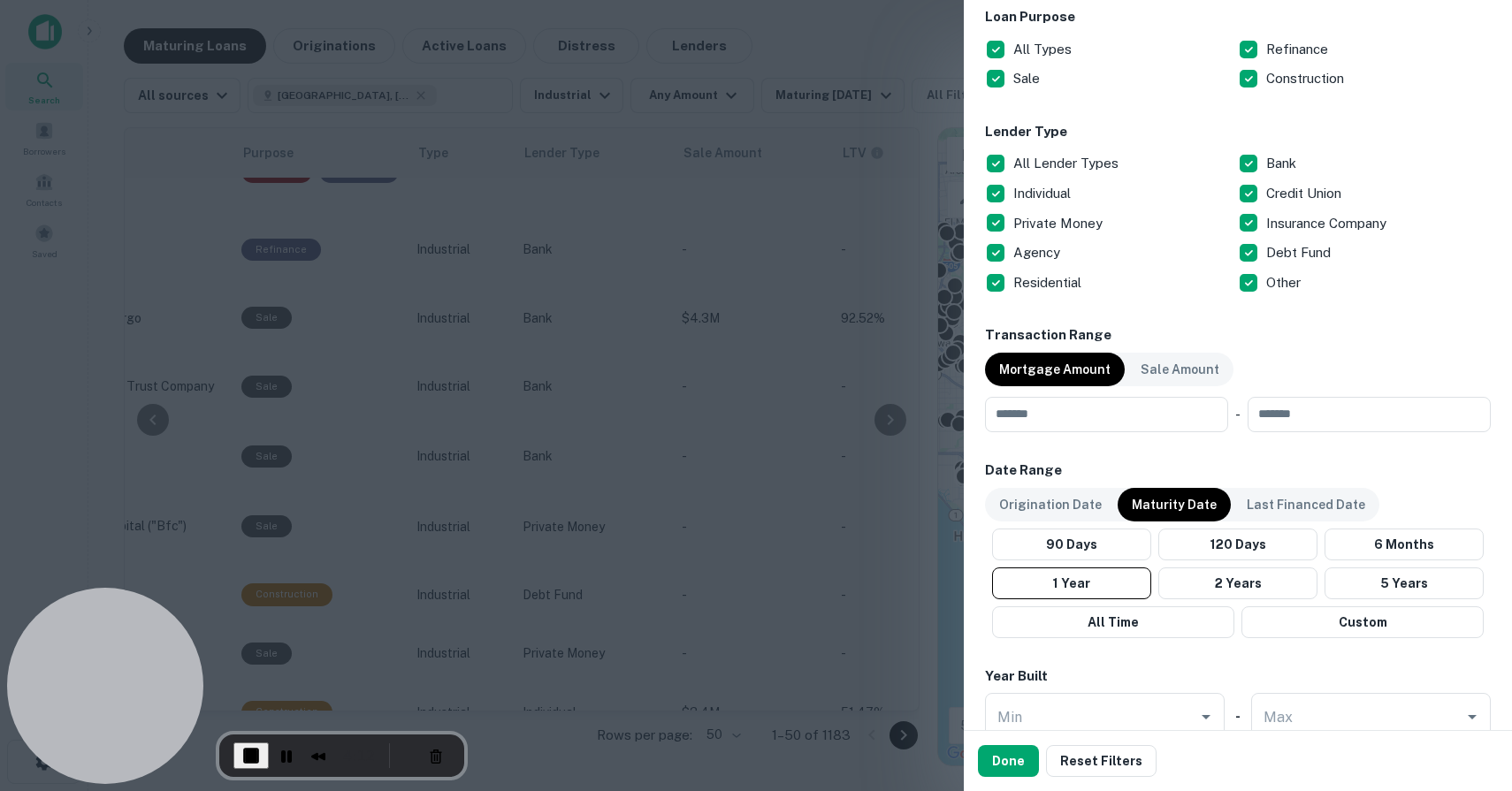
scroll to position [612, 0]
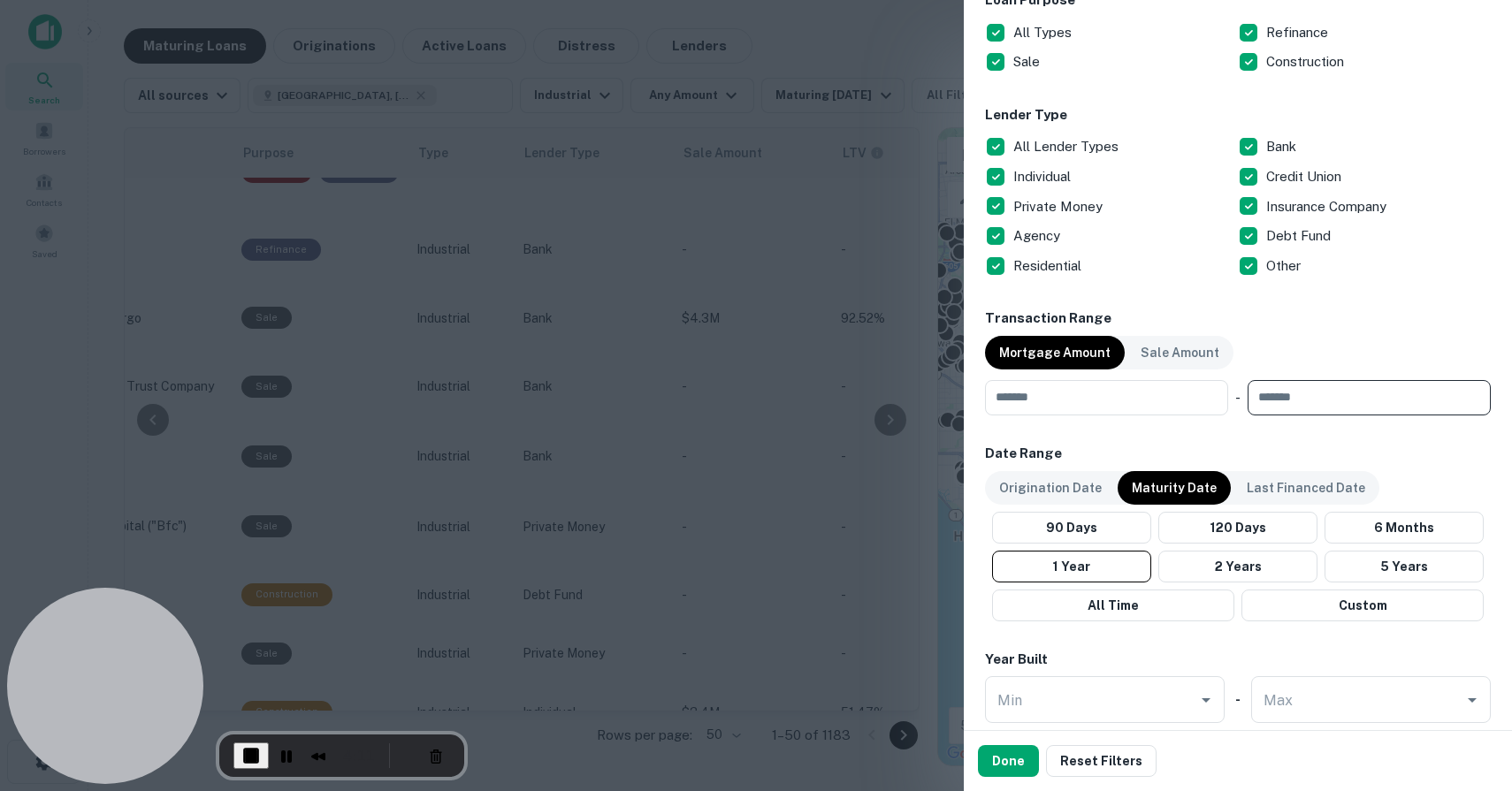
click at [1121, 405] on input "number" at bounding box center [1362, 397] width 231 height 35
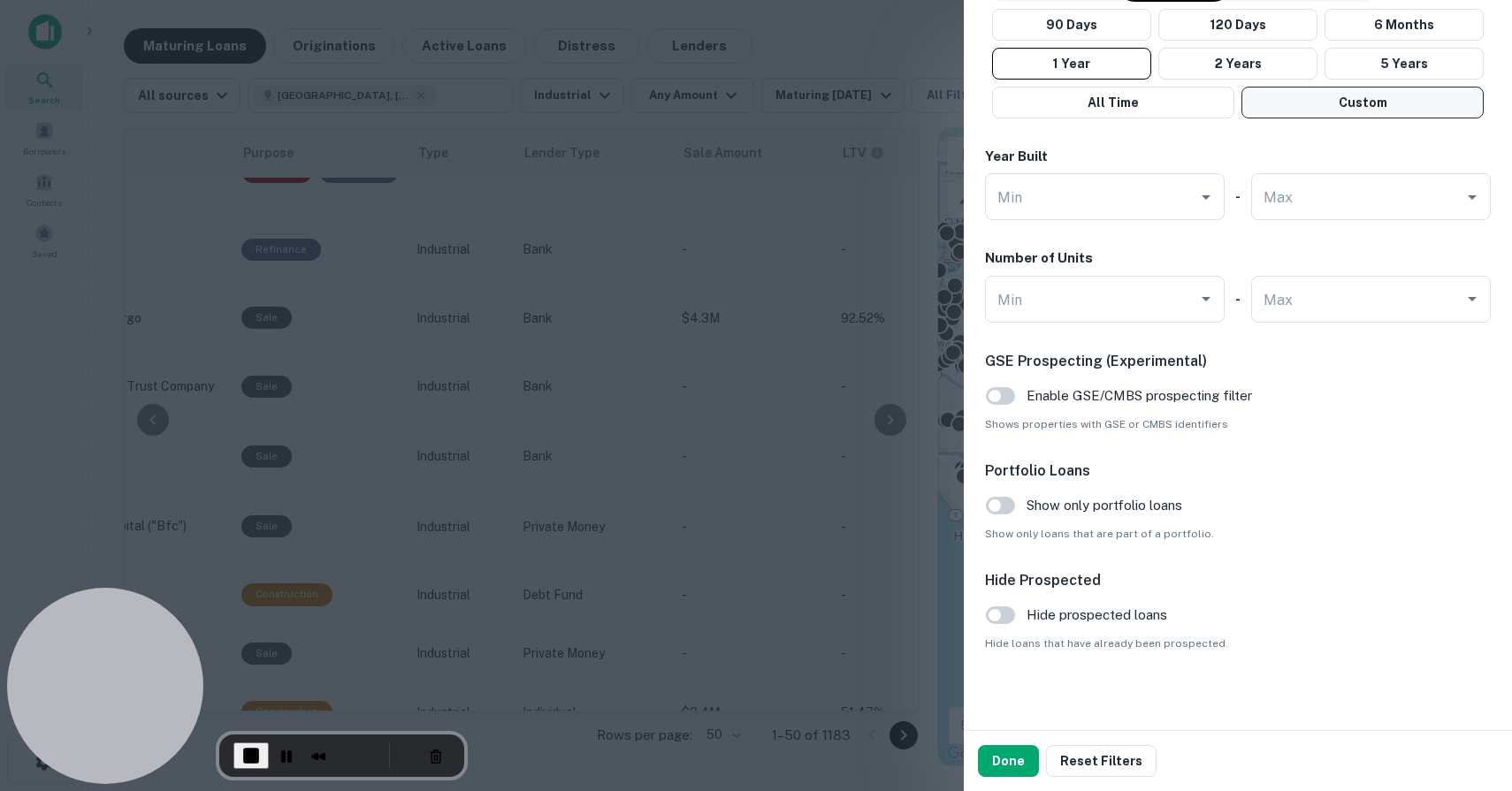
scroll to position [1153, 0]
type input "********"
click at [991, 720] on button "Done" at bounding box center [1008, 761] width 61 height 32
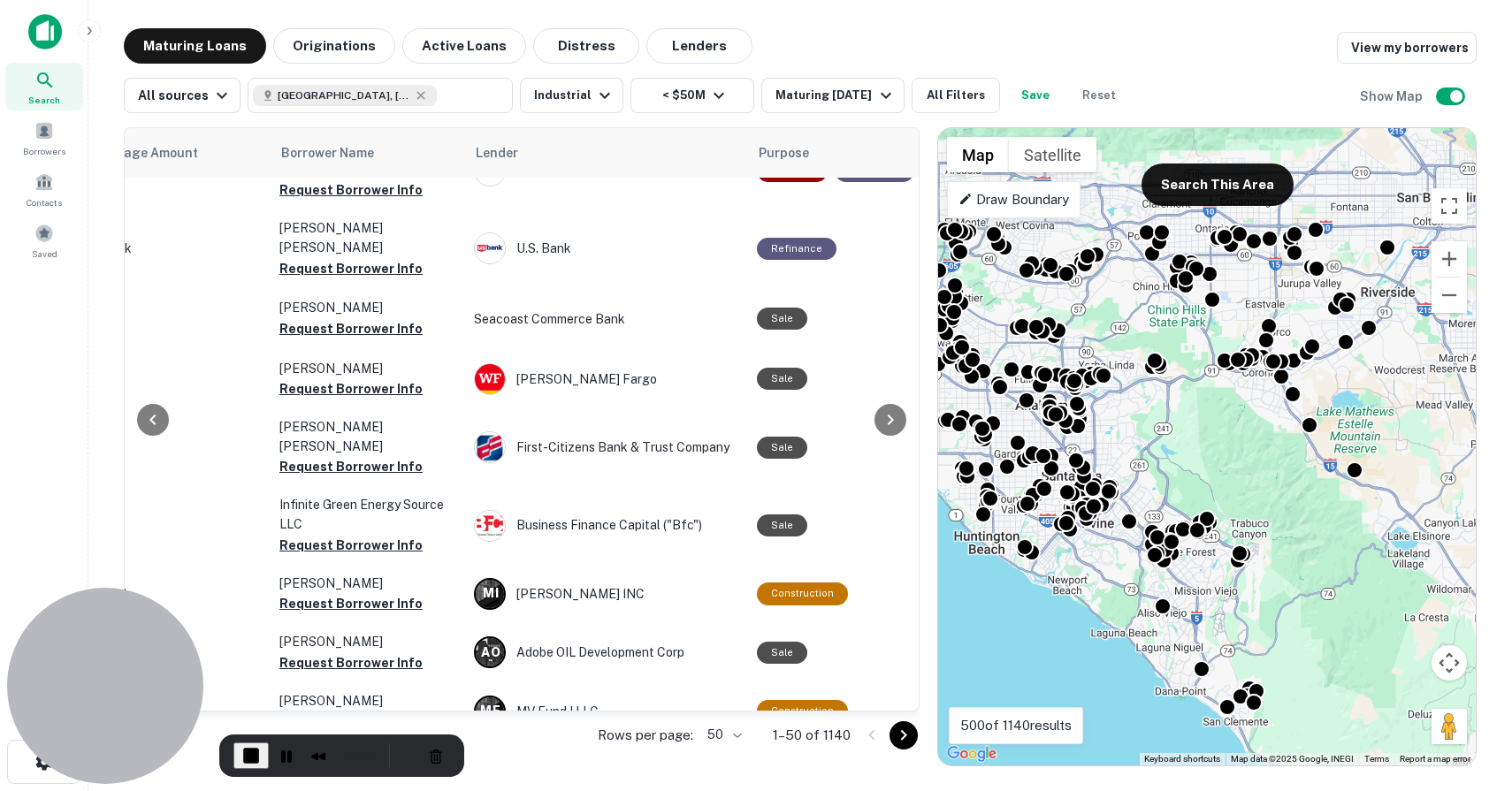
scroll to position [340, 485]
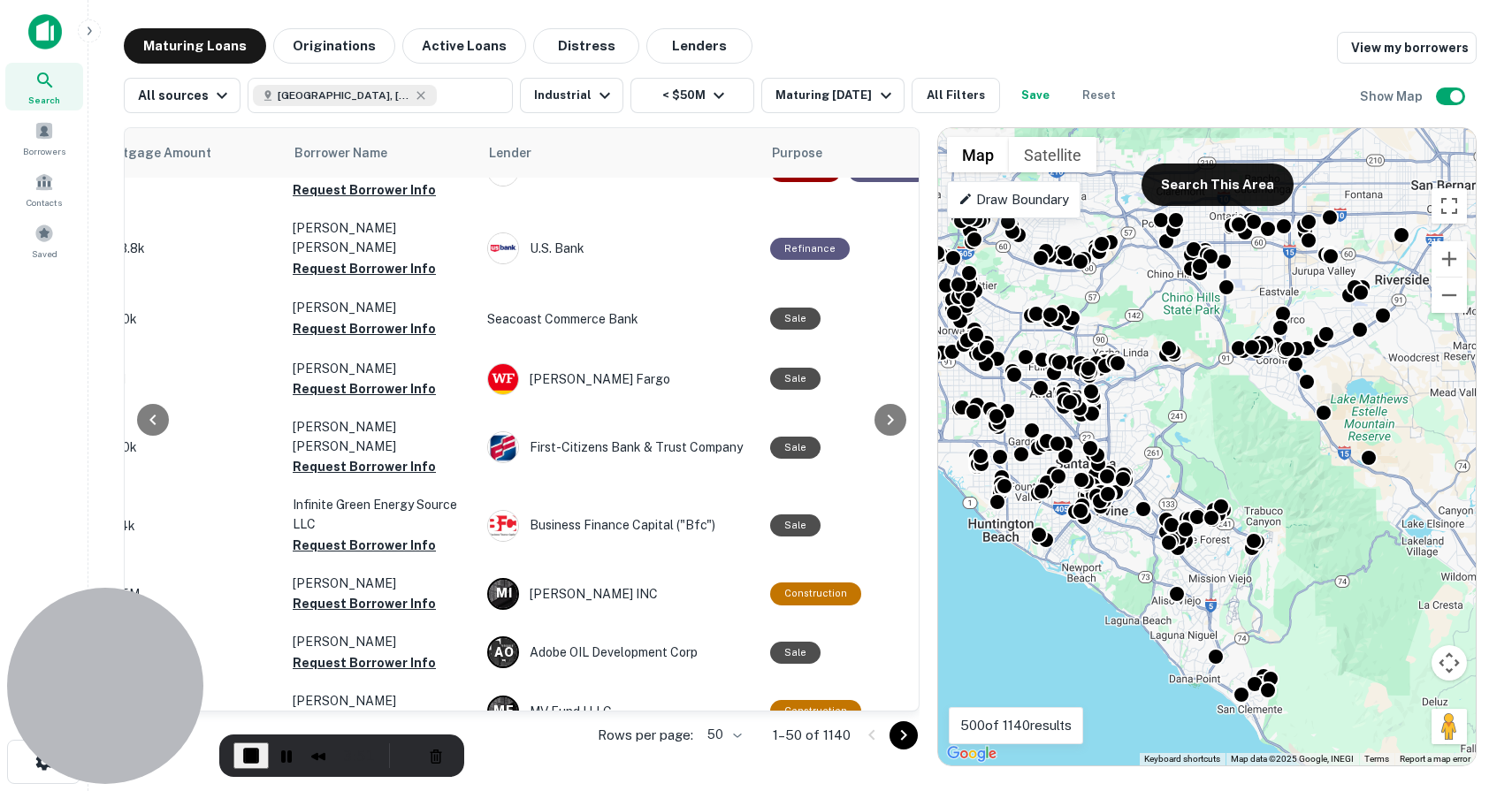
drag, startPoint x: 1245, startPoint y: 408, endPoint x: 1262, endPoint y: 398, distance: 19.7
click at [1121, 398] on div "To activate drag with keyboard, press Alt + Enter. Once in keyboard drag state,…" at bounding box center [1207, 447] width 537 height 638
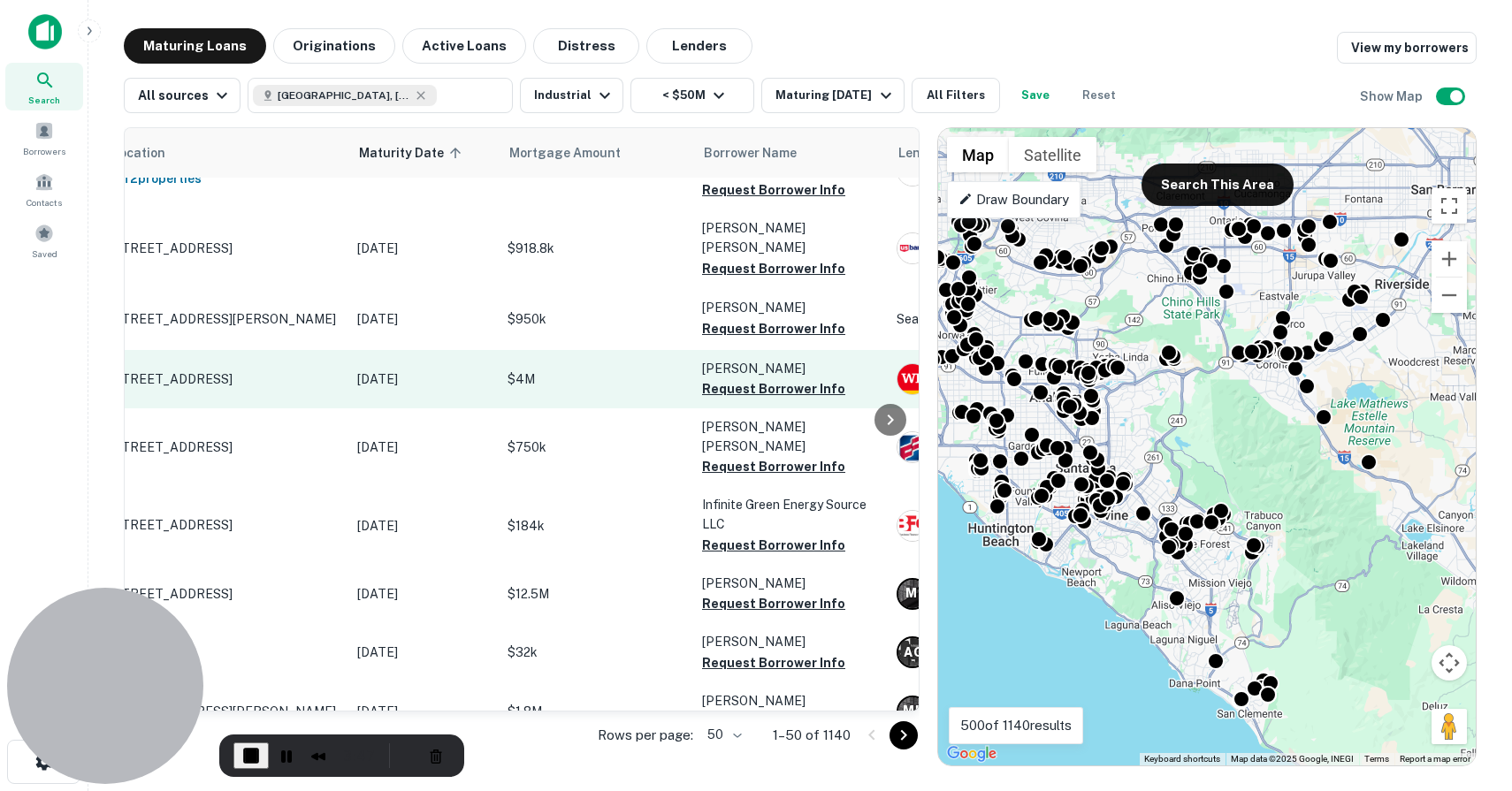
scroll to position [340, 87]
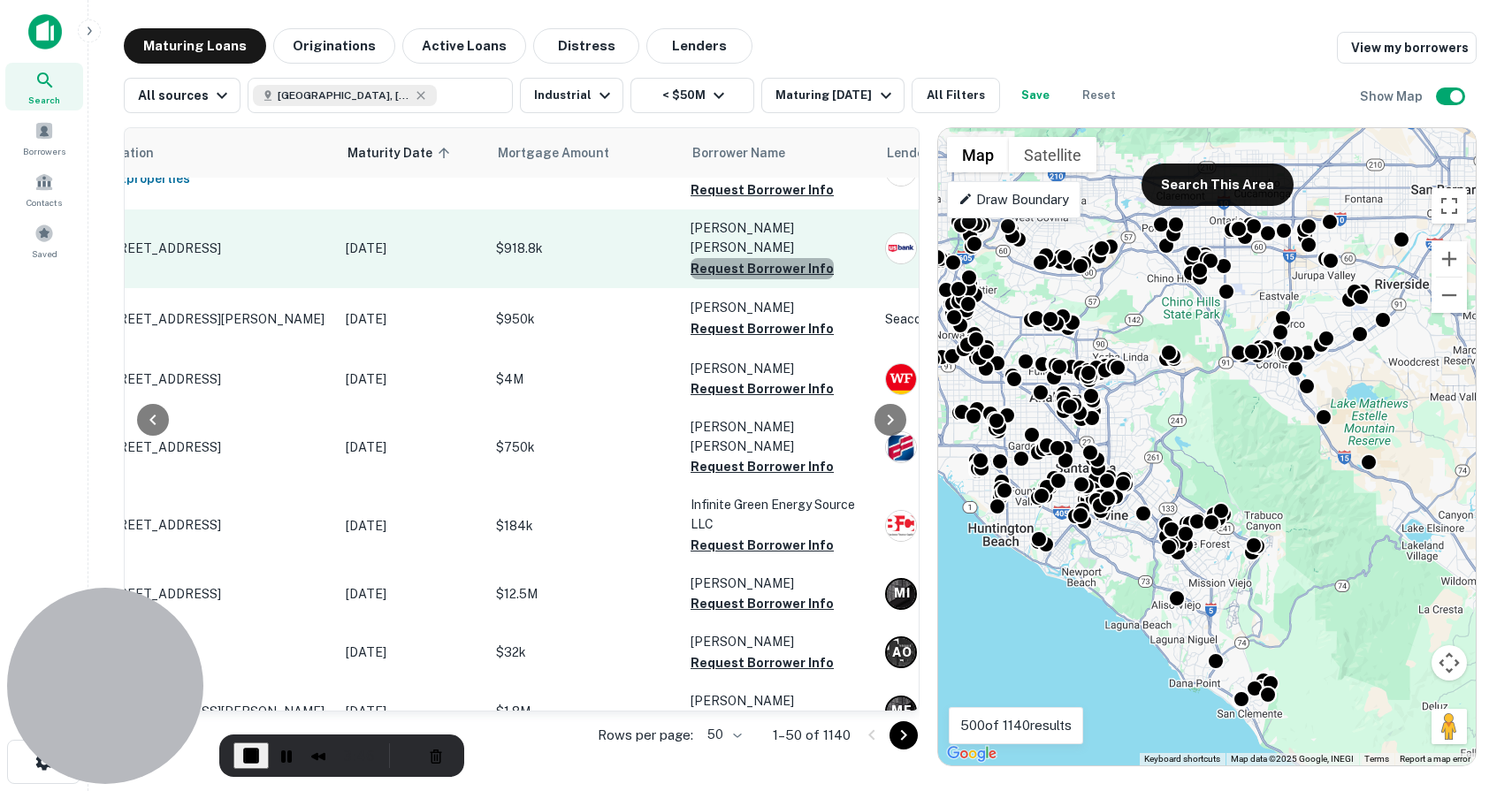
click at [774, 258] on button "Request Borrower Info" at bounding box center [762, 269] width 143 height 21
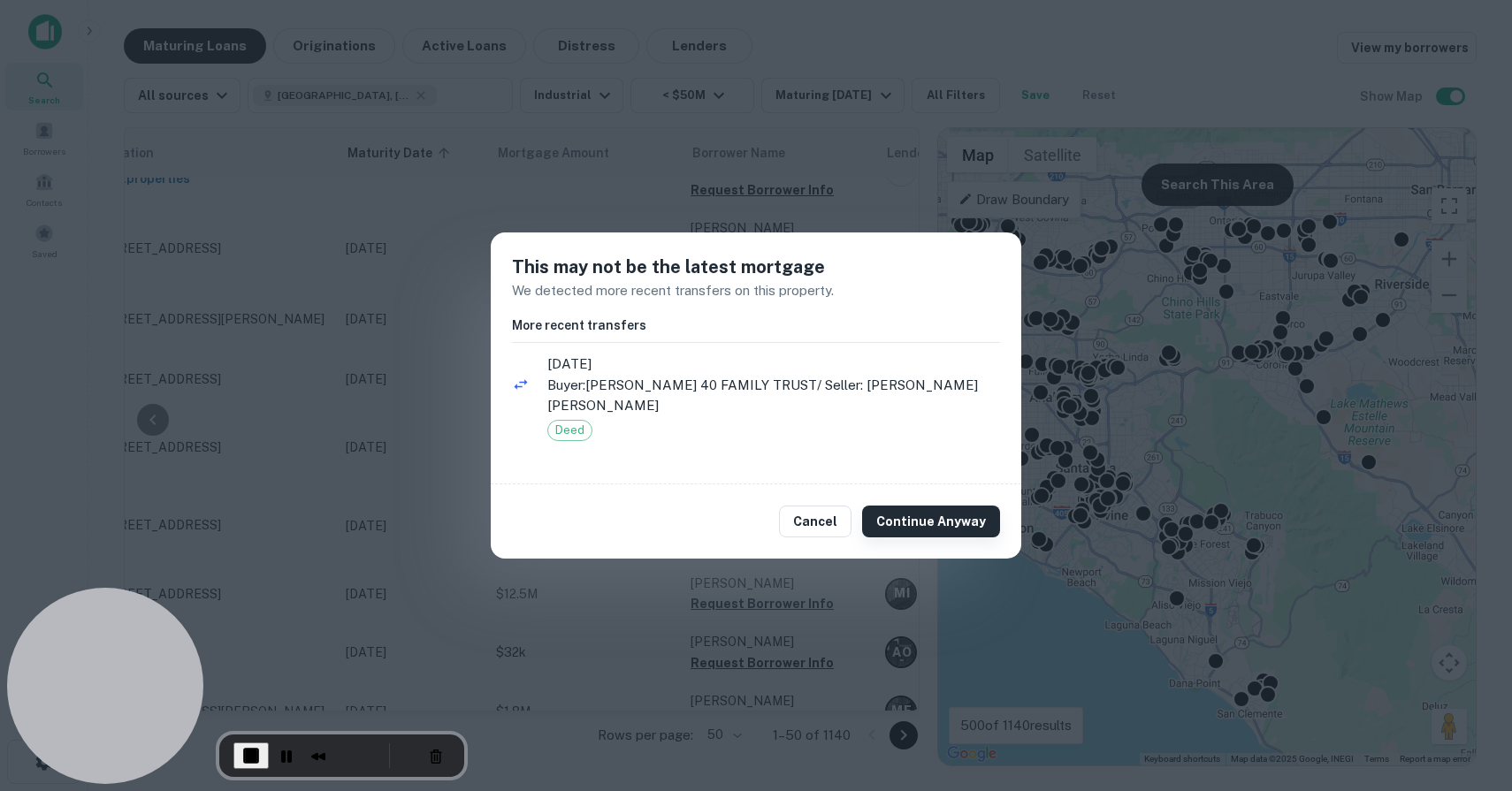
click at [924, 517] on button "Continue Anyway" at bounding box center [931, 521] width 138 height 32
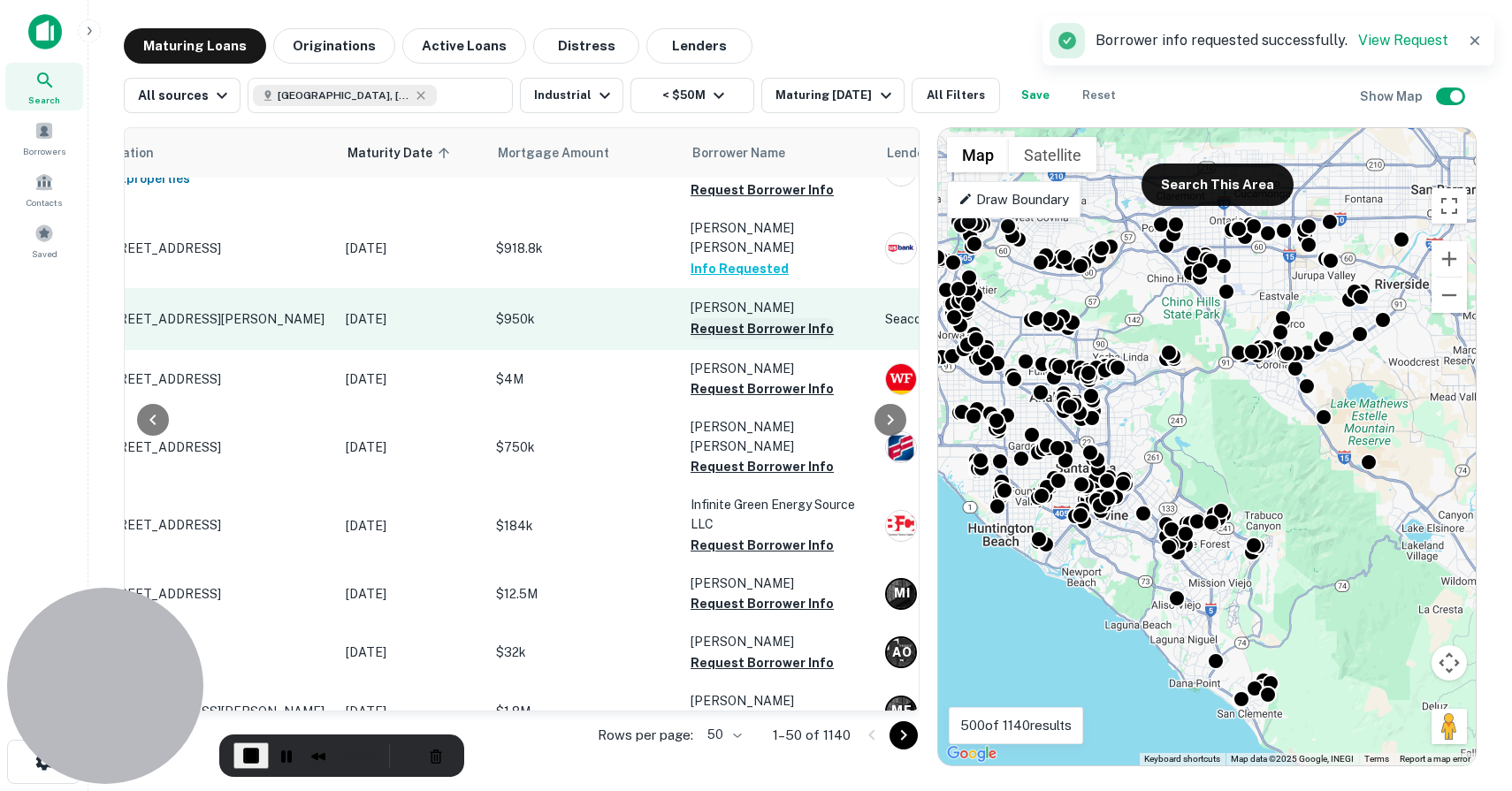
click at [738, 318] on button "Request Borrower Info" at bounding box center [762, 329] width 143 height 21
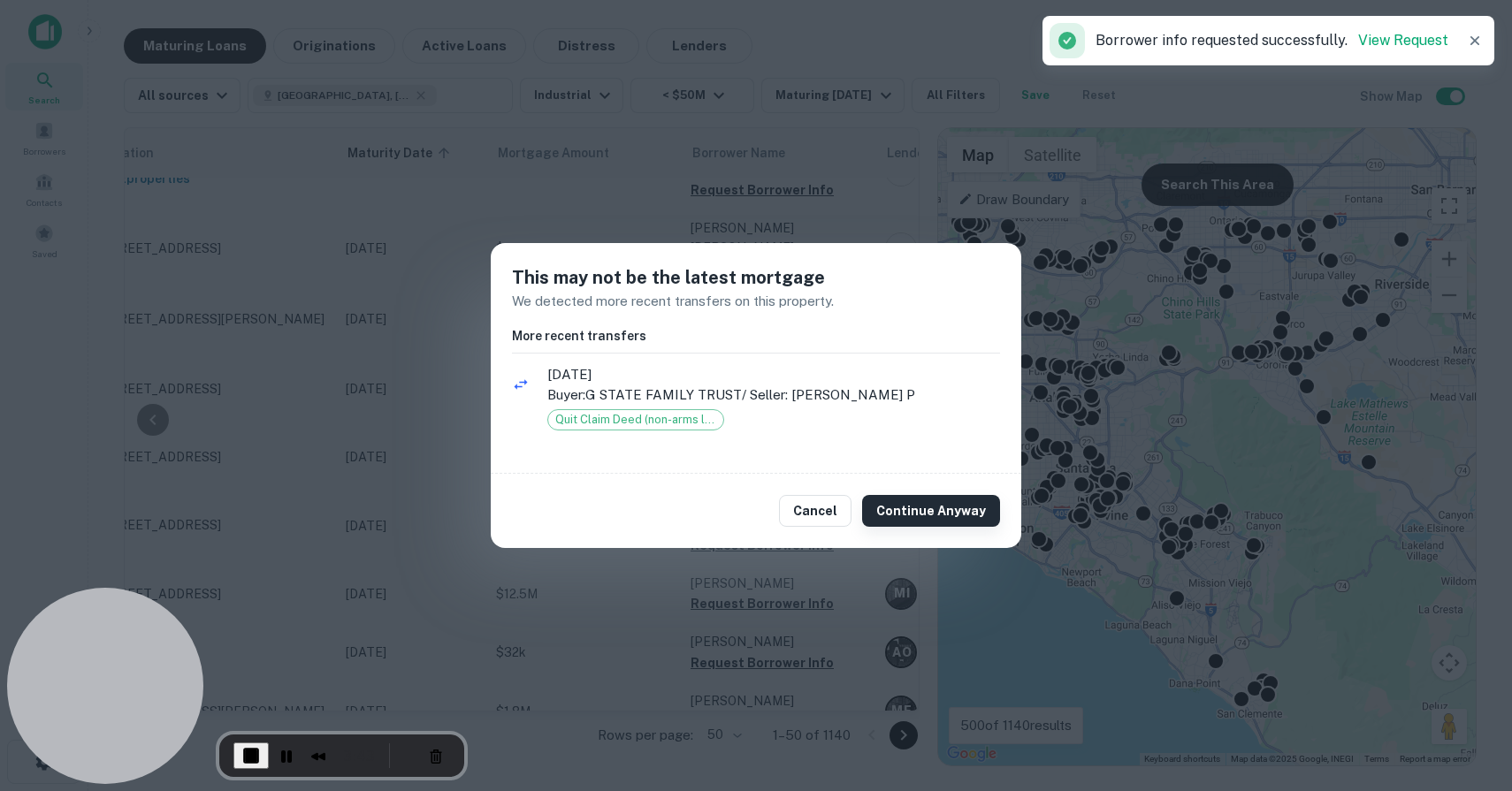
click at [935, 503] on button "Continue Anyway" at bounding box center [931, 512] width 138 height 32
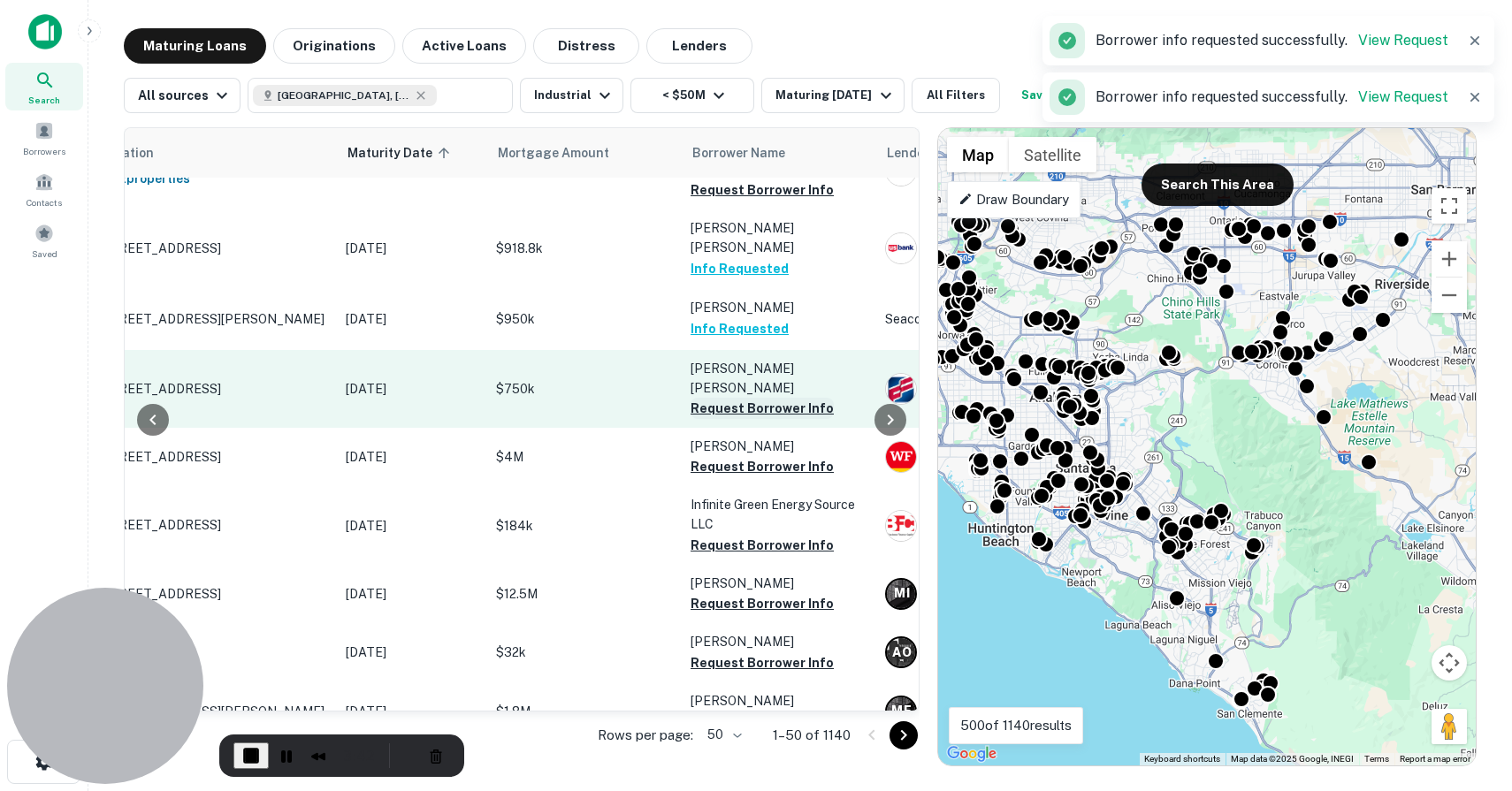
click at [754, 398] on button "Request Borrower Info" at bounding box center [762, 408] width 143 height 21
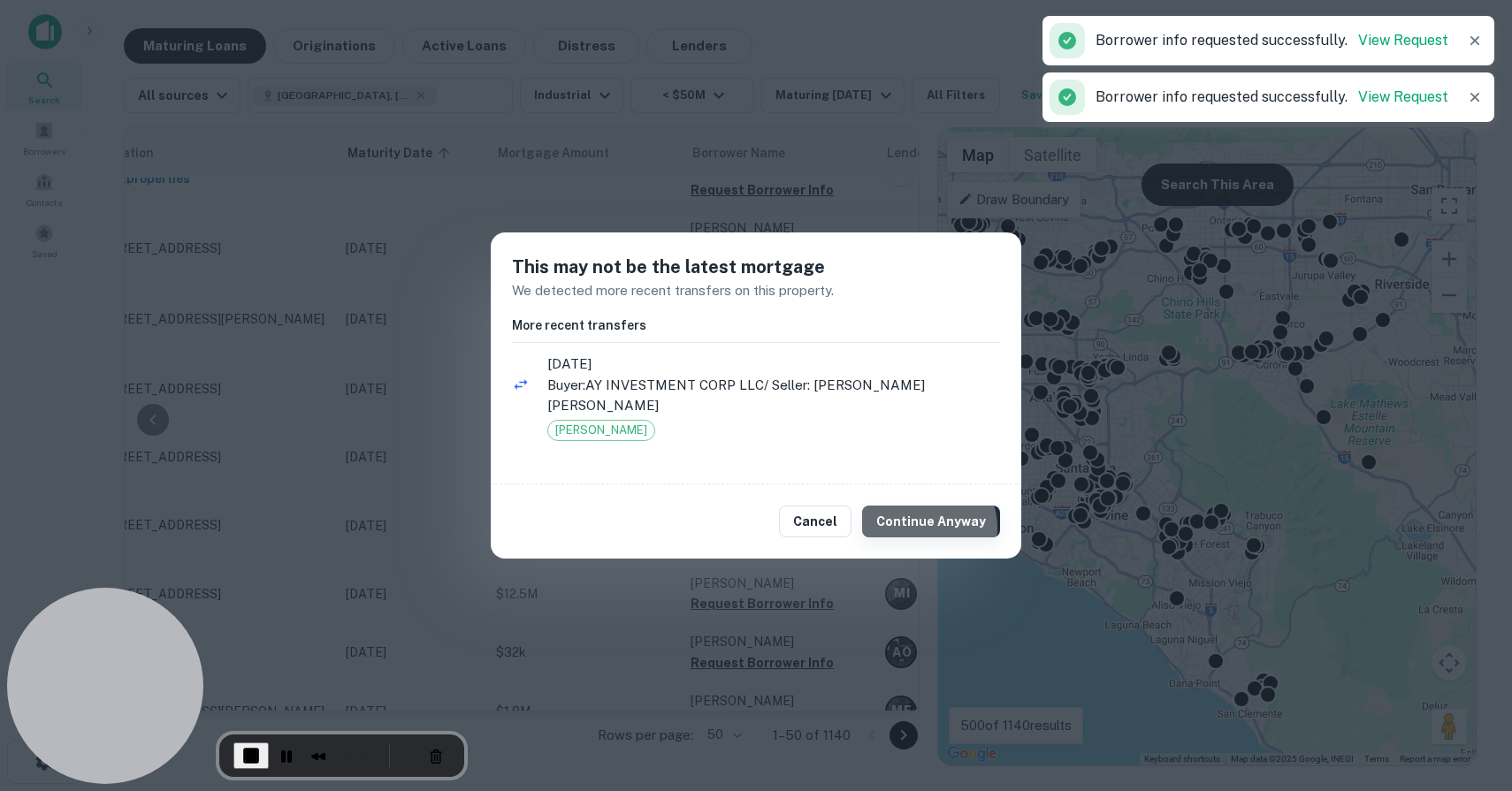
click at [930, 518] on button "Continue Anyway" at bounding box center [931, 521] width 138 height 32
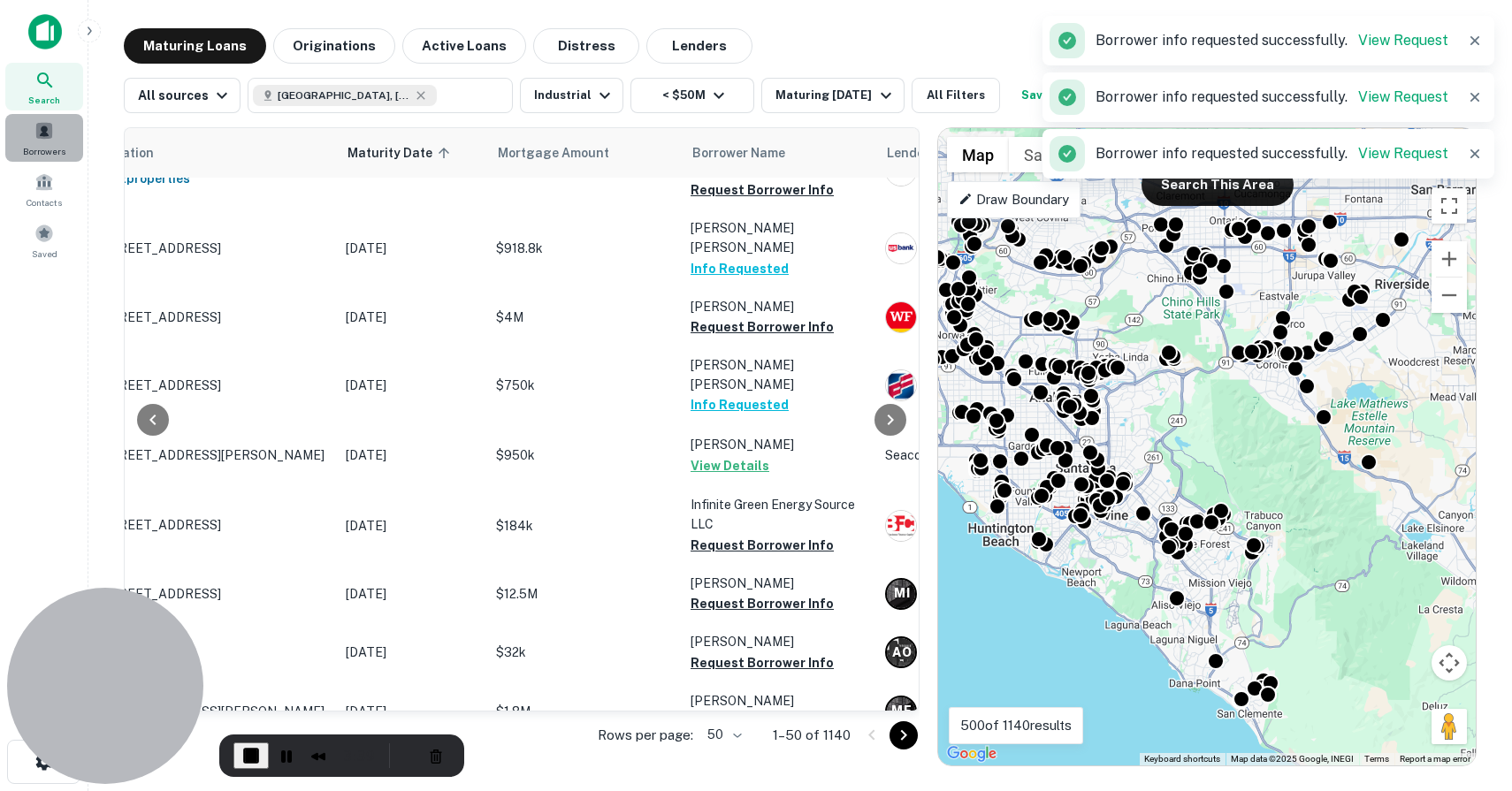
click at [40, 142] on div "Borrowers" at bounding box center [44, 137] width 78 height 47
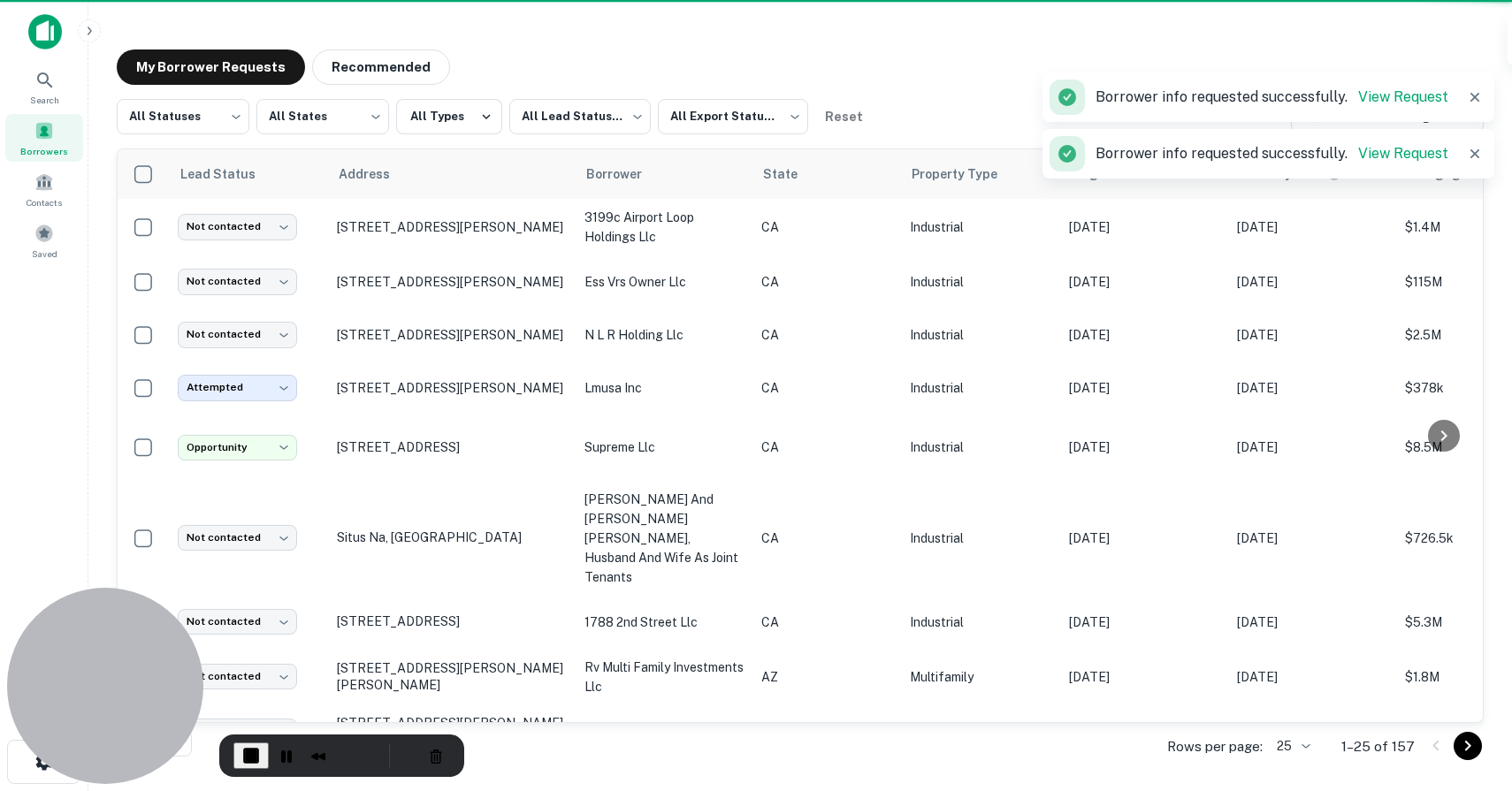
scroll to position [320, 0]
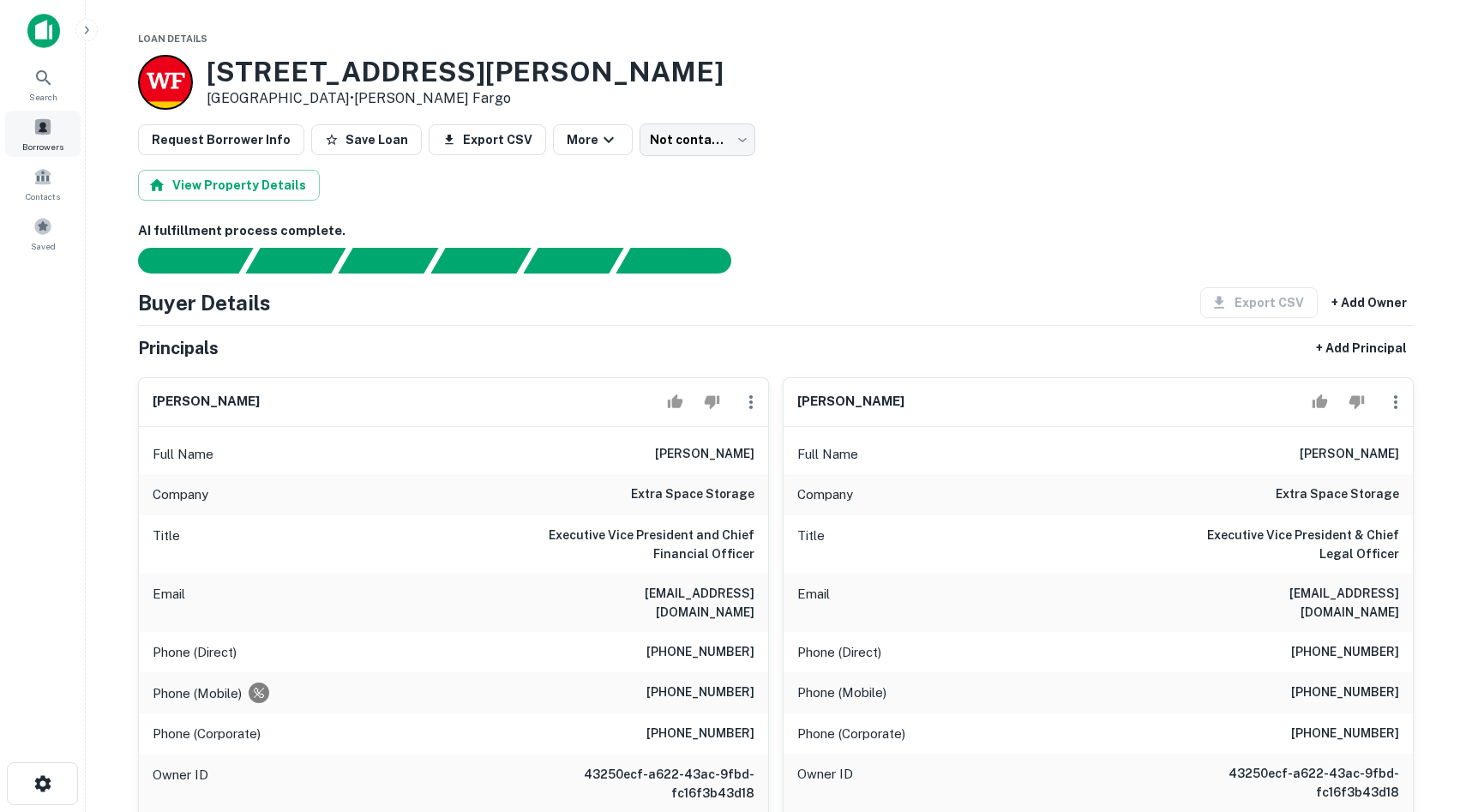
click at [36, 147] on span "Borrowers" at bounding box center [43, 147] width 41 height 14
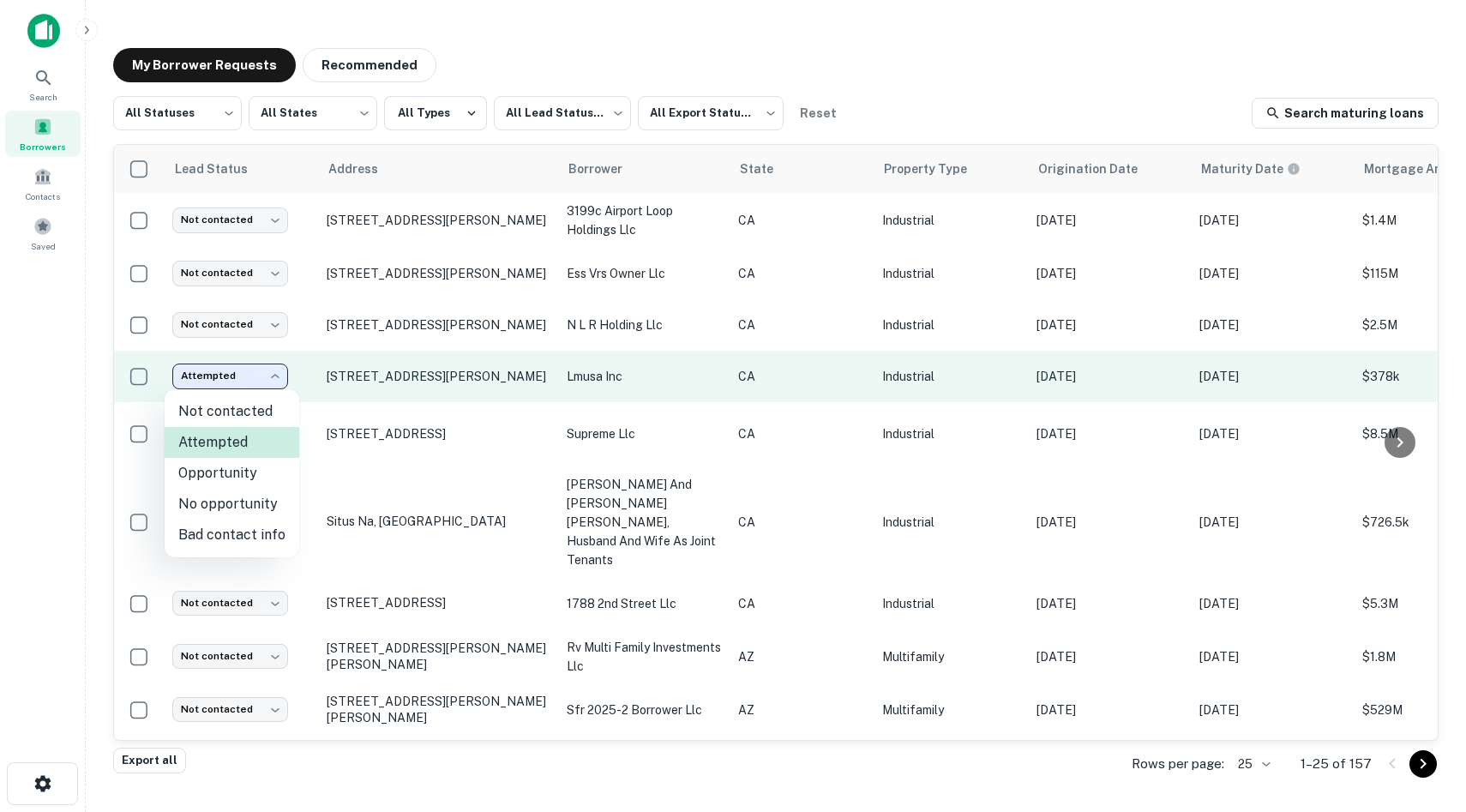
click at [208, 382] on body "Search Borrowers Contacts Saved My Borrower Requests Recommended All Statuses *…" at bounding box center [733, 406] width 1466 height 812
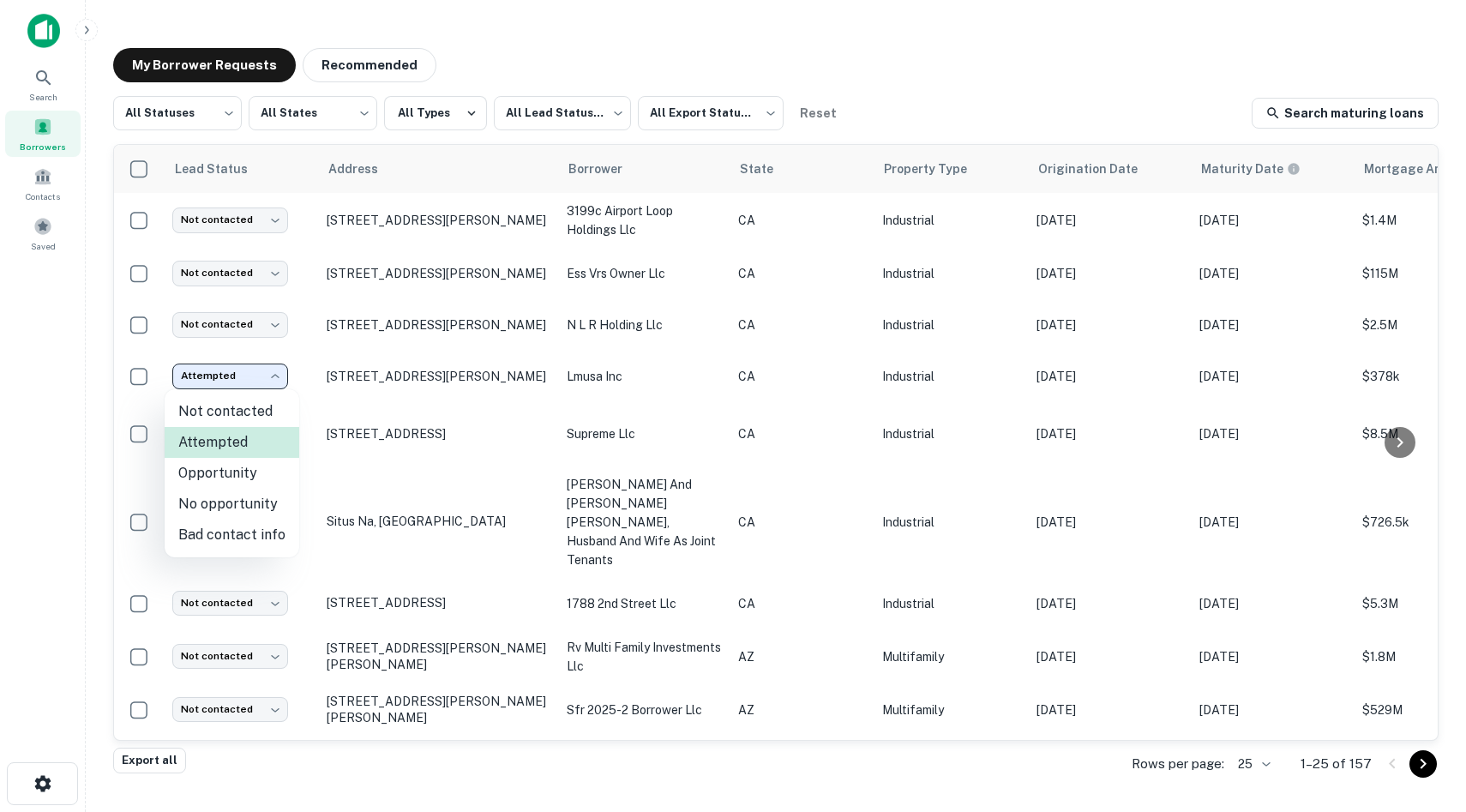
click at [227, 419] on li "Not contacted" at bounding box center [231, 412] width 135 height 31
type input "****"
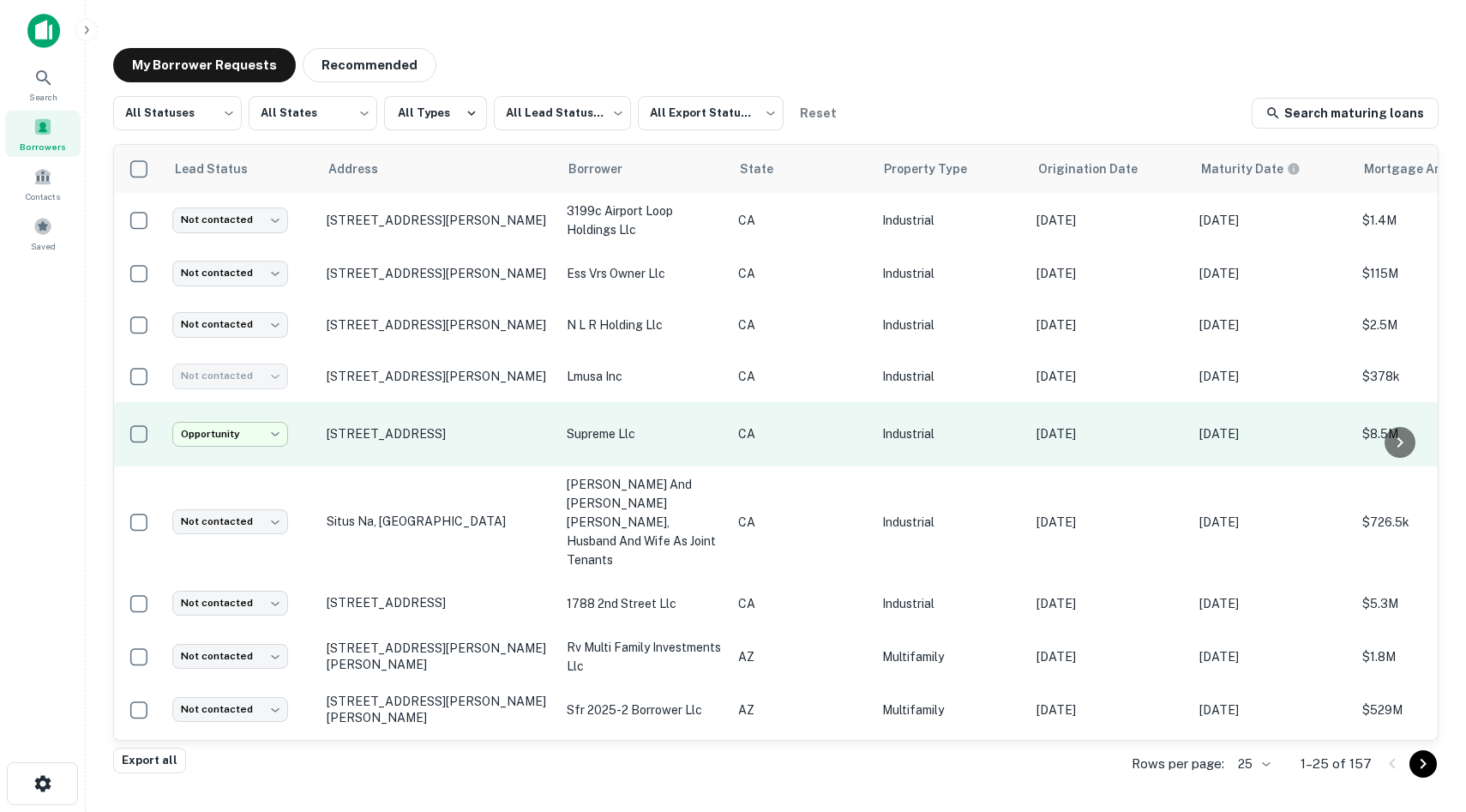
click at [237, 437] on body "Search Borrowers Contacts Saved My Borrower Requests Recommended All Statuses *…" at bounding box center [733, 406] width 1466 height 812
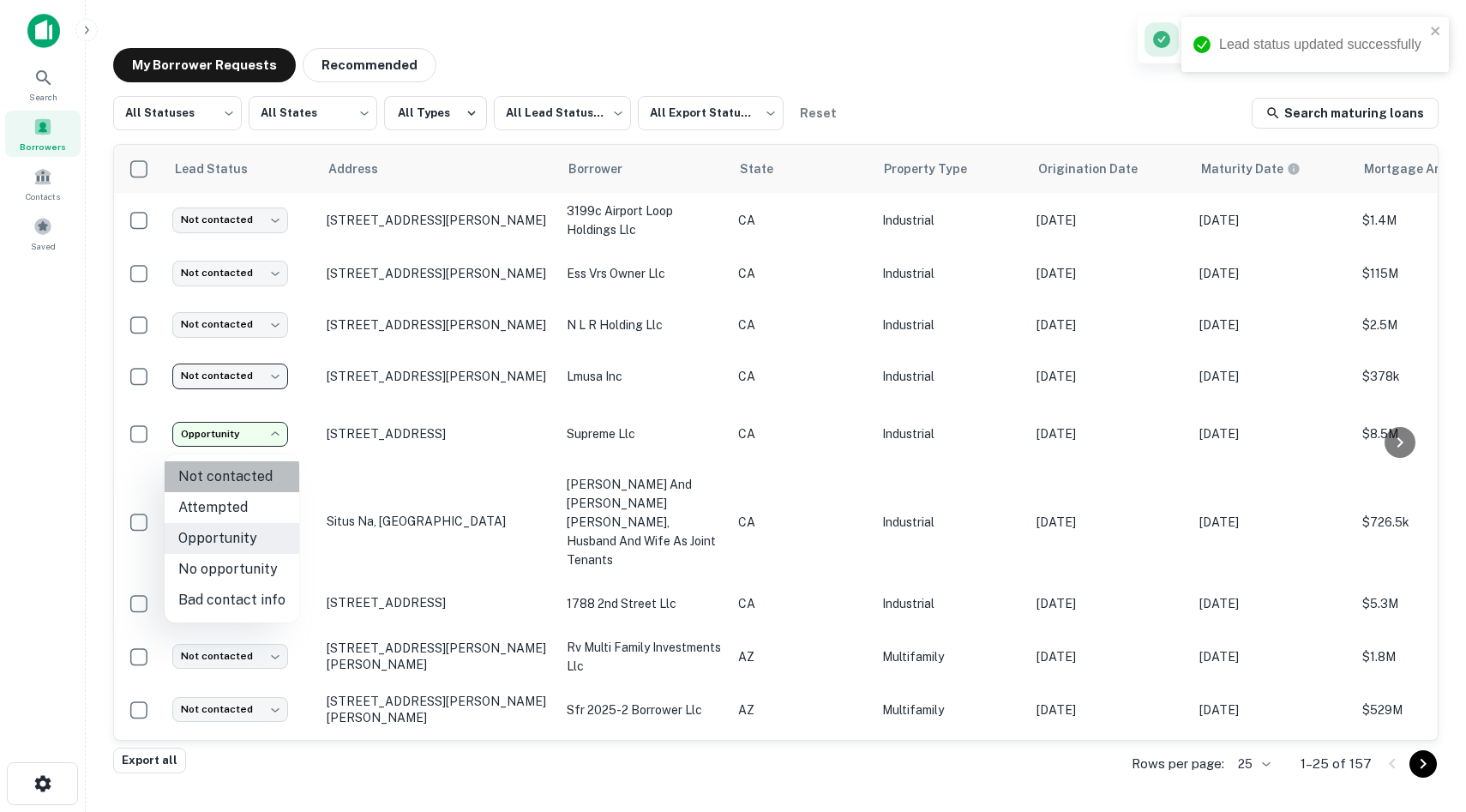
click at [285, 474] on li "Not contacted" at bounding box center [231, 477] width 135 height 31
type input "****"
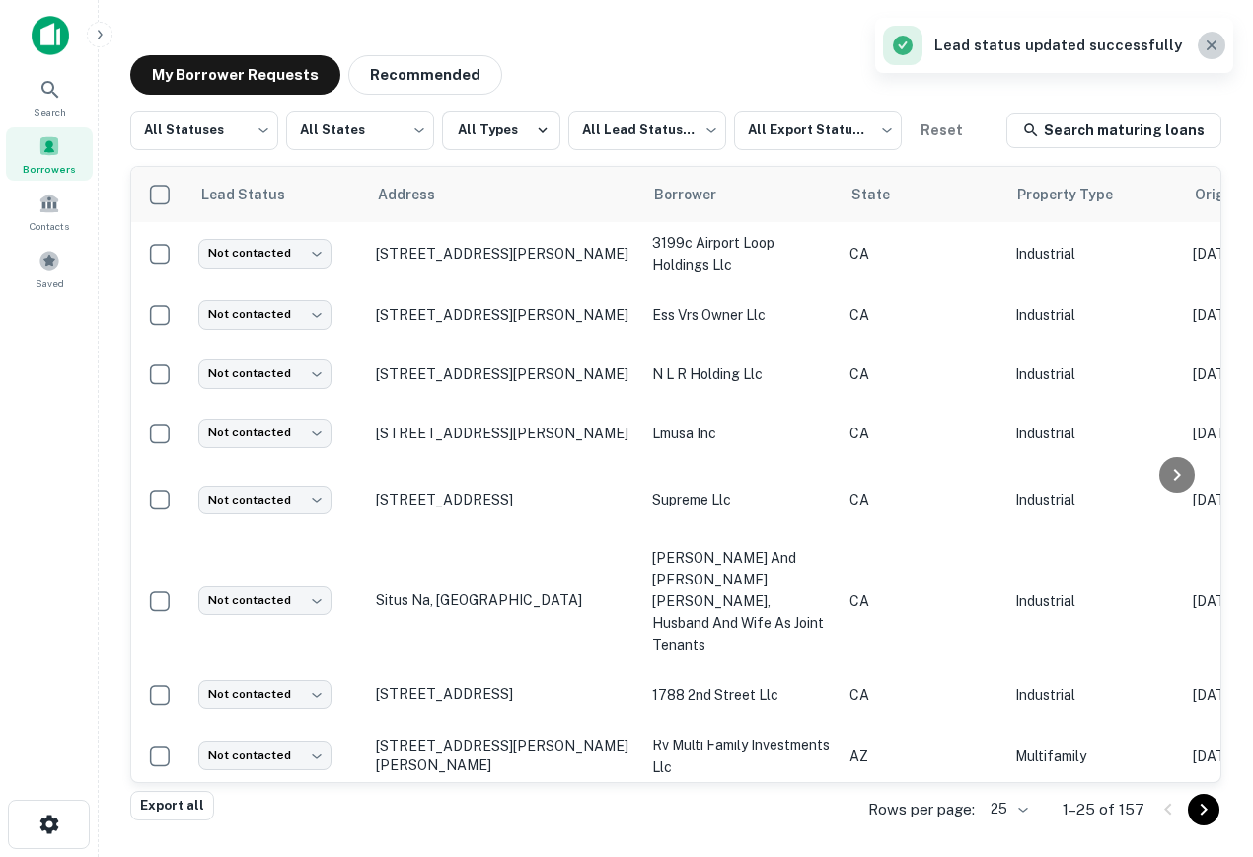
click at [1200, 41] on button "button" at bounding box center [1212, 46] width 28 height 28
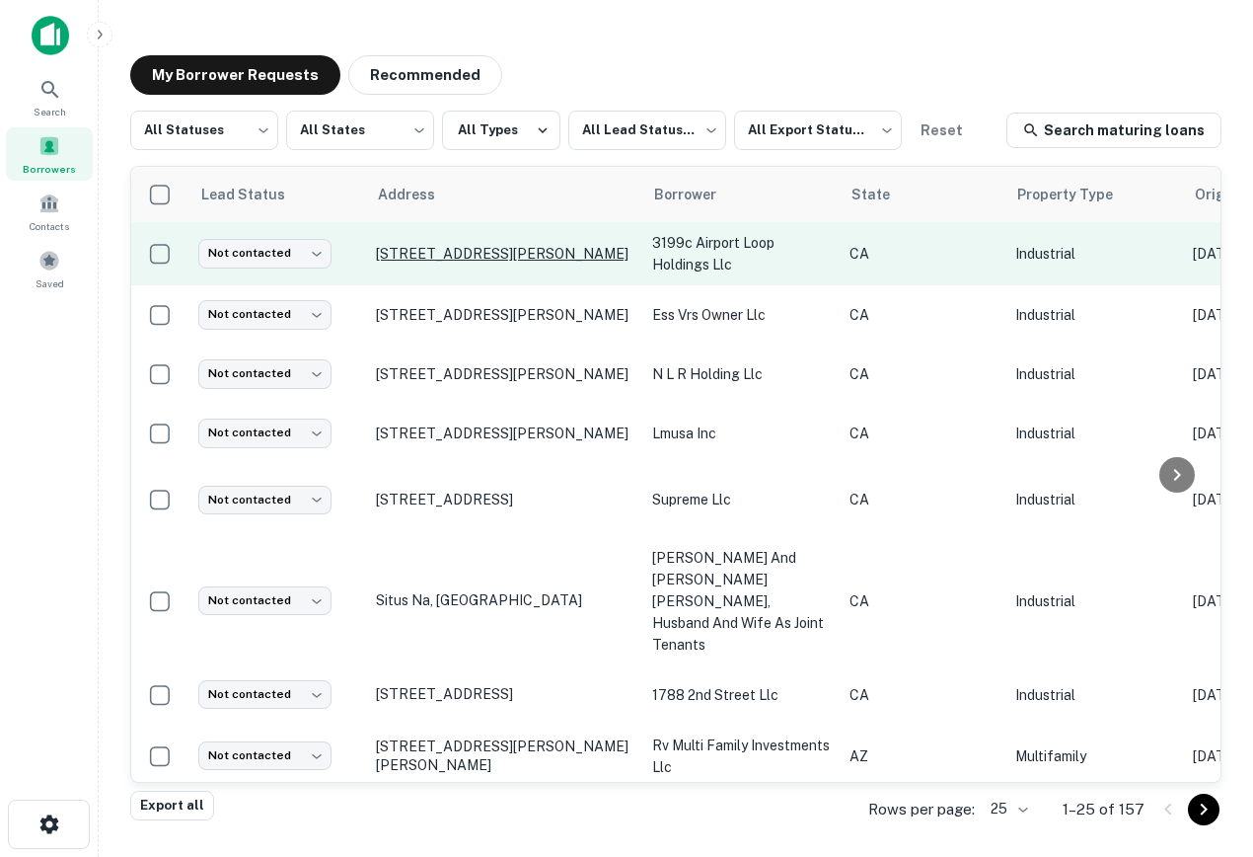
click at [443, 245] on p "[STREET_ADDRESS][PERSON_NAME]" at bounding box center [504, 254] width 257 height 18
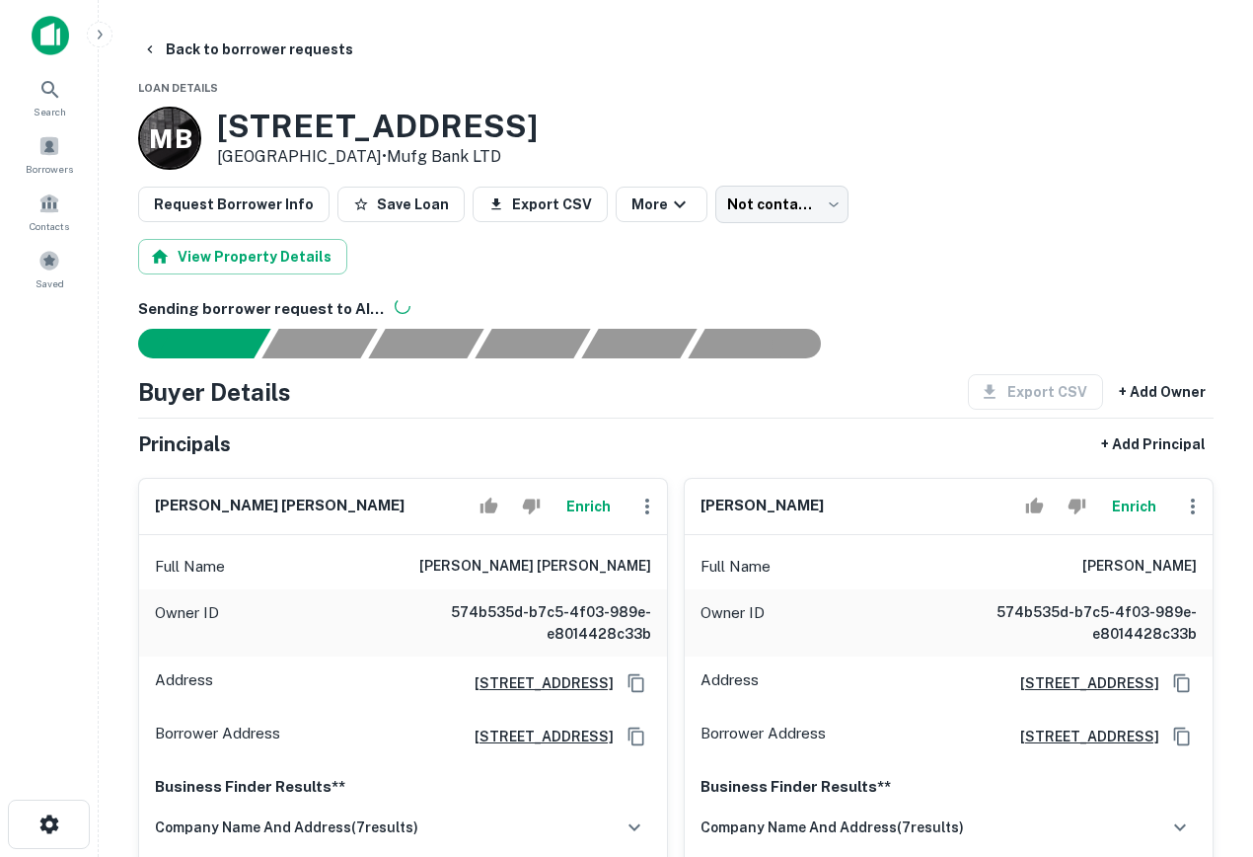
drag, startPoint x: 556, startPoint y: 125, endPoint x: 211, endPoint y: 122, distance: 344.4
click at [211, 122] on div "M B [STREET_ADDRESS][PERSON_NAME] • Mufg Bank LTD" at bounding box center [676, 138] width 1076 height 63
copy h3 "[STREET_ADDRESS]"
click at [1063, 189] on div "Request Borrower Info Save Loan Export CSV More Not contacted **** ​" at bounding box center [676, 205] width 1076 height 38
click at [39, 156] on span at bounding box center [49, 146] width 22 height 22
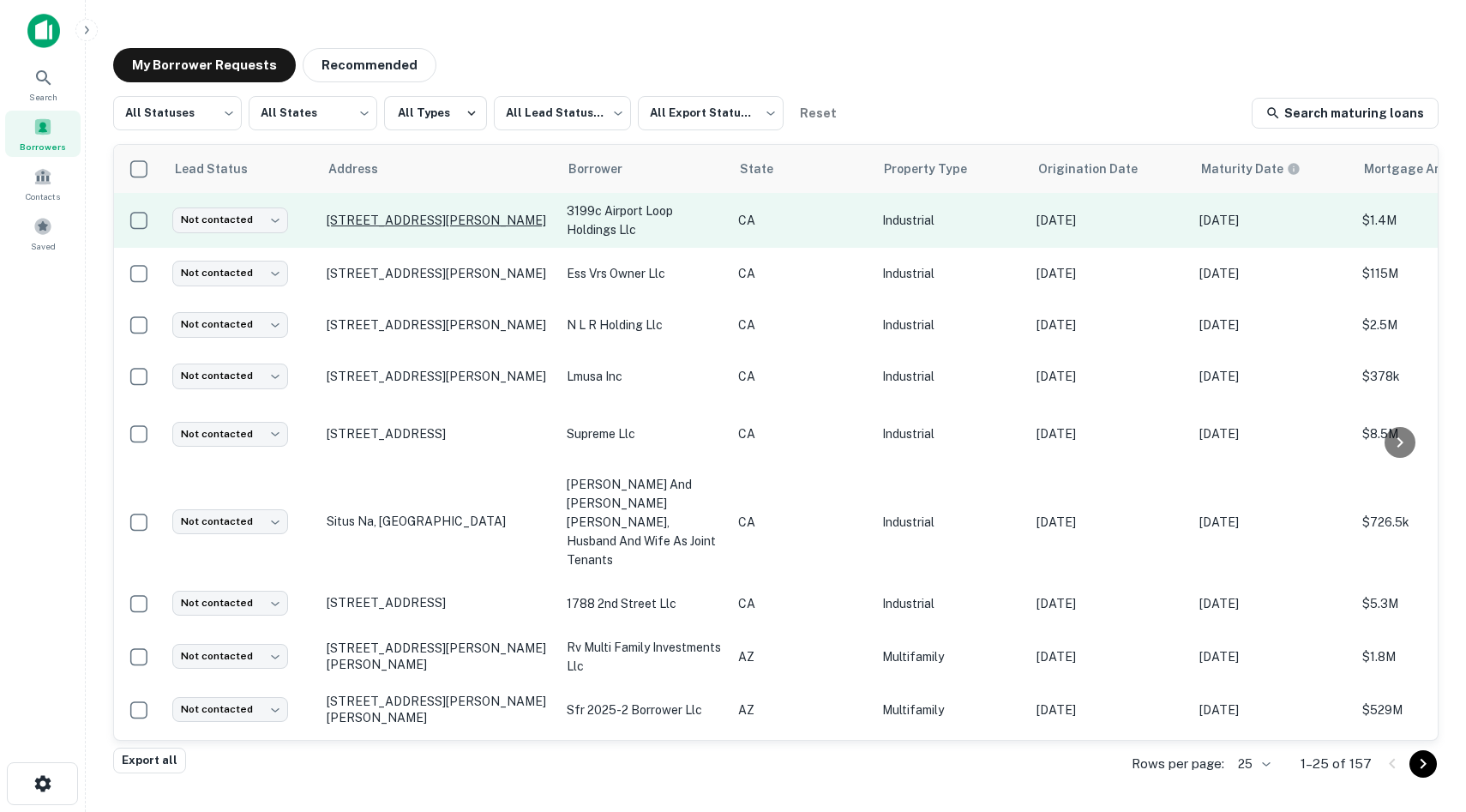
click at [353, 220] on p "[STREET_ADDRESS][PERSON_NAME]" at bounding box center [438, 221] width 223 height 16
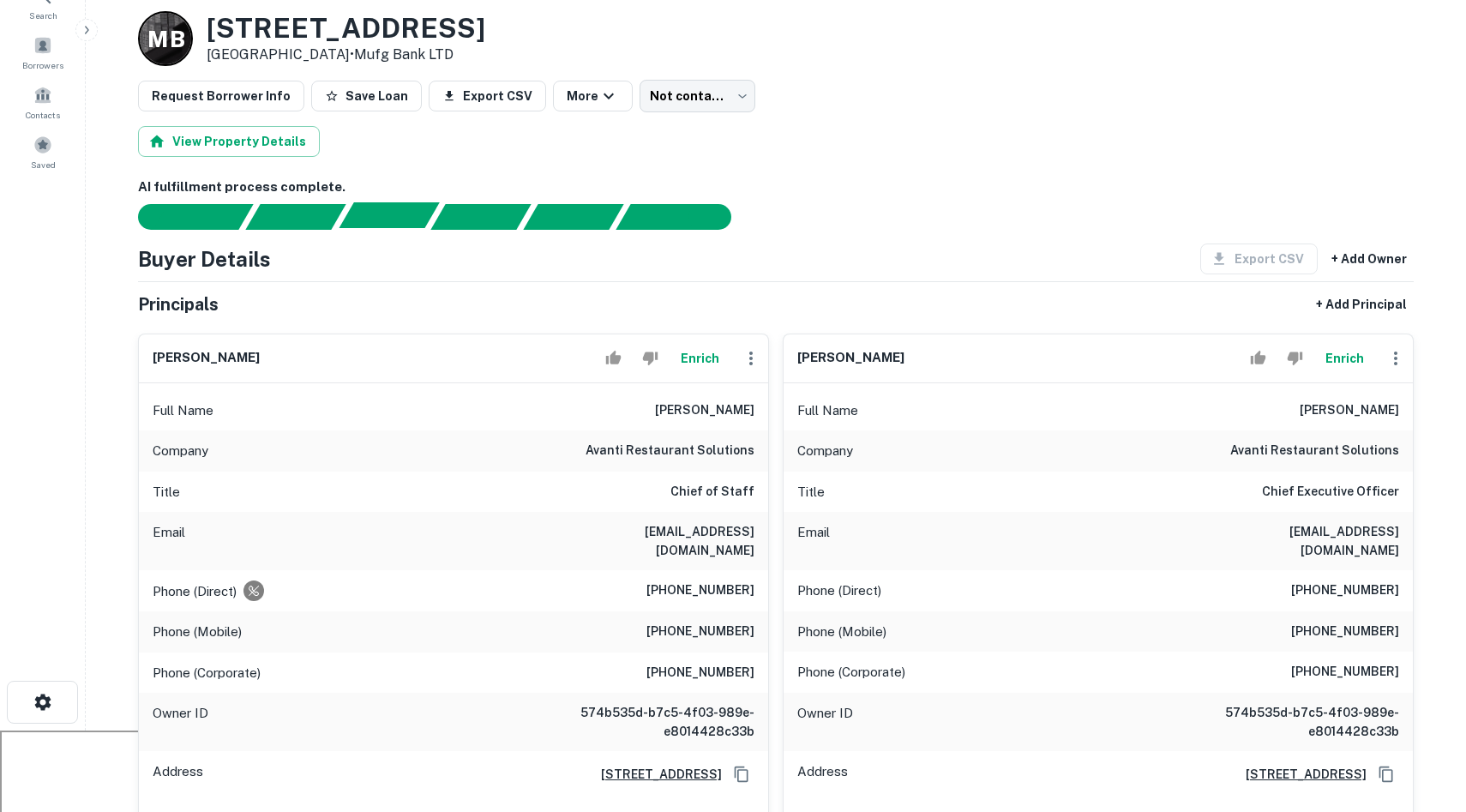
scroll to position [80, 0]
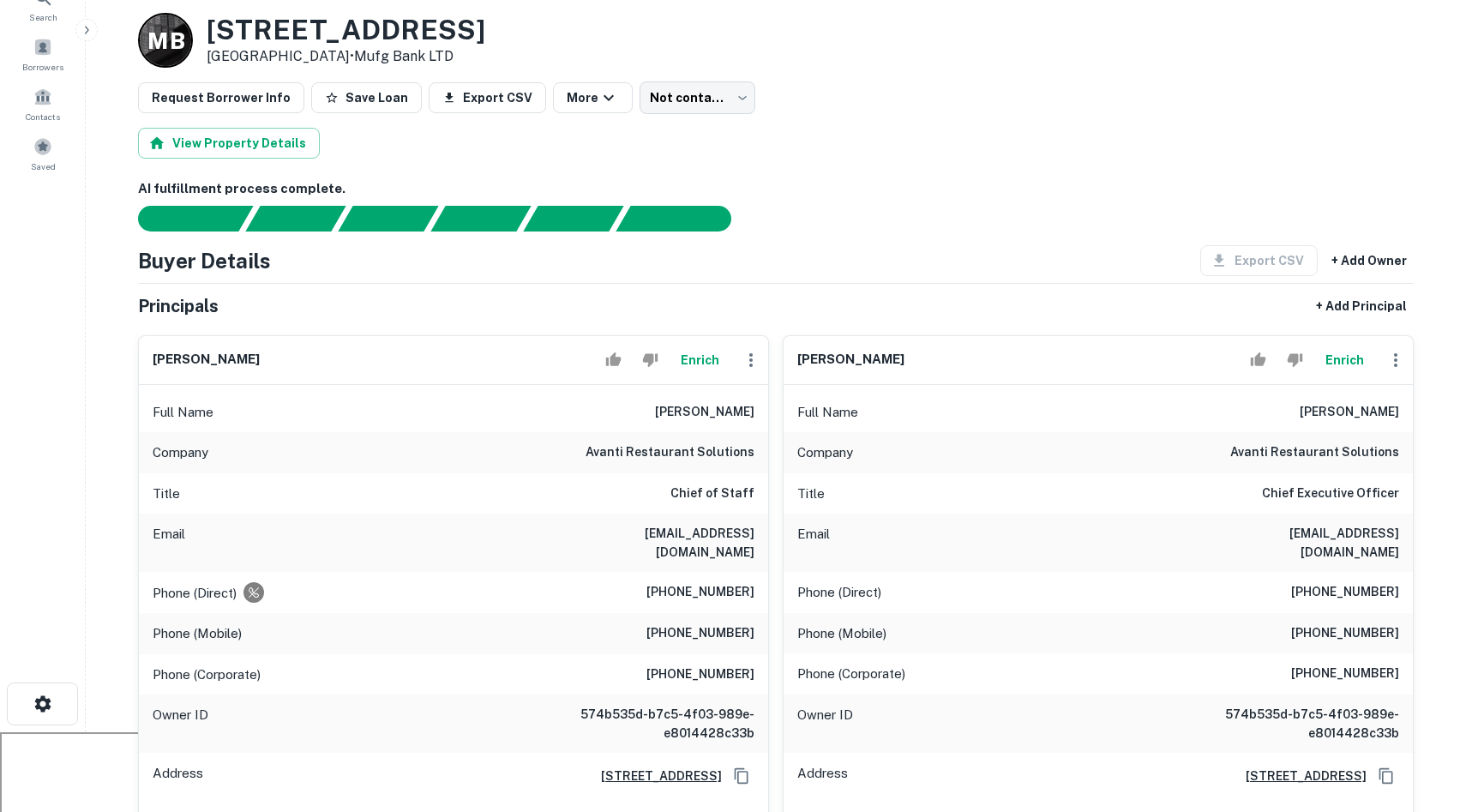
click at [19, 340] on div "Search Borrowers Contacts Saved" at bounding box center [43, 299] width 85 height 758
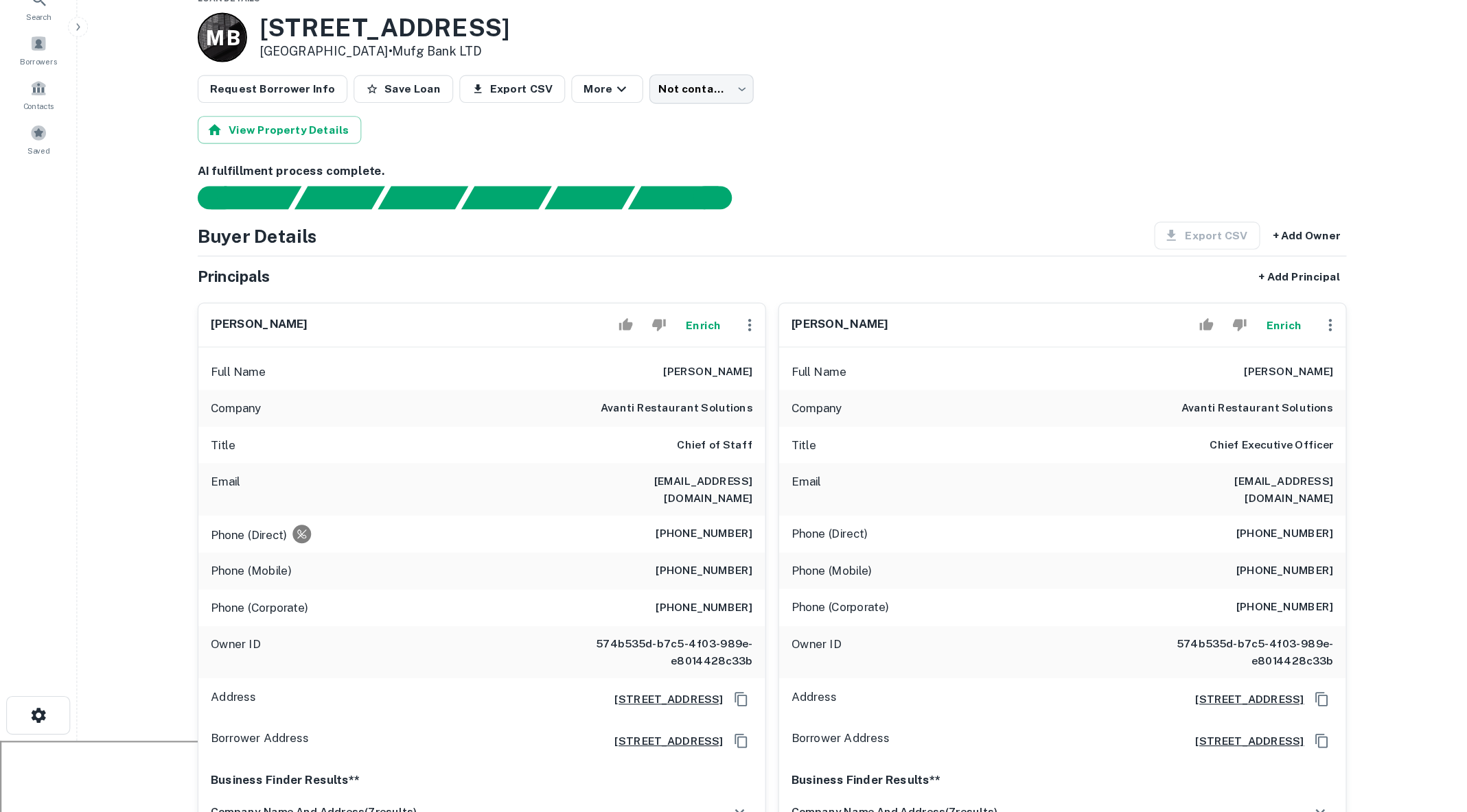
scroll to position [63, 0]
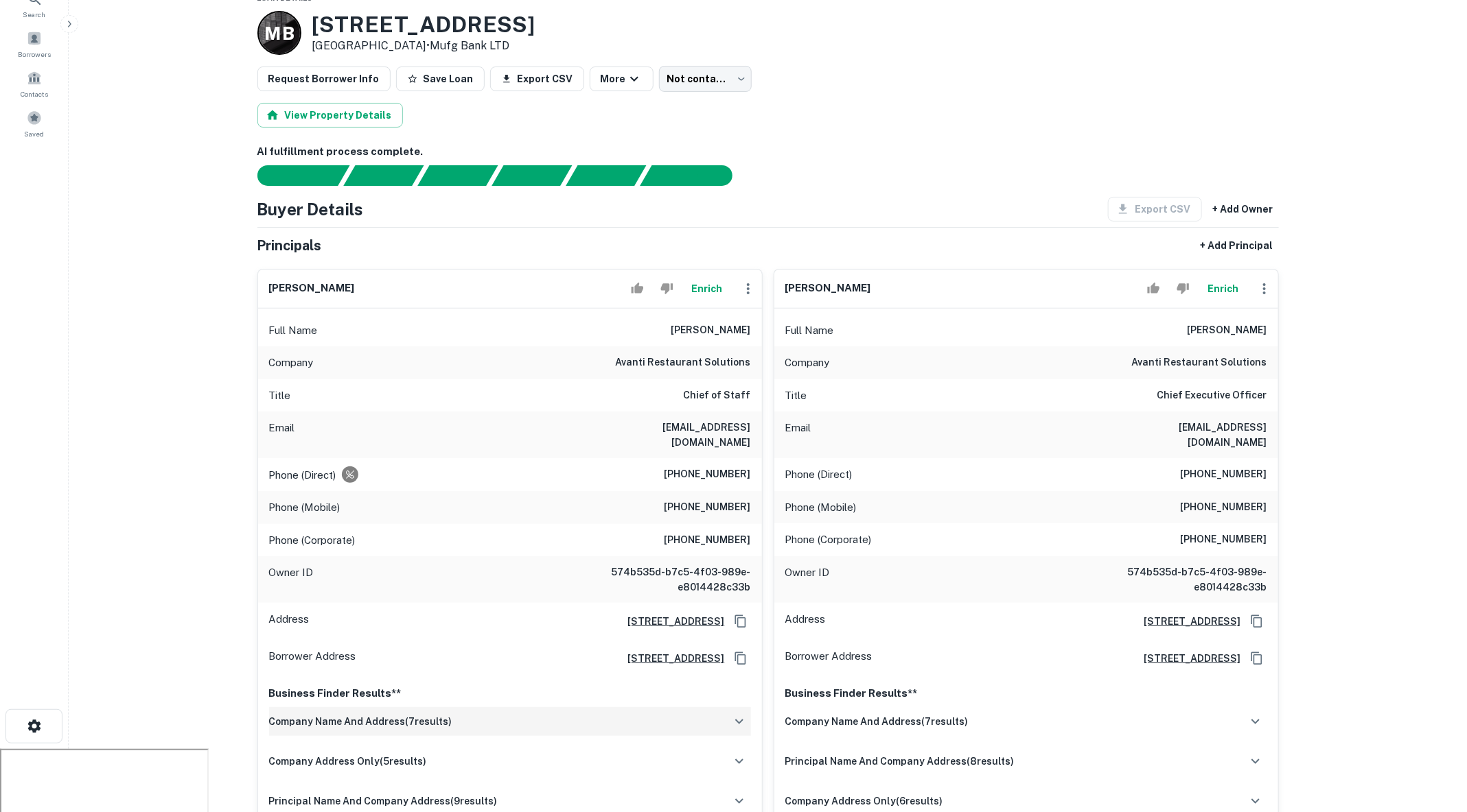
click at [511, 595] on div "company name and address ( 7 results)" at bounding box center [510, 721] width 482 height 29
click at [512, 595] on div "company name and address ( 7 results)" at bounding box center [510, 721] width 482 height 29
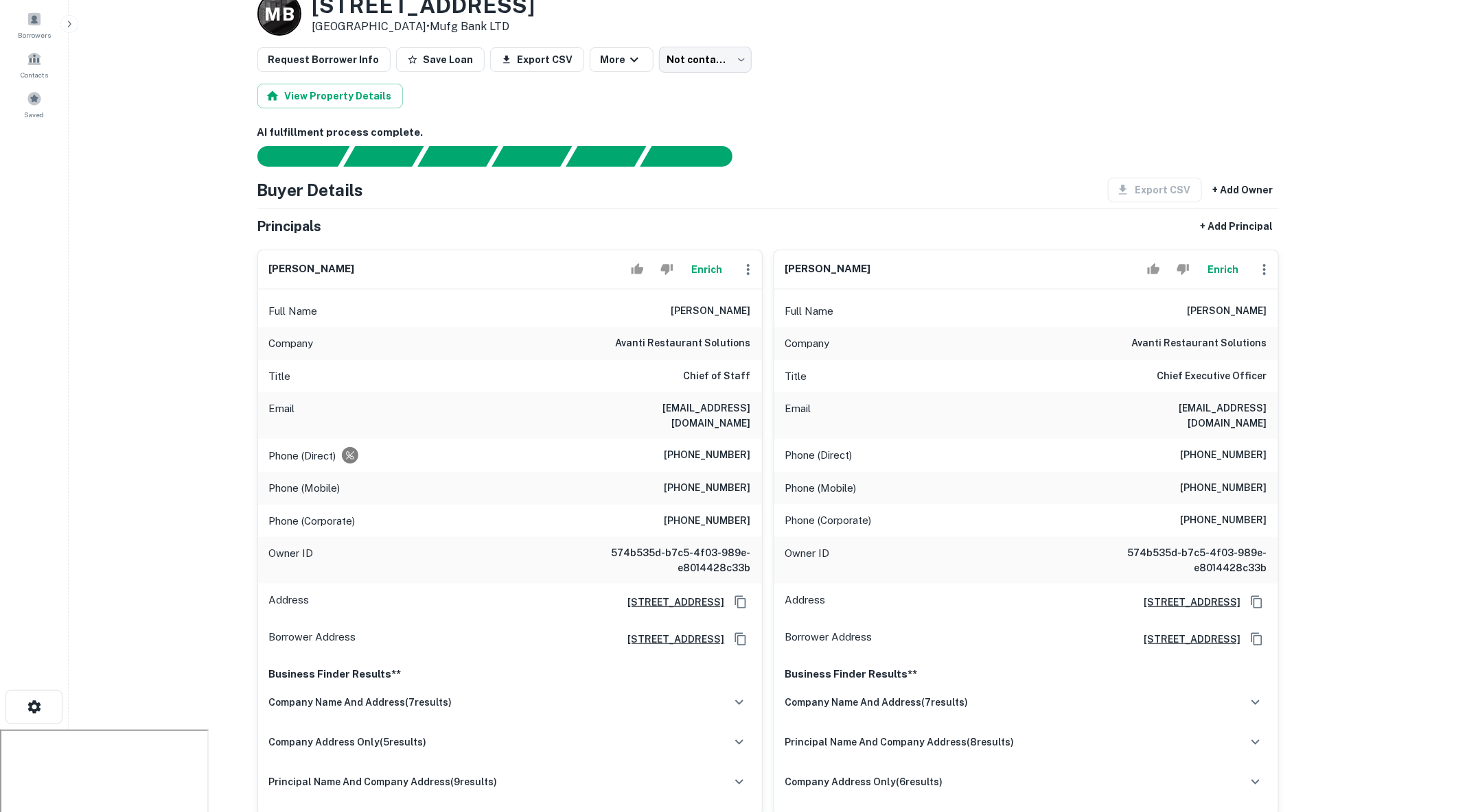
scroll to position [78, 0]
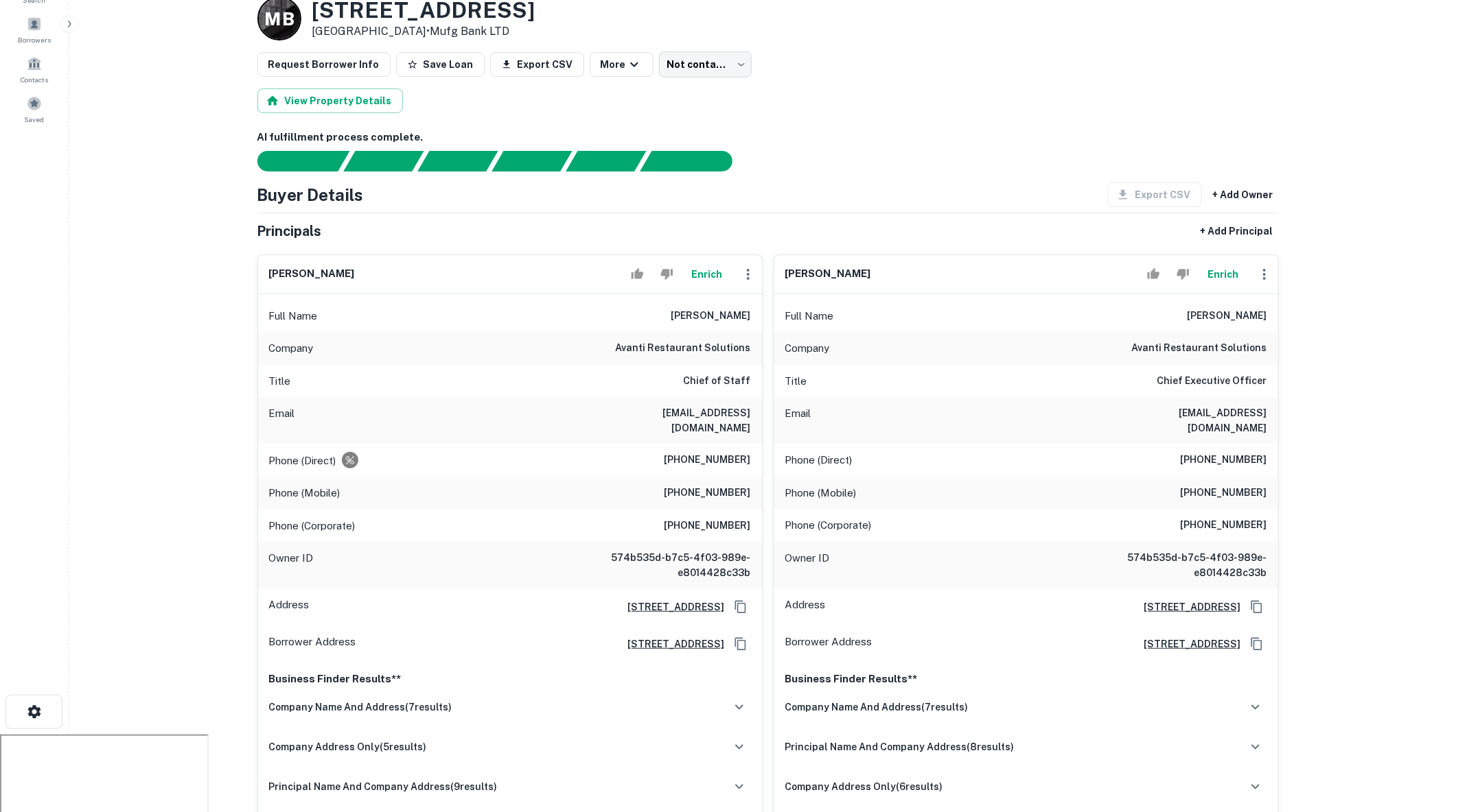
click at [871, 295] on main "Back to borrower requests Loan Details M B [STREET_ADDRESS][PERSON_NAME] • Mufg…" at bounding box center [768, 328] width 1398 height 812
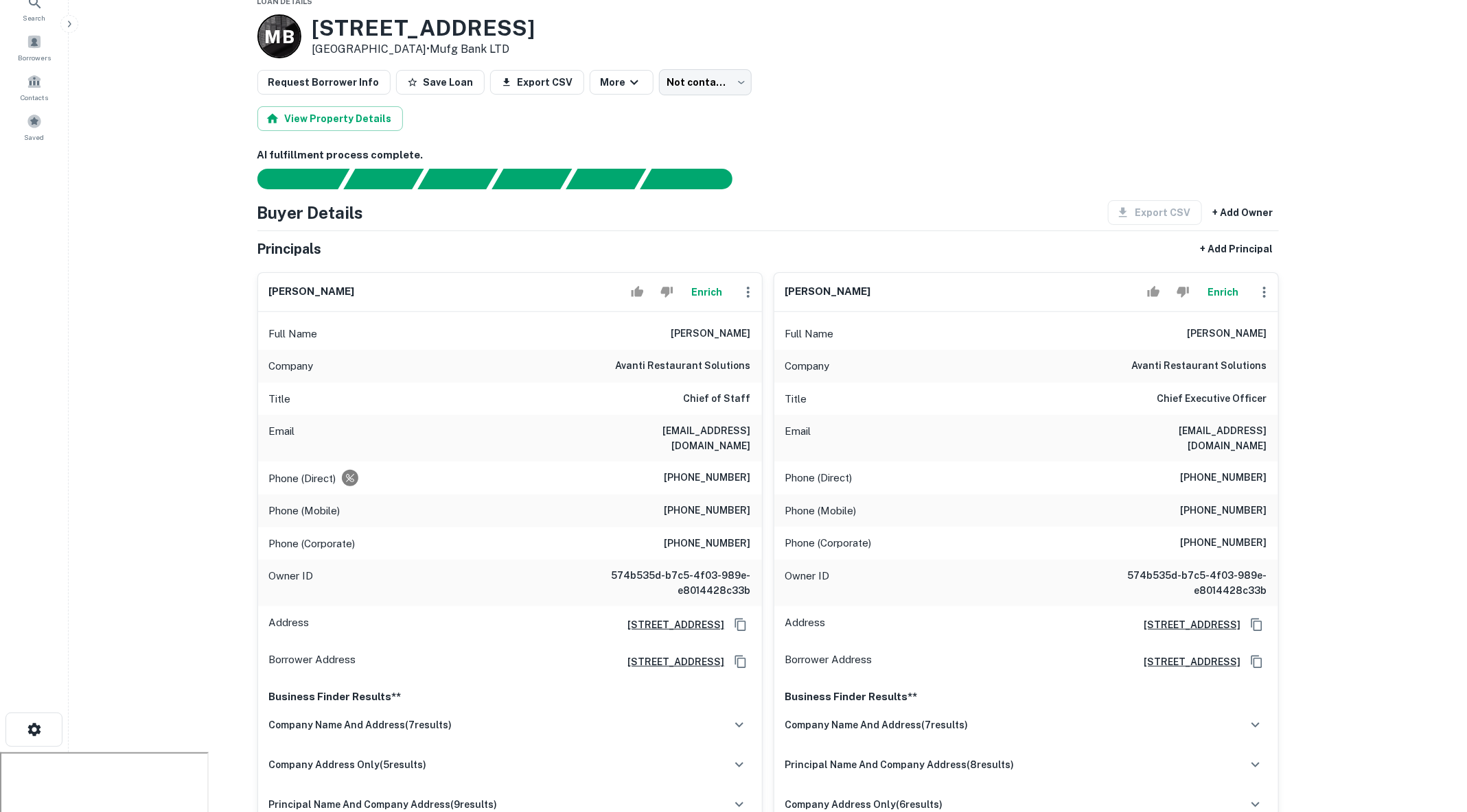
scroll to position [0, 0]
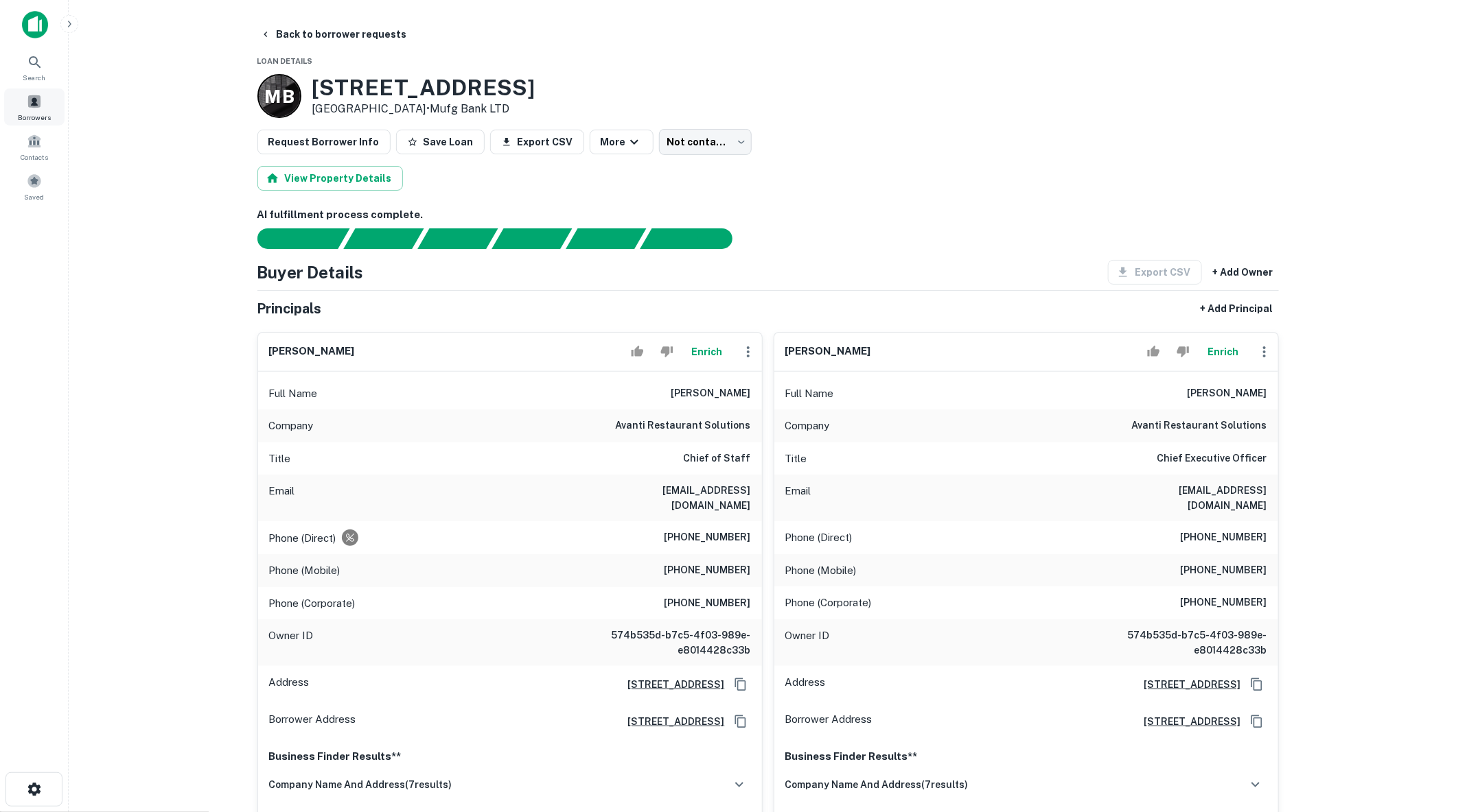
click at [25, 111] on div "Borrowers" at bounding box center [34, 106] width 61 height 37
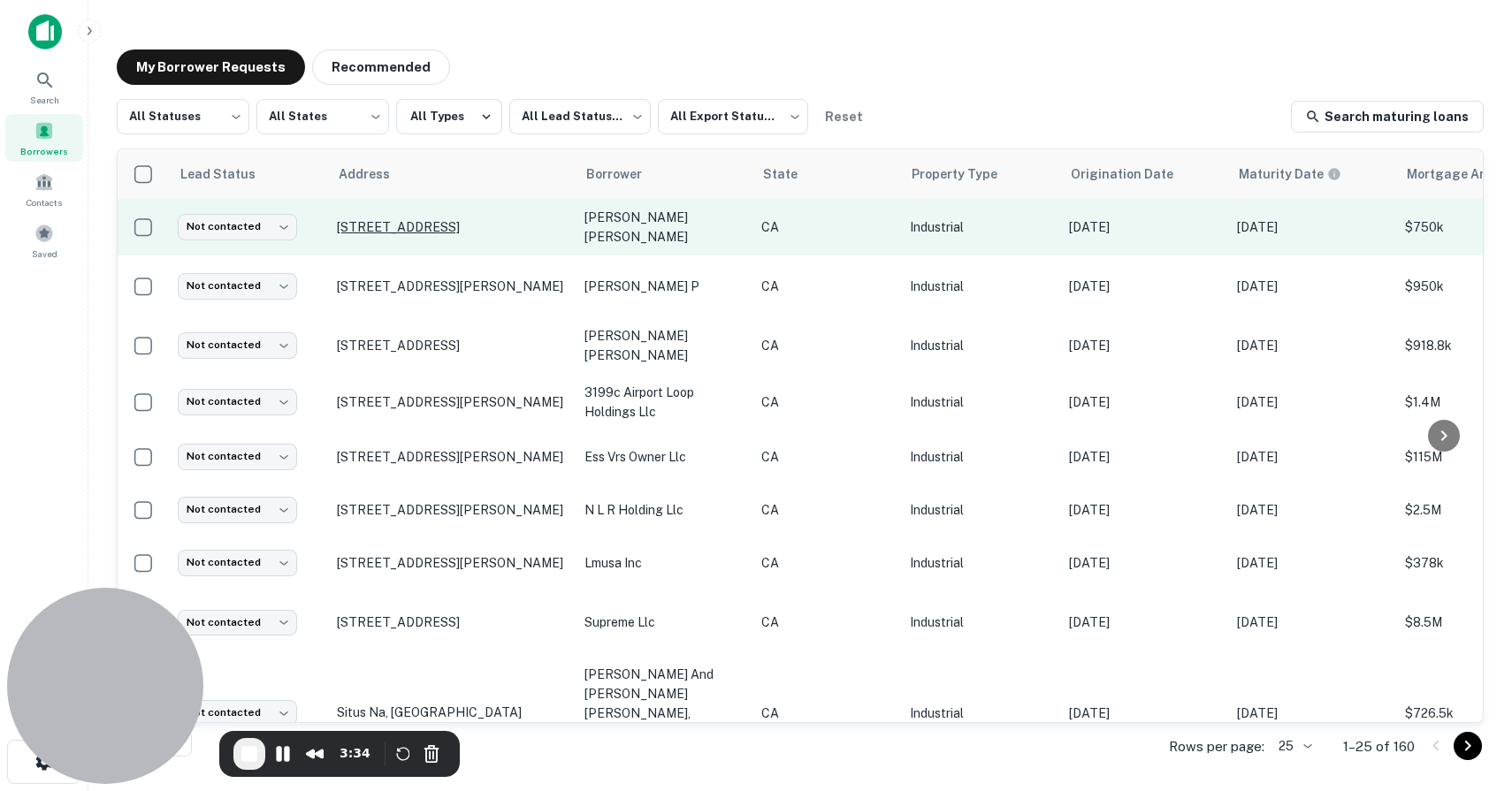
click at [391, 219] on p "[STREET_ADDRESS]" at bounding box center [451, 228] width 230 height 16
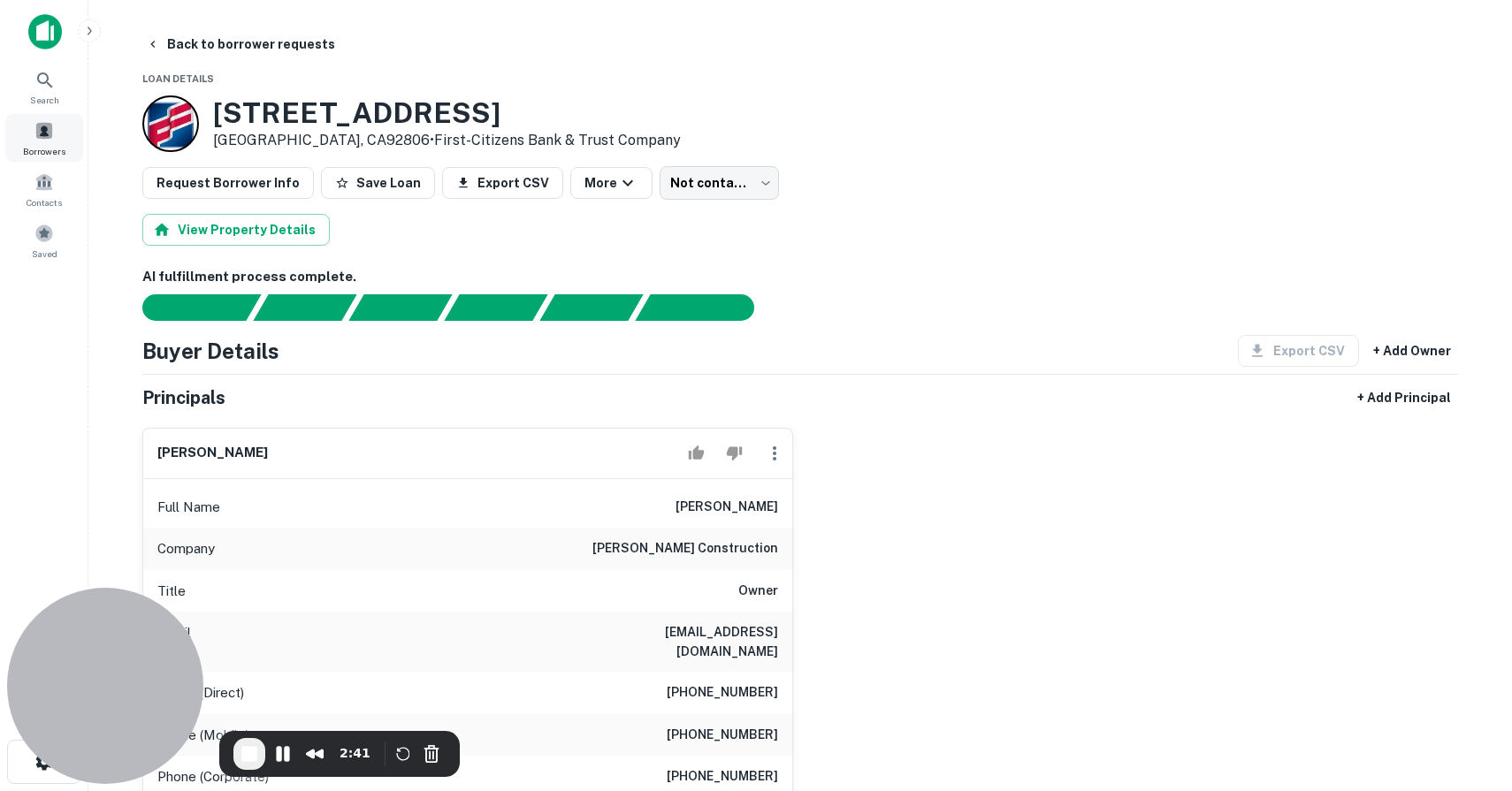
click at [48, 141] on div "Borrowers" at bounding box center [44, 137] width 78 height 47
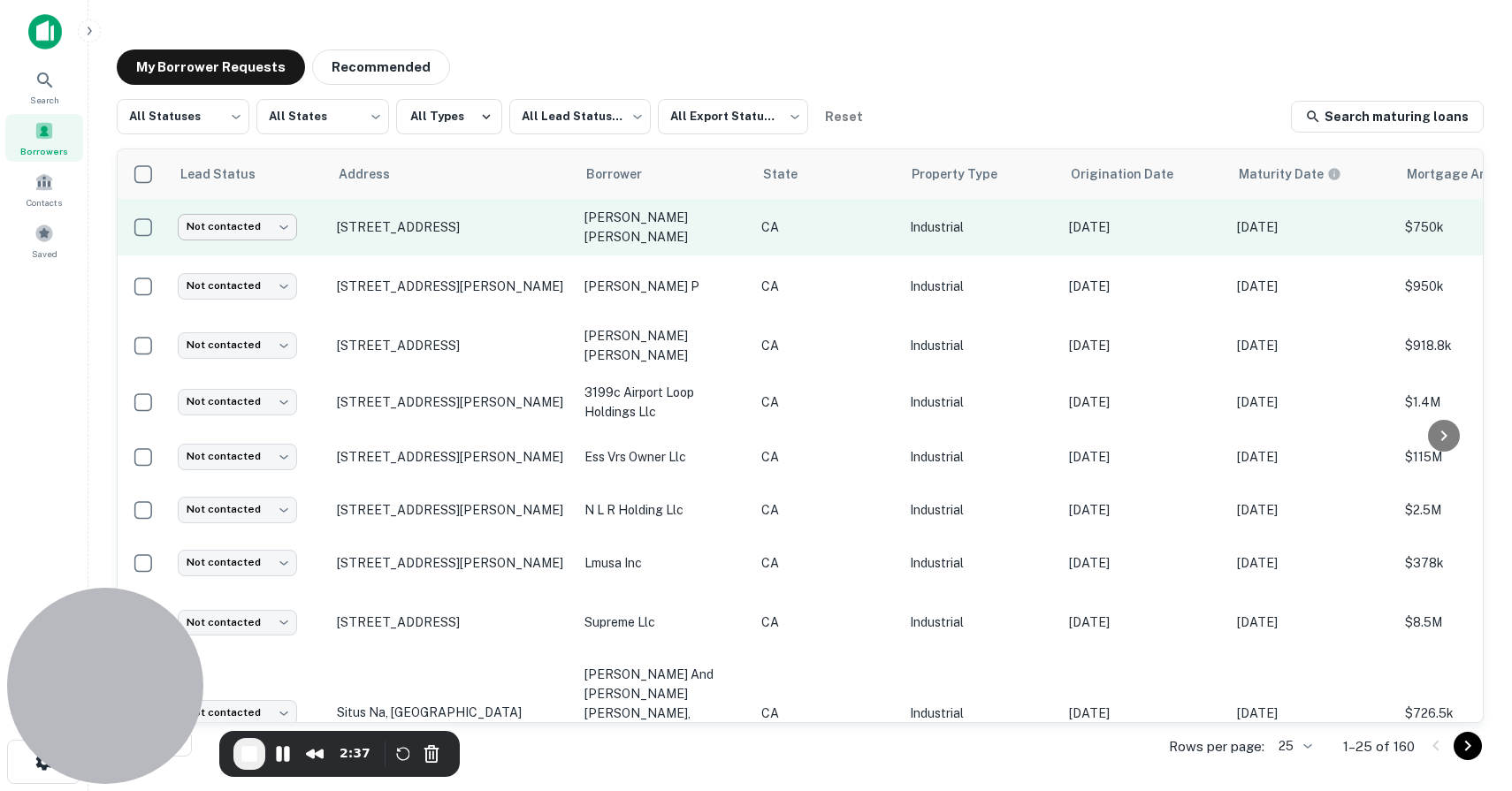
click at [256, 224] on body "Search Borrowers Contacts Saved My Borrower Requests Recommended All Statuses *…" at bounding box center [756, 395] width 1512 height 791
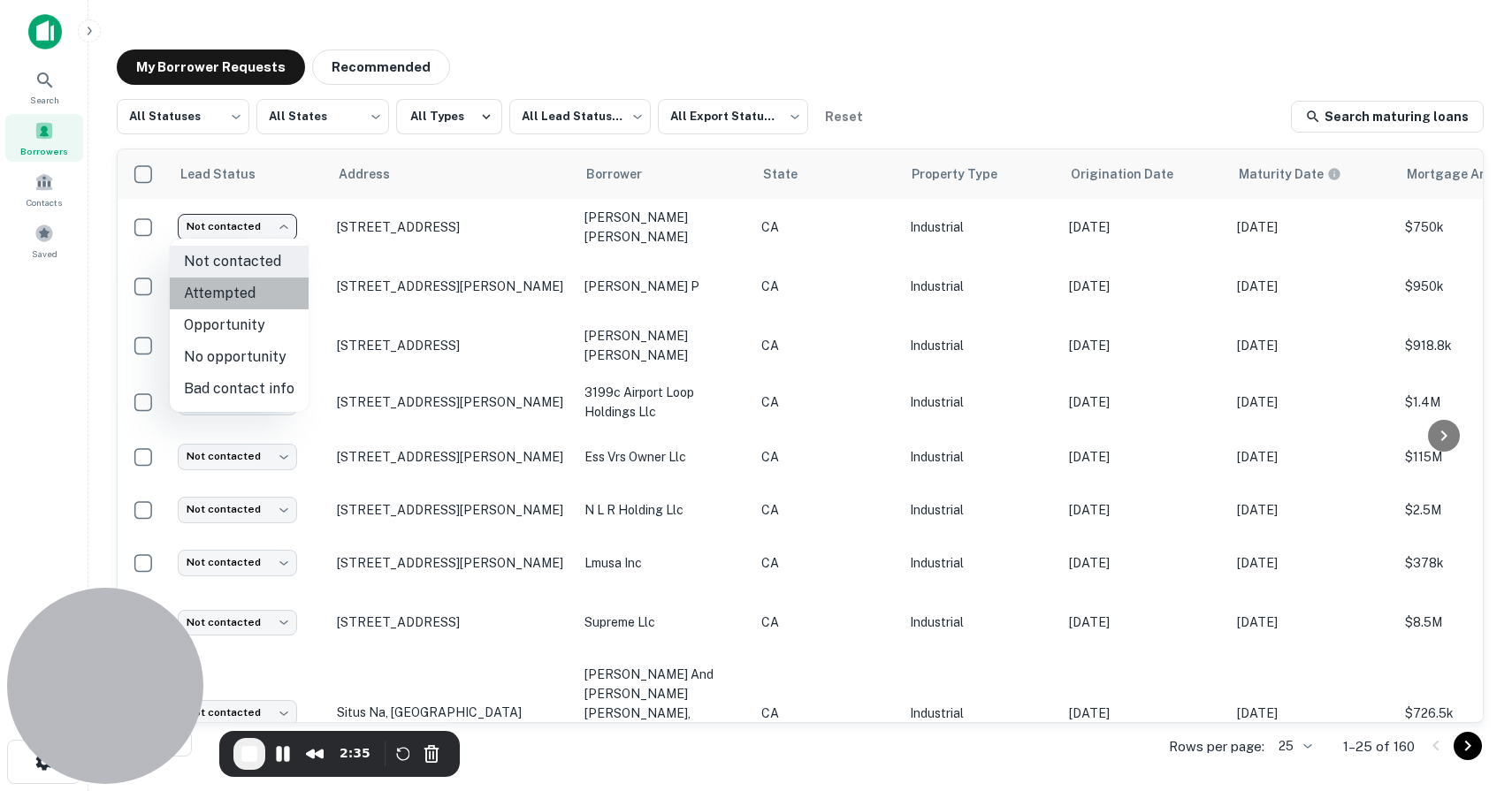
click at [248, 287] on li "Attempted" at bounding box center [238, 294] width 139 height 32
type input "*********"
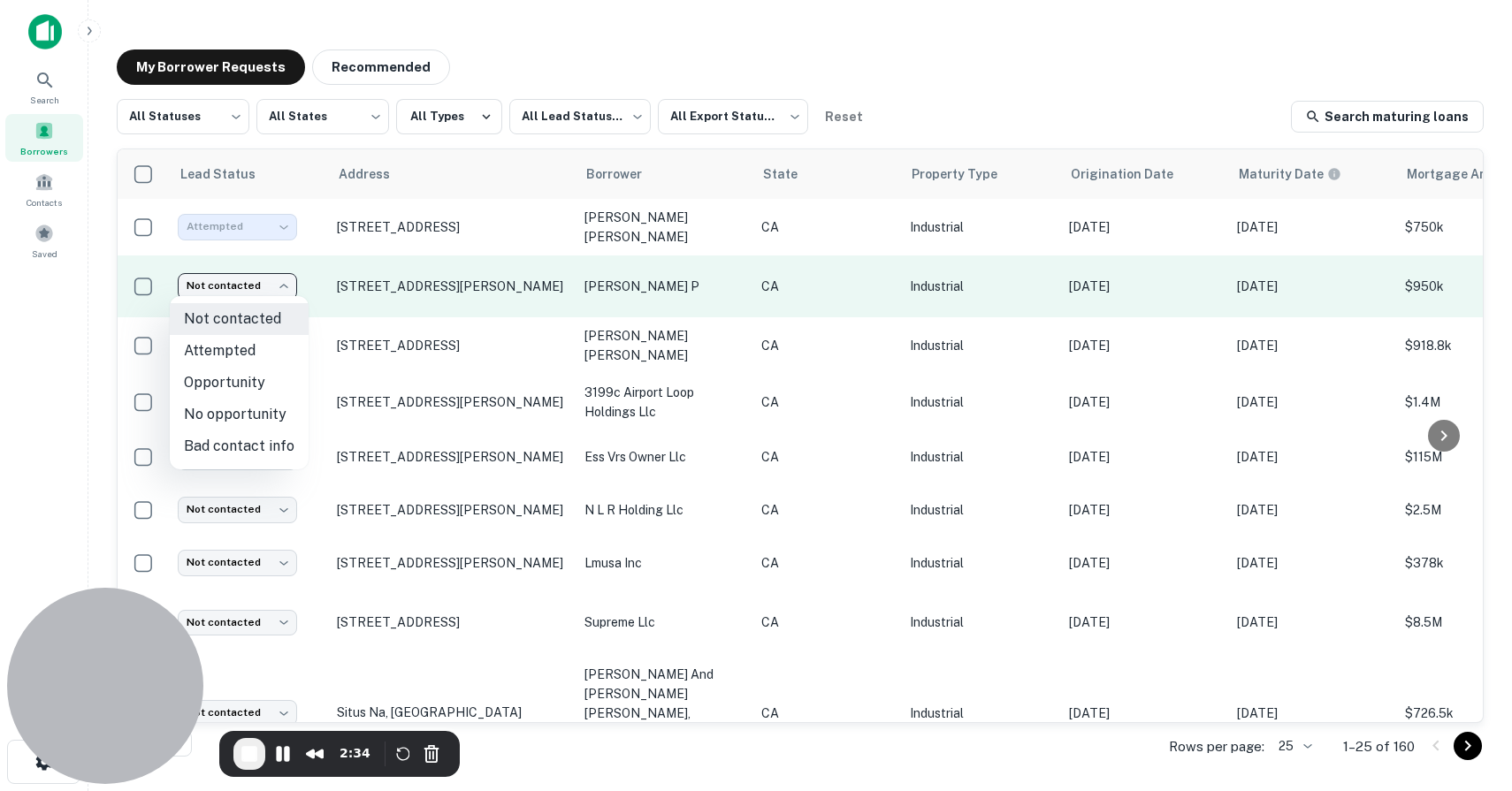
click at [255, 287] on body "Search Borrowers Contacts Saved My Borrower Requests Recommended All Statuses *…" at bounding box center [756, 395] width 1512 height 791
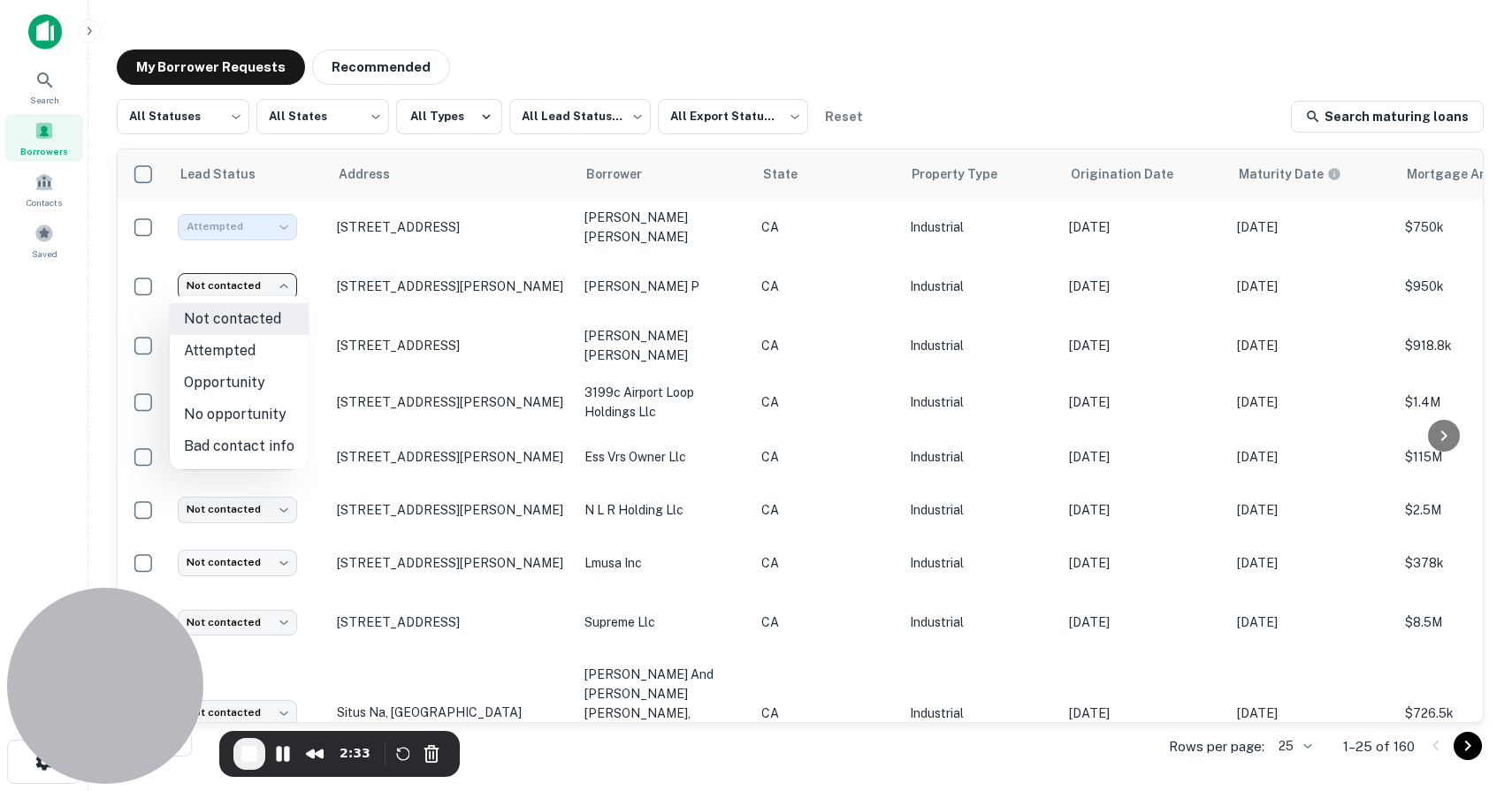
click at [248, 387] on li "Opportunity" at bounding box center [238, 383] width 139 height 32
type input "**********"
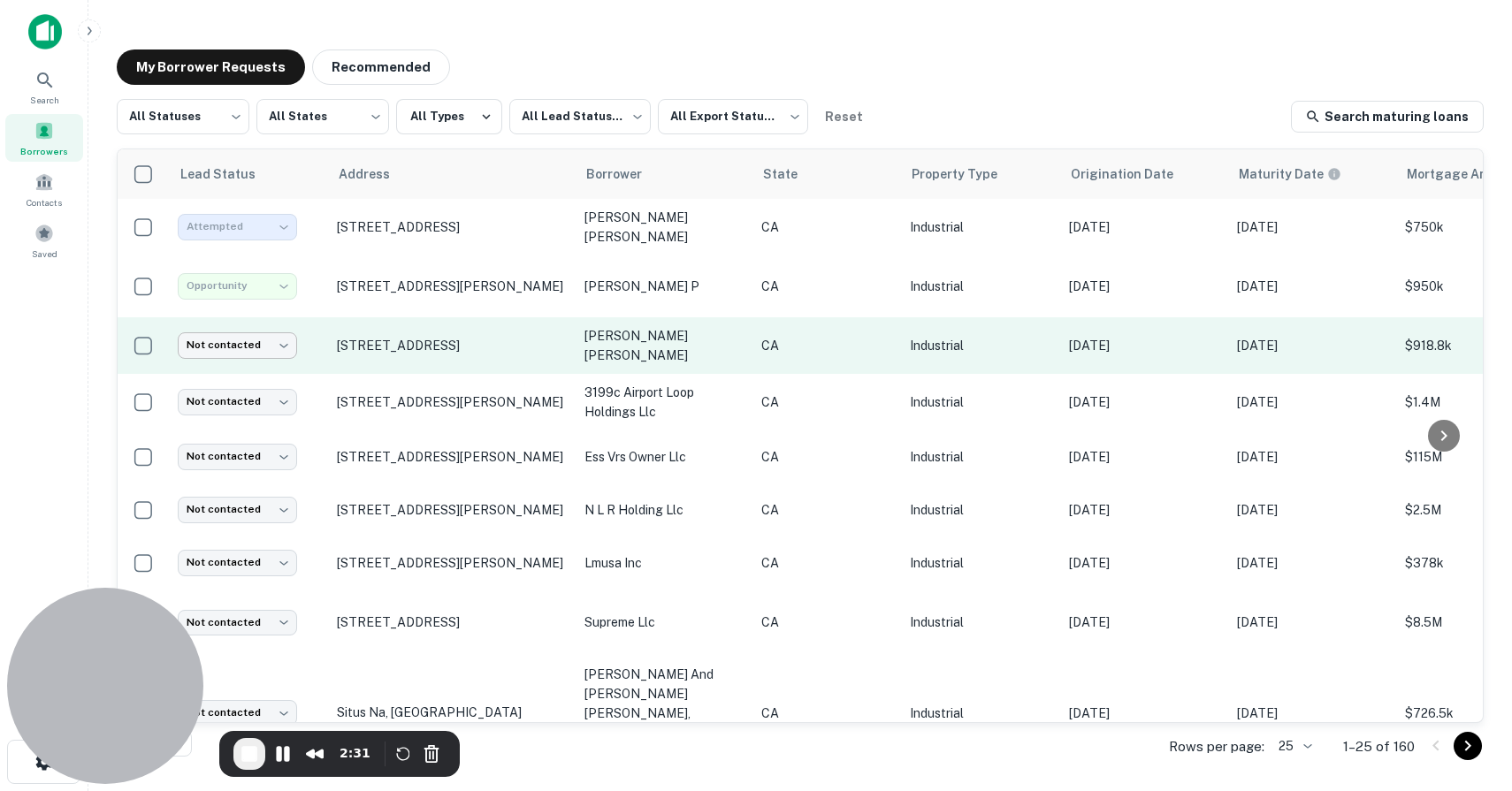
click at [218, 338] on body "**********" at bounding box center [756, 395] width 1512 height 791
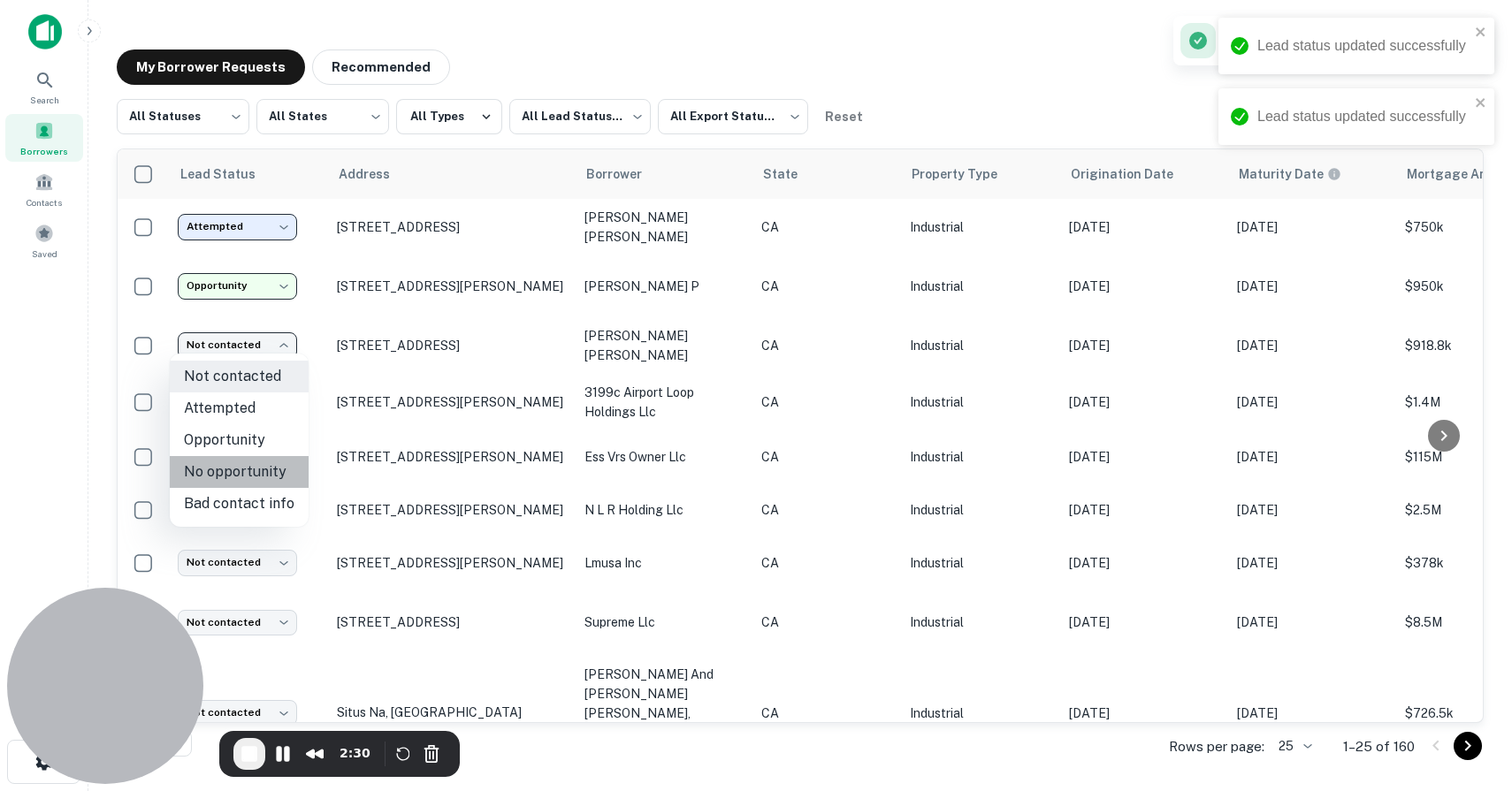
click at [267, 471] on li "No opportunity" at bounding box center [238, 472] width 139 height 32
type input "**********"
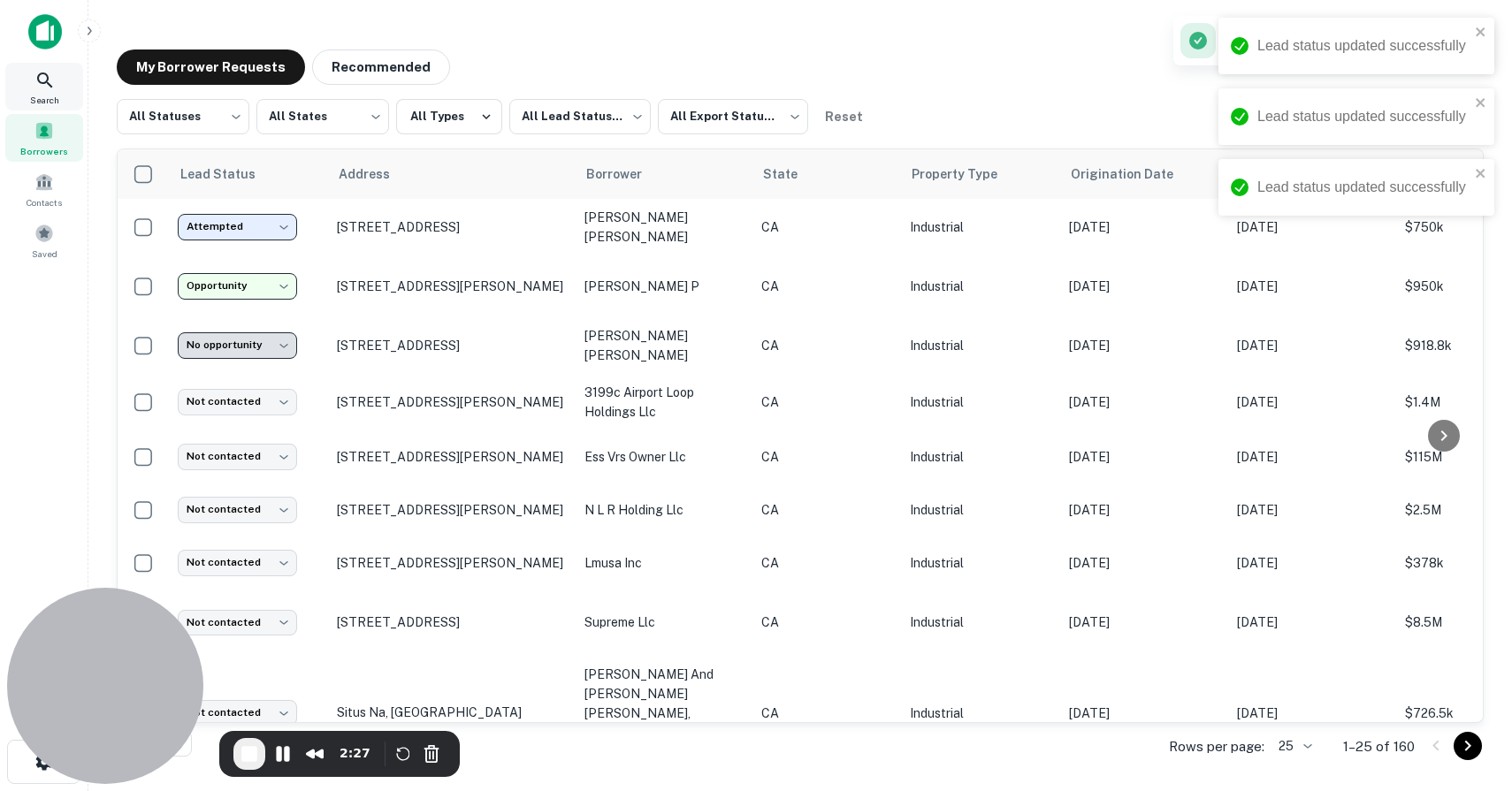
click at [35, 73] on icon at bounding box center [45, 81] width 21 height 21
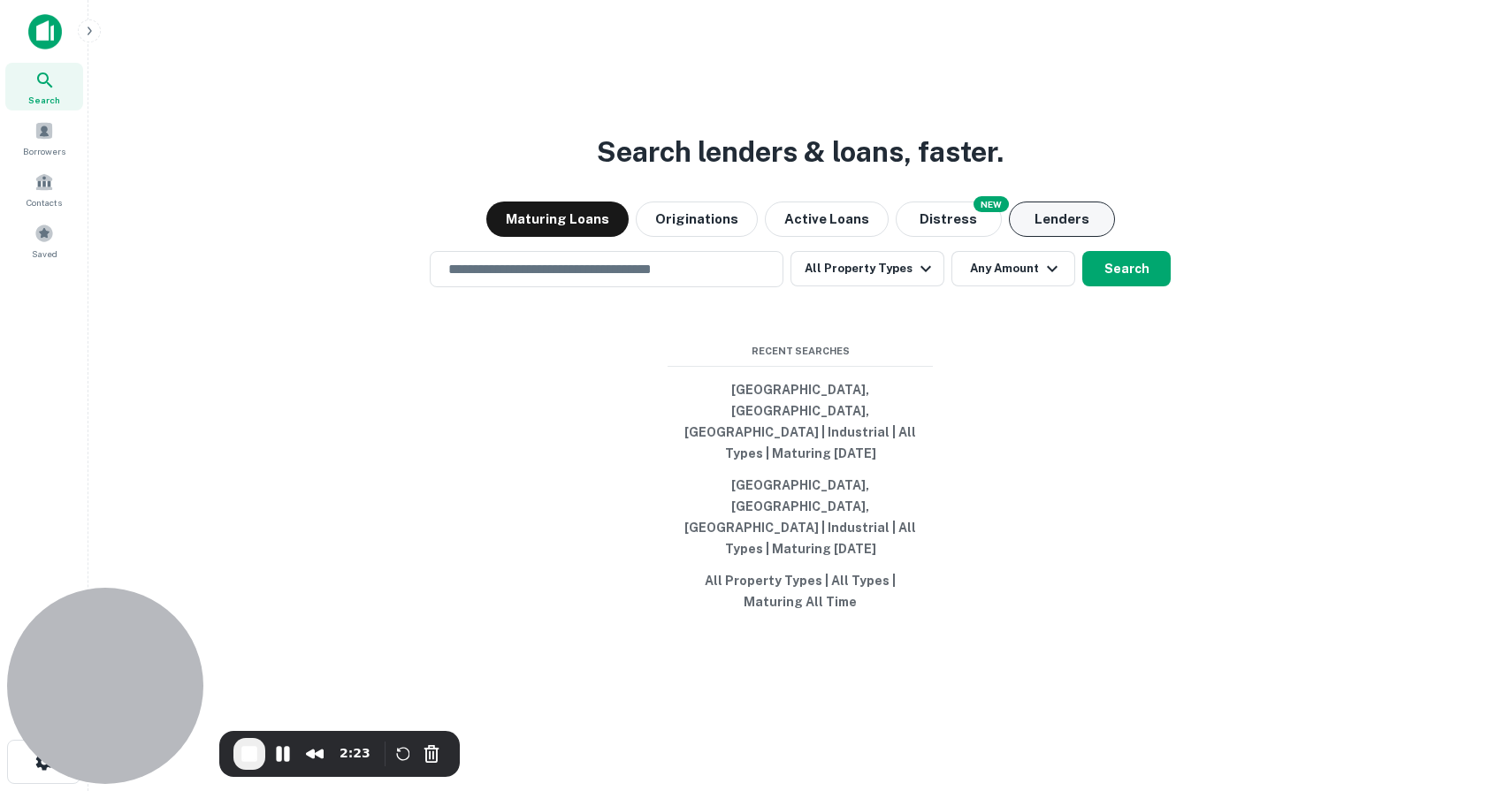
click at [1027, 236] on button "Lenders" at bounding box center [1061, 219] width 106 height 35
click at [774, 432] on button "[GEOGRAPHIC_DATA], [GEOGRAPHIC_DATA], [GEOGRAPHIC_DATA] | Industrial | All Type…" at bounding box center [800, 421] width 265 height 96
type input "**********"
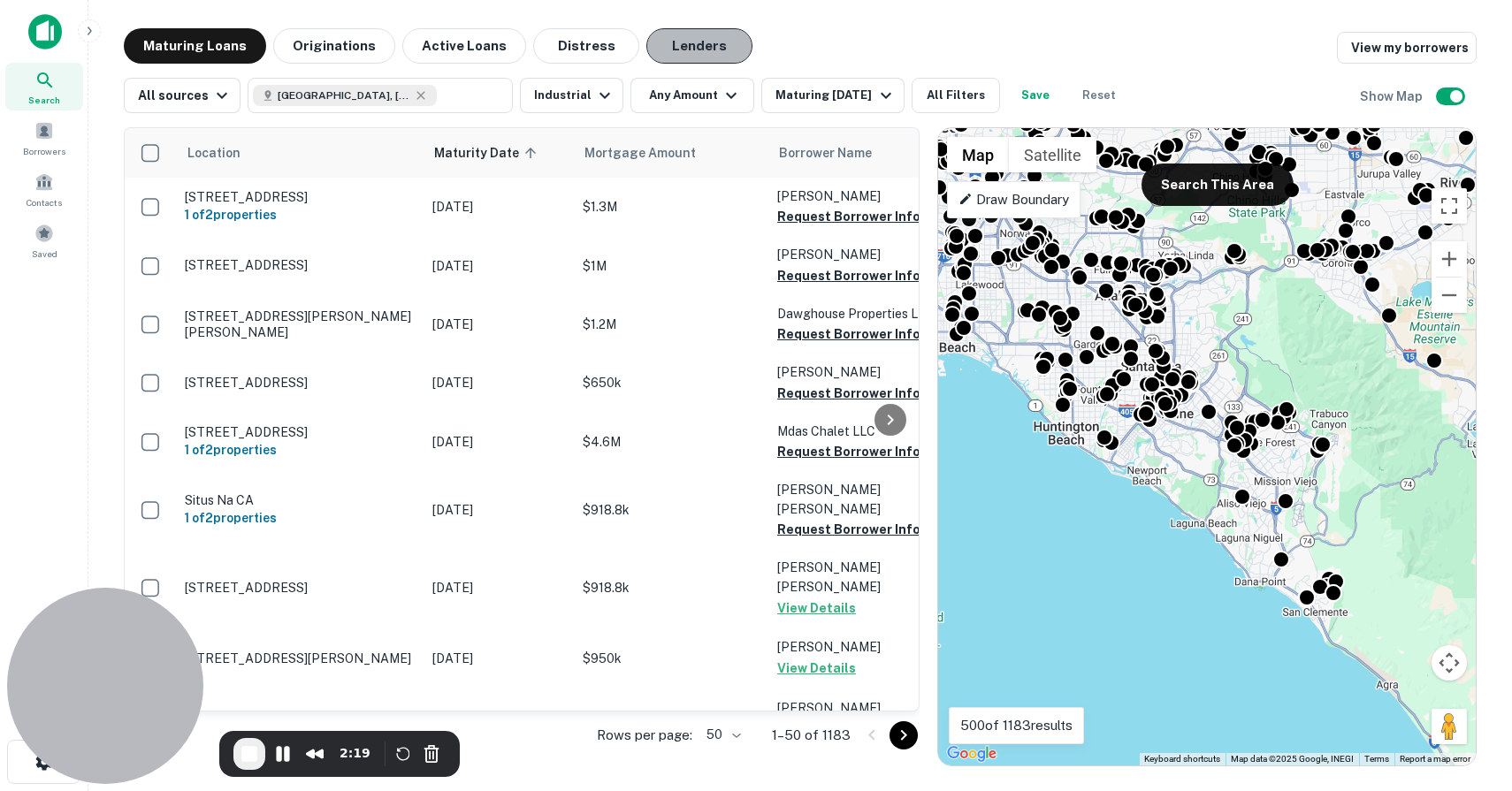
click at [692, 29] on button "Lenders" at bounding box center [699, 46] width 106 height 35
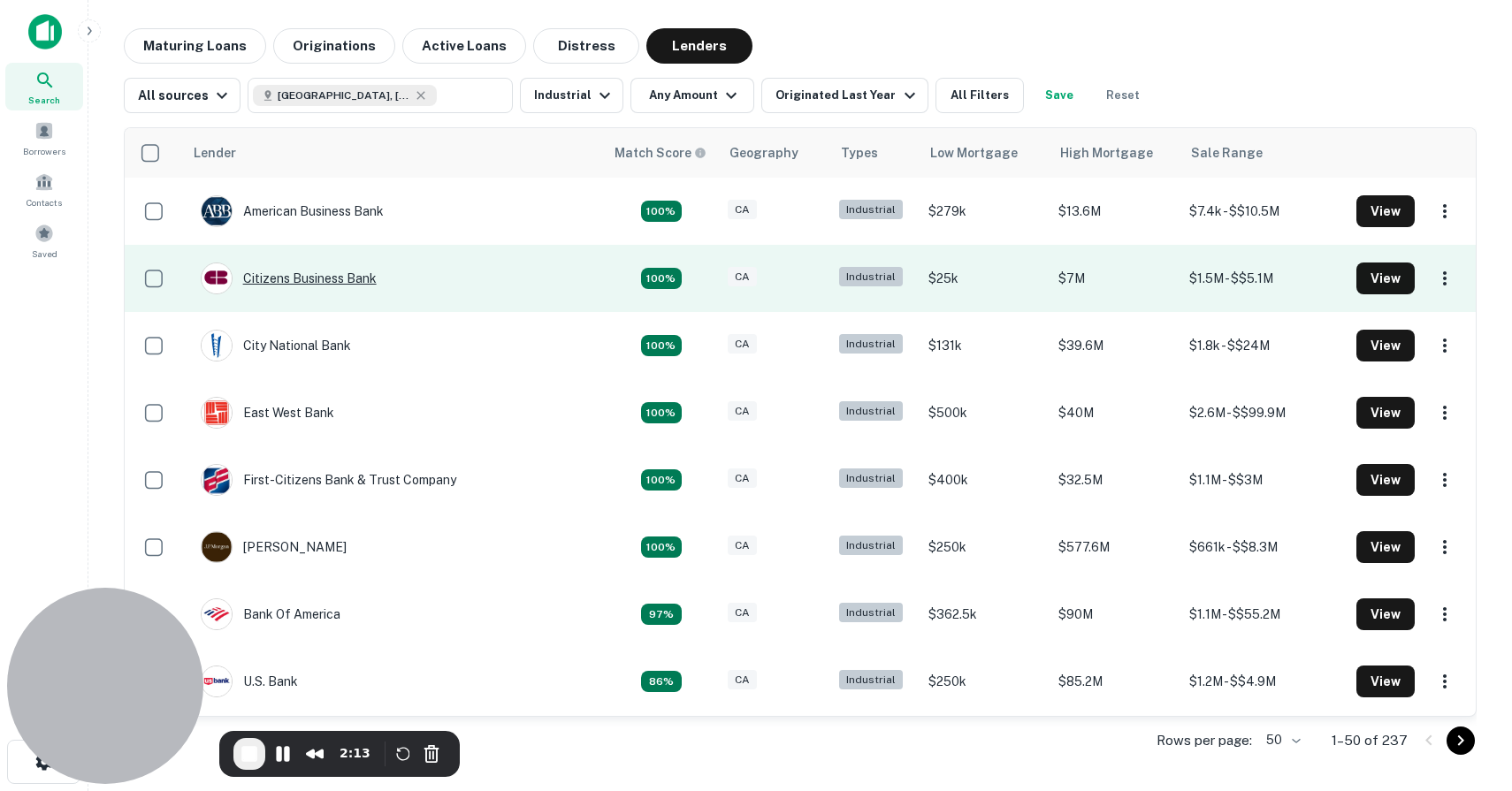
click at [307, 265] on div "Citizens Business Bank" at bounding box center [288, 279] width 176 height 32
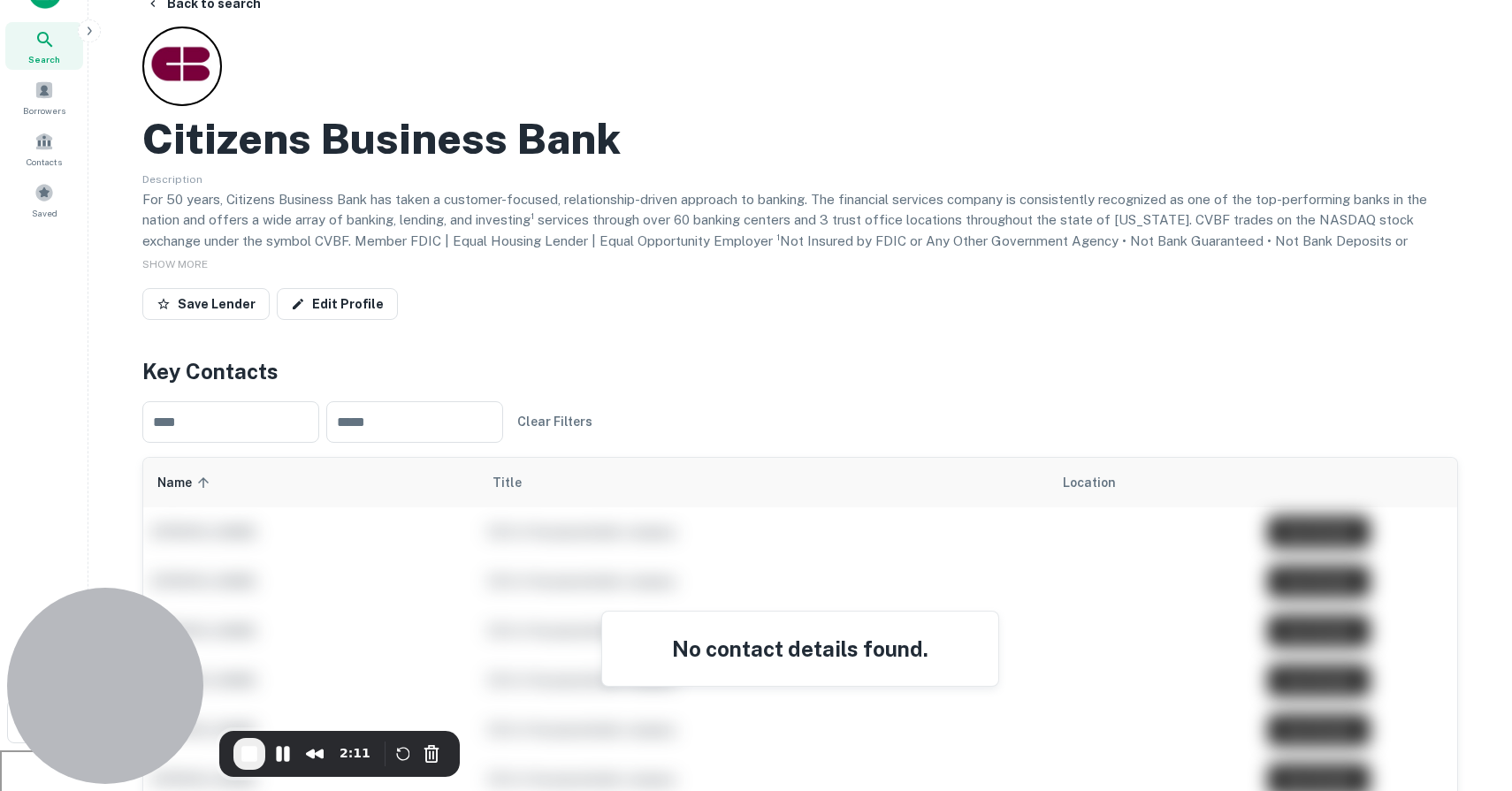
scroll to position [44, 0]
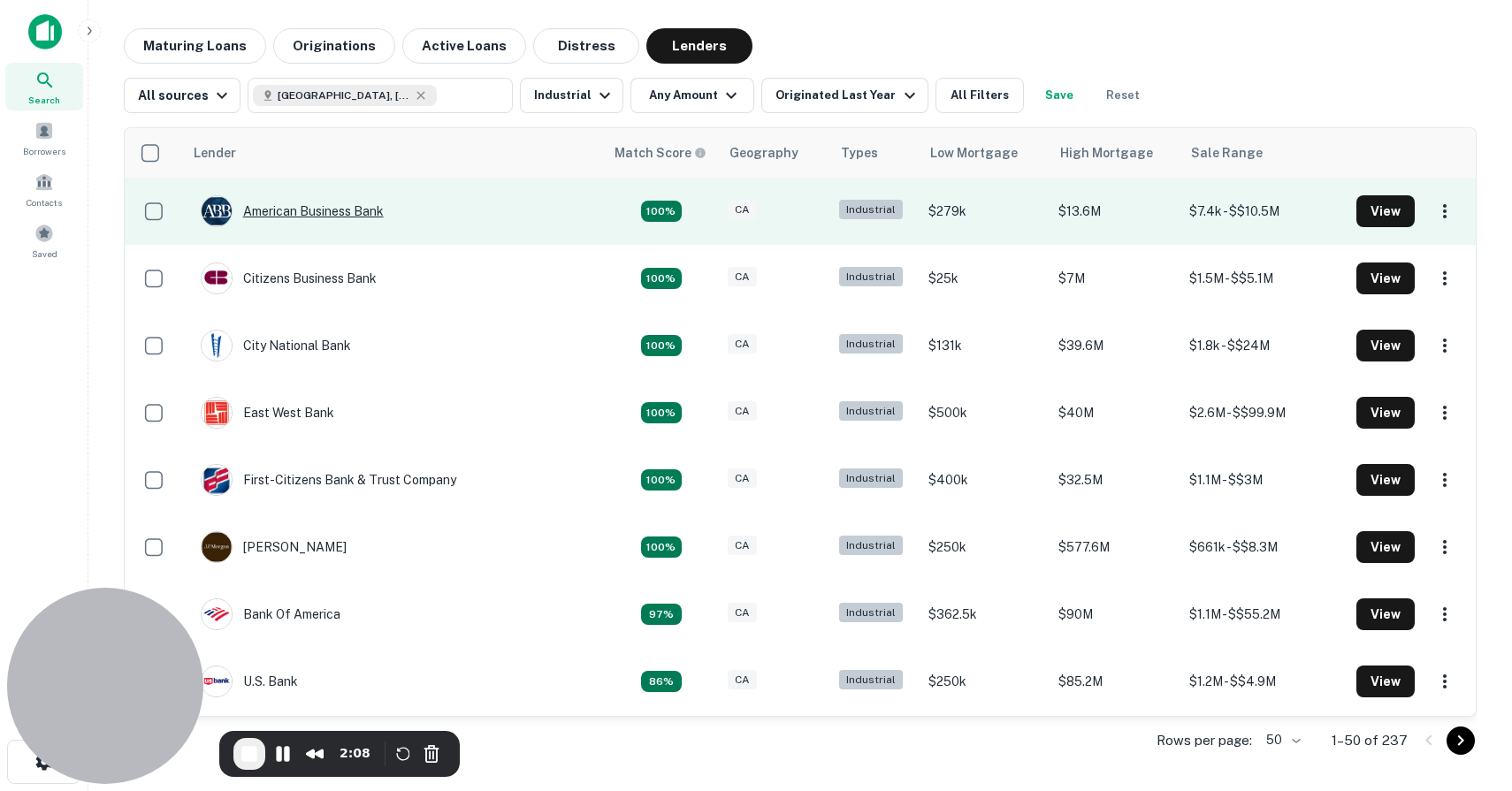
click at [323, 216] on div "American Business Bank" at bounding box center [292, 211] width 183 height 32
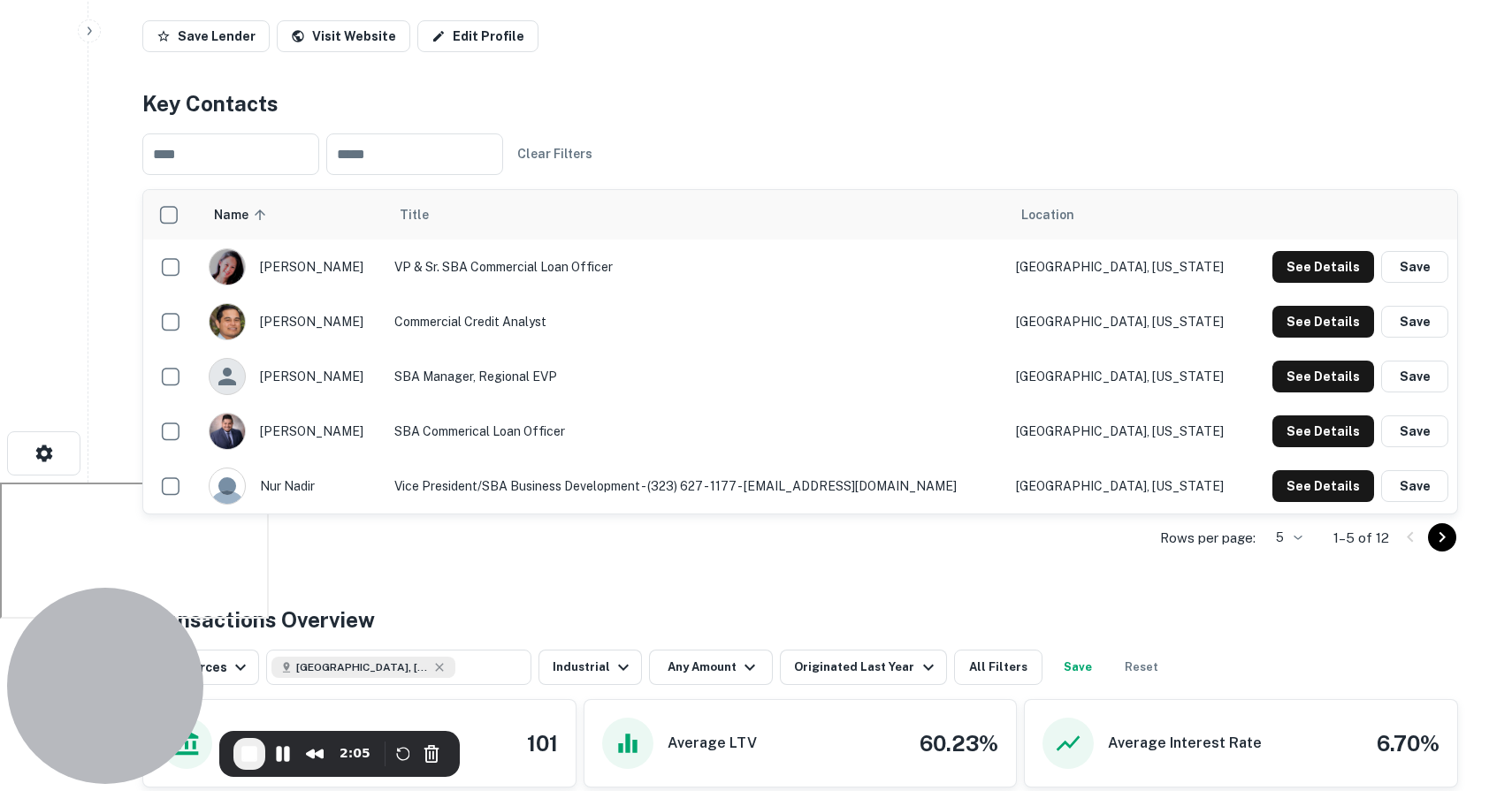
scroll to position [312, 0]
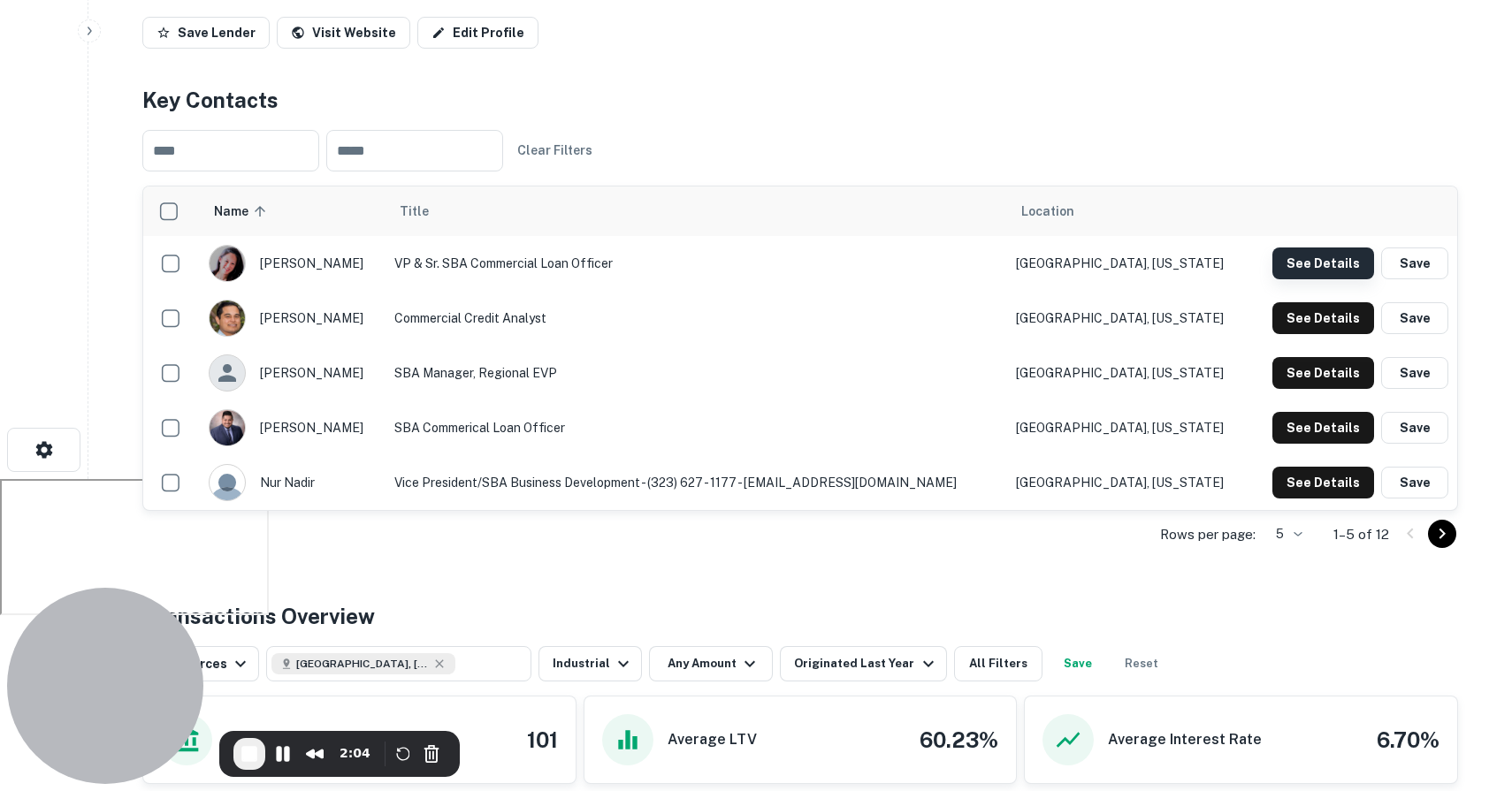
click at [1302, 270] on button "See Details" at bounding box center [1322, 263] width 101 height 32
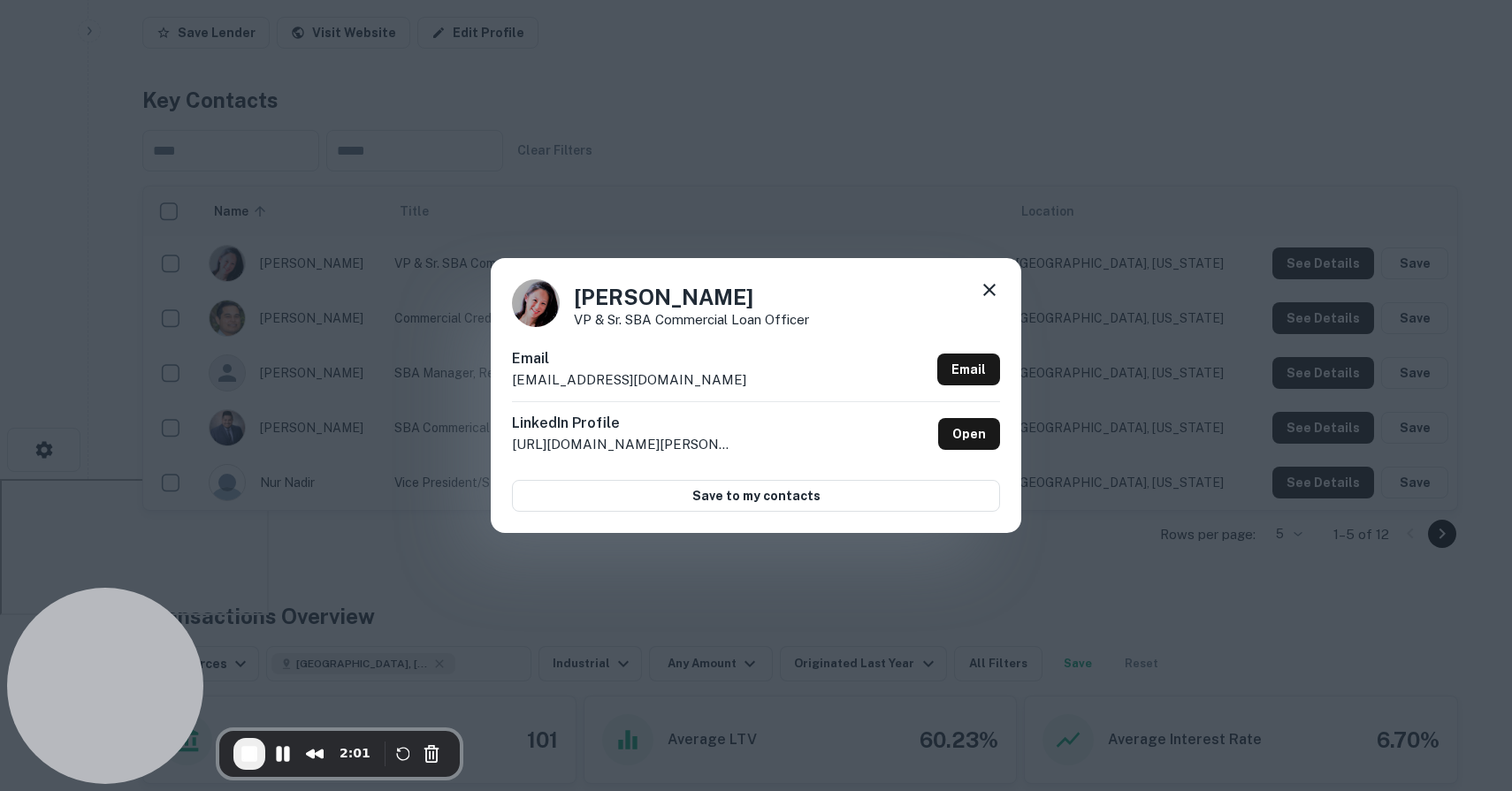
click at [989, 288] on icon at bounding box center [989, 290] width 21 height 21
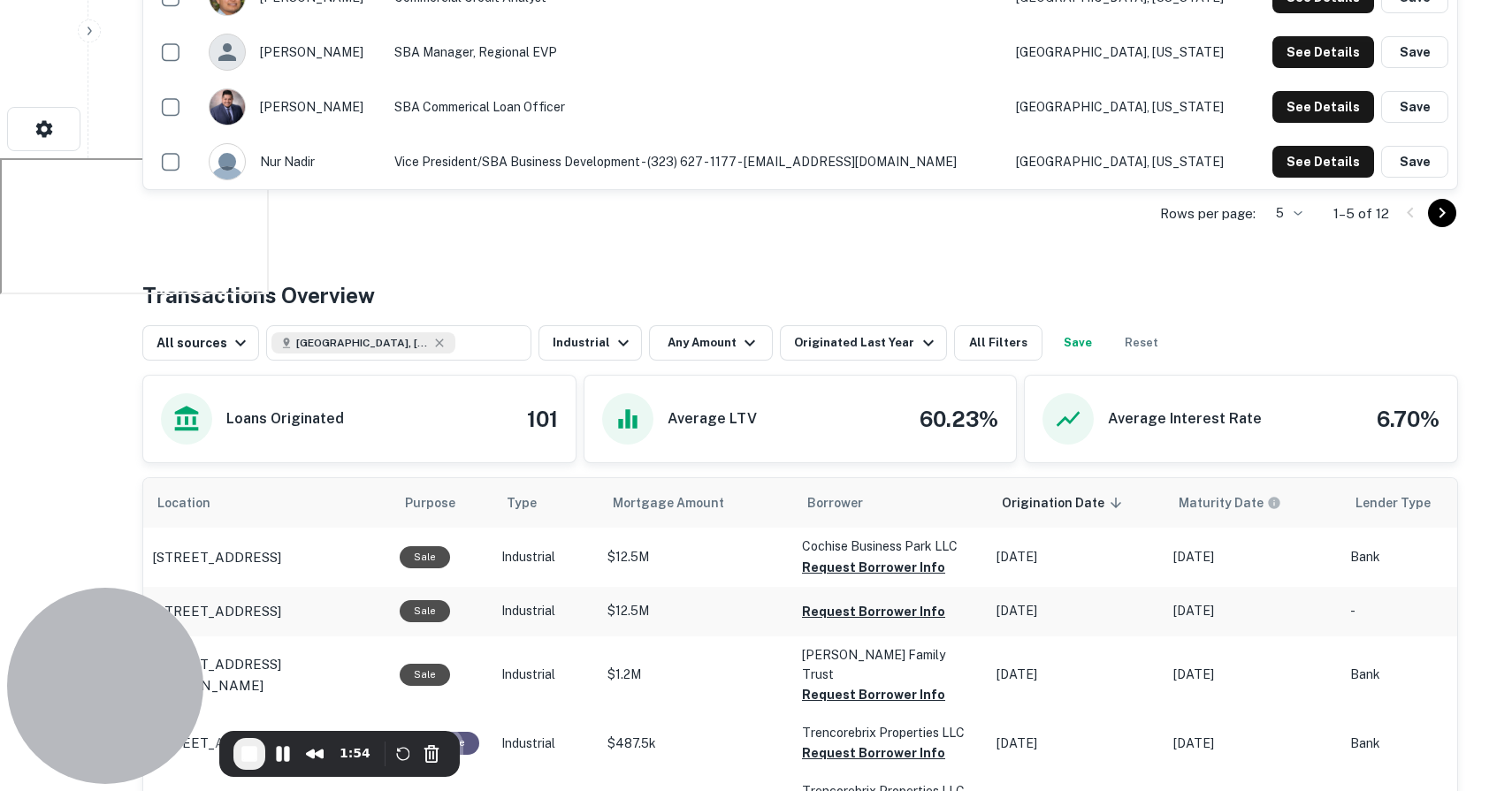
scroll to position [0, 0]
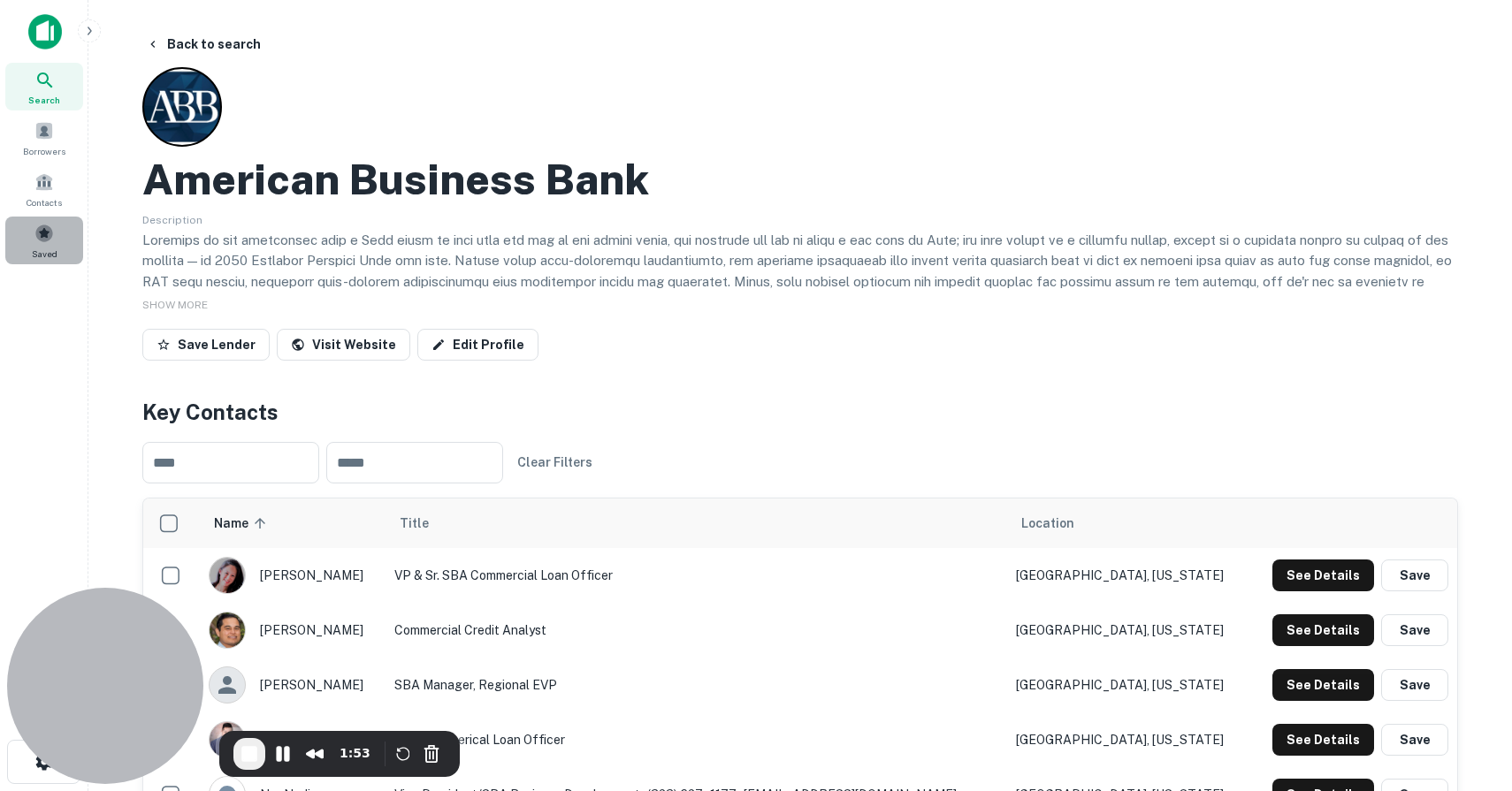
click at [37, 259] on span "Saved" at bounding box center [45, 254] width 26 height 14
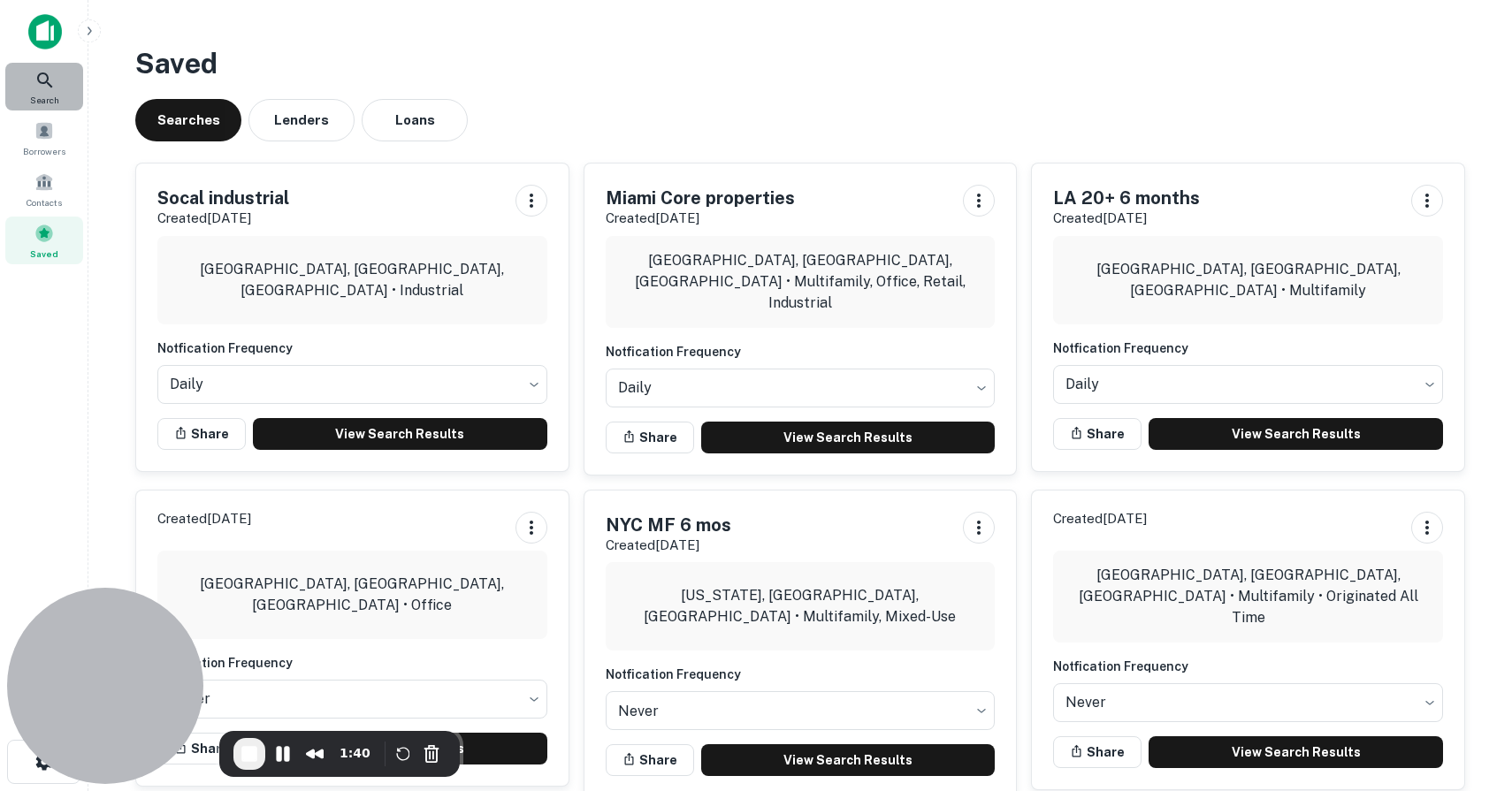
click at [31, 105] on span "Search" at bounding box center [45, 100] width 30 height 14
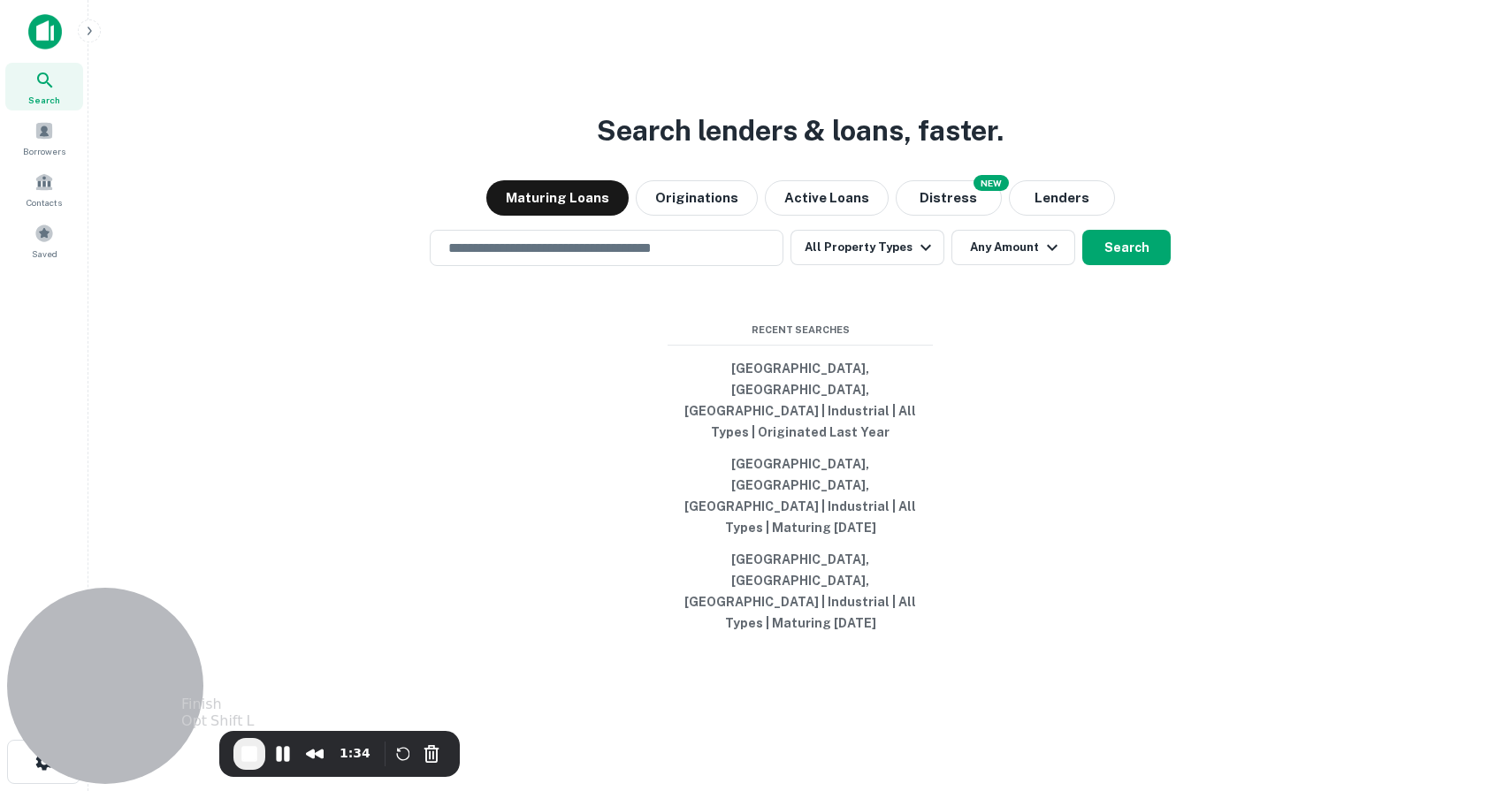
click at [246, 748] on span "End Recording" at bounding box center [249, 754] width 21 height 21
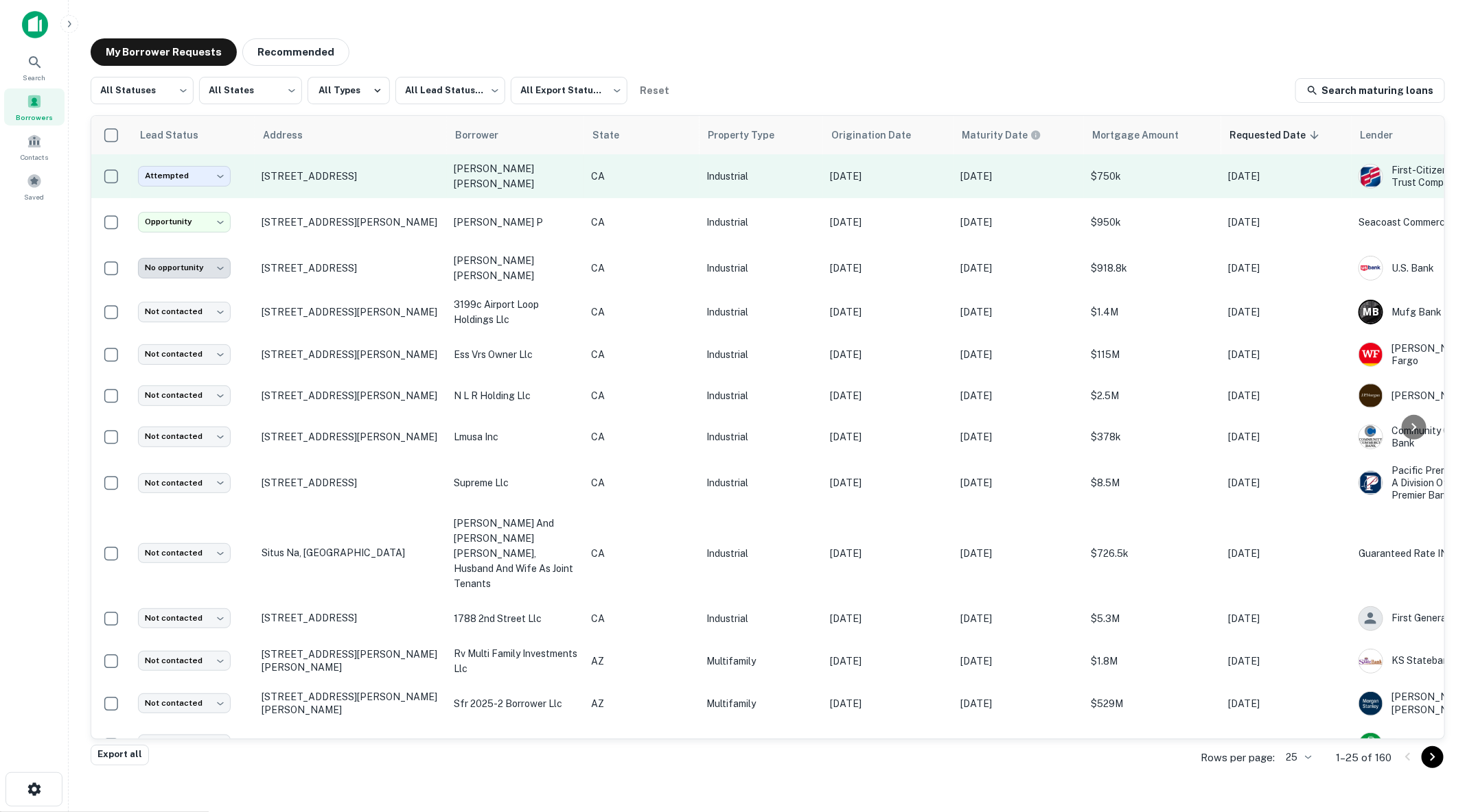
click at [174, 186] on td "Attempted ********* ​" at bounding box center [193, 176] width 124 height 44
click at [172, 174] on body "**********" at bounding box center [733, 406] width 1467 height 812
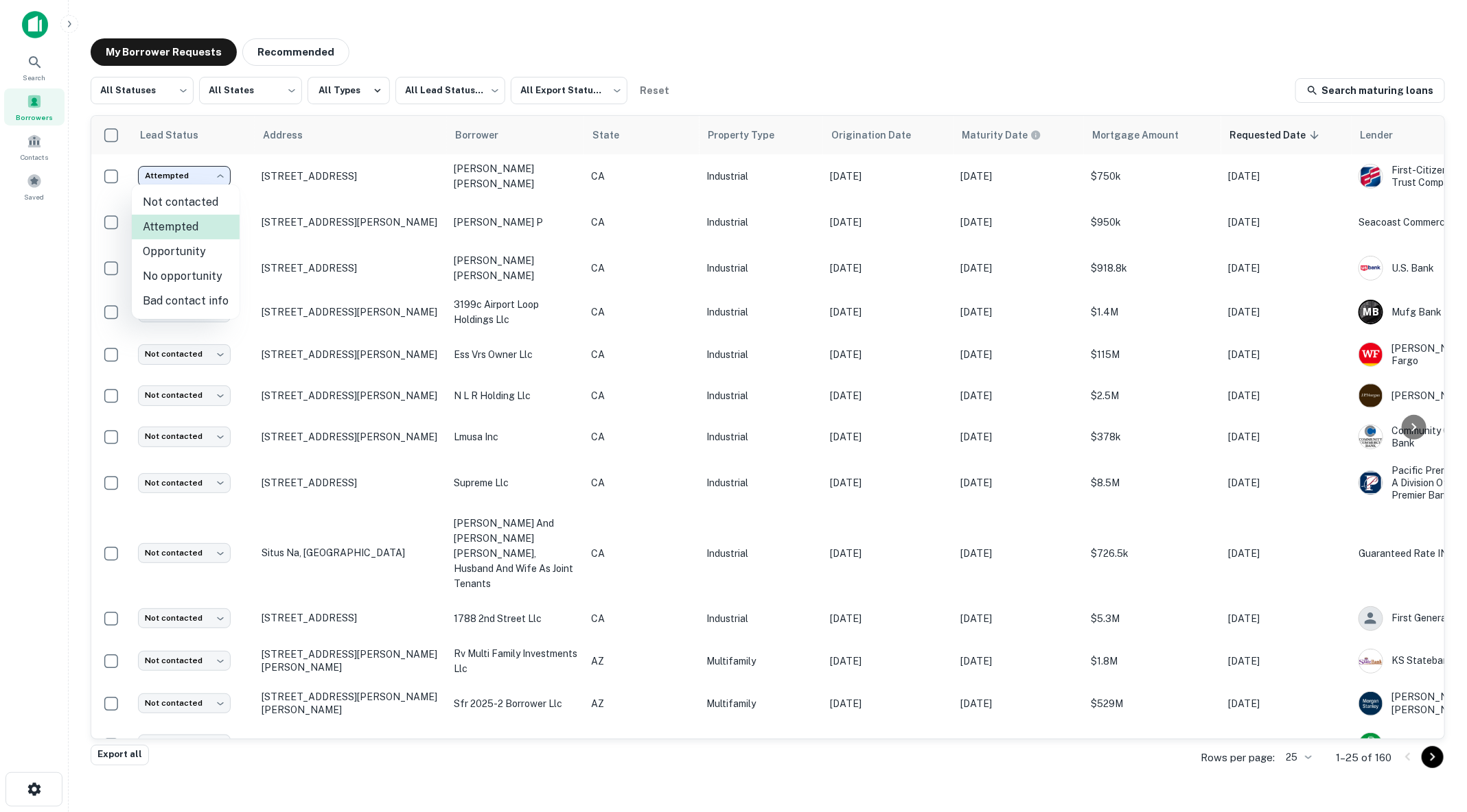
click at [195, 198] on li "Not contacted" at bounding box center [185, 202] width 108 height 25
type input "****"
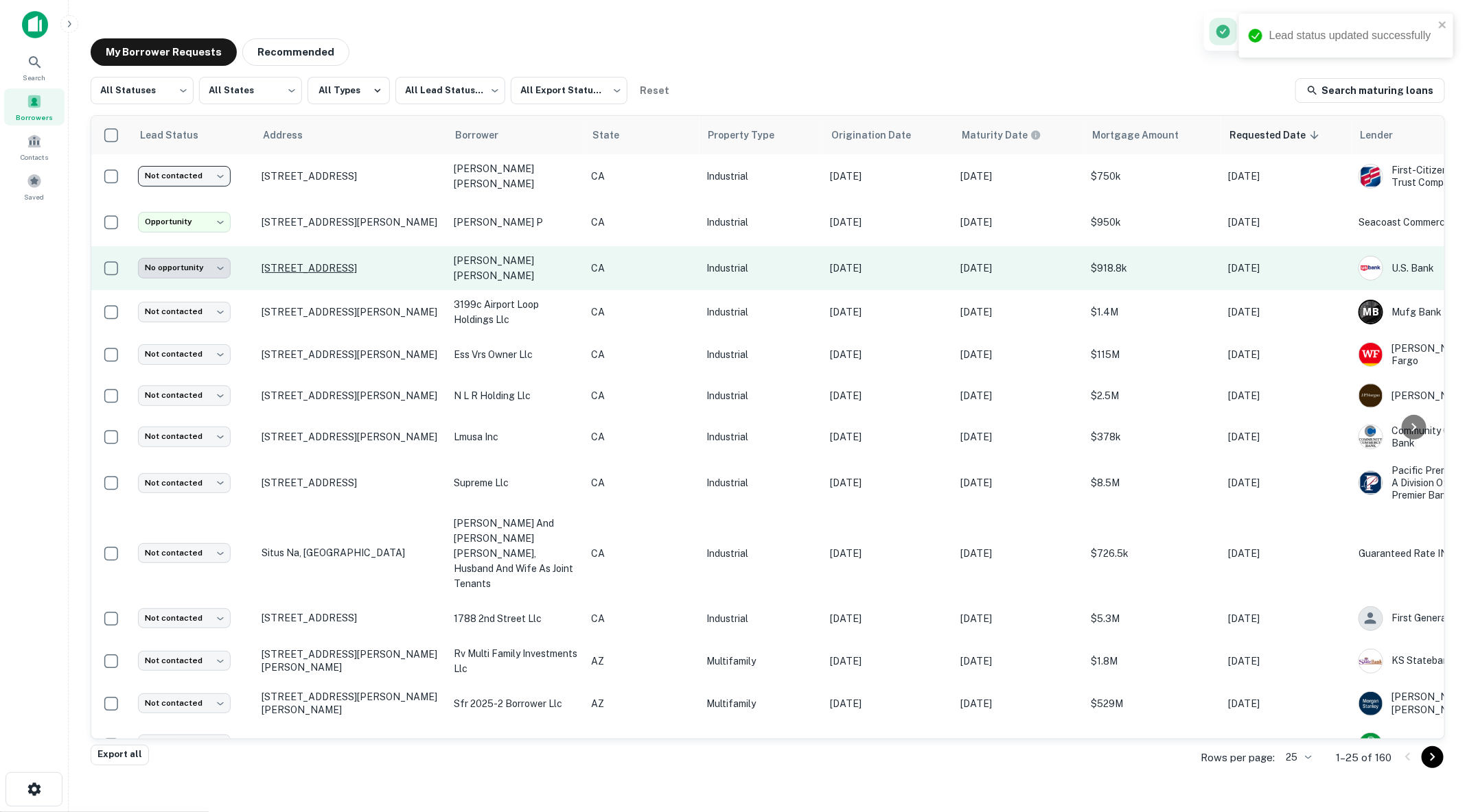
click at [342, 269] on p "2415 Laguna Canyon Rd Laguna Beach, CA92651" at bounding box center [351, 268] width 179 height 13
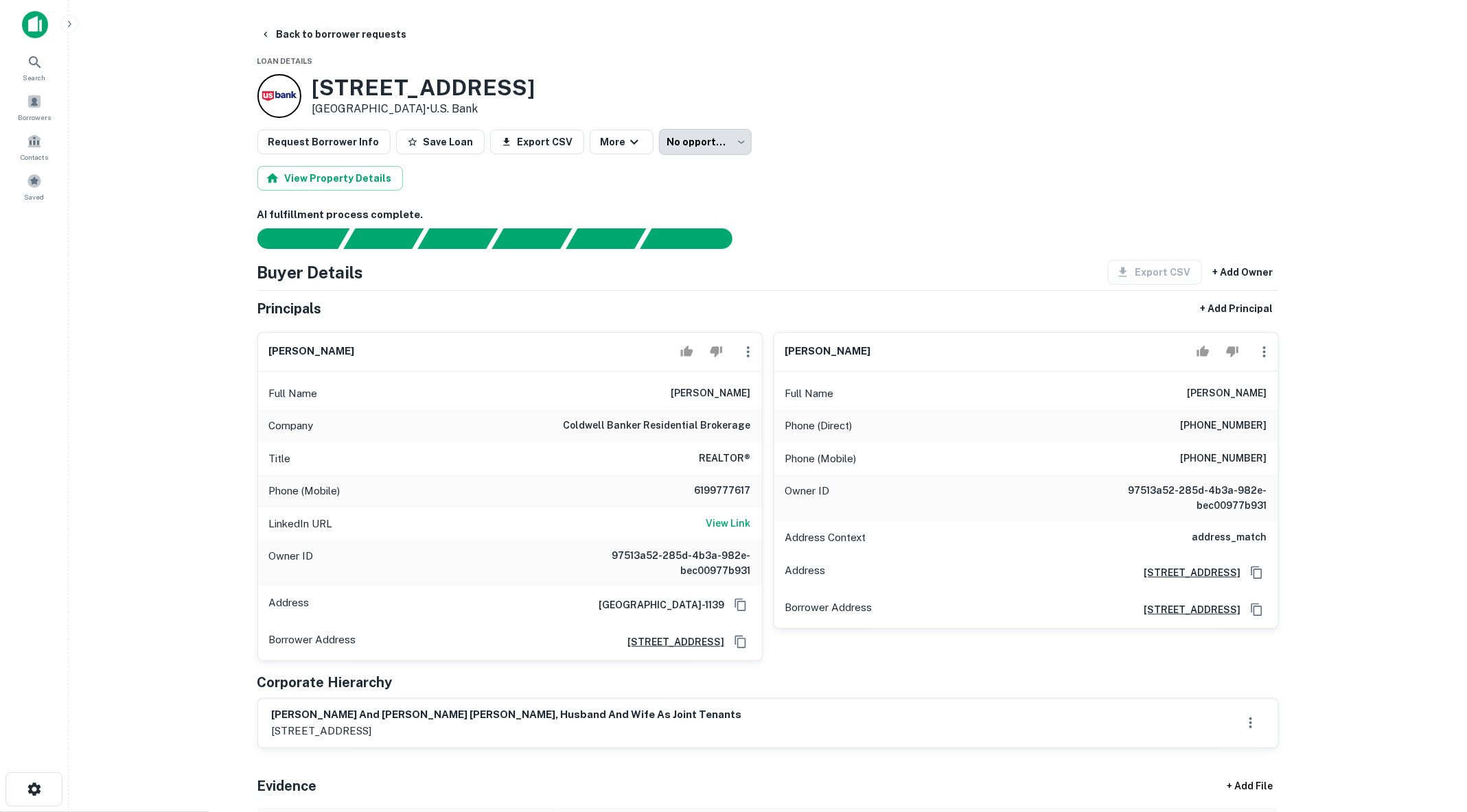
scroll to position [119, 0]
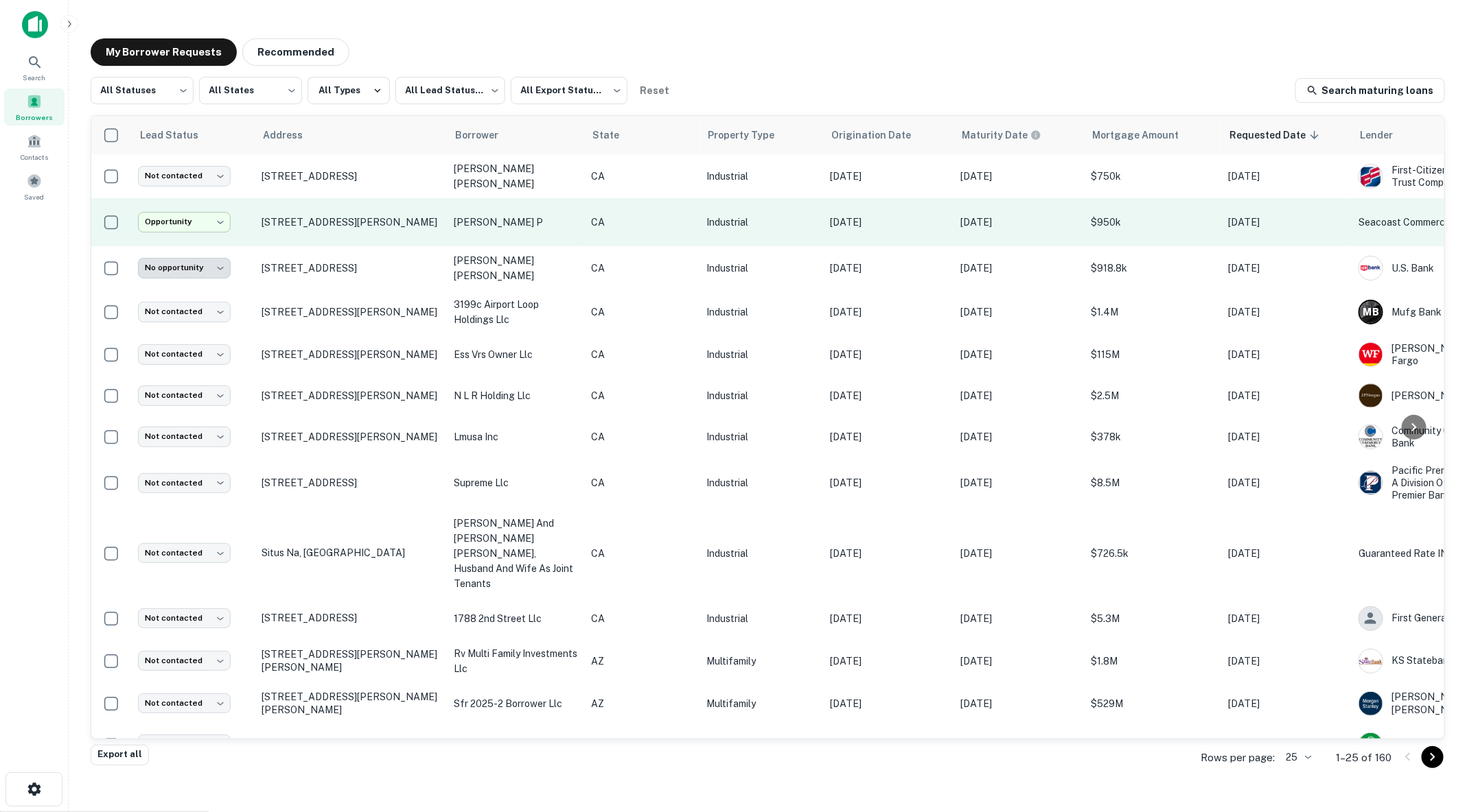
click at [189, 222] on body "**********" at bounding box center [733, 406] width 1467 height 812
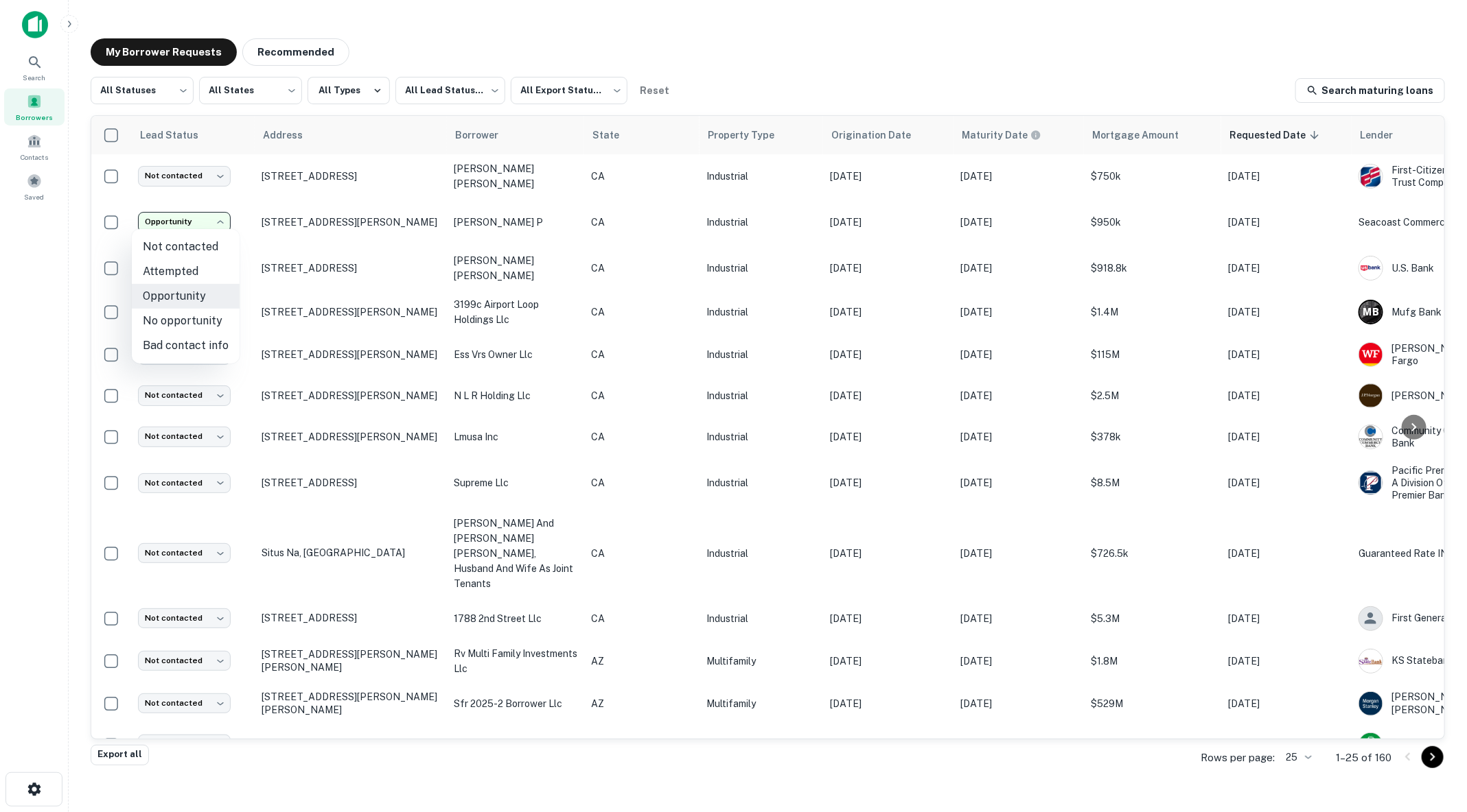
click at [191, 247] on li "Not contacted" at bounding box center [185, 247] width 108 height 25
type input "****"
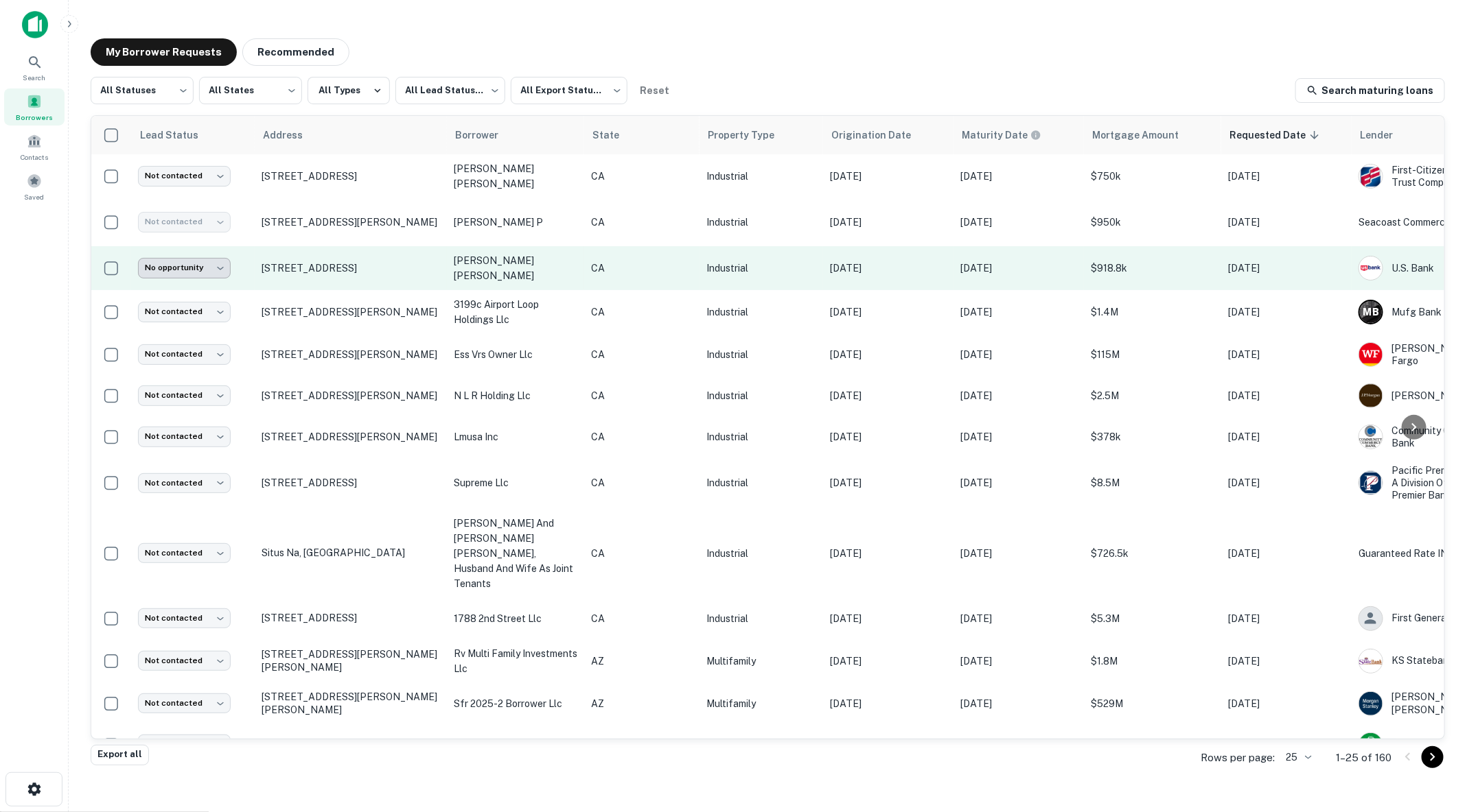
click at [210, 270] on body "**********" at bounding box center [733, 406] width 1467 height 812
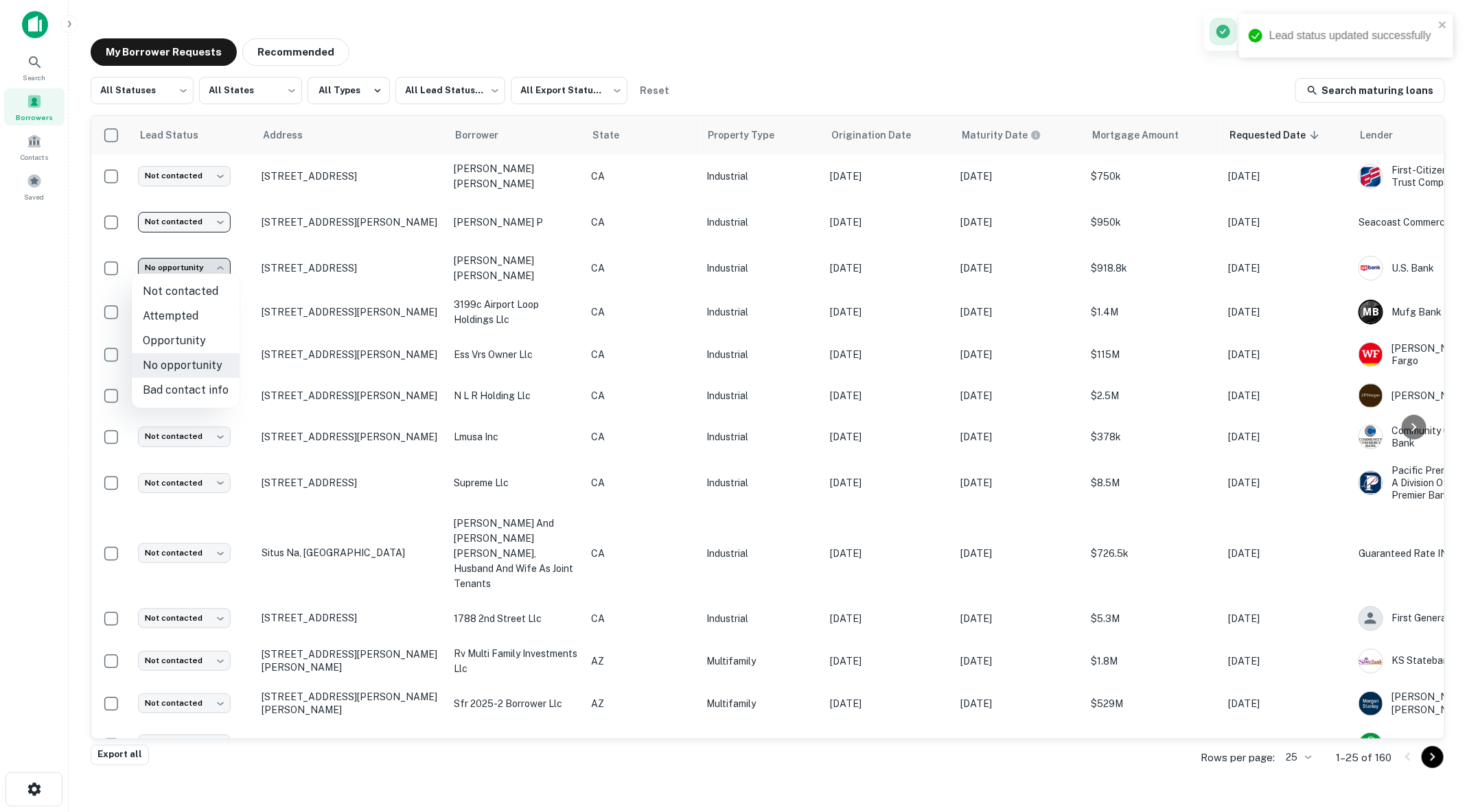
click at [17, 344] on div at bounding box center [733, 406] width 1467 height 812
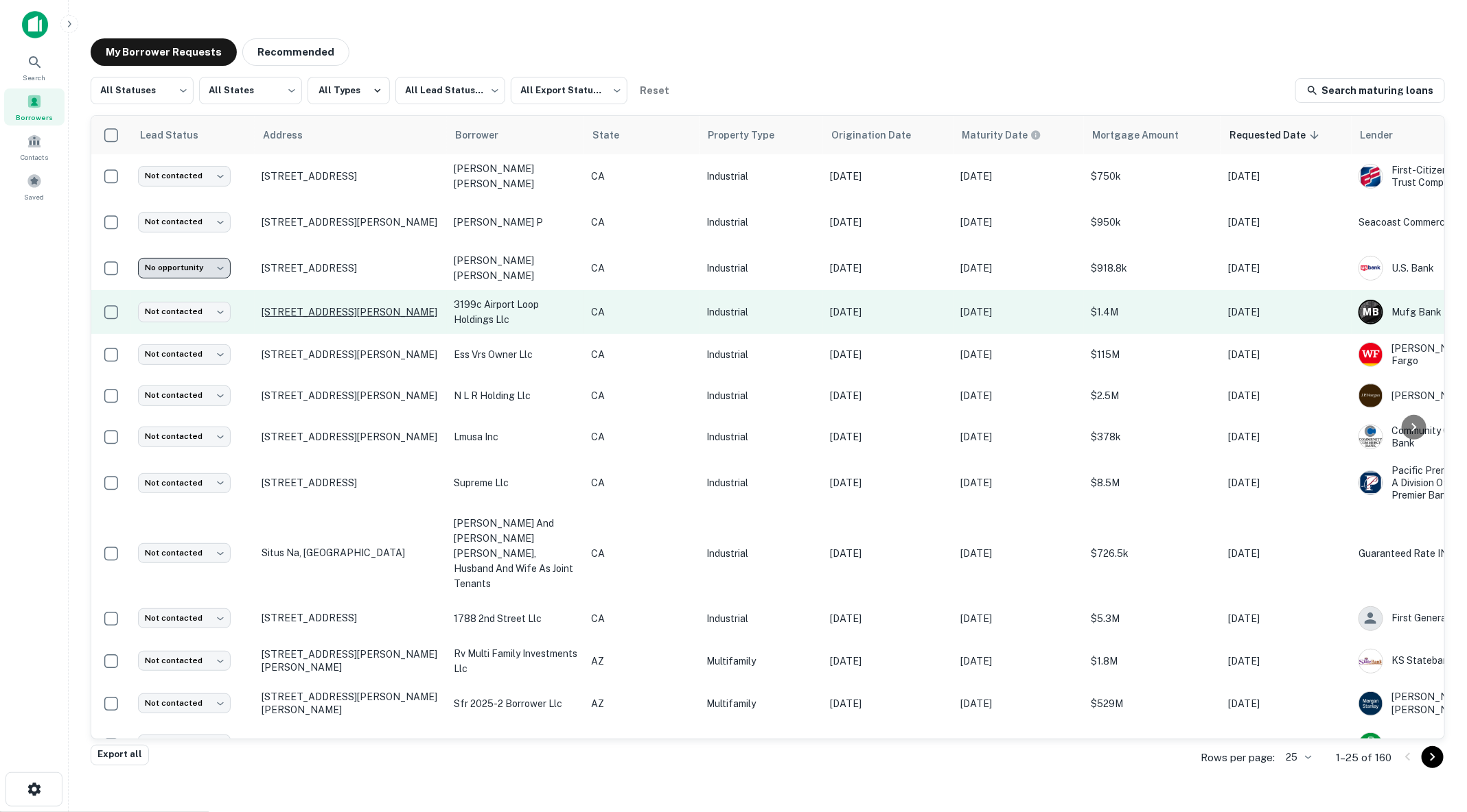
click at [374, 306] on p "[STREET_ADDRESS][PERSON_NAME]" at bounding box center [351, 312] width 179 height 13
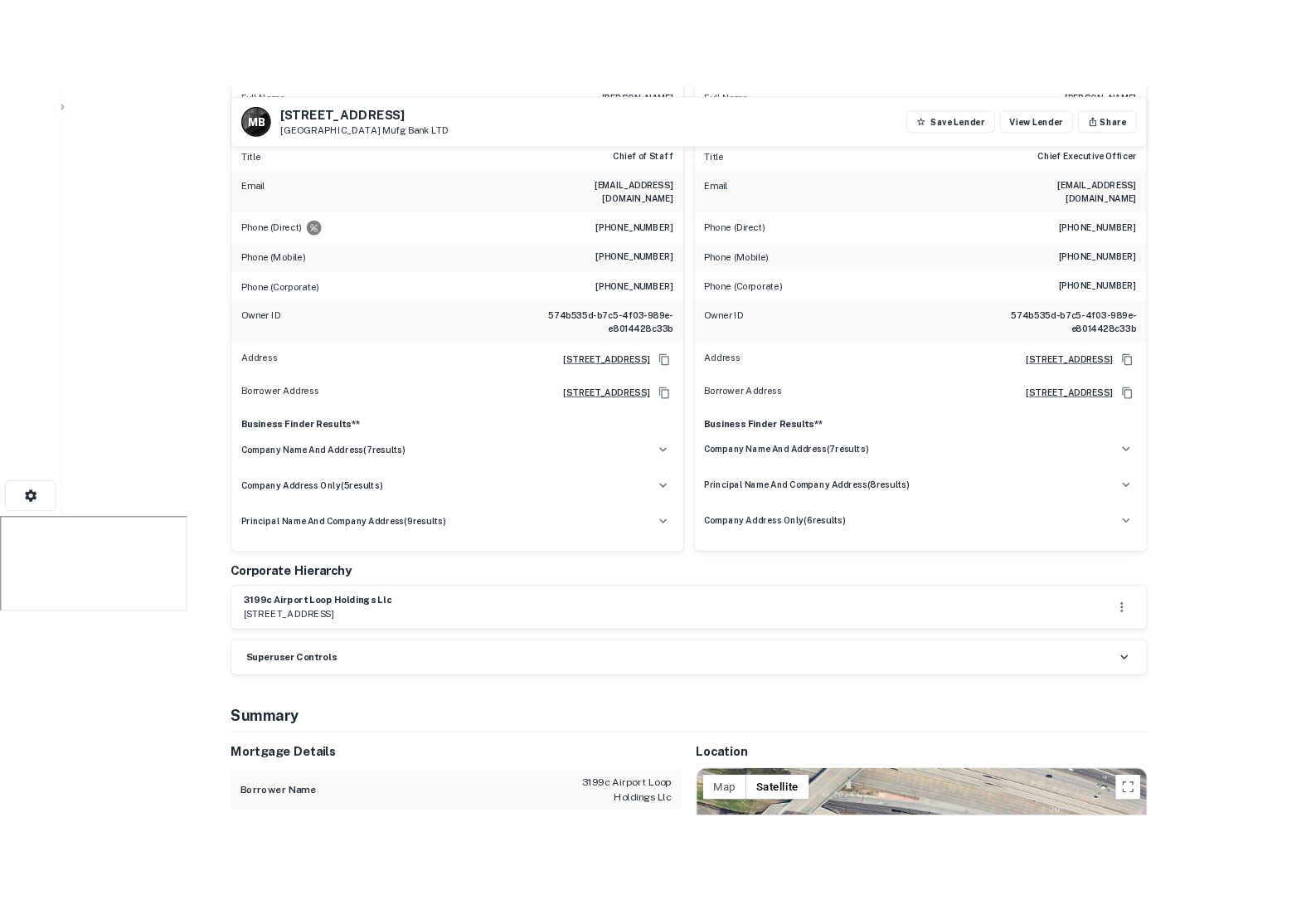
scroll to position [399, 0]
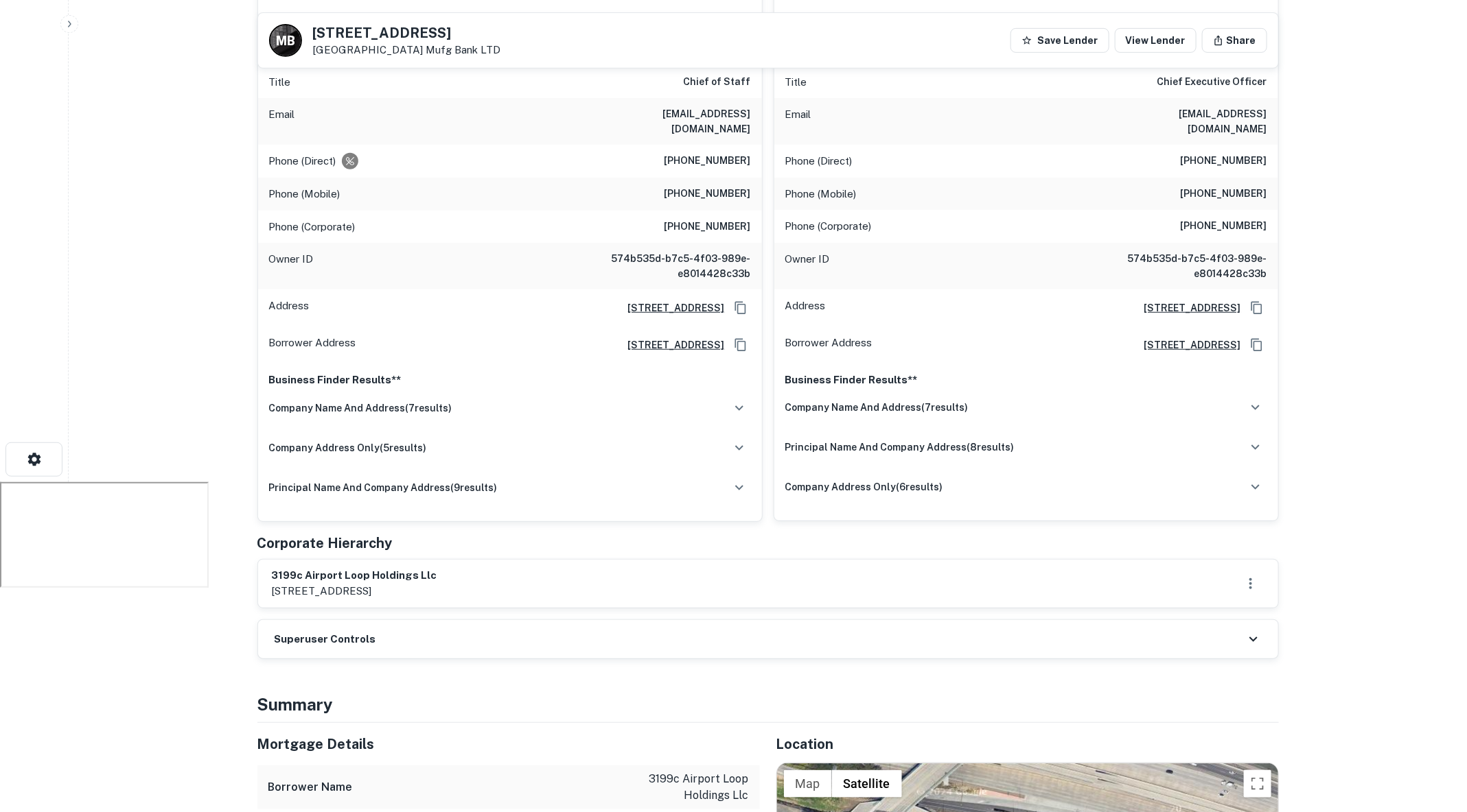
click at [577, 568] on div "3199c airport loop holdings llc [STREET_ADDRESS]" at bounding box center [768, 583] width 993 height 31
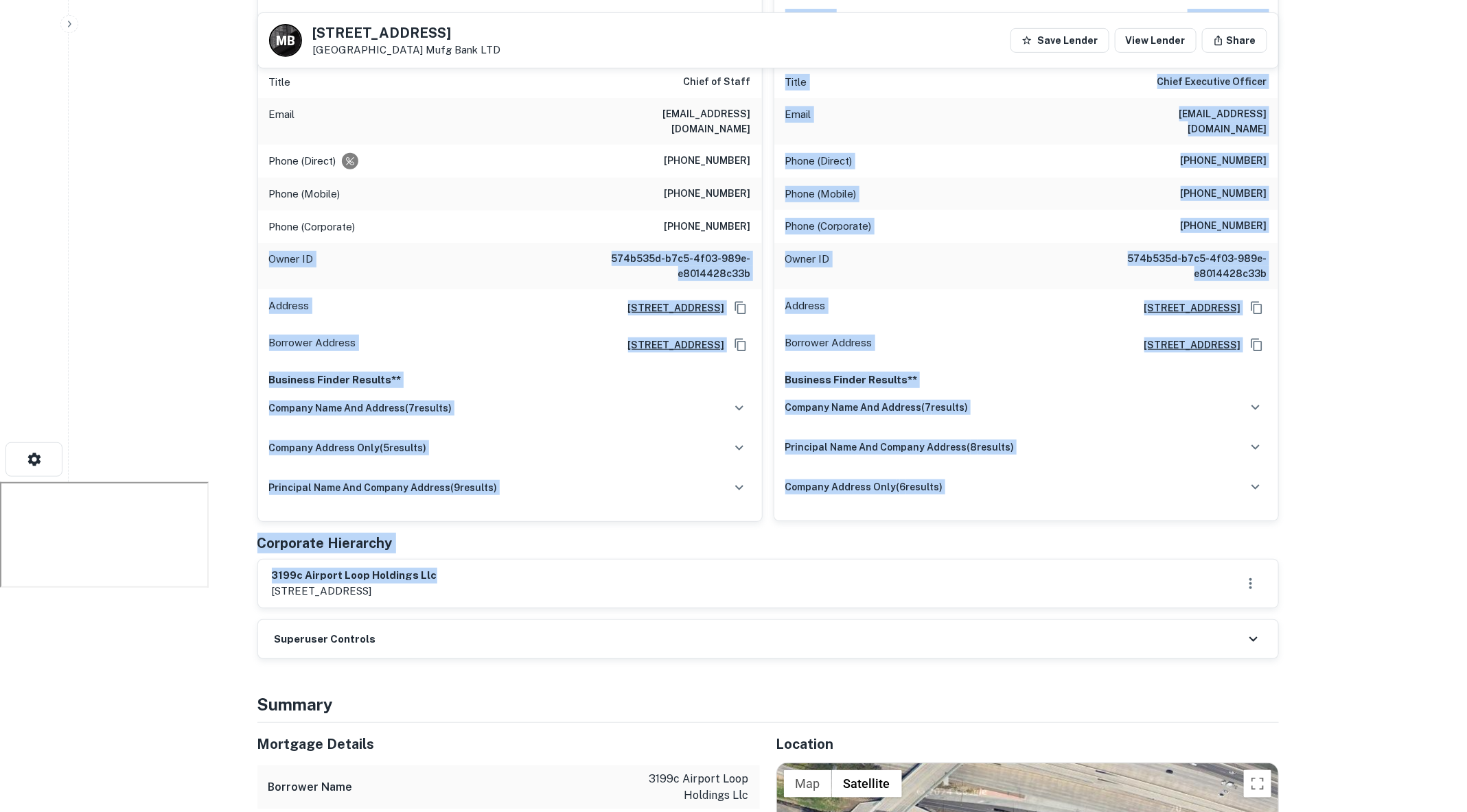
drag, startPoint x: 441, startPoint y: 558, endPoint x: 236, endPoint y: 566, distance: 205.2
click at [235, 482] on html "Search Borrowers Contacts Saved Back to borrower requests M B [STREET_ADDRESS][…" at bounding box center [733, 76] width 1467 height 812
click at [236, 482] on html "Search Borrowers Contacts Saved Back to borrower requests M B 3199 Airport Loop…" at bounding box center [733, 76] width 1467 height 812
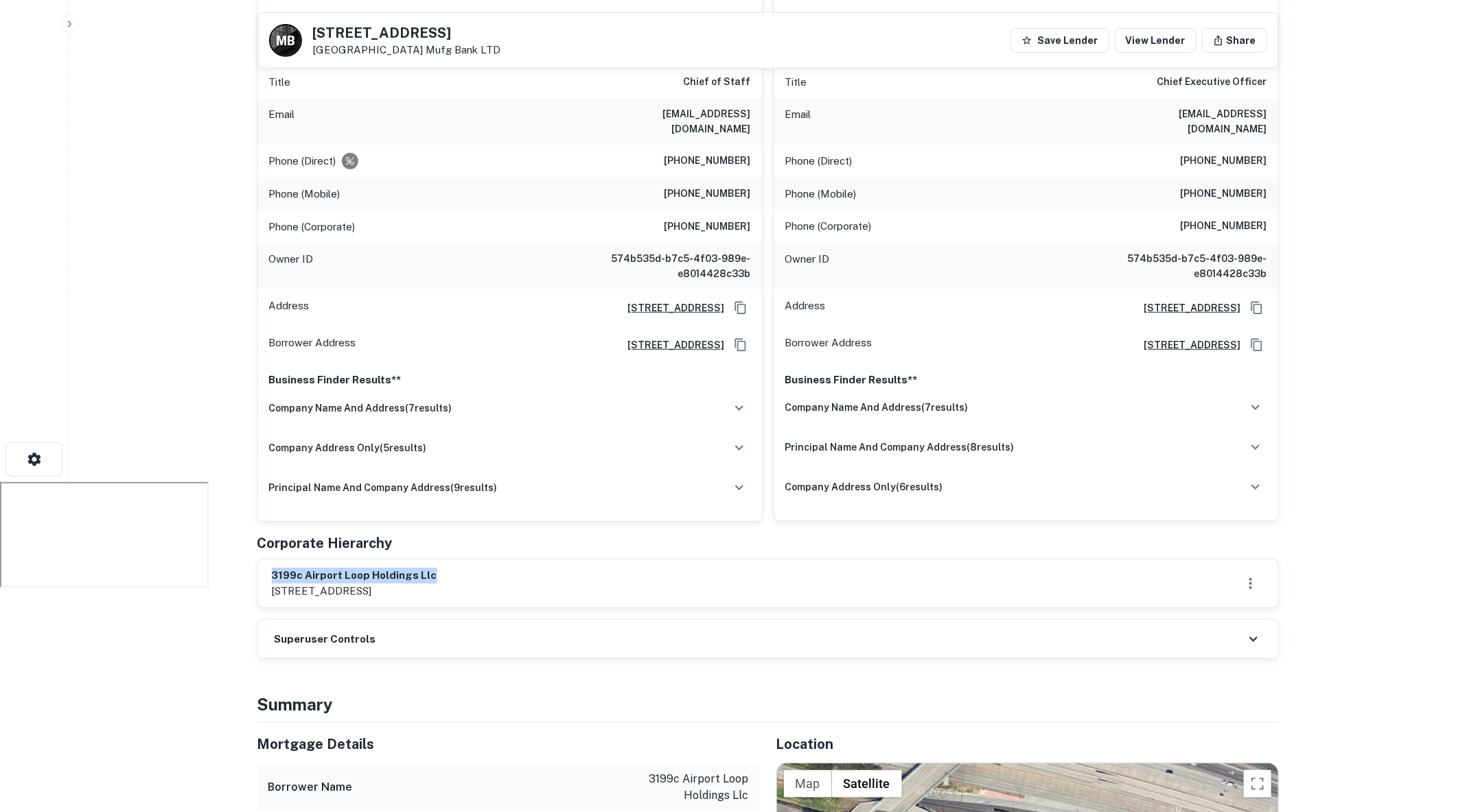
drag, startPoint x: 447, startPoint y: 555, endPoint x: 271, endPoint y: 561, distance: 176.1
click at [272, 568] on h6 "3199c airport loop holdings llc" at bounding box center [355, 576] width 166 height 16
copy h6 "3199c airport loop holdings llc"
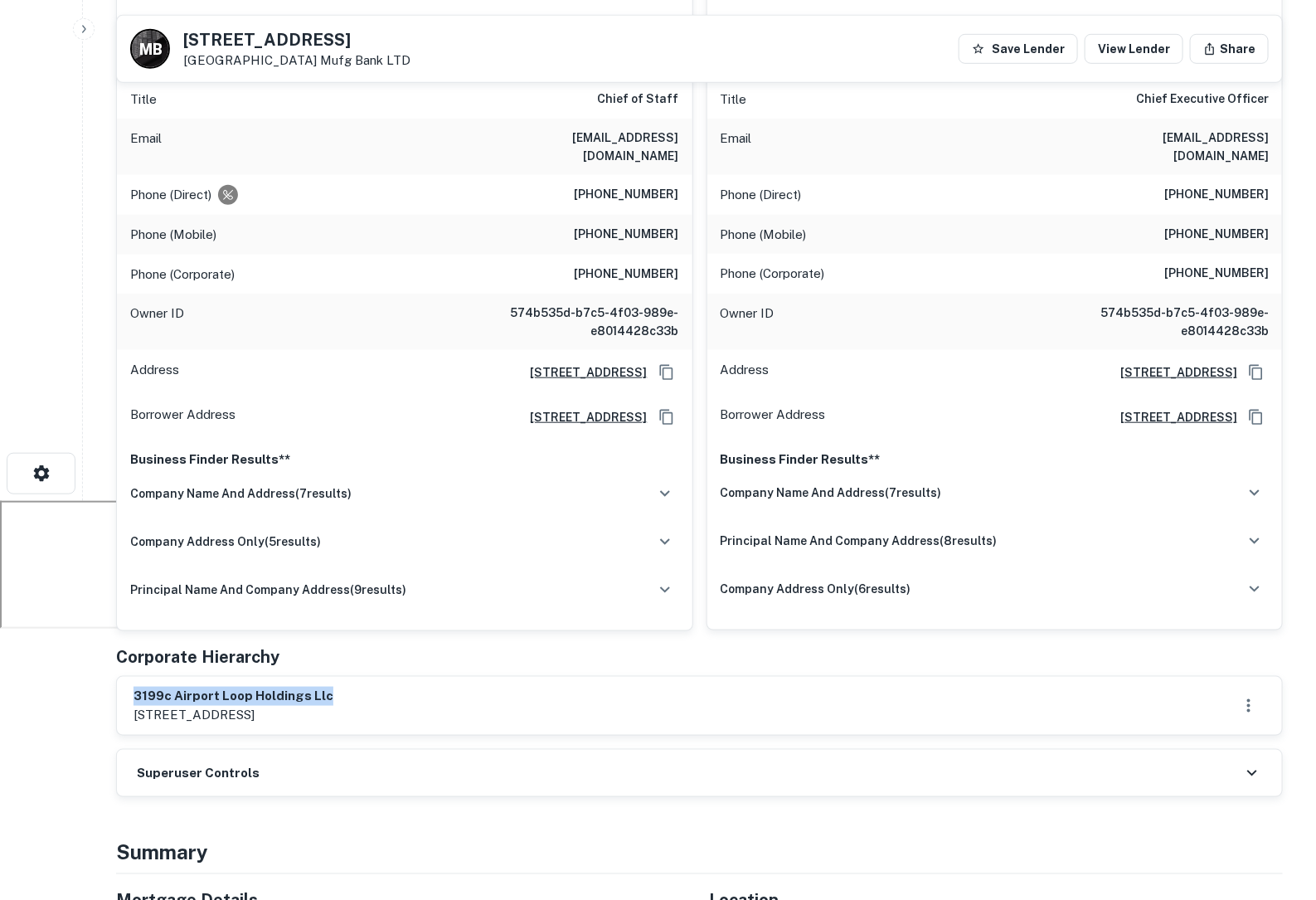
scroll to position [0, 0]
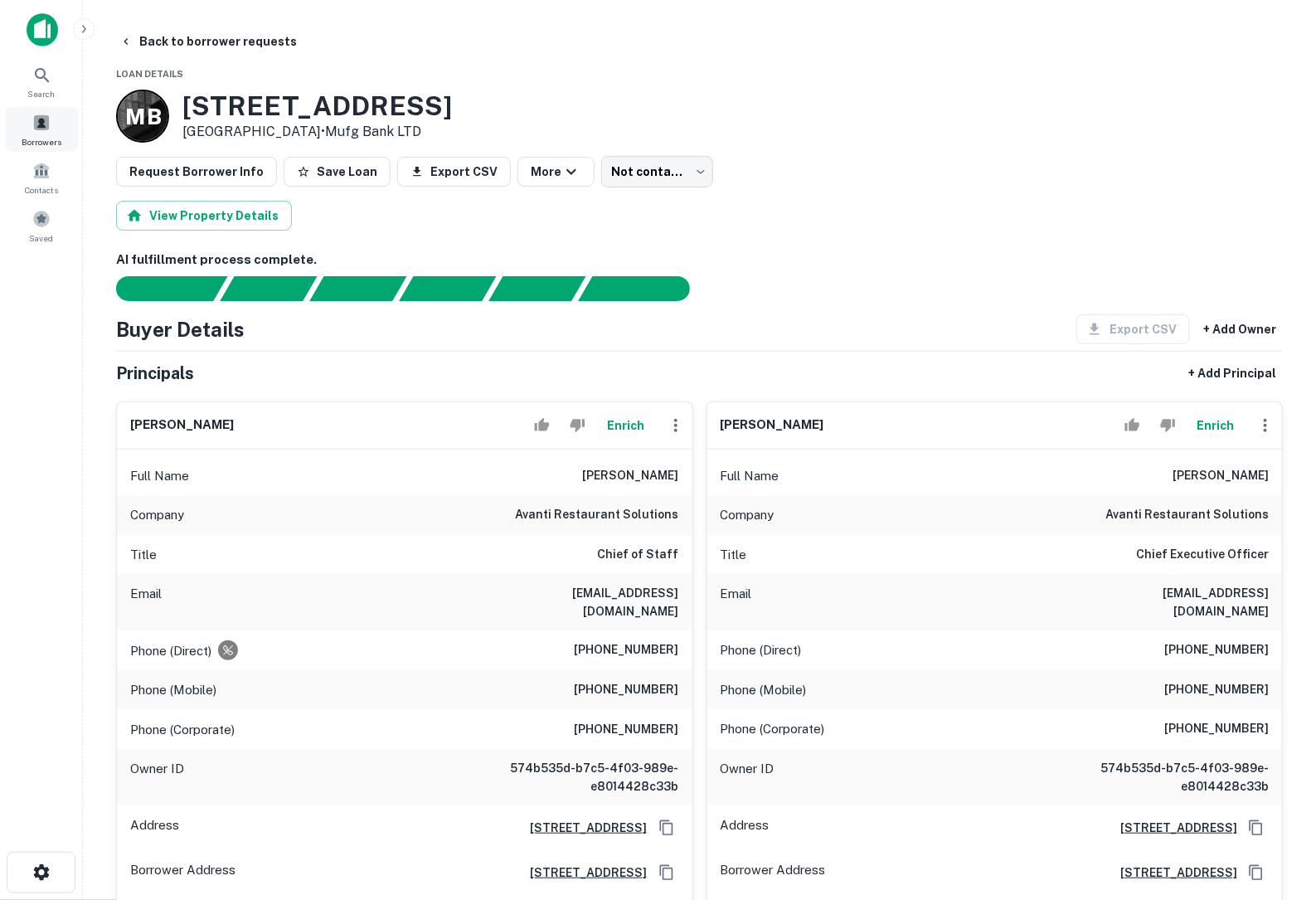
click at [41, 124] on span at bounding box center [41, 123] width 18 height 18
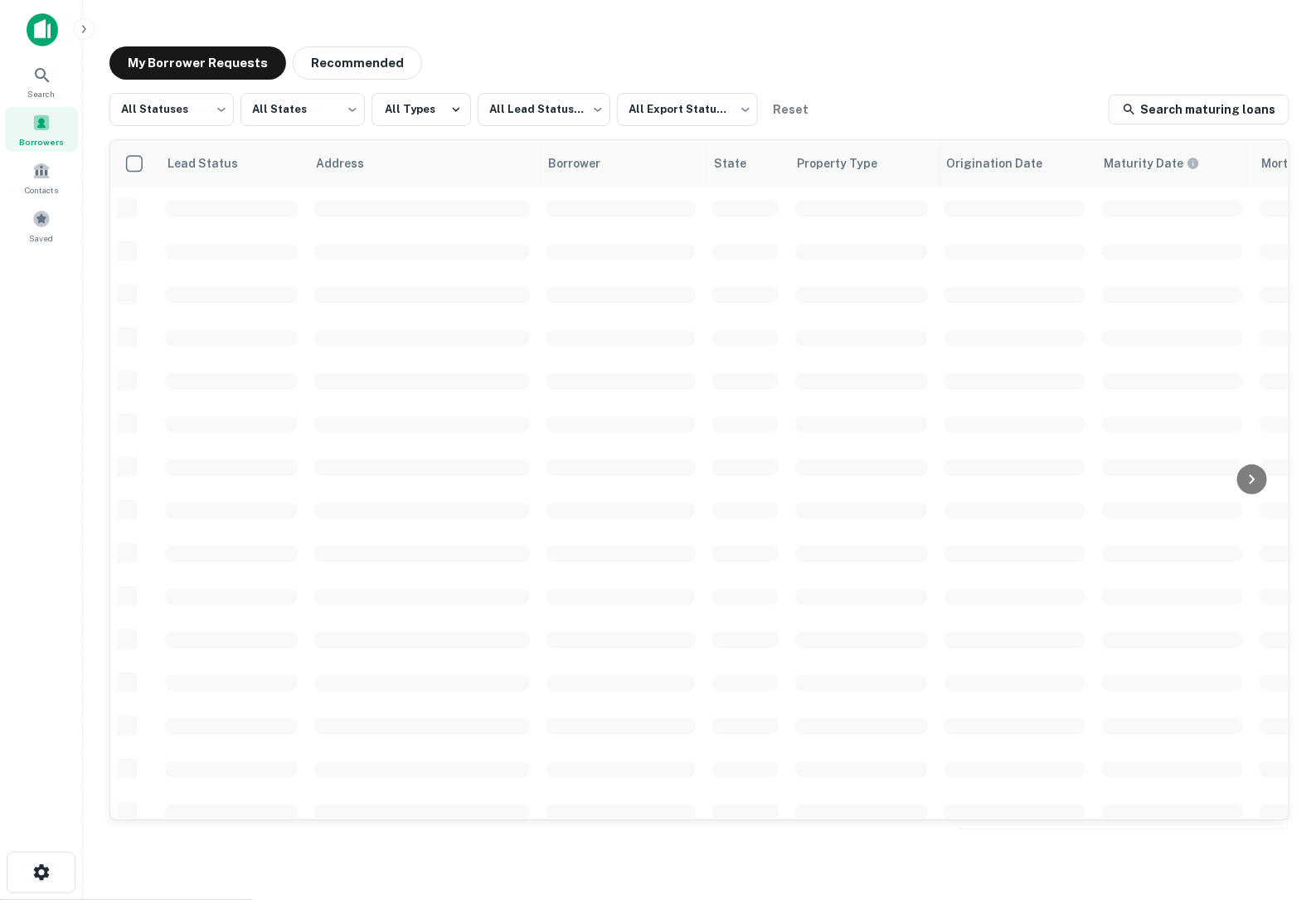
click at [888, 71] on div "My Borrower Requests Recommended" at bounding box center [699, 62] width 1180 height 33
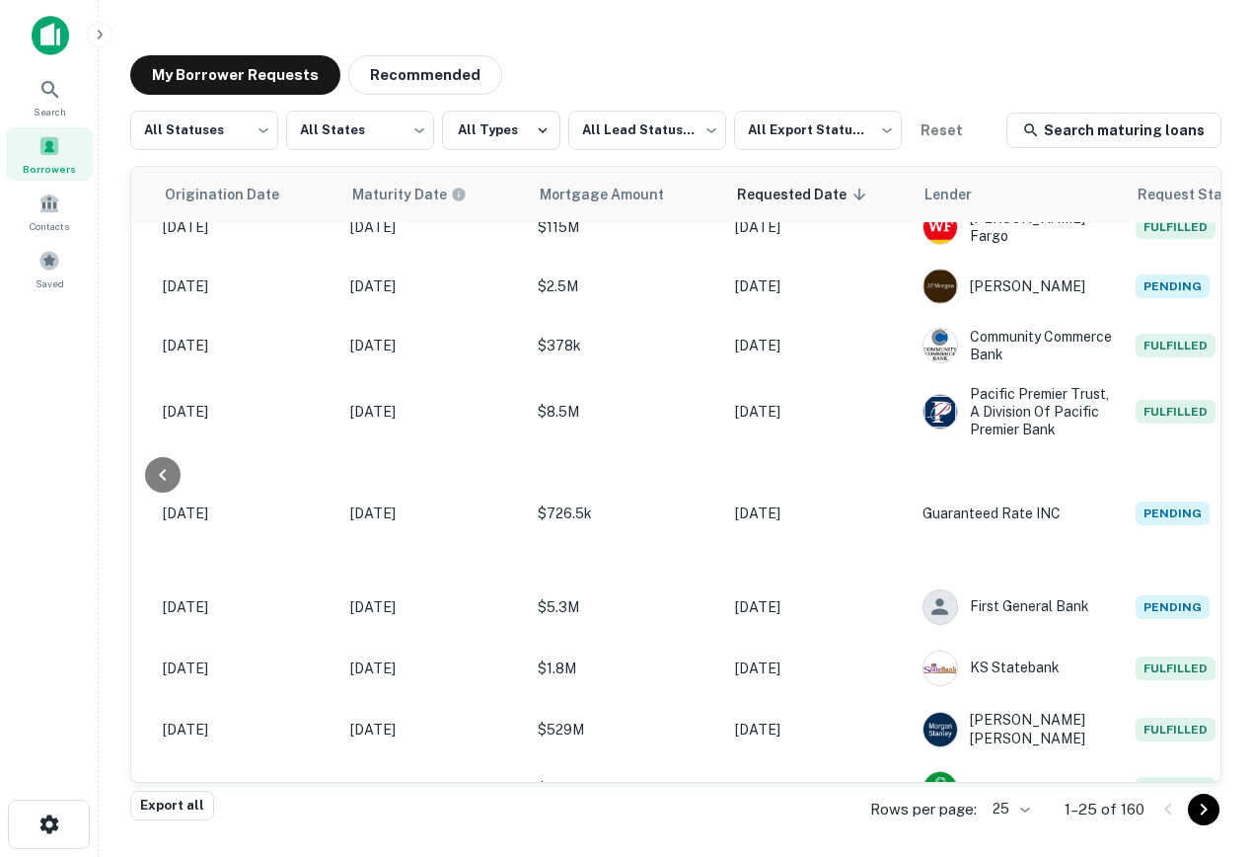
scroll to position [283, 0]
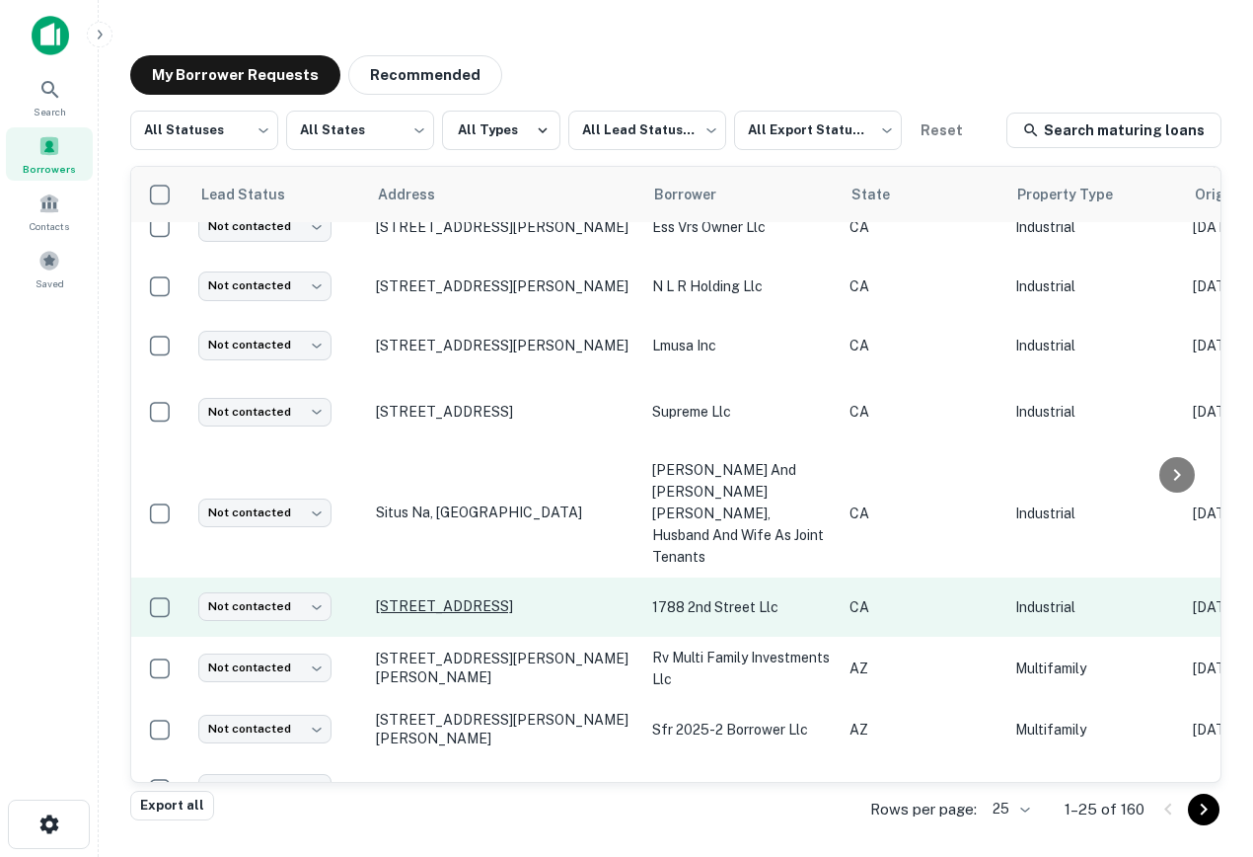
click at [455, 597] on p "[STREET_ADDRESS]" at bounding box center [504, 606] width 257 height 18
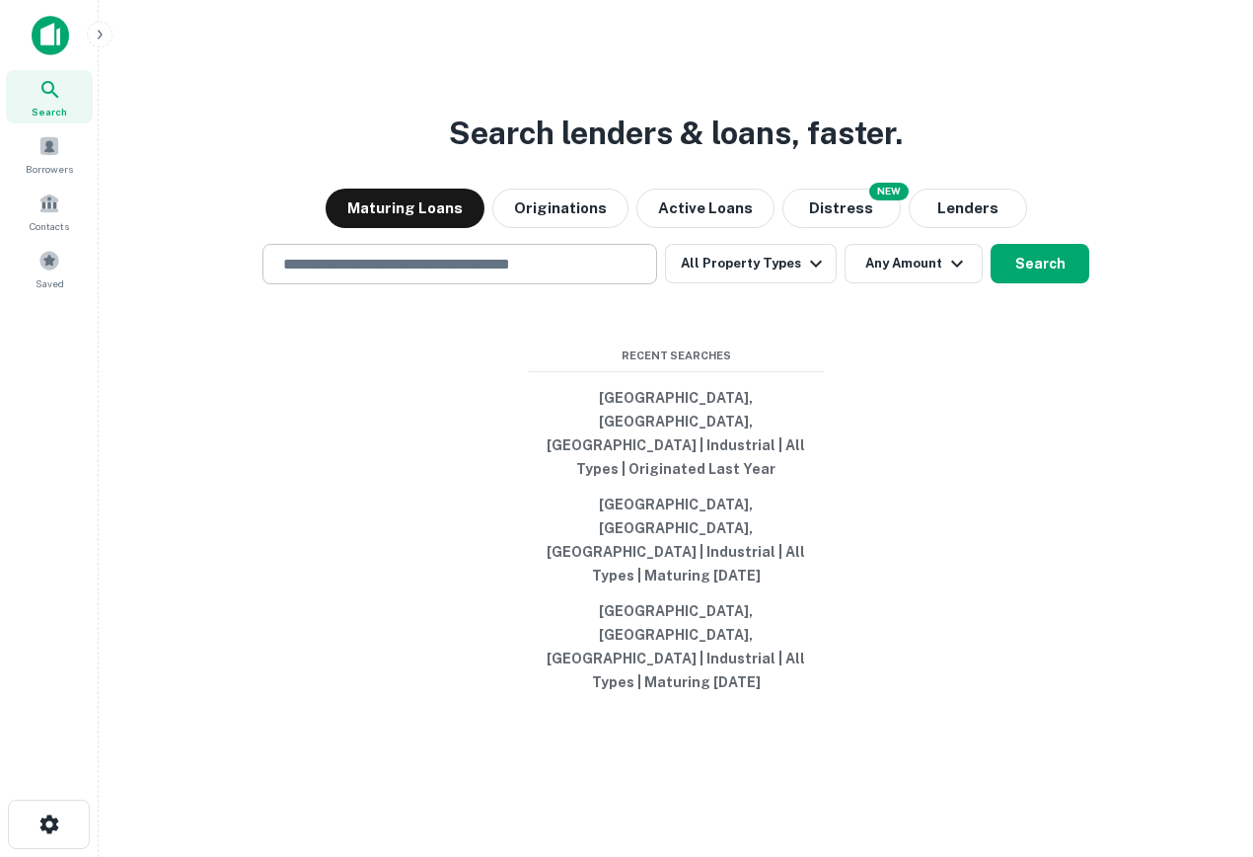
click at [452, 275] on input "text" at bounding box center [459, 264] width 377 height 23
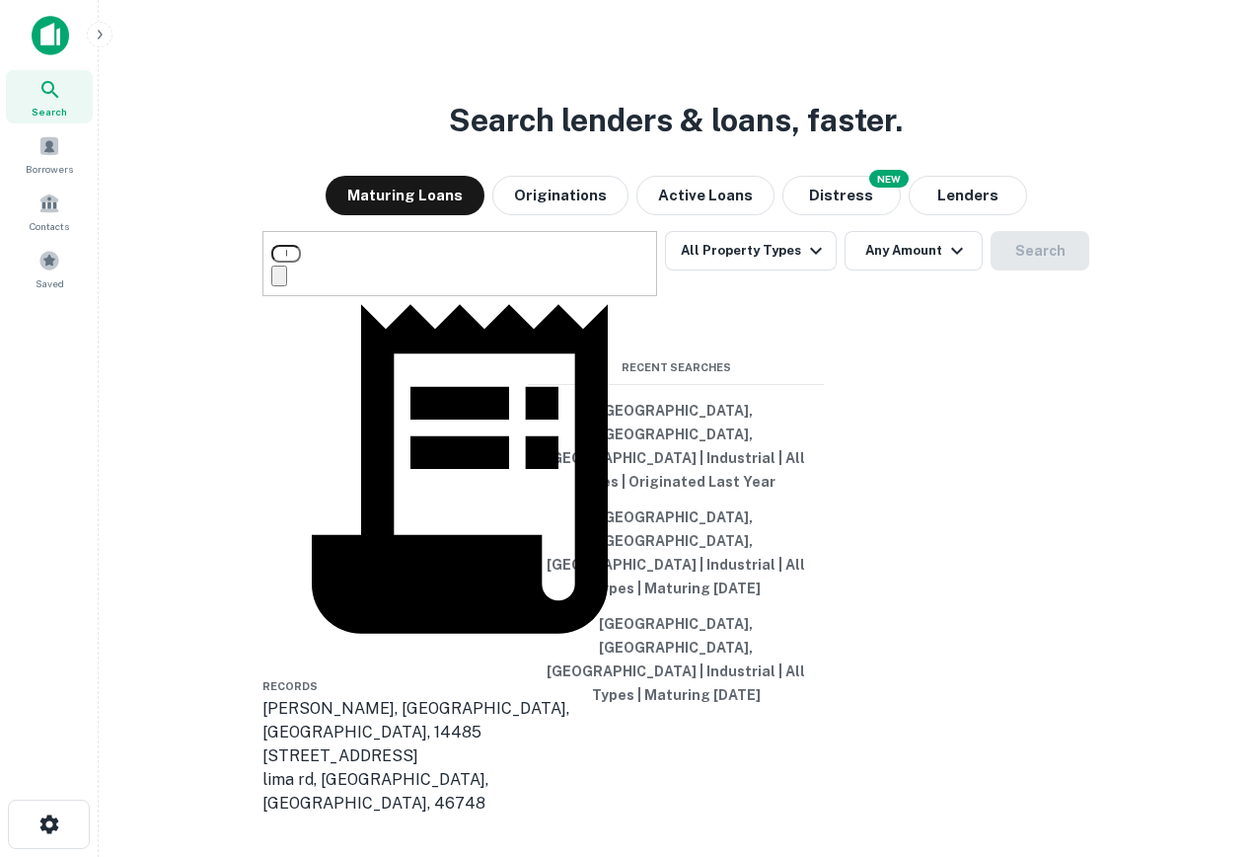
scroll to position [141, 0]
type input "********"
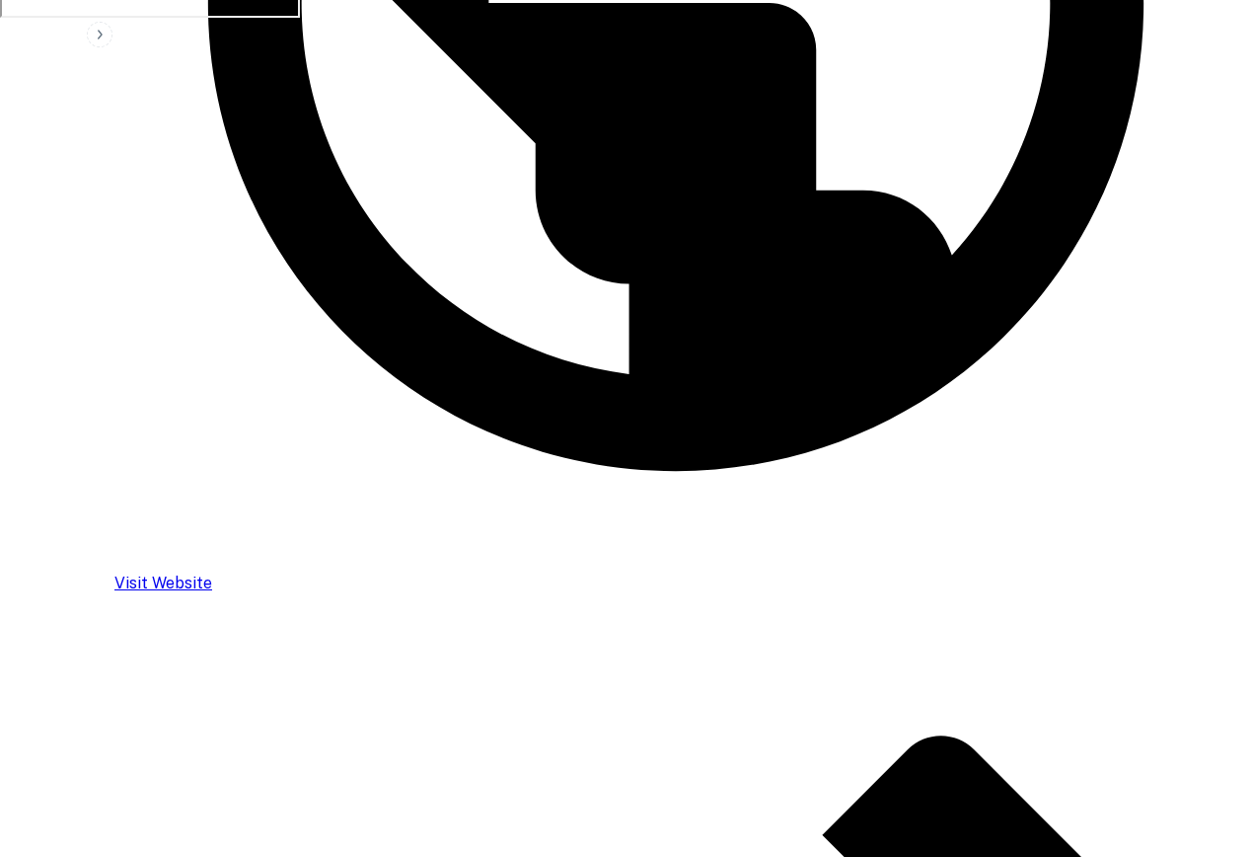
scroll to position [949, 0]
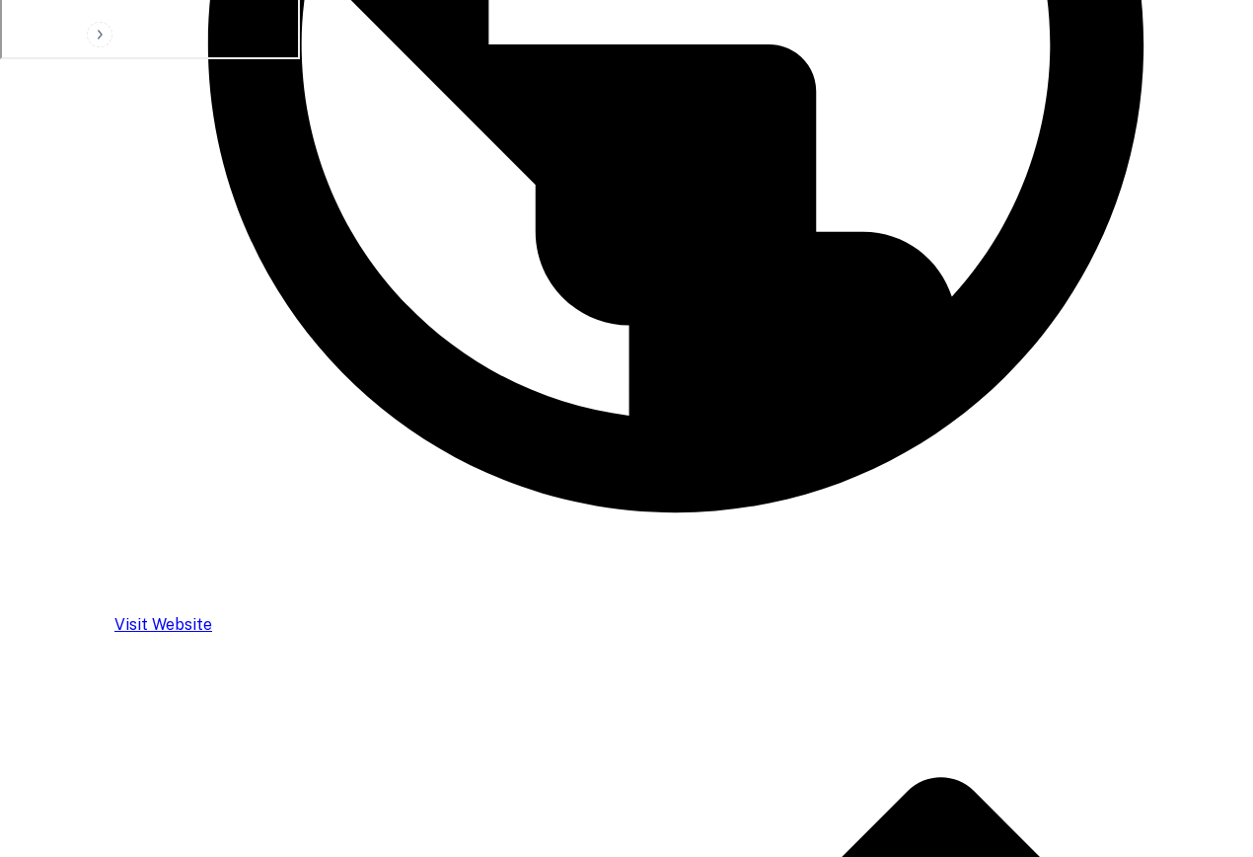
type input "****"
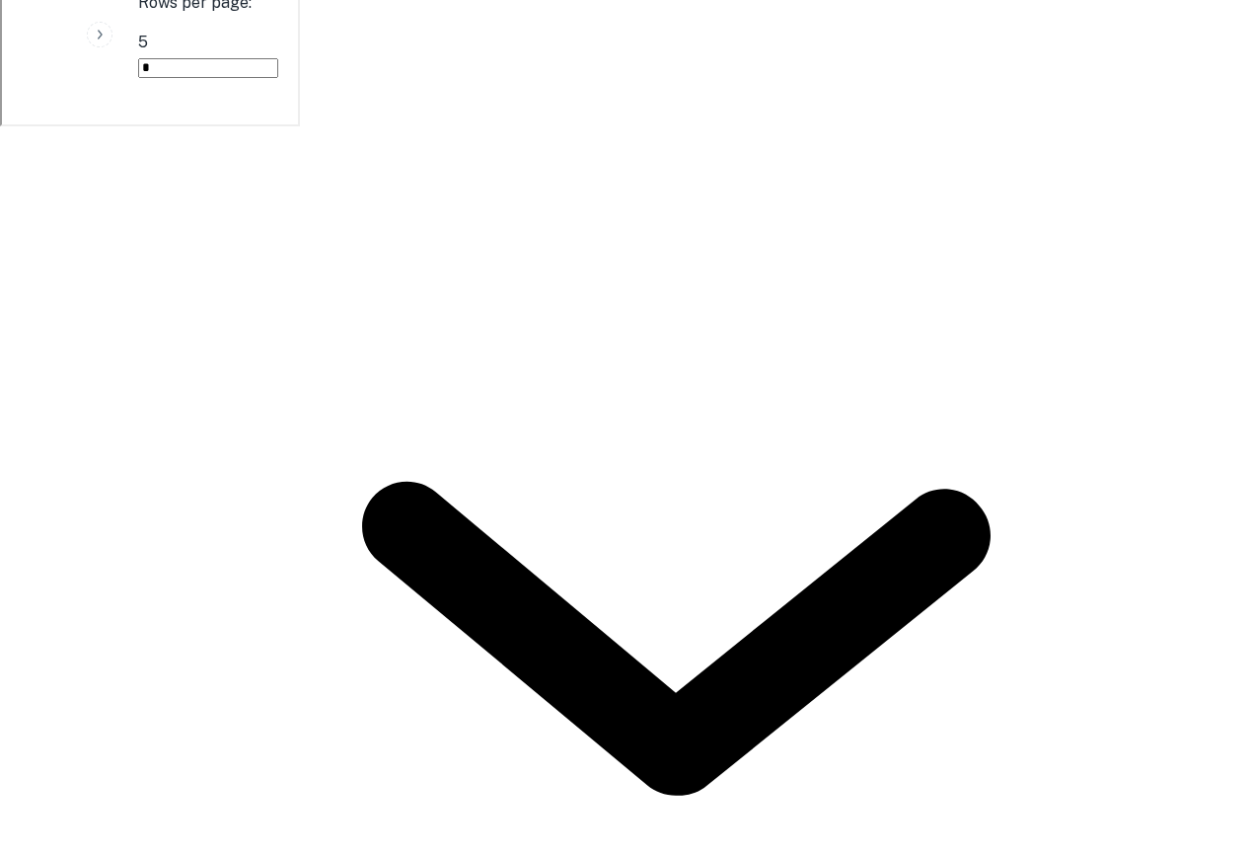
scroll to position [876, 0]
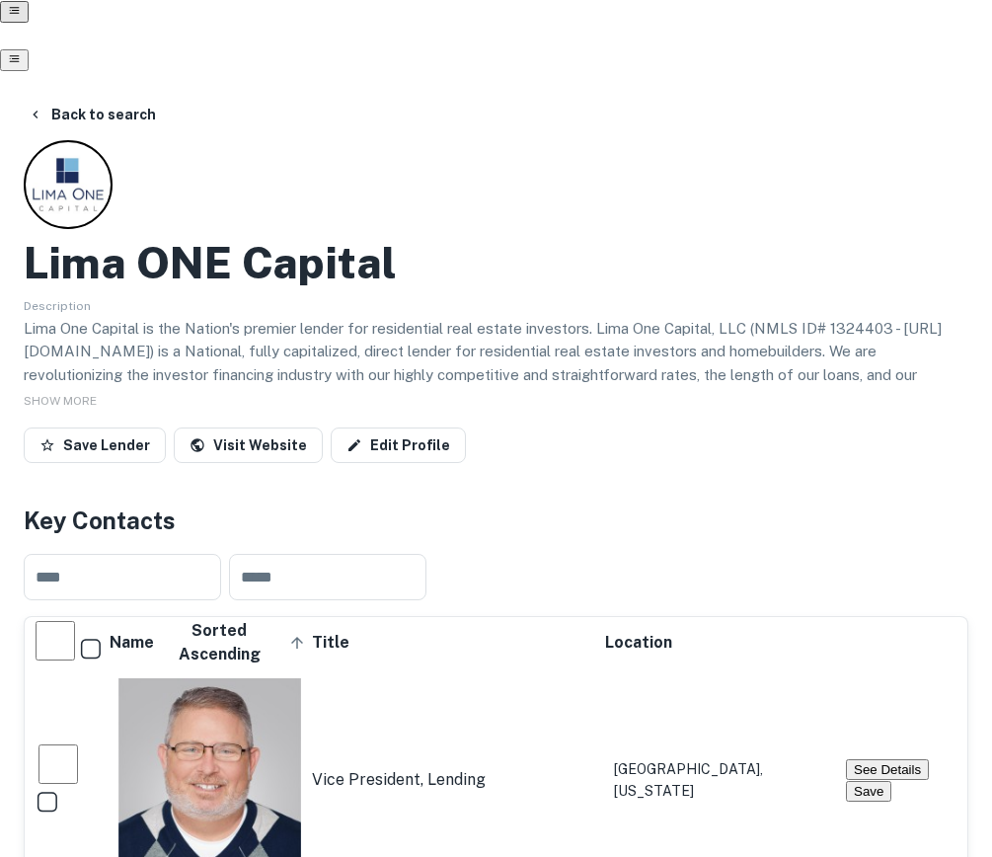
click at [31, 53] on div at bounding box center [496, 60] width 992 height 24
click at [43, 48] on div at bounding box center [496, 60] width 992 height 24
click at [59, 99] on button "Back to search" at bounding box center [92, 115] width 144 height 36
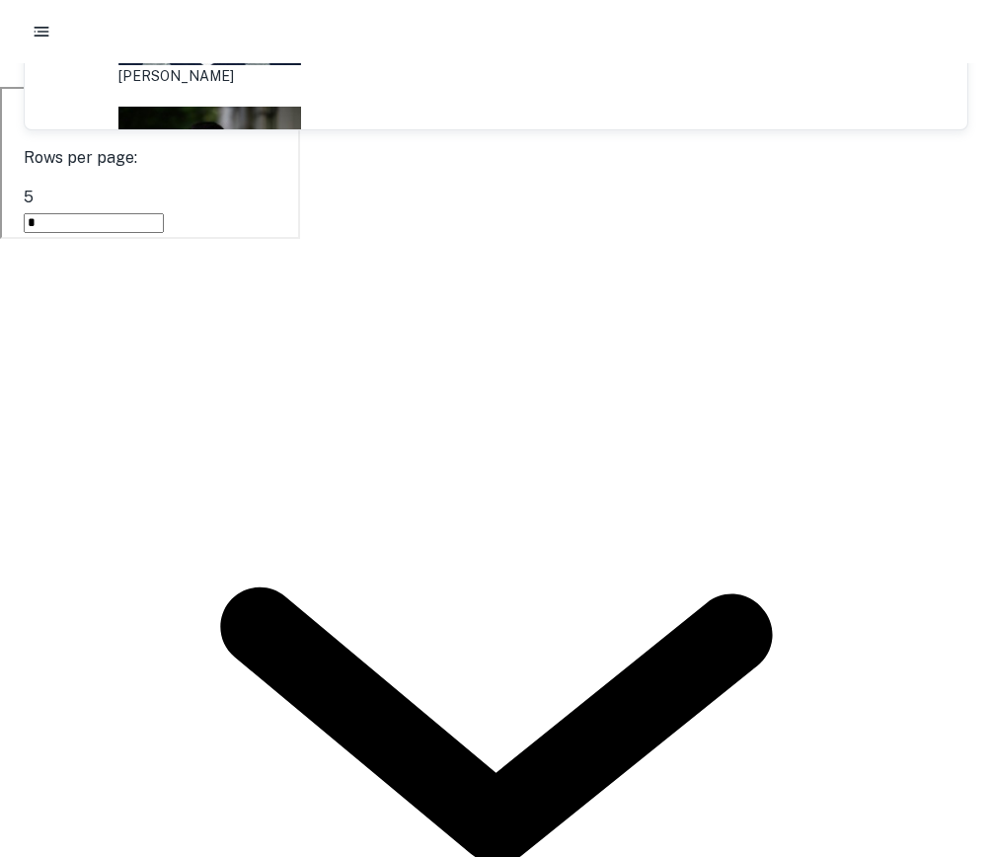
scroll to position [149, 0]
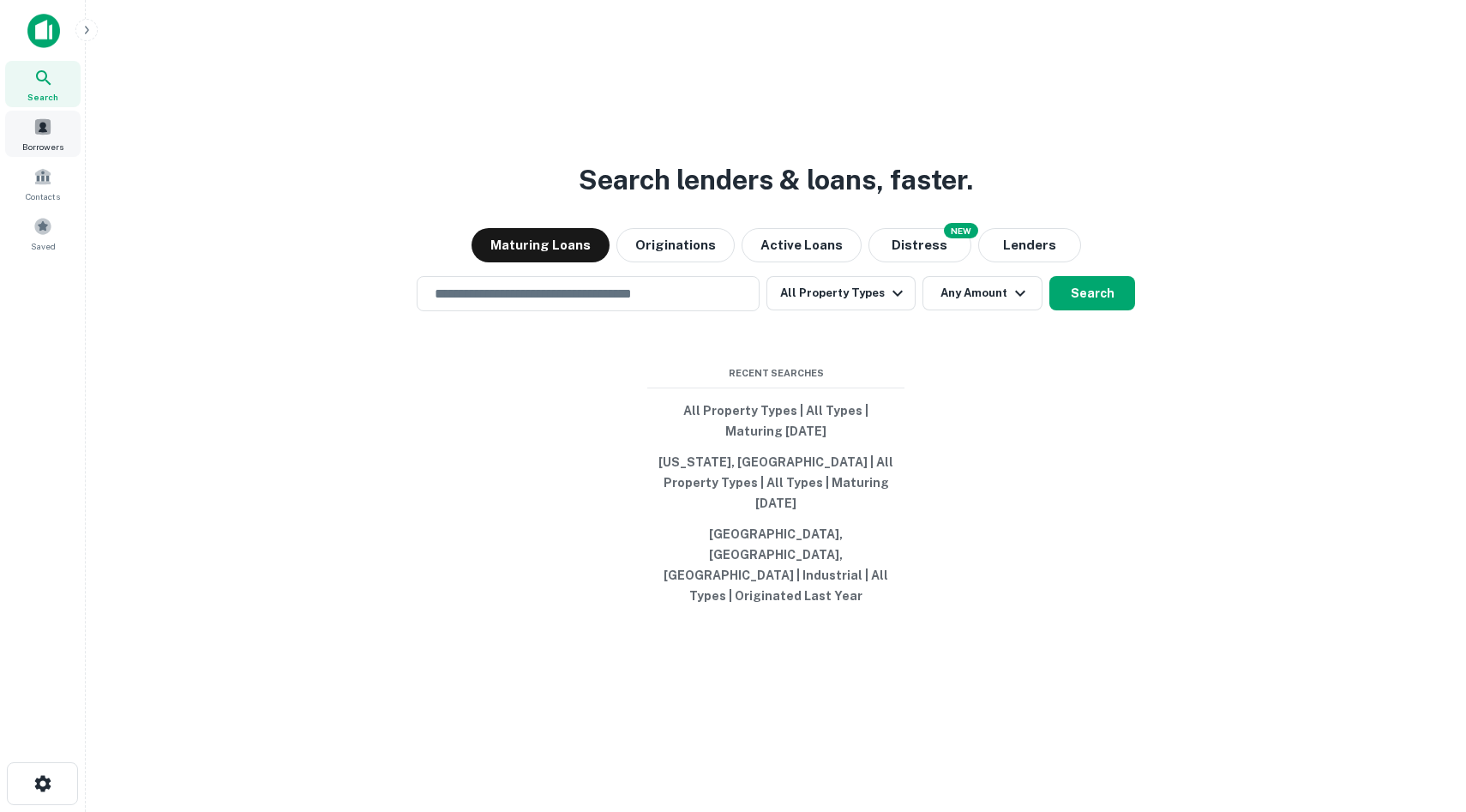
click at [47, 130] on span at bounding box center [43, 127] width 19 height 19
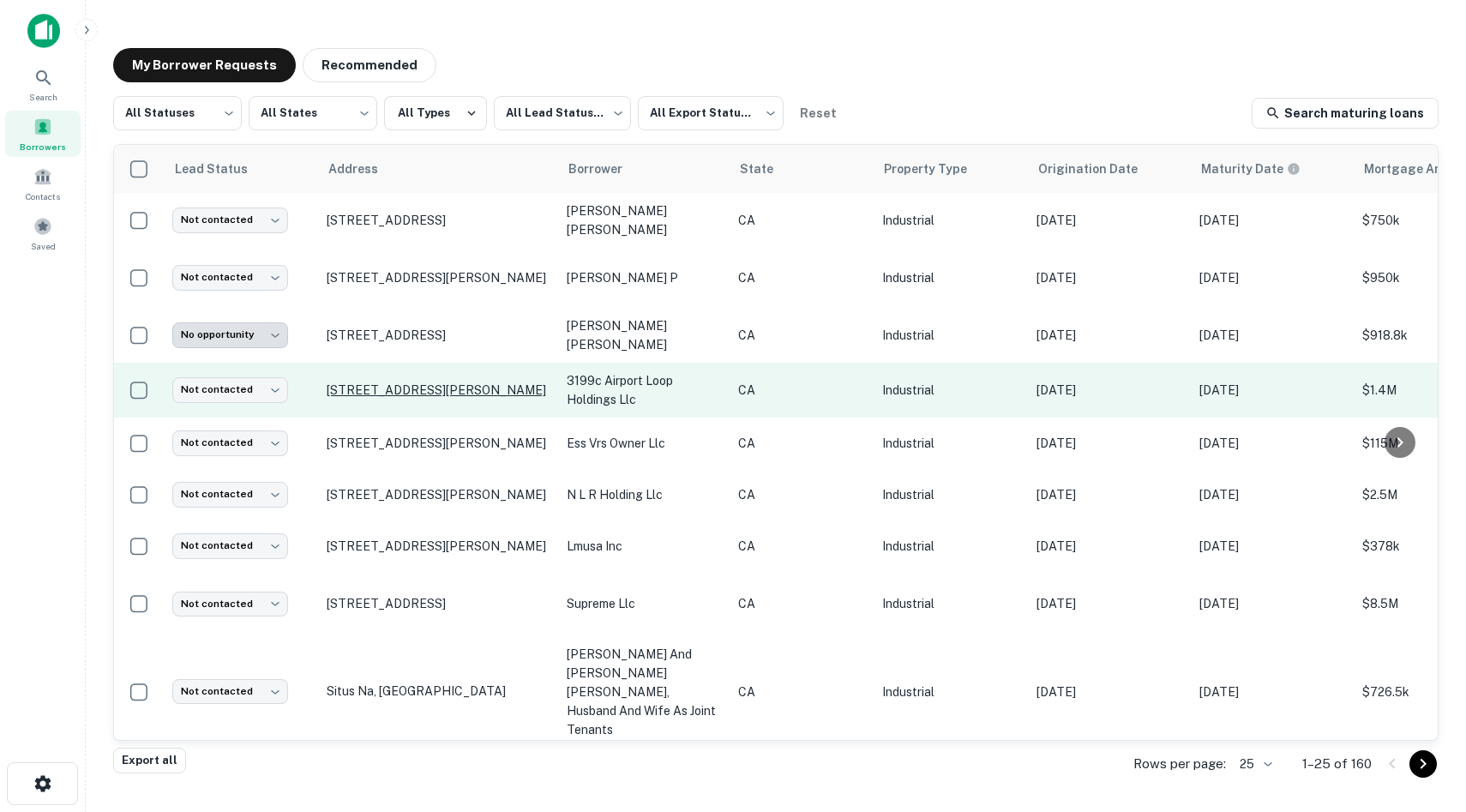
click at [410, 382] on p "[STREET_ADDRESS][PERSON_NAME]" at bounding box center [438, 390] width 223 height 16
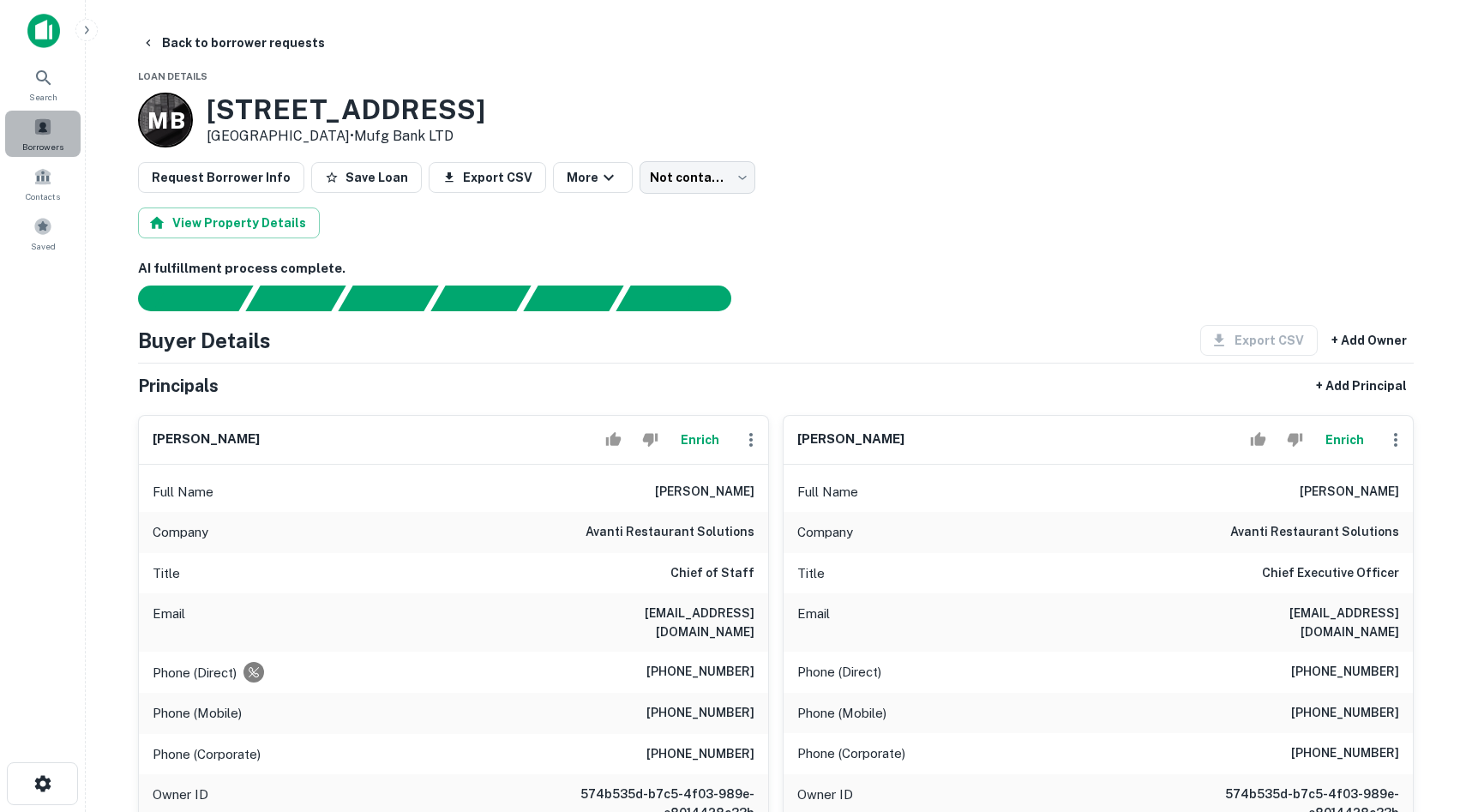
click at [37, 121] on span at bounding box center [43, 127] width 19 height 19
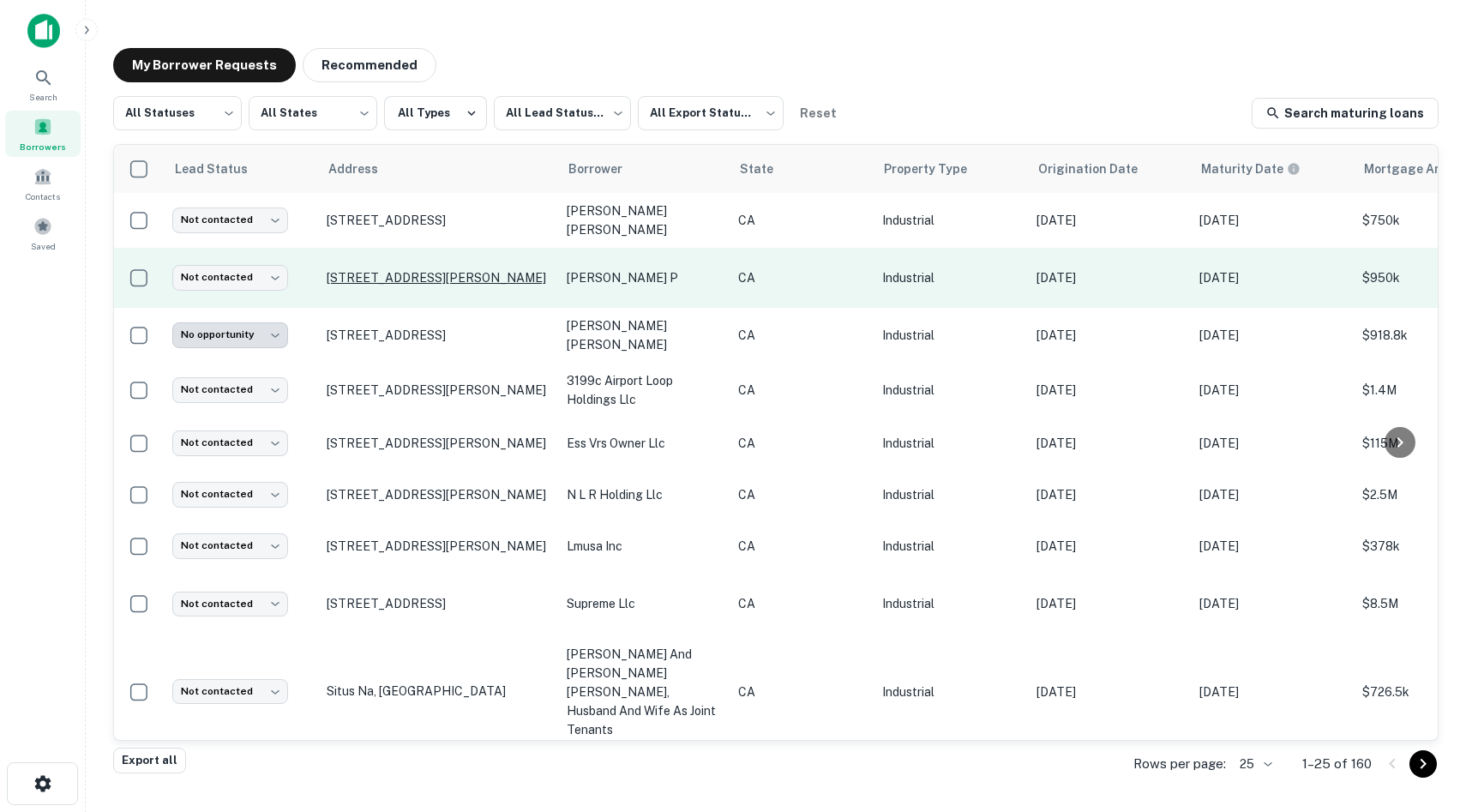
click at [540, 270] on p "[STREET_ADDRESS][PERSON_NAME]" at bounding box center [438, 278] width 223 height 16
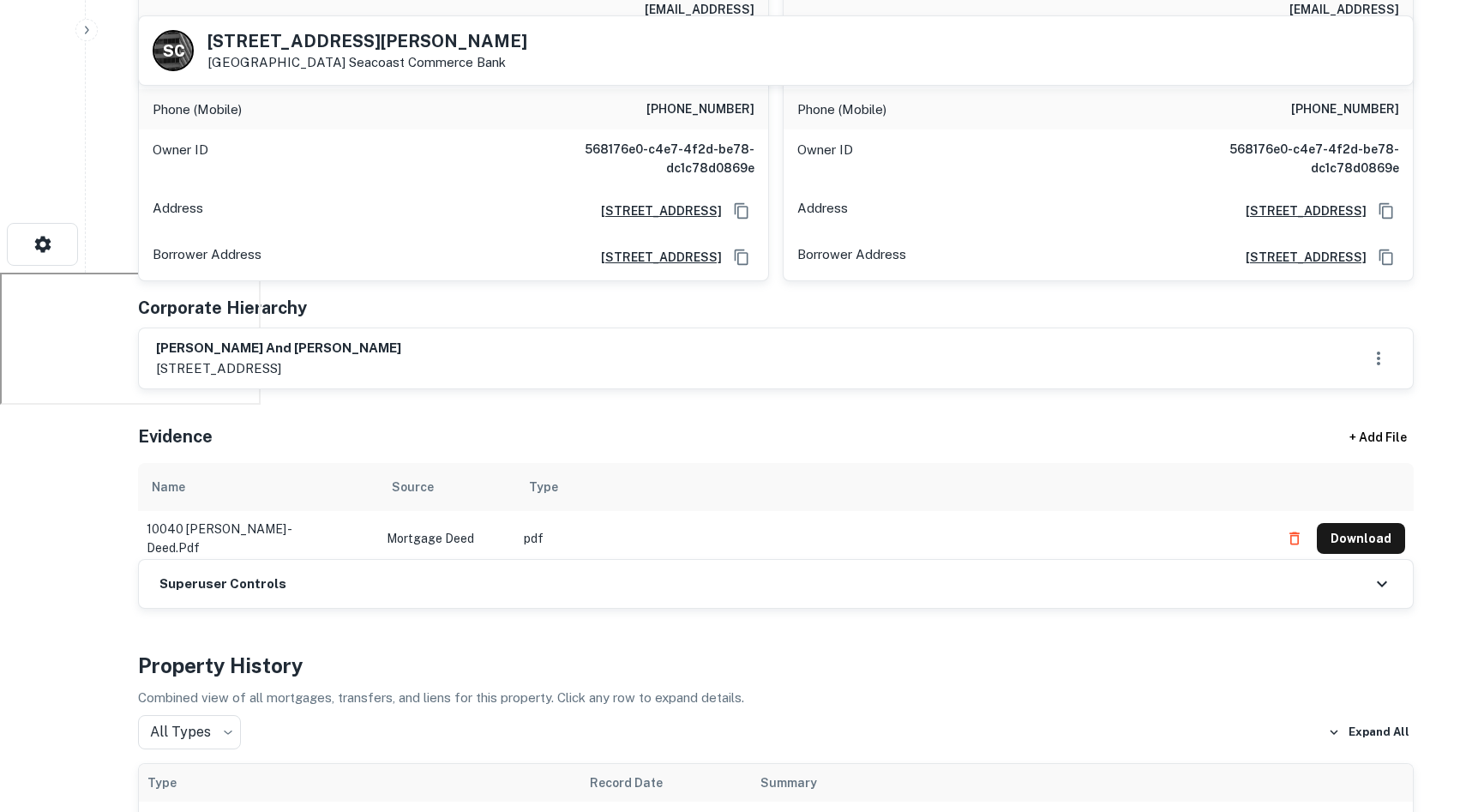
scroll to position [538, 0]
click at [1386, 525] on button "Download" at bounding box center [1361, 540] width 89 height 31
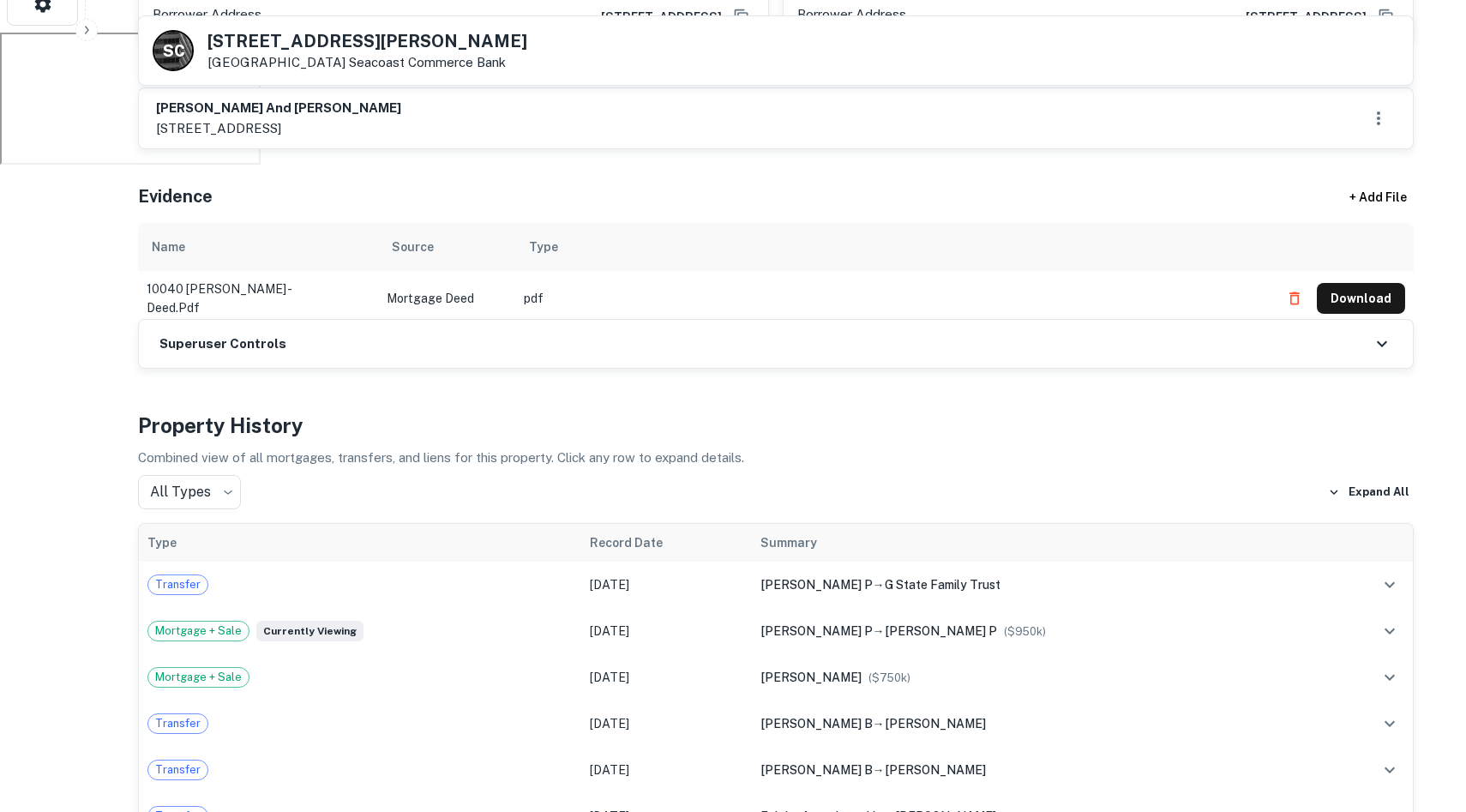
scroll to position [1034, 0]
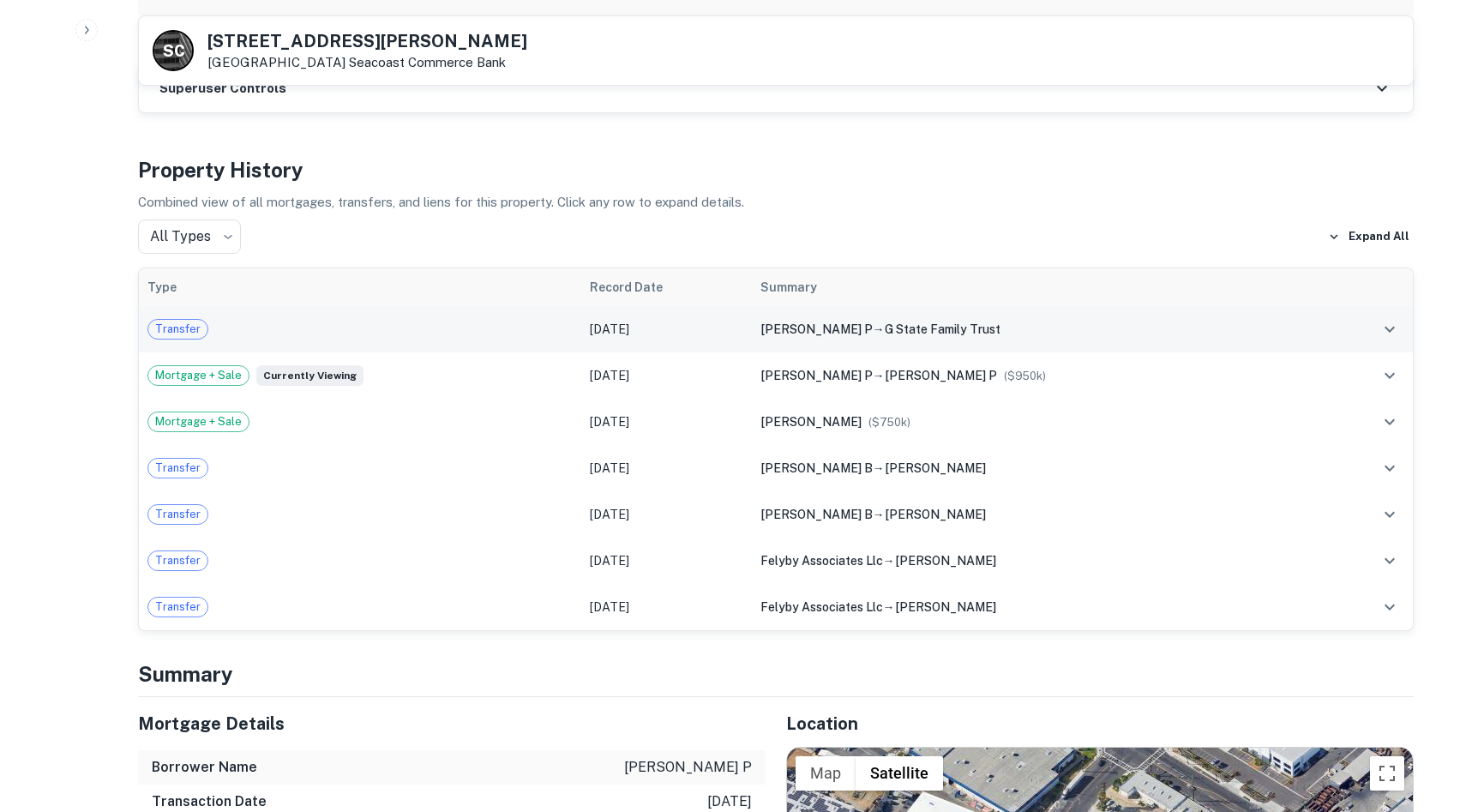
click at [989, 322] on span "g state family trust" at bounding box center [941, 329] width 116 height 14
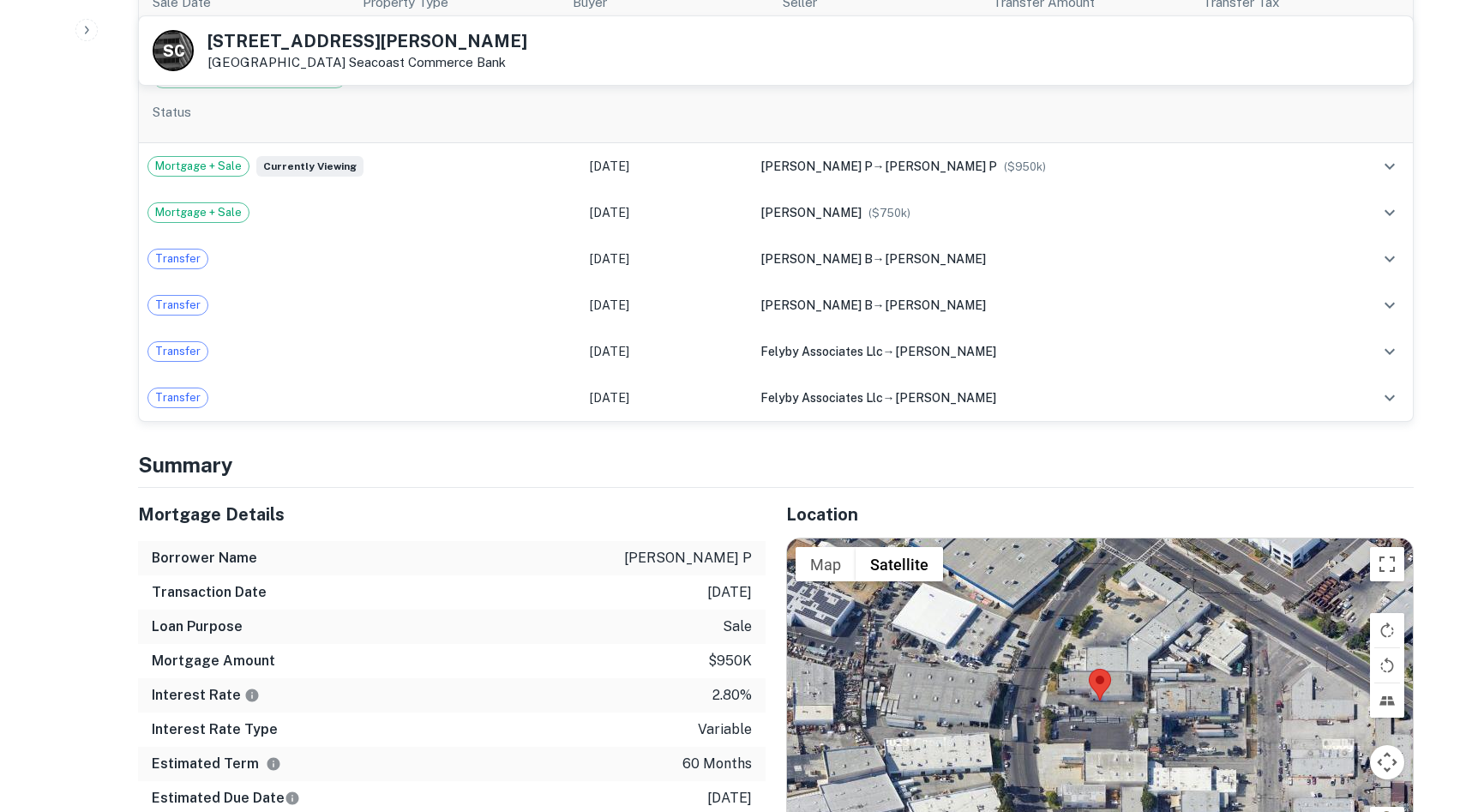
scroll to position [0, 0]
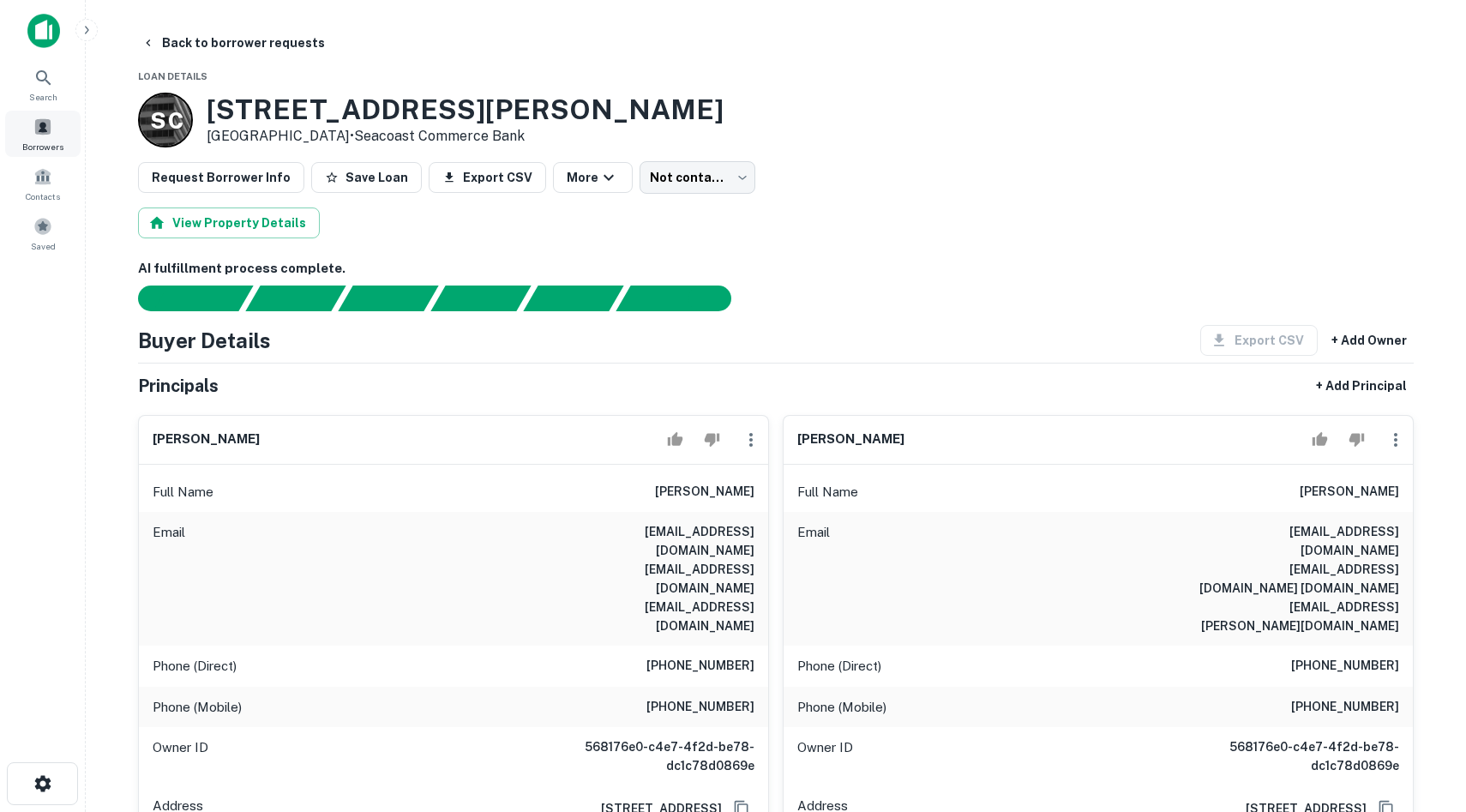
click at [35, 110] on div "Borrowers" at bounding box center [43, 133] width 76 height 46
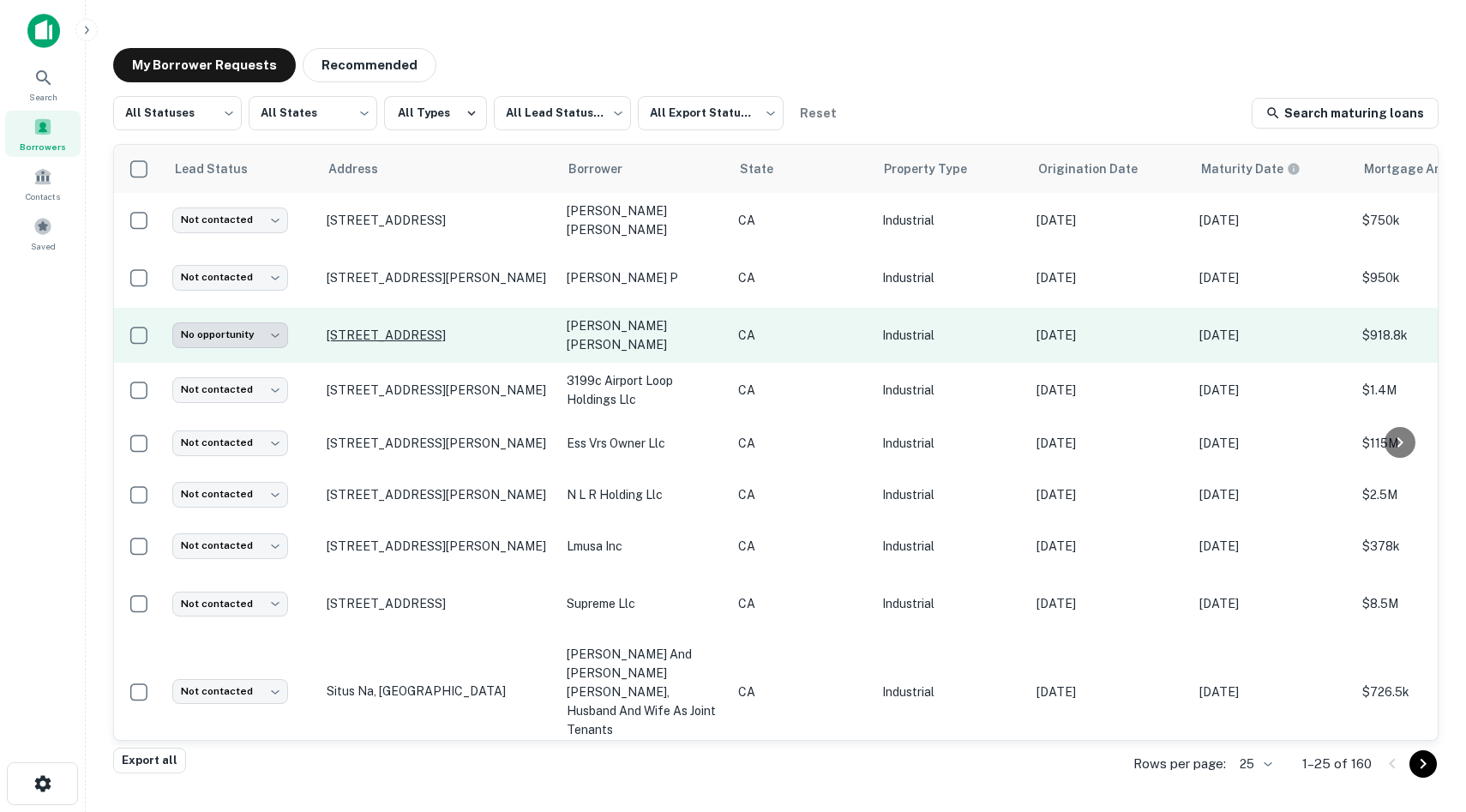
click at [432, 327] on p "2415 Laguna Canyon Rd Laguna Beach, CA92651" at bounding box center [438, 335] width 223 height 16
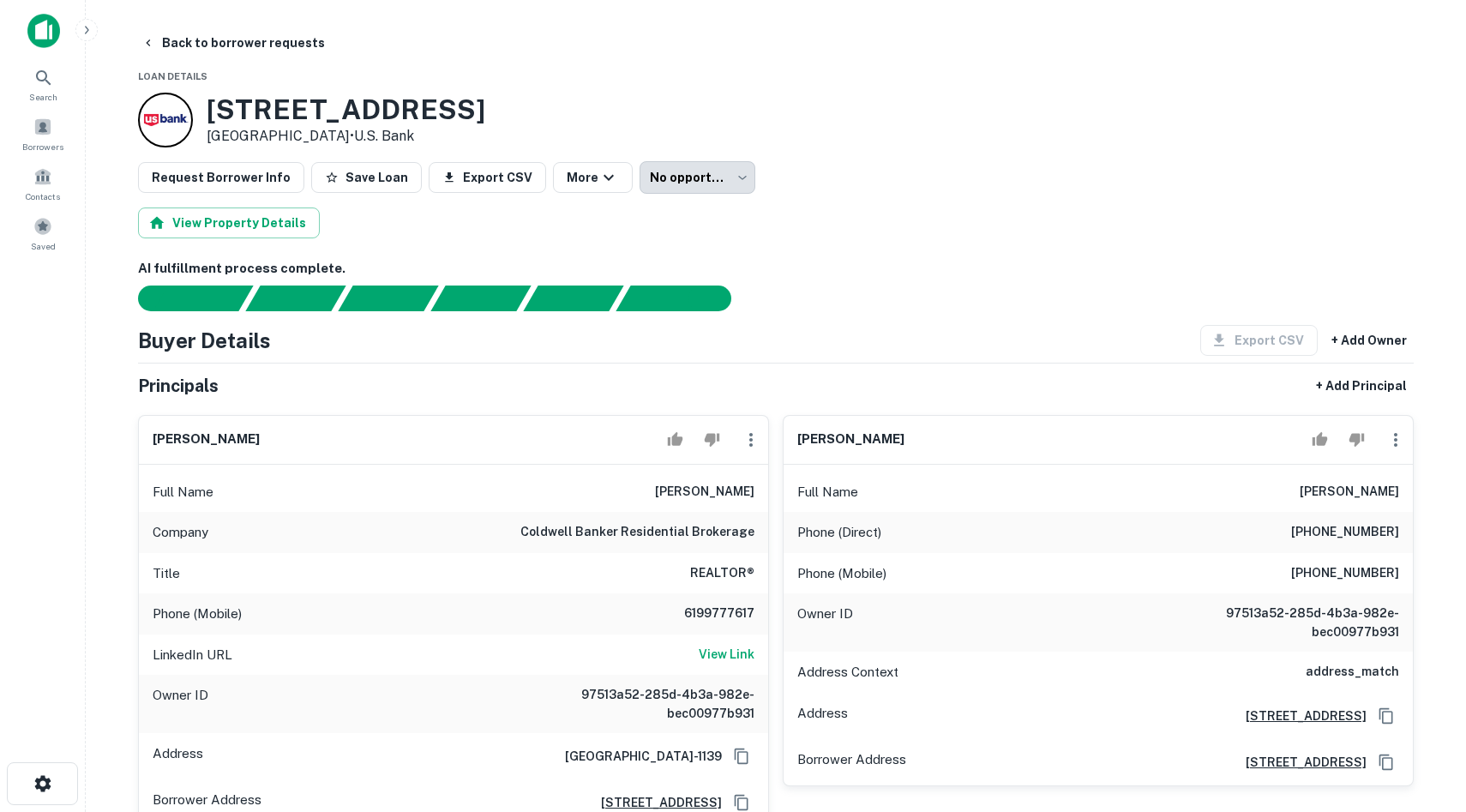
scroll to position [14, 0]
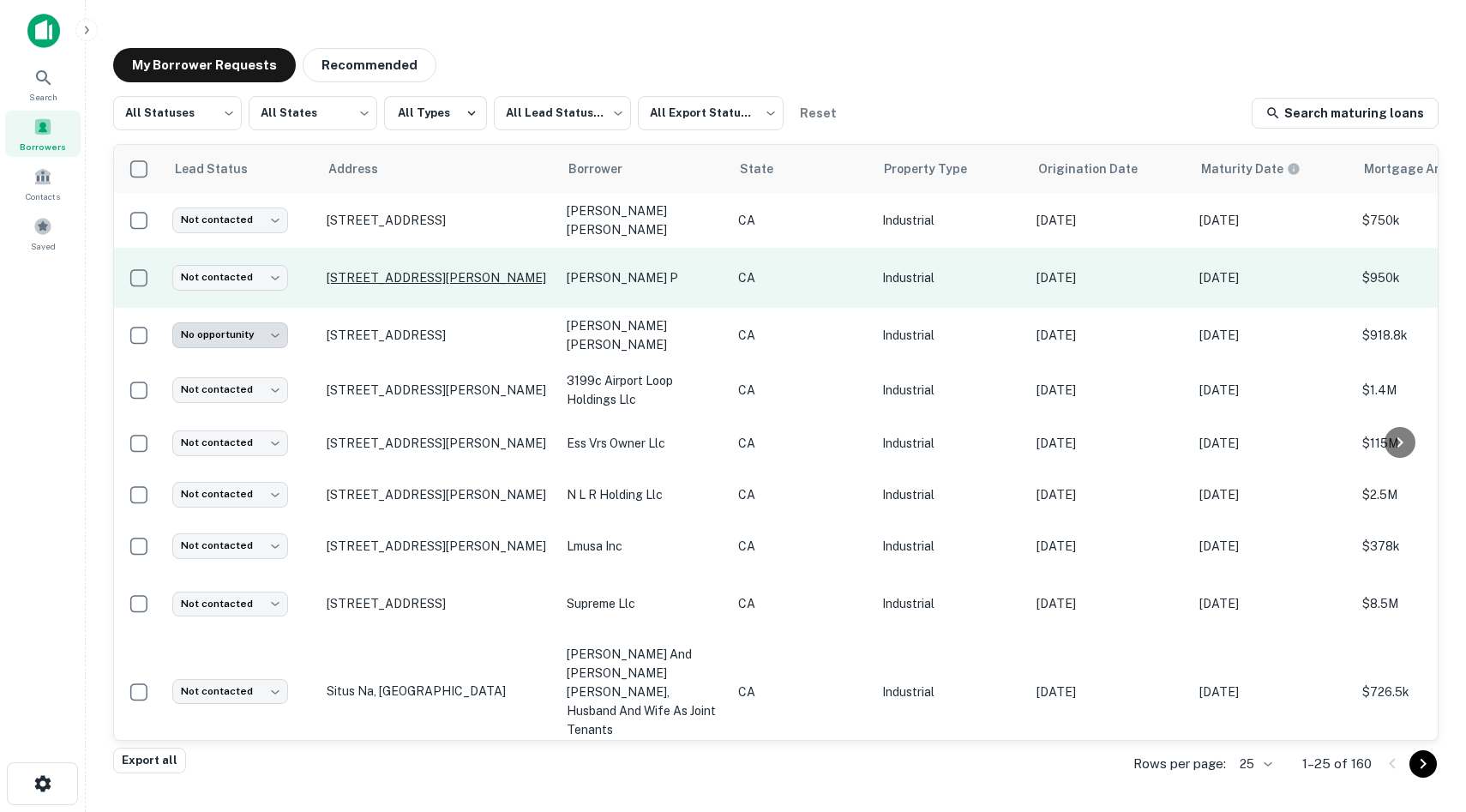
click at [446, 270] on p "10040 Greenleaf Ave Santa Fe Springs, CA90670" at bounding box center [438, 278] width 223 height 16
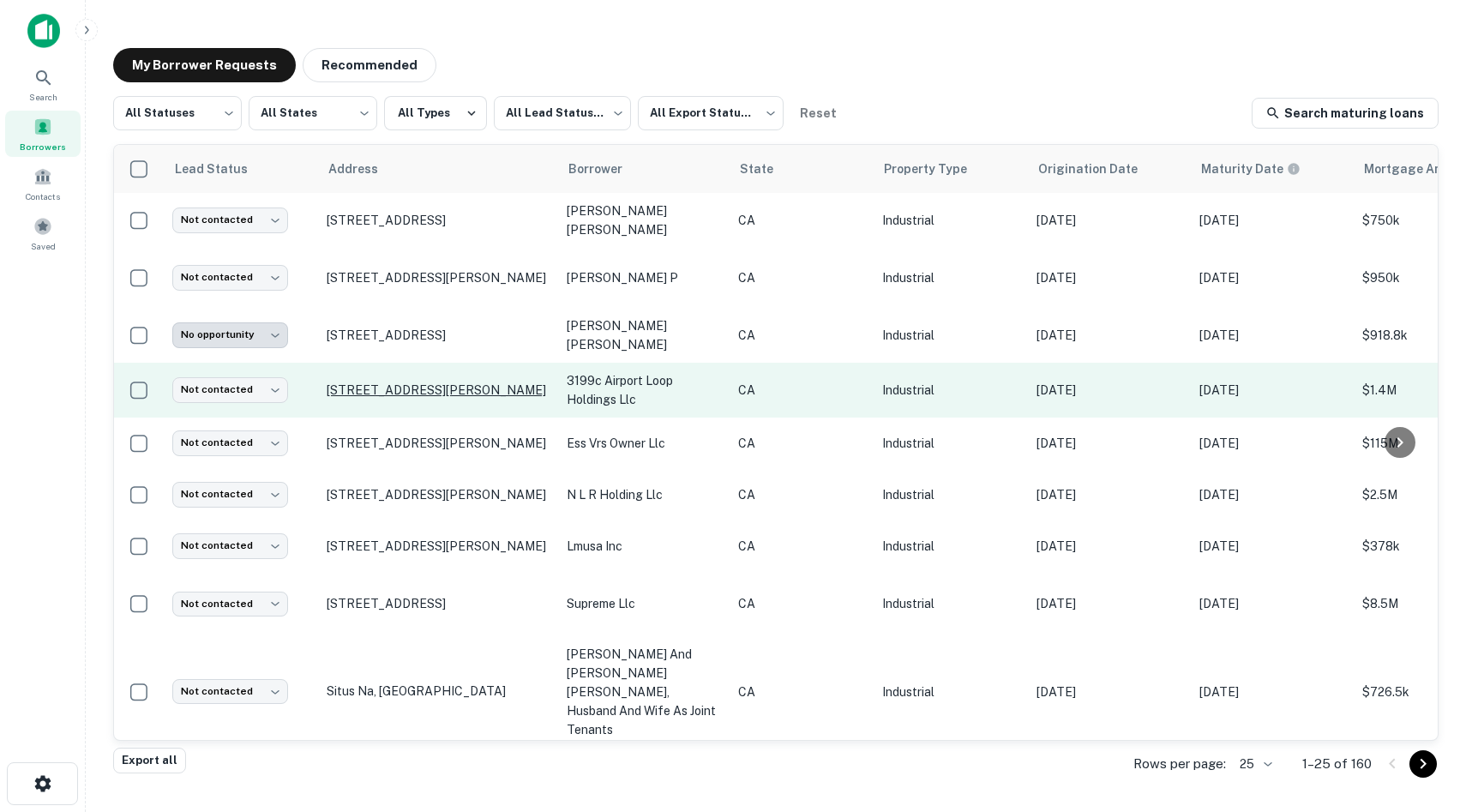
click at [400, 382] on p "3199 Airport Loop Dr Costa Mesa, CA92626" at bounding box center [438, 390] width 223 height 16
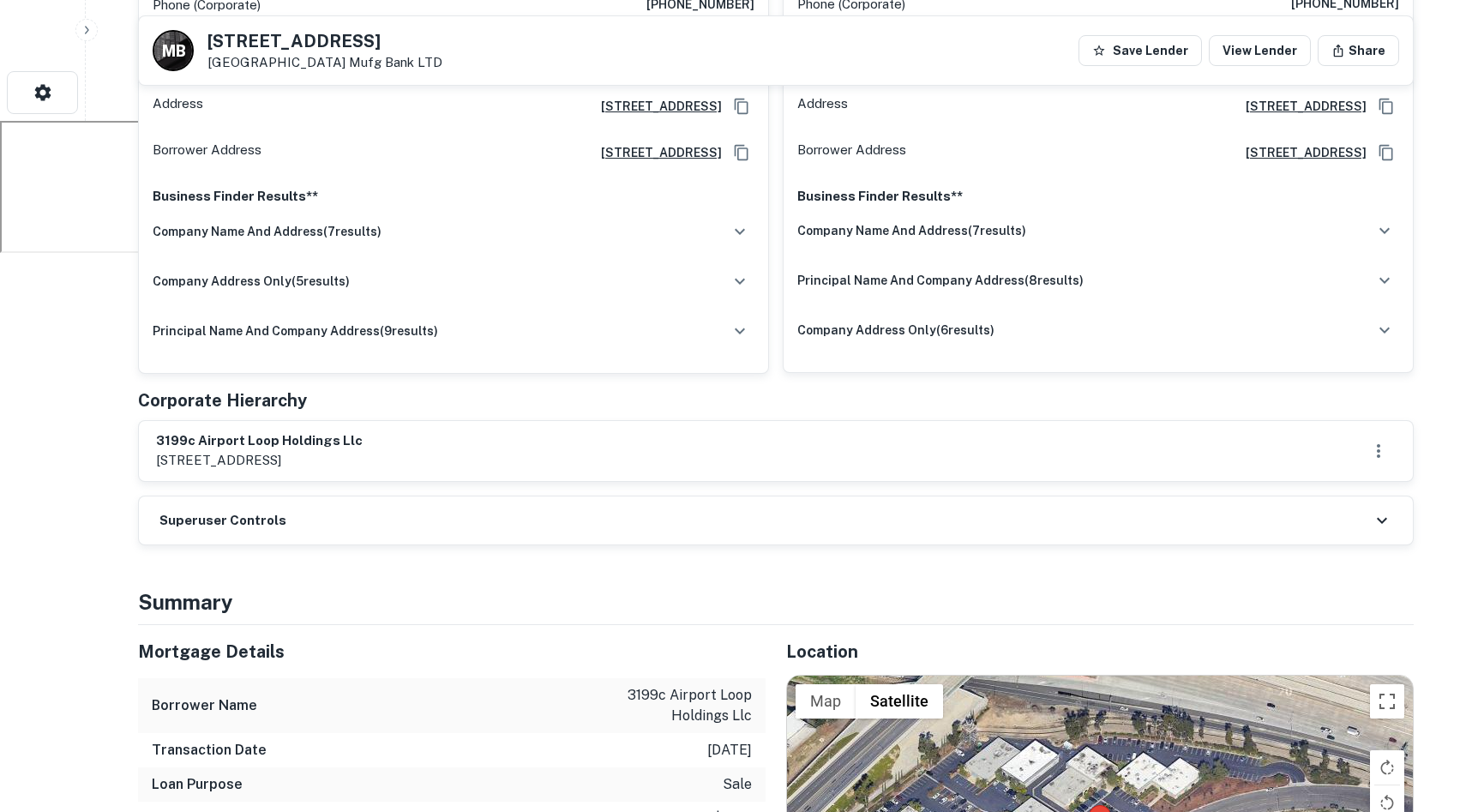
scroll to position [703, 0]
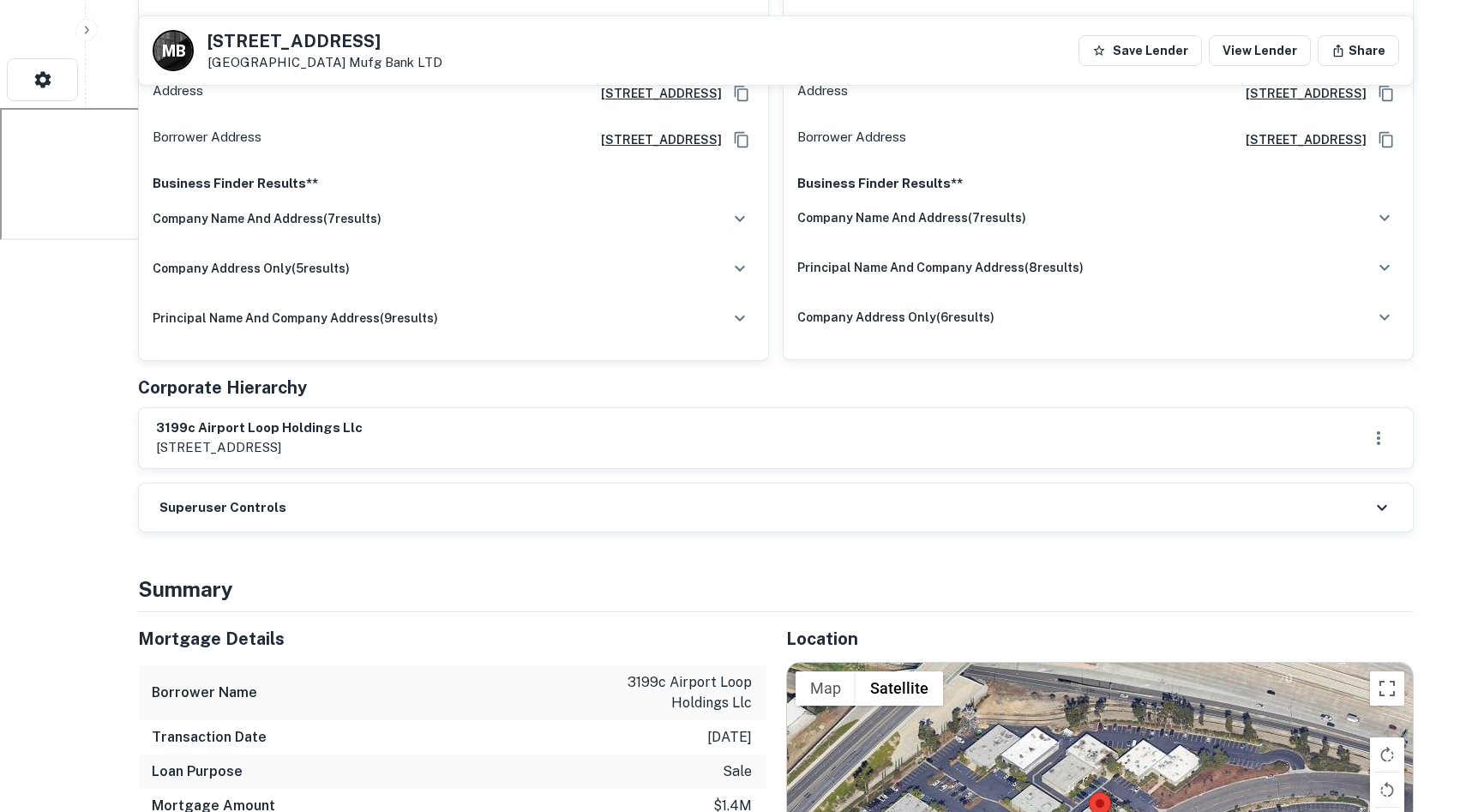
click at [975, 436] on div "3199c airport loop holdings llc 3199c airport loop dr, costa mesa, ca, 92626" at bounding box center [776, 438] width 1239 height 39
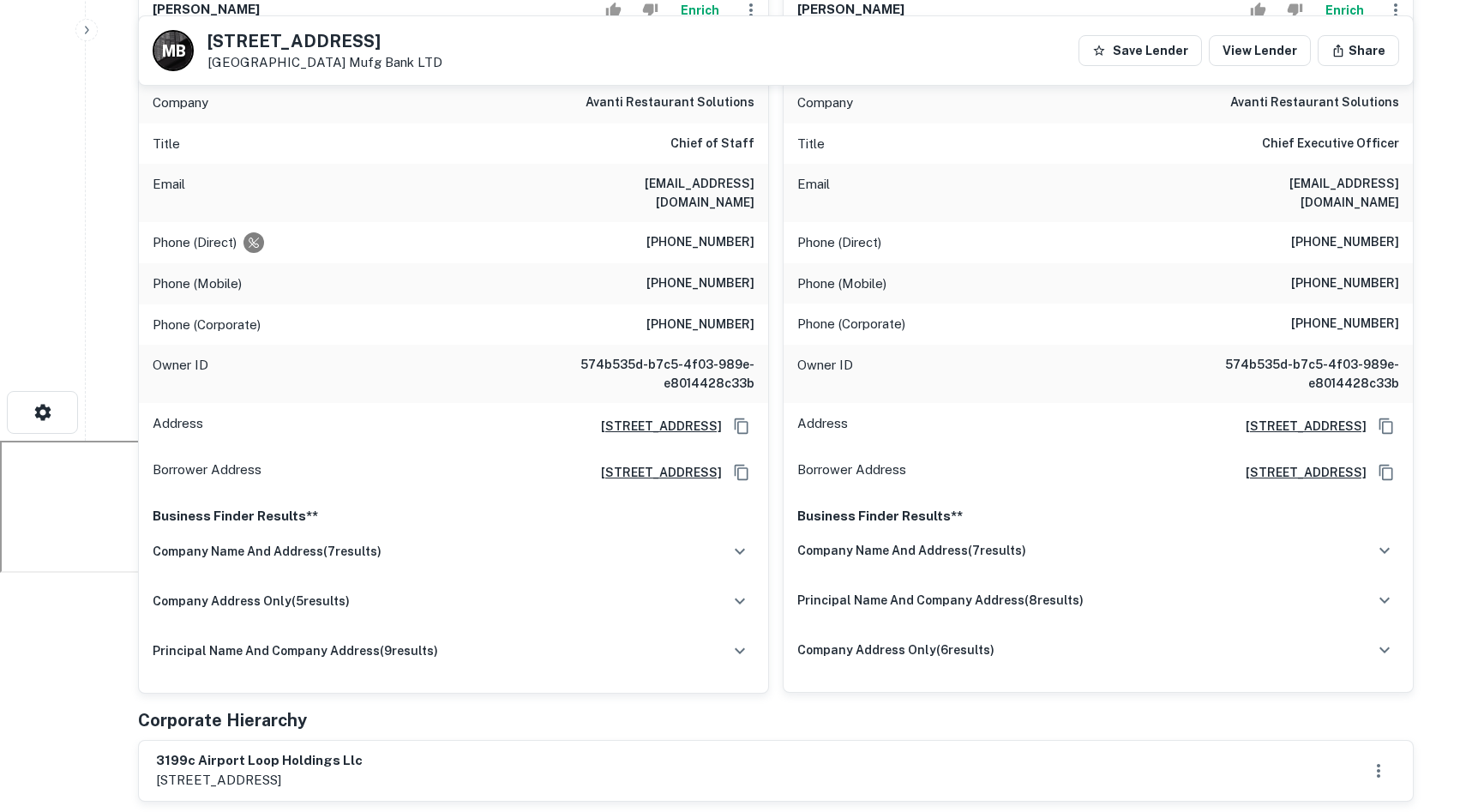
scroll to position [372, 0]
click at [621, 537] on div "company name and address ( 7 results)" at bounding box center [453, 550] width 602 height 36
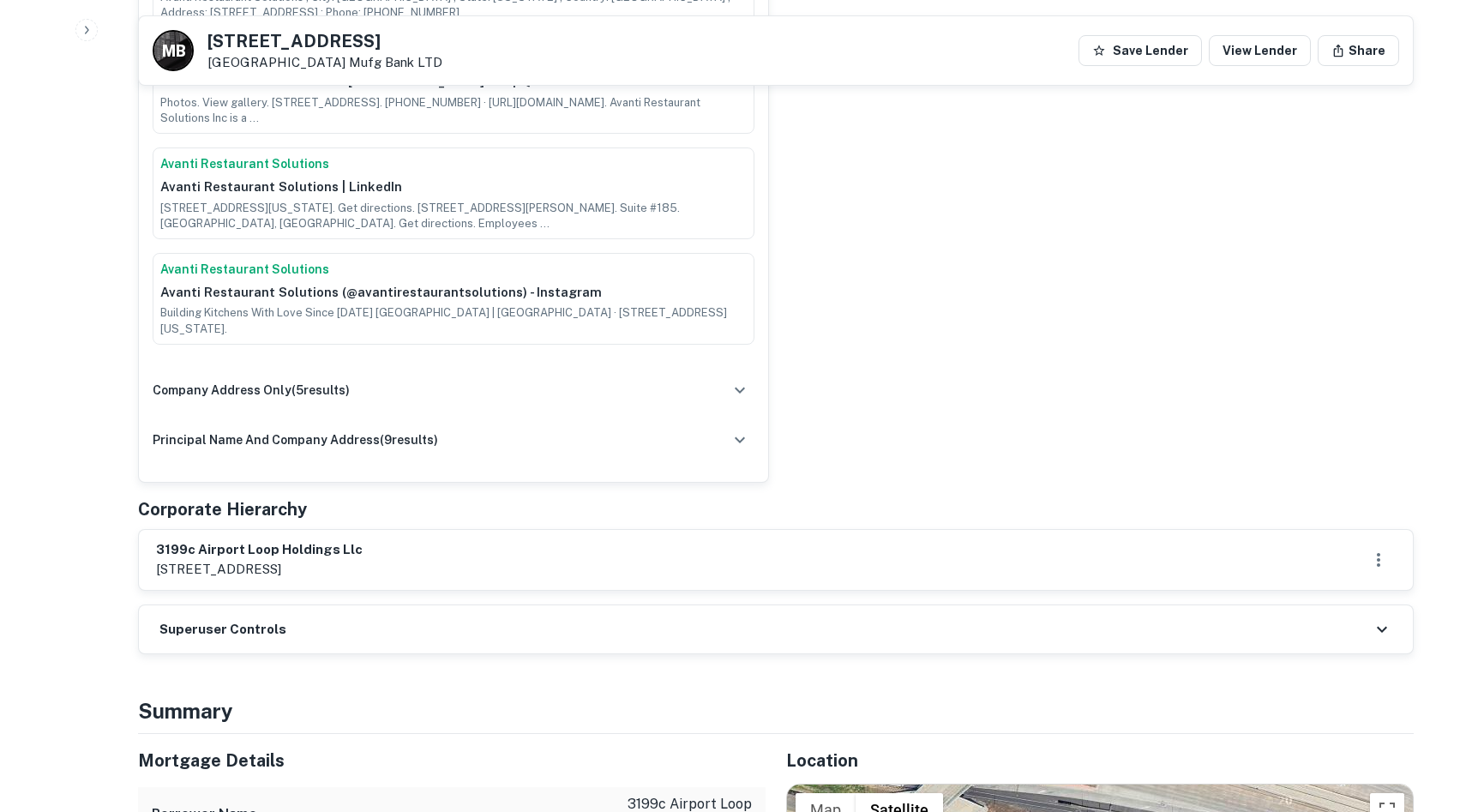
scroll to position [1334, 0]
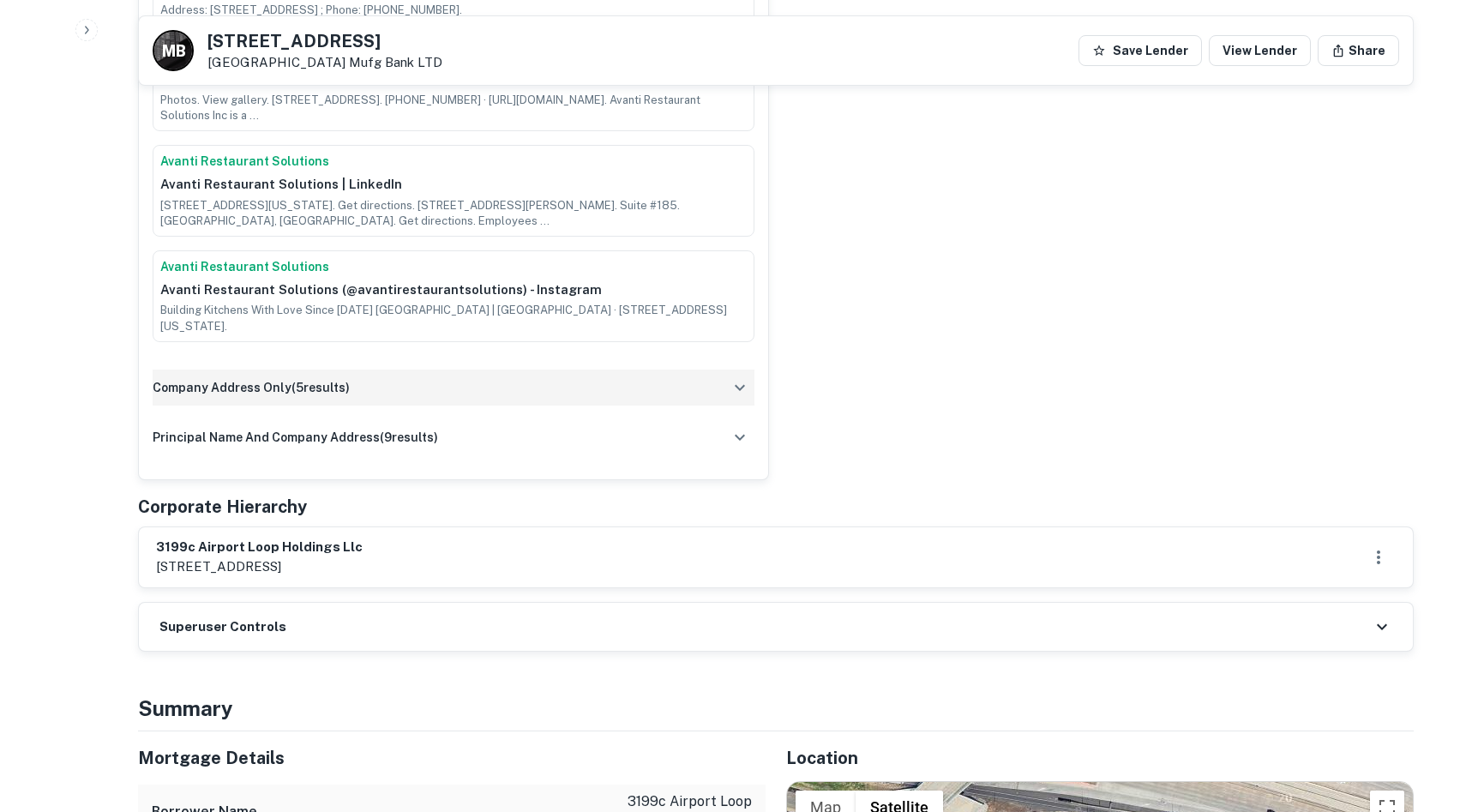
click at [468, 375] on div "company address only ( 5 results)" at bounding box center [453, 386] width 602 height 36
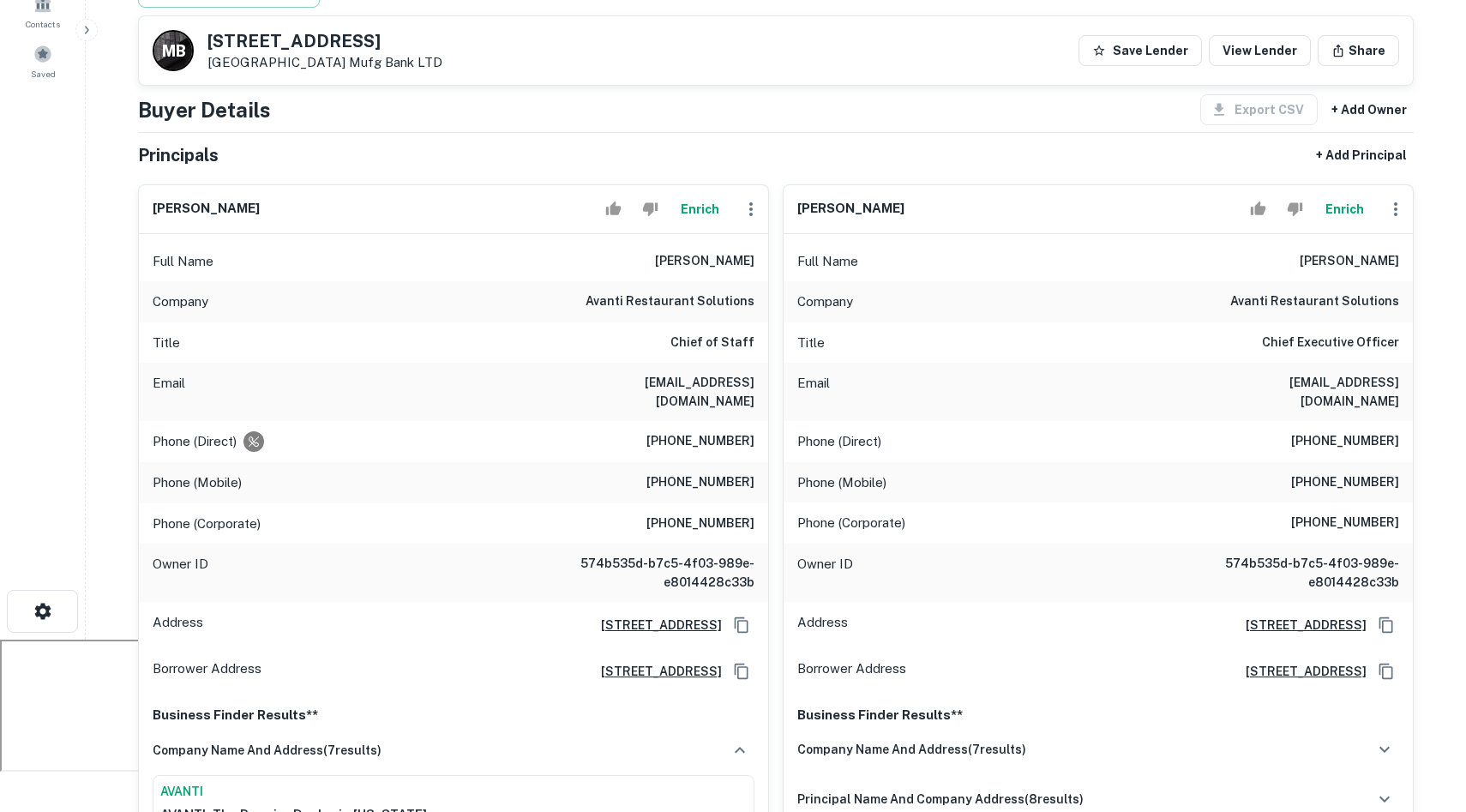
scroll to position [185, 0]
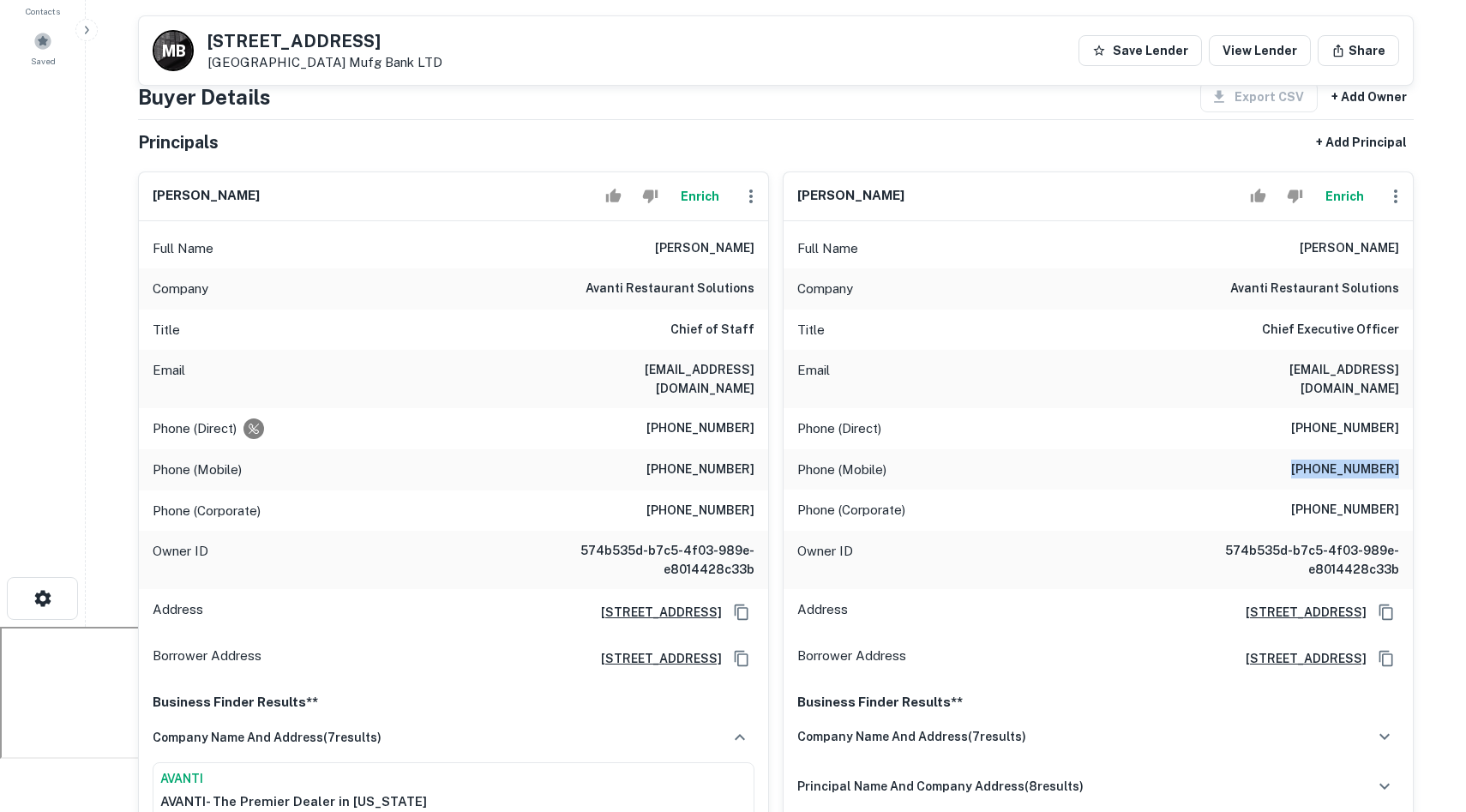
drag, startPoint x: 1434, startPoint y: 456, endPoint x: 1207, endPoint y: 458, distance: 227.0
click at [1207, 457] on main "Back to borrower requests M B 3199 Airport Loop Dr Costa Mesa, CA92626 Mufg Ban…" at bounding box center [776, 221] width 1380 height 812
click at [1207, 458] on div "Phone (Mobile) (949) 226-4499" at bounding box center [1098, 469] width 629 height 41
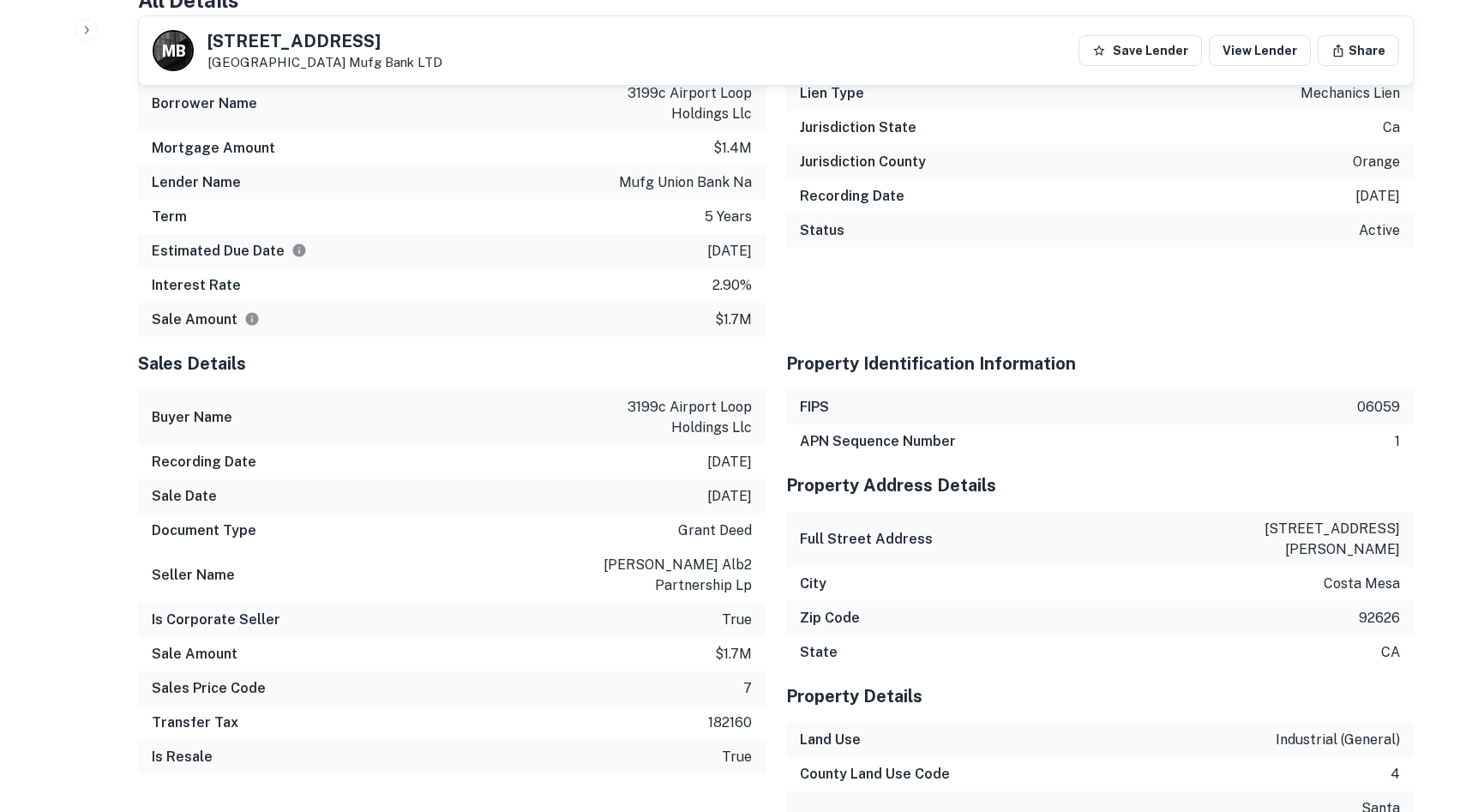
scroll to position [3349, 0]
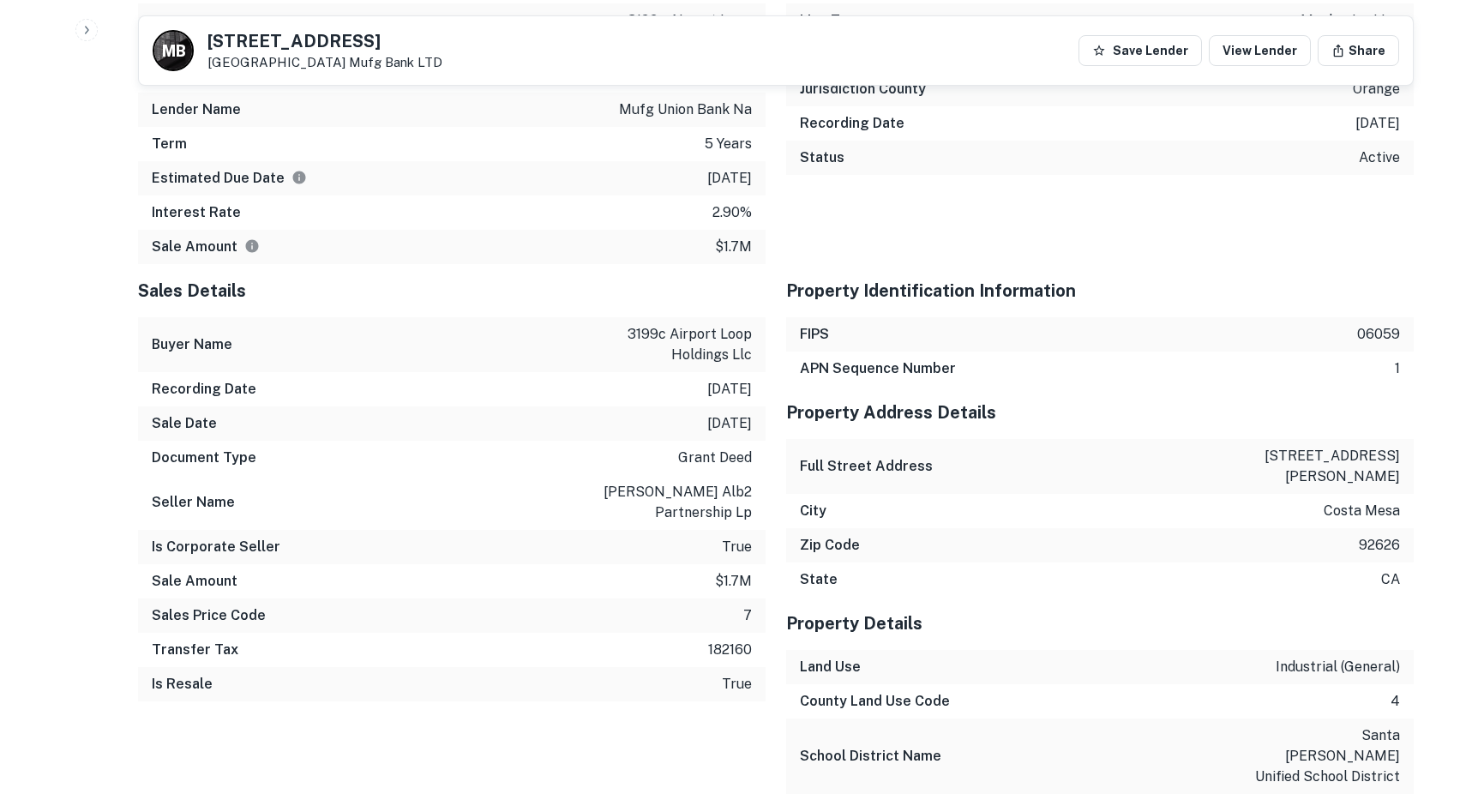
click at [88, 37] on button "button" at bounding box center [87, 30] width 23 height 23
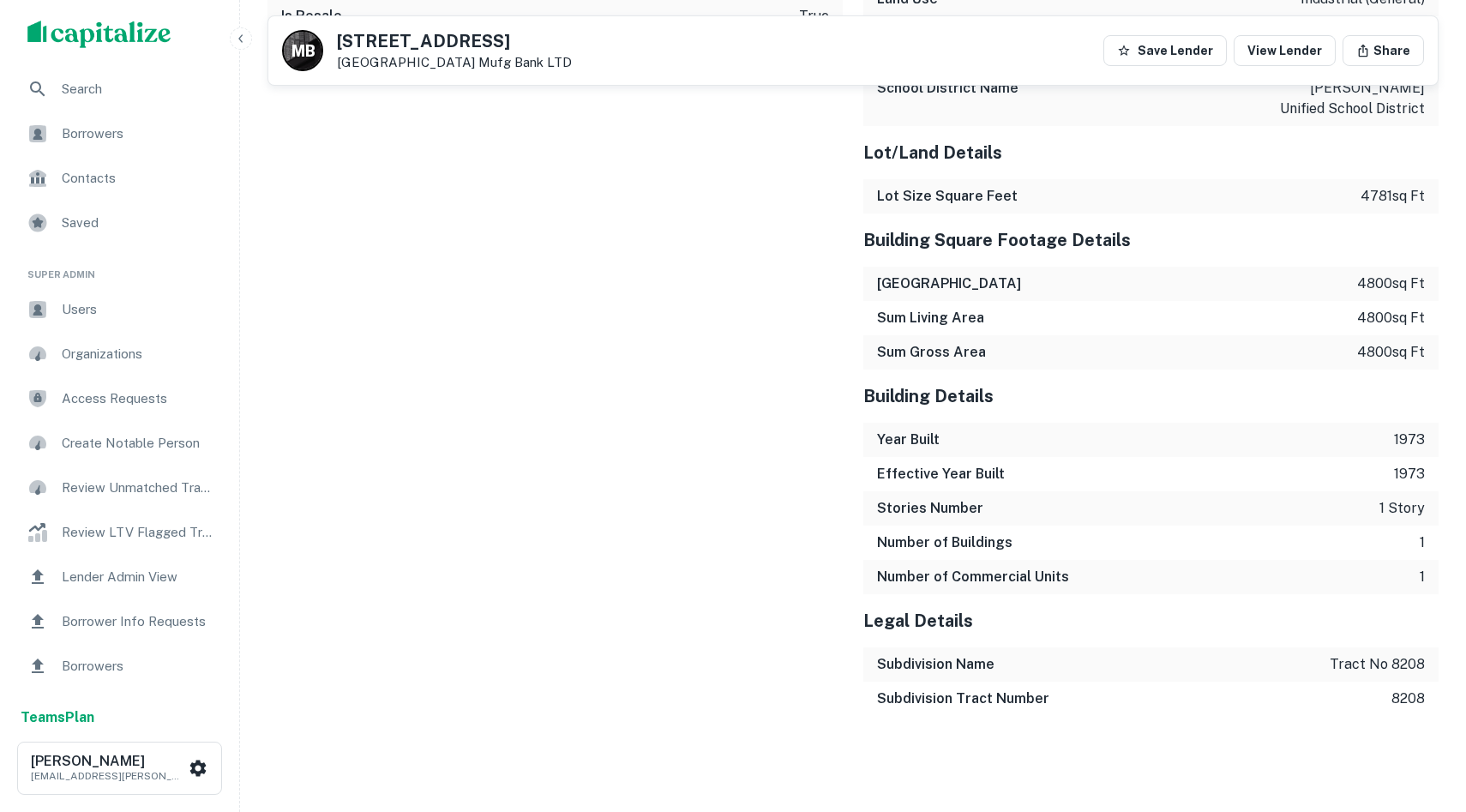
scroll to position [2695, 0]
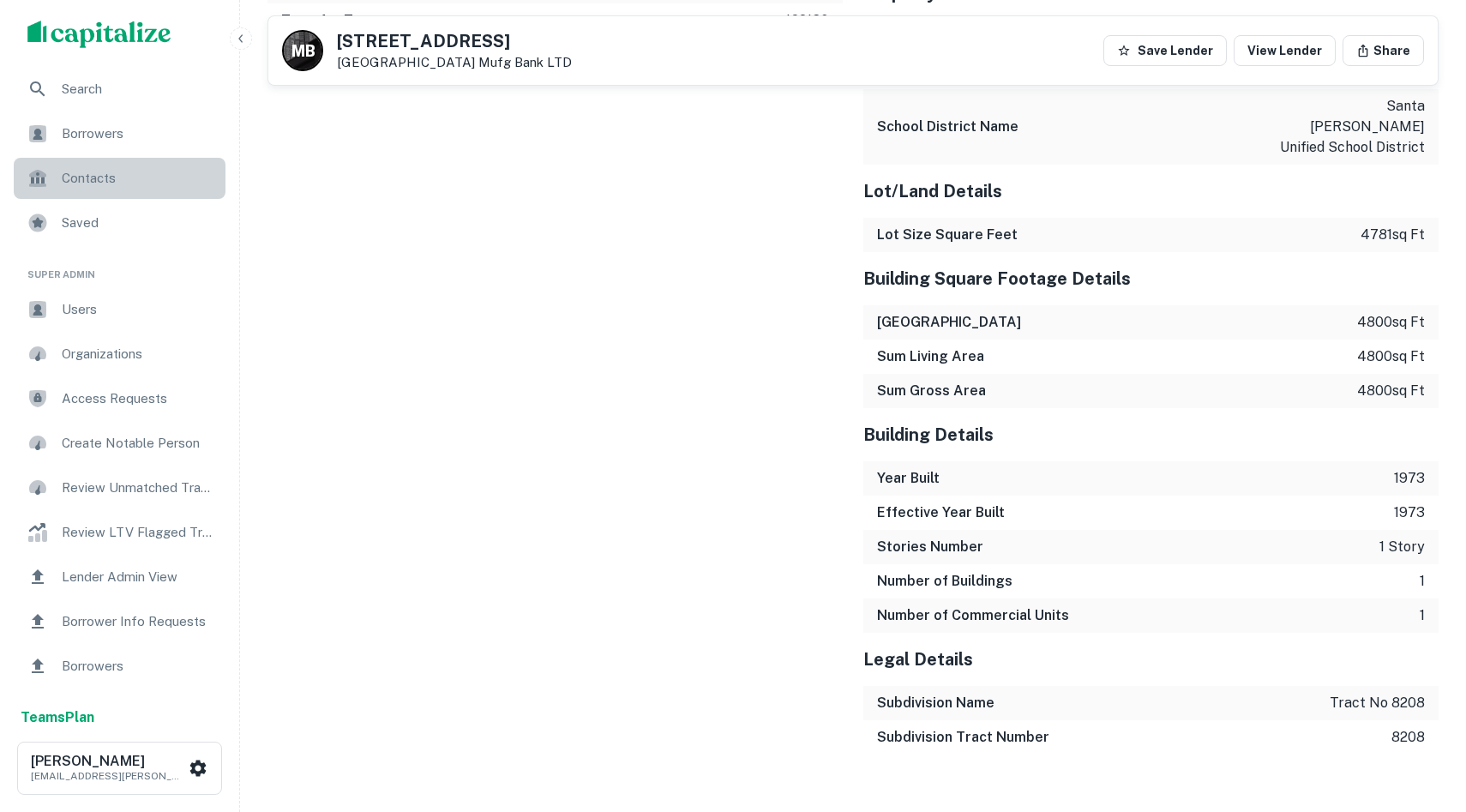
click at [115, 181] on span "Contacts" at bounding box center [138, 178] width 154 height 21
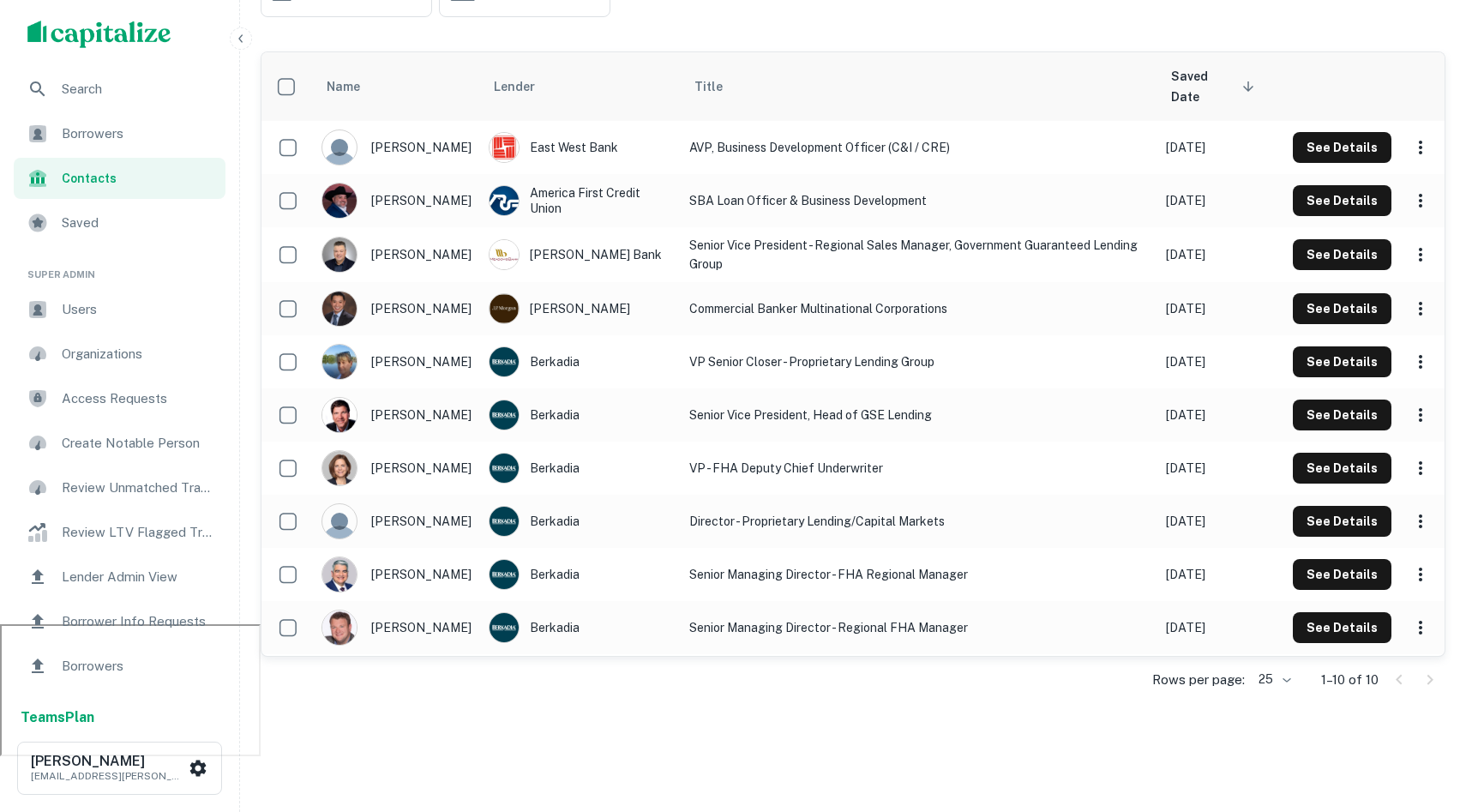
scroll to position [188, 0]
click at [127, 303] on span "Users" at bounding box center [138, 309] width 154 height 21
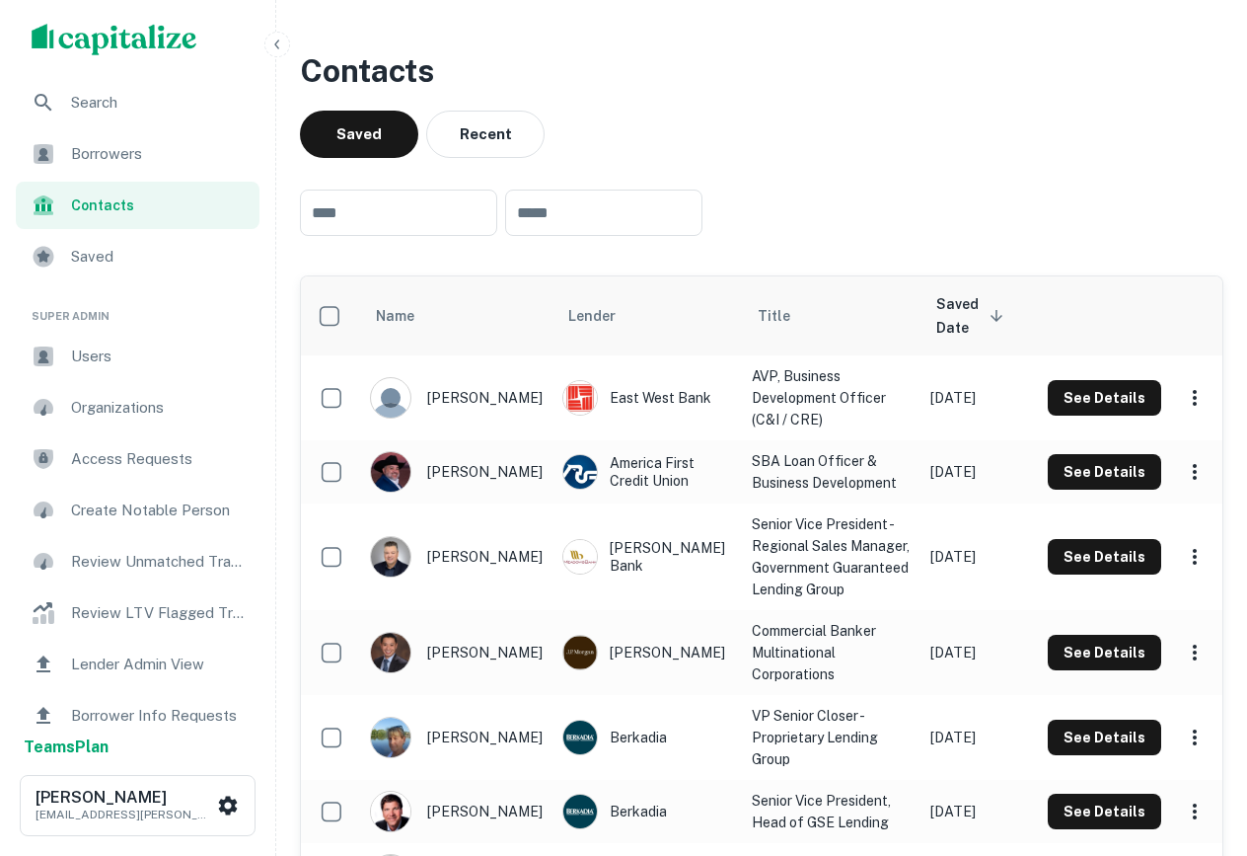
click at [98, 147] on span "Borrowers" at bounding box center [159, 154] width 177 height 24
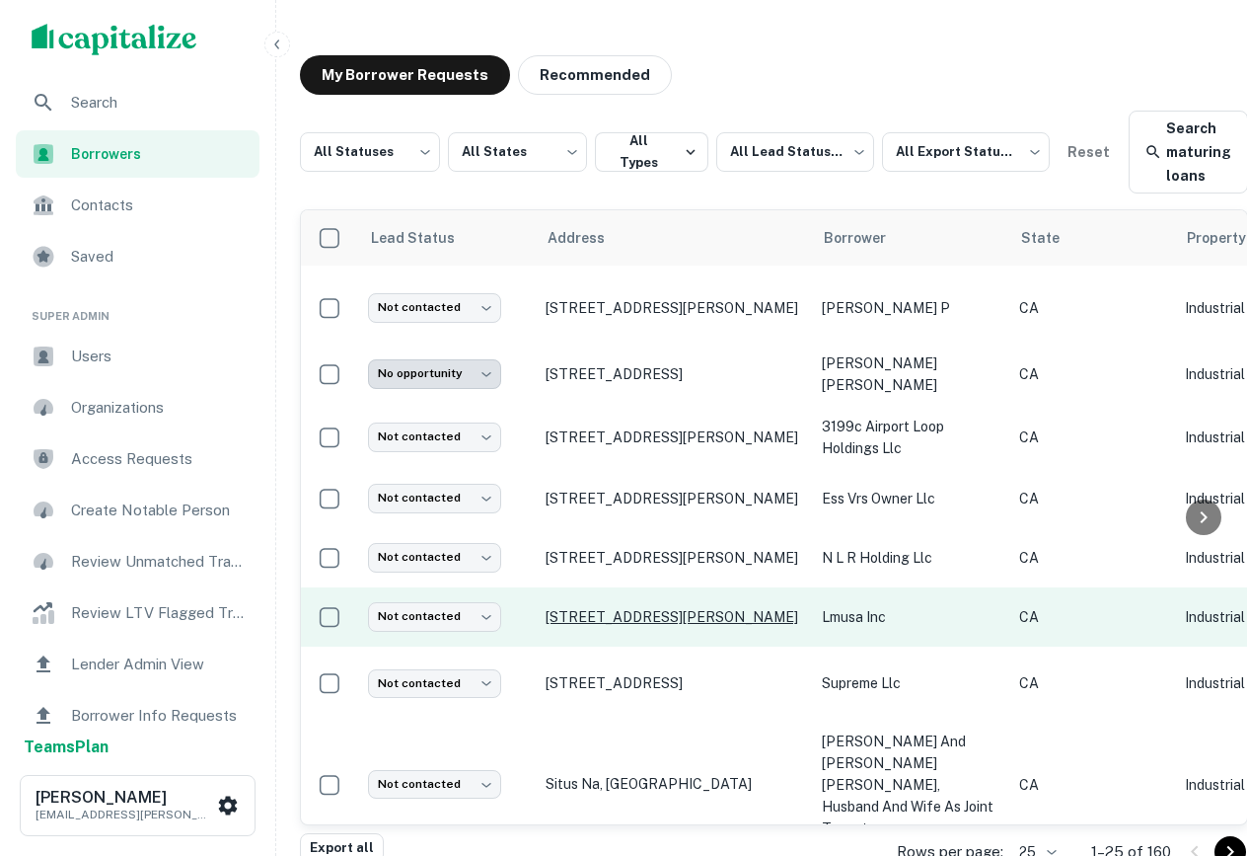
scroll to position [63, 0]
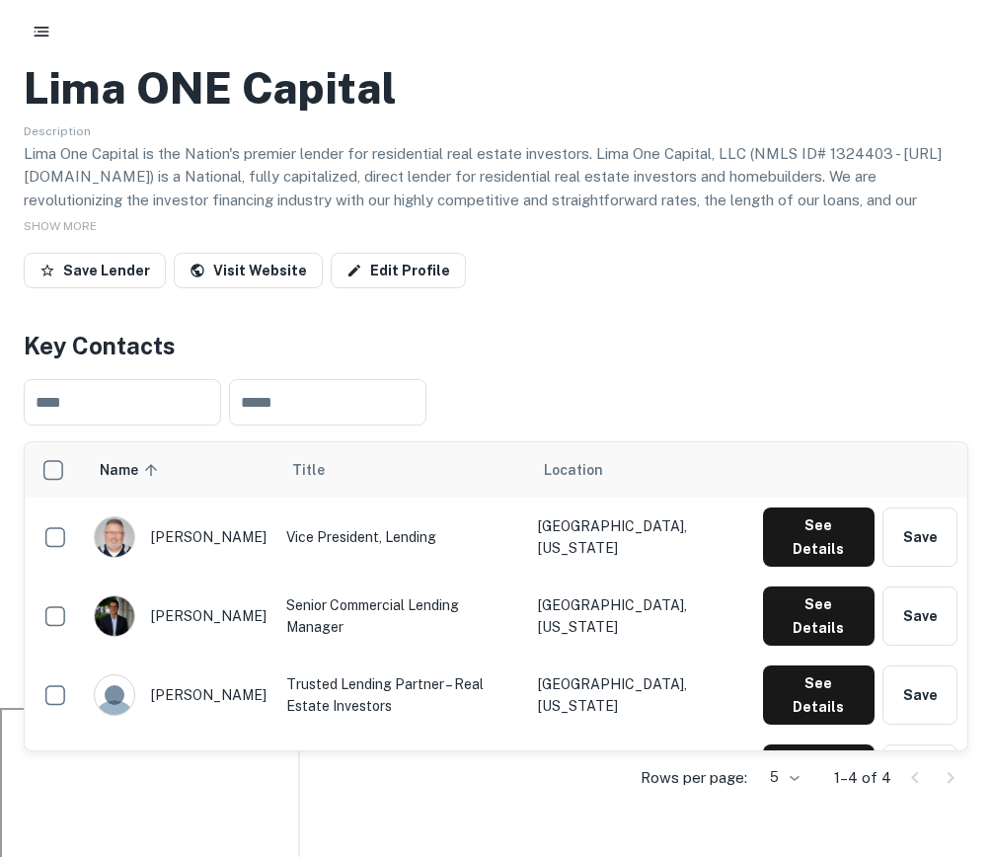
click at [21, 14] on div at bounding box center [496, 31] width 992 height 63
click at [34, 34] on icon "button" at bounding box center [42, 32] width 20 height 20
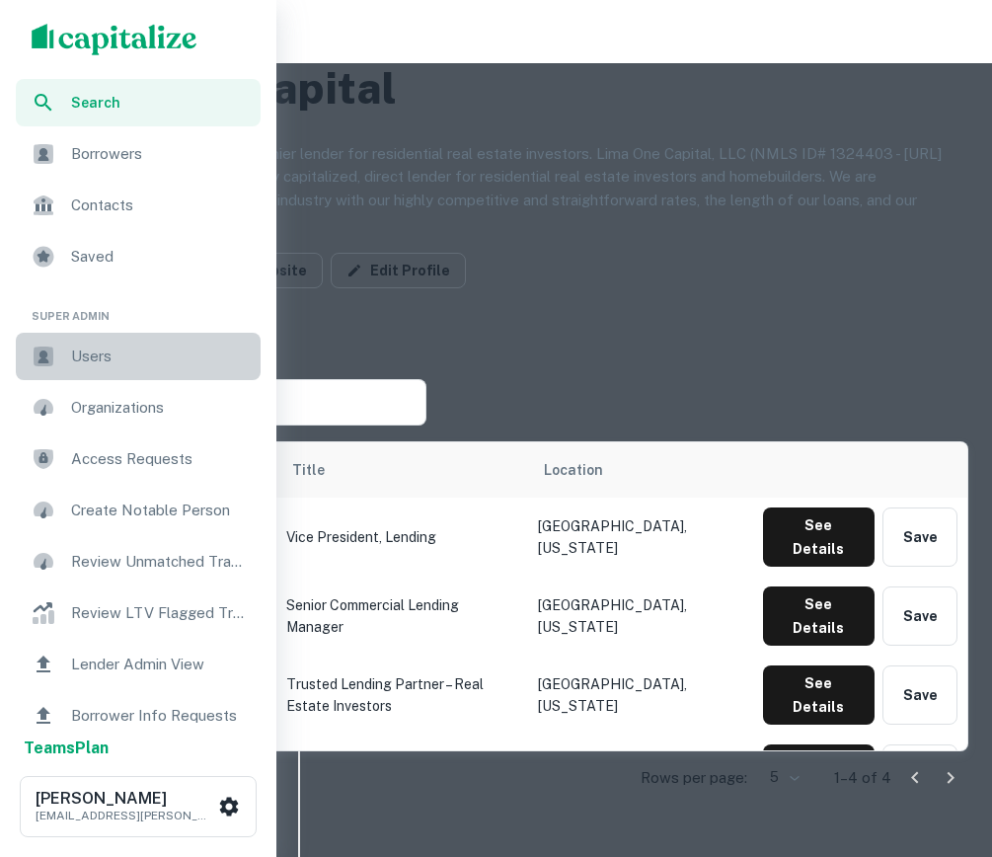
click at [129, 357] on span "Users" at bounding box center [160, 356] width 178 height 24
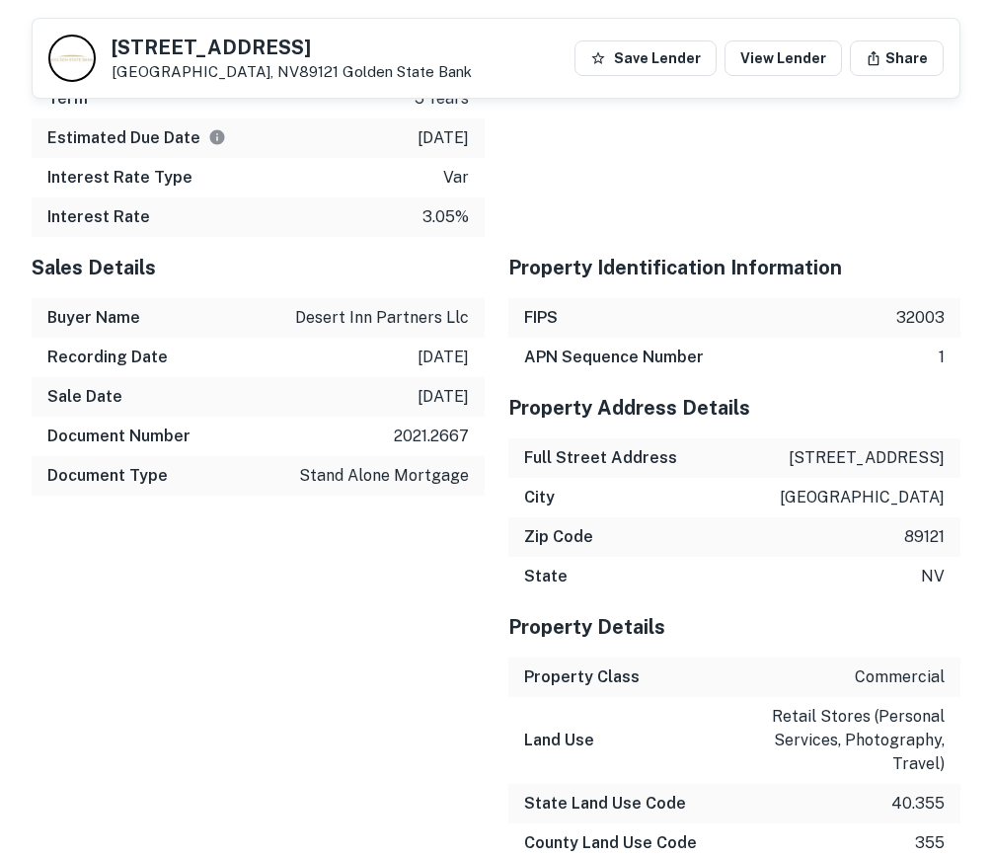
scroll to position [2143, 0]
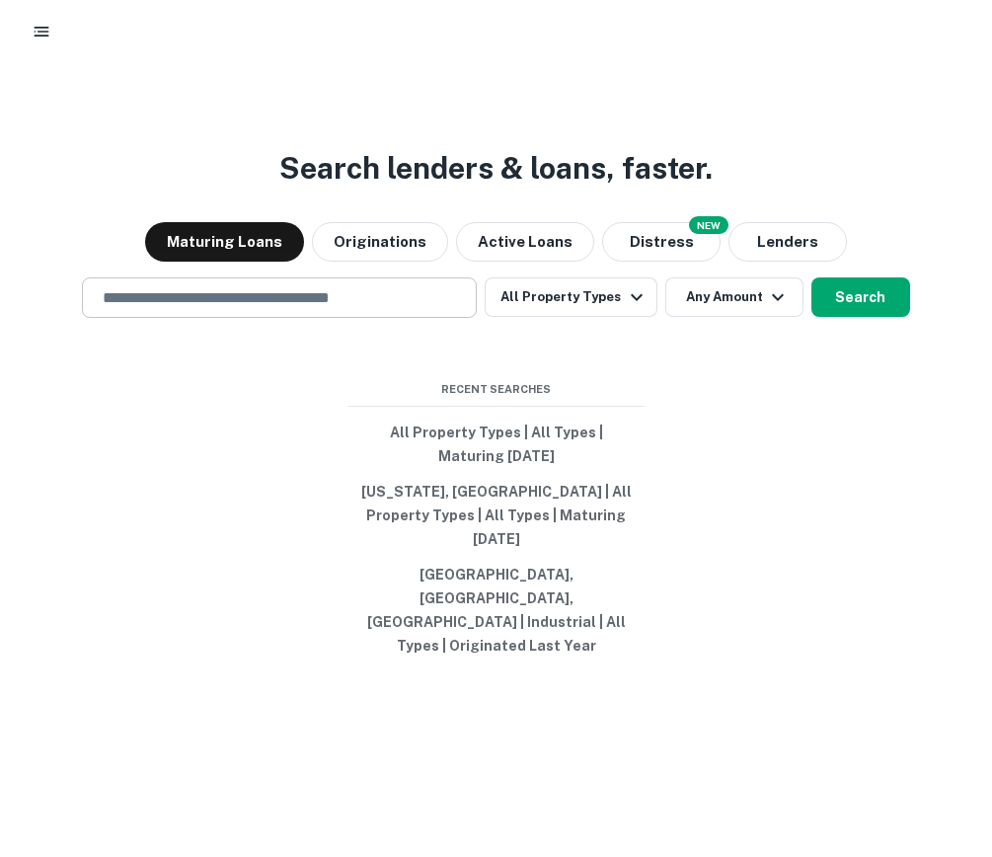
click at [287, 318] on div "​" at bounding box center [279, 297] width 395 height 40
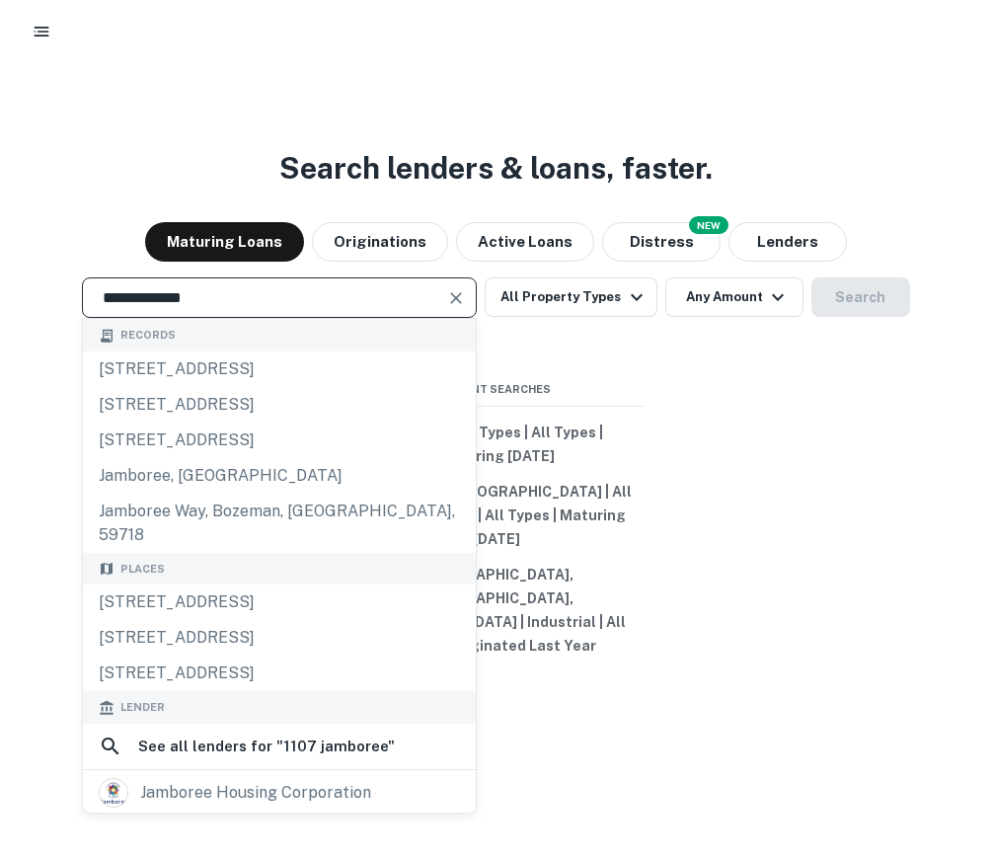
type input "**********"
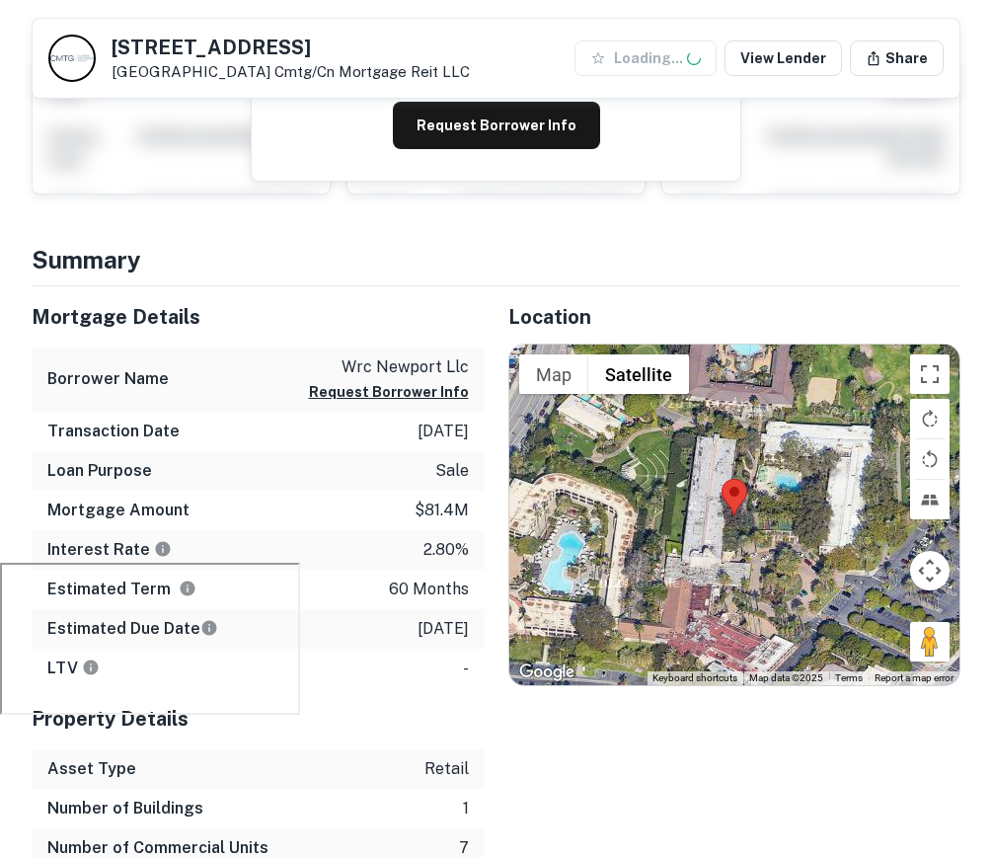
scroll to position [315, 0]
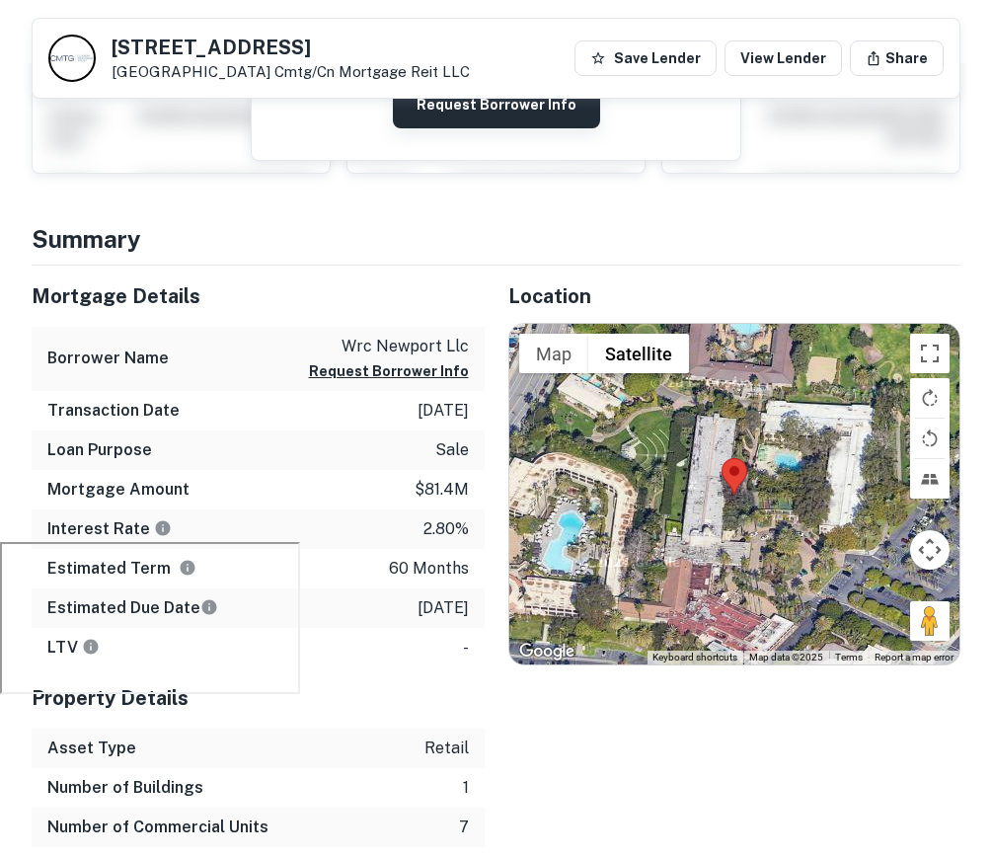
click at [437, 109] on button "Request Borrower Info" at bounding box center [496, 104] width 207 height 47
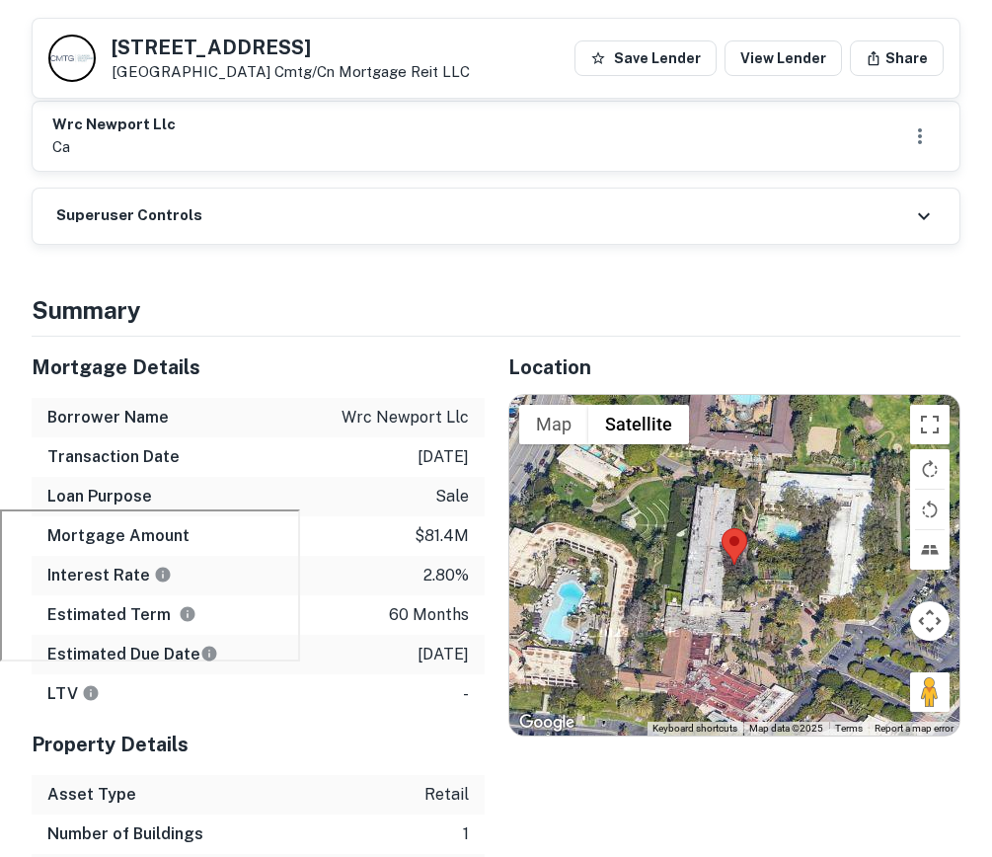
scroll to position [350, 0]
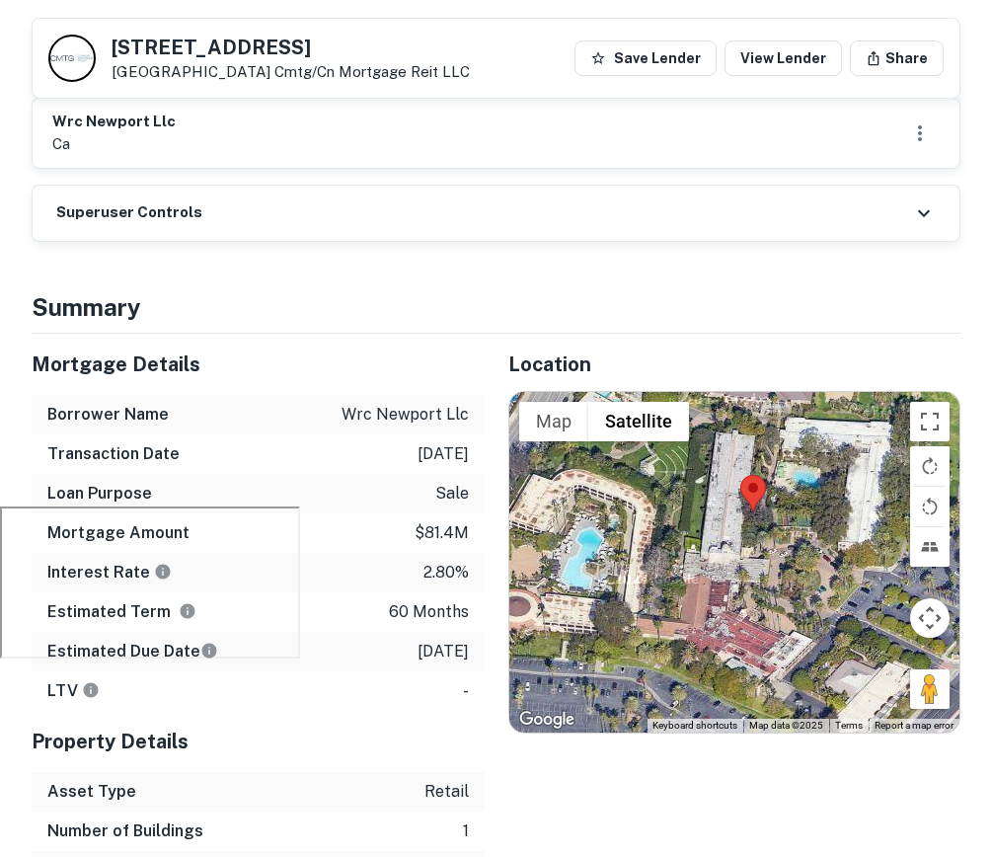
drag, startPoint x: 762, startPoint y: 580, endPoint x: 778, endPoint y: 538, distance: 45.3
click at [778, 538] on div at bounding box center [734, 562] width 451 height 340
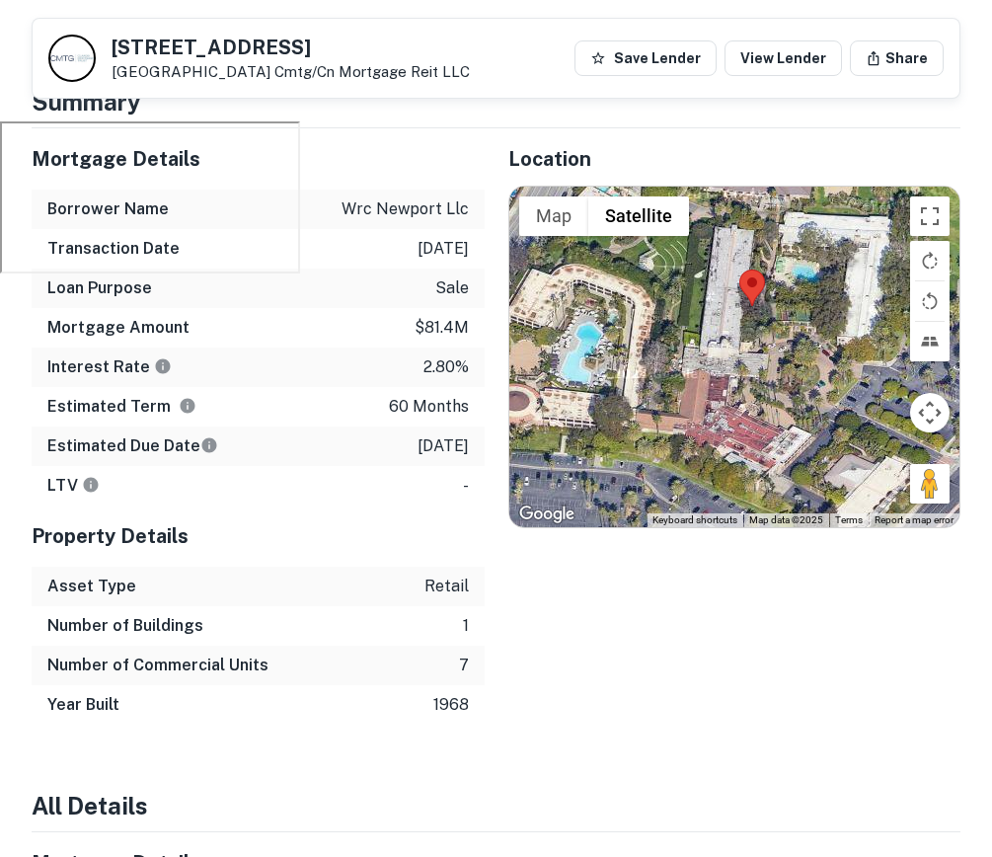
scroll to position [757, 0]
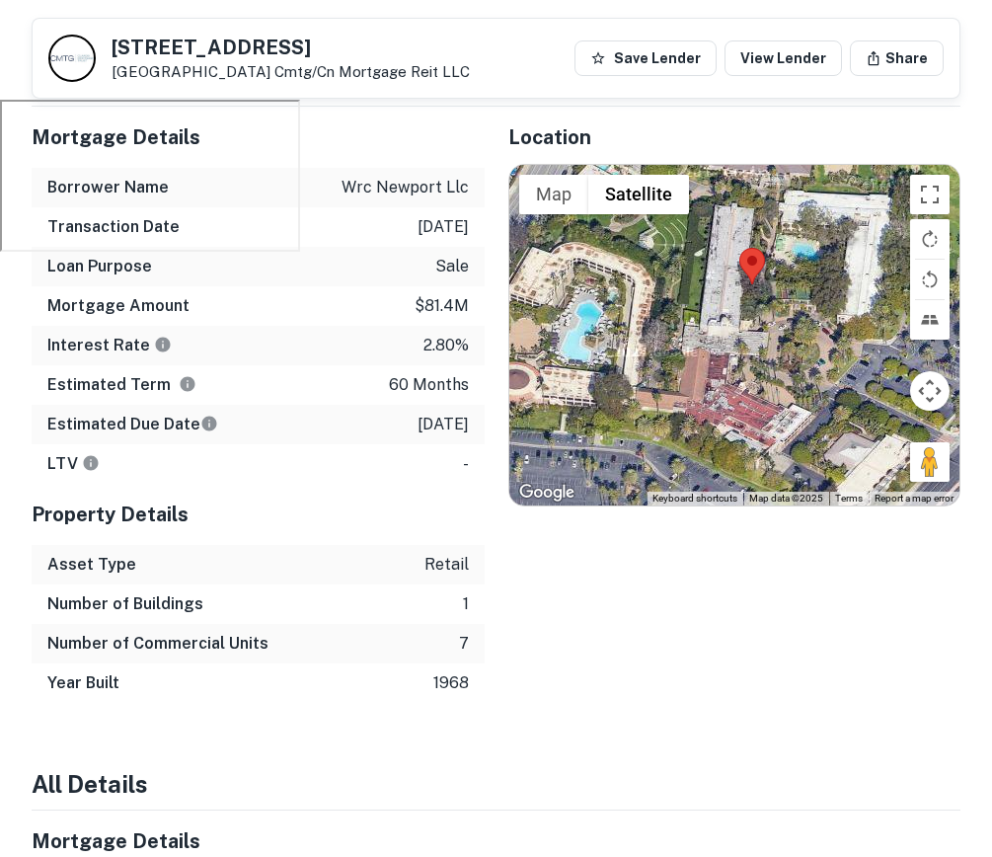
drag, startPoint x: 462, startPoint y: 425, endPoint x: 372, endPoint y: 421, distance: 89.9
click at [371, 419] on div "Estimated Due Date 9/30/2026" at bounding box center [258, 424] width 453 height 39
click at [412, 472] on div "LTV -" at bounding box center [258, 463] width 453 height 39
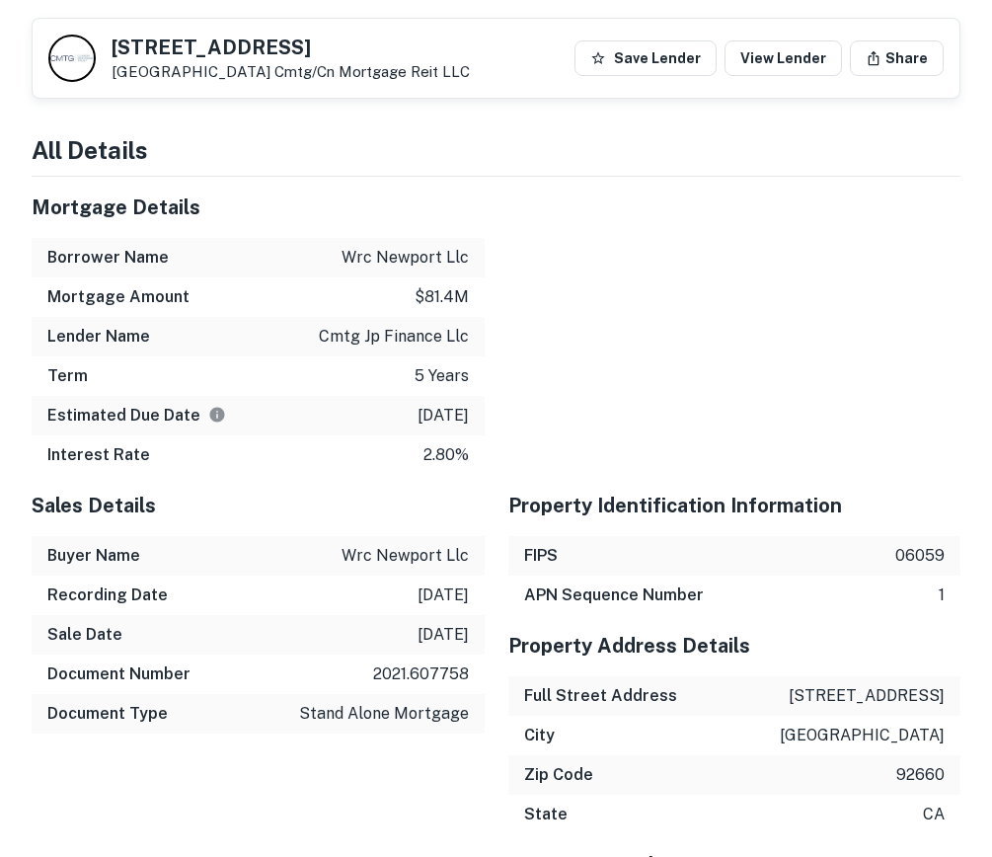
scroll to position [0, 0]
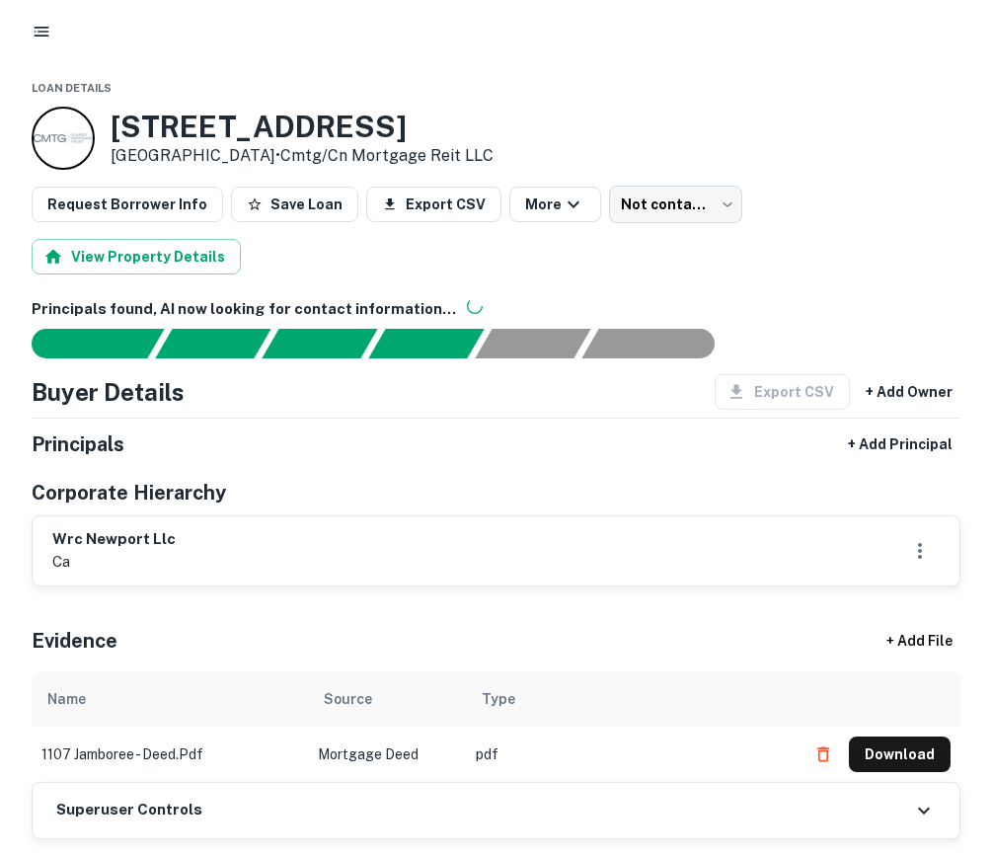
click at [78, 130] on div at bounding box center [63, 138] width 63 height 63
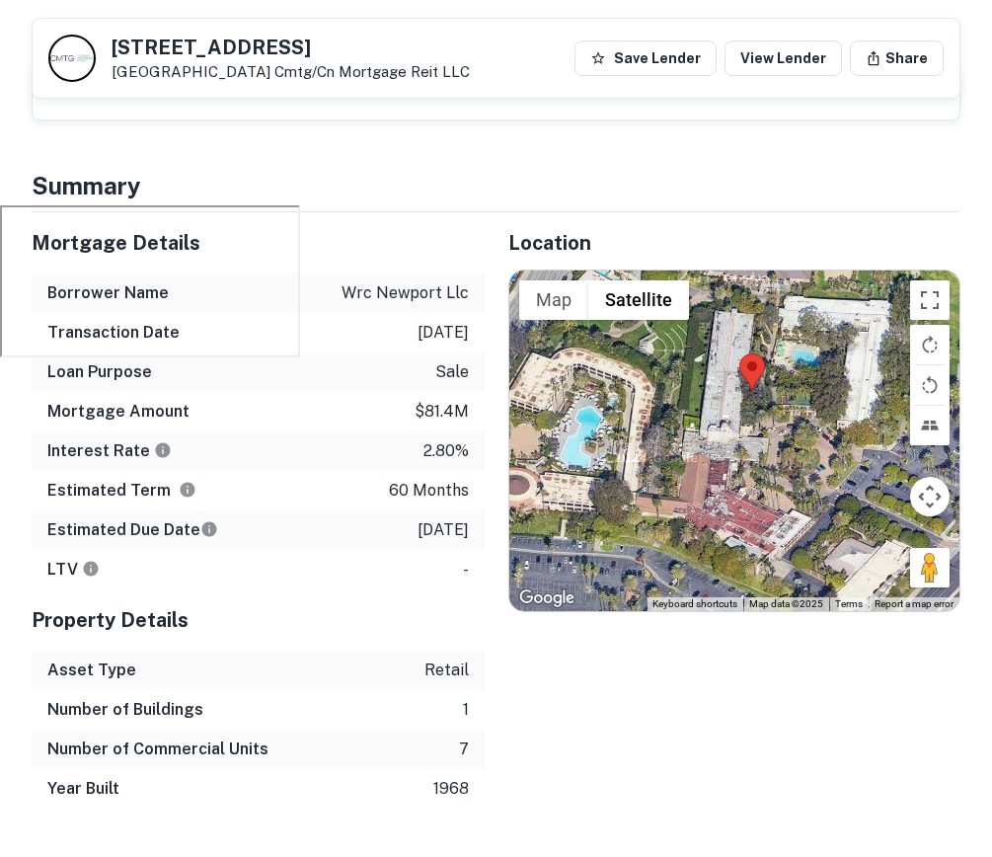
scroll to position [666, 0]
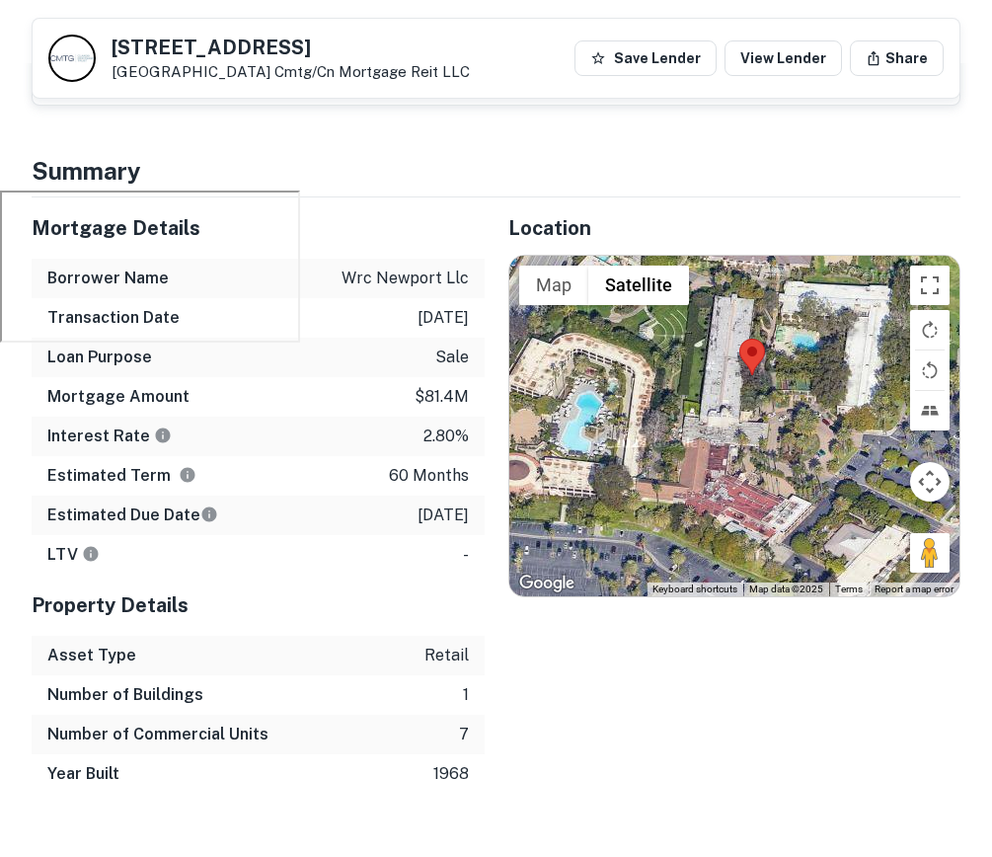
drag, startPoint x: 467, startPoint y: 524, endPoint x: 347, endPoint y: 499, distance: 121.9
click at [347, 499] on div "Estimated Due Date 9/30/2026" at bounding box center [258, 514] width 453 height 39
click at [363, 552] on div "LTV -" at bounding box center [258, 554] width 453 height 39
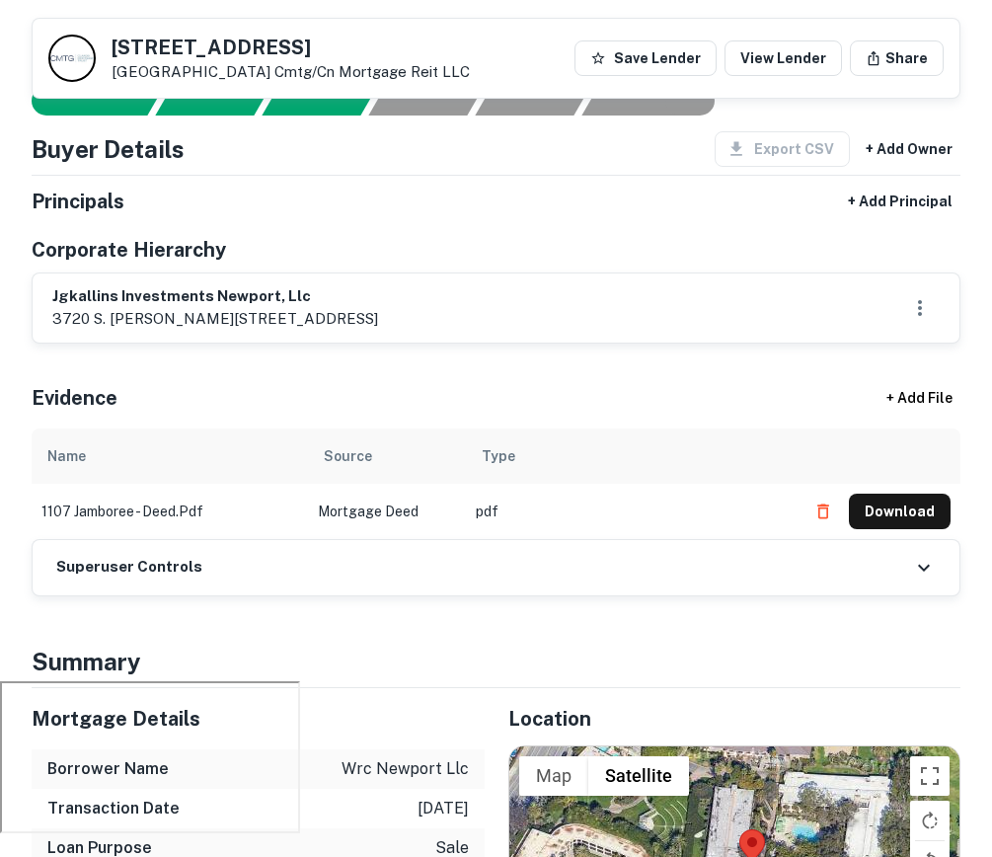
scroll to position [197, 0]
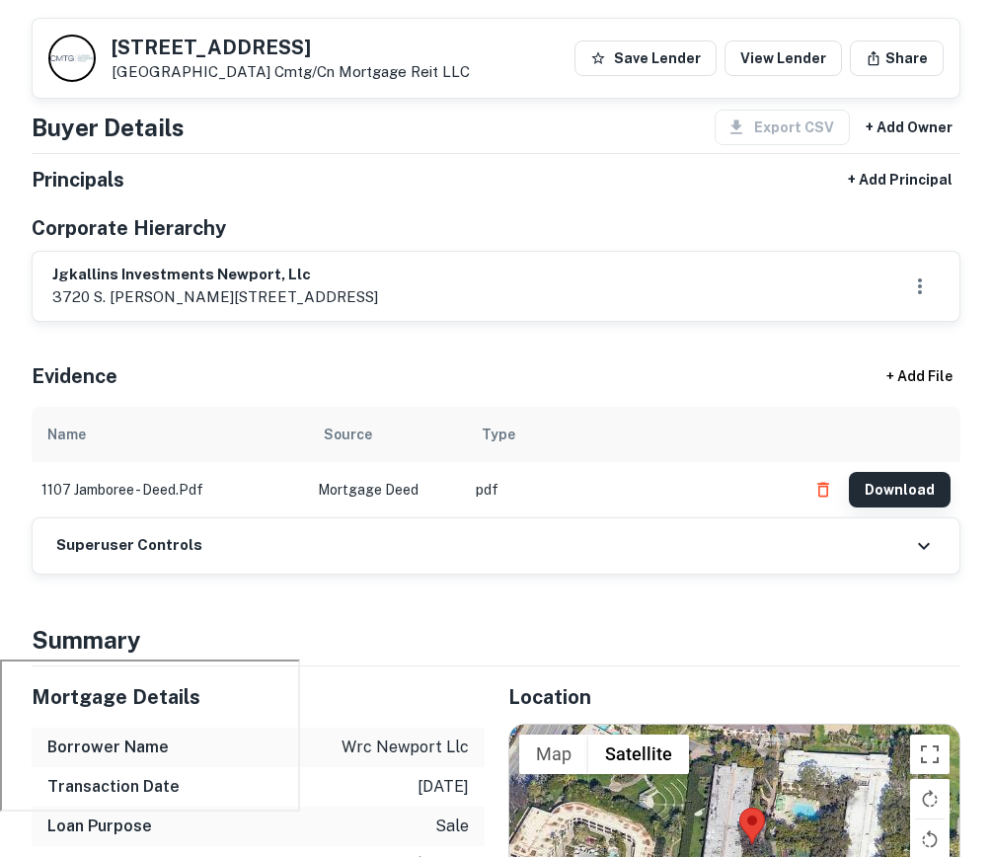
click at [882, 495] on button "Download" at bounding box center [900, 490] width 102 height 36
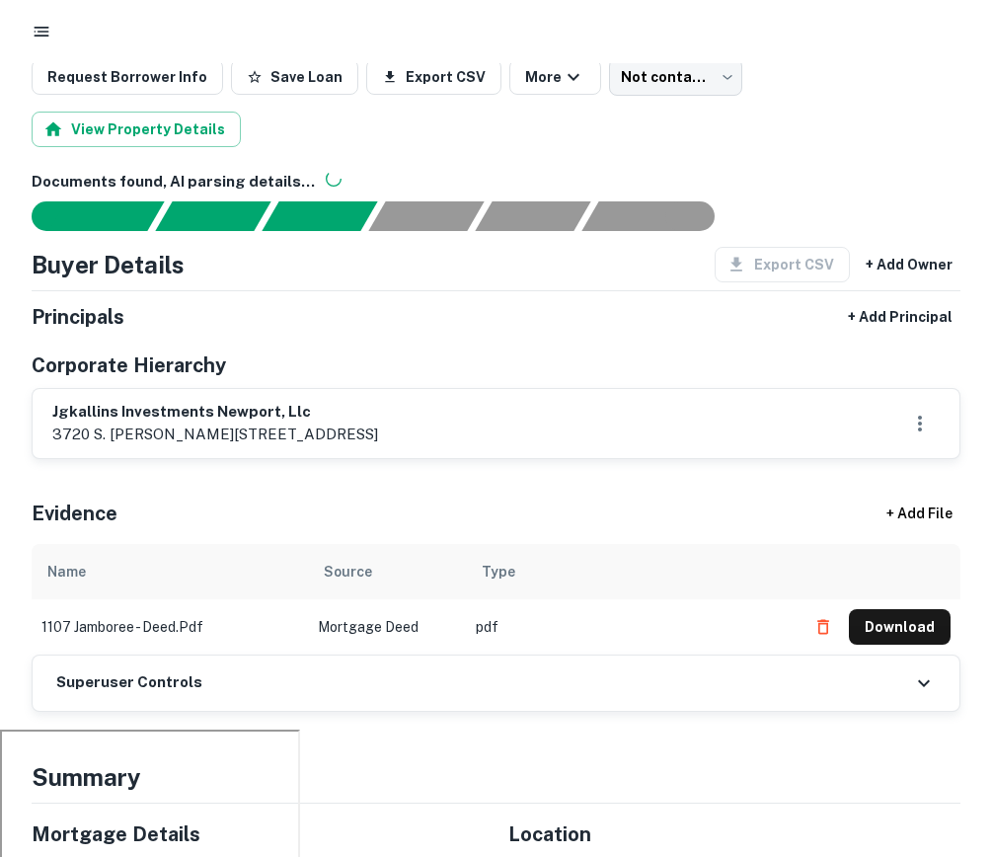
scroll to position [0, 0]
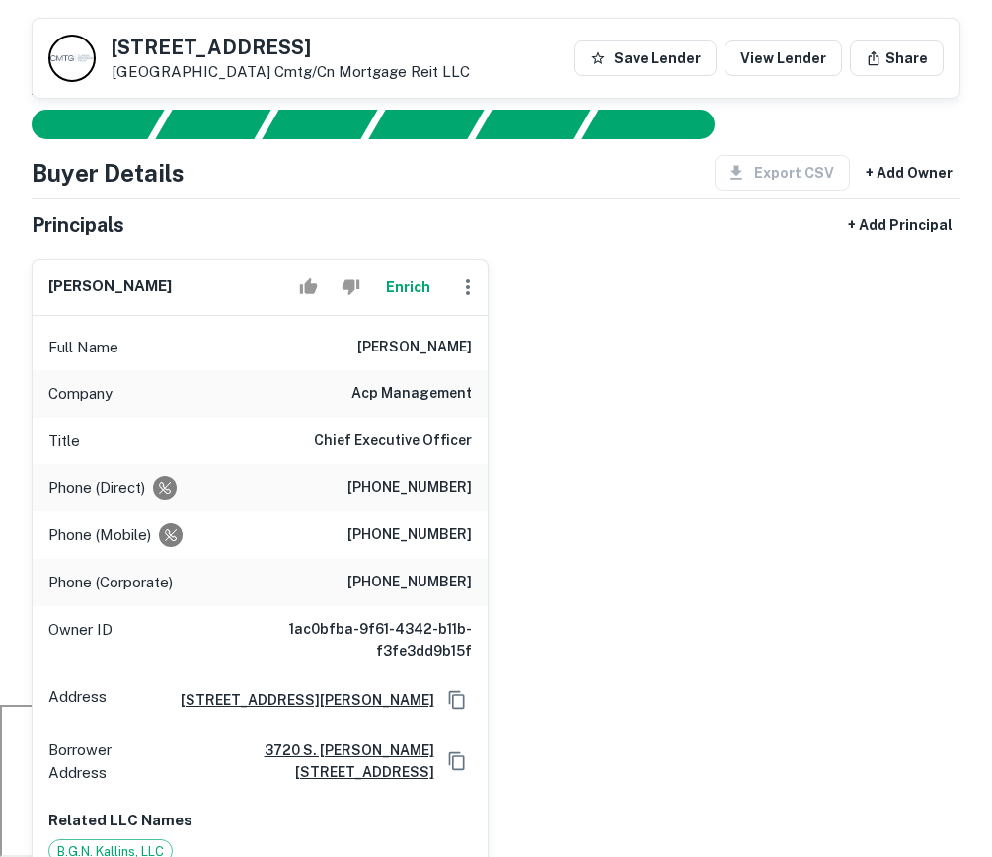
scroll to position [128, 0]
